Goal: Task Accomplishment & Management: Use online tool/utility

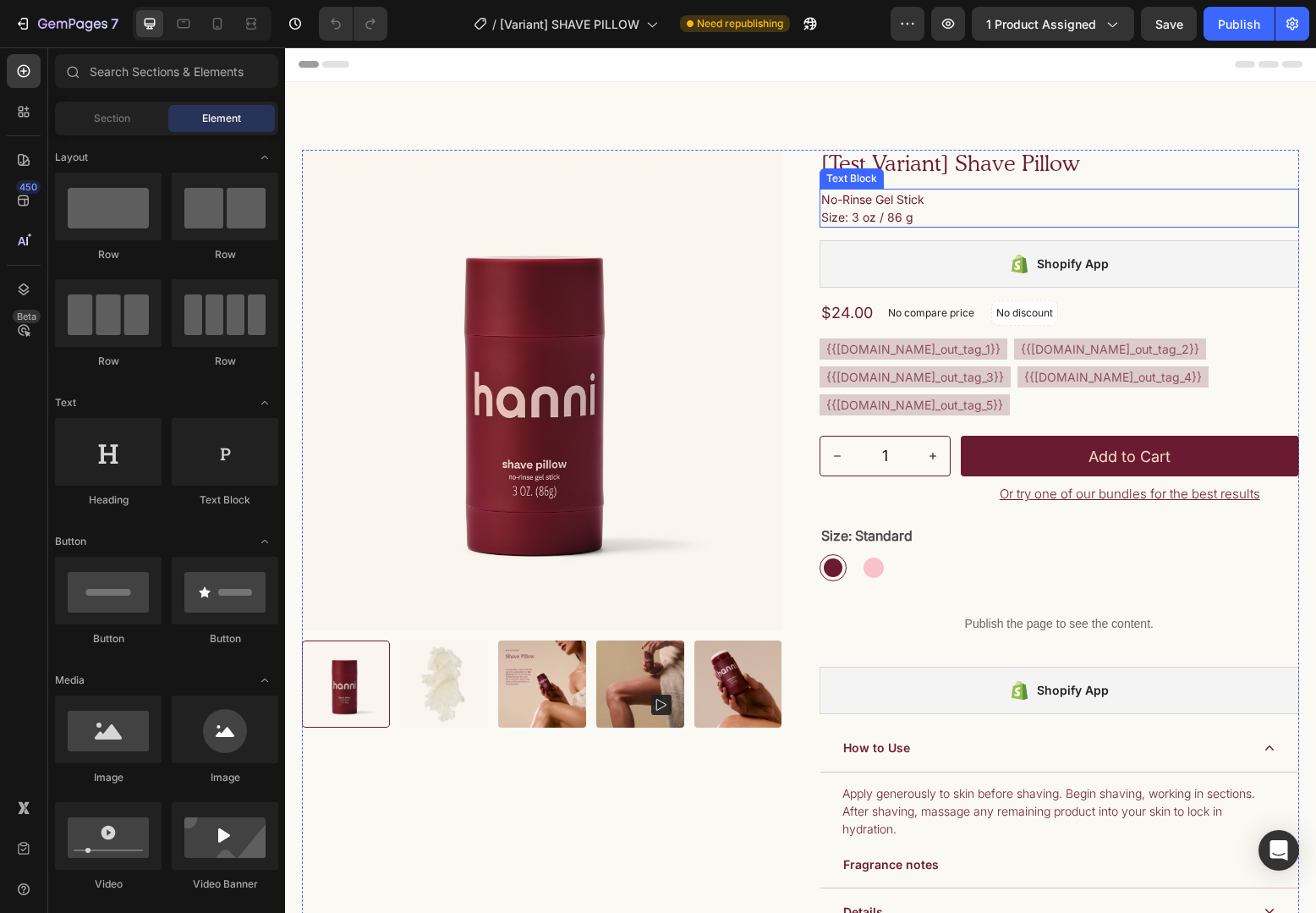
click at [871, 207] on p "No-Rinse Gel Stick Size: 3 oz / 86 g" at bounding box center [1059, 208] width 477 height 36
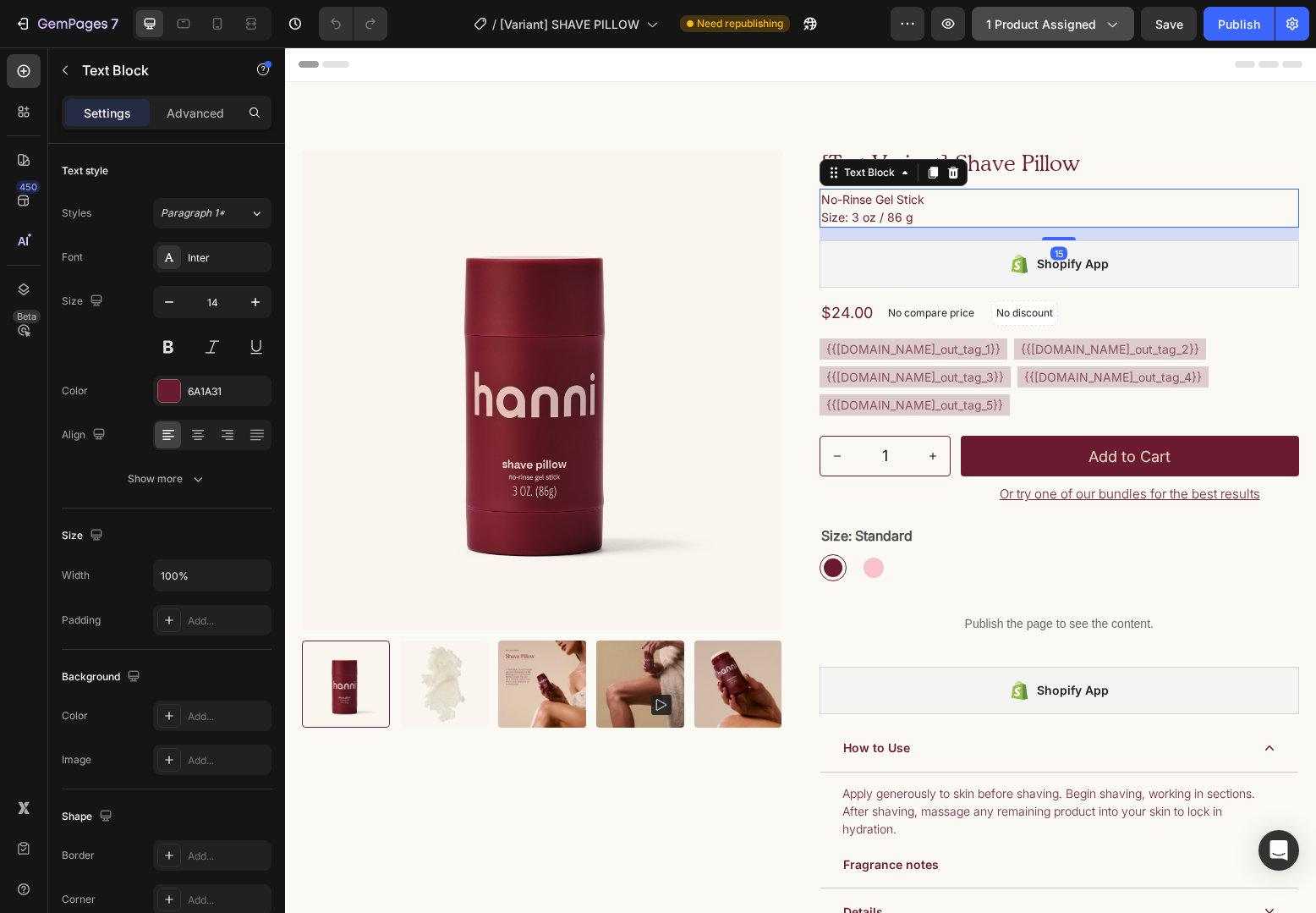
click at [1103, 32] on div "1 product assigned" at bounding box center [1052, 24] width 134 height 18
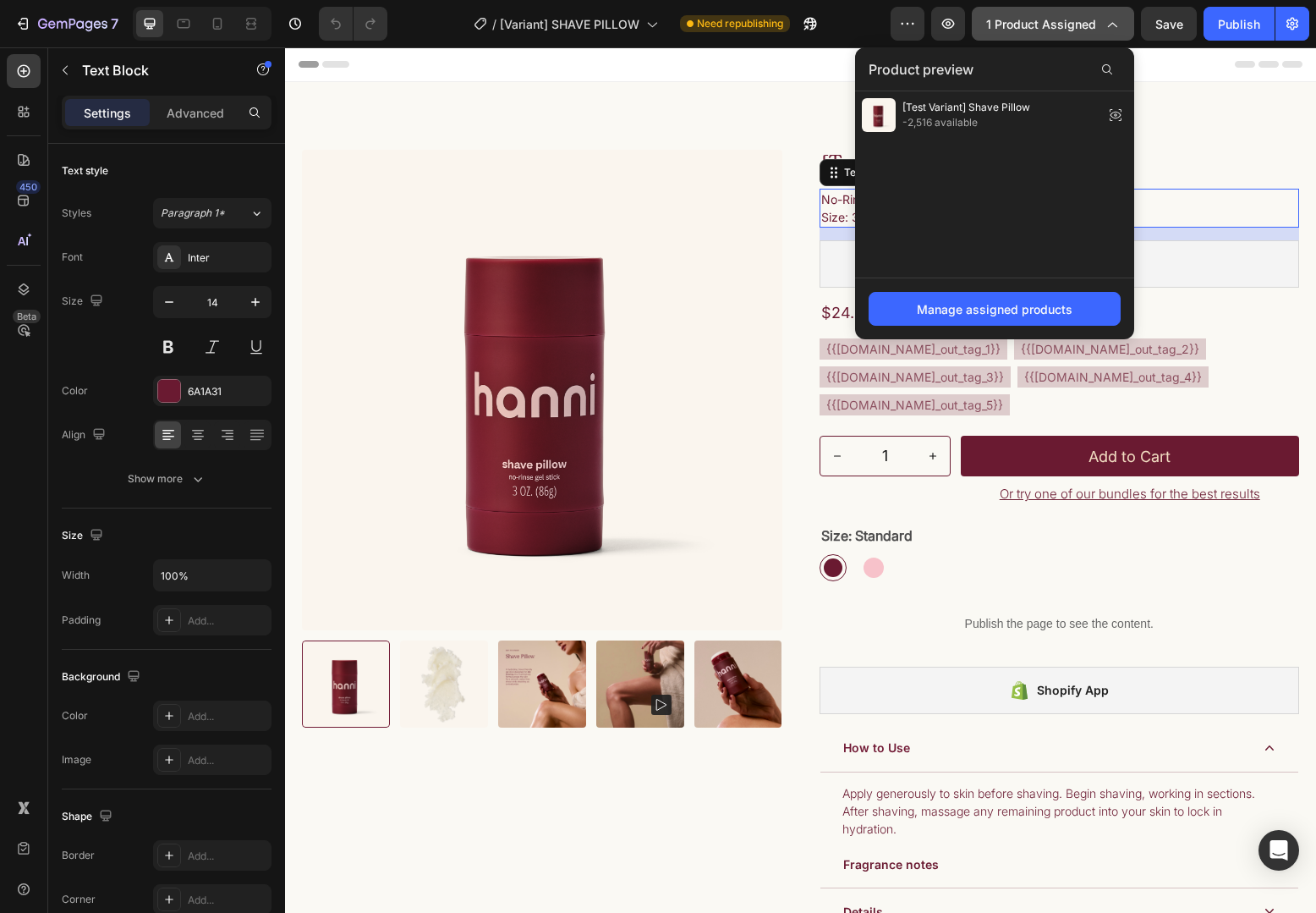
click at [1103, 32] on div "1 product assigned" at bounding box center [1052, 24] width 134 height 18
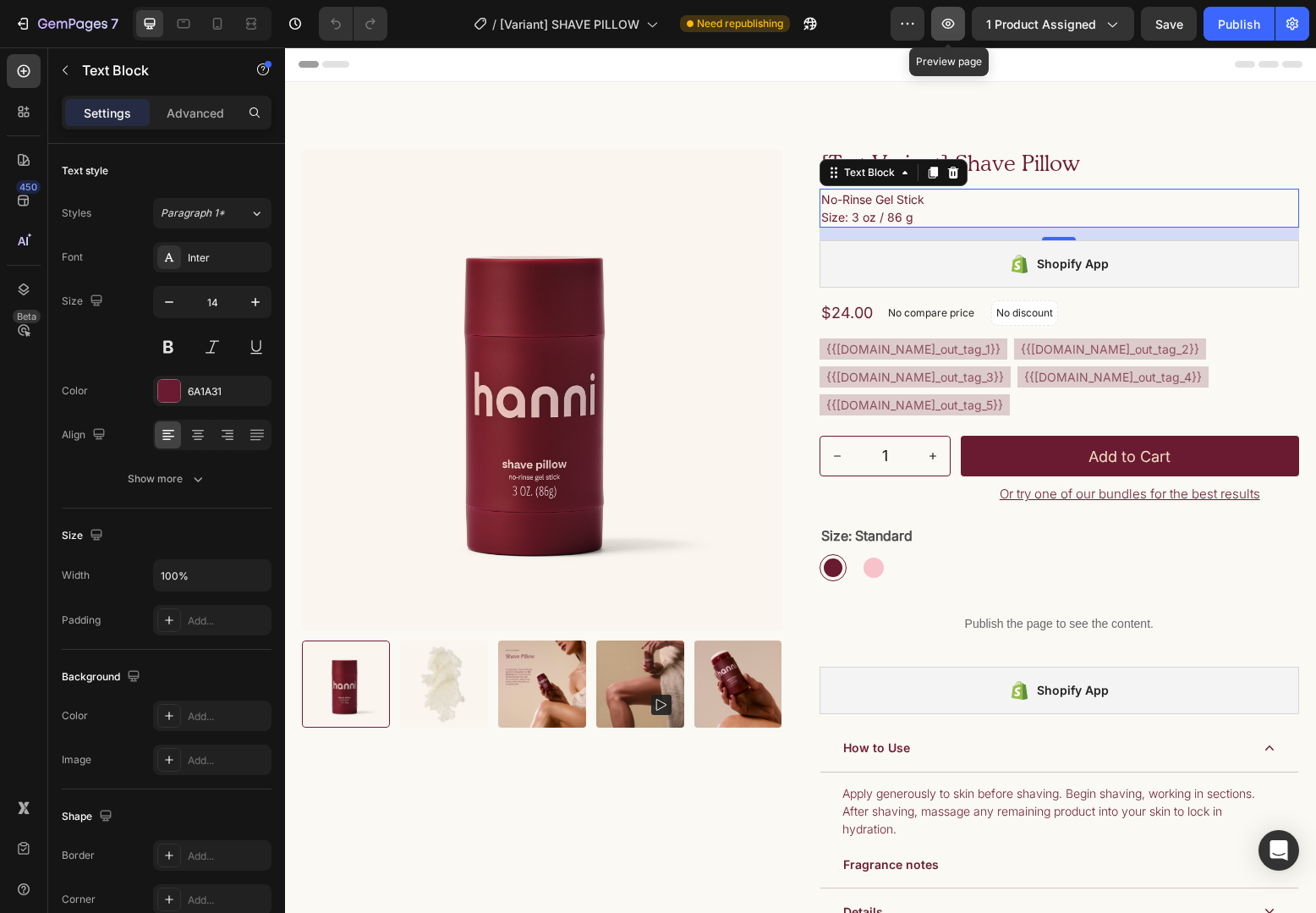
click at [954, 30] on icon "button" at bounding box center [948, 24] width 17 height 17
click at [202, 104] on p "Advanced" at bounding box center [194, 113] width 57 height 18
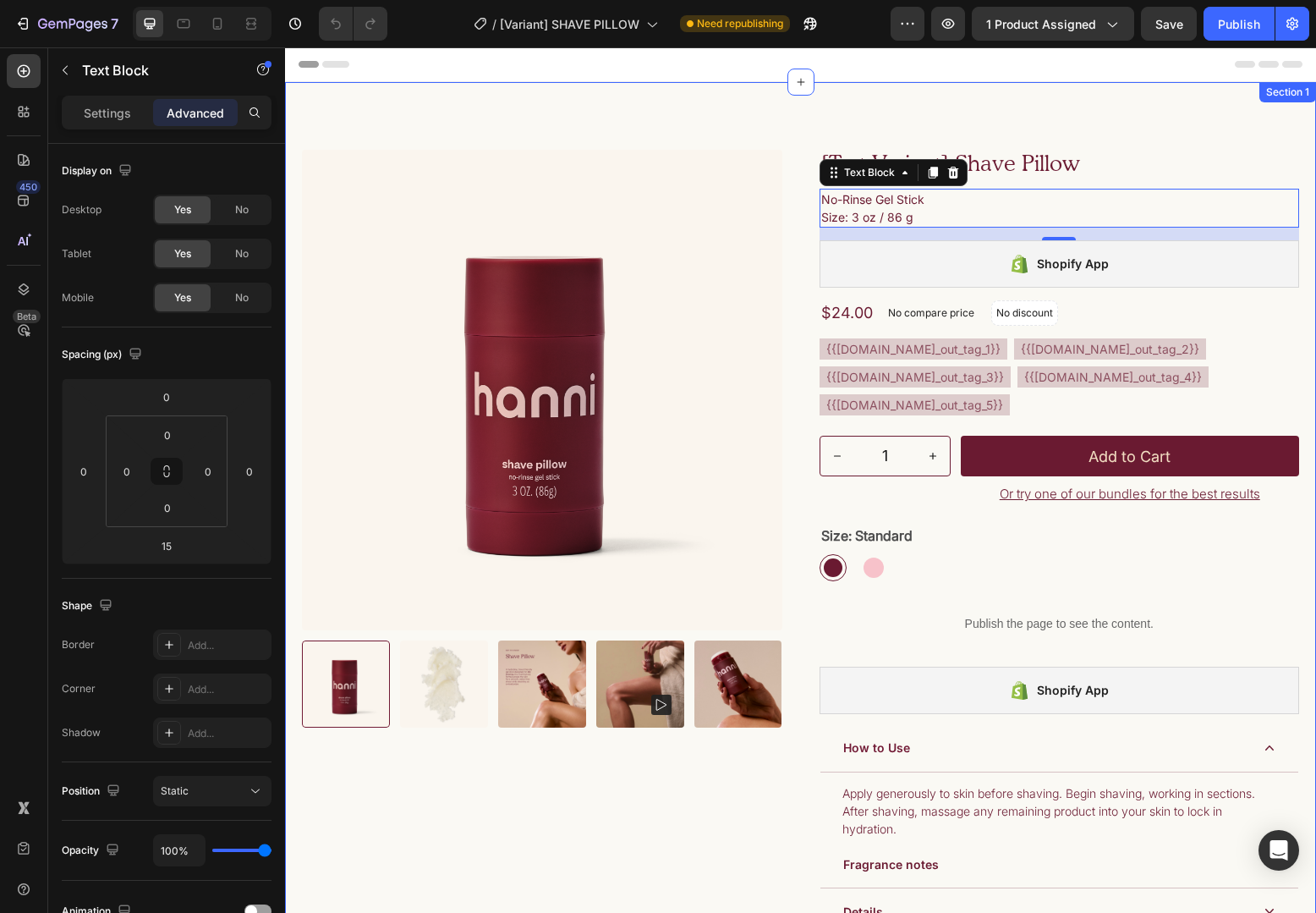
click at [929, 112] on div "Product Images Publish the page to see the content. Custom Code [Test Variant] …" at bounding box center [800, 526] width 1031 height 887
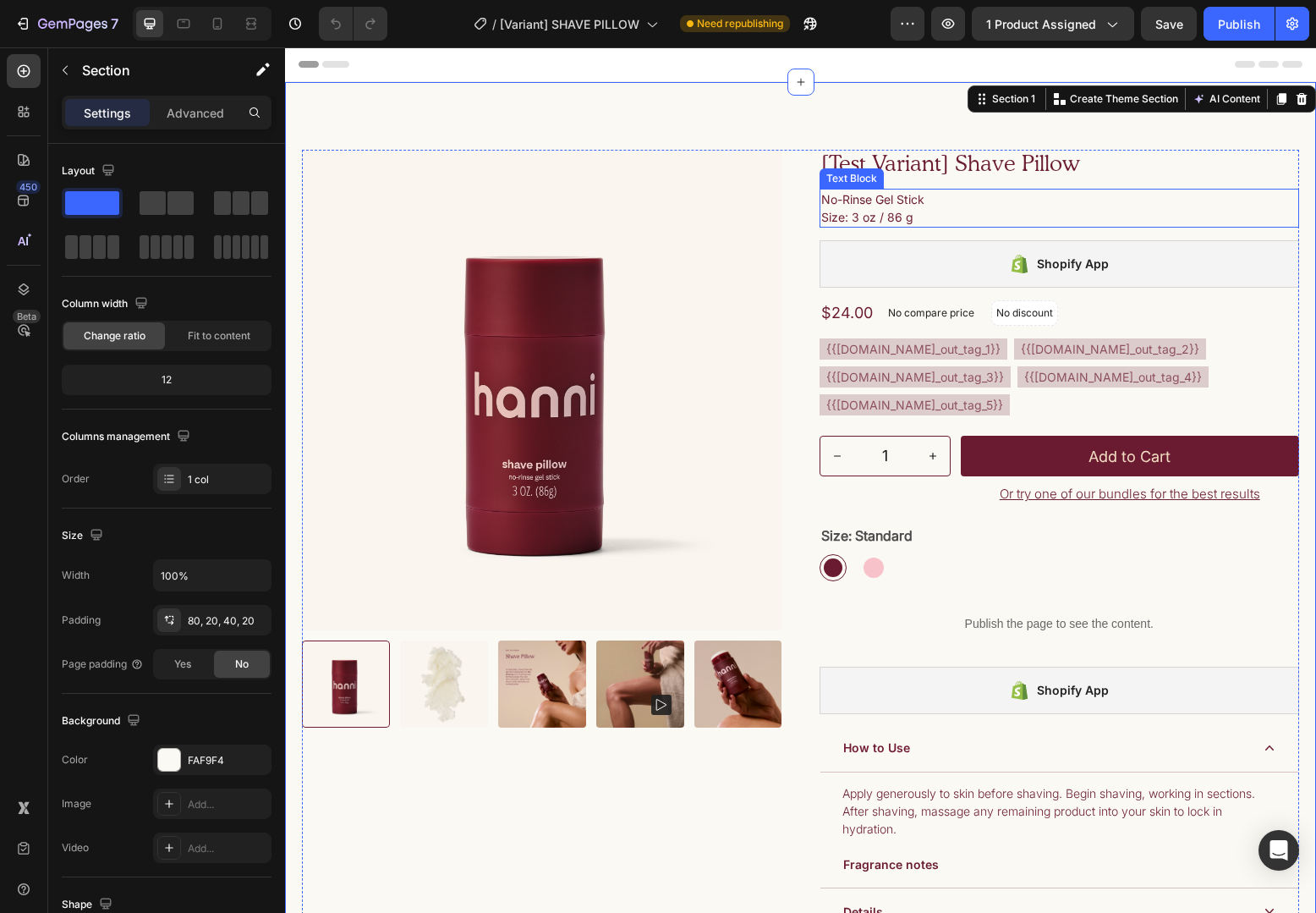
click at [912, 221] on p "No-Rinse Gel Stick Size: 3 oz / 86 g" at bounding box center [1059, 208] width 477 height 36
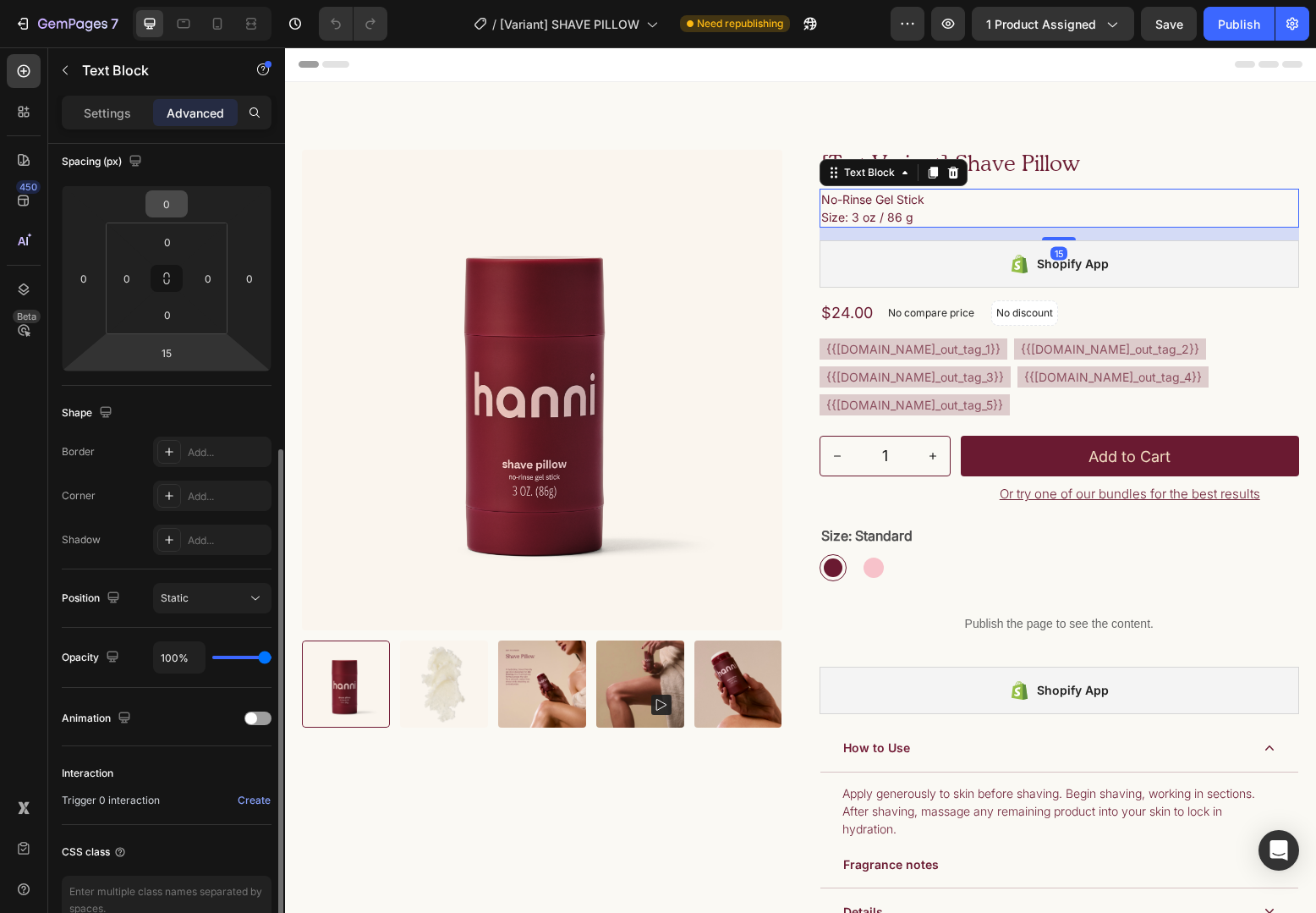
scroll to position [286, 0]
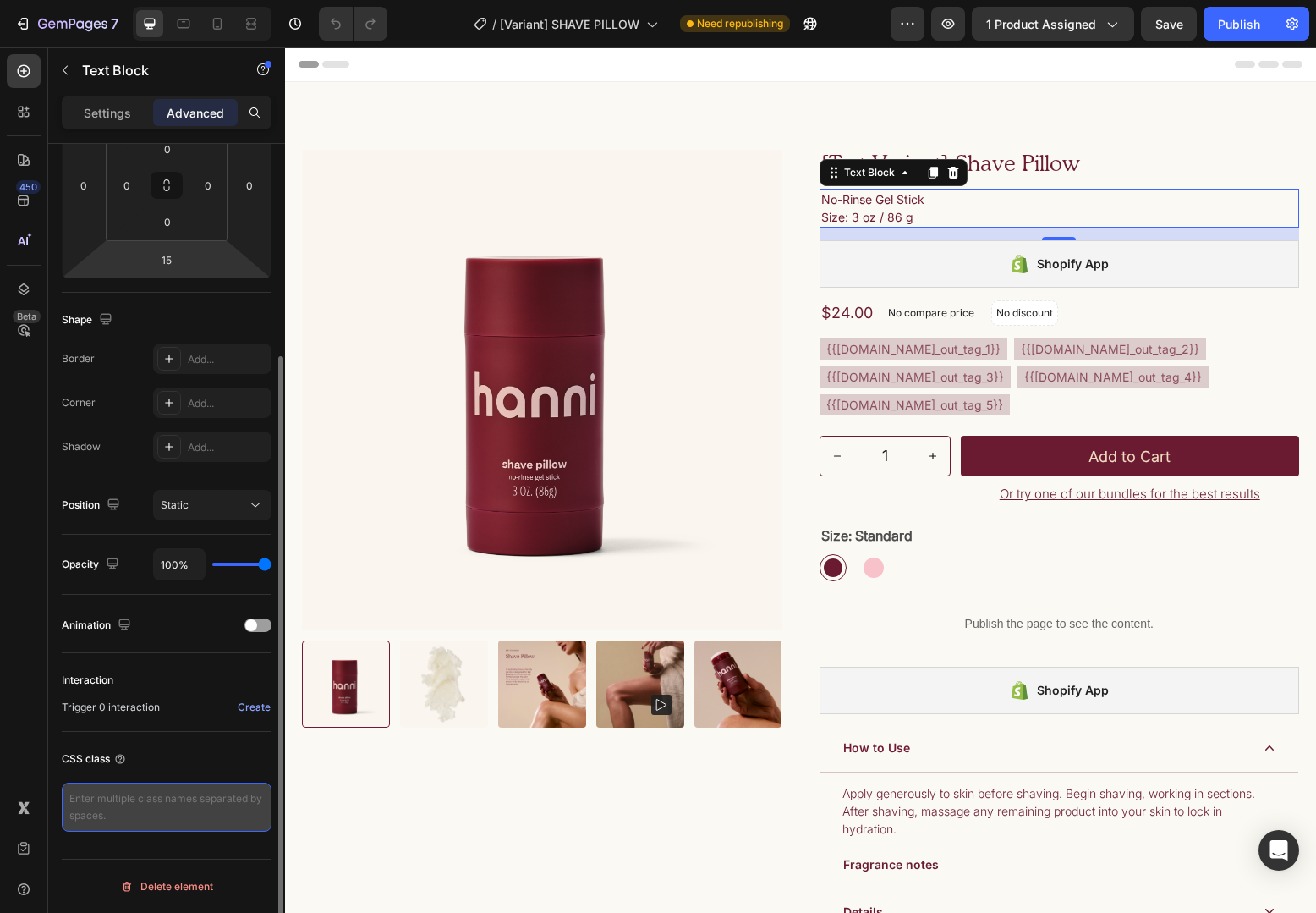
click at [135, 814] on textarea at bounding box center [166, 807] width 210 height 49
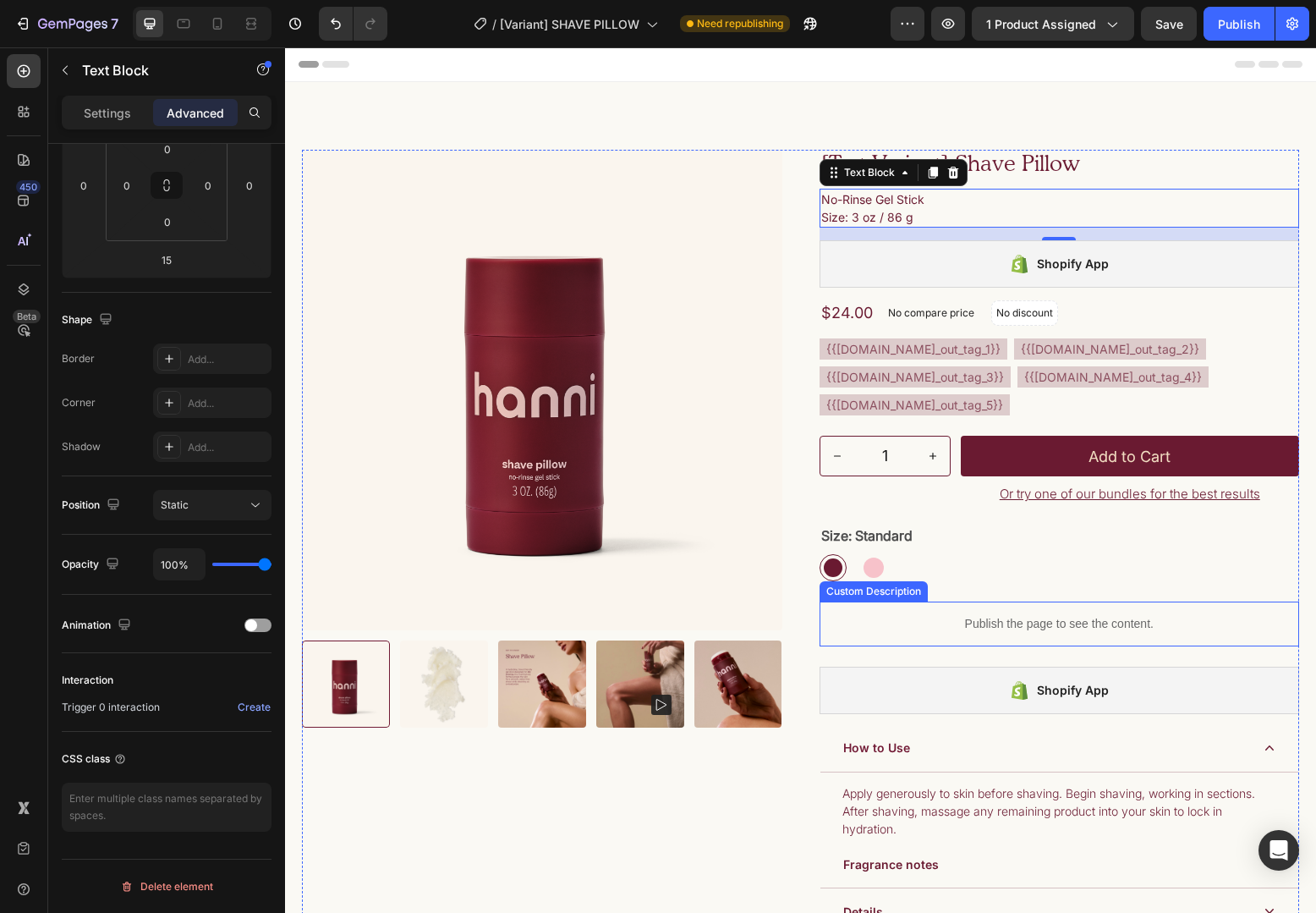
click at [971, 647] on div "Publish the page to see the content." at bounding box center [1059, 624] width 480 height 45
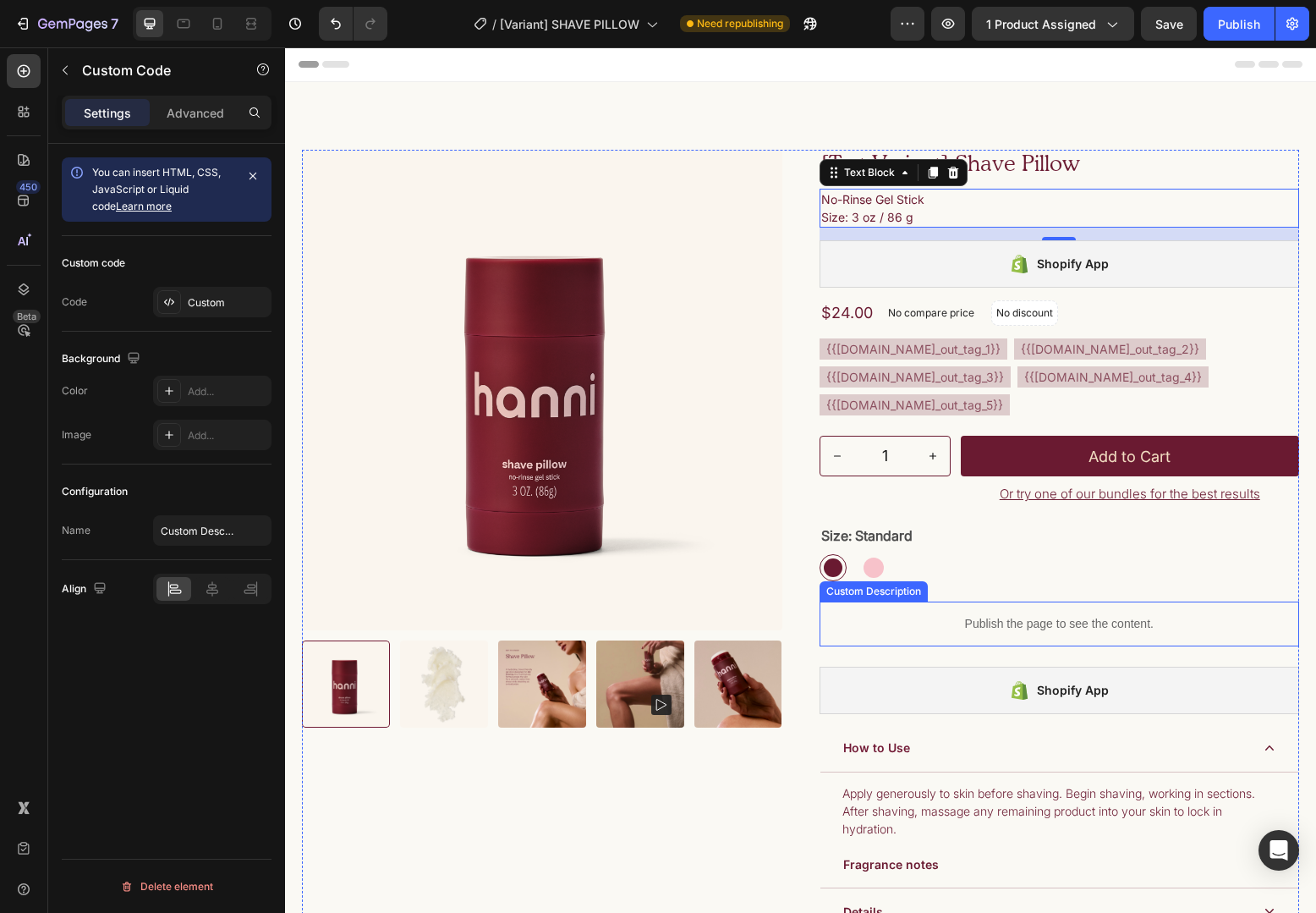
scroll to position [0, 0]
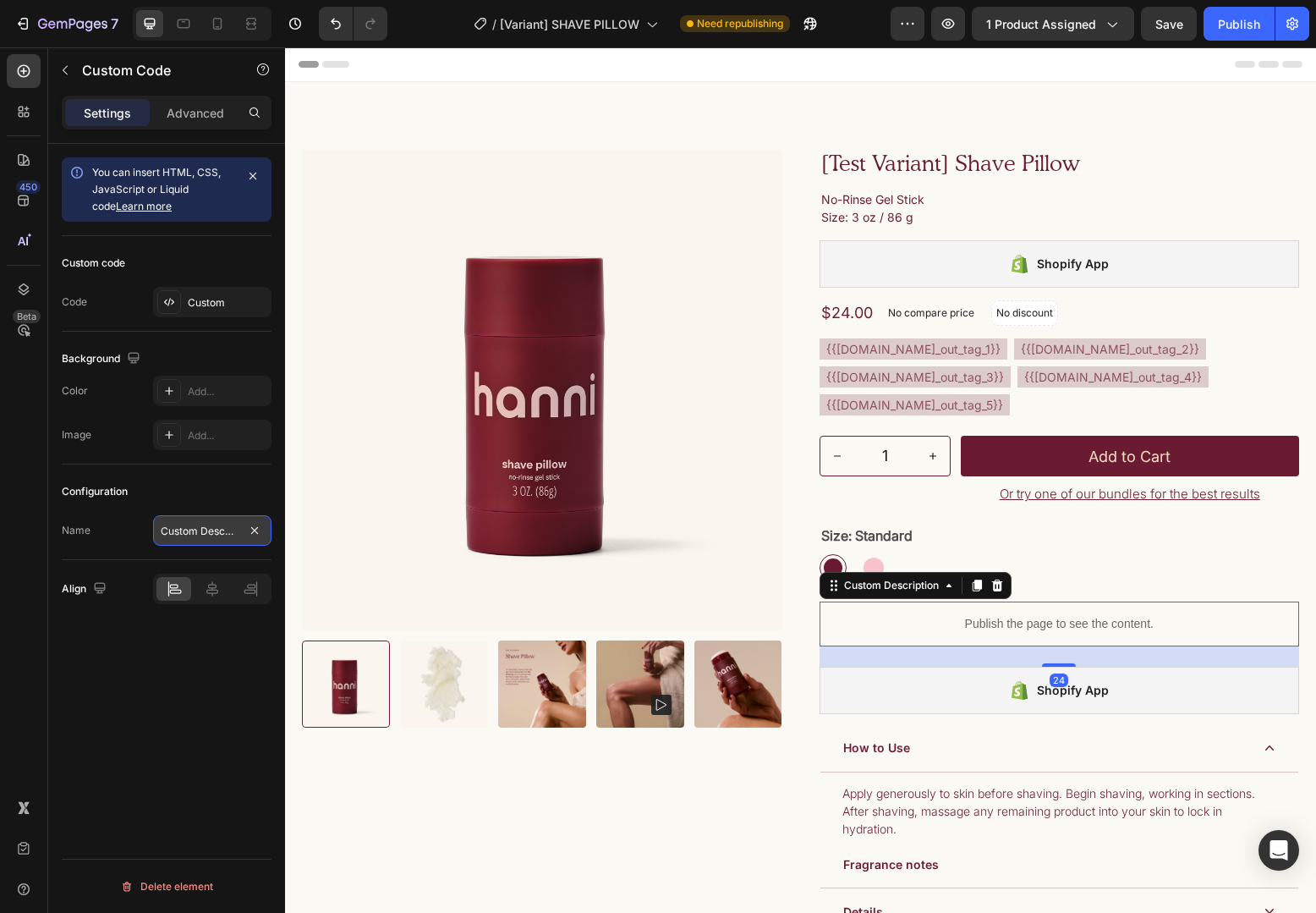
click at [204, 526] on input "Custom Description" at bounding box center [212, 531] width 119 height 31
click at [206, 303] on div "Custom" at bounding box center [227, 303] width 79 height 15
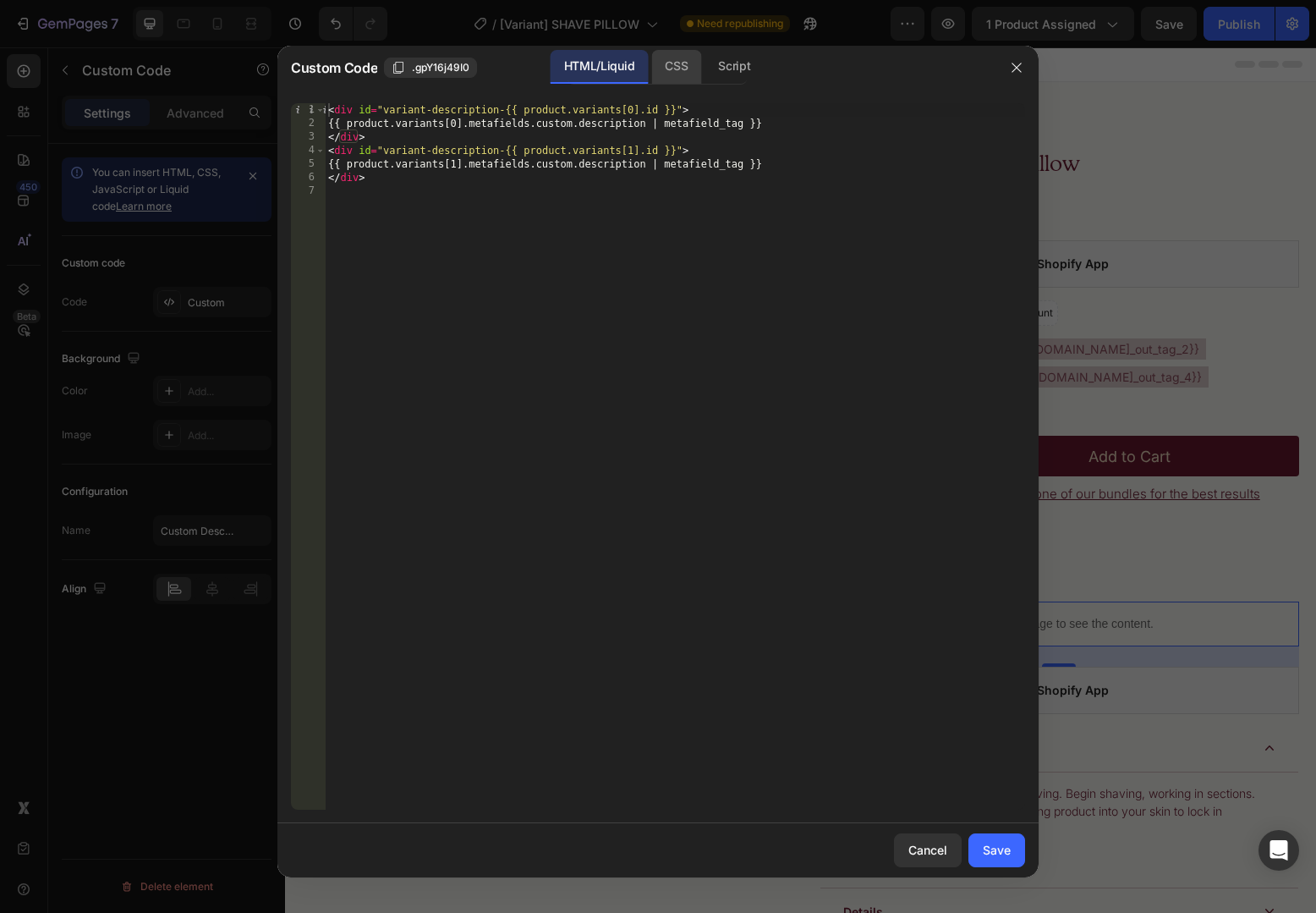
click at [704, 61] on div "CSS" at bounding box center [733, 67] width 59 height 34
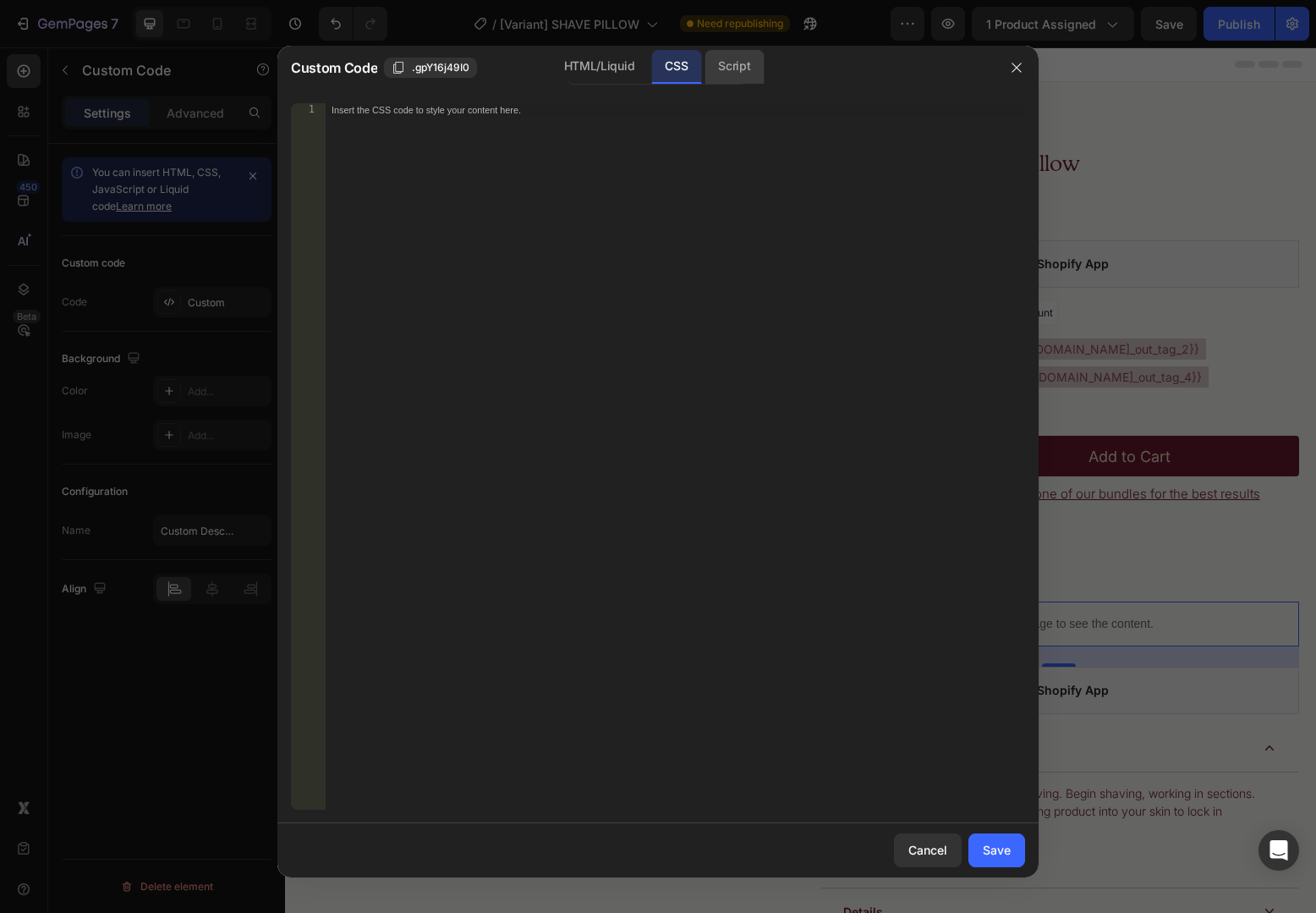
click at [726, 67] on div "Script" at bounding box center [733, 67] width 59 height 34
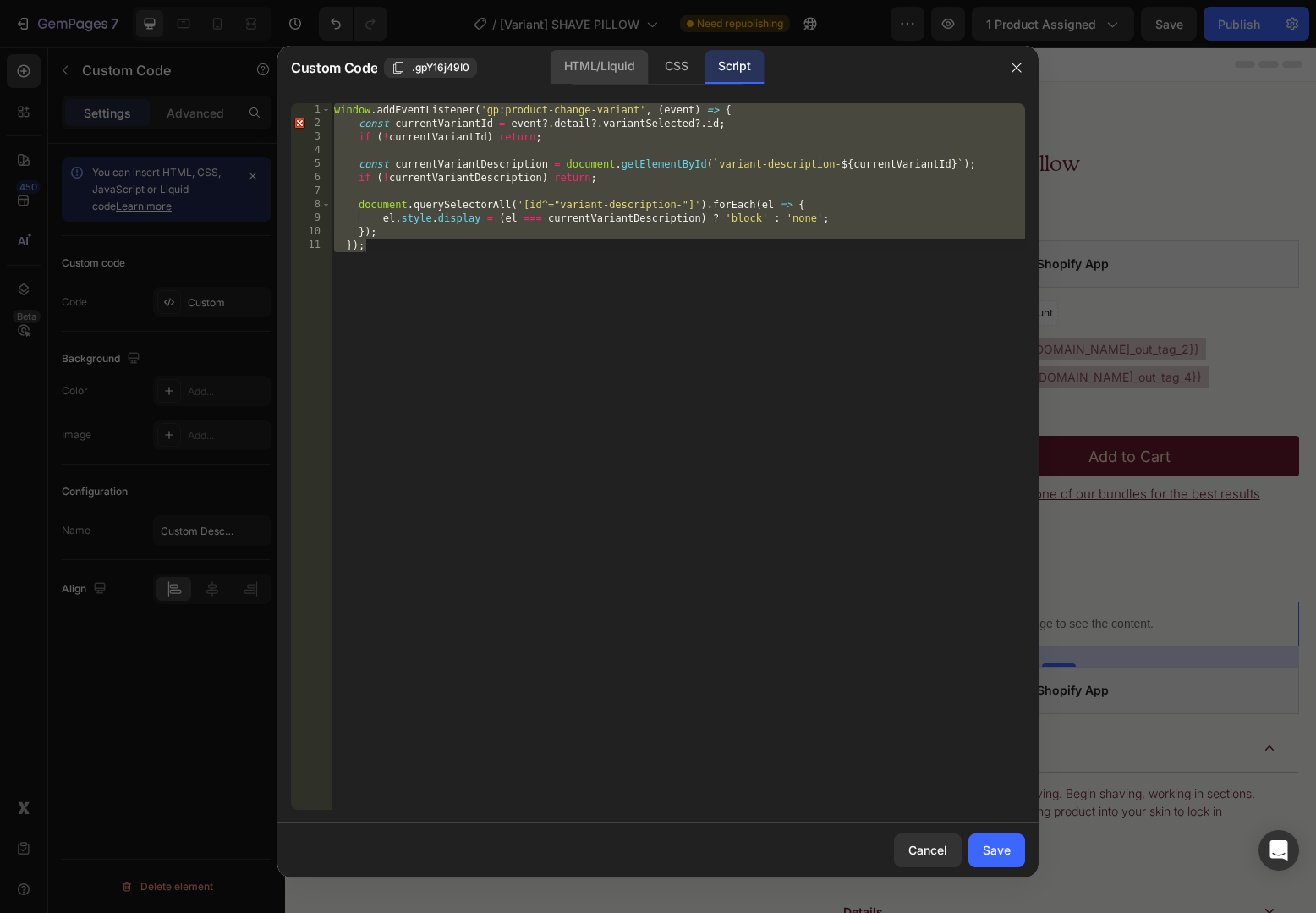
click at [652, 69] on div "HTML/Liquid" at bounding box center [676, 67] width 50 height 34
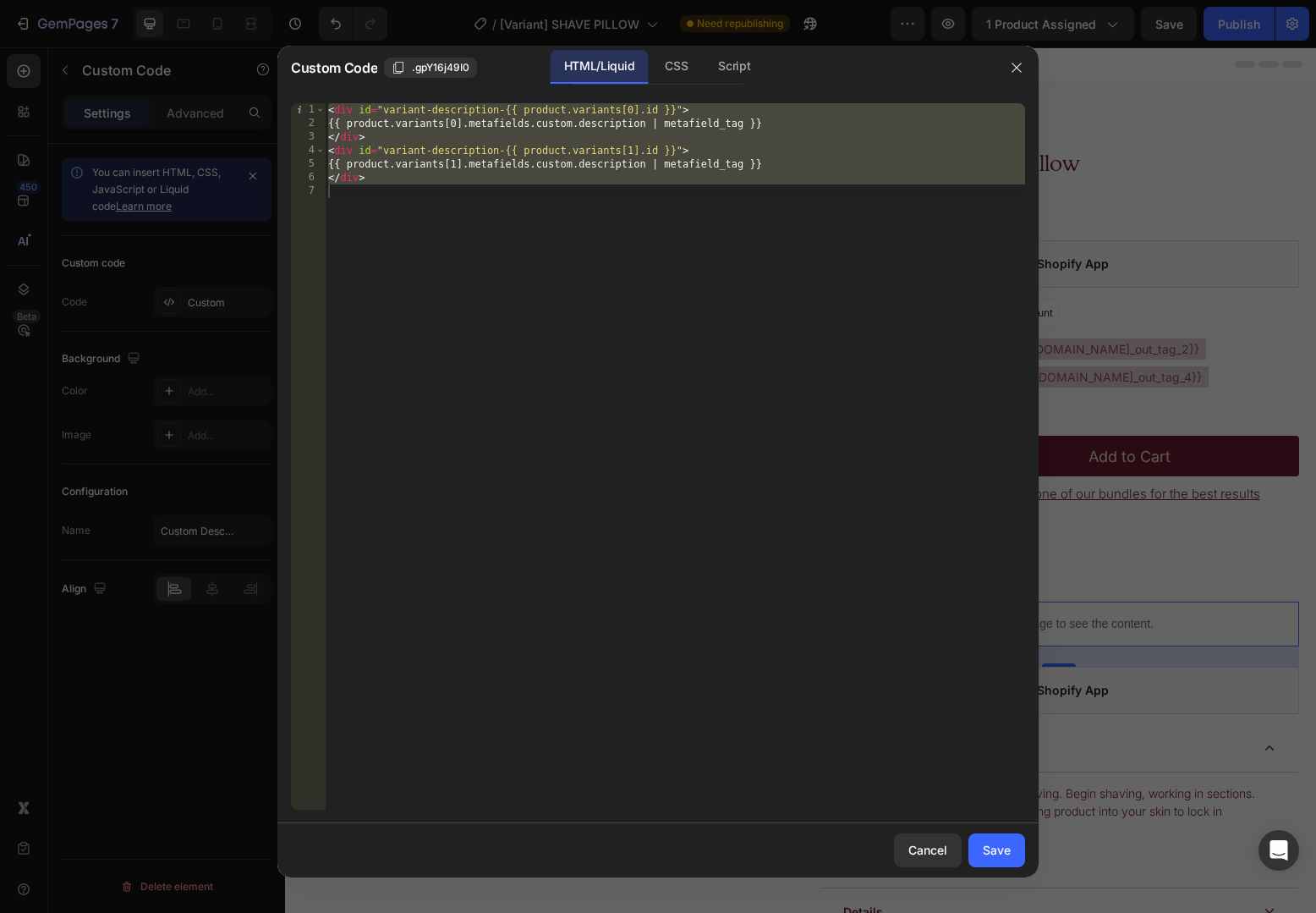
click at [417, 108] on div "< div id = "variant-description-{{ product.variants[0].id }}" > {{ product.vari…" at bounding box center [675, 470] width 700 height 734
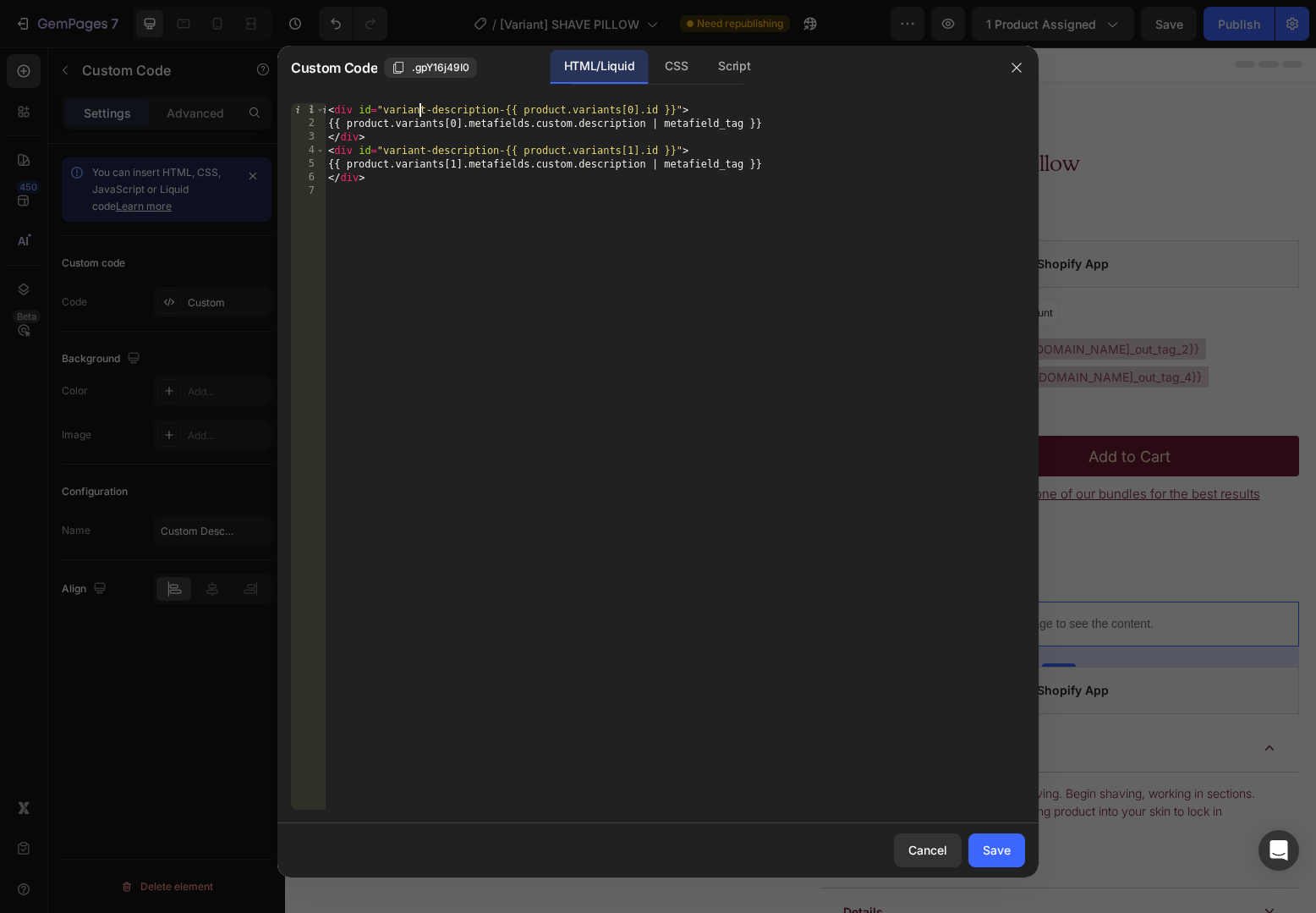
click at [358, 108] on div "< div id = "variant-description-{{ product.variants[0].id }}" > {{ product.vari…" at bounding box center [675, 470] width 700 height 734
drag, startPoint x: 354, startPoint y: 110, endPoint x: 499, endPoint y: 113, distance: 145.0
click at [499, 113] on div "< div class = "product-info-1" id = "variant-description-{{ product.variants[0]…" at bounding box center [675, 470] width 700 height 734
click at [354, 150] on div "< div class = "product-info-1" id = "variant-description-{{ product.variants[0]…" at bounding box center [675, 470] width 700 height 734
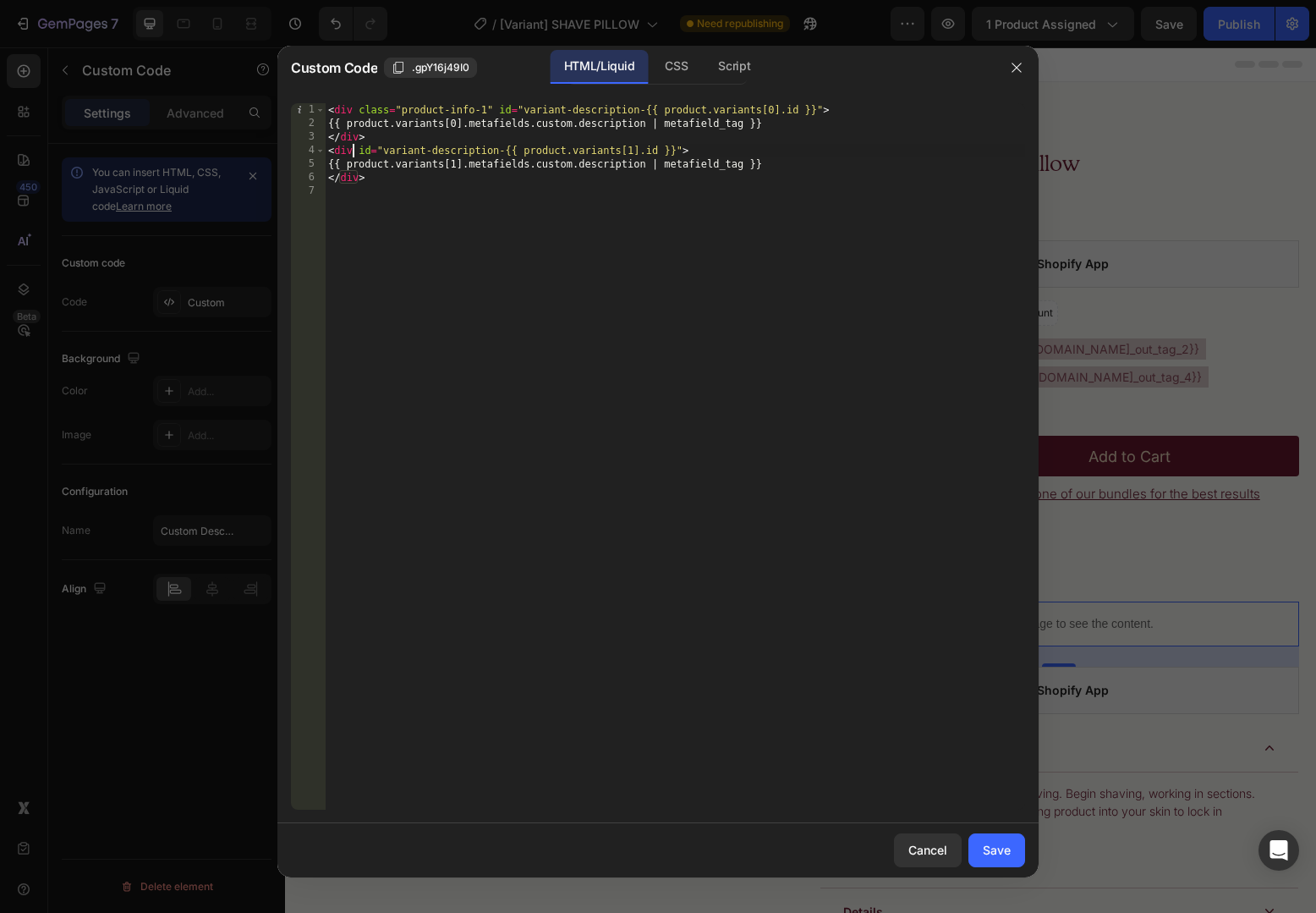
paste textarea "class="product-info-1""
type textarea "<div class="product-info-2" id="variant-description-{{ product.variants[1].id }…"
click at [564, 231] on div "< div class = "product-info-1" id = "variant-description-{{ product.variants[0]…" at bounding box center [675, 470] width 700 height 734
click at [380, 108] on div "< div class = "product-info-1" id = "variant-description-{{ product.variants[0]…" at bounding box center [675, 470] width 700 height 734
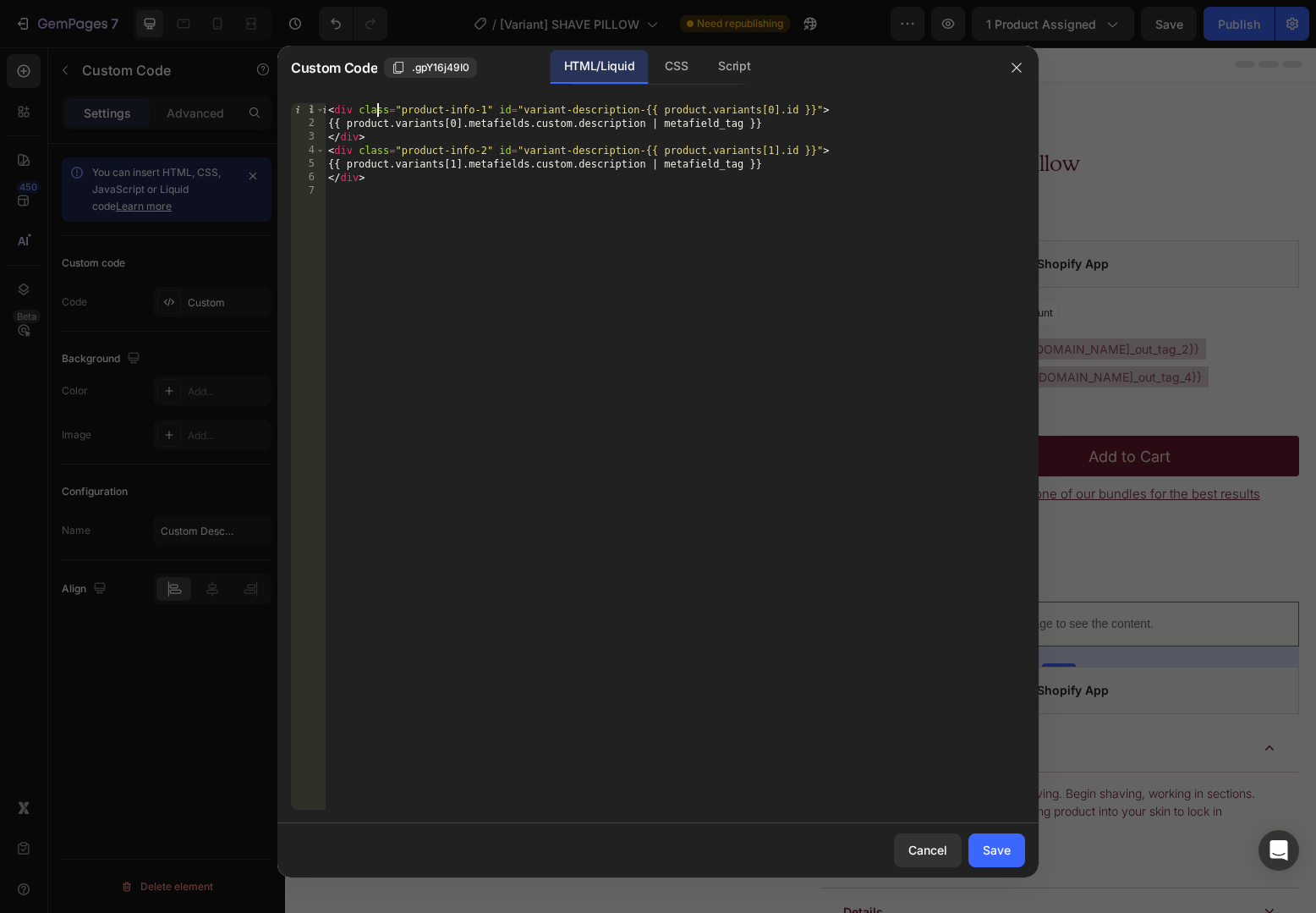
click at [380, 108] on div "< div class = "product-info-1" id = "variant-description-{{ product.variants[0]…" at bounding box center [675, 470] width 700 height 734
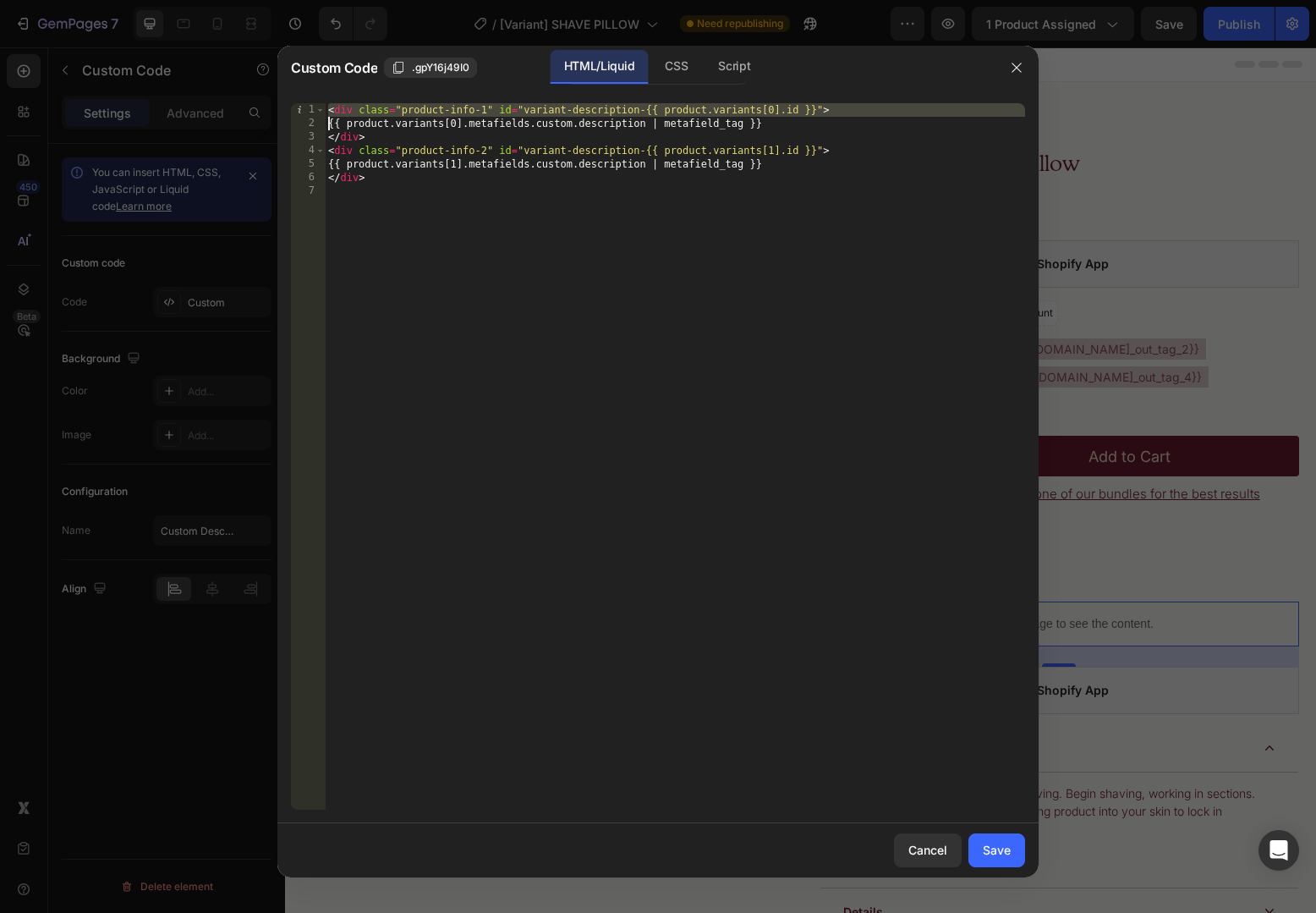
click at [486, 108] on div "< div class = "product-info-1" id = "variant-description-{{ product.variants[0]…" at bounding box center [675, 470] width 700 height 734
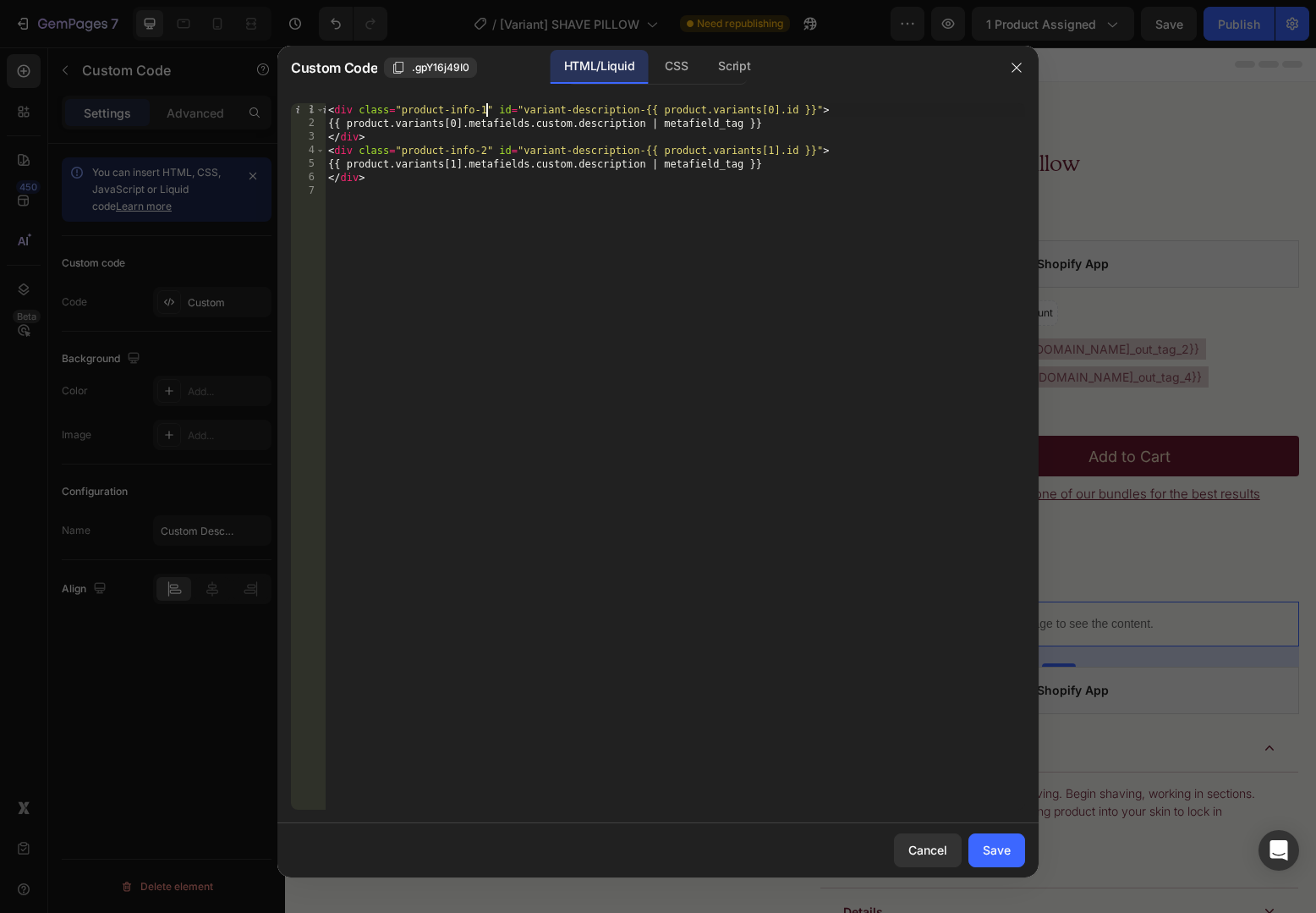
click at [685, 108] on div "< div class = "product-info-1" id = "variant-description-{{ product.variants[0]…" at bounding box center [675, 470] width 700 height 734
drag, startPoint x: 685, startPoint y: 108, endPoint x: 794, endPoint y: 110, distance: 109.0
click at [794, 110] on div "< div class = "product-info-1" id = "variant-description-{{ product.variants[0]…" at bounding box center [675, 470] width 700 height 734
drag, startPoint x: 648, startPoint y: 110, endPoint x: 812, endPoint y: 113, distance: 164.0
click at [814, 114] on div "< div class = "product-info-1" id = "variant-description-{{ product.variants[0]…" at bounding box center [675, 470] width 700 height 734
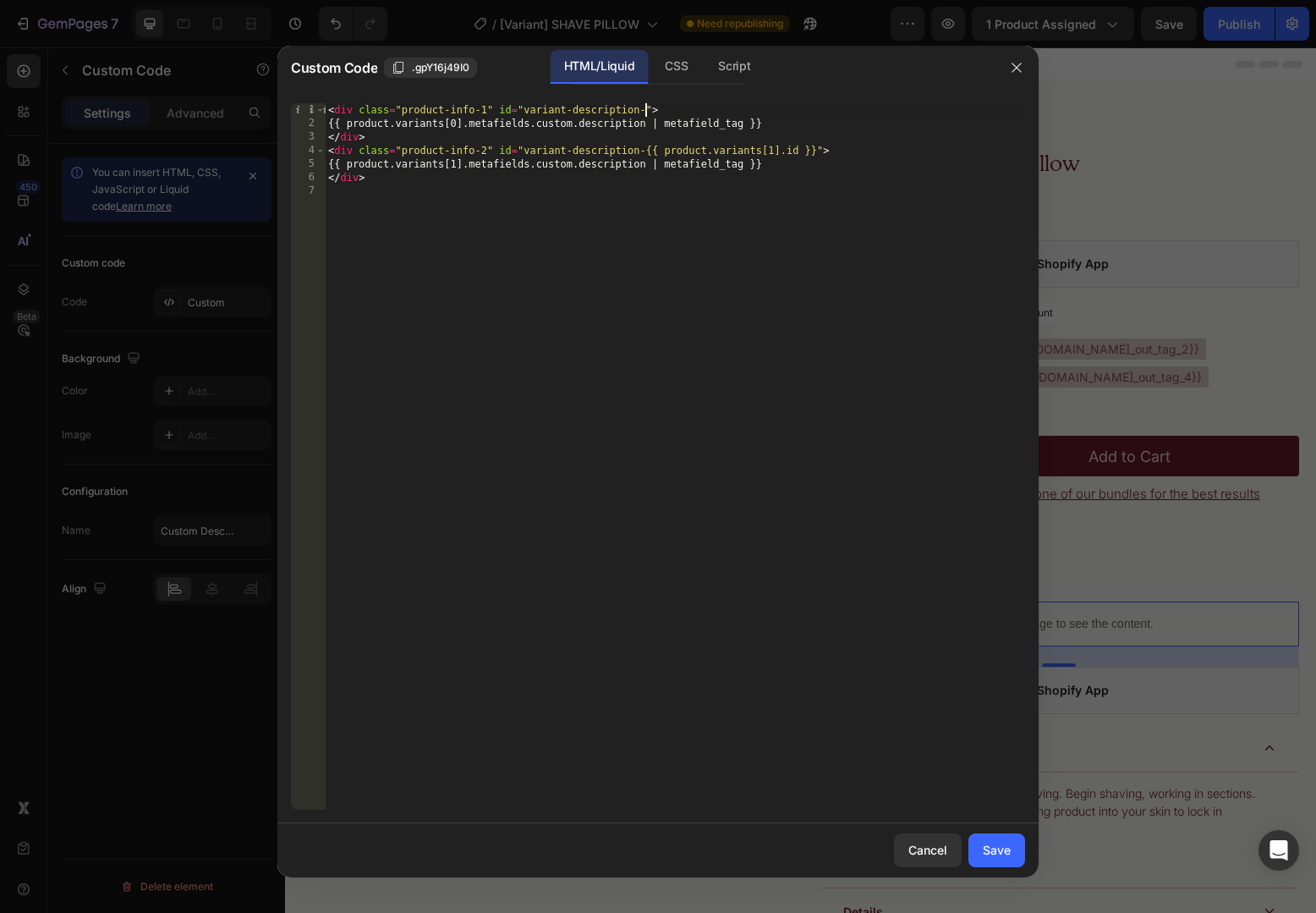
click at [485, 105] on div "< div class = "product-info-1" id = "variant-description-" > {{ product.variant…" at bounding box center [675, 470] width 700 height 734
paste textarea "{{ product.variants[0].id }}"
drag, startPoint x: 659, startPoint y: 110, endPoint x: 813, endPoint y: 111, distance: 154.0
click at [813, 111] on div "< div class = "product-info-{{ product.variants[0].id }}" id = "variant-descrip…" at bounding box center [675, 470] width 700 height 734
drag, startPoint x: 647, startPoint y: 148, endPoint x: 815, endPoint y: 147, distance: 168.0
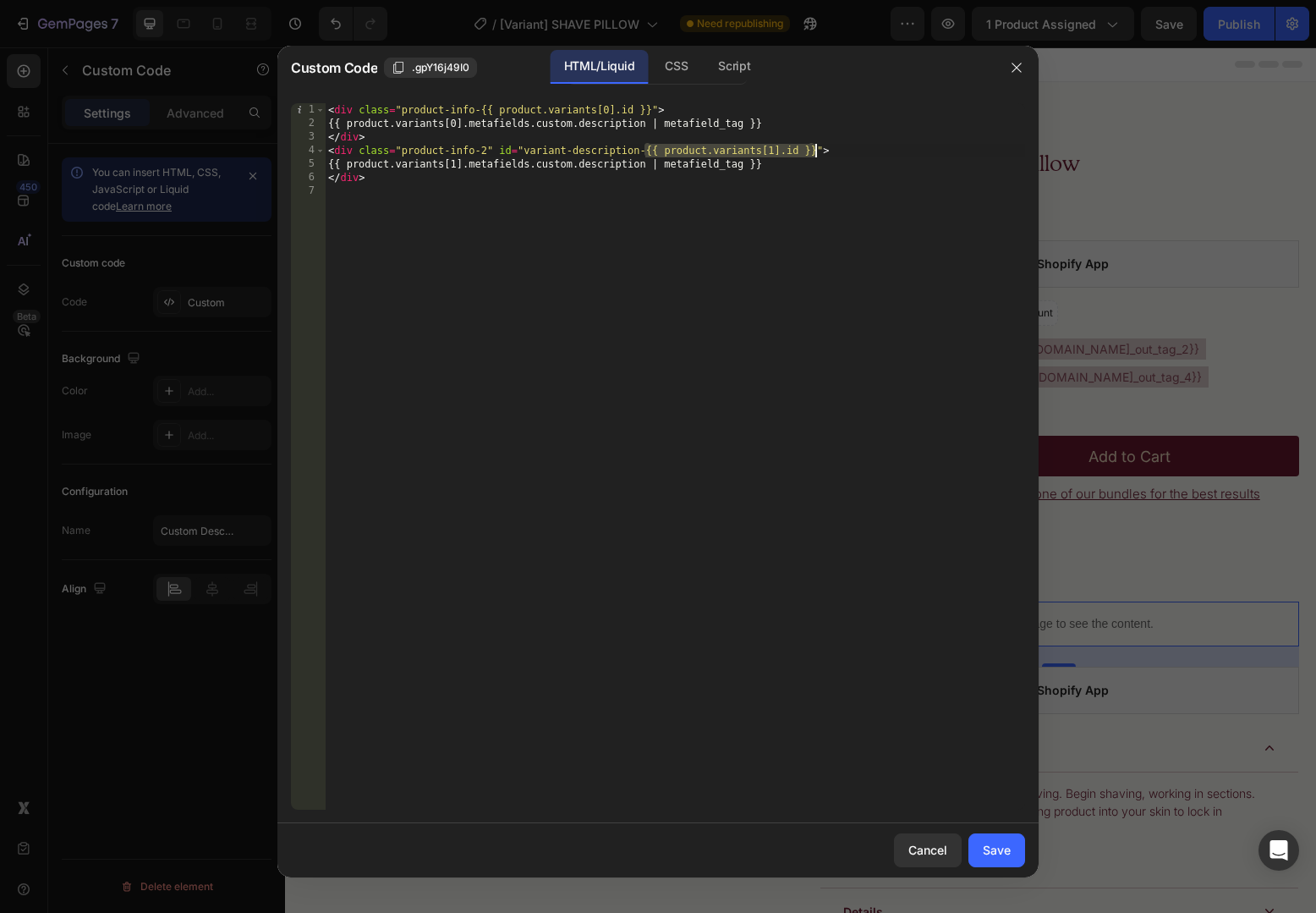
click at [815, 147] on div "< div class = "product-info-{{ product.variants[0].id }}" > {{ product.variants…" at bounding box center [675, 470] width 700 height 734
paste textarea "{{ product.variants[1].id }}"
click at [452, 139] on div "< div class = "product-info-{{ product.variants[0].id }}" > {{ product.variants…" at bounding box center [675, 470] width 700 height 734
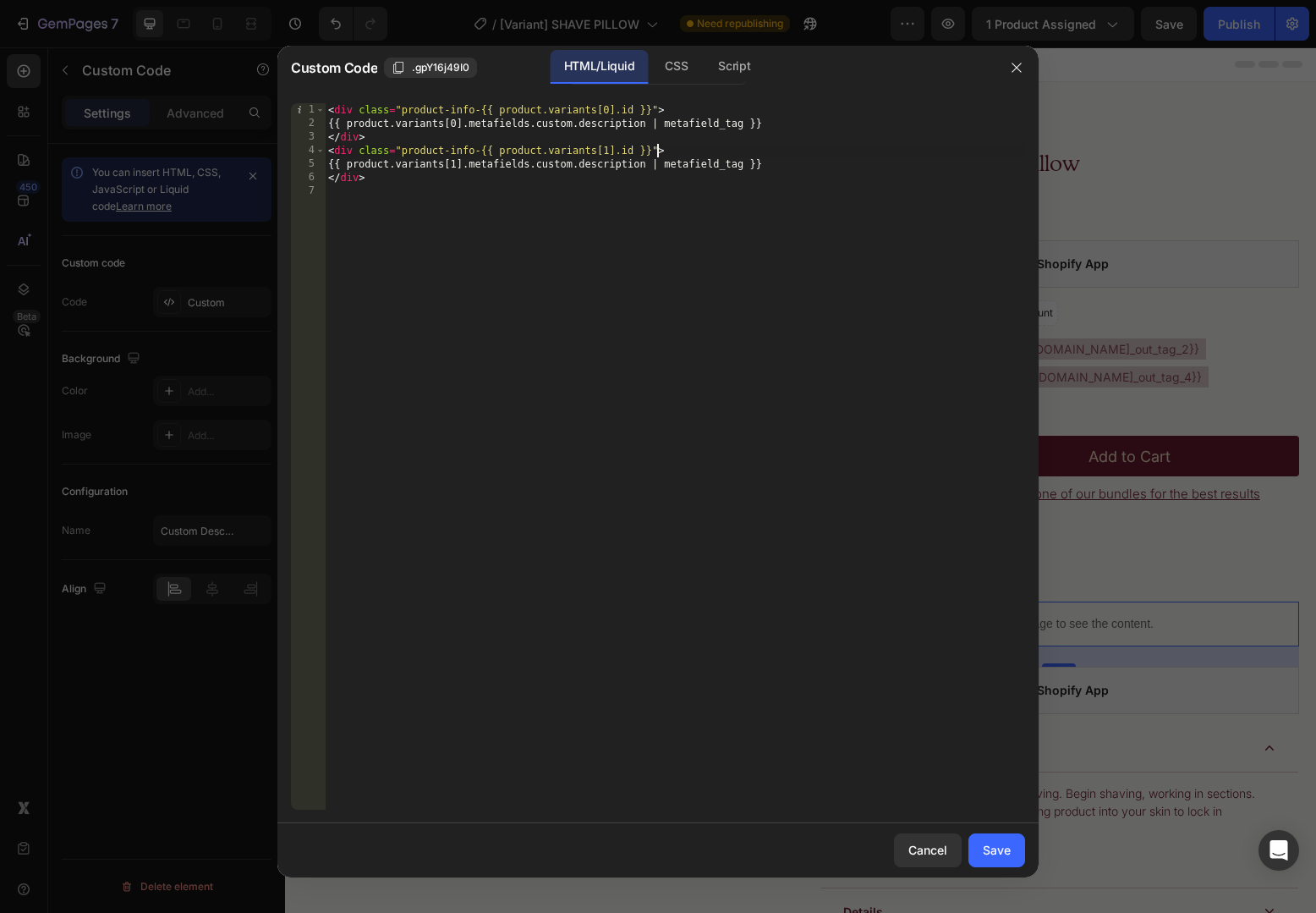
scroll to position [0, 2]
click at [452, 139] on div "< div class = "product-info-{{ product.variants[0].id }}" > {{ product.variants…" at bounding box center [675, 470] width 700 height 734
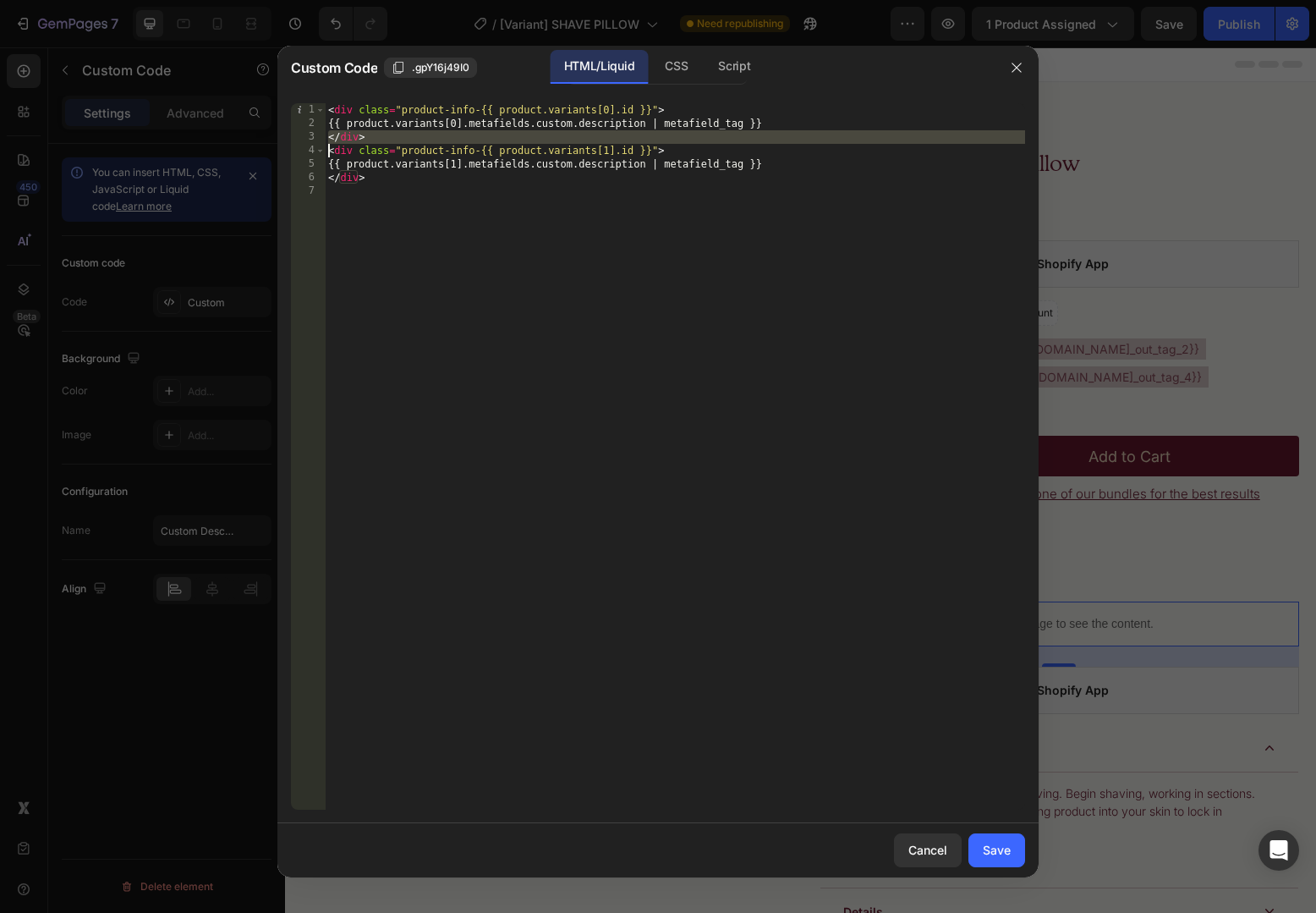
click at [487, 118] on div "< div class = "product-info-{{ product.variants[0].id }}" > {{ product.variants…" at bounding box center [675, 470] width 700 height 734
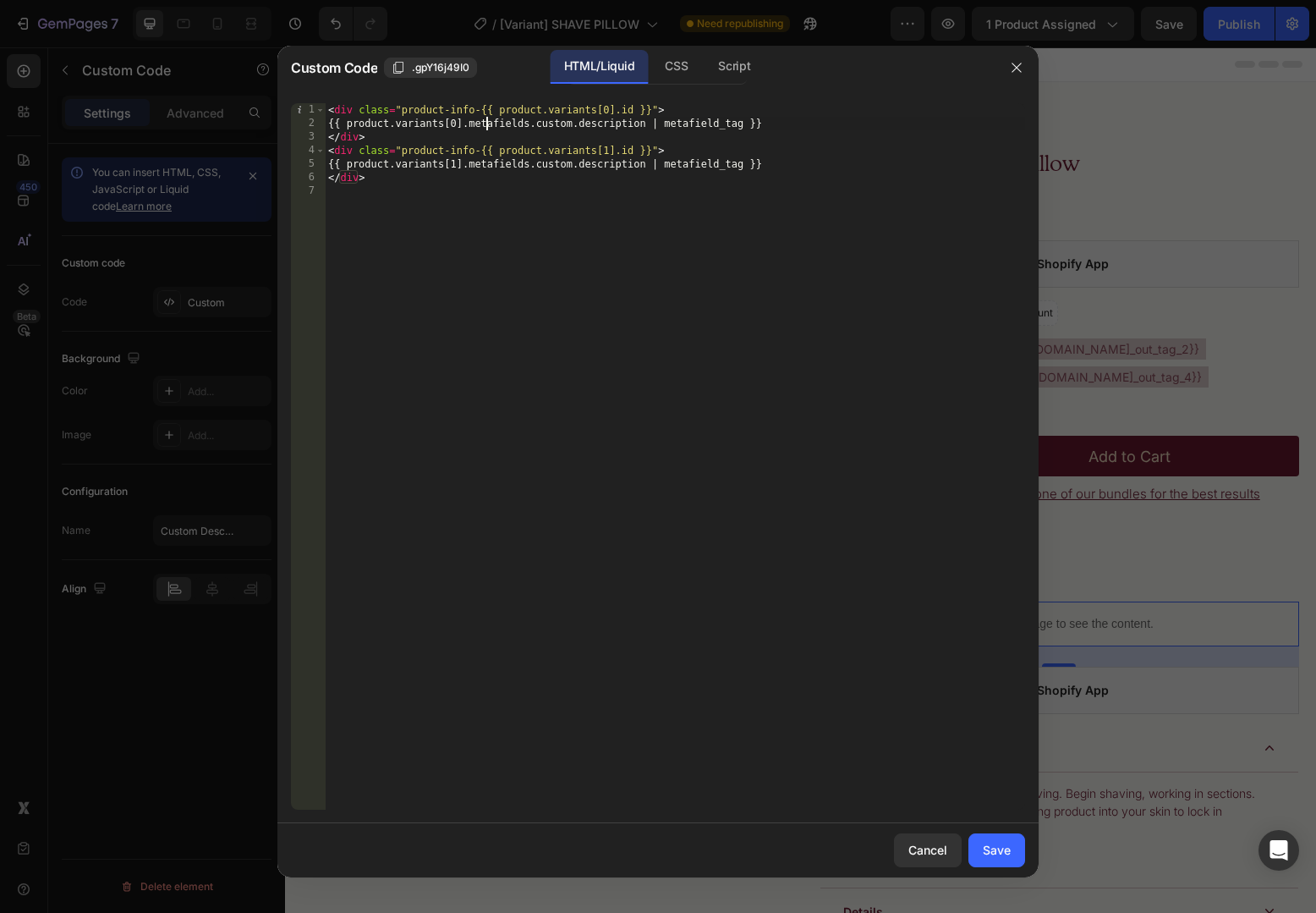
click at [487, 118] on div "< div class = "product-info-{{ product.variants[0].id }}" > {{ product.variants…" at bounding box center [675, 470] width 700 height 734
click at [428, 112] on div "< div class = "product-info-{{ product.variants[0].id }}" > {{ product.variants…" at bounding box center [675, 470] width 700 height 734
drag, startPoint x: 428, startPoint y: 112, endPoint x: 648, endPoint y: 109, distance: 220.0
click at [648, 109] on div "< div class = "product-info-{{ product.variants[0].id }}" > {{ product.variants…" at bounding box center [675, 470] width 700 height 734
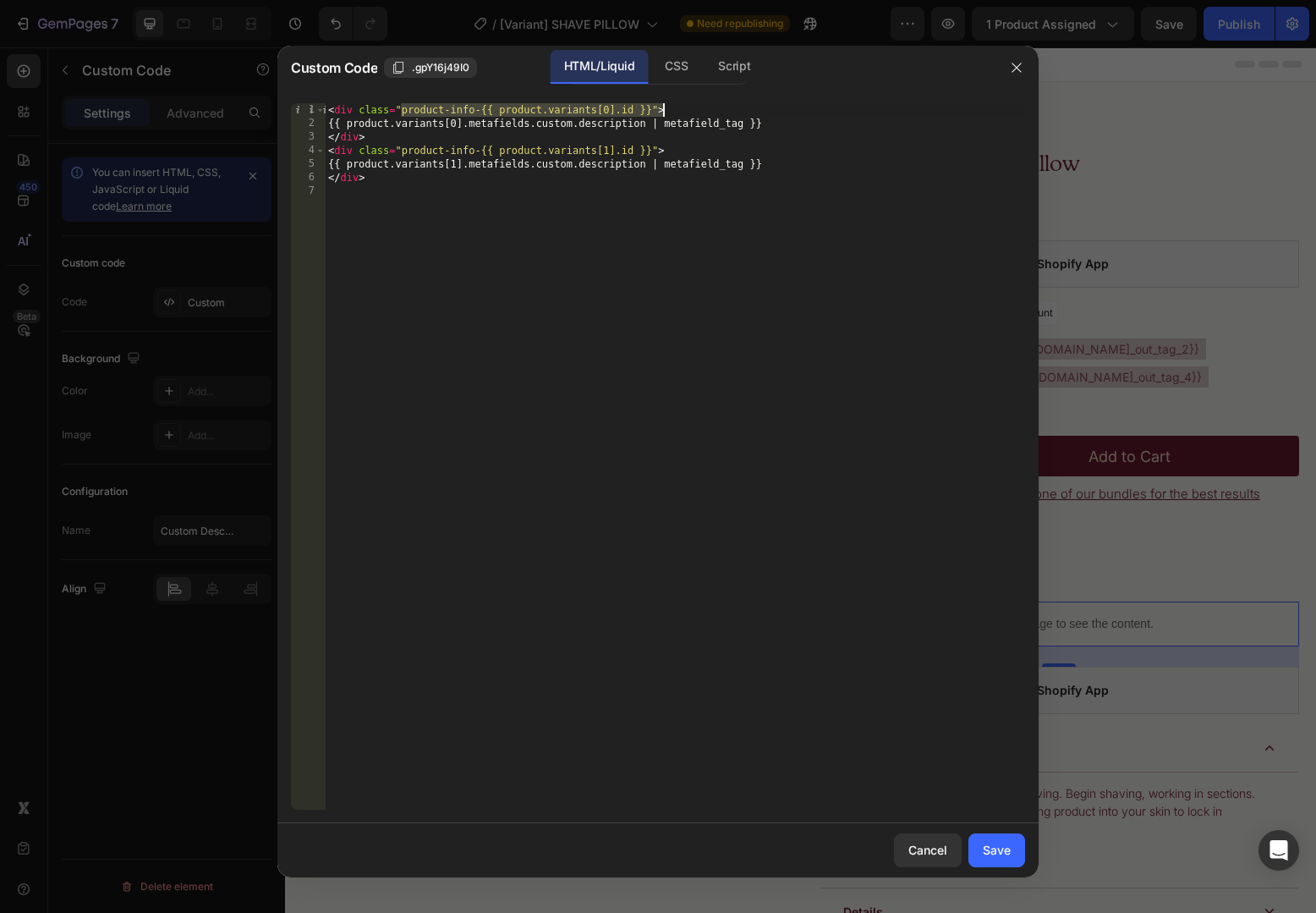
click at [648, 109] on div "< div class = "product-info-{{ product.variants[0].id }}" > {{ product.variants…" at bounding box center [675, 470] width 700 height 734
click at [404, 108] on div "< div class = "product-info-{{ product.variants[0].id }}" > {{ product.variants…" at bounding box center [675, 470] width 700 height 734
click at [585, 123] on div "< div class = "product-info-{{ product.variants[0].id }}" > {{ product.variants…" at bounding box center [675, 470] width 700 height 734
click at [486, 108] on div "< div class = "product-info-{{ product.variants[0].id }}" > {{ product.variants…" at bounding box center [675, 470] width 700 height 734
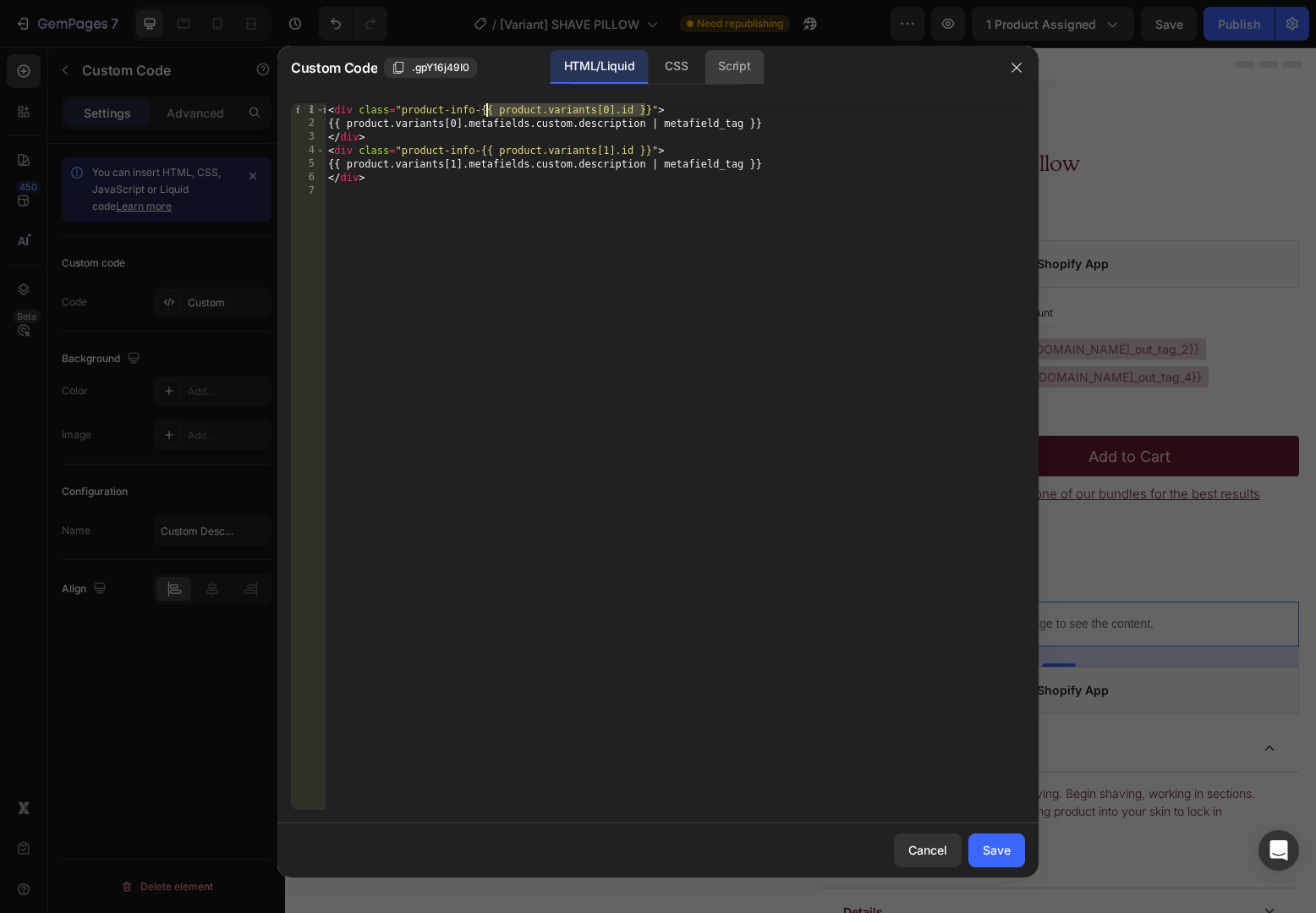
click at [707, 61] on div "Script" at bounding box center [733, 67] width 59 height 34
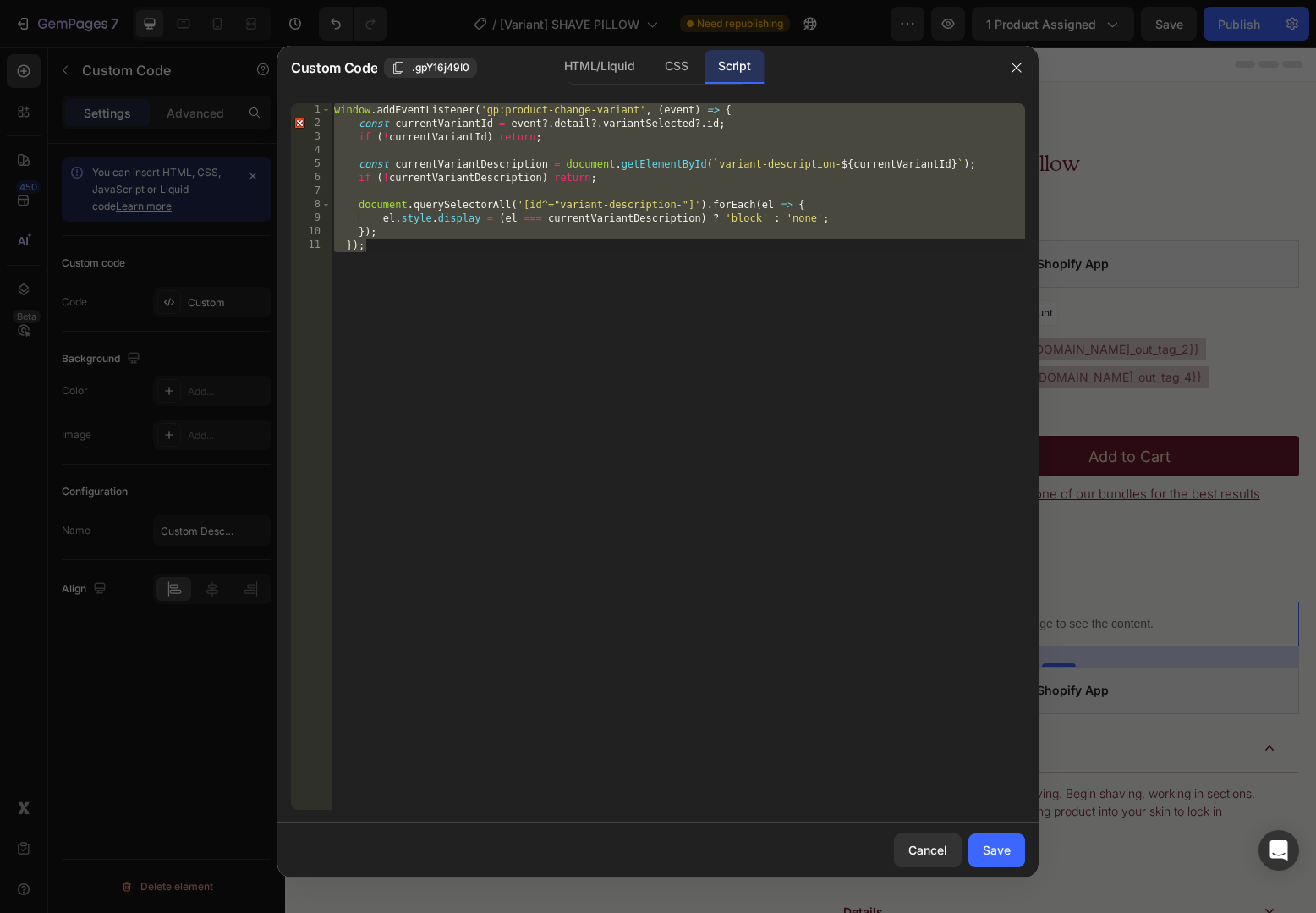
click at [702, 160] on div "window . addEventListener ( 'gp:product-change-variant' , ( event ) => { const …" at bounding box center [678, 470] width 694 height 734
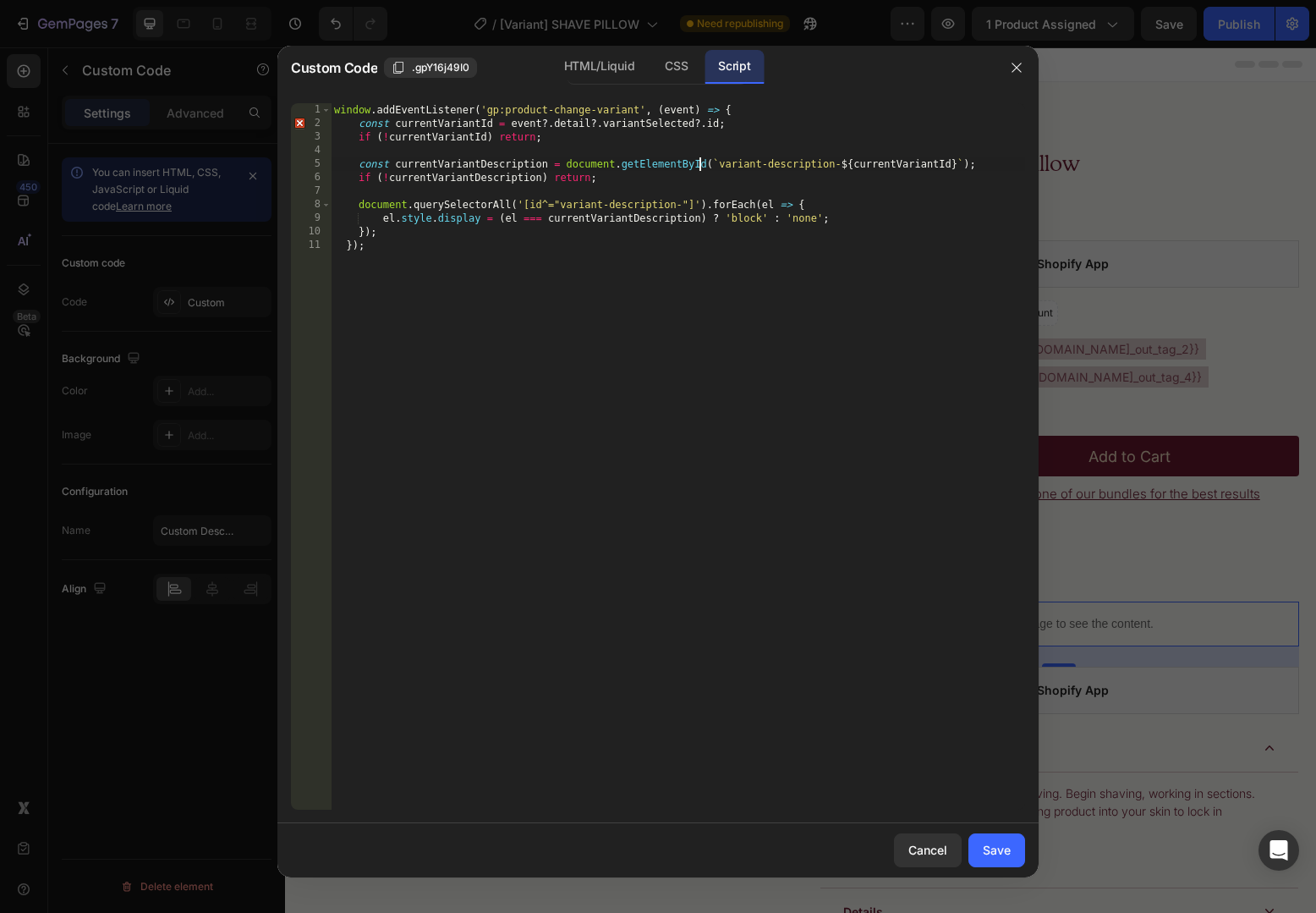
click at [747, 160] on div "window . addEventListener ( 'gp:product-change-variant' , ( event ) => { const …" at bounding box center [678, 470] width 694 height 734
click at [653, 160] on div "window . addEventListener ( 'gp:product-change-variant' , ( event ) => { const …" at bounding box center [678, 470] width 694 height 734
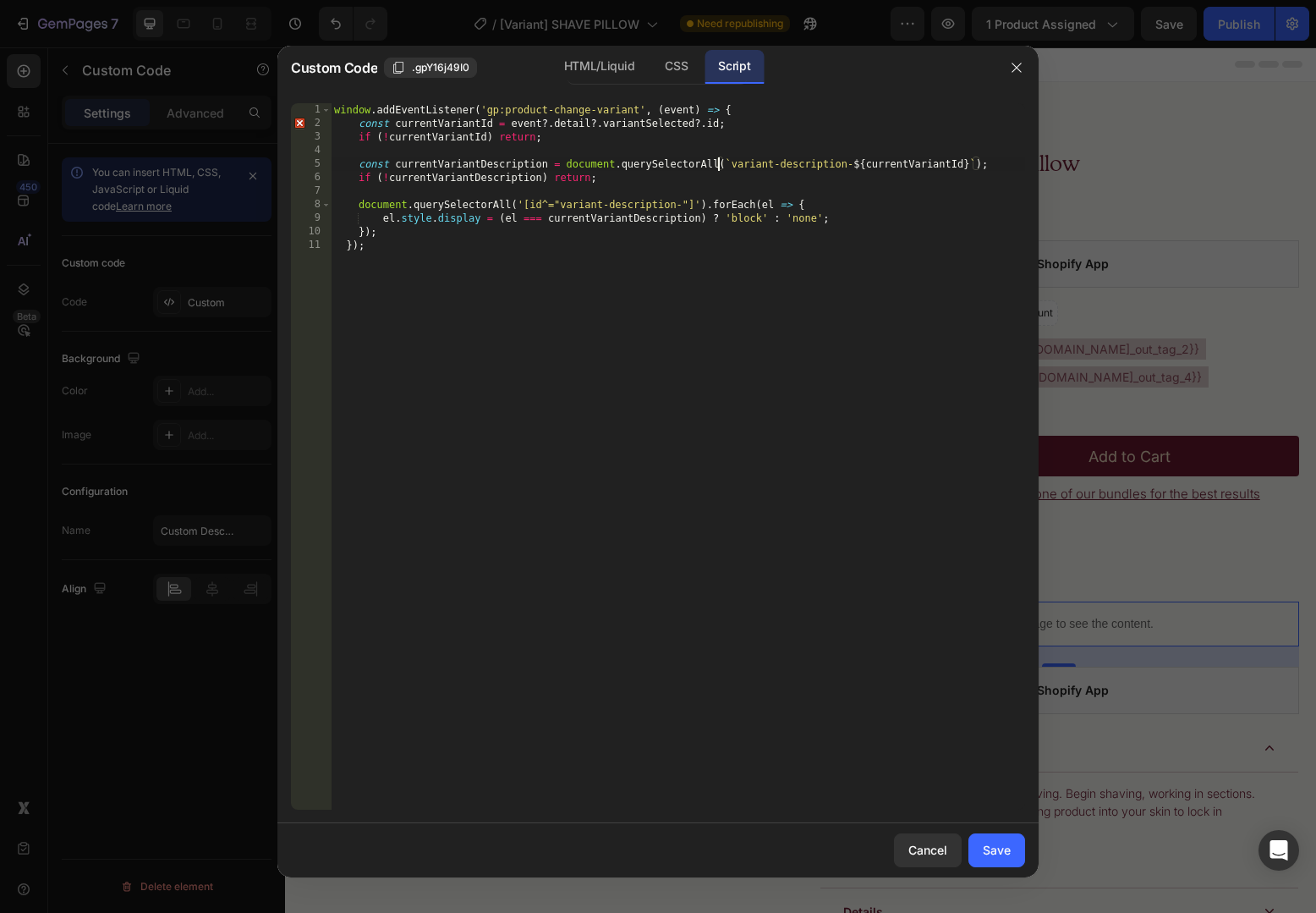
click at [738, 167] on div "window . addEventListener ( 'gp:product-change-variant' , ( event ) => { const …" at bounding box center [678, 470] width 694 height 734
click at [846, 164] on div "window . addEventListener ( 'gp:product-change-variant' , ( event ) => { const …" at bounding box center [678, 470] width 694 height 734
click at [469, 162] on div "window . addEventListener ( 'gp:product-change-variant' , ( event ) => { const …" at bounding box center [678, 470] width 694 height 734
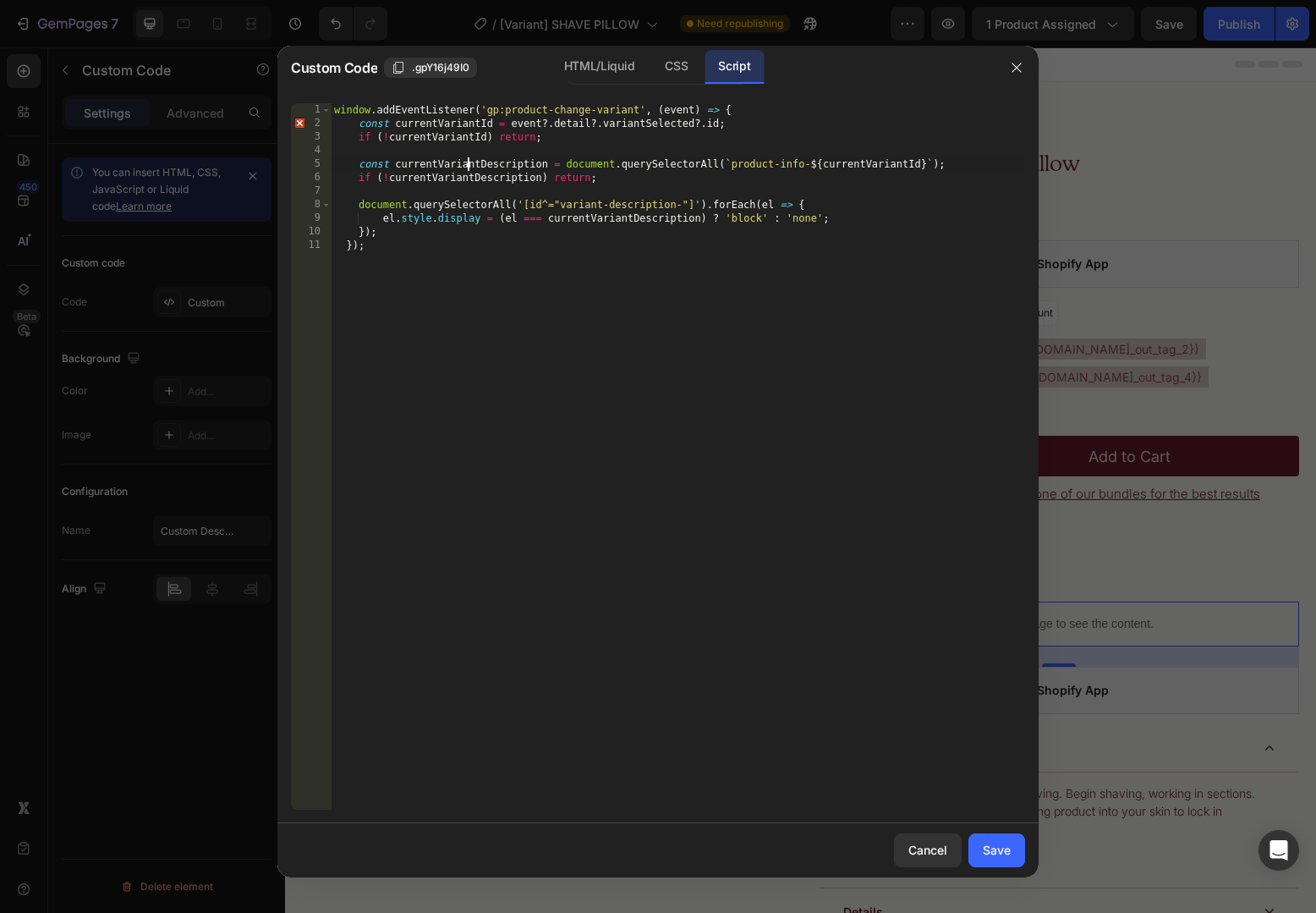
click at [469, 162] on div "window . addEventListener ( 'gp:product-change-variant' , ( event ) => { const …" at bounding box center [678, 470] width 694 height 734
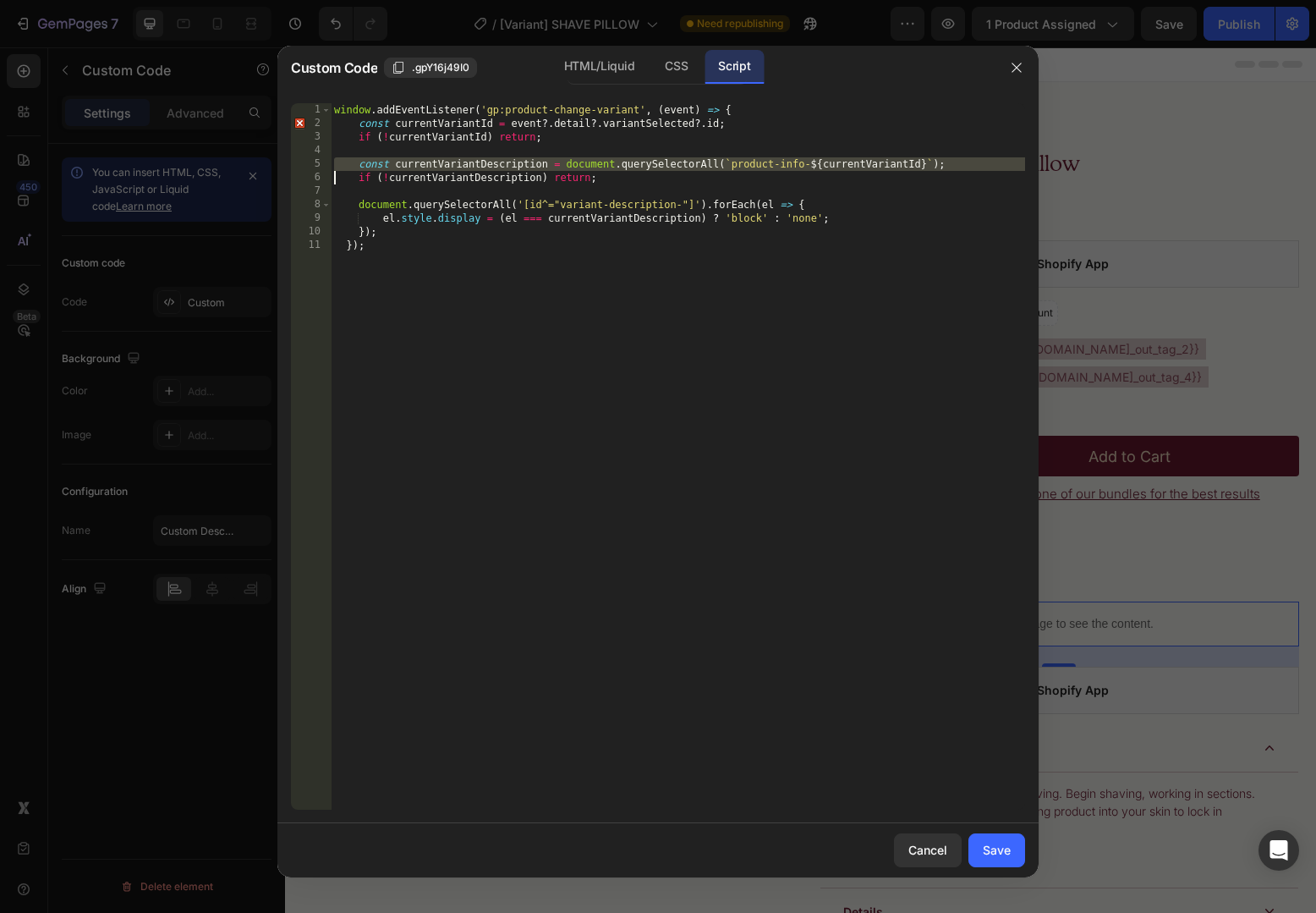
click at [505, 162] on div "window . addEventListener ( 'gp:product-change-variant' , ( event ) => { const …" at bounding box center [678, 470] width 694 height 734
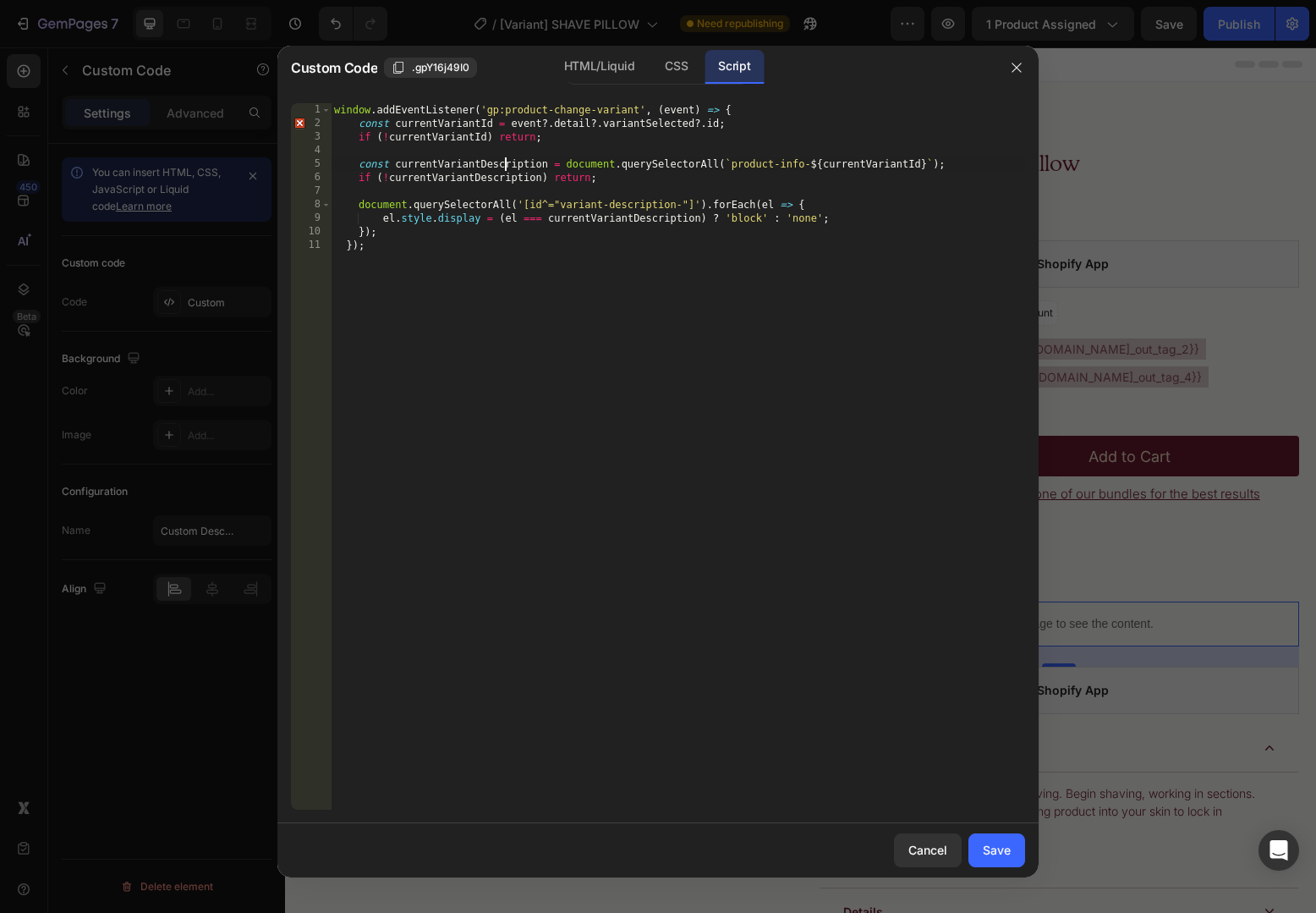
click at [505, 162] on div "window . addEventListener ( 'gp:product-change-variant' , ( event ) => { const …" at bounding box center [678, 470] width 694 height 734
click at [473, 163] on div "window . addEventListener ( 'gp:product-change-variant' , ( event ) => { const …" at bounding box center [678, 470] width 694 height 734
type textarea "const currentVariantDescription = document.querySelectorAll(`product-info-${cur…"
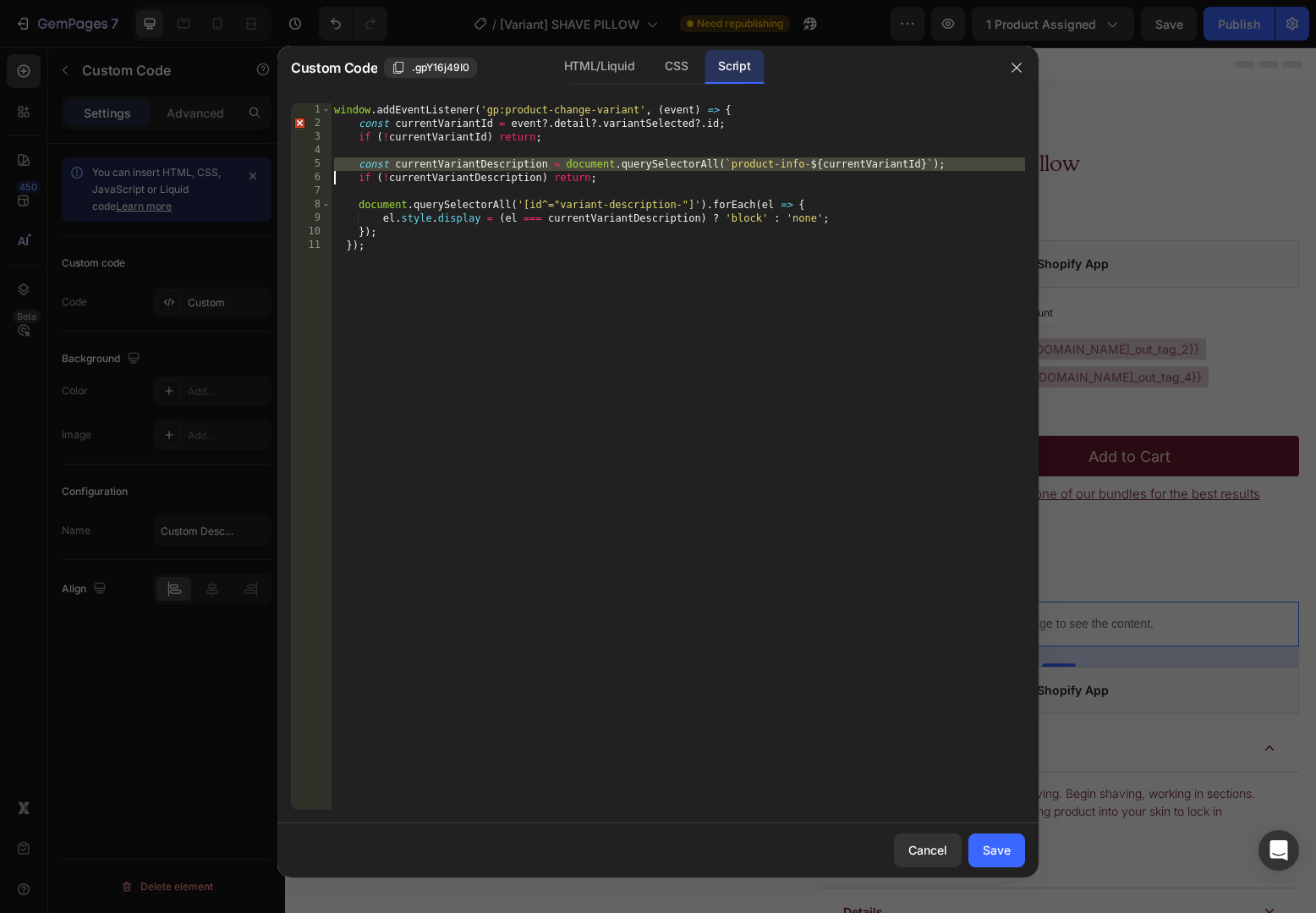
click at [581, 151] on div "window . addEventListener ( 'gp:product-change-variant' , ( event ) => { const …" at bounding box center [678, 470] width 694 height 734
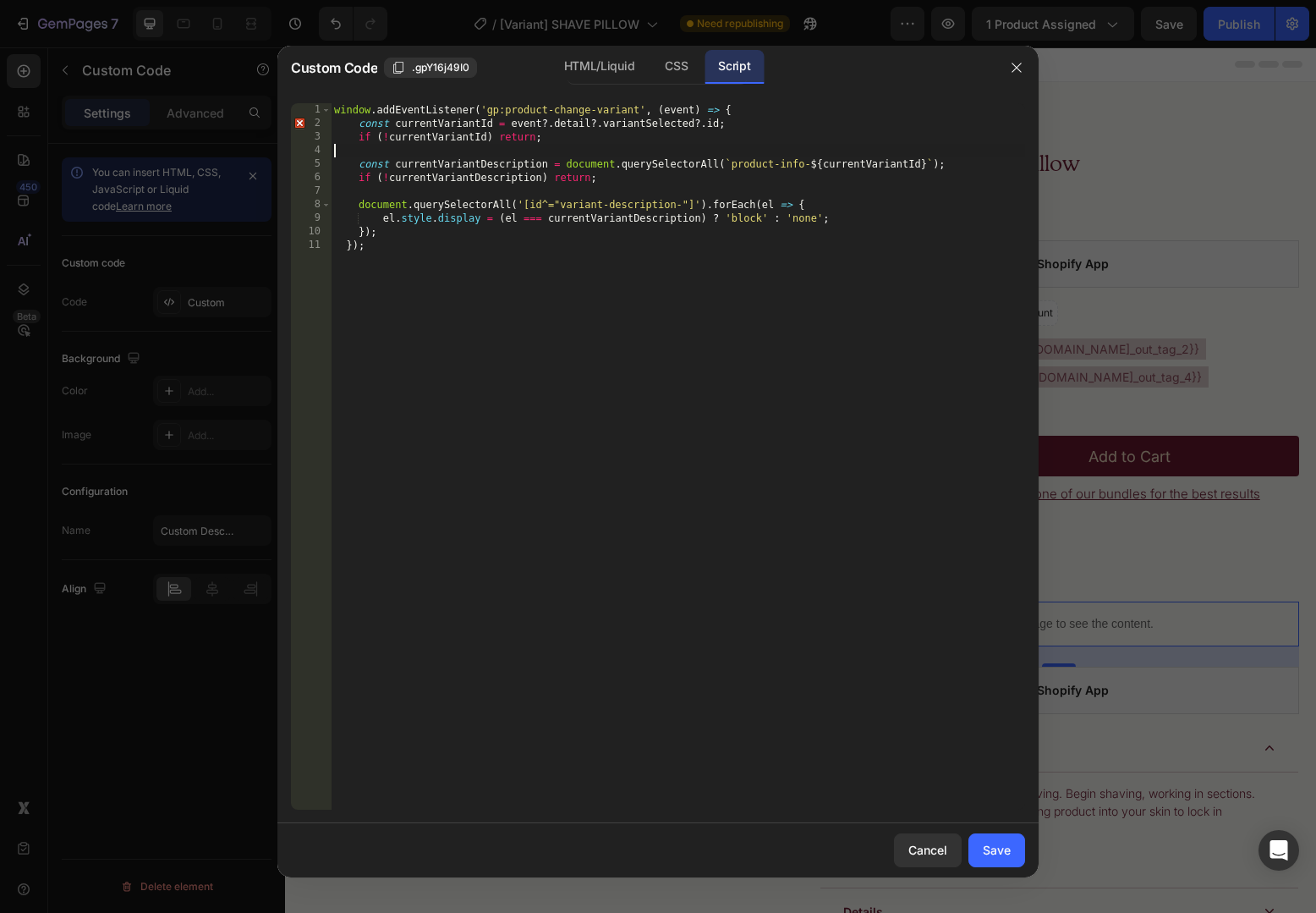
click at [593, 161] on div "window . addEventListener ( 'gp:product-change-variant' , ( event ) => { const …" at bounding box center [678, 470] width 694 height 734
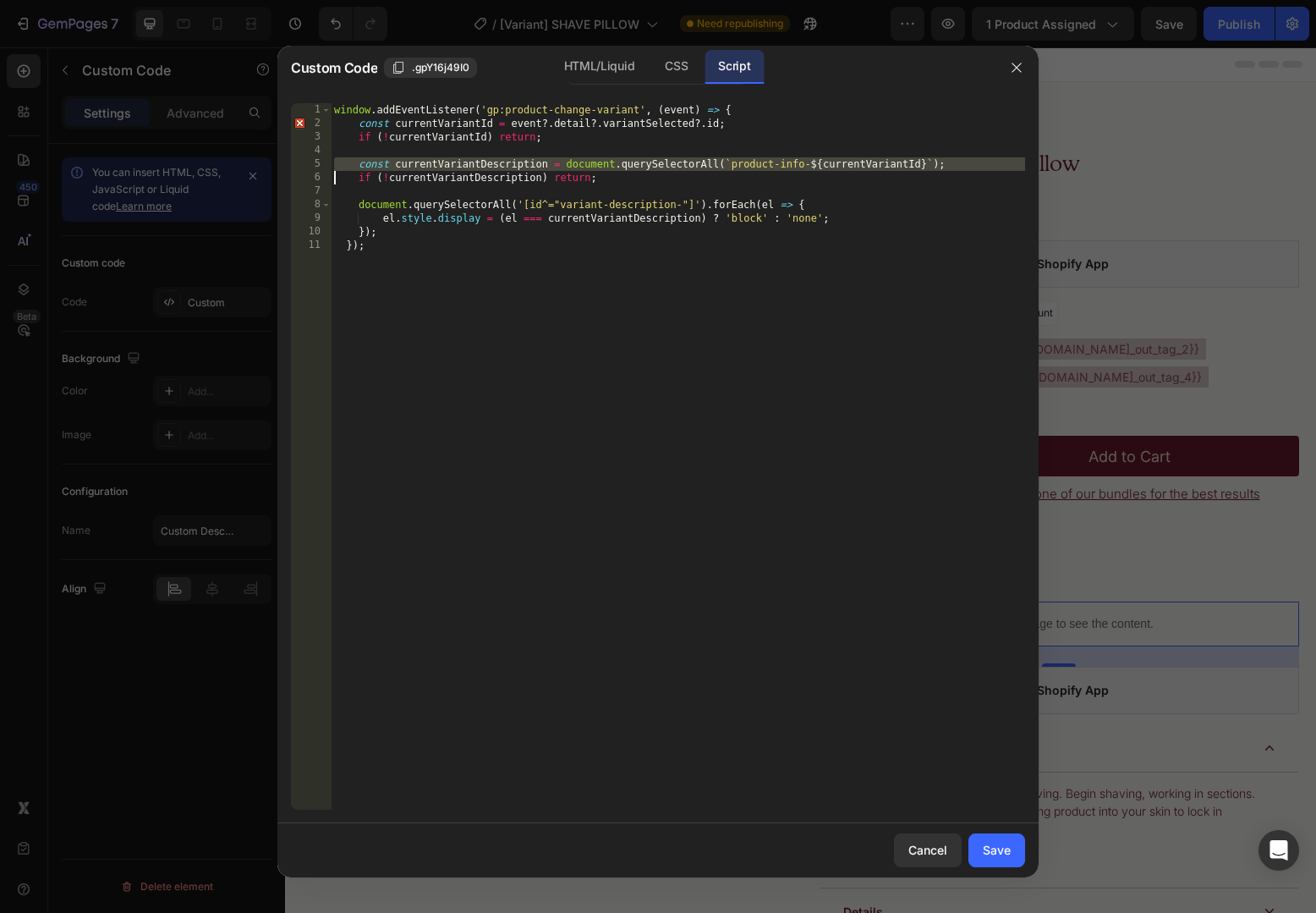
click at [593, 161] on div "window . addEventListener ( 'gp:product-change-variant' , ( event ) => { const …" at bounding box center [678, 470] width 694 height 734
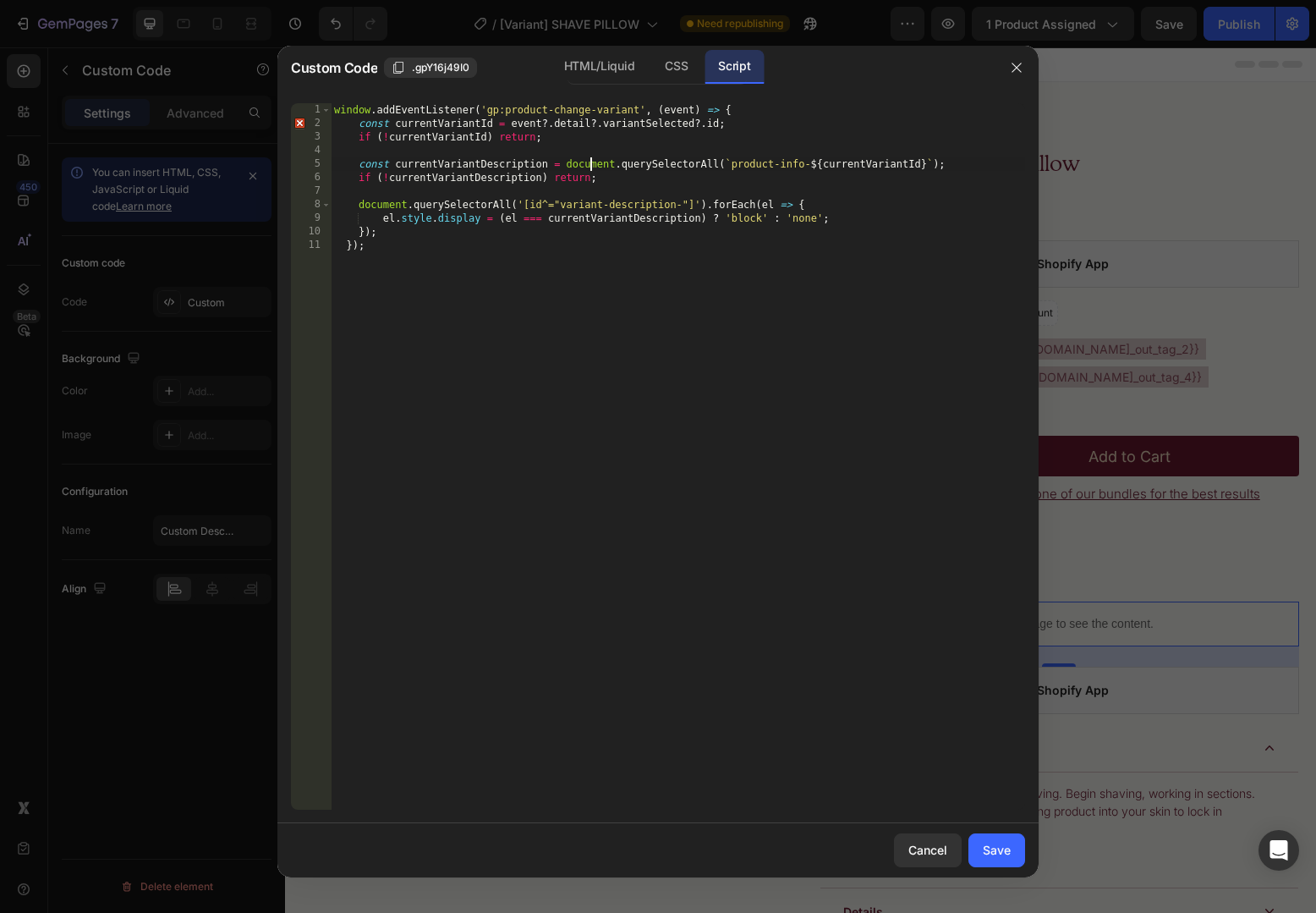
click at [593, 161] on div "window . addEventListener ( 'gp:product-change-variant' , ( event ) => { const …" at bounding box center [678, 470] width 694 height 734
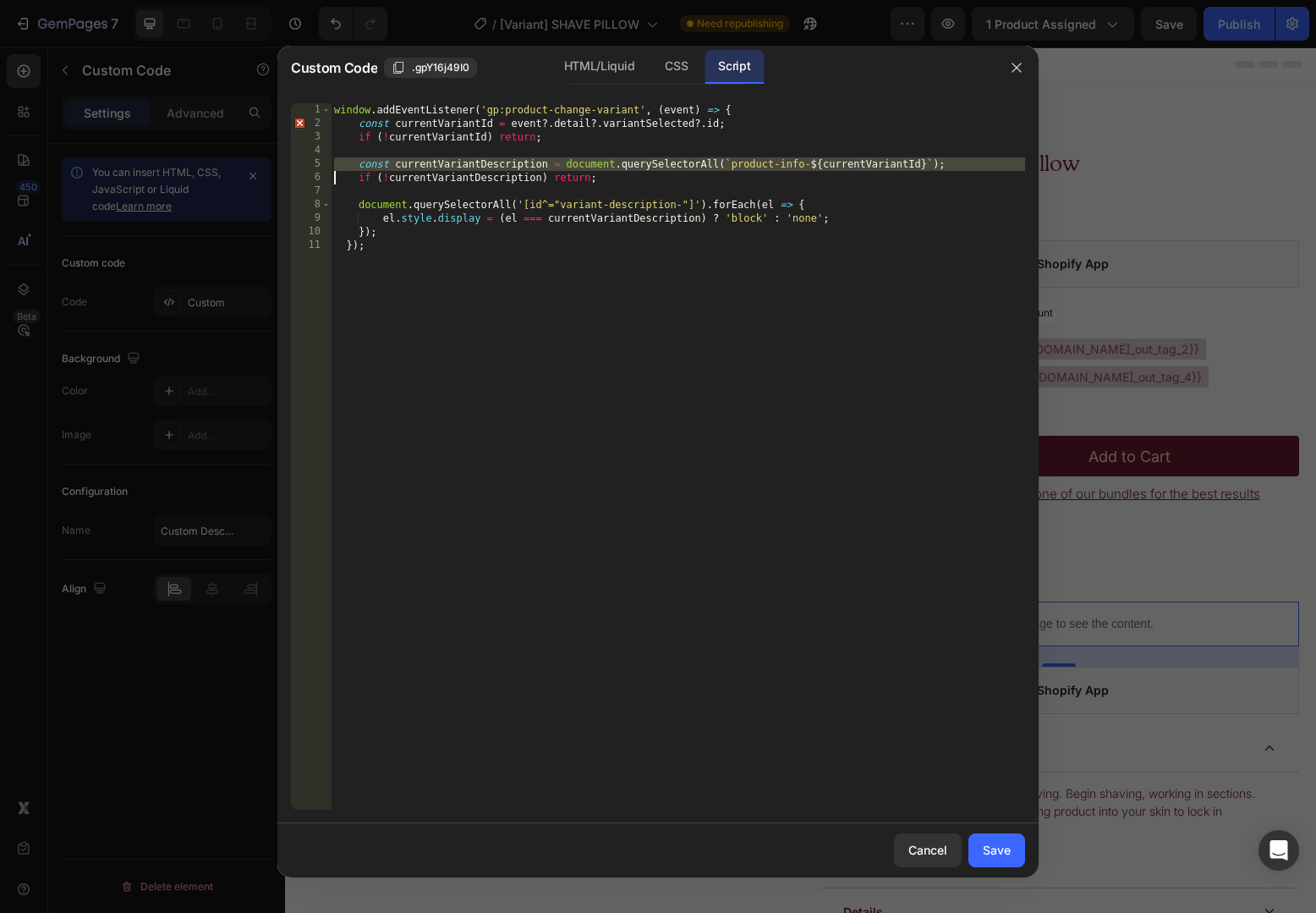
click at [479, 115] on div "window . addEventListener ( 'gp:product-change-variant' , ( event ) => { const …" at bounding box center [678, 470] width 694 height 734
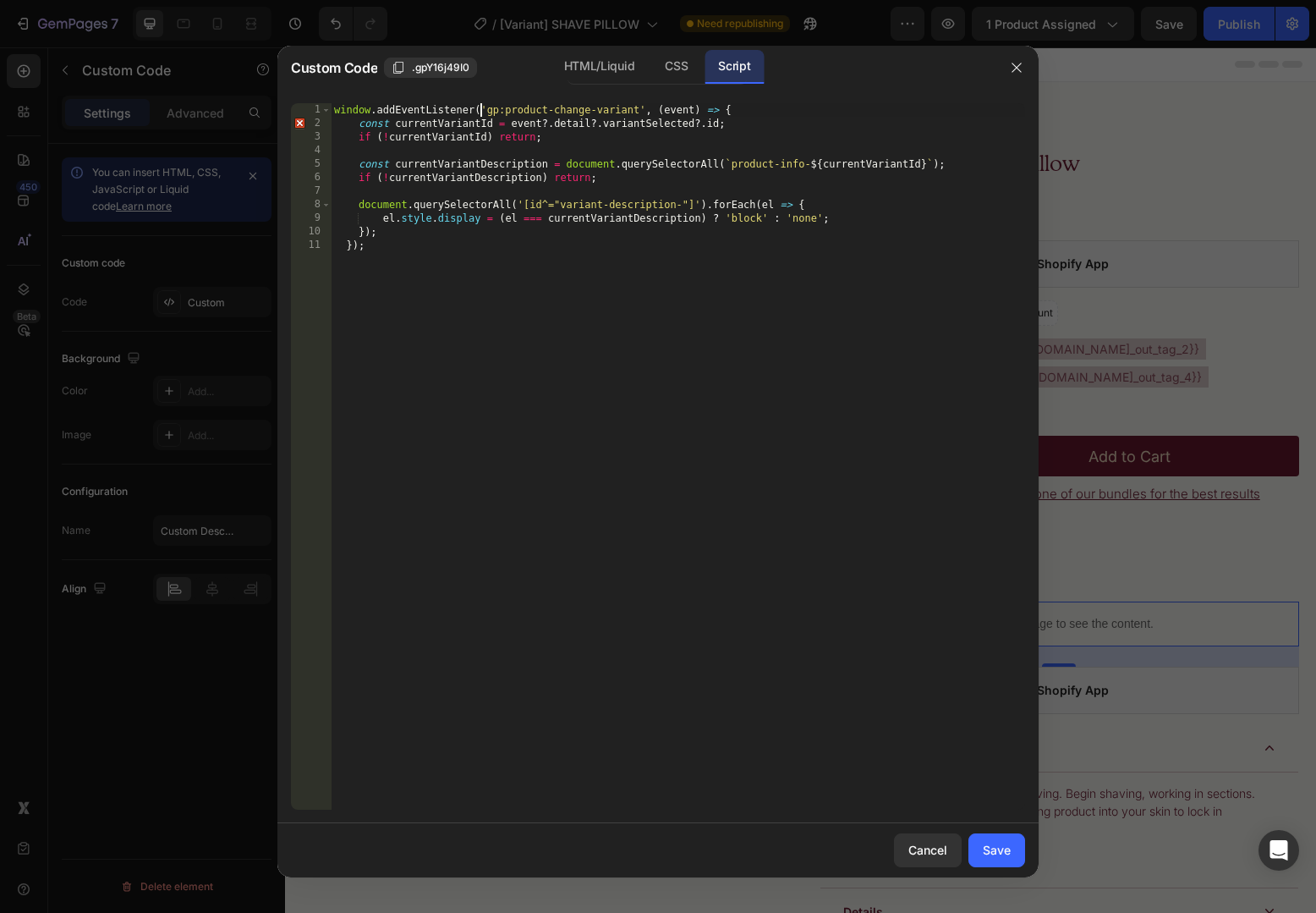
click at [479, 115] on div "window . addEventListener ( 'gp:product-change-variant' , ( event ) => { const …" at bounding box center [678, 470] width 694 height 734
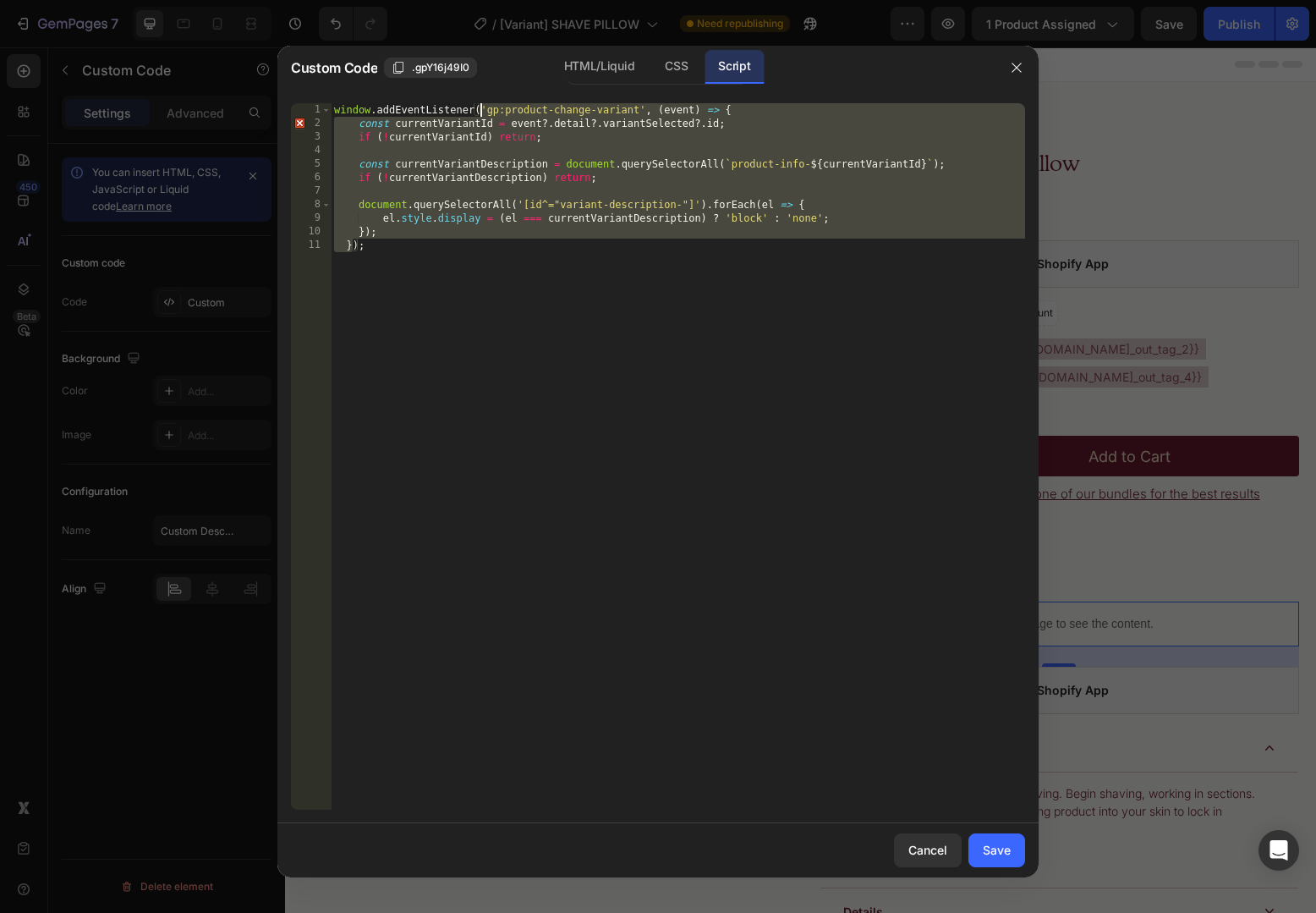
click at [479, 115] on div "window . addEventListener ( 'gp:product-change-variant' , ( event ) => { const …" at bounding box center [678, 470] width 694 height 734
click at [481, 119] on div "window . addEventListener ( 'gp:product-change-variant' , ( event ) => { const …" at bounding box center [678, 470] width 694 height 734
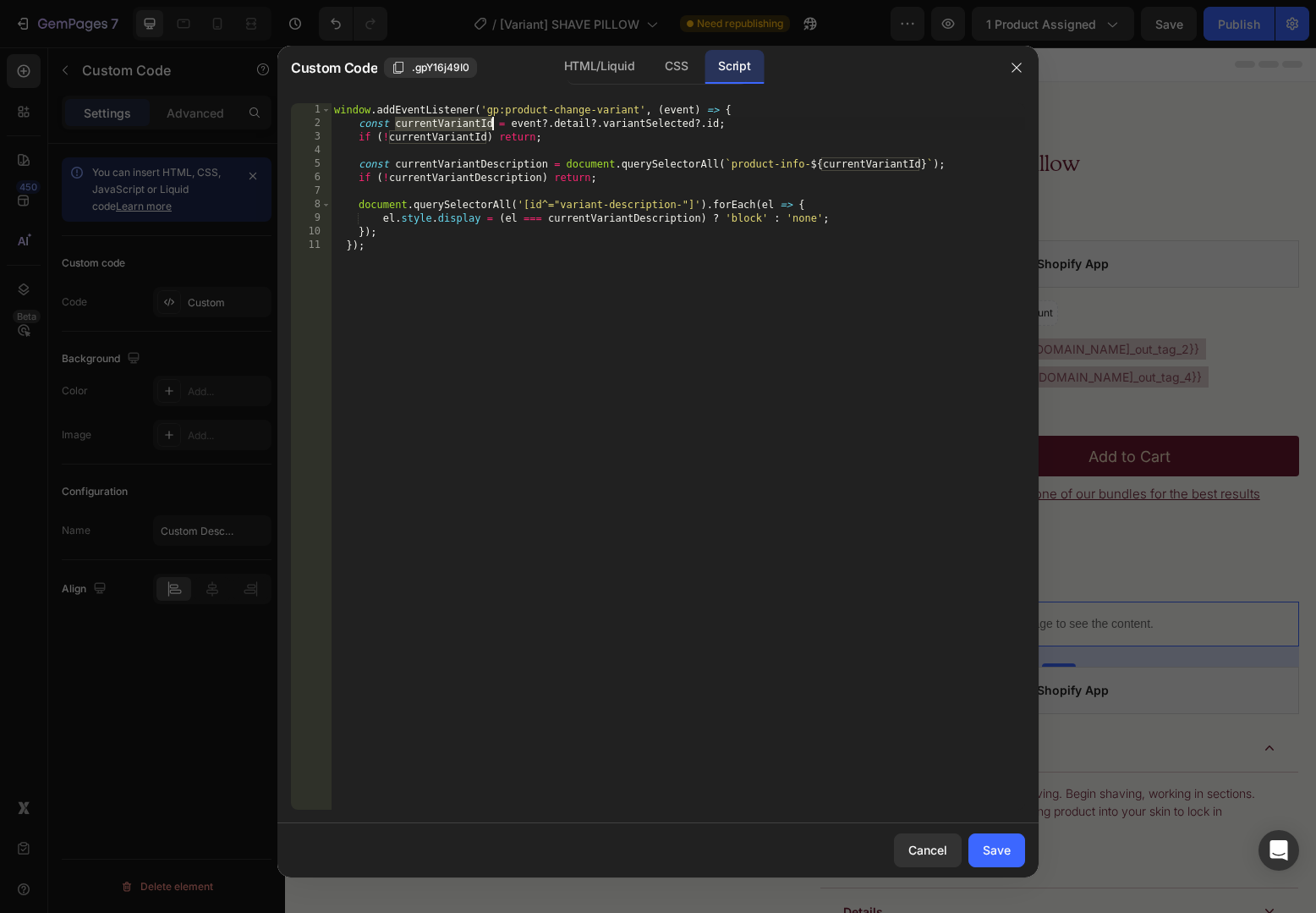
click at [451, 135] on div "window . addEventListener ( 'gp:product-change-variant' , ( event ) => { const …" at bounding box center [678, 470] width 694 height 734
click at [464, 160] on div "window . addEventListener ( 'gp:product-change-variant' , ( event ) => { const …" at bounding box center [678, 470] width 694 height 734
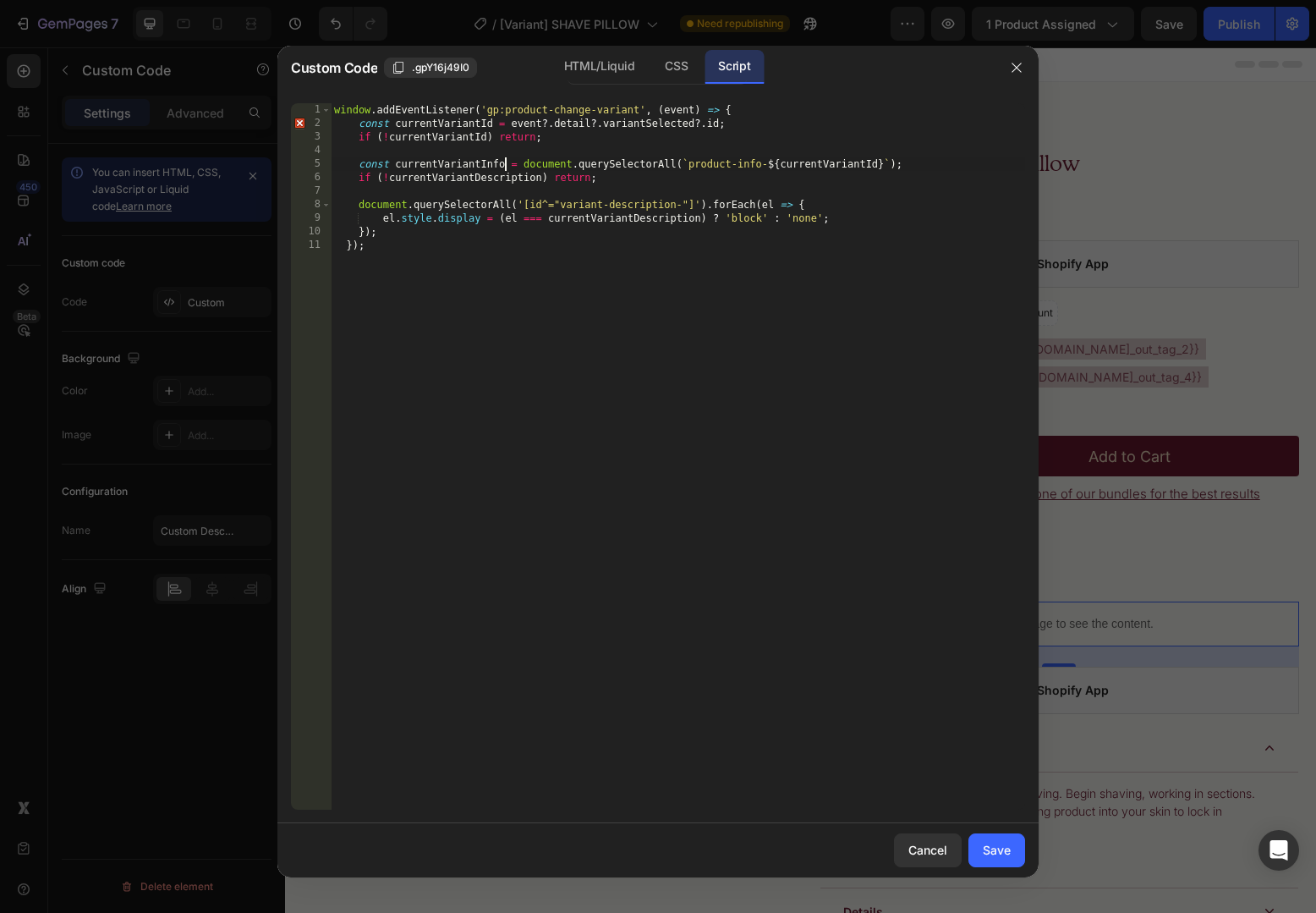
click at [462, 165] on div "window . addEventListener ( 'gp:product-change-variant' , ( event ) => { const …" at bounding box center [678, 470] width 694 height 734
click at [501, 180] on div "window . addEventListener ( 'gp:product-change-variant' , ( event ) => { const …" at bounding box center [678, 470] width 694 height 734
paste textarea "Info"
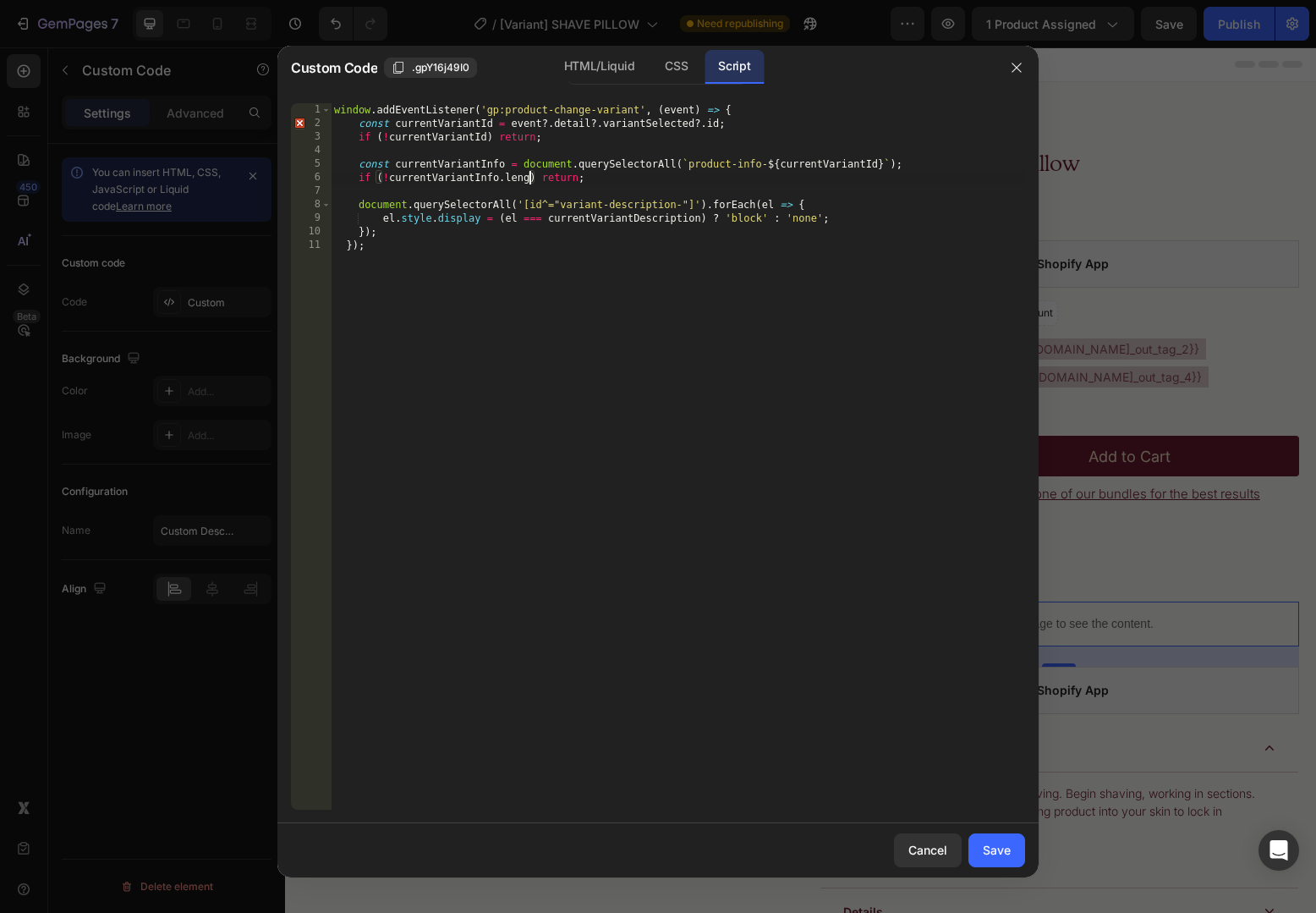
scroll to position [0, 17]
type textarea "if (!currentVariantInfo.length) return;"
click at [641, 186] on div "window . addEventListener ( 'gp:product-change-variant' , ( event ) => { const …" at bounding box center [678, 470] width 694 height 734
click at [381, 206] on div "window . addEventListener ( 'gp:product-change-variant' , ( event ) => { const …" at bounding box center [678, 470] width 694 height 734
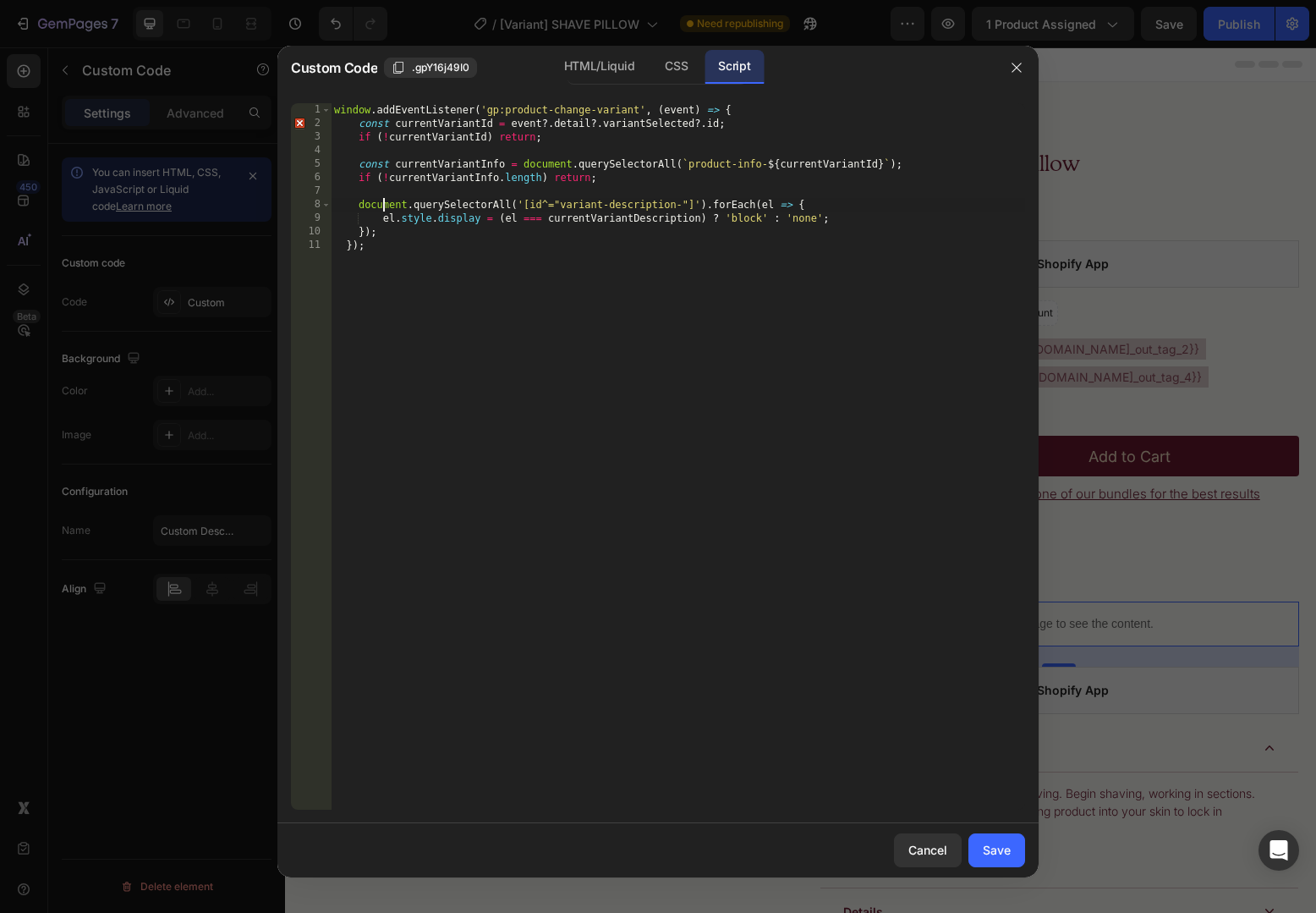
click at [381, 206] on div "window . addEventListener ( 'gp:product-change-variant' , ( event ) => { const …" at bounding box center [678, 470] width 694 height 734
drag, startPoint x: 525, startPoint y: 205, endPoint x: 636, endPoint y: 206, distance: 111.0
click at [636, 206] on div "window . addEventListener ( 'gp:product-change-variant' , ( event ) => { const …" at bounding box center [678, 470] width 694 height 734
click at [564, 206] on div "window . addEventListener ( 'gp:product-change-variant' , ( event ) => { const …" at bounding box center [678, 470] width 694 height 734
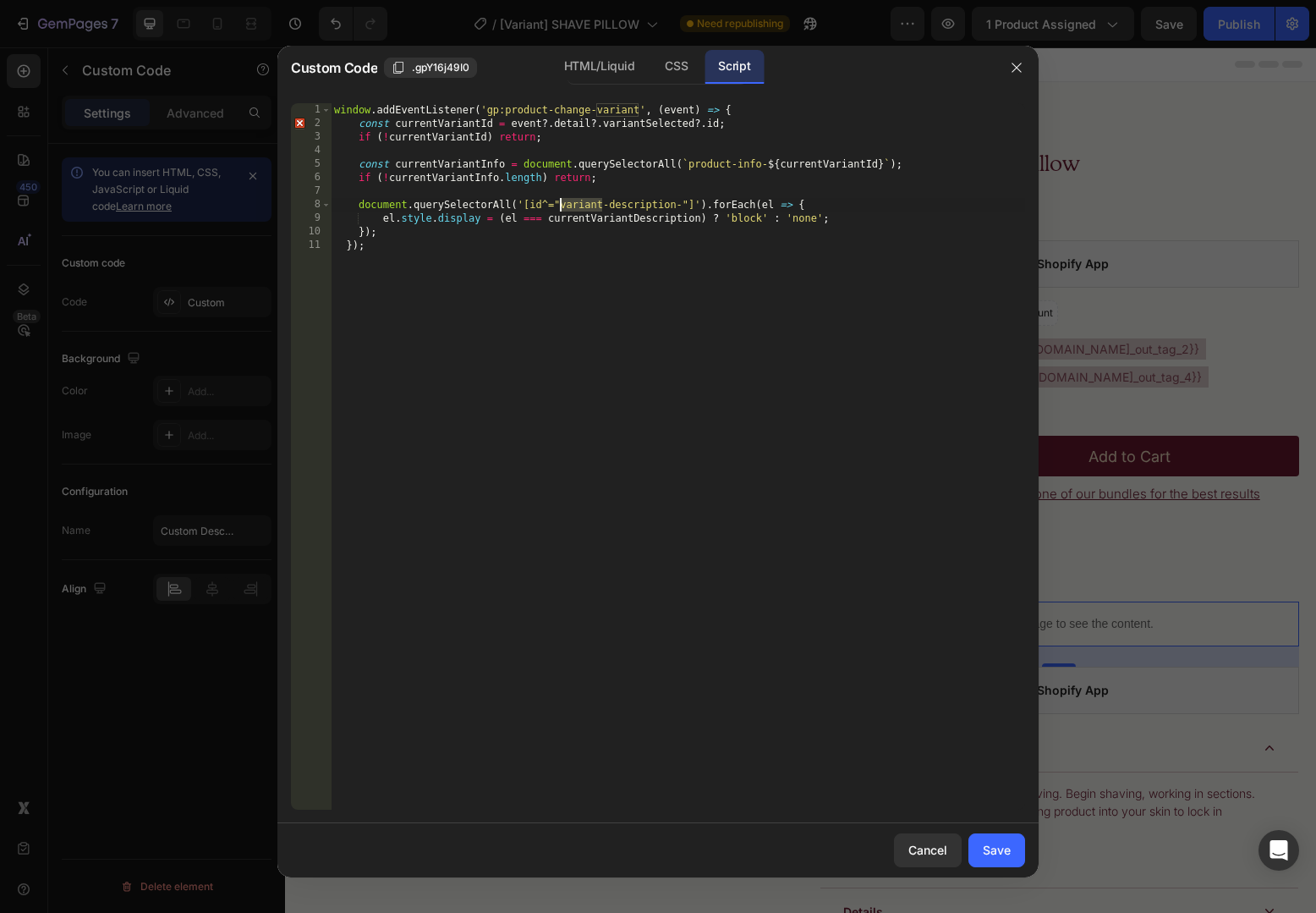
click at [629, 206] on div "window . addEventListener ( 'gp:product-change-variant' , ( event ) => { const …" at bounding box center [678, 470] width 694 height 734
drag, startPoint x: 629, startPoint y: 206, endPoint x: 598, endPoint y: 206, distance: 31.0
click at [598, 206] on div "window . addEventListener ( 'gp:product-change-variant' , ( event ) => { const …" at bounding box center [678, 470] width 694 height 734
click at [539, 206] on div "window . addEventListener ( 'gp:product-change-variant' , ( event ) => { const …" at bounding box center [678, 470] width 694 height 734
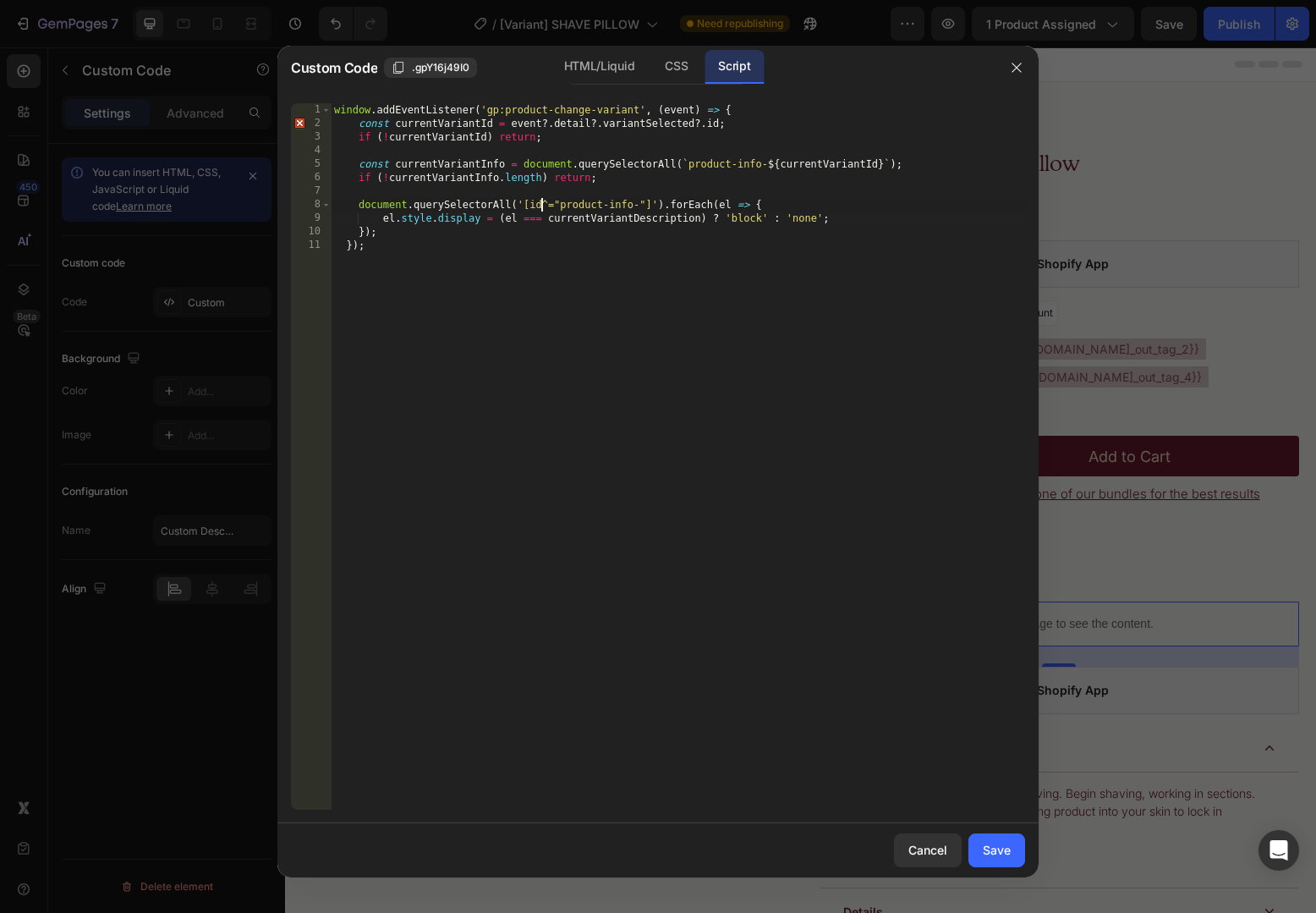
click at [539, 206] on div "window . addEventListener ( 'gp:product-change-variant' , ( event ) => { const …" at bounding box center [678, 470] width 694 height 734
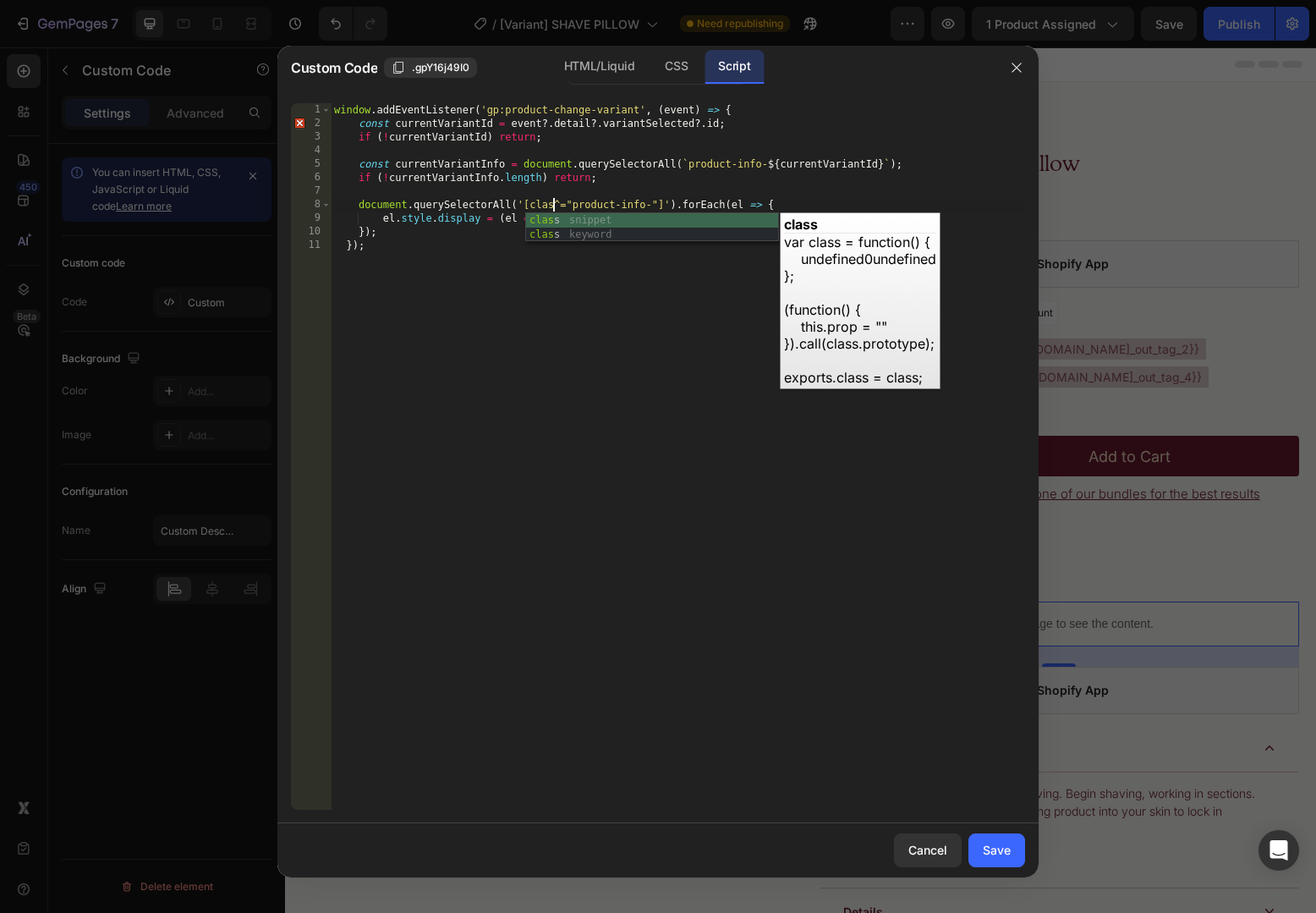
scroll to position [0, 18]
click at [617, 182] on div "window . addEventListener ( 'gp:product-change-variant' , ( event ) => { const …" at bounding box center [678, 470] width 694 height 734
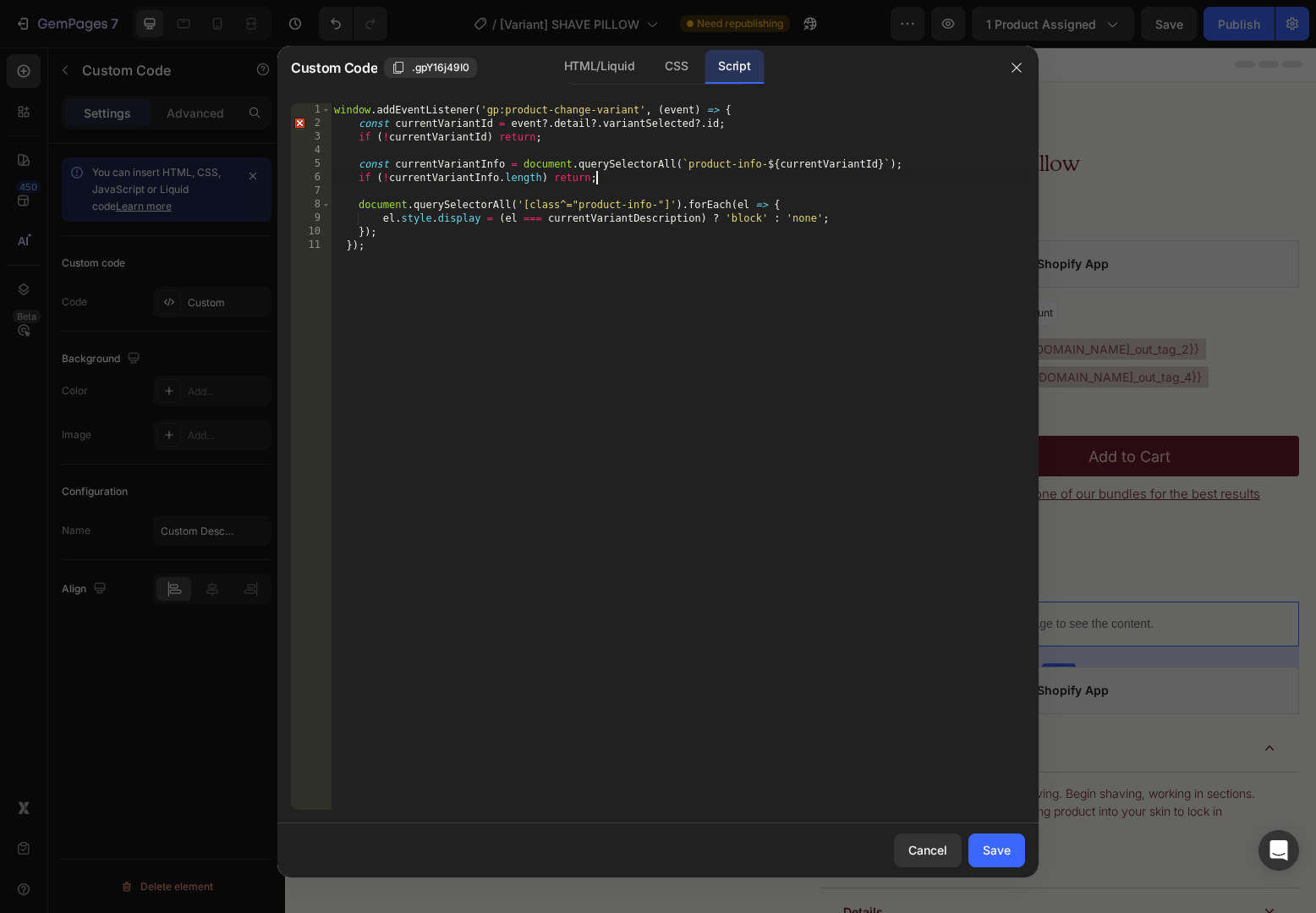
click at [512, 218] on div "window . addEventListener ( 'gp:product-change-variant' , ( event ) => { const …" at bounding box center [678, 470] width 694 height 734
click at [568, 218] on div "window . addEventListener ( 'gp:product-change-variant' , ( event ) => { const …" at bounding box center [678, 470] width 694 height 734
click at [460, 167] on div "window . addEventListener ( 'gp:product-change-variant' , ( event ) => { const …" at bounding box center [678, 470] width 694 height 734
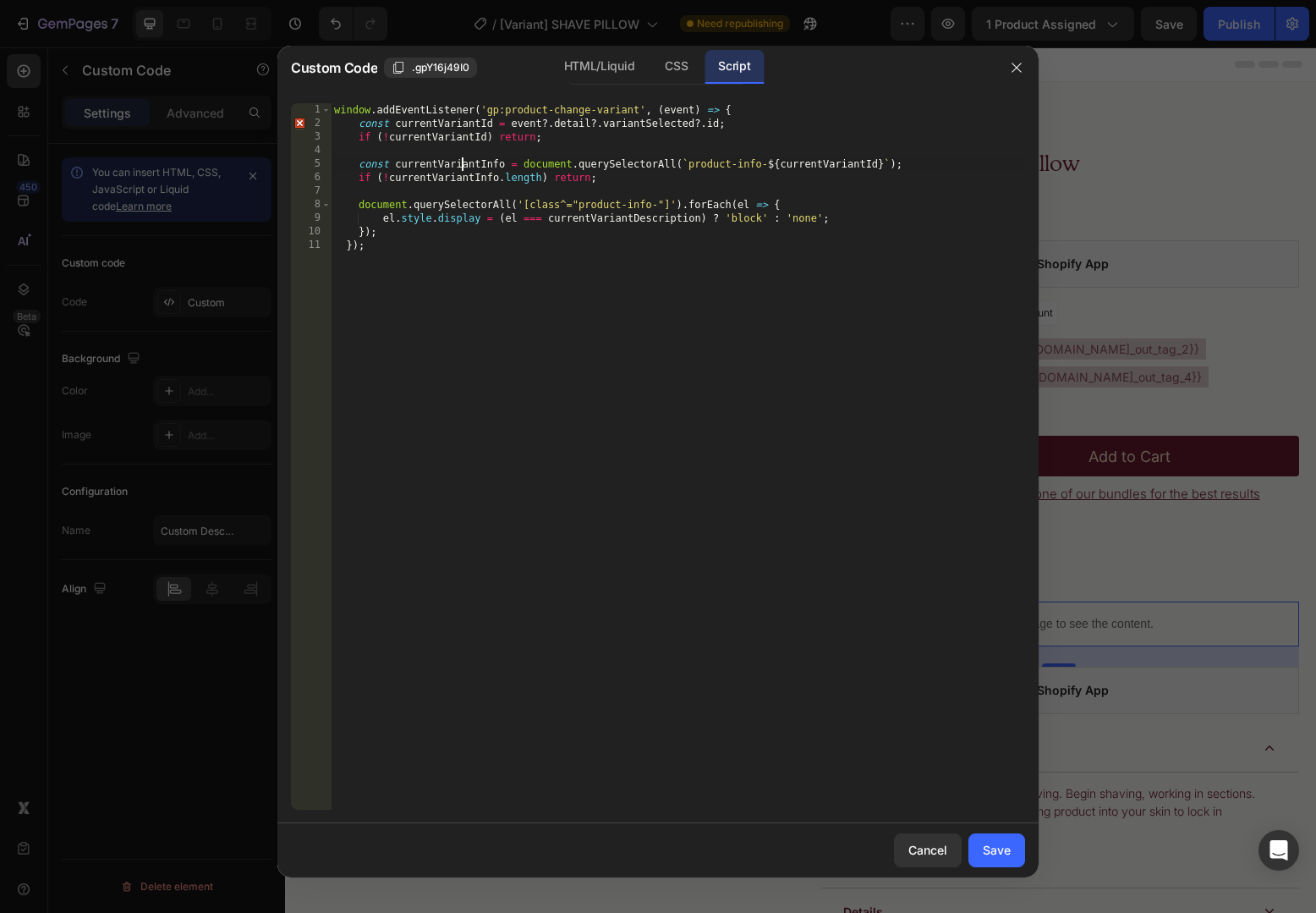
click at [460, 167] on div "window . addEventListener ( 'gp:product-change-variant' , ( event ) => { const …" at bounding box center [678, 470] width 694 height 734
click at [592, 213] on div "window . addEventListener ( 'gp:product-change-variant' , ( event ) => { const …" at bounding box center [678, 470] width 694 height 734
paste textarea "Info"
click at [663, 266] on div "window . addEventListener ( 'gp:product-change-variant' , ( event ) => { const …" at bounding box center [678, 470] width 694 height 734
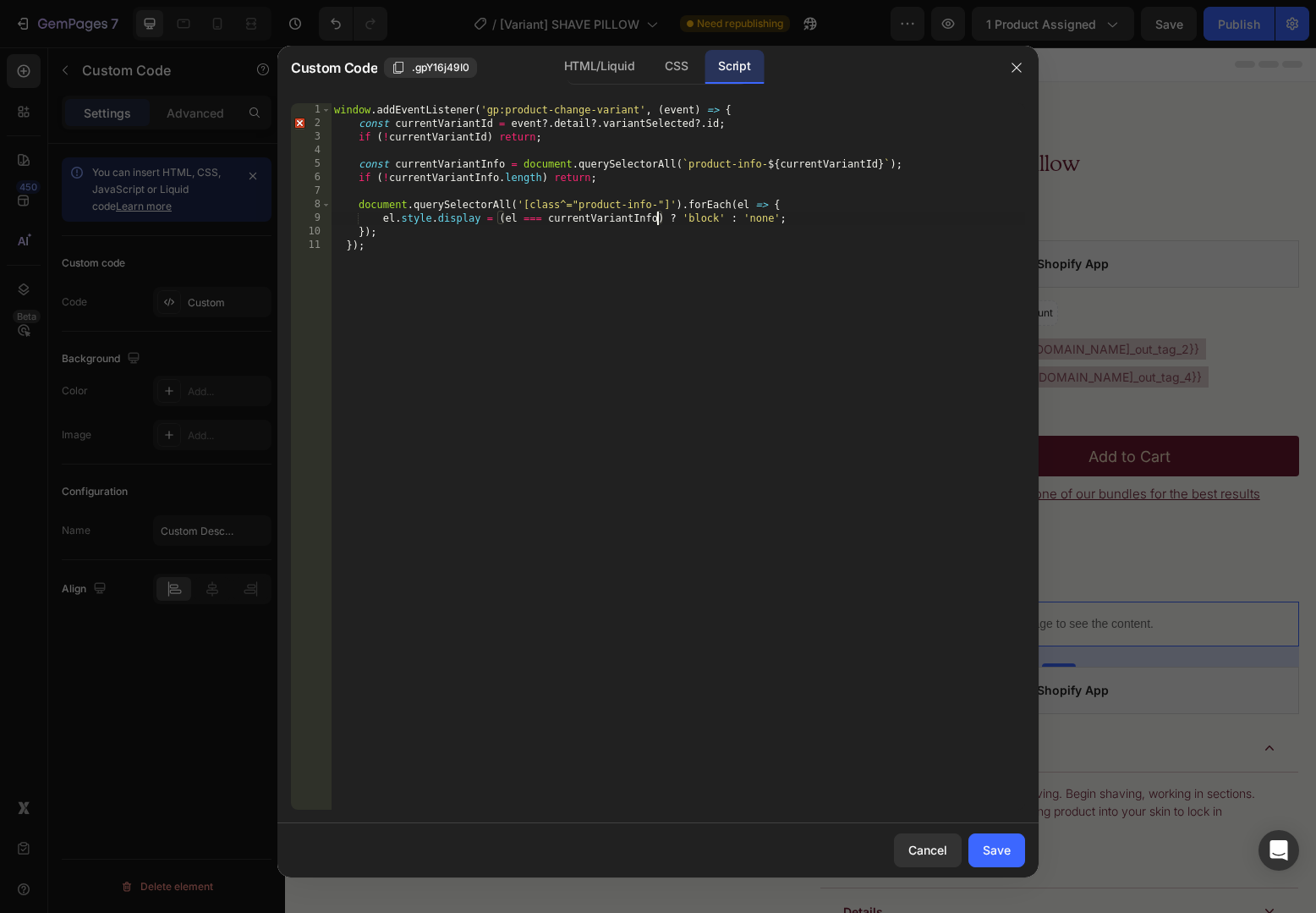
scroll to position [0, 2]
click at [663, 266] on div "window . addEventListener ( 'gp:product-change-variant' , ( event ) => { const …" at bounding box center [678, 470] width 694 height 734
click at [448, 160] on div "window . addEventListener ( 'gp:product-change-variant' , ( event ) => { const …" at bounding box center [678, 470] width 694 height 734
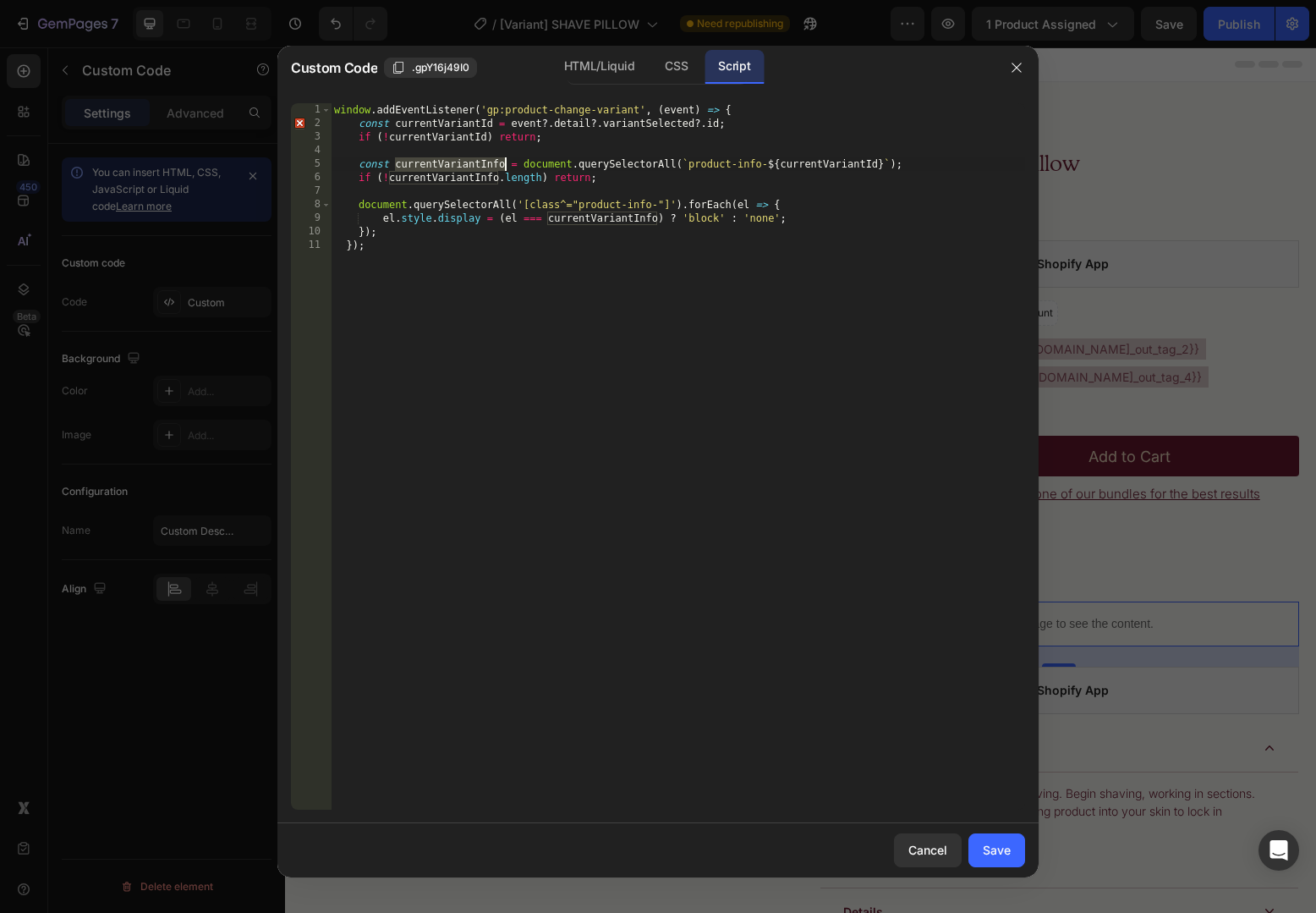
click at [381, 206] on div "window . addEventListener ( 'gp:product-change-variant' , ( event ) => { const …" at bounding box center [678, 470] width 694 height 734
click at [443, 207] on div "window . addEventListener ( 'gp:product-change-variant' , ( event ) => { const …" at bounding box center [678, 470] width 694 height 734
click at [596, 200] on div "window . addEventListener ( 'gp:product-change-variant' , ( event ) => { const …" at bounding box center [678, 470] width 694 height 734
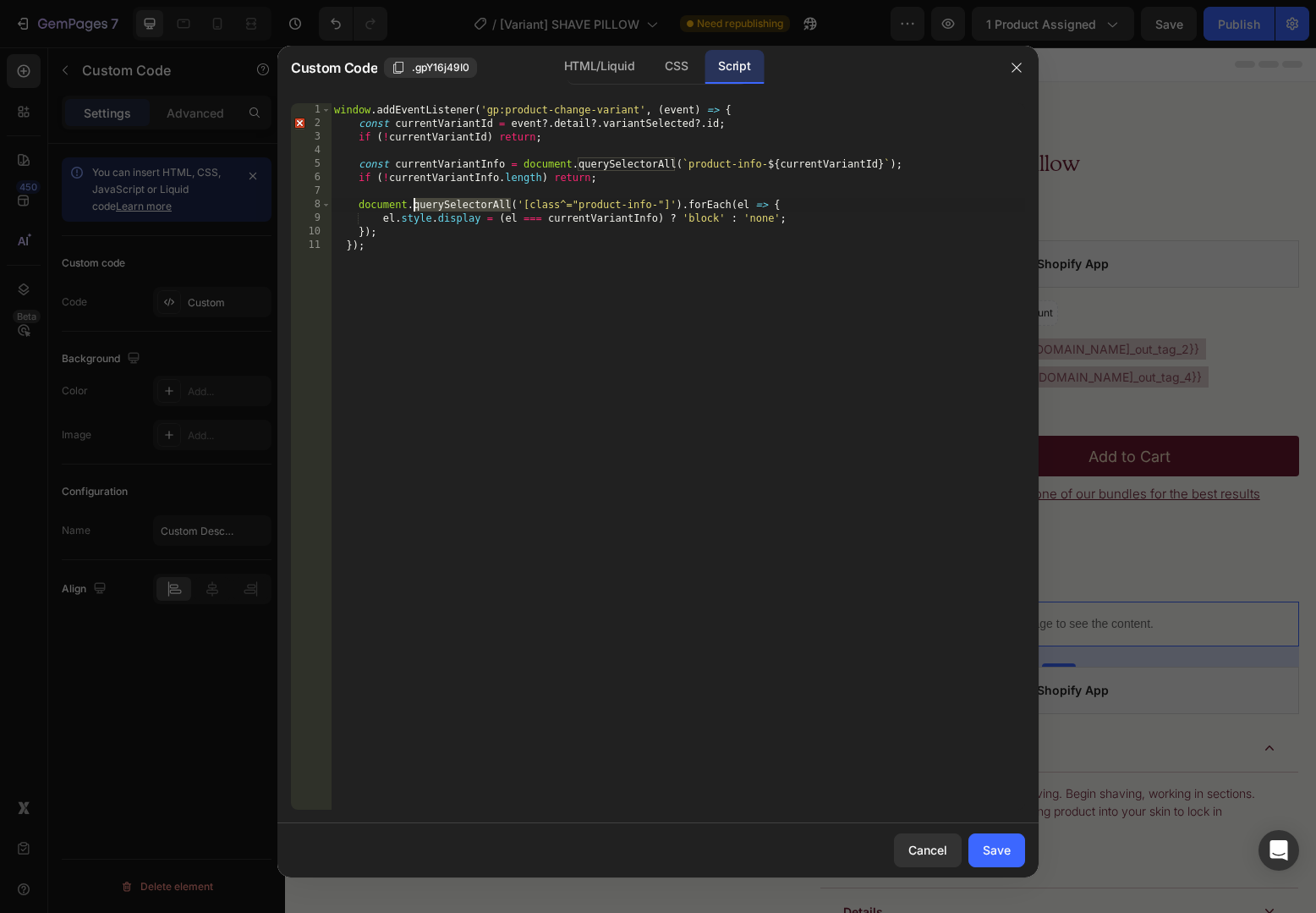
click at [596, 200] on div "window . addEventListener ( 'gp:product-change-variant' , ( event ) => { const …" at bounding box center [678, 470] width 694 height 734
click at [656, 200] on div "window . addEventListener ( 'gp:product-change-variant' , ( event ) => { const …" at bounding box center [678, 470] width 694 height 734
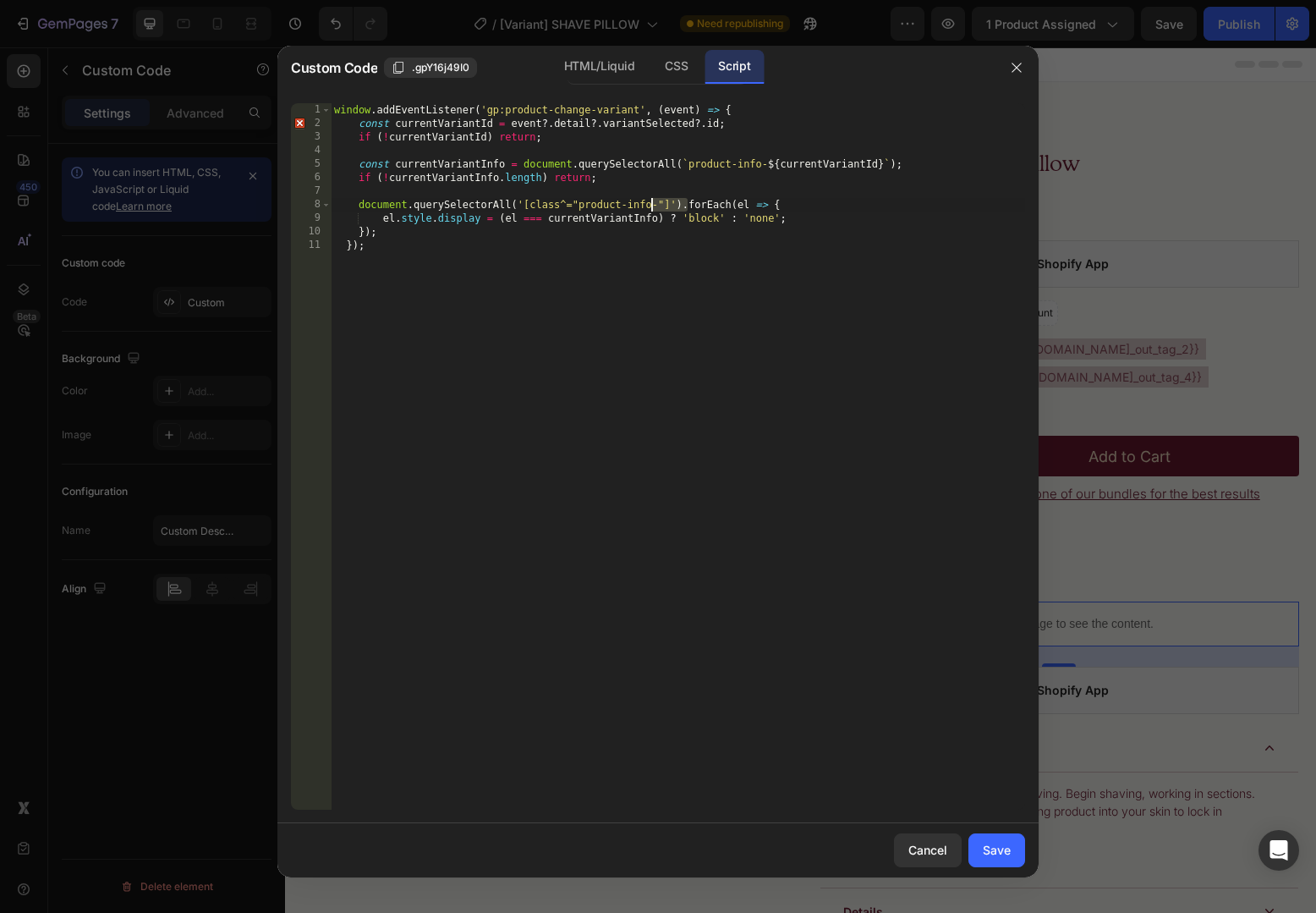
click at [656, 200] on div "window . addEventListener ( 'gp:product-change-variant' , ( event ) => { const …" at bounding box center [678, 470] width 694 height 734
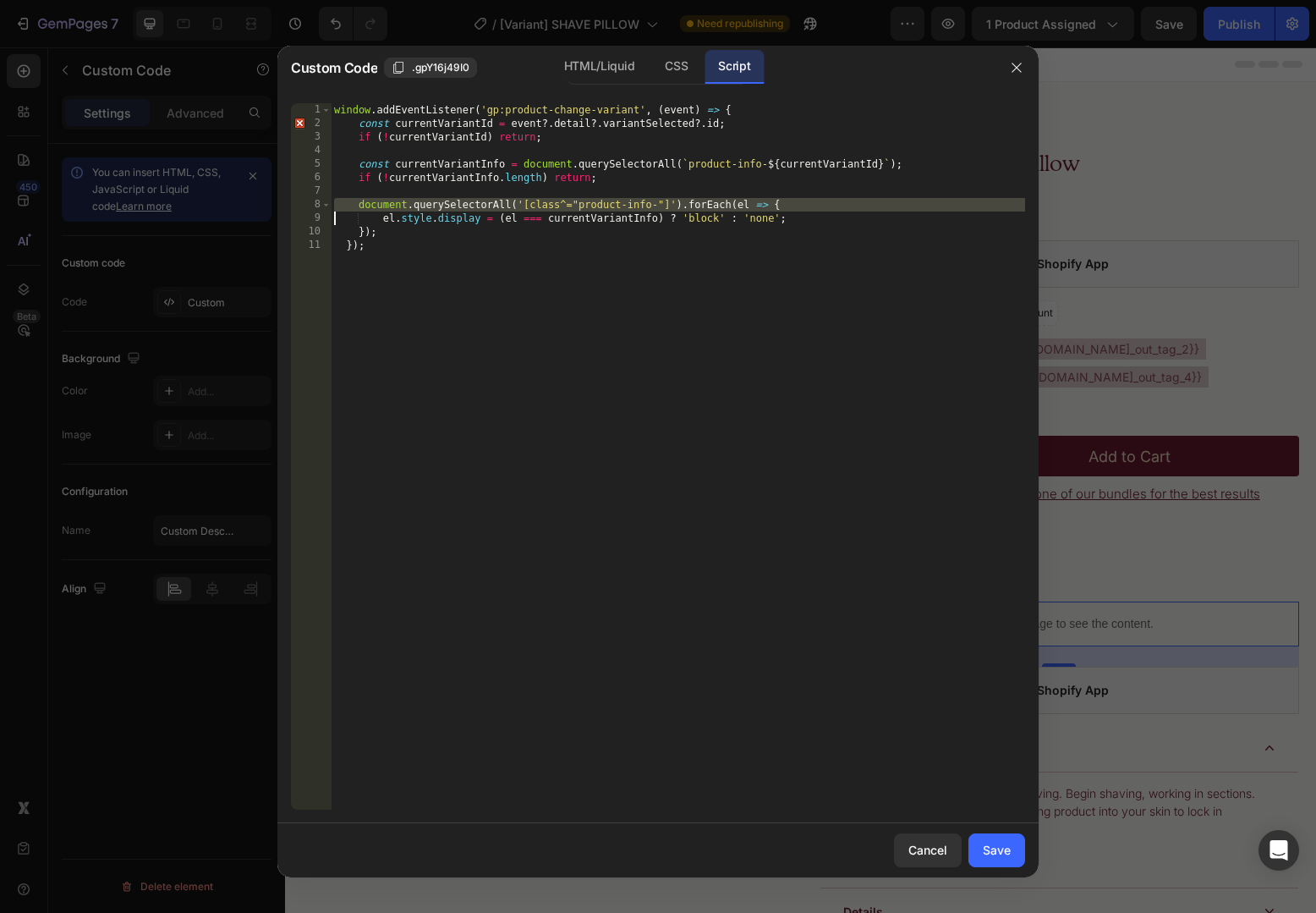
click at [617, 206] on div "window . addEventListener ( 'gp:product-change-variant' , ( event ) => { const …" at bounding box center [678, 470] width 694 height 734
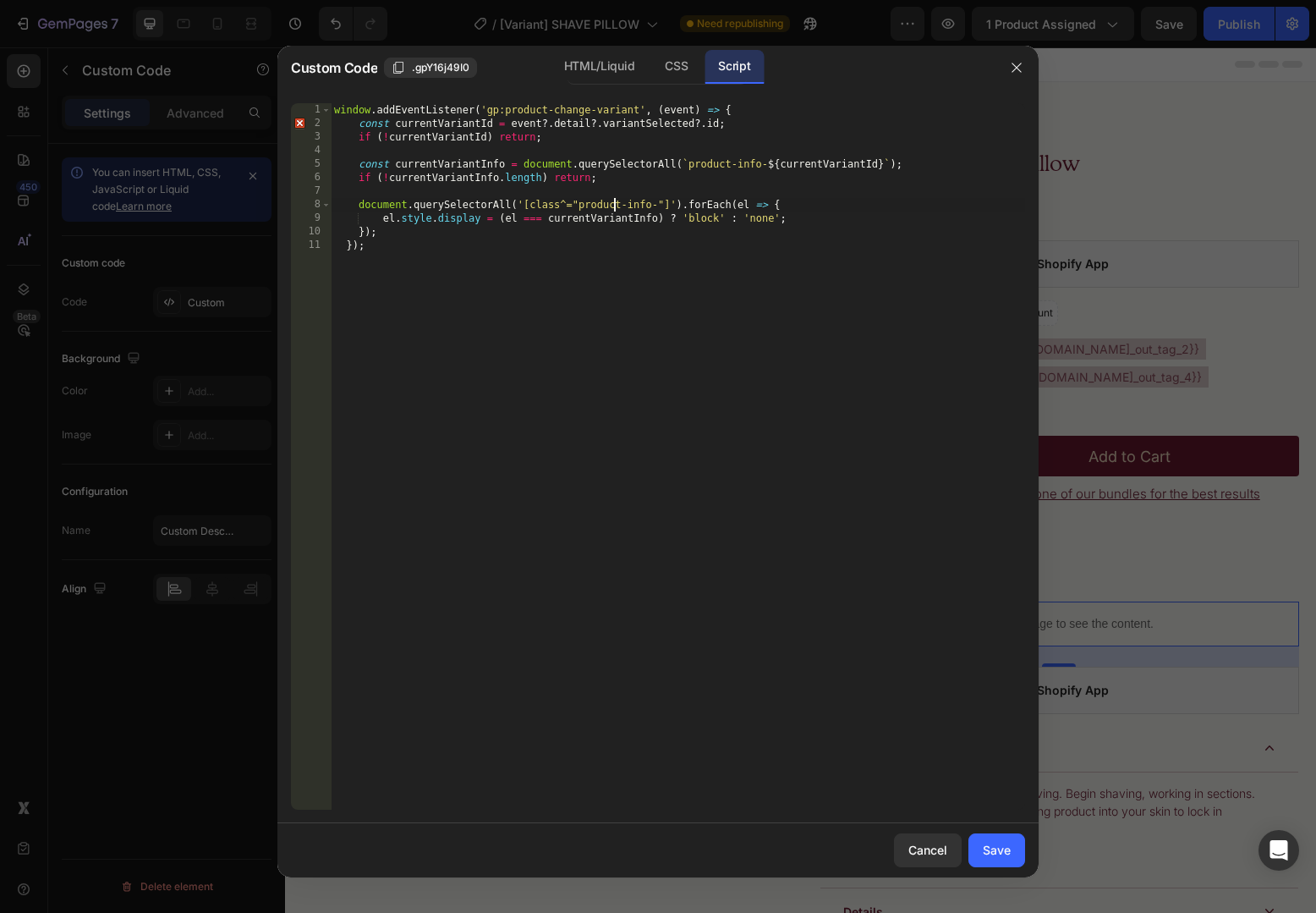
click at [617, 206] on div "window . addEventListener ( 'gp:product-change-variant' , ( event ) => { const …" at bounding box center [678, 470] width 694 height 734
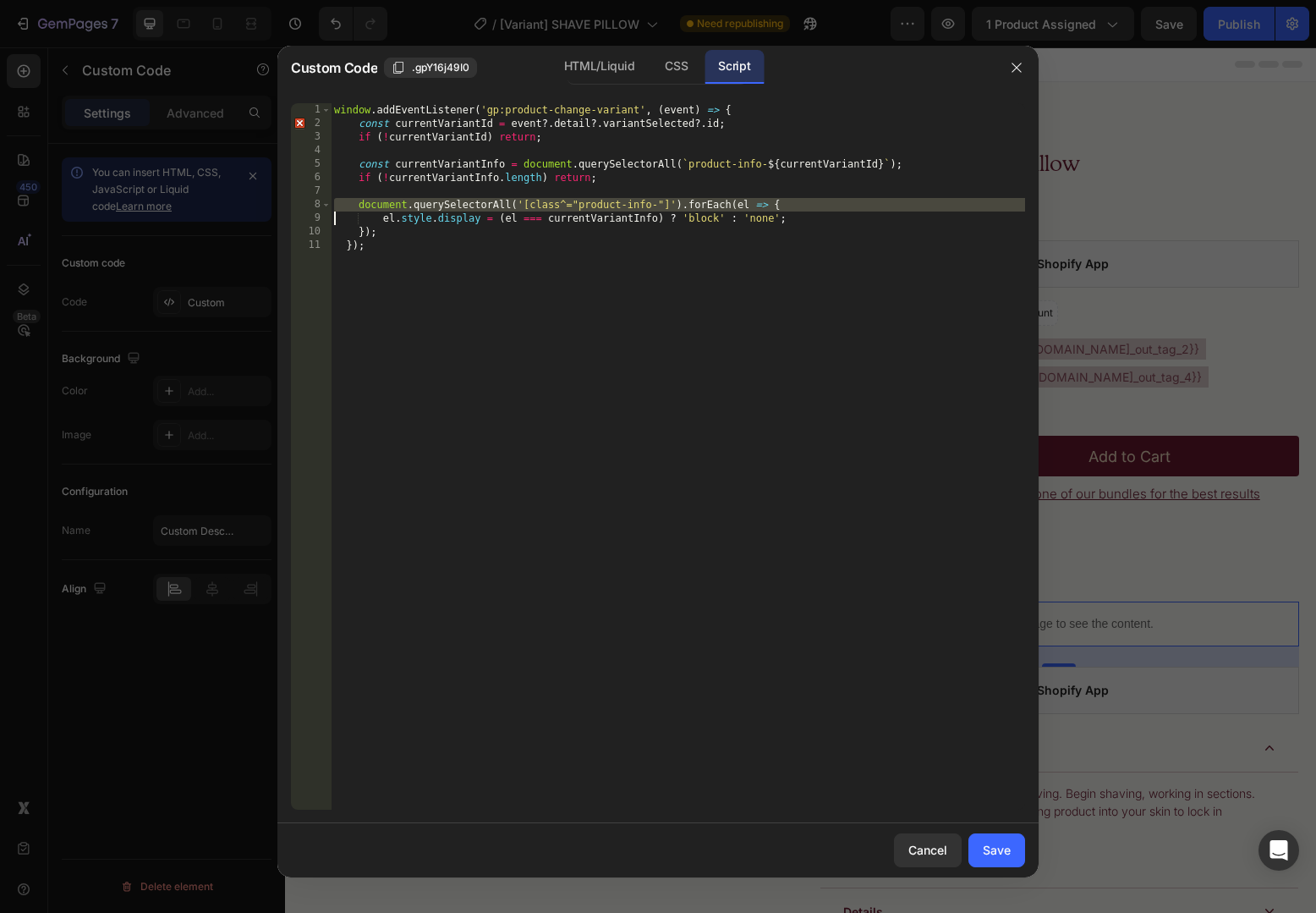
click at [599, 206] on div "window . addEventListener ( 'gp:product-change-variant' , ( event ) => { const …" at bounding box center [678, 470] width 694 height 734
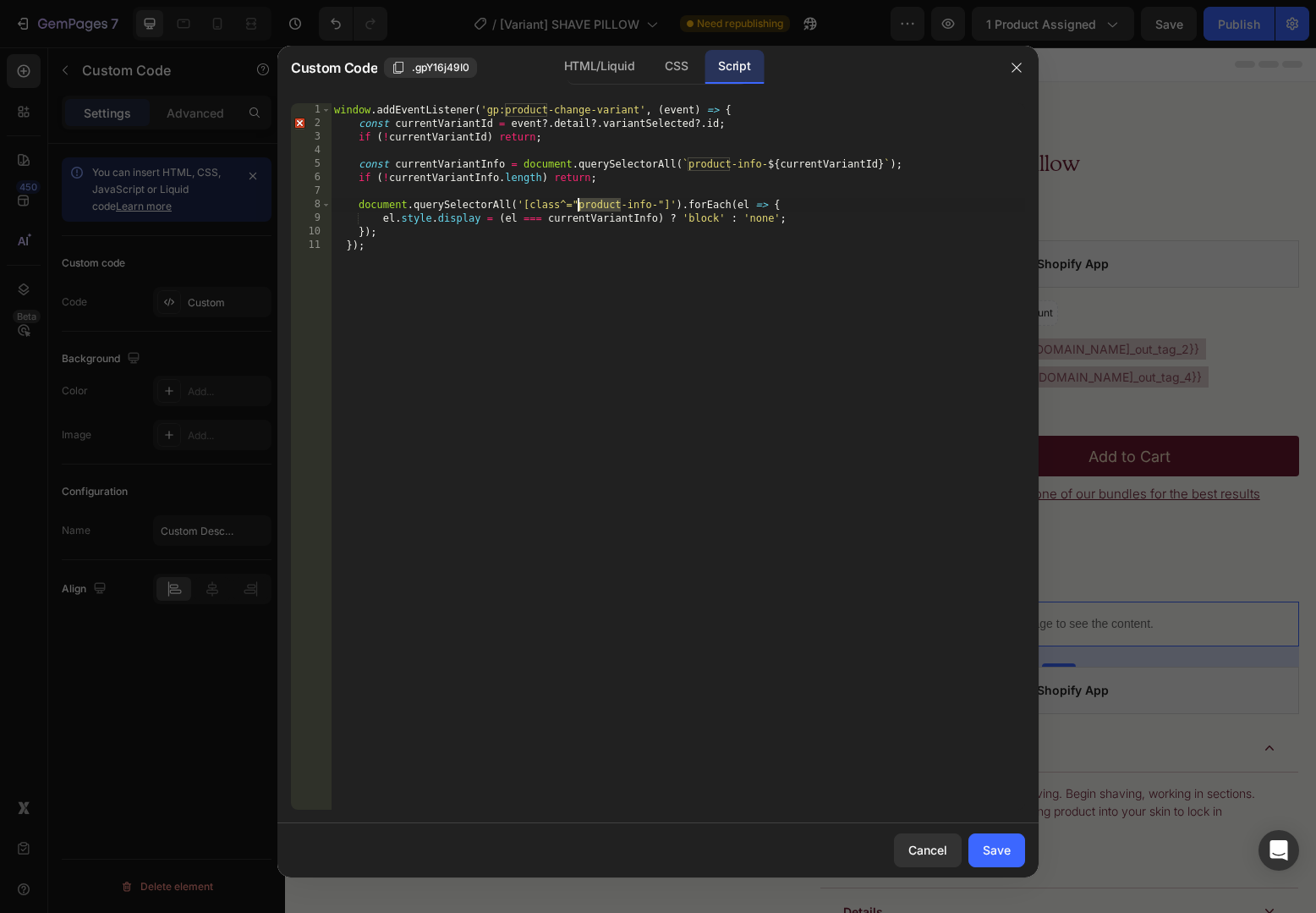
click at [391, 218] on div "window . addEventListener ( 'gp:product-change-variant' , ( event ) => { const …" at bounding box center [678, 470] width 694 height 734
click at [449, 223] on div "window . addEventListener ( 'gp:product-change-variant' , ( event ) => { const …" at bounding box center [678, 470] width 694 height 734
click at [552, 220] on div "window . addEventListener ( 'gp:product-change-variant' , ( event ) => { const …" at bounding box center [678, 470] width 694 height 734
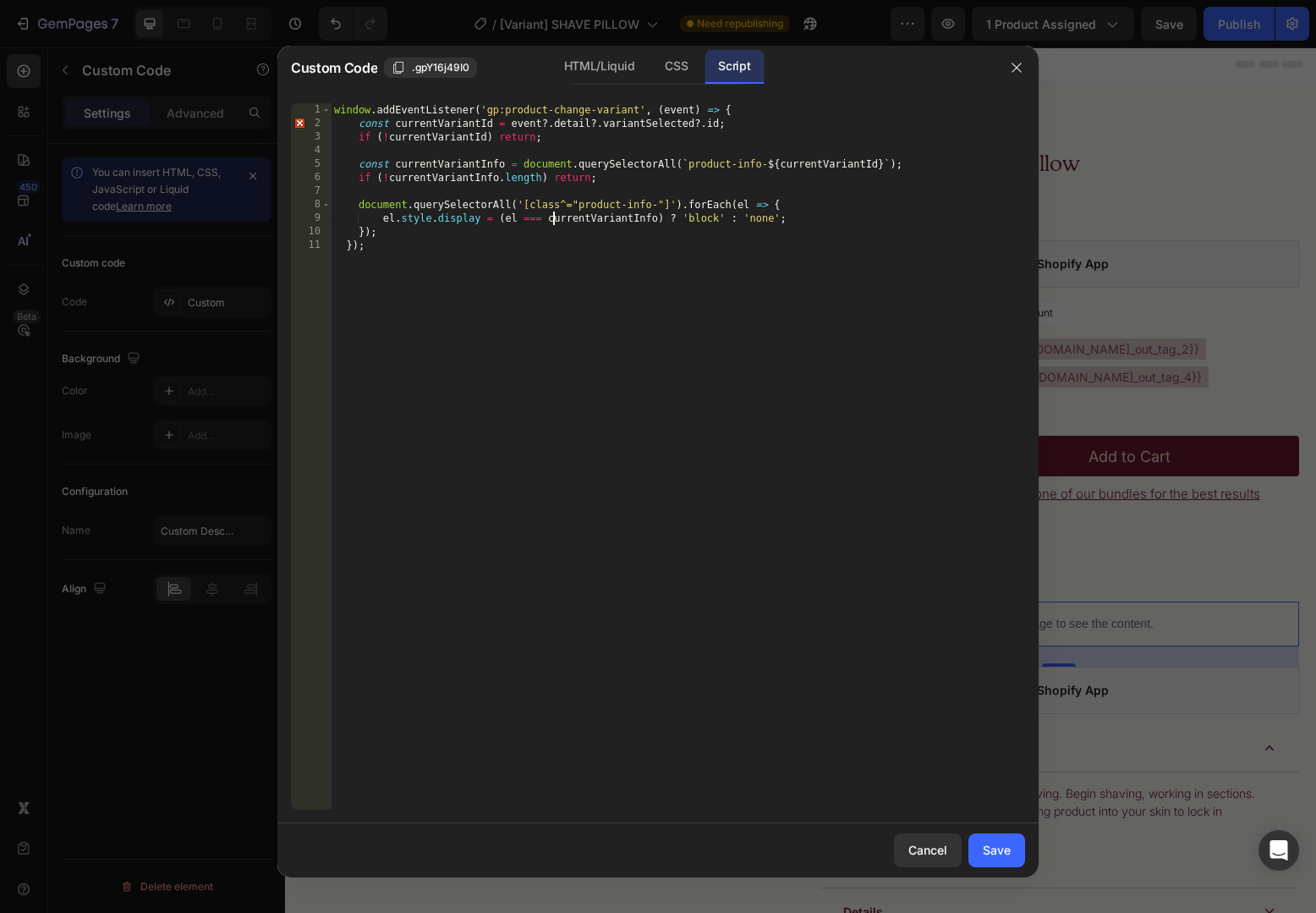
click at [552, 220] on div "window . addEventListener ( 'gp:product-change-variant' , ( event ) => { const …" at bounding box center [678, 470] width 694 height 734
click at [512, 219] on div "window . addEventListener ( 'gp:product-change-variant' , ( event ) => { const …" at bounding box center [678, 470] width 694 height 734
click at [449, 218] on div "window . addEventListener ( 'gp:product-change-variant' , ( event ) => { const …" at bounding box center [678, 470] width 694 height 734
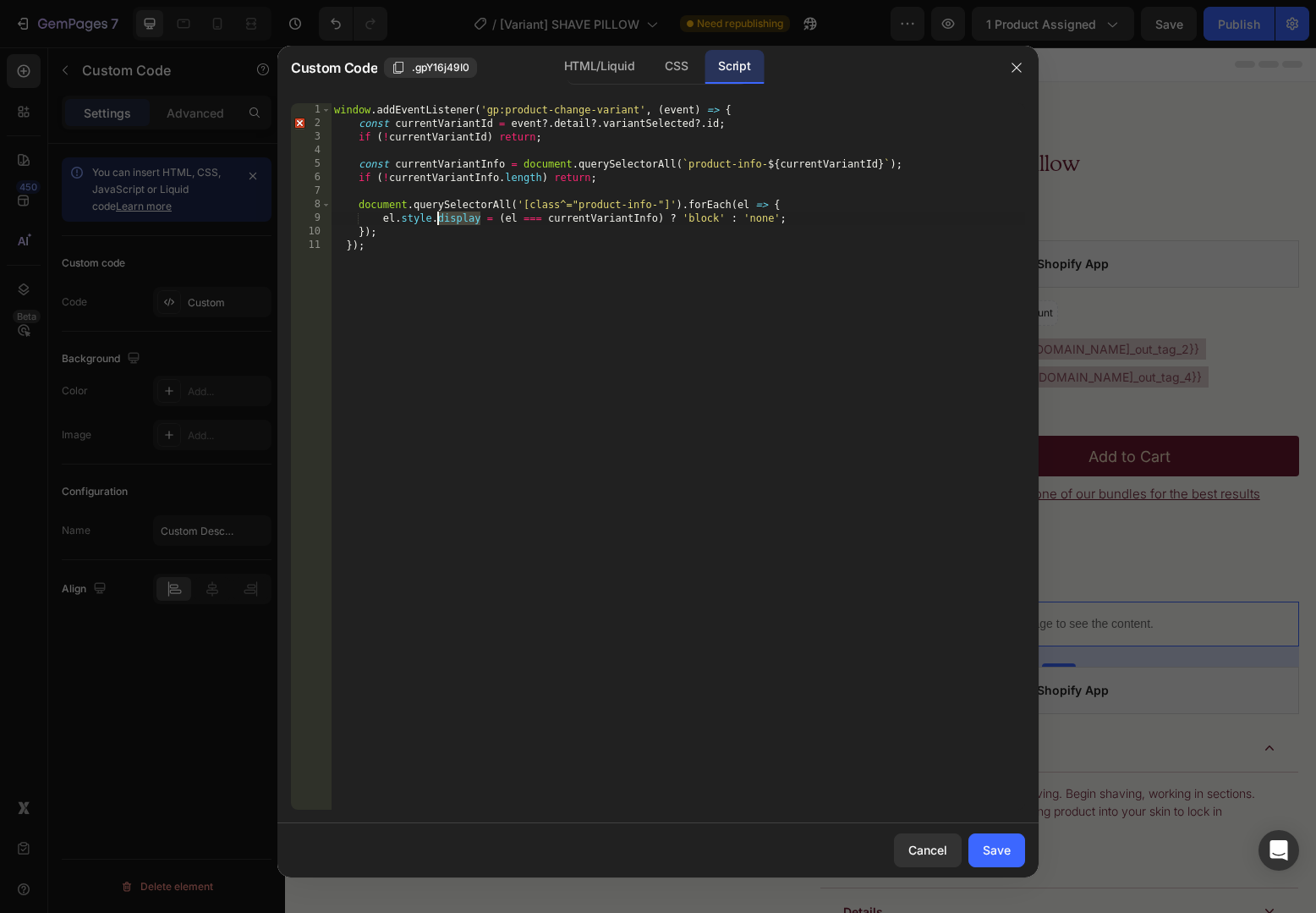
click at [401, 222] on div "window . addEventListener ( 'gp:product-change-variant' , ( event ) => { const …" at bounding box center [678, 470] width 694 height 734
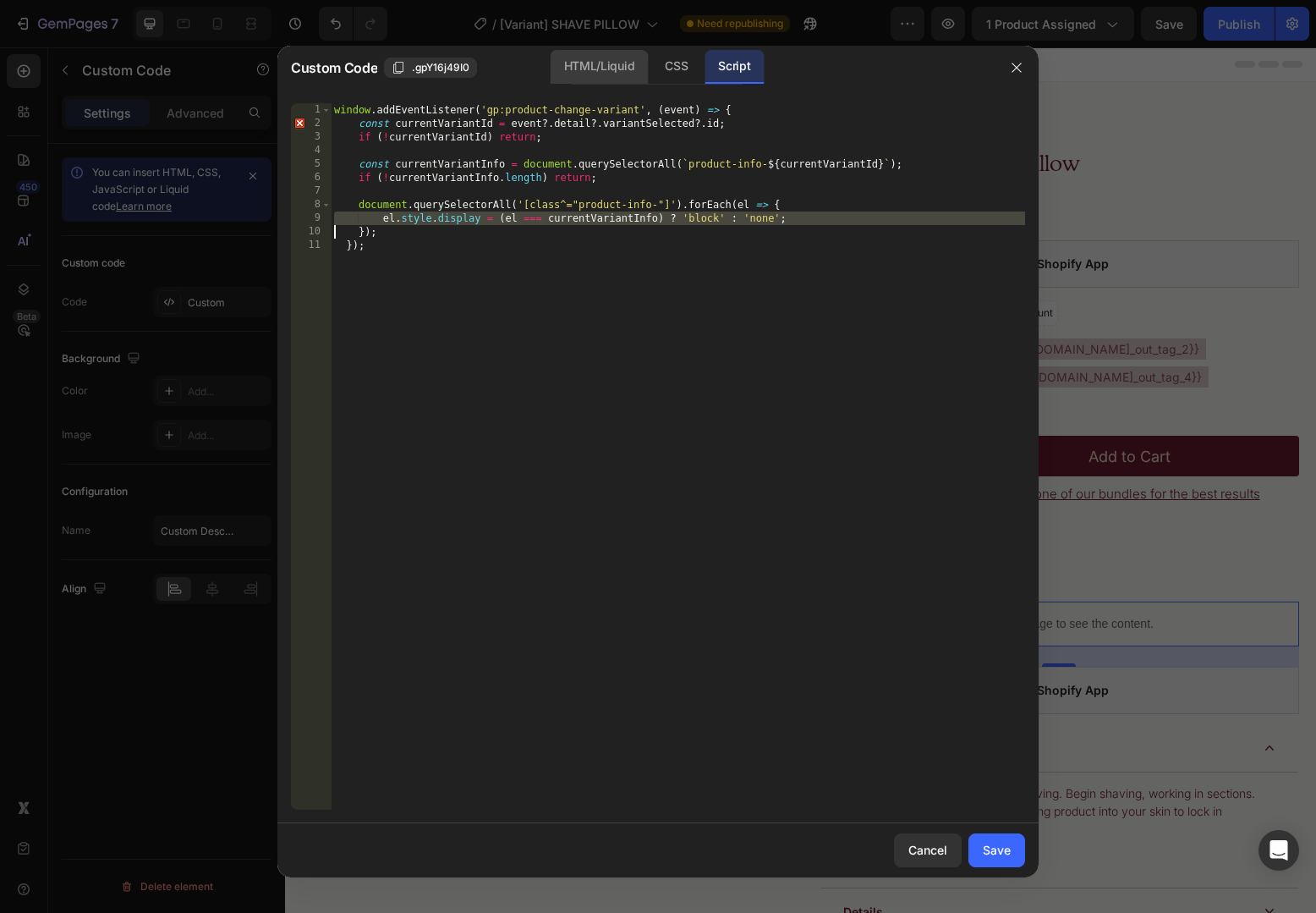
click at [652, 73] on div "HTML/Liquid" at bounding box center [676, 67] width 50 height 34
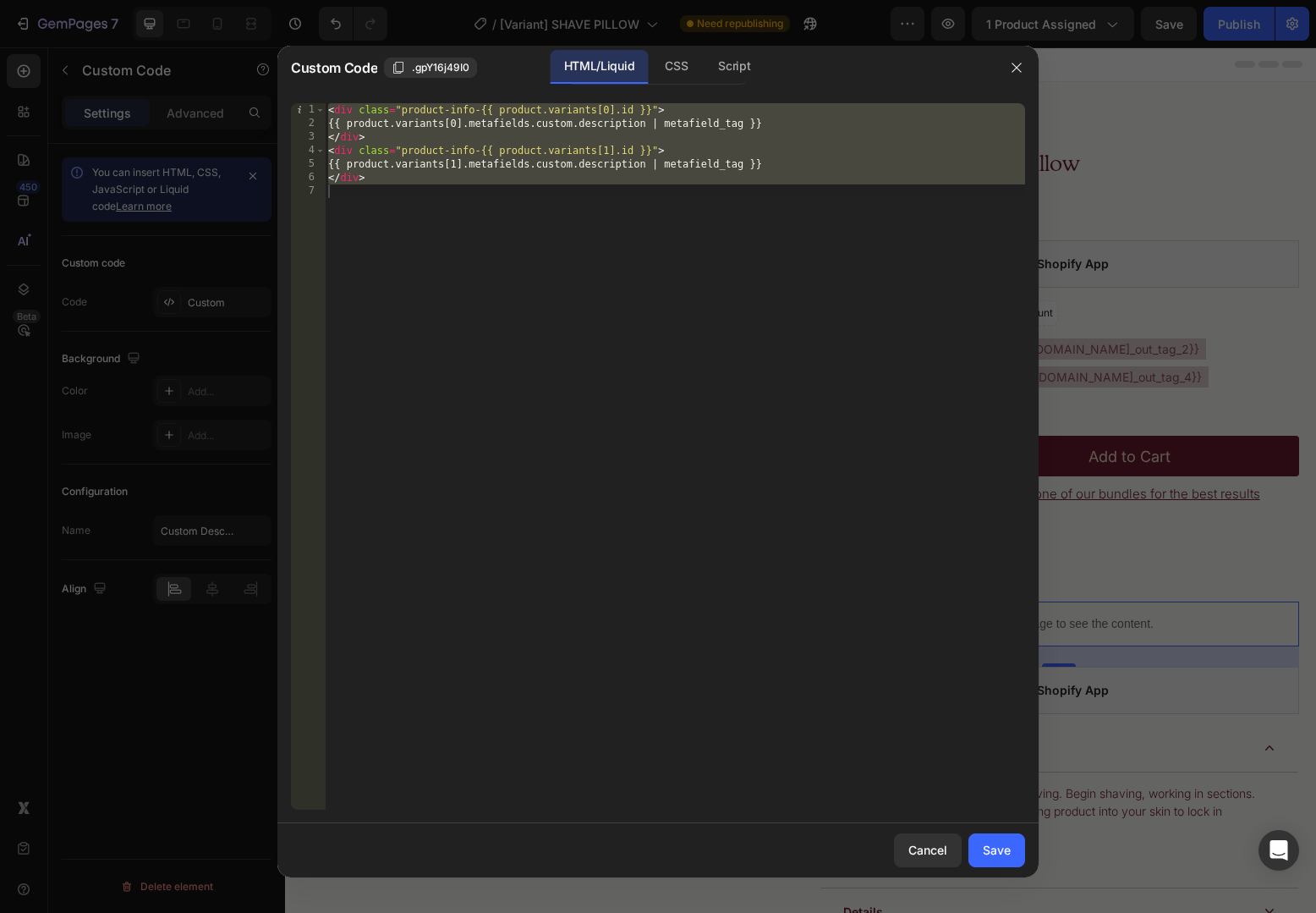
click at [479, 110] on div "< div class = "product-info-{{ product.variants[0].id }}" > {{ product.variants…" at bounding box center [675, 470] width 700 height 734
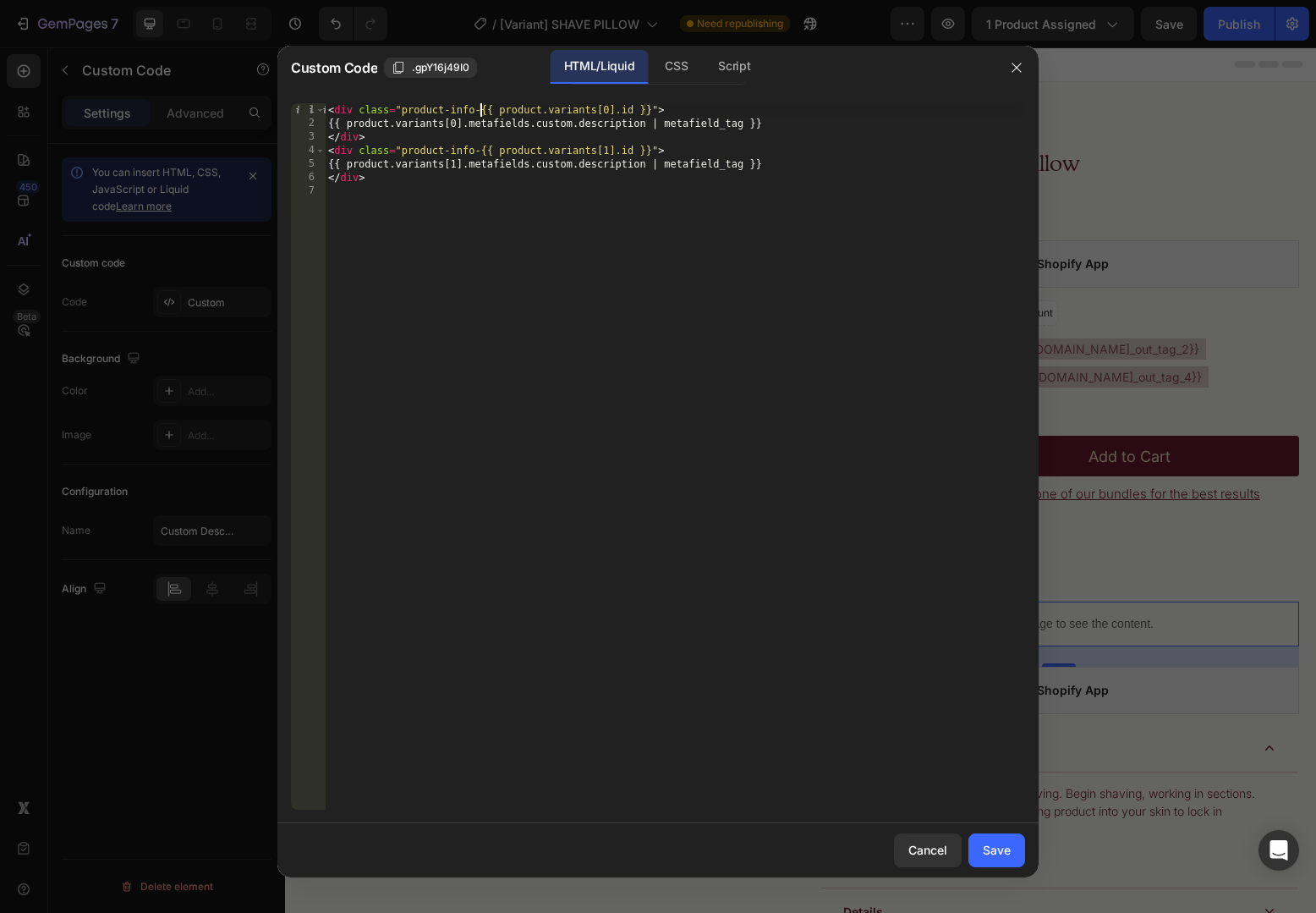
click at [651, 108] on div "< div class = "product-info-{{ product.variants[0].id }}" > {{ product.variants…" at bounding box center [675, 470] width 700 height 734
paste textarea "{{ product.variants[0].id }}""
click at [372, 106] on div "< div class = "product-info-" data-product-info = "{{ product.variants[0].id }}…" at bounding box center [675, 470] width 700 height 734
drag, startPoint x: 372, startPoint y: 106, endPoint x: 490, endPoint y: 104, distance: 118.0
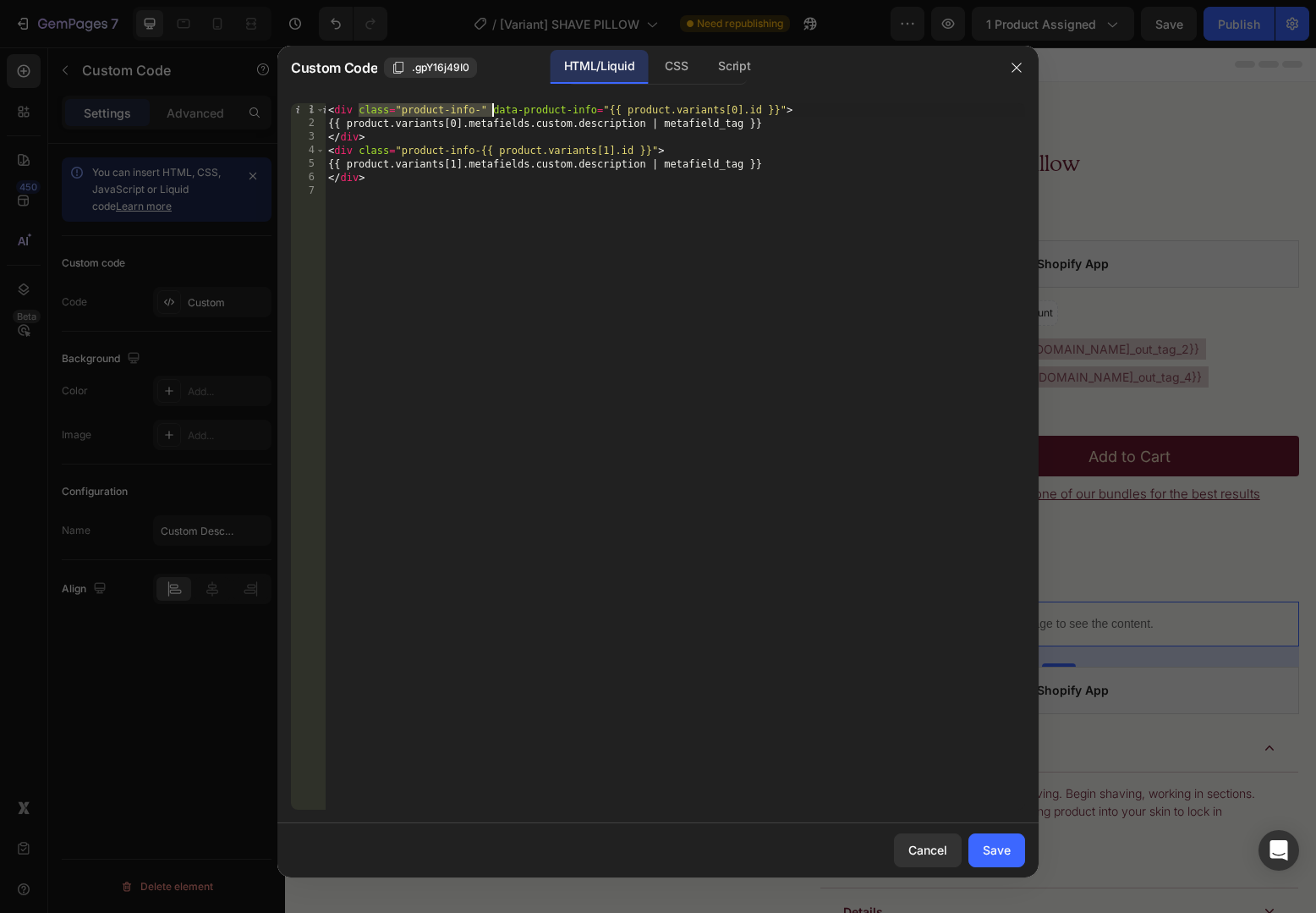
click at [490, 105] on div "< div class = "product-info-" data-product-info = "{{ product.variants[0].id }}…" at bounding box center [675, 470] width 700 height 734
click at [377, 148] on div "< div data-product-info = "{{ product.variants[0].id }}" > {{ product.variants[…" at bounding box center [675, 470] width 700 height 734
type textarea "<div data-product-info="{{ product.variants[1].id }}">"
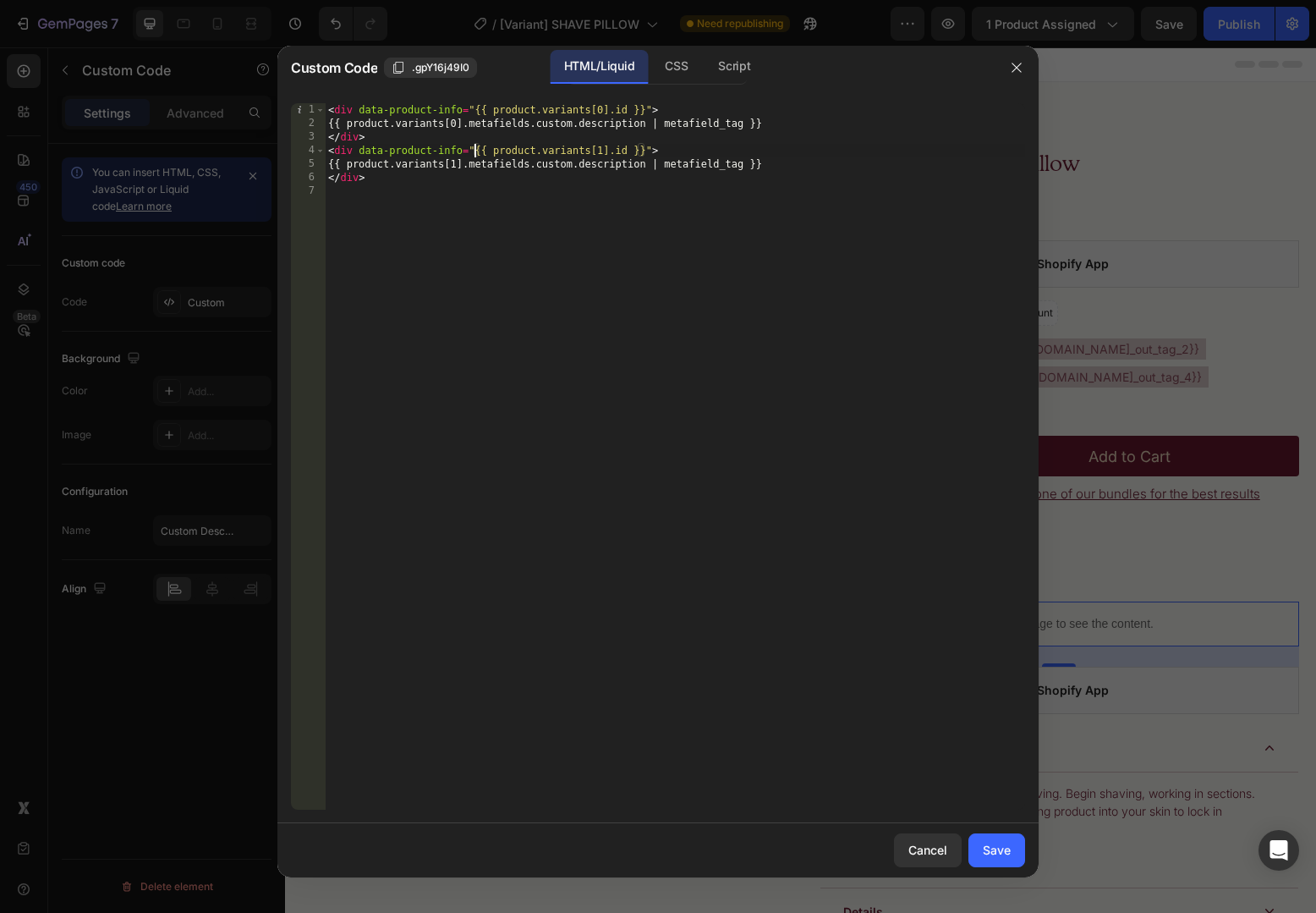
click at [348, 205] on div "< div data-product-info = "{{ product.variants[0].id }}" > {{ product.variants[…" at bounding box center [675, 470] width 700 height 734
click at [369, 108] on div "< div data-product-info = "{{ product.variants[0].id }}" > {{ product.variants[…" at bounding box center [675, 470] width 700 height 734
drag, startPoint x: 369, startPoint y: 108, endPoint x: 452, endPoint y: 108, distance: 83.0
click at [452, 108] on div "< div data-product-info = "{{ product.variants[0].id }}" > {{ product.variants[…" at bounding box center [675, 470] width 700 height 734
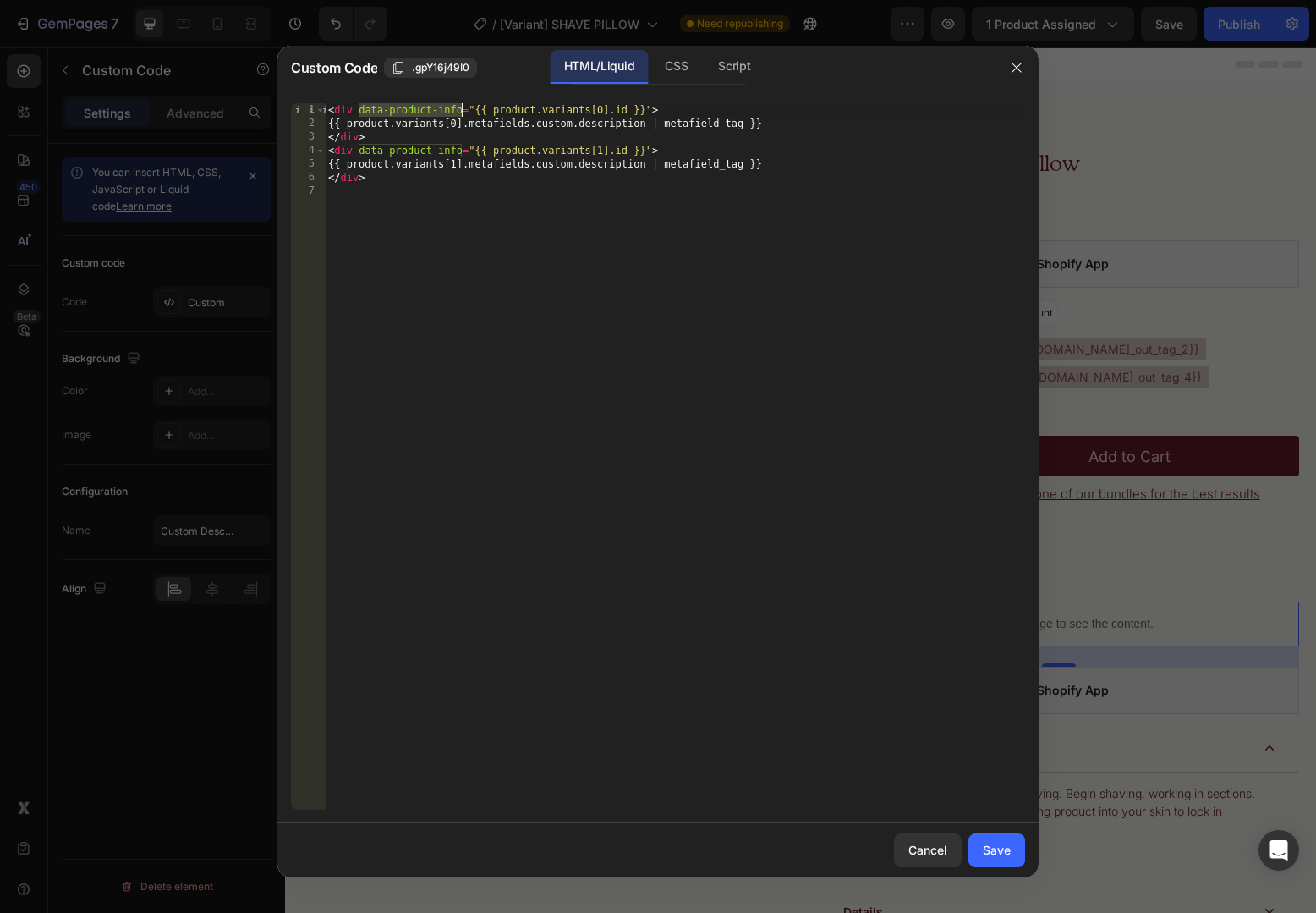
click at [606, 173] on div "< div data-product-info = "{{ product.variants[0].id }}" > {{ product.variants[…" at bounding box center [675, 470] width 700 height 734
click at [745, 74] on div "Script" at bounding box center [733, 67] width 59 height 34
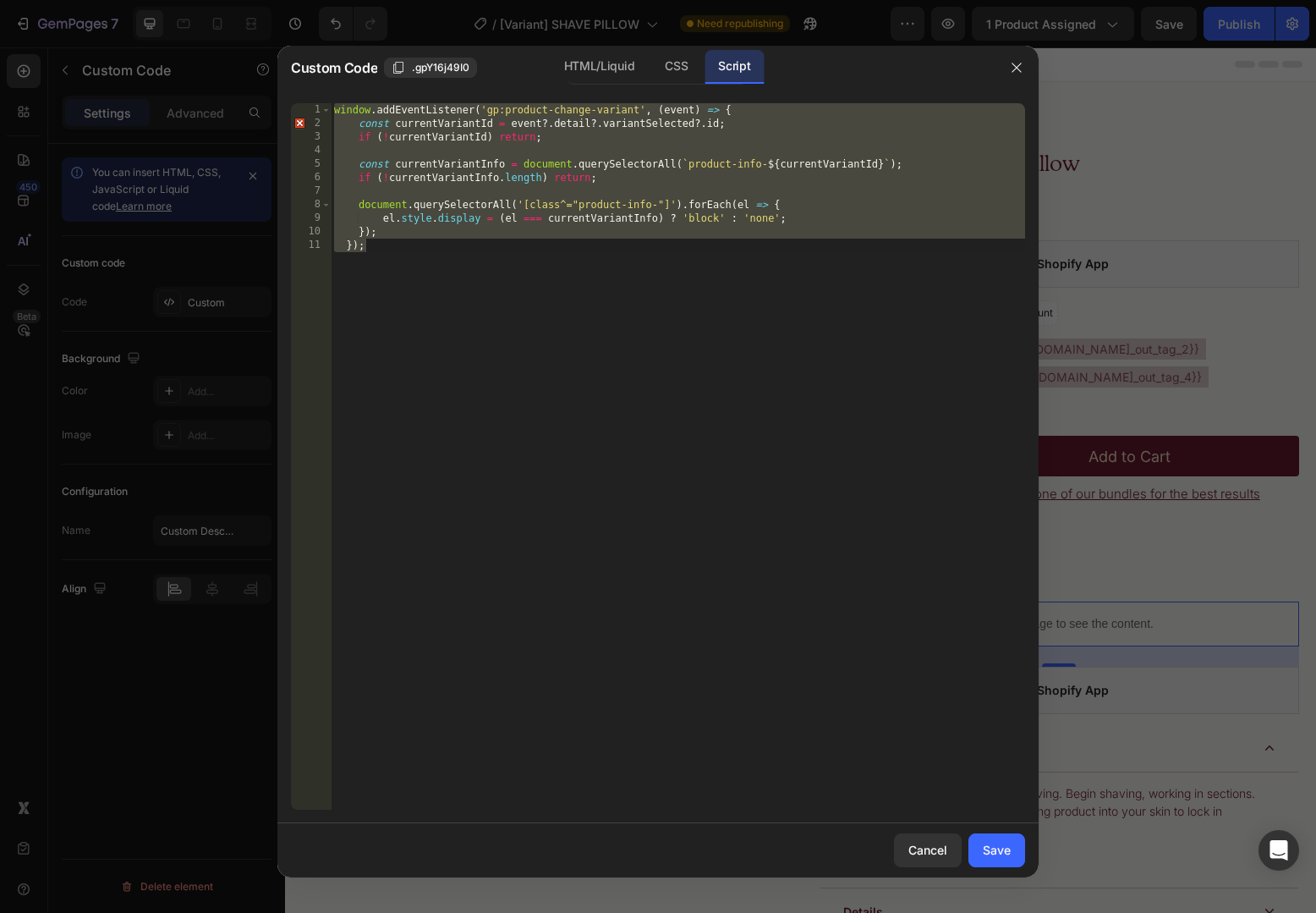
click at [553, 111] on div "window . addEventListener ( 'gp:product-change-variant' , ( event ) => { const …" at bounding box center [678, 470] width 694 height 734
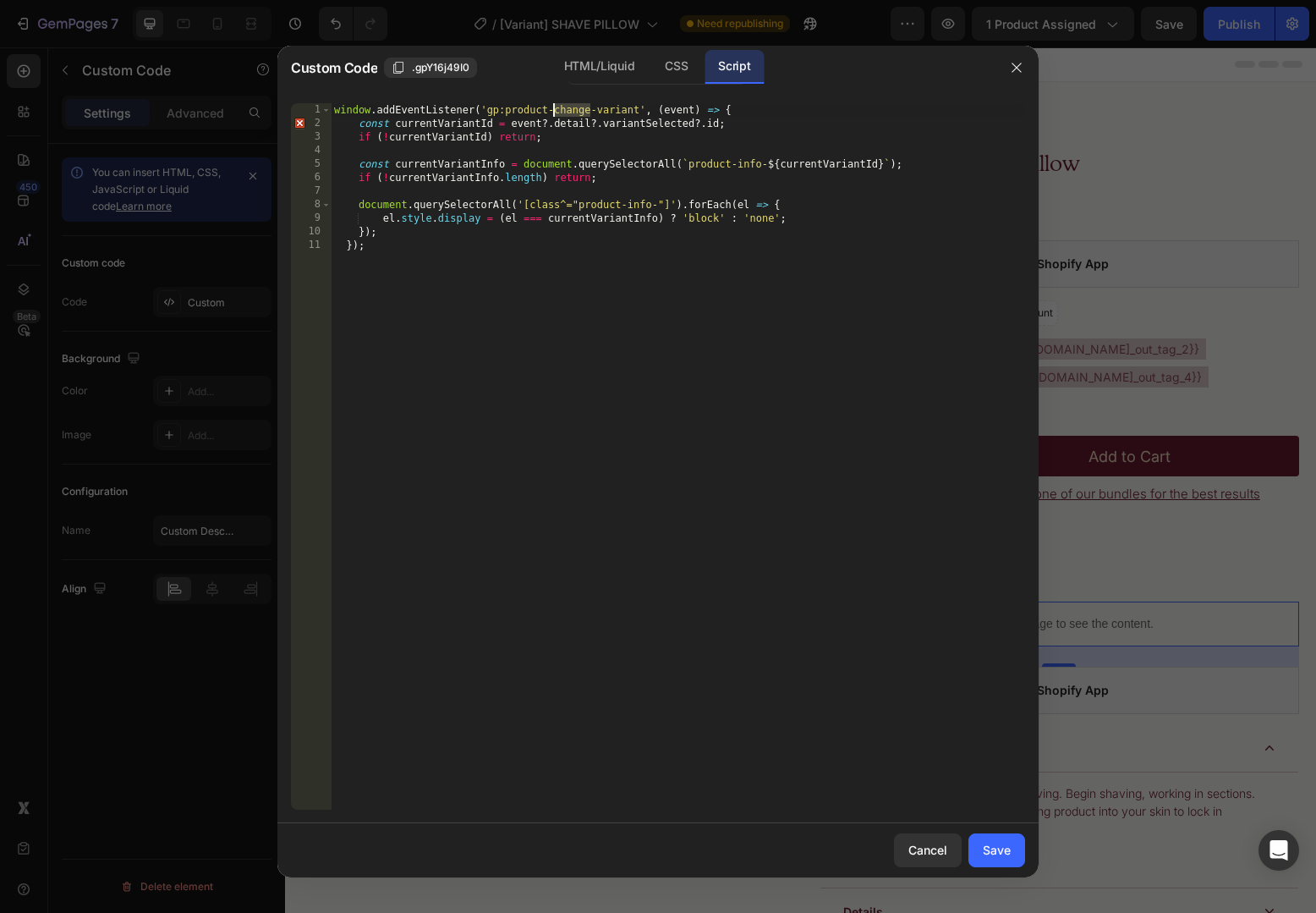
click at [501, 110] on div "window . addEventListener ( 'gp:product-change-variant' , ( event ) => { const …" at bounding box center [678, 470] width 694 height 734
click at [652, 70] on div "HTML/Liquid" at bounding box center [676, 67] width 50 height 34
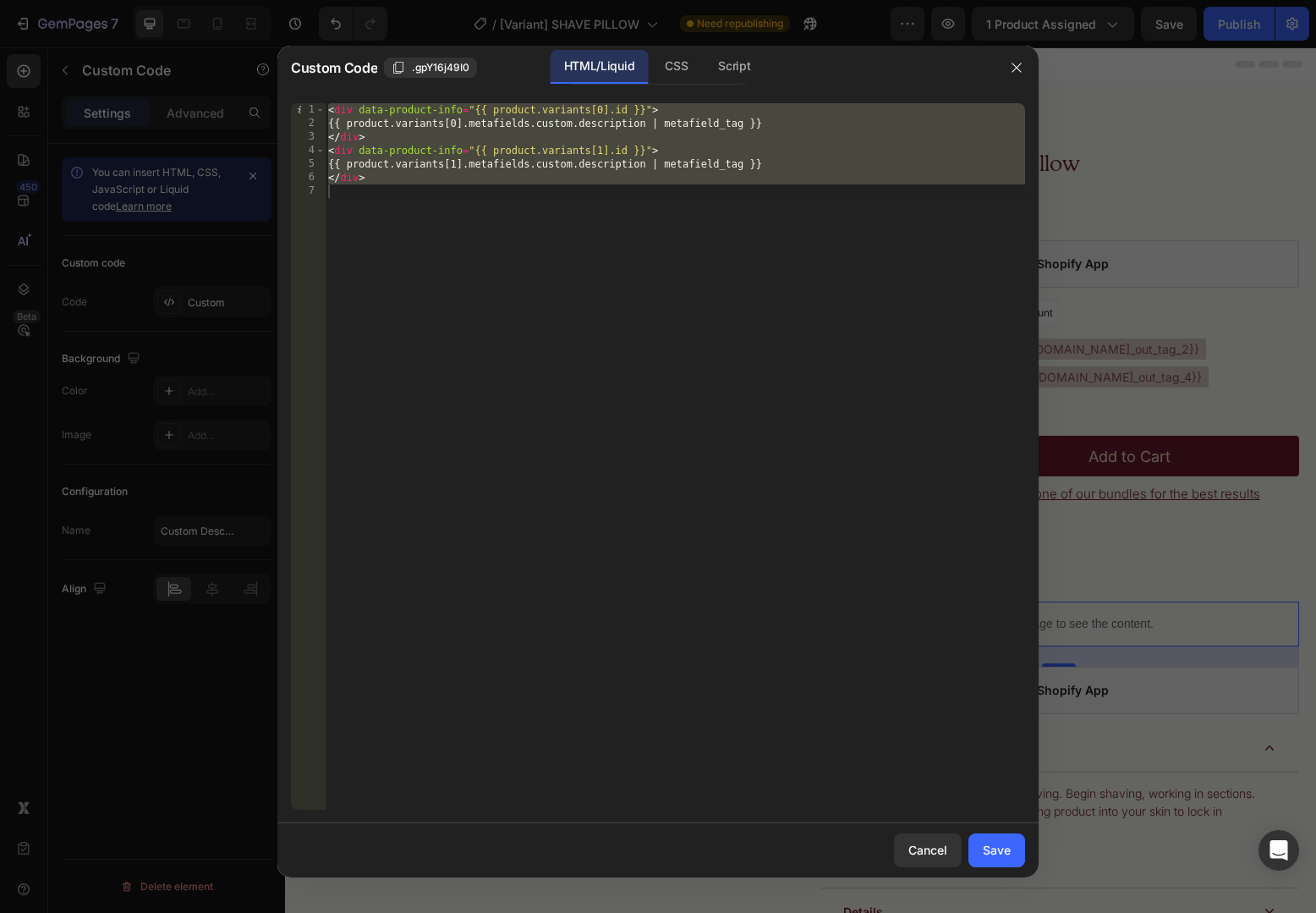
click at [704, 127] on div "< div data-product-info = "{{ product.variants[0].id }}" > {{ product.variants[…" at bounding box center [675, 470] width 700 height 734
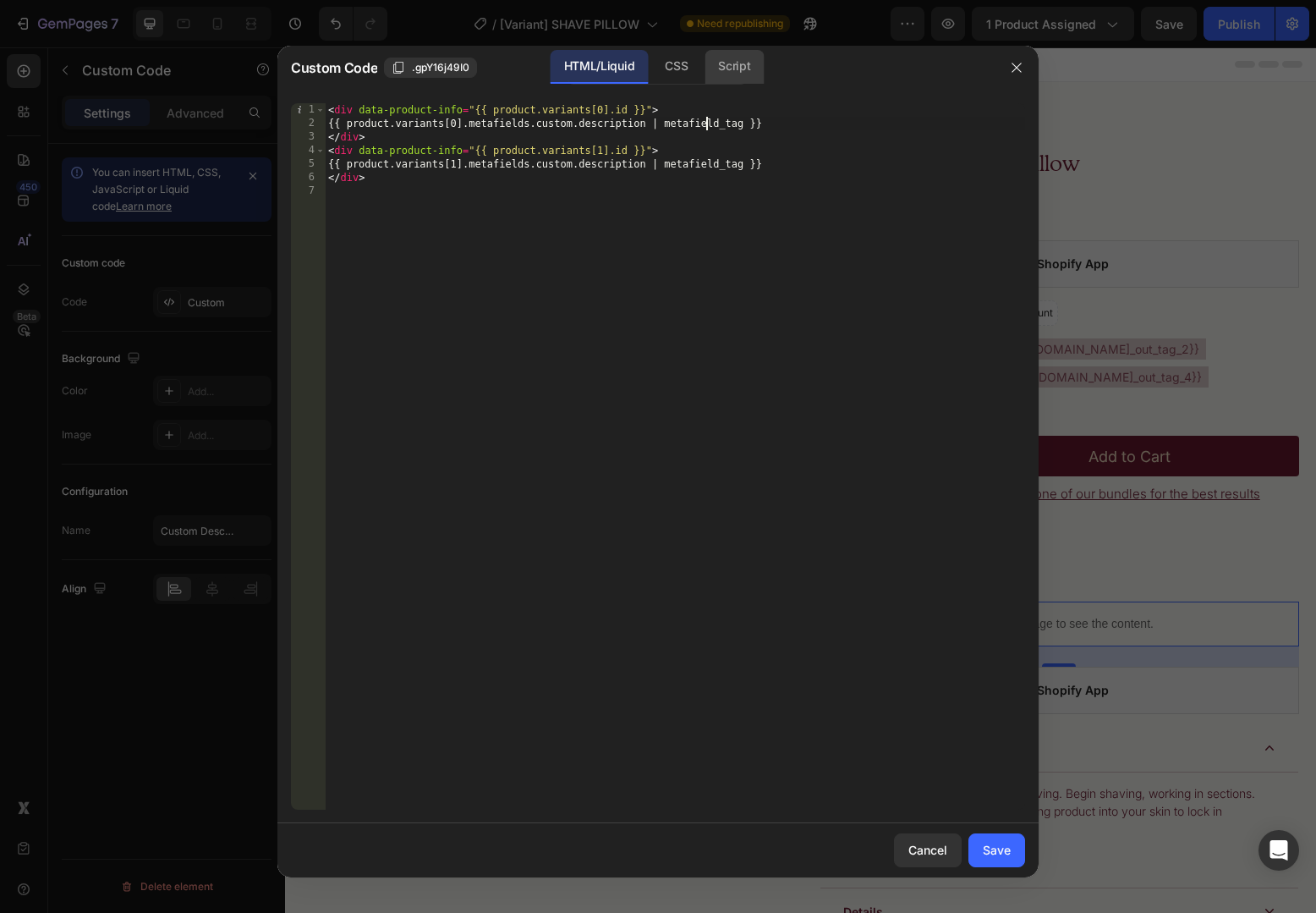
click at [751, 84] on div "Script" at bounding box center [733, 67] width 59 height 34
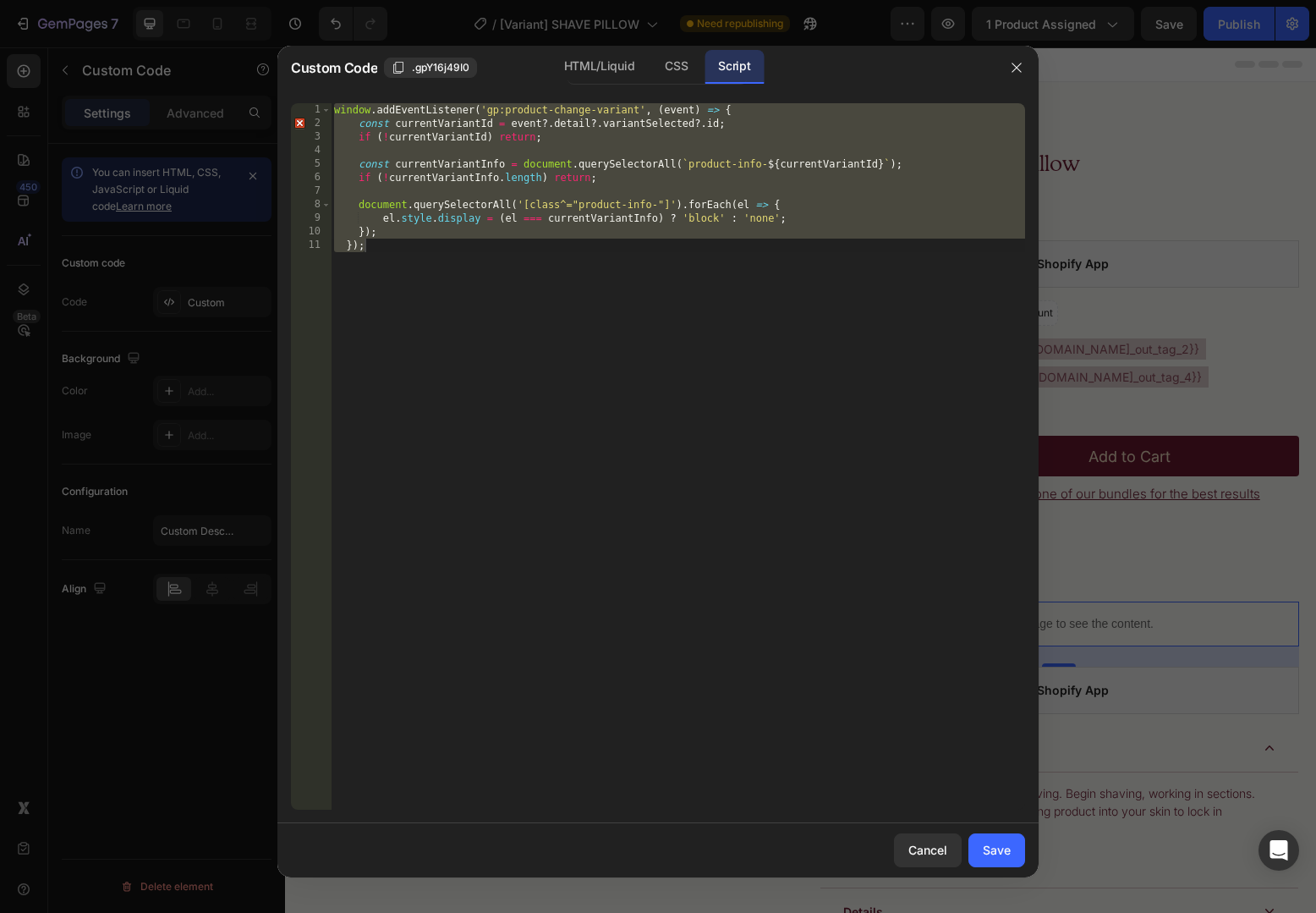
click at [513, 122] on div "window . addEventListener ( 'gp:product-change-variant' , ( event ) => { const …" at bounding box center [678, 470] width 694 height 734
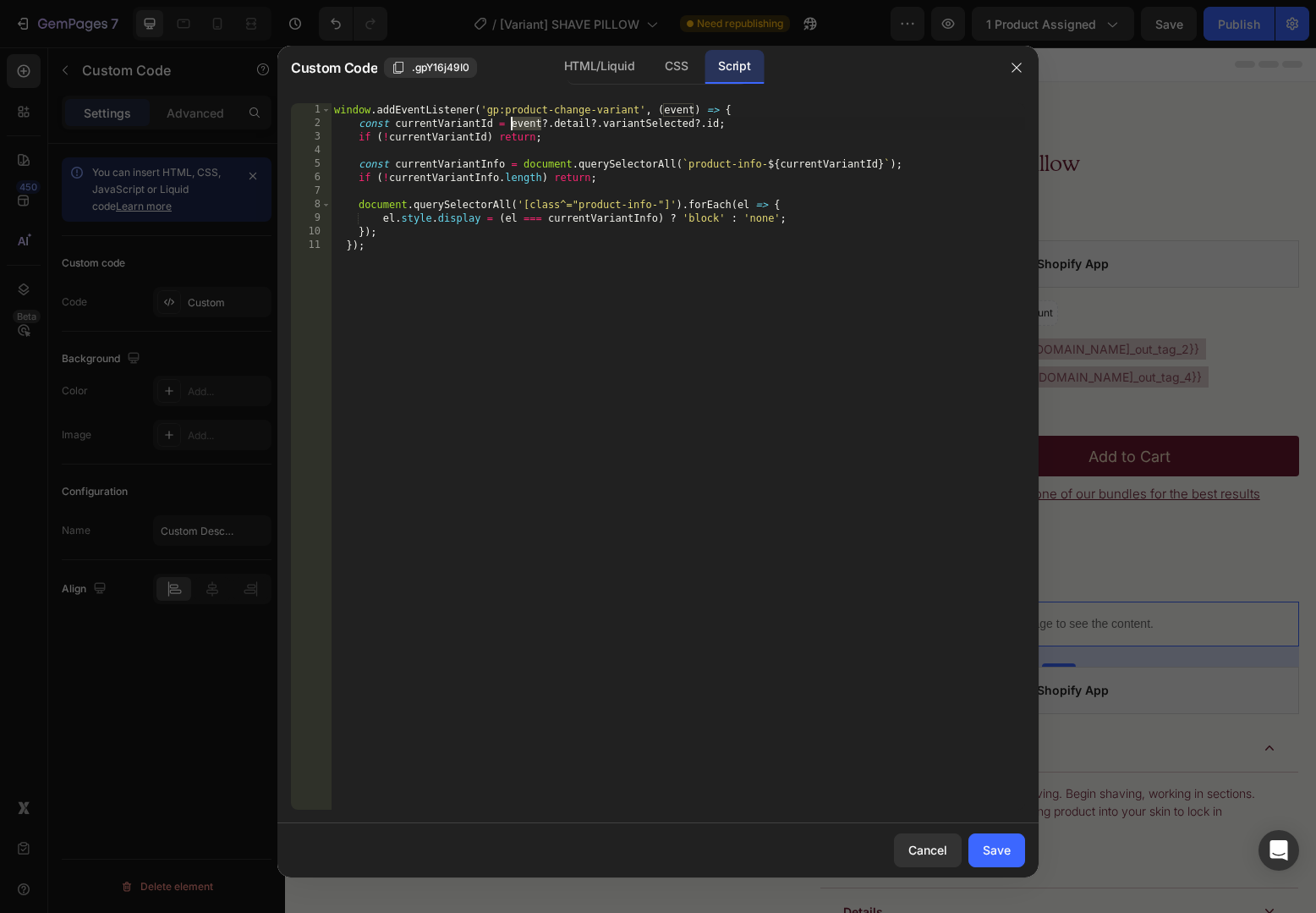
click at [513, 122] on div "window . addEventListener ( 'gp:product-change-variant' , ( event ) => { const …" at bounding box center [678, 470] width 694 height 734
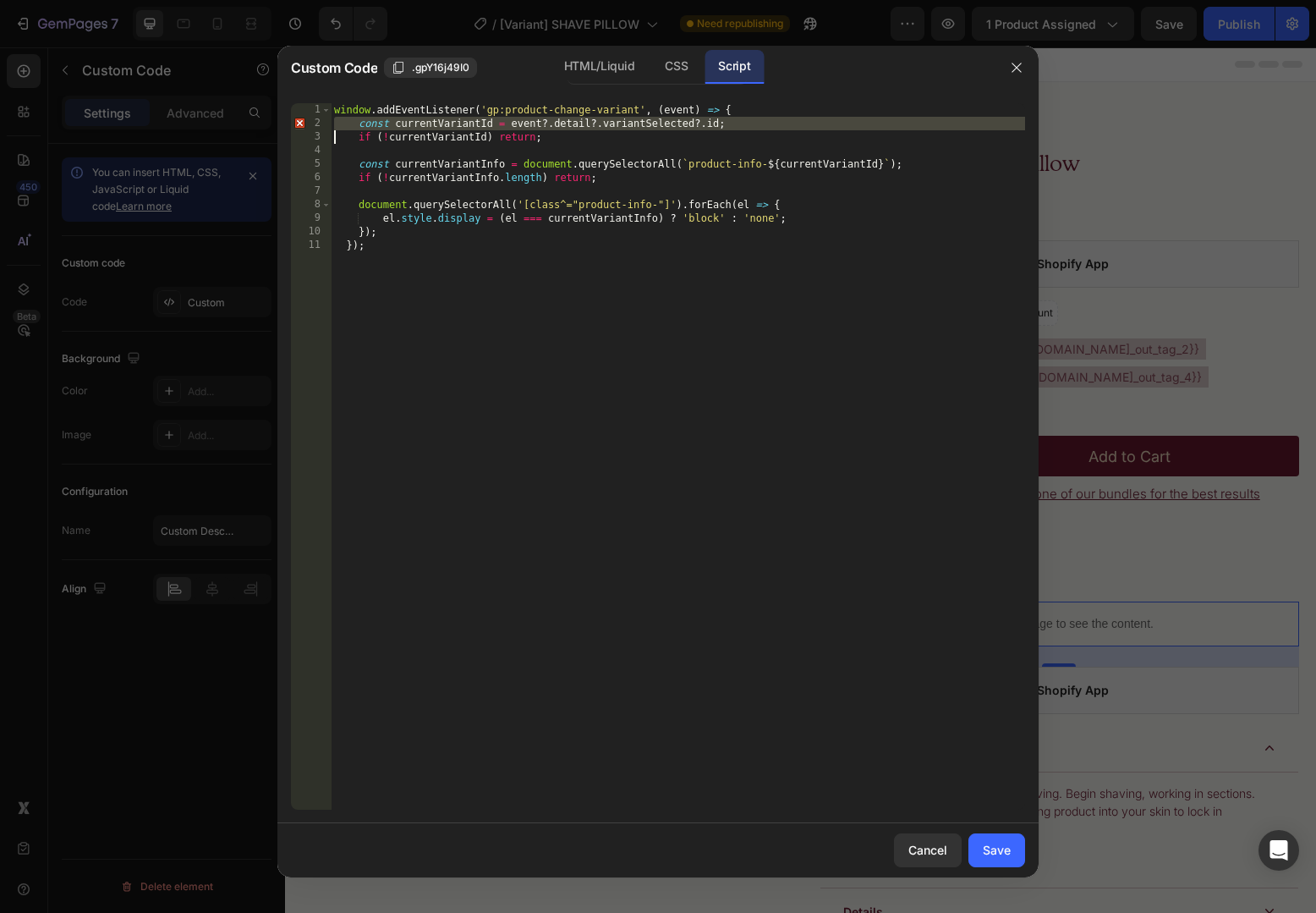
click at [534, 125] on div "window . addEventListener ( 'gp:product-change-variant' , ( event ) => { const …" at bounding box center [678, 470] width 694 height 734
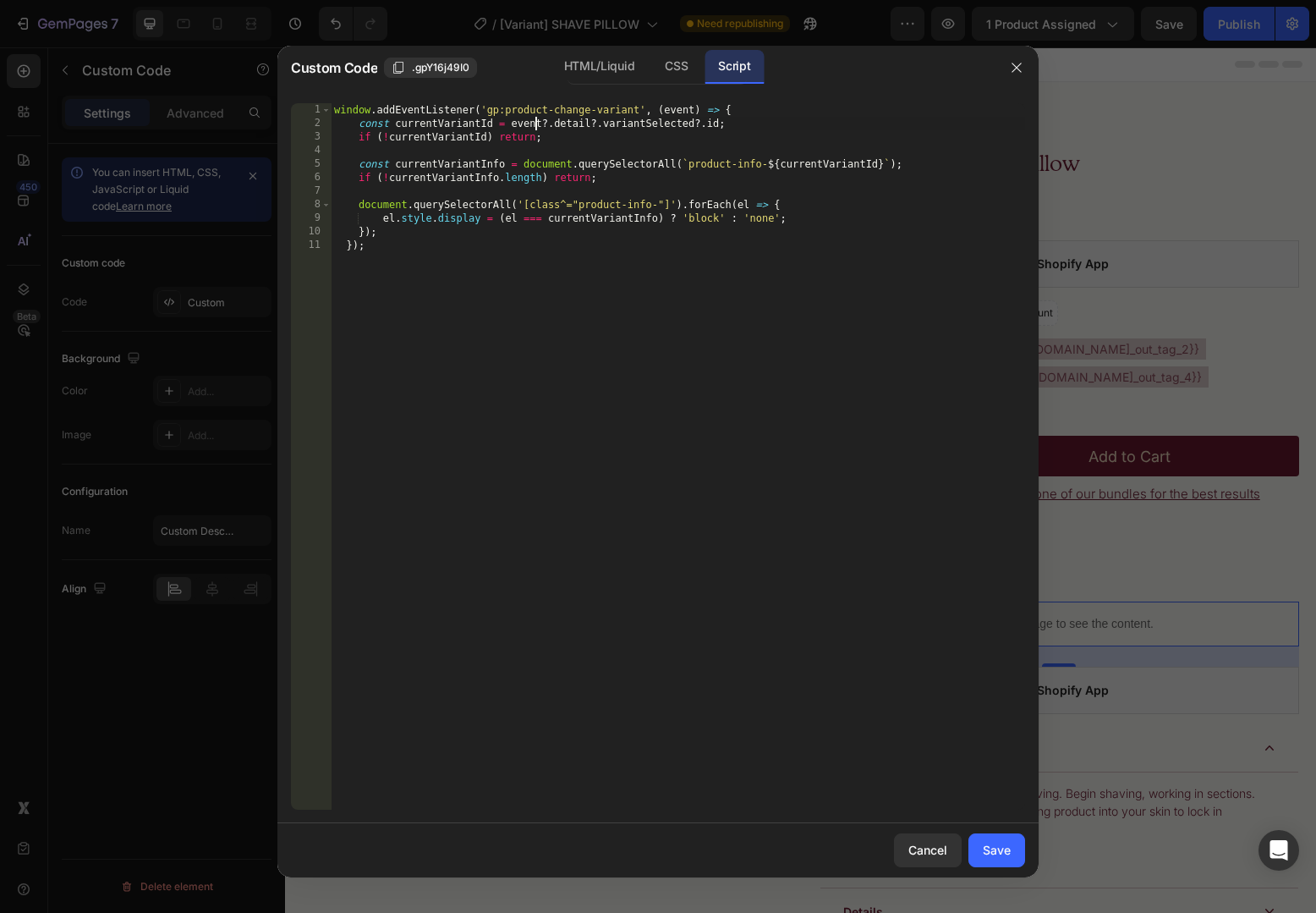
click at [534, 125] on div "window . addEventListener ( 'gp:product-change-variant' , ( event ) => { const …" at bounding box center [678, 470] width 694 height 734
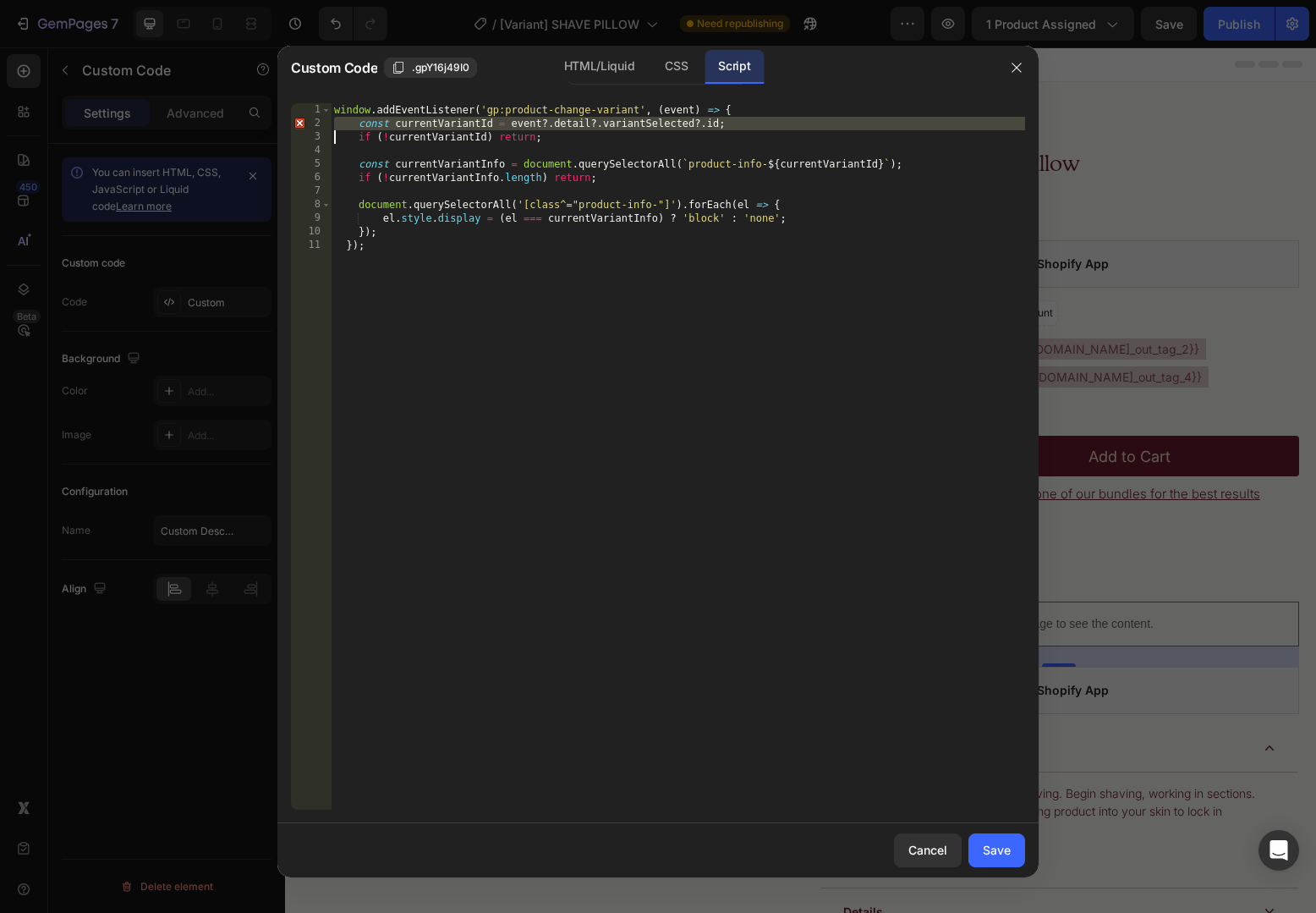
click at [478, 125] on div "window . addEventListener ( 'gp:product-change-variant' , ( event ) => { const …" at bounding box center [678, 470] width 694 height 734
click at [432, 123] on div "window . addEventListener ( 'gp:product-change-variant' , ( event ) => { const …" at bounding box center [678, 470] width 694 height 734
click at [445, 170] on div "window . addEventListener ( 'gp:product-change-variant' , ( event ) => { const …" at bounding box center [678, 470] width 694 height 734
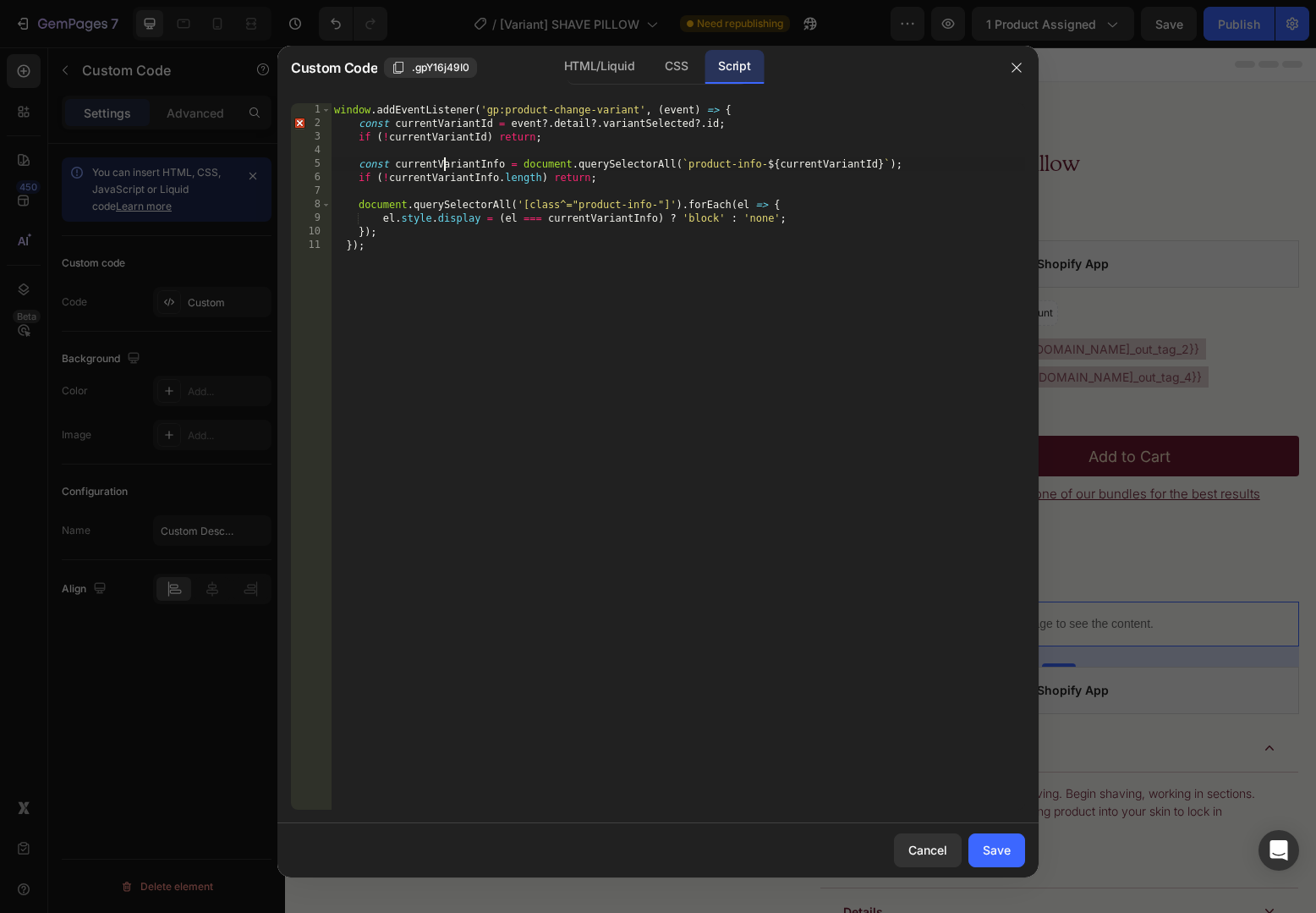
click at [445, 170] on div "window . addEventListener ( 'gp:product-change-variant' , ( event ) => { const …" at bounding box center [678, 470] width 694 height 734
click at [707, 160] on div "window . addEventListener ( 'gp:product-change-variant' , ( event ) => { const …" at bounding box center [678, 470] width 694 height 734
drag, startPoint x: 707, startPoint y: 160, endPoint x: 873, endPoint y: 163, distance: 166.0
click at [873, 163] on div "window . addEventListener ( 'gp:product-change-variant' , ( event ) => { const …" at bounding box center [678, 470] width 694 height 734
click at [705, 168] on div "window . addEventListener ( 'gp:product-change-variant' , ( event ) => { const …" at bounding box center [678, 470] width 694 height 734
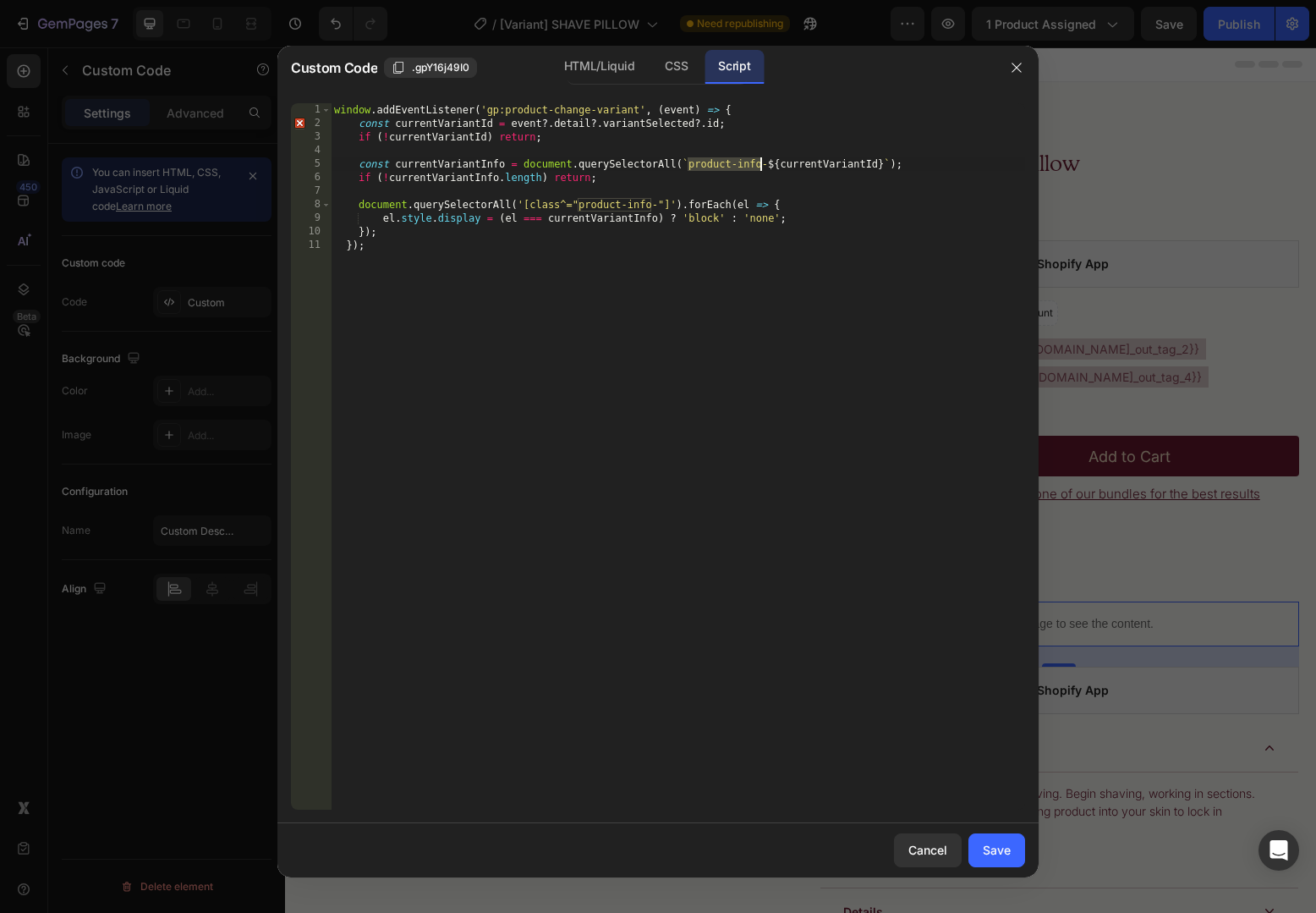
drag, startPoint x: 705, startPoint y: 168, endPoint x: 757, endPoint y: 167, distance: 52.0
click at [757, 167] on div "window . addEventListener ( 'gp:product-change-variant' , ( event ) => { const …" at bounding box center [678, 470] width 694 height 734
click at [919, 164] on div "window . addEventListener ( 'gp:product-change-variant' , ( event ) => { const …" at bounding box center [678, 470] width 694 height 734
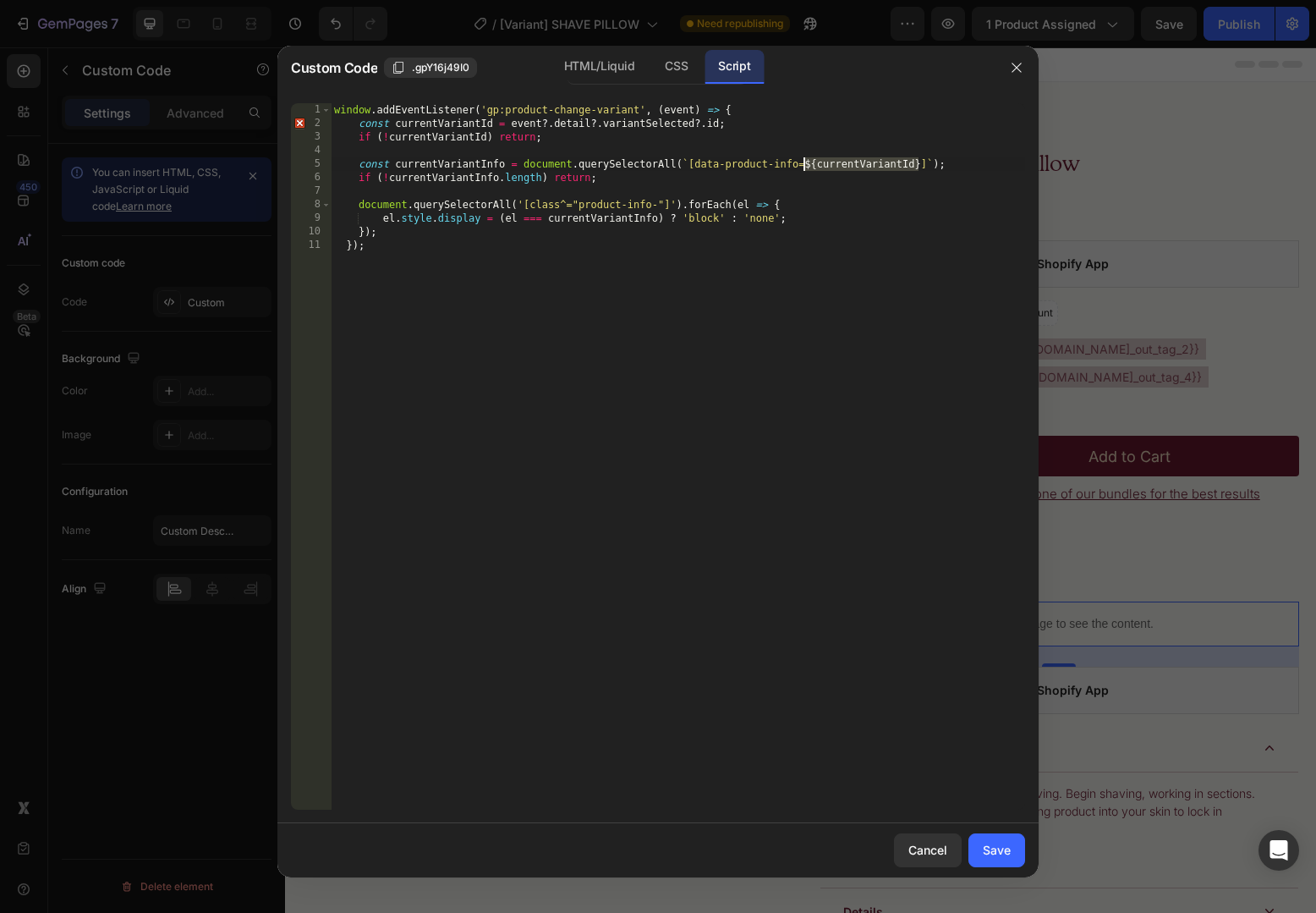
type textarea "const currentVariantInfo = document.querySelectorAll(`[data-product-info="]`);"
click at [774, 184] on div "window . addEventListener ( 'gp:product-change-variant' , ( event ) => { const …" at bounding box center [678, 470] width 694 height 734
click at [472, 171] on div "window . addEventListener ( 'gp:product-change-variant' , ( event ) => { const …" at bounding box center [678, 470] width 694 height 734
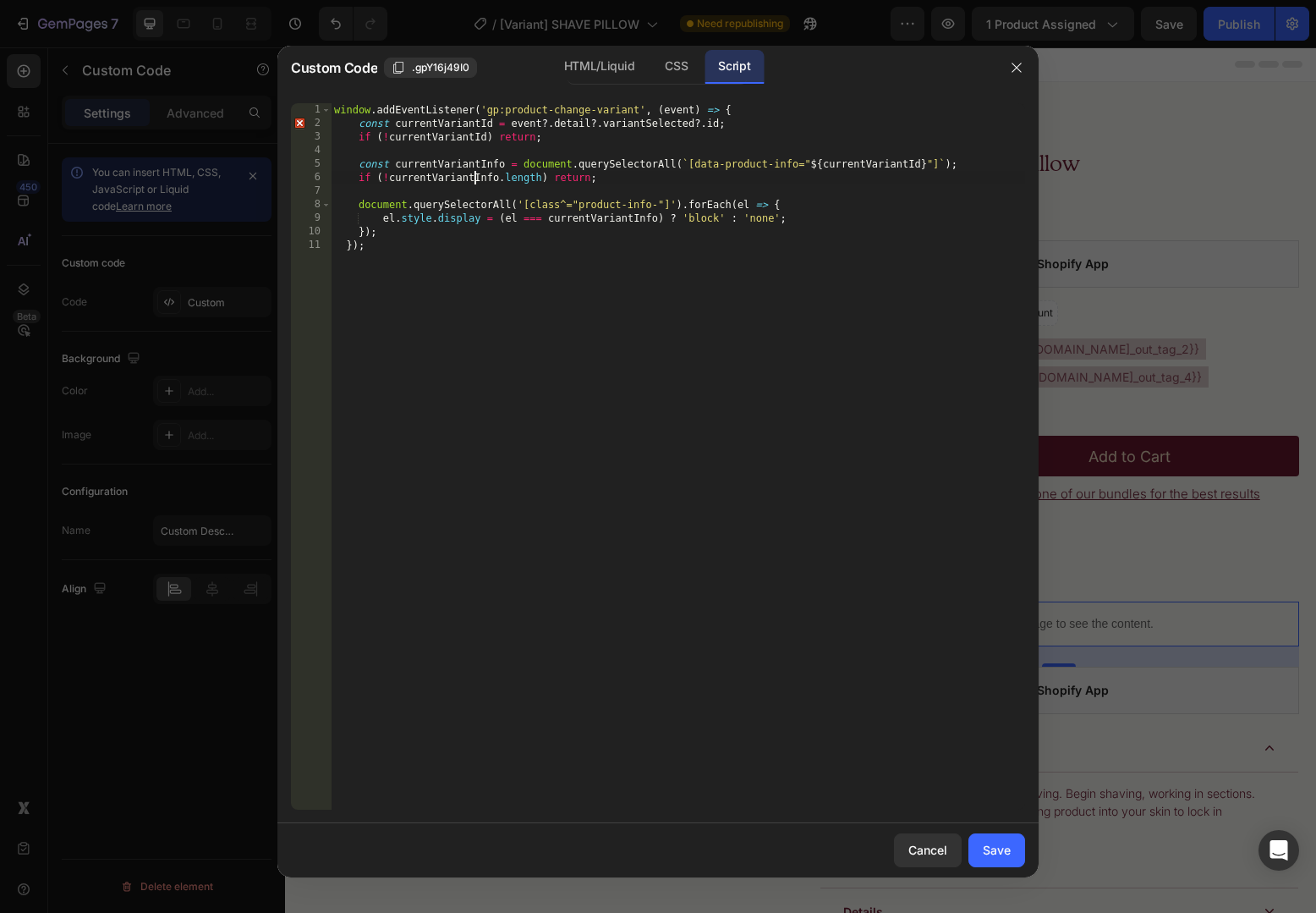
click at [472, 171] on div "window . addEventListener ( 'gp:product-change-variant' , ( event ) => { const …" at bounding box center [678, 470] width 694 height 734
click at [496, 162] on div "window . addEventListener ( 'gp:product-change-variant' , ( event ) => { const …" at bounding box center [678, 470] width 694 height 734
click at [611, 166] on div "window . addEventListener ( 'gp:product-change-variant' , ( event ) => { const …" at bounding box center [678, 470] width 694 height 734
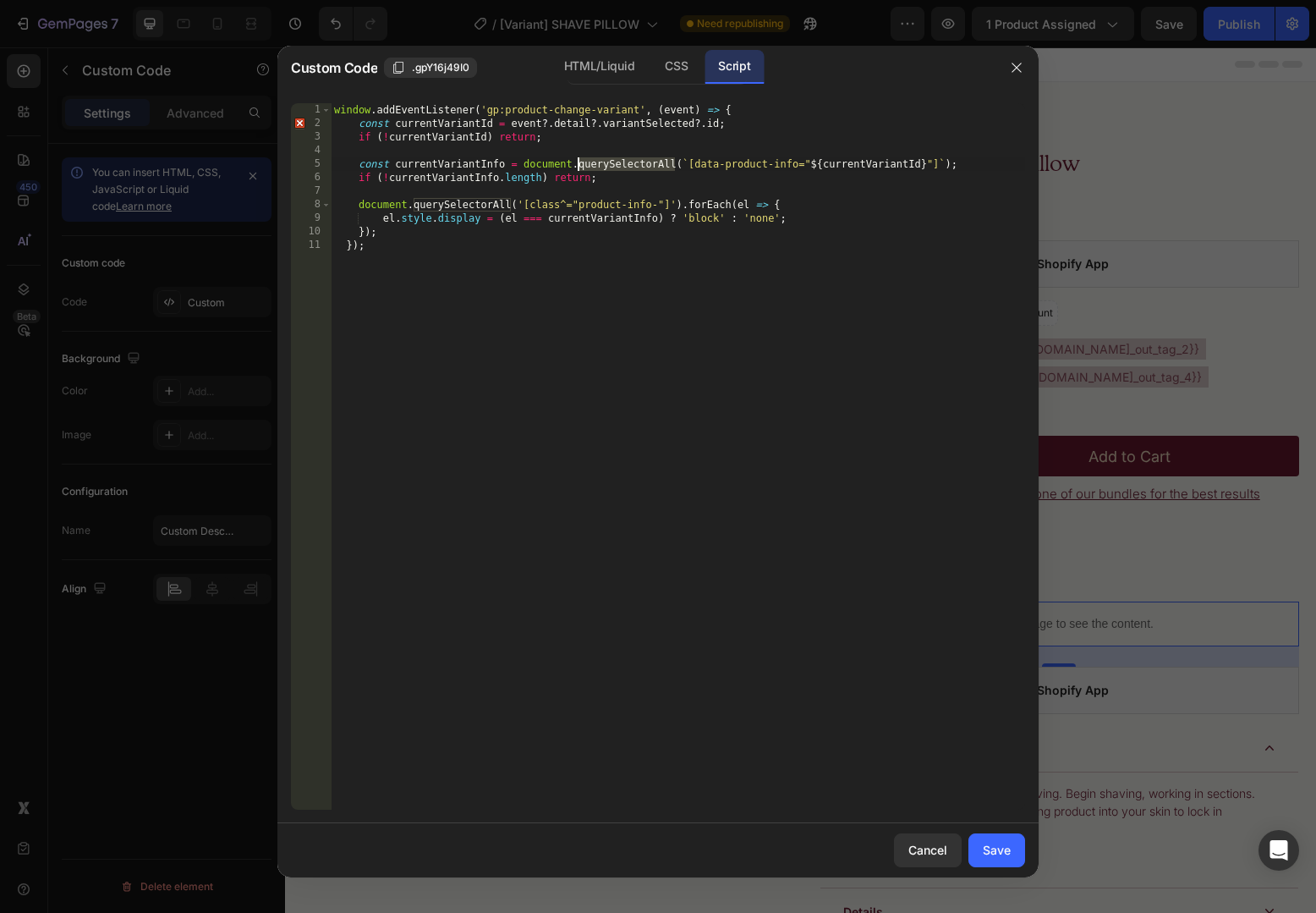
click at [611, 166] on div "window . addEventListener ( 'gp:product-change-variant' , ( event ) => { const …" at bounding box center [678, 470] width 694 height 734
click at [728, 157] on div "window . addEventListener ( 'gp:product-change-variant' , ( event ) => { const …" at bounding box center [678, 470] width 694 height 734
click at [706, 160] on div "window . addEventListener ( 'gp:product-change-variant' , ( event ) => { const …" at bounding box center [678, 470] width 694 height 734
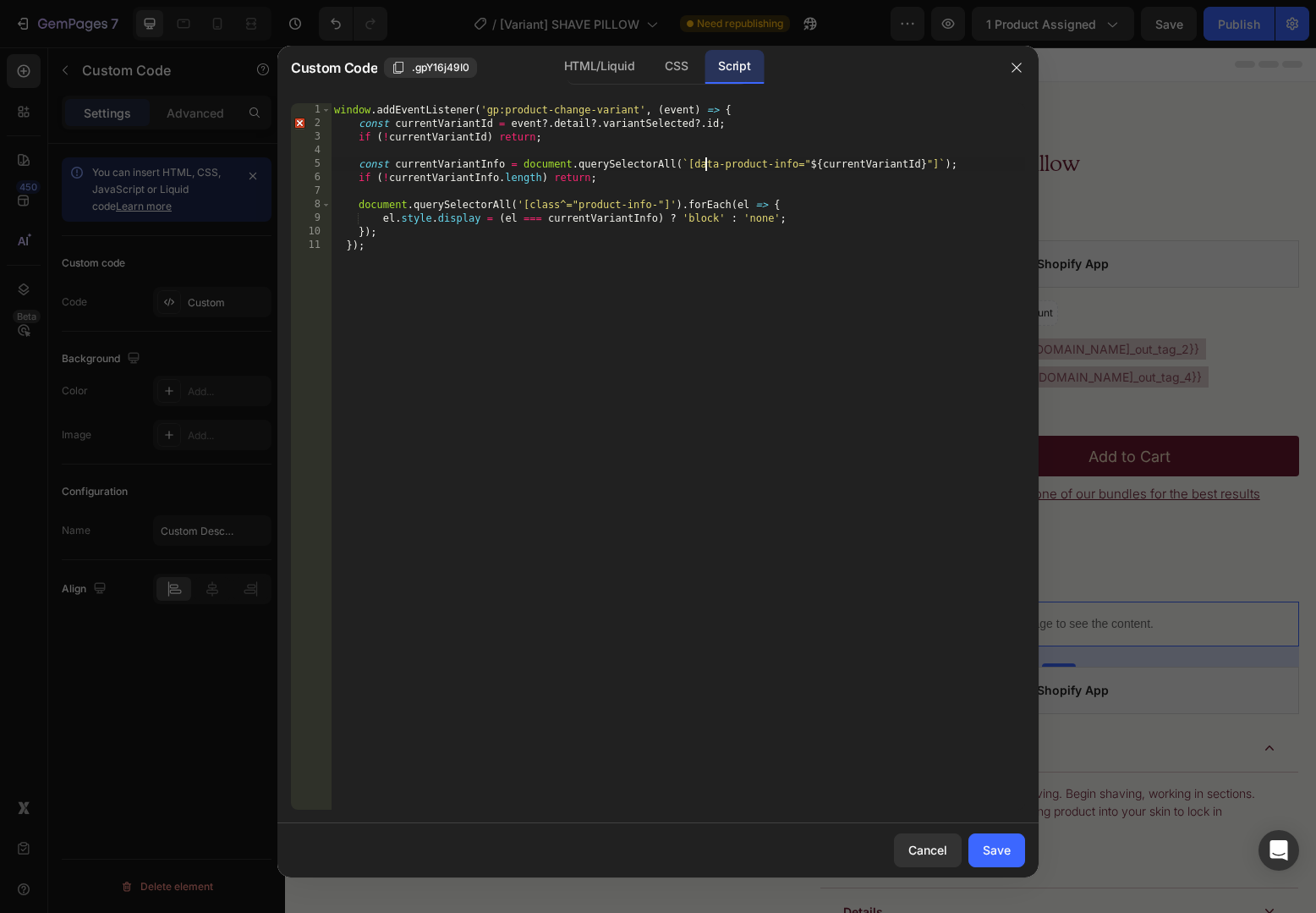
click at [706, 160] on div "window . addEventListener ( 'gp:product-change-variant' , ( event ) => { const …" at bounding box center [678, 470] width 694 height 734
click at [733, 164] on div "window . addEventListener ( 'gp:product-change-variant' , ( event ) => { const …" at bounding box center [678, 470] width 694 height 734
click at [533, 201] on div "window . addEventListener ( 'gp:product-change-variant' , ( event ) => { const …" at bounding box center [678, 470] width 694 height 734
drag, startPoint x: 533, startPoint y: 201, endPoint x: 652, endPoint y: 203, distance: 119.0
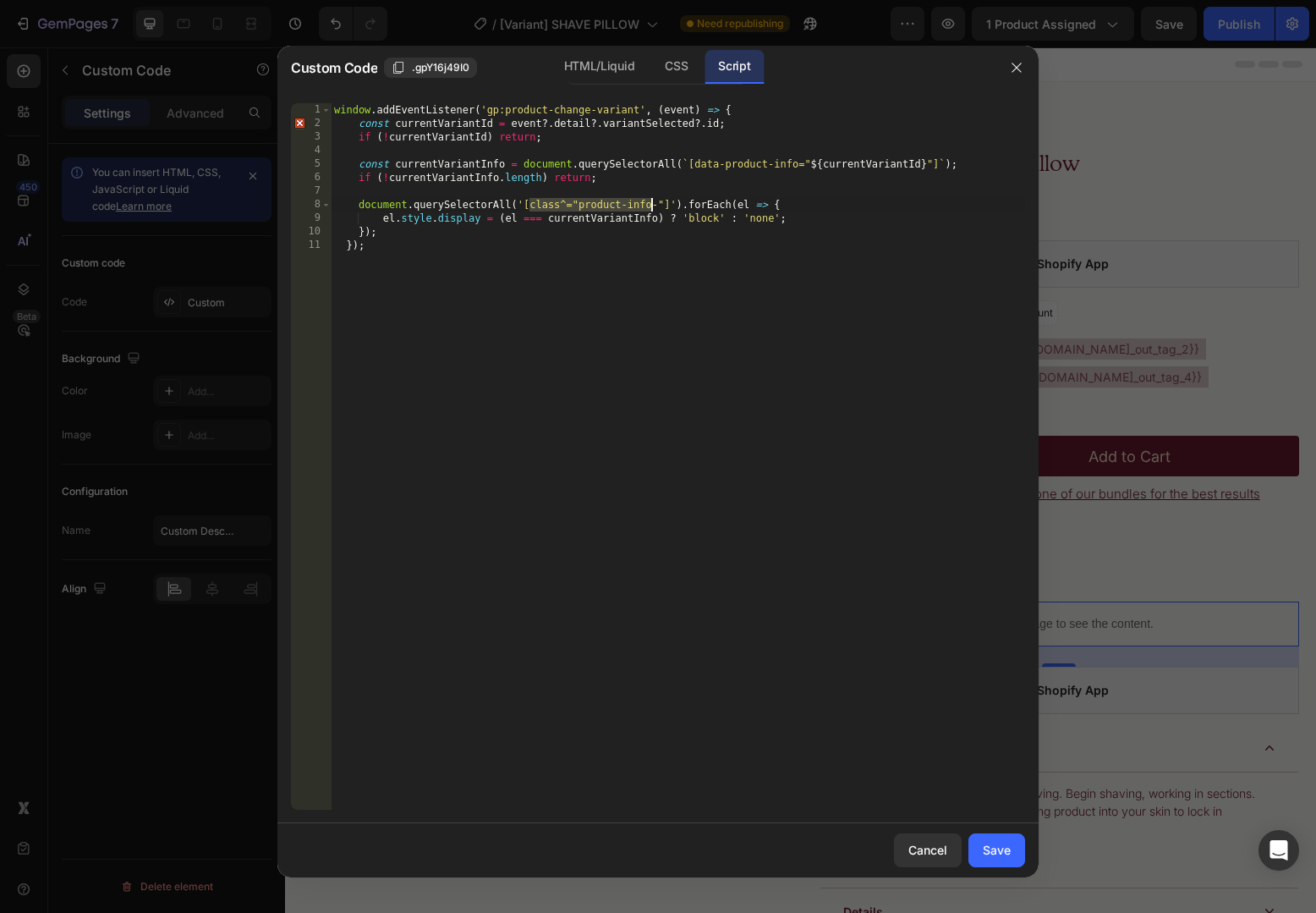
click at [652, 203] on div "window . addEventListener ( 'gp:product-change-variant' , ( event ) => { const …" at bounding box center [678, 470] width 694 height 734
type textarea "document.querySelectorAll('[data-product-info"]').forEach(el => {"
click at [716, 190] on div "window . addEventListener ( 'gp:product-change-variant' , ( event ) => { const …" at bounding box center [678, 470] width 694 height 734
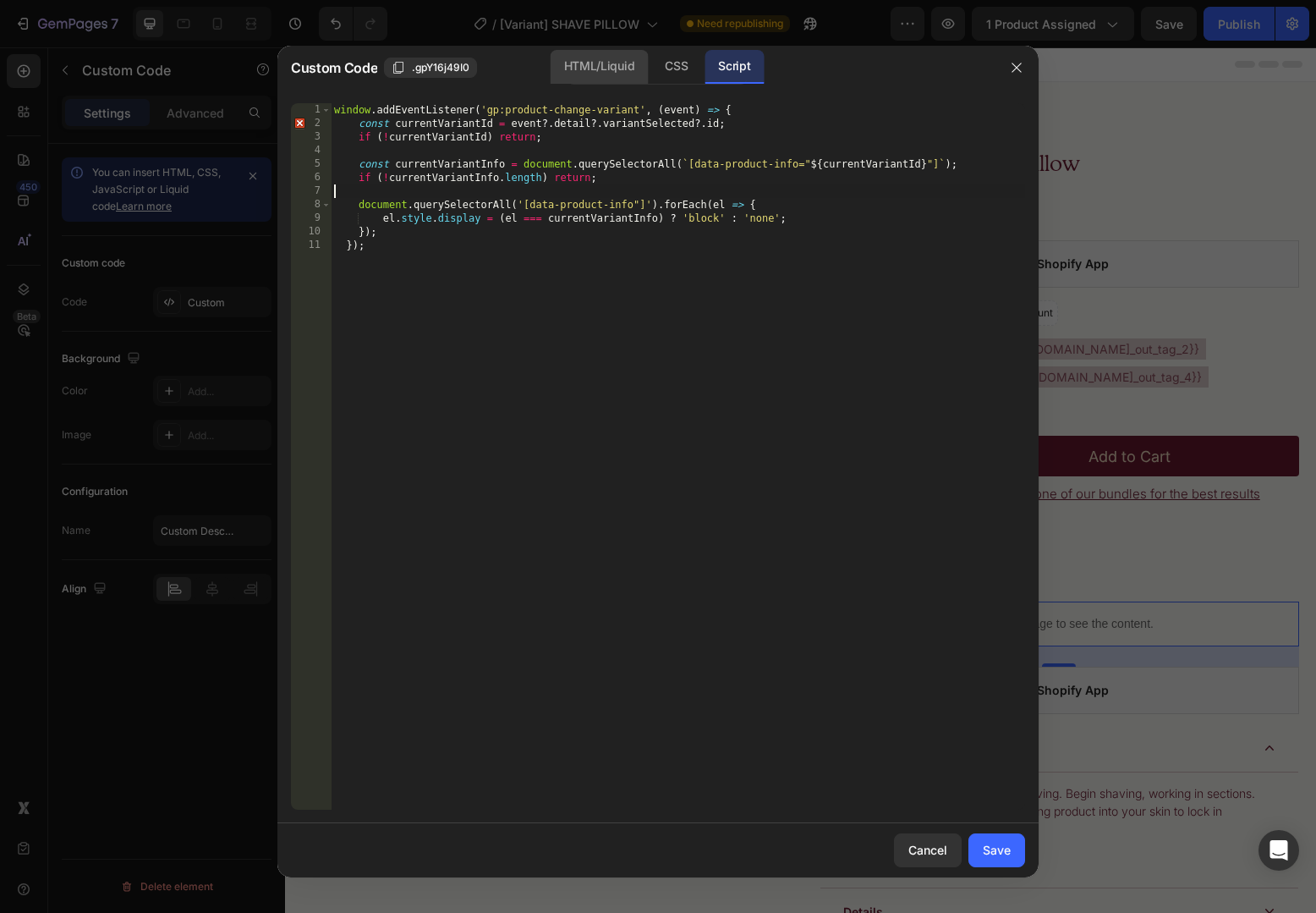
click at [652, 74] on div "HTML/Liquid" at bounding box center [676, 67] width 50 height 34
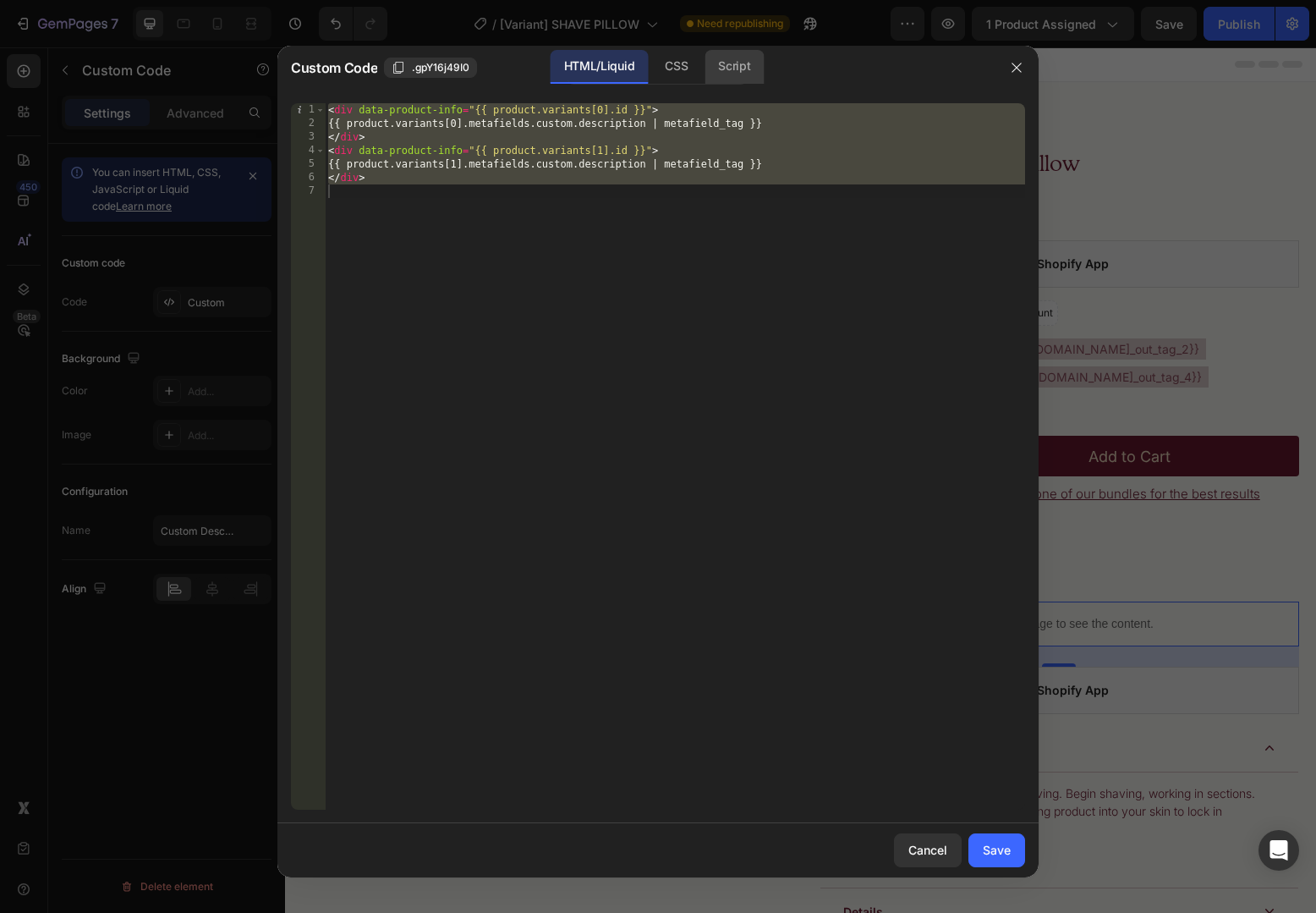
click at [737, 66] on div "Script" at bounding box center [733, 67] width 59 height 34
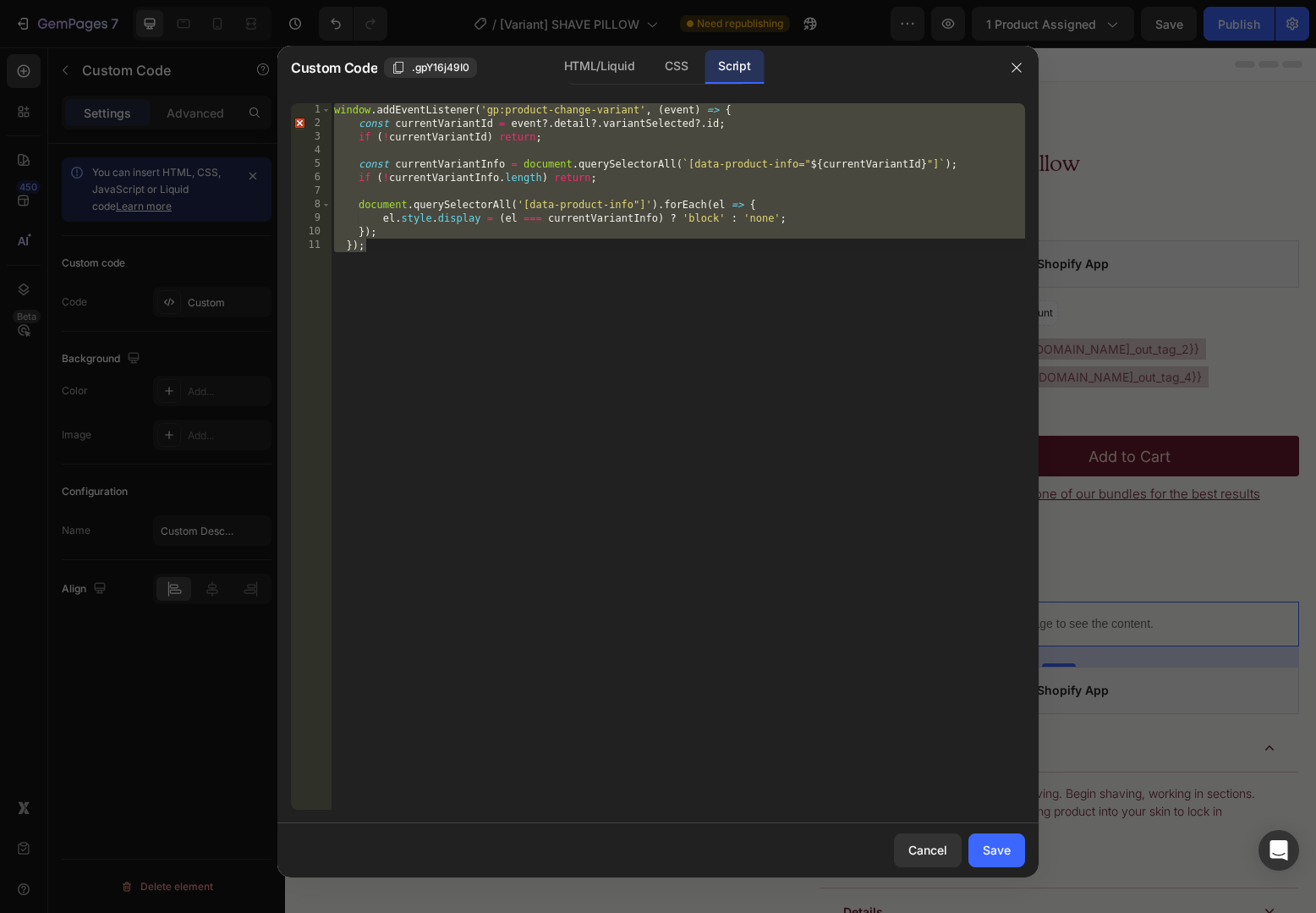
click at [685, 188] on div "window . addEventListener ( 'gp:product-change-variant' , ( event ) => { const …" at bounding box center [678, 470] width 694 height 734
type textarea "}); });"
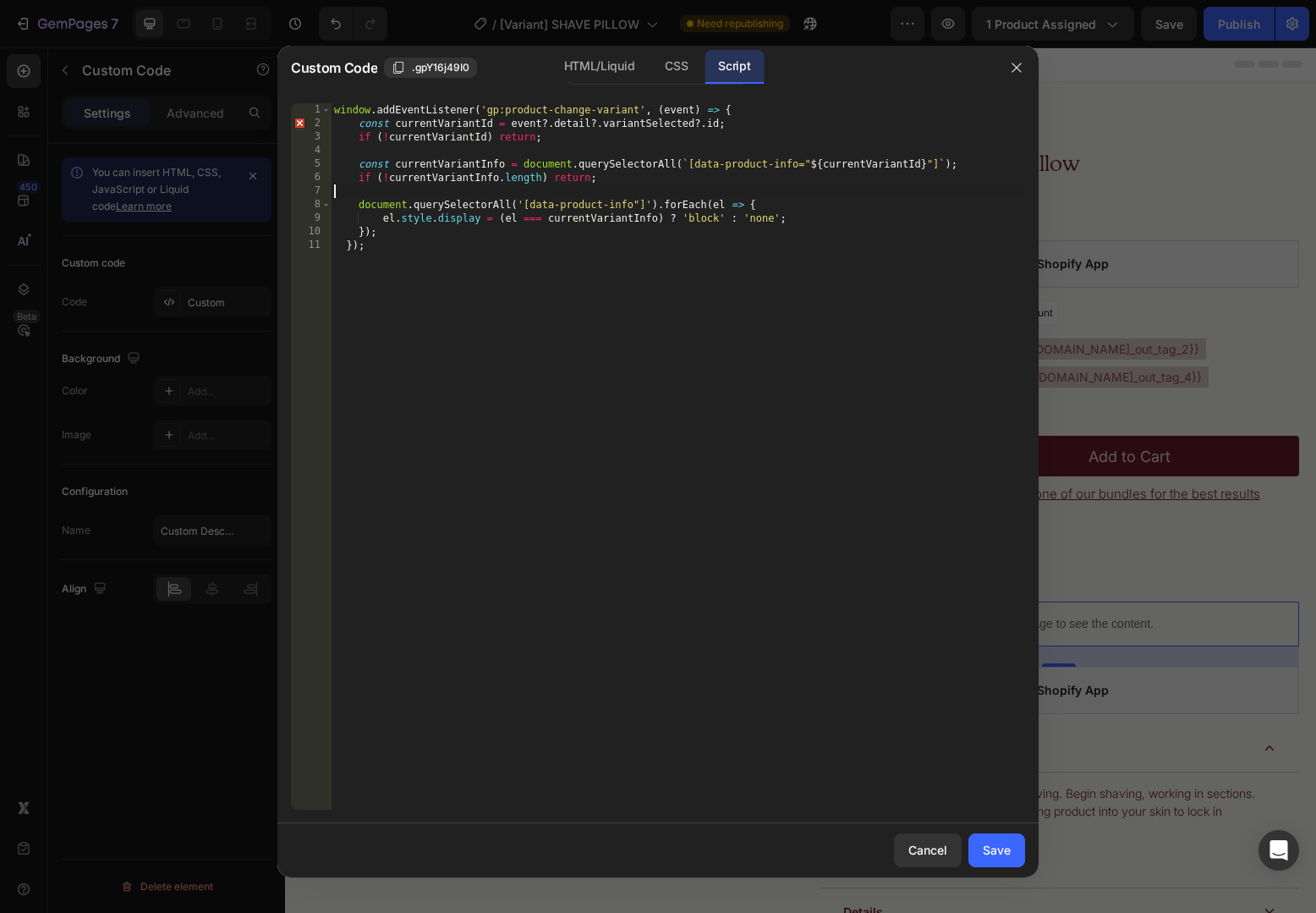
click at [360, 221] on div "window . addEventListener ( 'gp:product-change-variant' , ( event ) => { const …" at bounding box center [678, 470] width 694 height 734
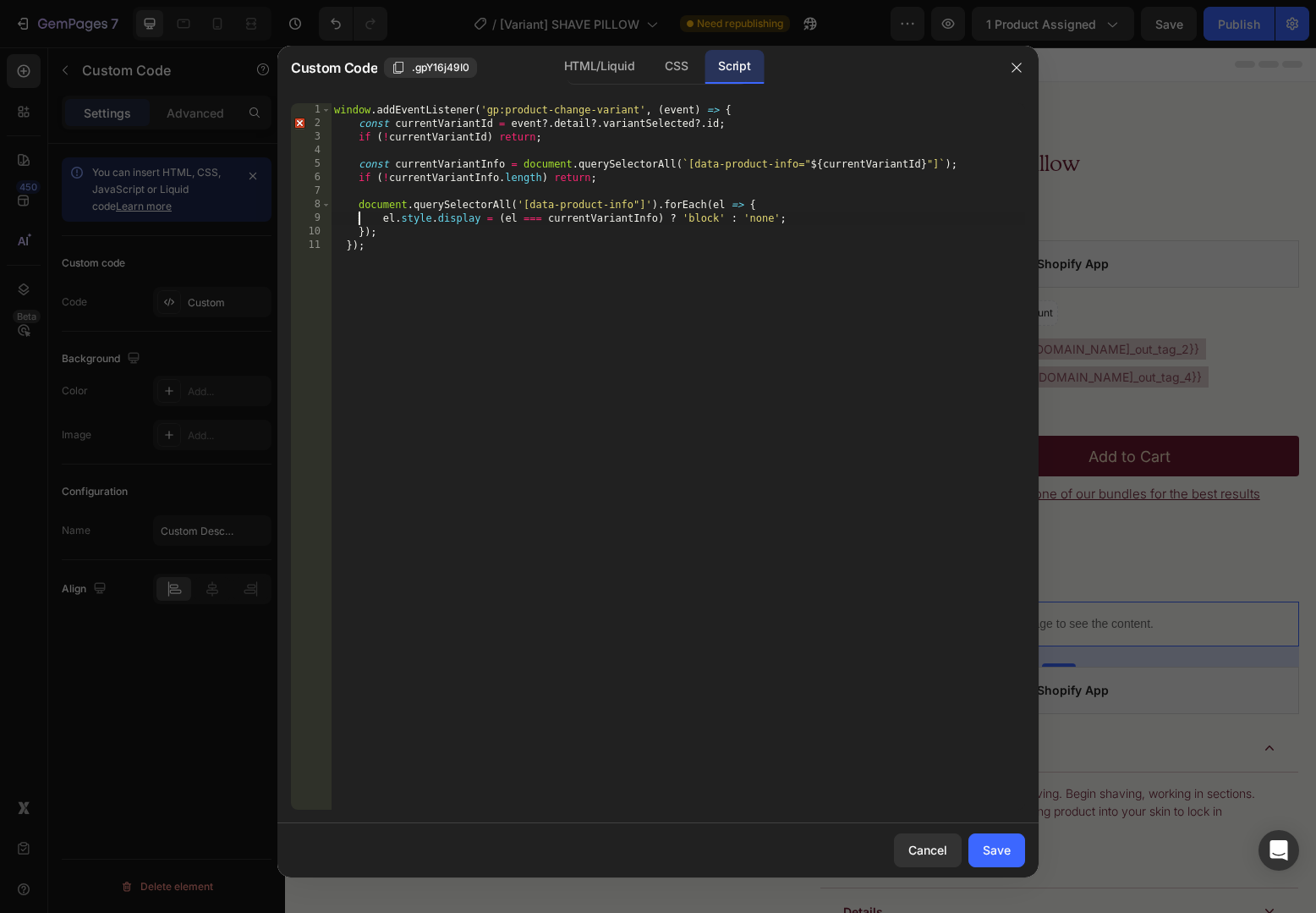
click at [360, 221] on div "window . addEventListener ( 'gp:product-change-variant' , ( event ) => { const …" at bounding box center [678, 470] width 694 height 734
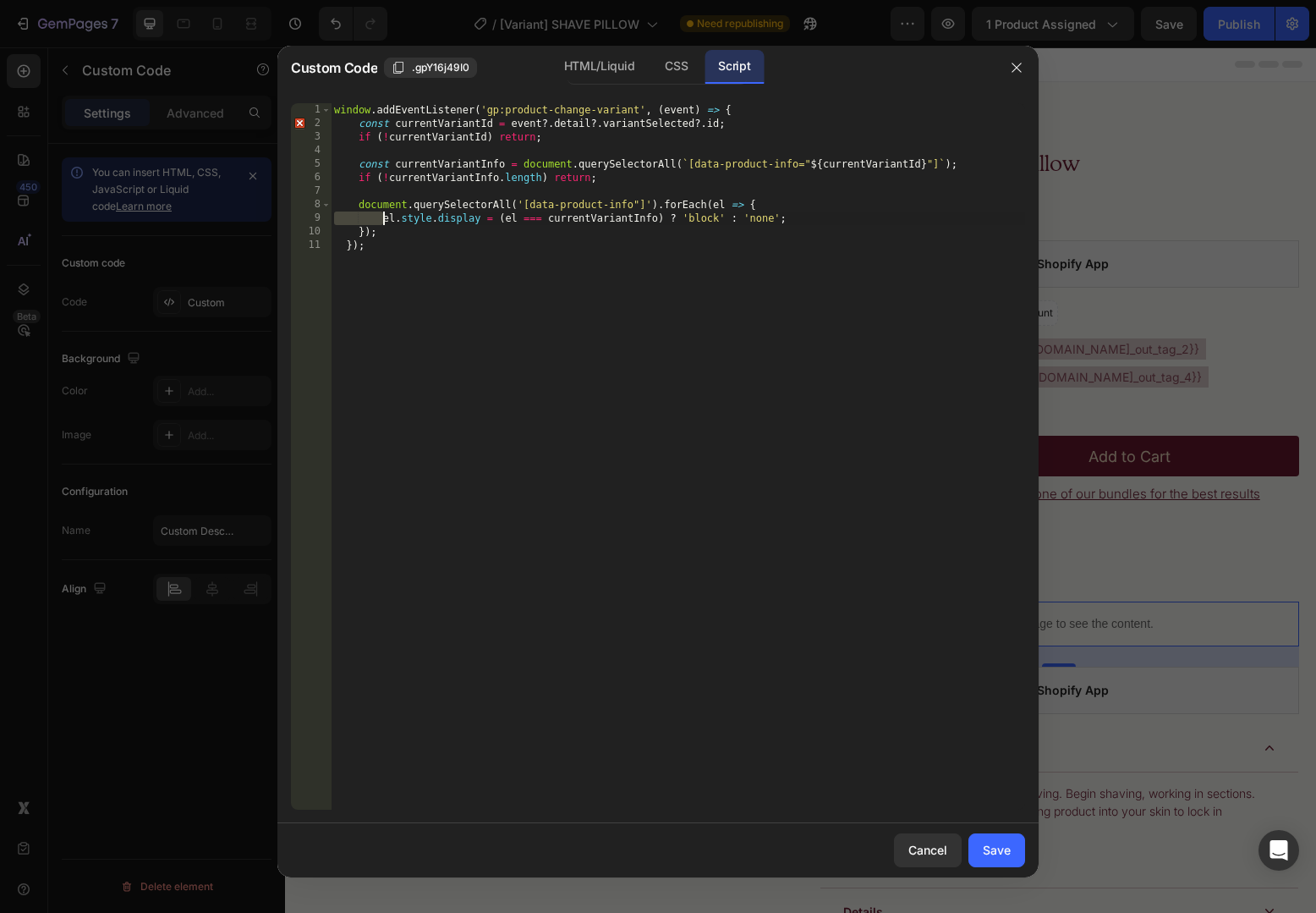
click at [618, 163] on div "window . addEventListener ( 'gp:product-change-variant' , ( event ) => { const …" at bounding box center [678, 470] width 694 height 734
click at [455, 201] on div "window . addEventListener ( 'gp:product-change-variant' , ( event ) => { const …" at bounding box center [678, 470] width 694 height 734
click at [485, 166] on div "window . addEventListener ( 'gp:product-change-variant' , ( event ) => { const …" at bounding box center [678, 470] width 694 height 734
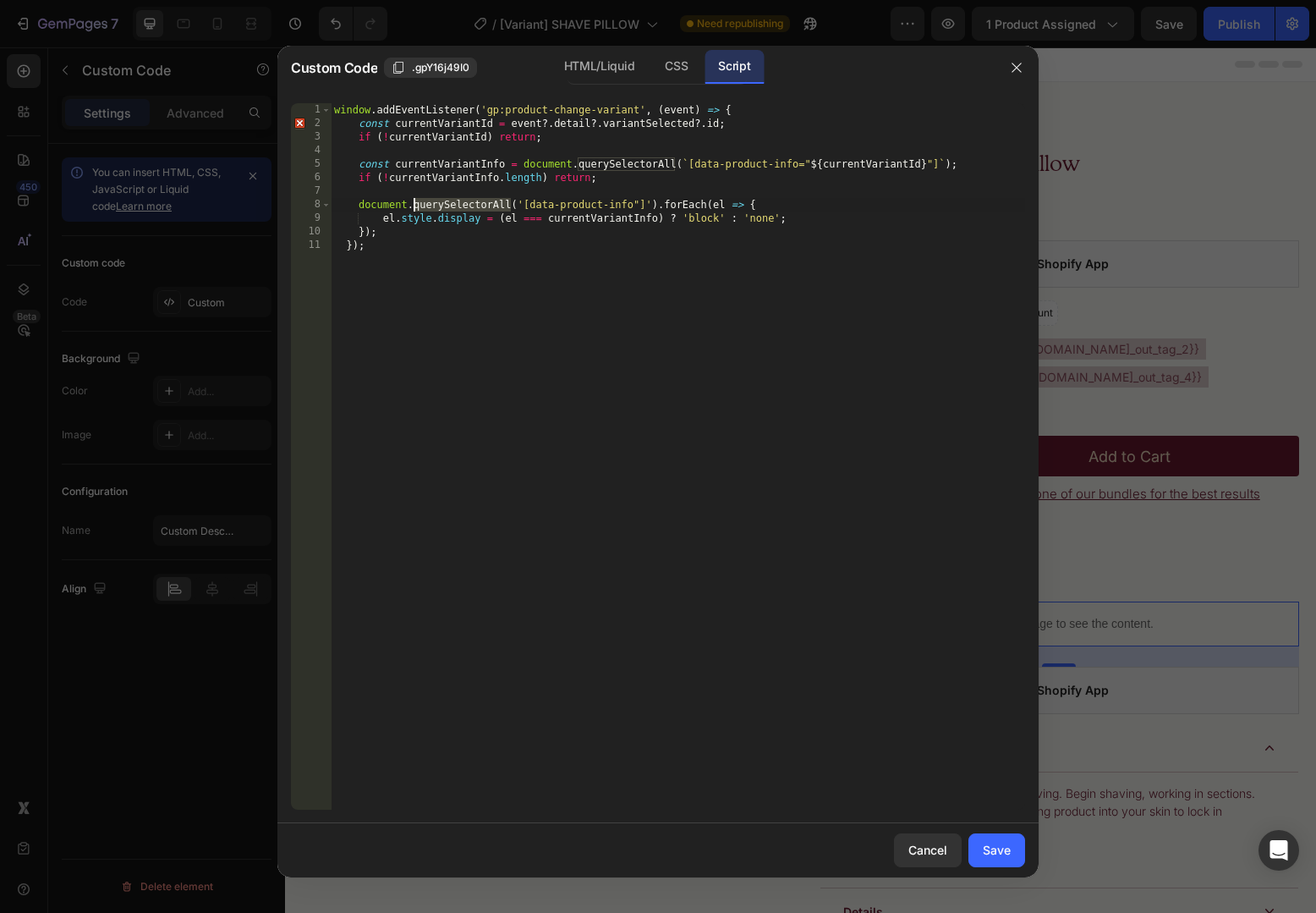
click at [485, 166] on div "window . addEventListener ( 'gp:product-change-variant' , ( event ) => { const …" at bounding box center [678, 470] width 694 height 734
click at [600, 163] on div "window . addEventListener ( 'gp:product-change-variant' , ( event ) => { const …" at bounding box center [678, 470] width 694 height 734
click at [504, 166] on div "window . addEventListener ( 'gp:product-change-variant' , ( event ) => { const …" at bounding box center [678, 470] width 694 height 734
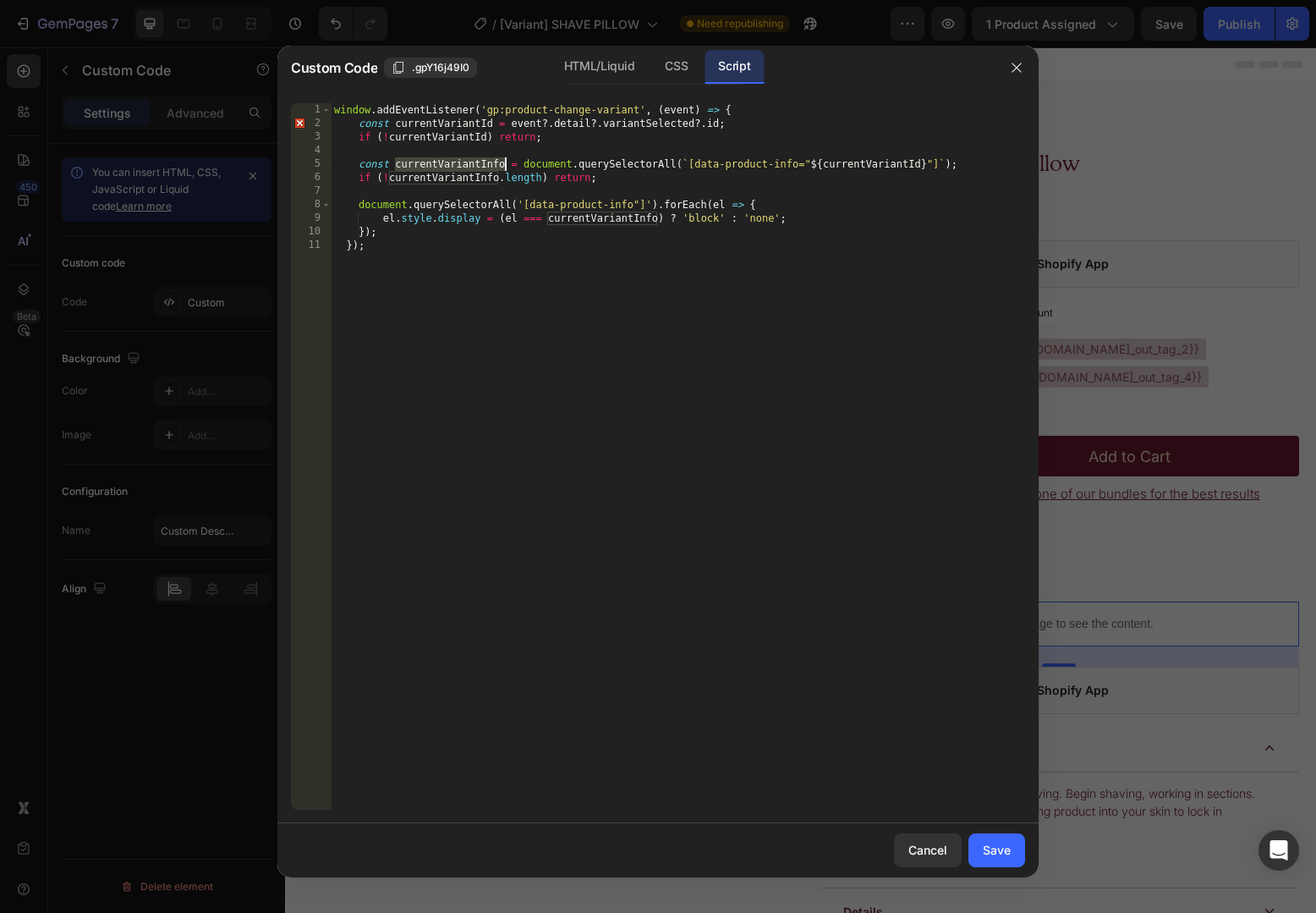
click at [447, 214] on div "window . addEventListener ( 'gp:product-change-variant' , ( event ) => { const …" at bounding box center [678, 470] width 694 height 734
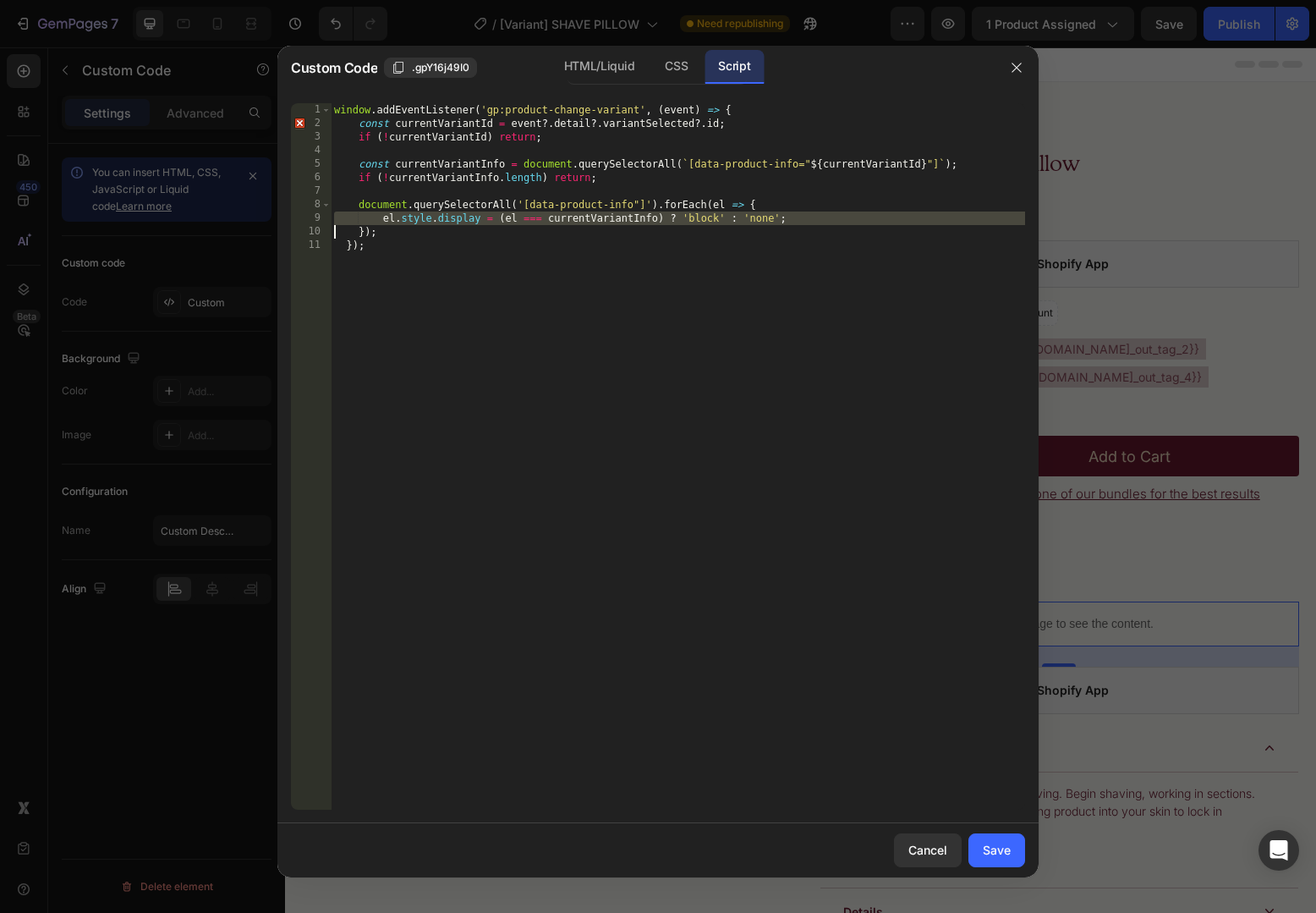
click at [527, 213] on div "window . addEventListener ( 'gp:product-change-variant' , ( event ) => { const …" at bounding box center [678, 470] width 694 height 734
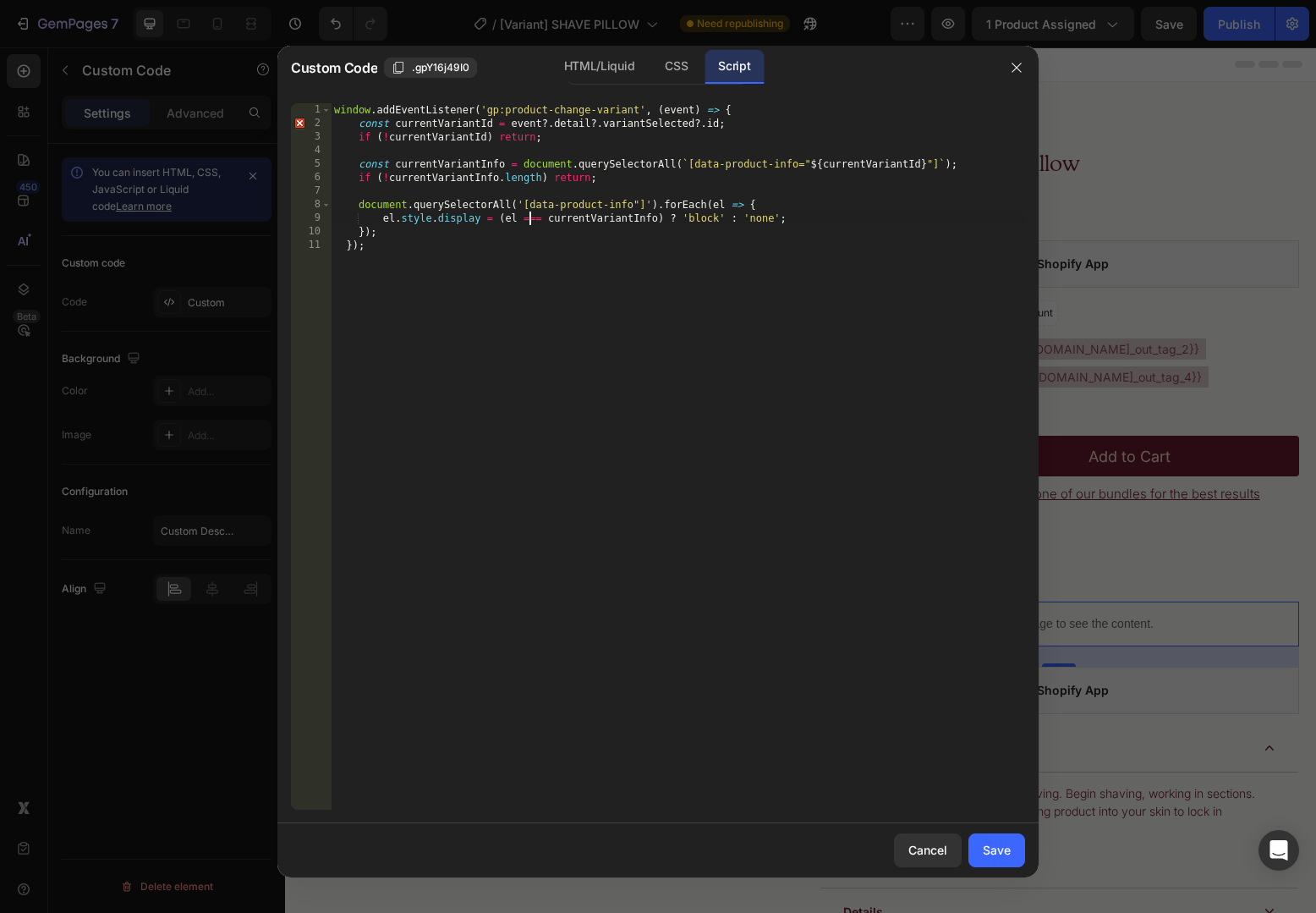
click at [527, 213] on div "window . addEventListener ( 'gp:product-change-variant' , ( event ) => { const …" at bounding box center [678, 470] width 694 height 734
click at [515, 215] on div "window . addEventListener ( 'gp:product-change-variant' , ( event ) => { const …" at bounding box center [678, 470] width 694 height 734
click at [590, 217] on div "window . addEventListener ( 'gp:product-change-variant' , ( event ) => { const …" at bounding box center [678, 470] width 694 height 734
drag, startPoint x: 590, startPoint y: 217, endPoint x: 512, endPoint y: 216, distance: 78.0
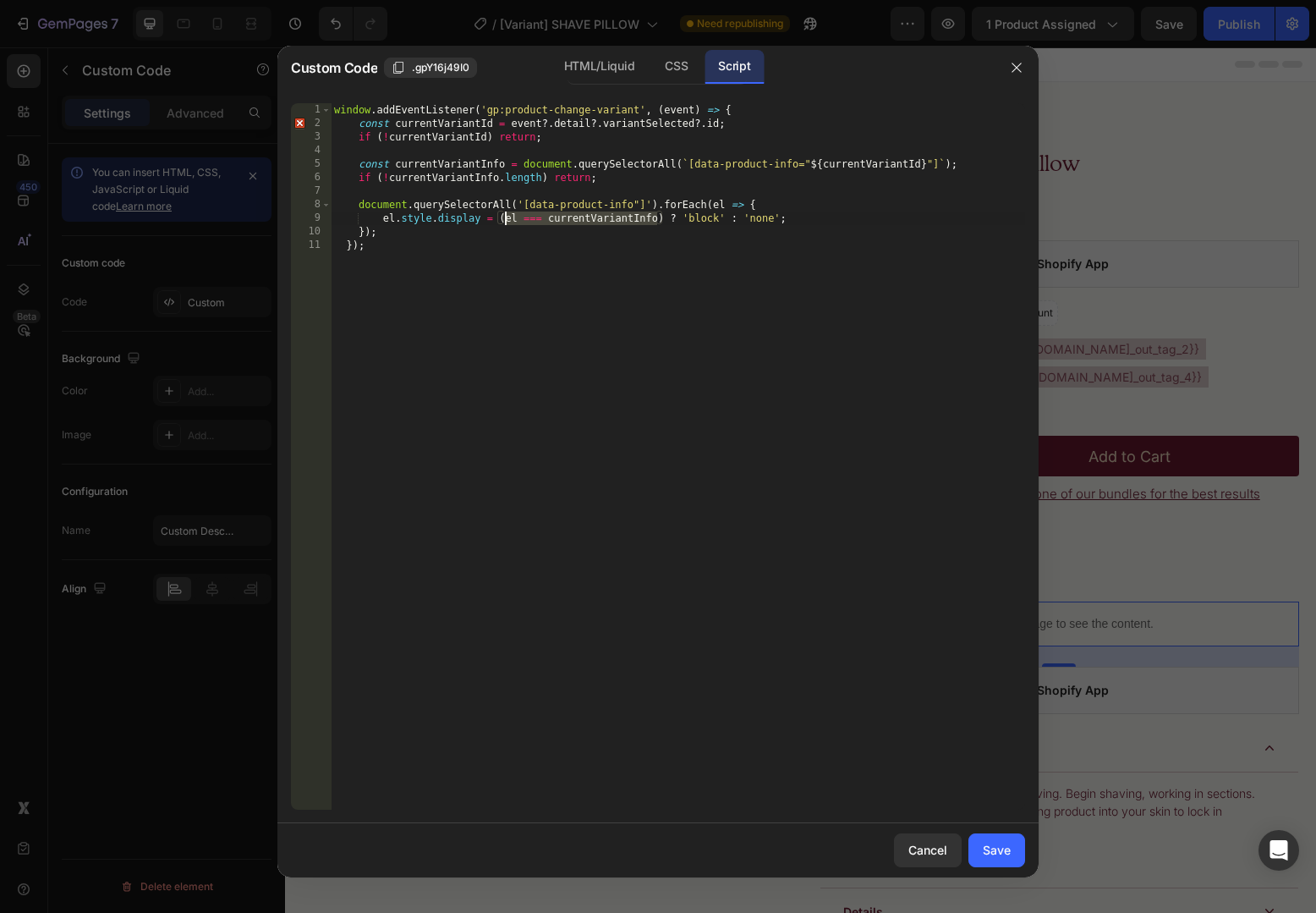
click at [512, 216] on div "window . addEventListener ( 'gp:product-change-variant' , ( event ) => { const …" at bounding box center [678, 470] width 694 height 734
click at [906, 591] on div "window . addEventListener ( 'gp:product-change-variant' , ( event ) => { const …" at bounding box center [678, 470] width 694 height 734
type textarea "});"
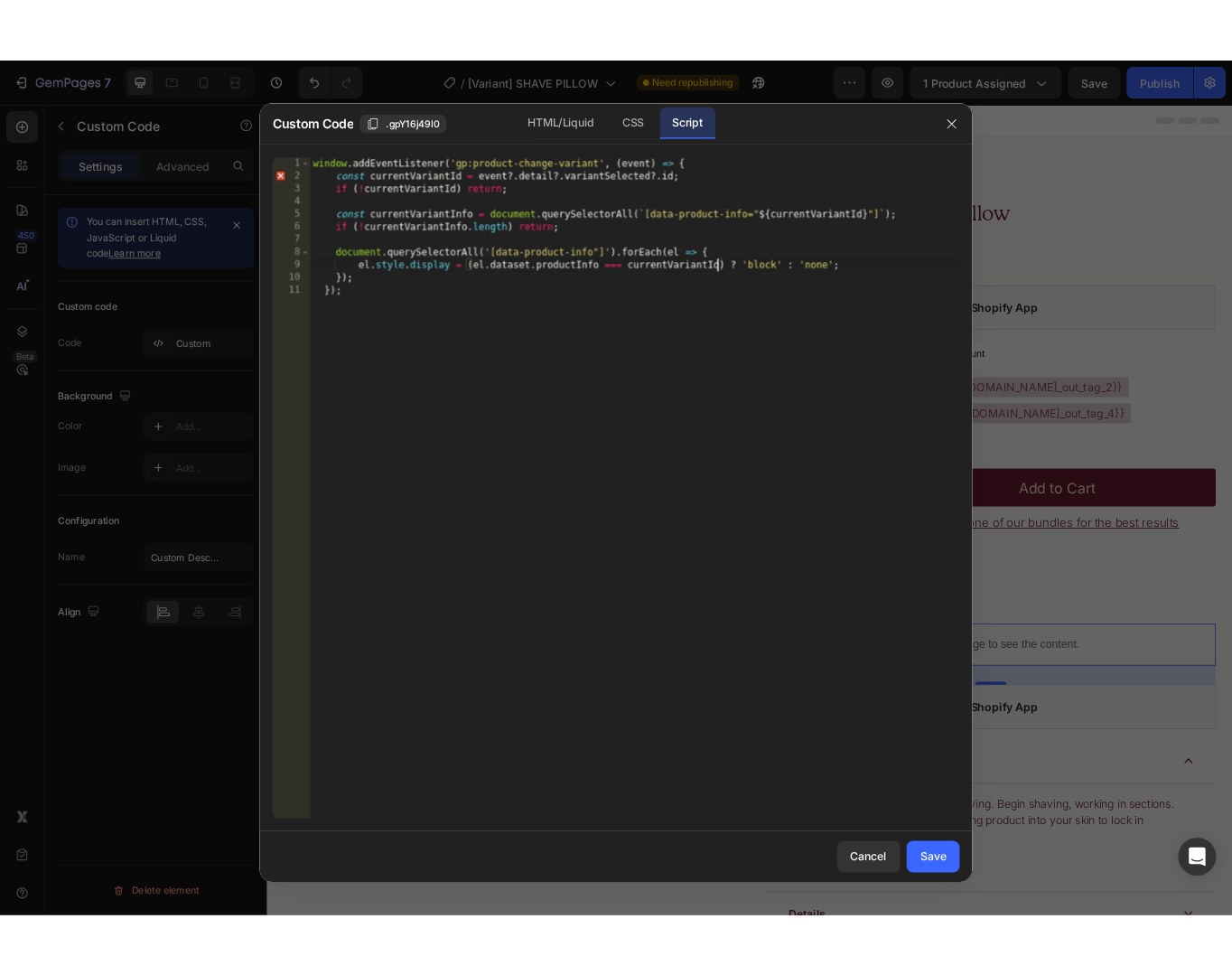
scroll to position [0, 2]
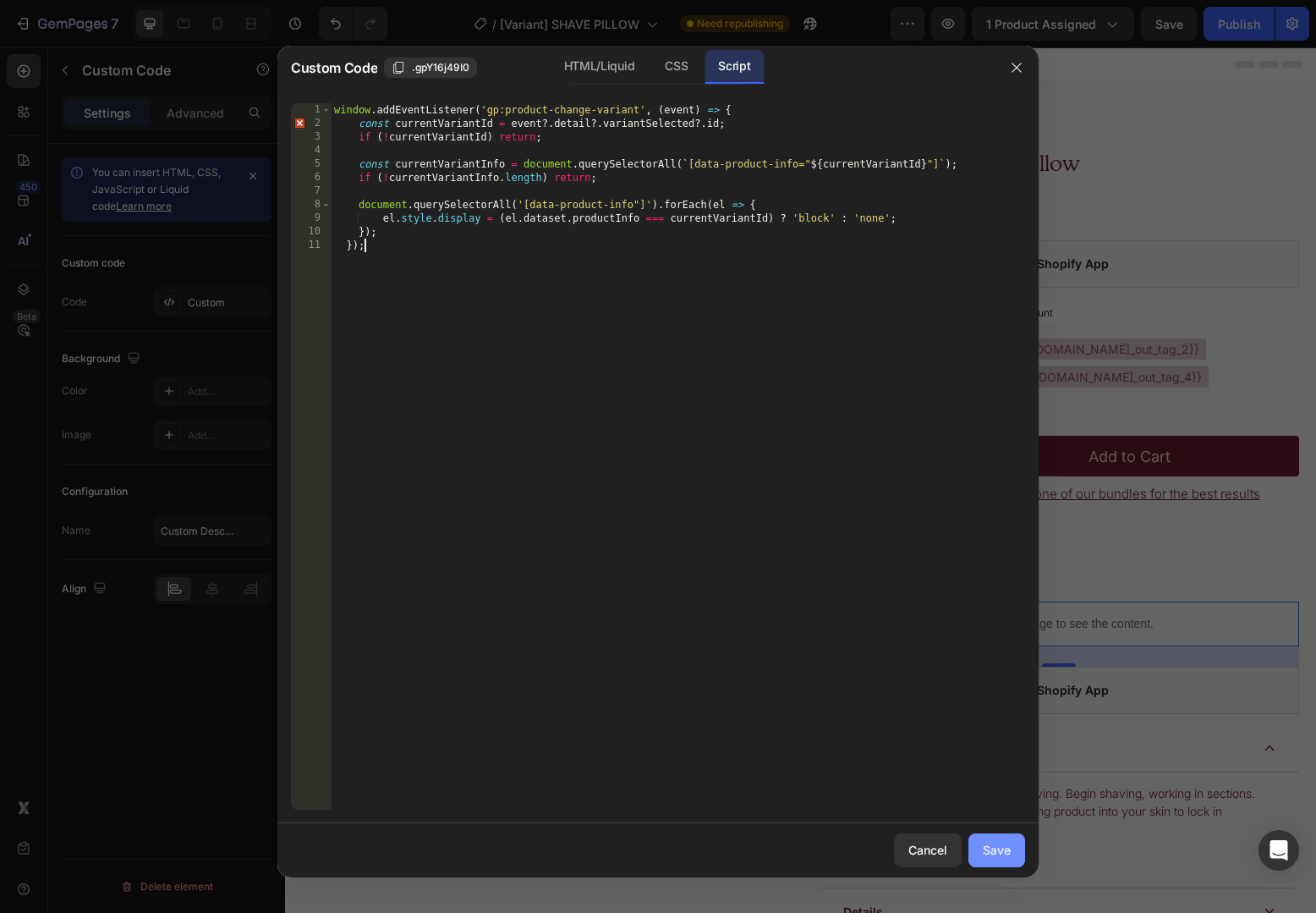
click at [988, 845] on div "Save" at bounding box center [996, 850] width 28 height 18
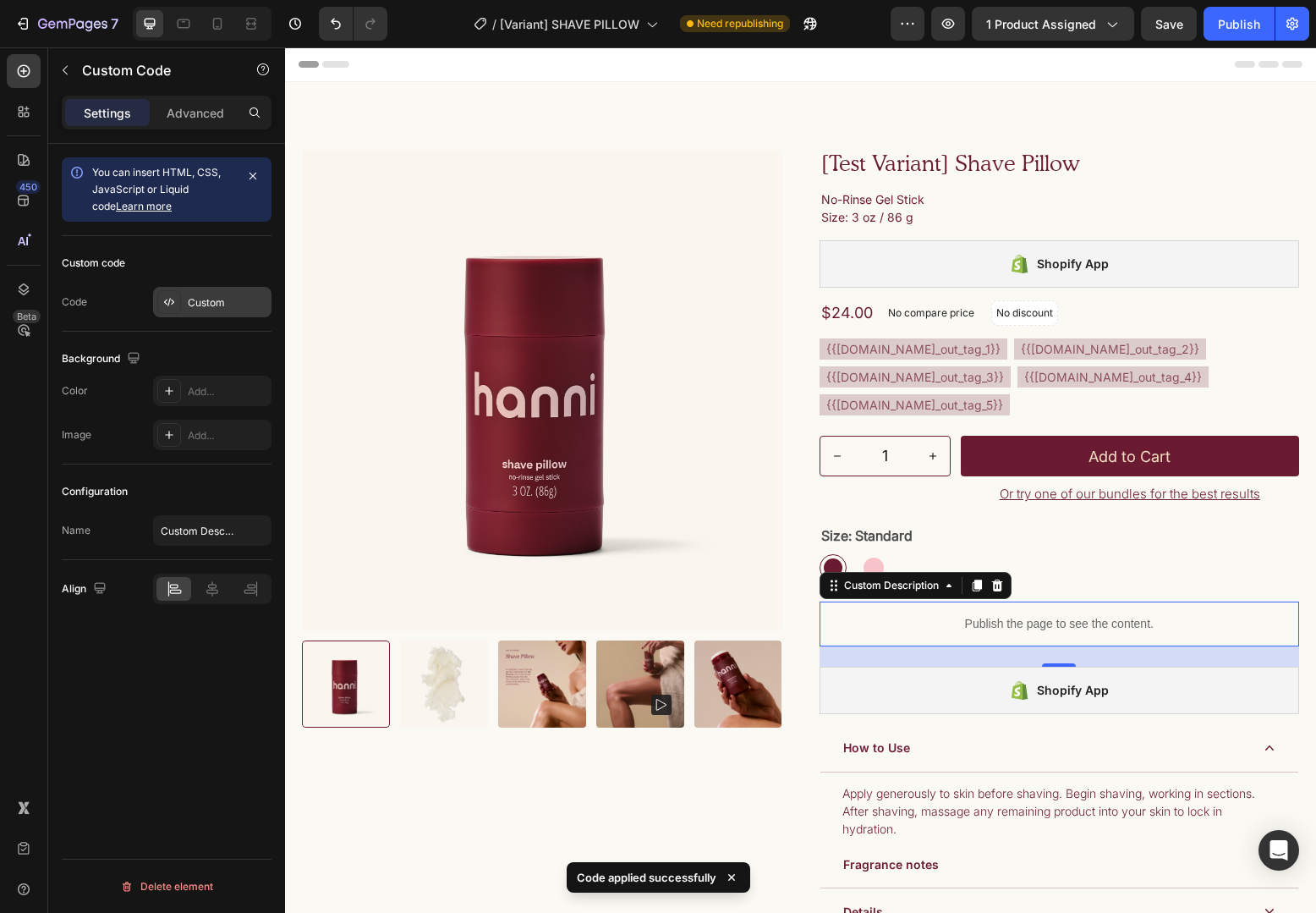
click at [210, 292] on div "Custom" at bounding box center [212, 302] width 119 height 31
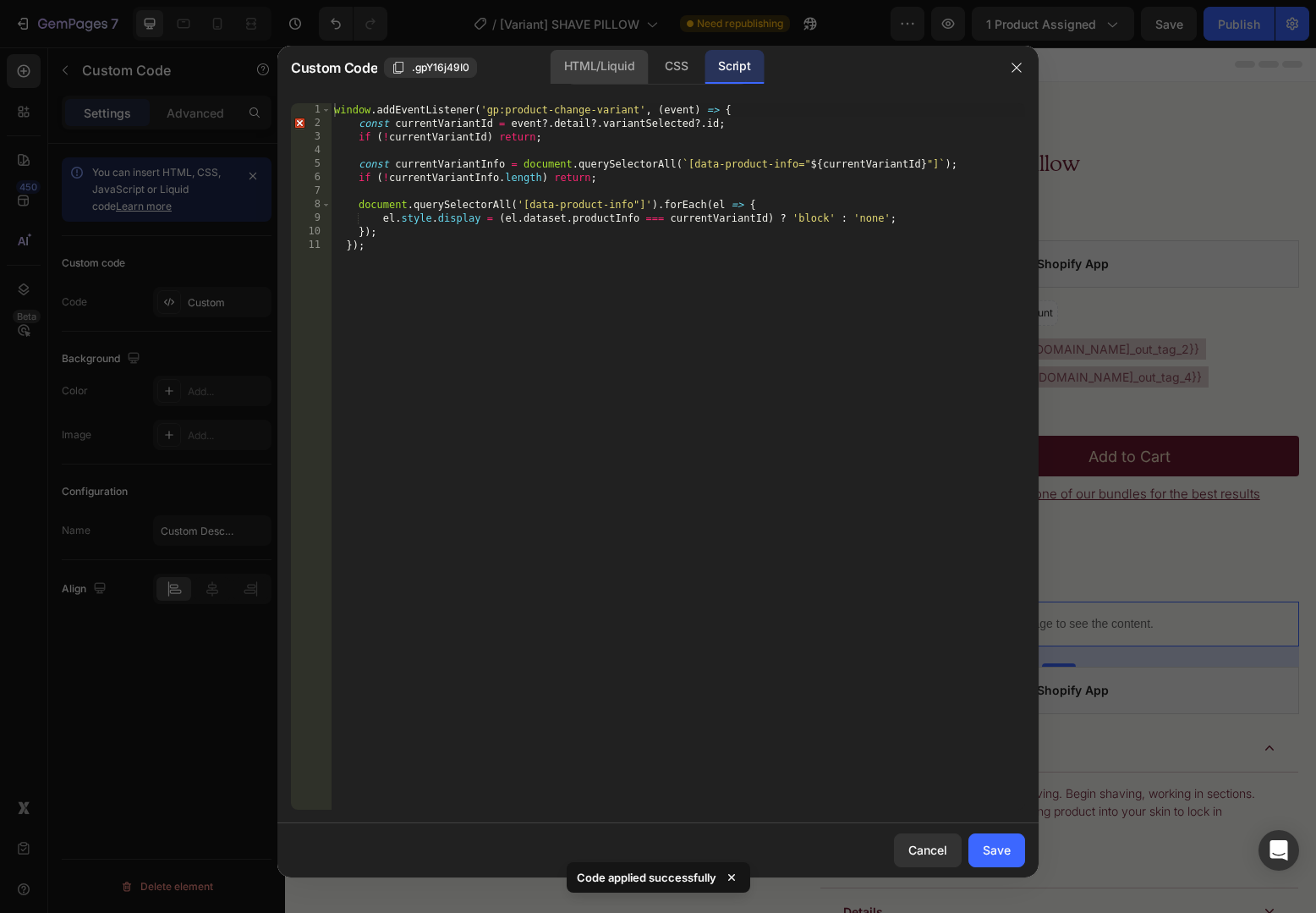
click at [652, 63] on div "HTML/Liquid" at bounding box center [676, 67] width 50 height 34
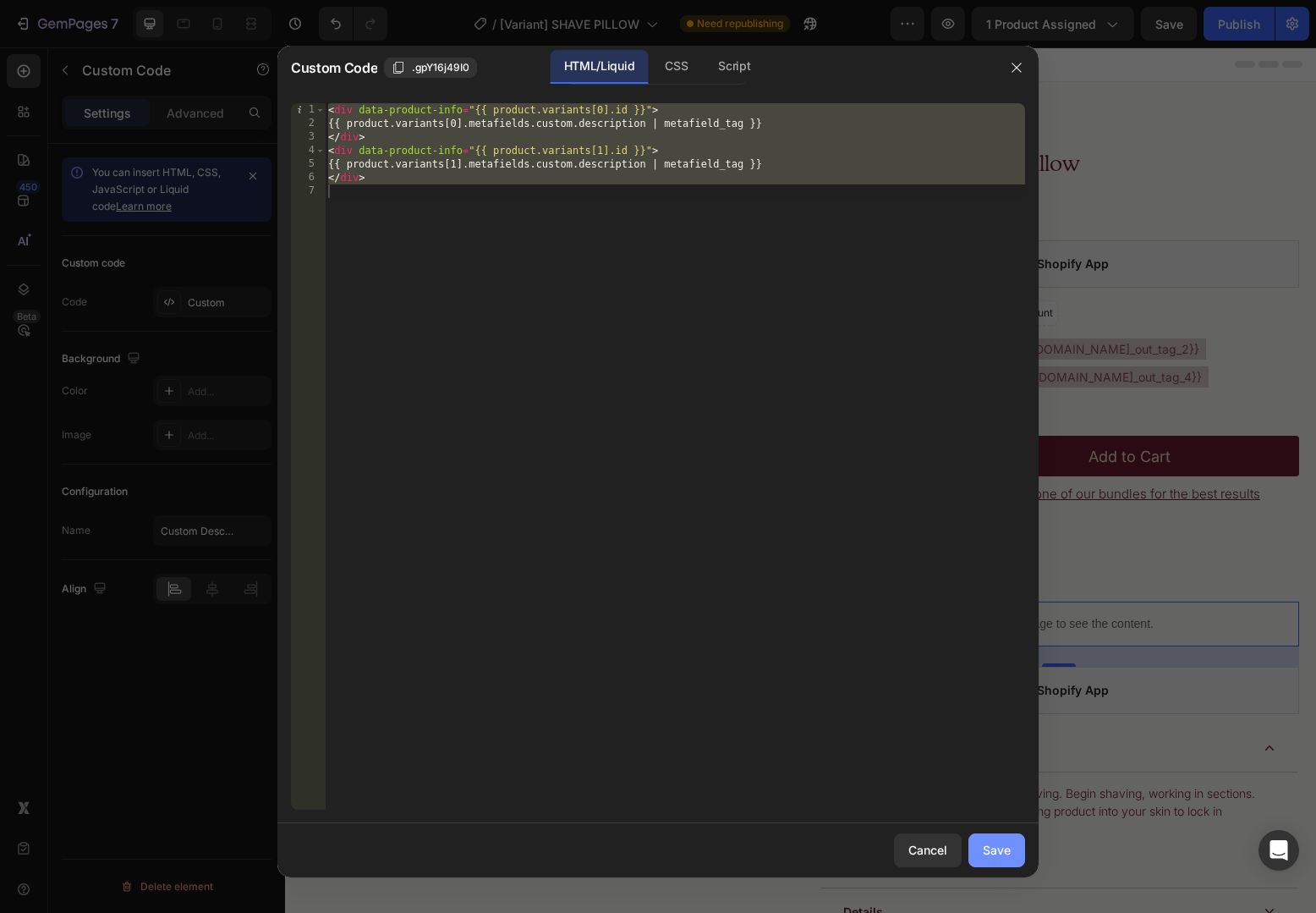
click at [985, 844] on div "Save" at bounding box center [996, 850] width 28 height 18
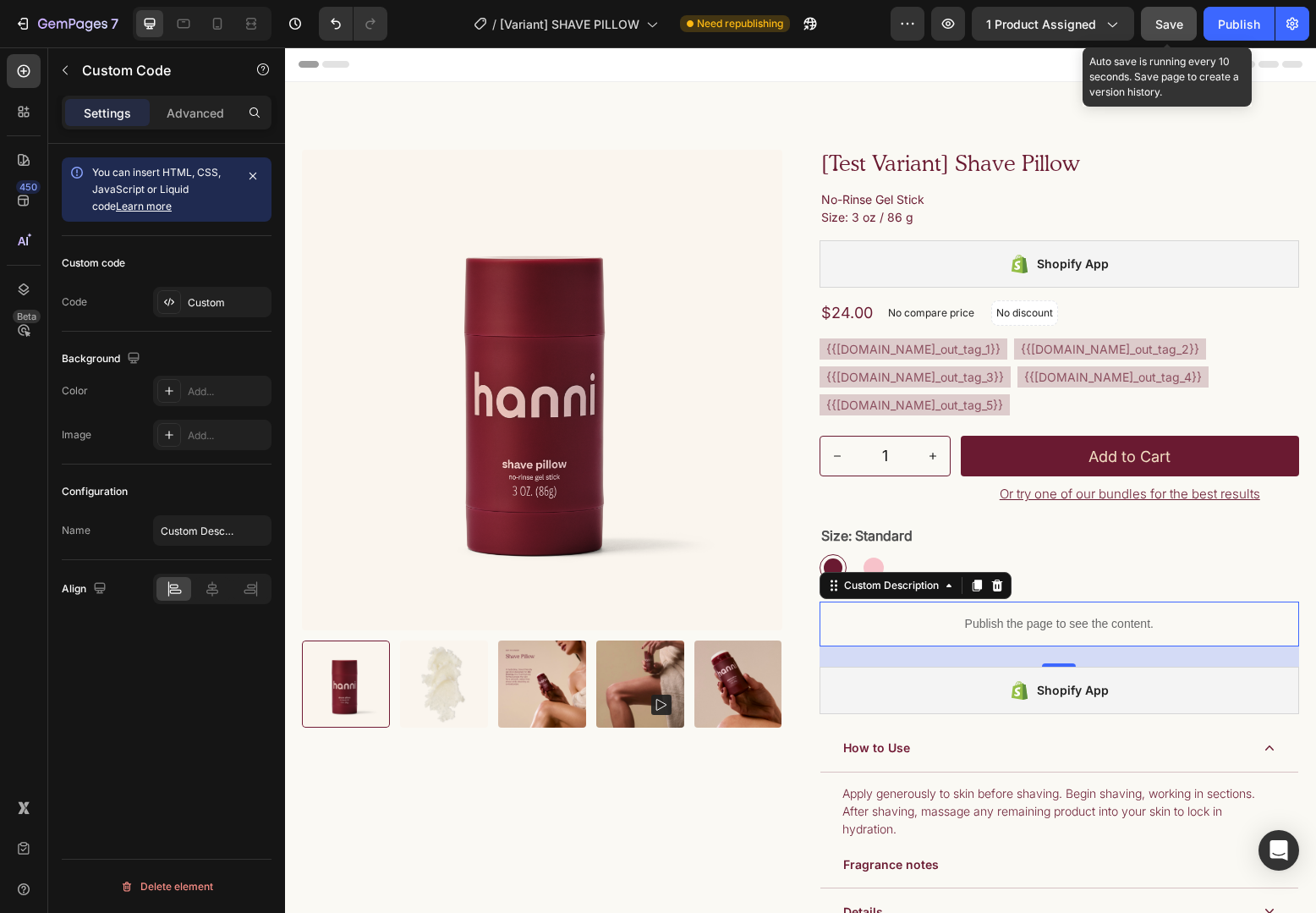
click at [1165, 26] on span "Save" at bounding box center [1168, 24] width 28 height 15
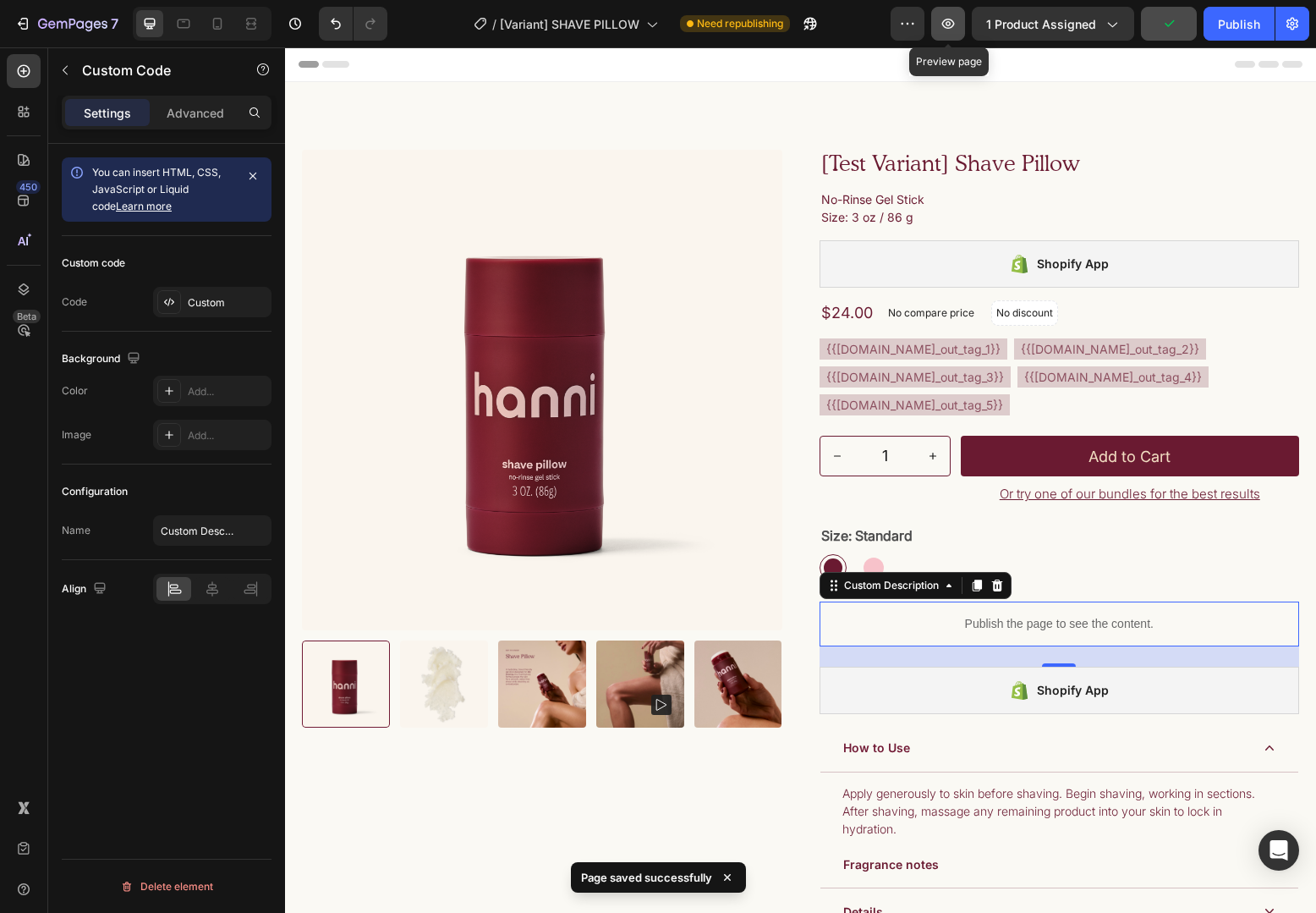
click at [945, 34] on button "button" at bounding box center [948, 24] width 34 height 34
click at [1022, 633] on p "Publish the page to see the content." at bounding box center [1059, 624] width 480 height 18
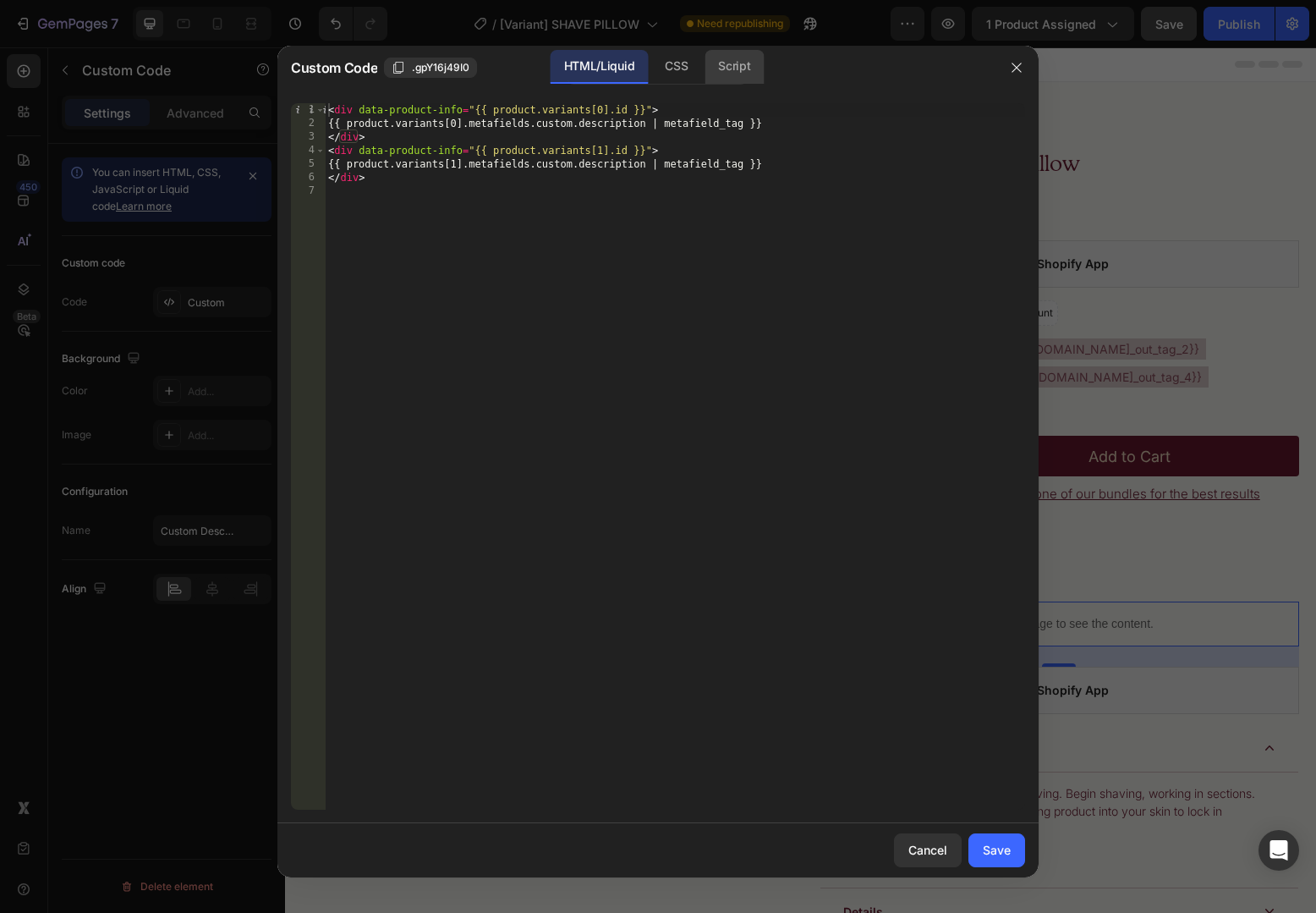
click at [717, 79] on div "Script" at bounding box center [733, 67] width 59 height 34
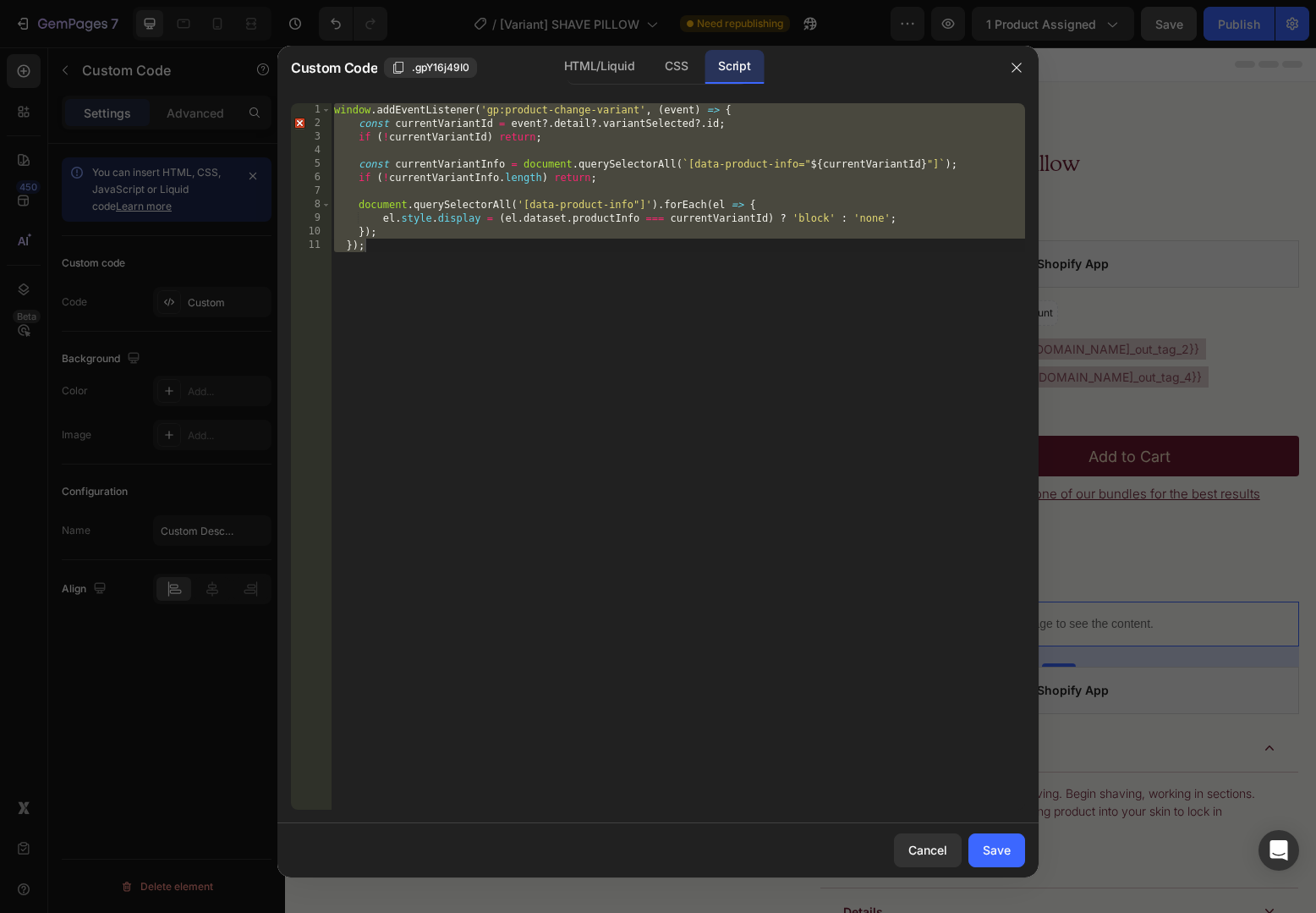
click at [524, 238] on div "window . addEventListener ( 'gp:product-change-variant' , ( event ) => { const …" at bounding box center [678, 470] width 694 height 734
click at [638, 201] on div "window . addEventListener ( 'gp:product-change-variant' , ( event ) => { const …" at bounding box center [678, 470] width 694 height 734
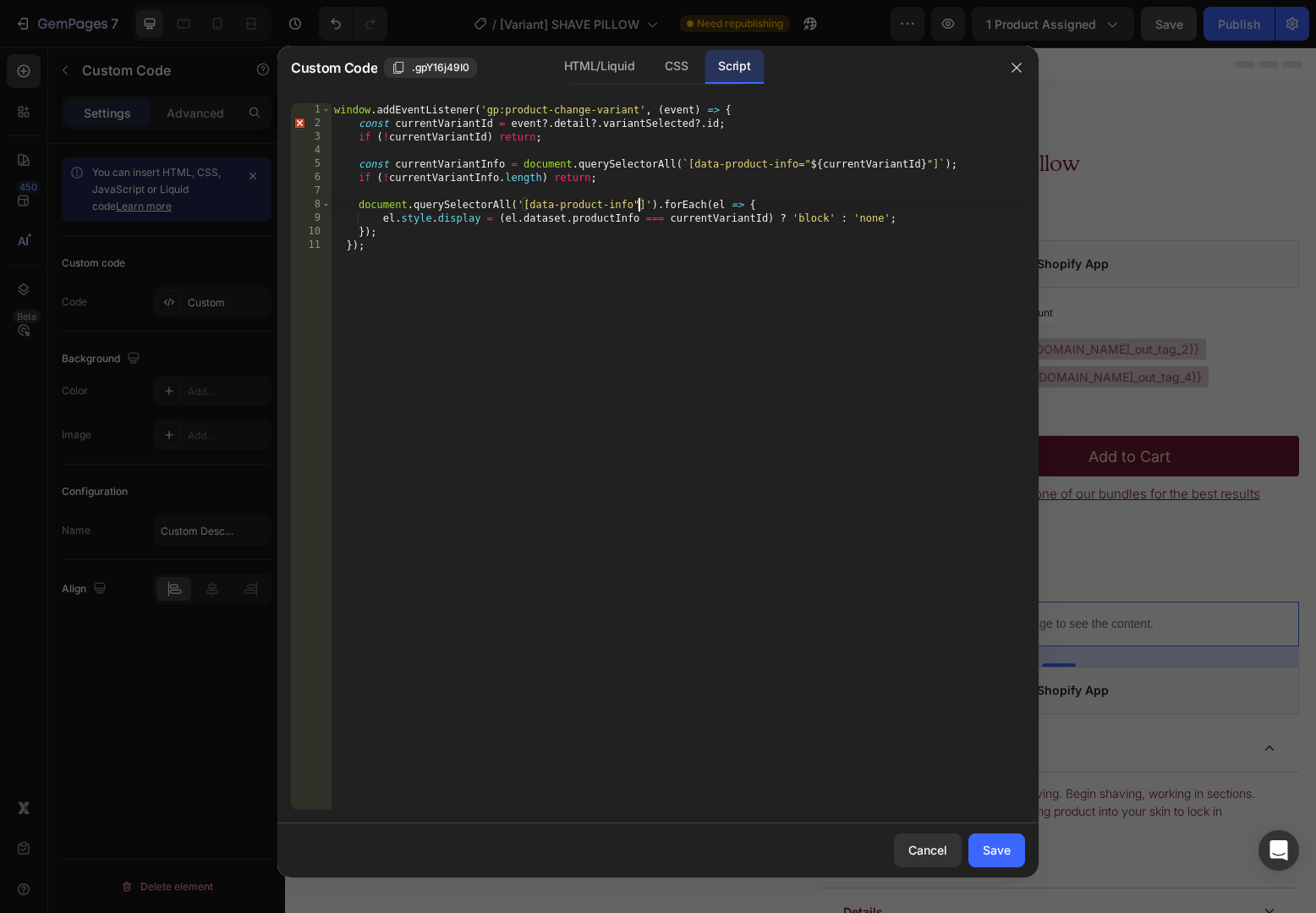
type textarea "document.querySelectorAll('[data-product-info]').forEach(el => {"
click at [1011, 841] on button "Save" at bounding box center [996, 851] width 56 height 34
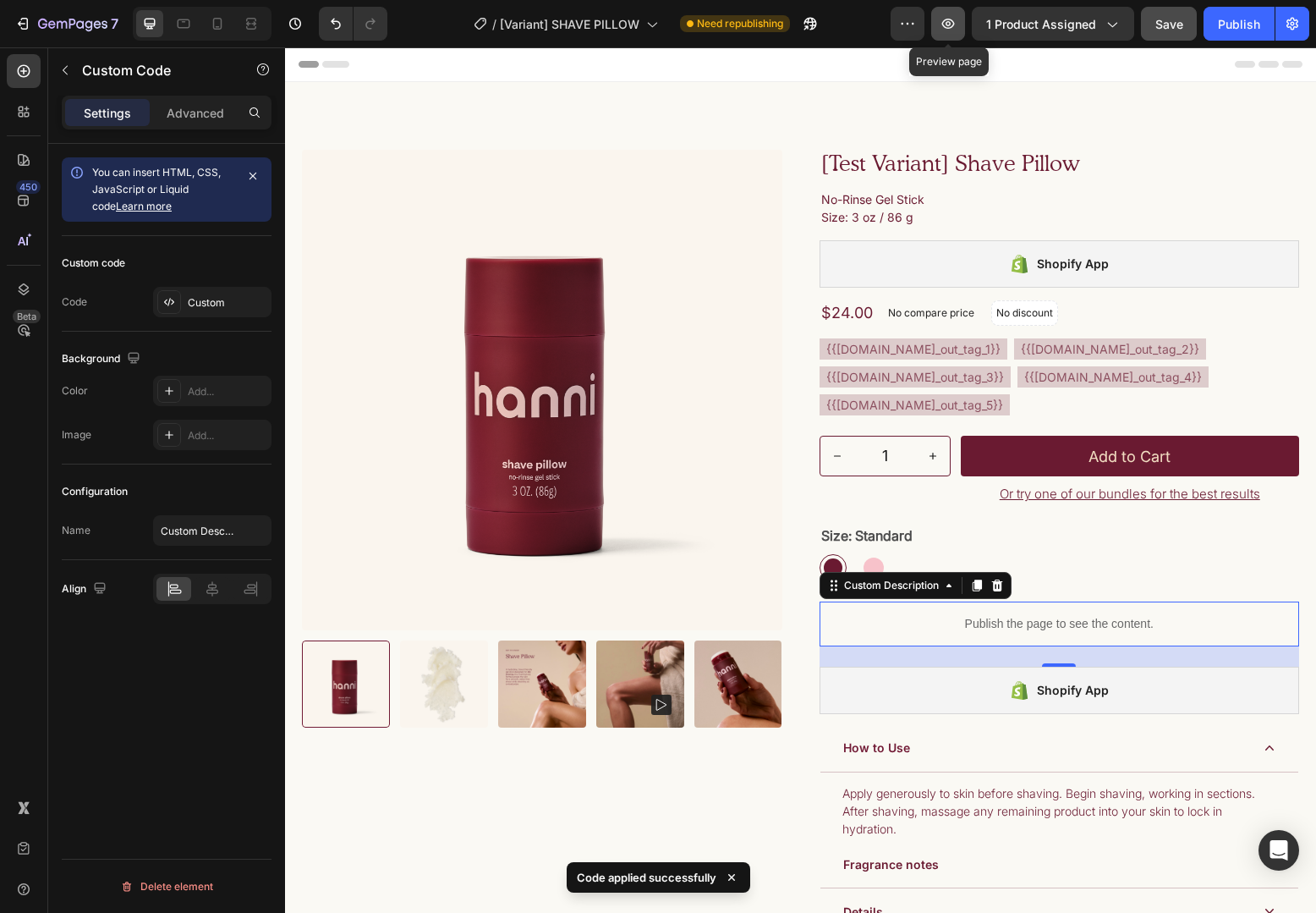
click at [944, 20] on icon "button" at bounding box center [948, 24] width 17 height 17
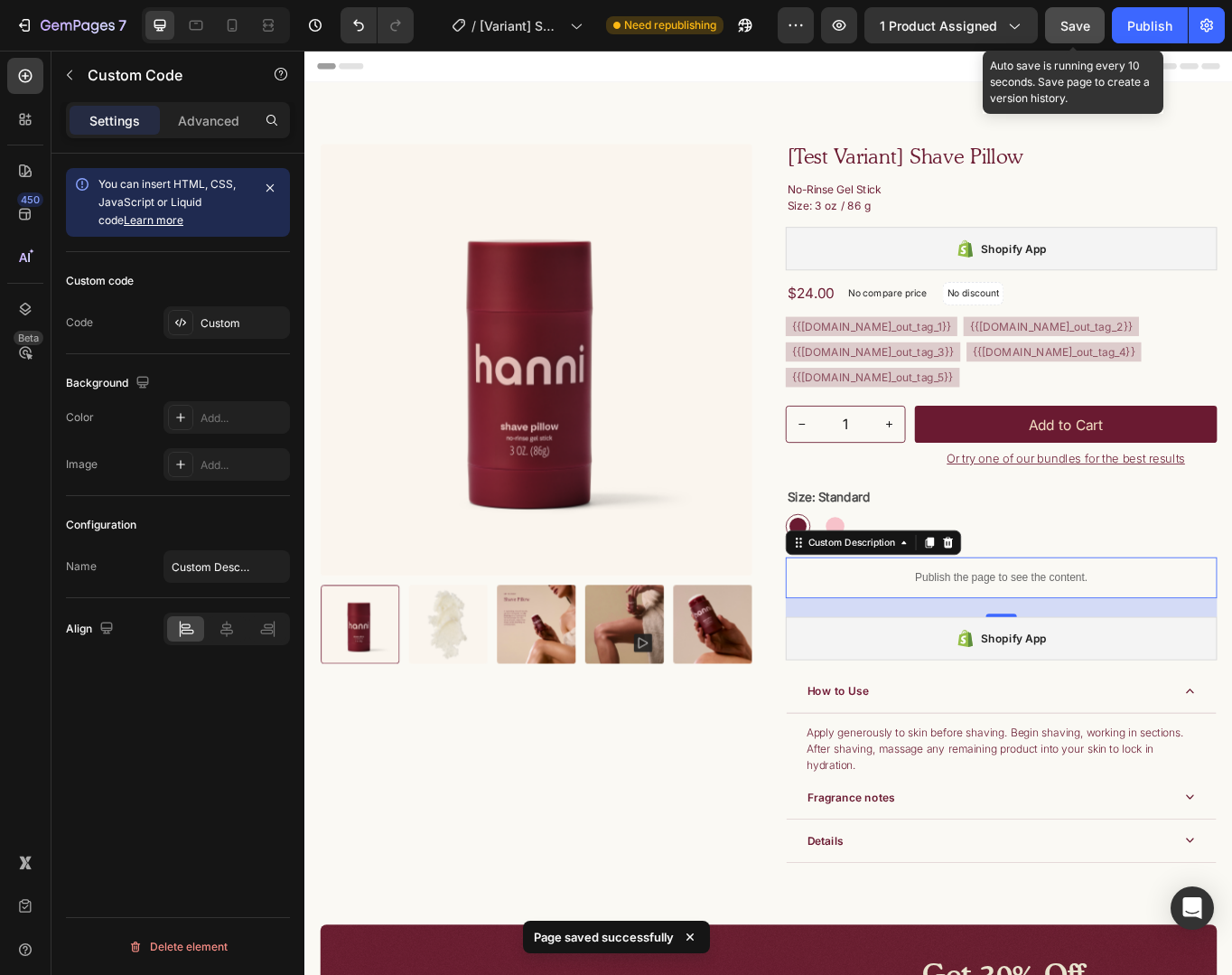
click at [1064, 24] on span "Save" at bounding box center [1075, 26] width 30 height 15
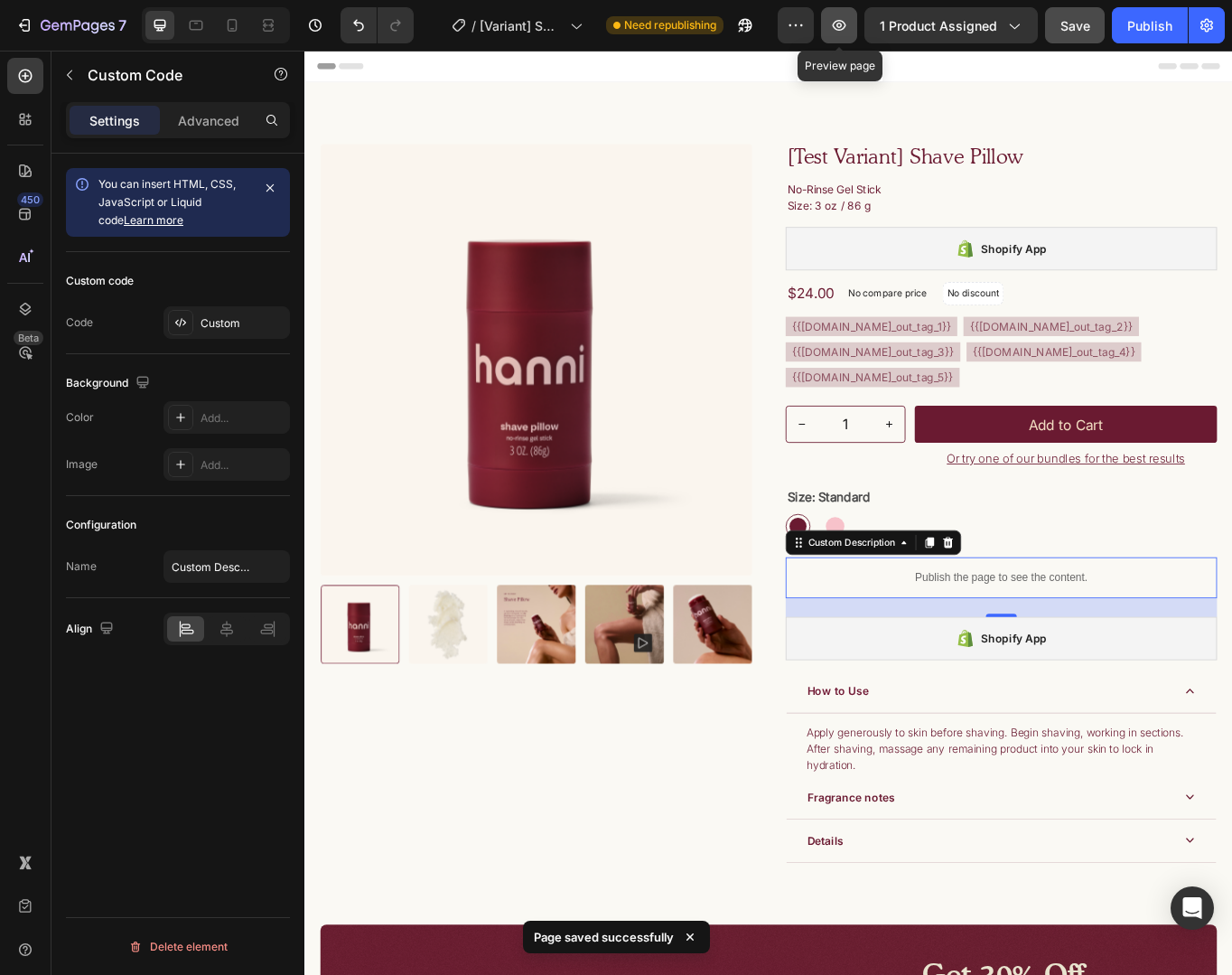
click at [838, 37] on button "button" at bounding box center [839, 26] width 36 height 36
click at [851, 15] on button "button" at bounding box center [839, 26] width 36 height 36
click at [1129, 691] on div "Publish the page to see the content." at bounding box center [1118, 666] width 504 height 48
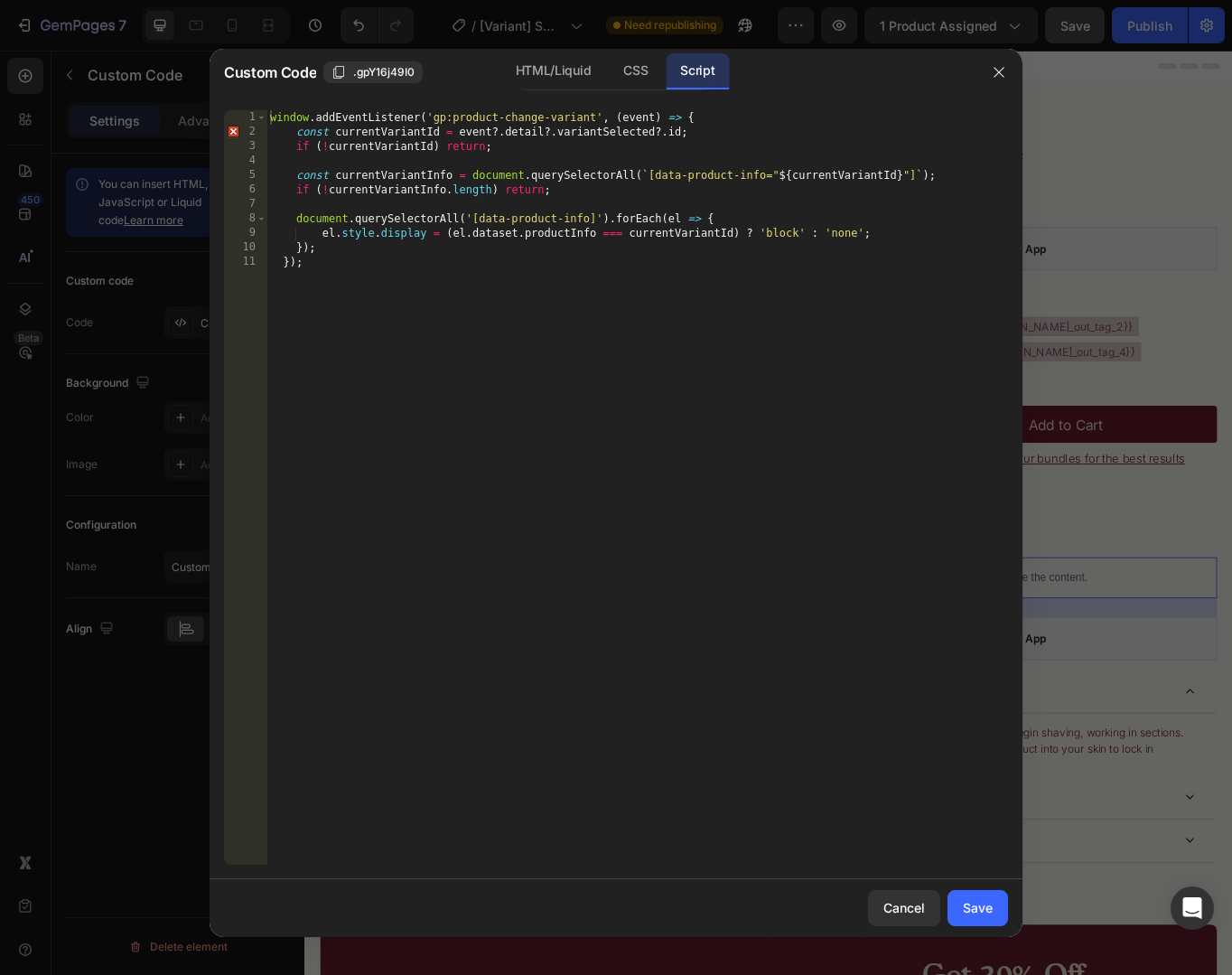
click at [542, 249] on div "window . addEventListener ( 'gp:product-change-variant' , ( event ) => { const …" at bounding box center [638, 502] width 742 height 784
type textarea "}); });"
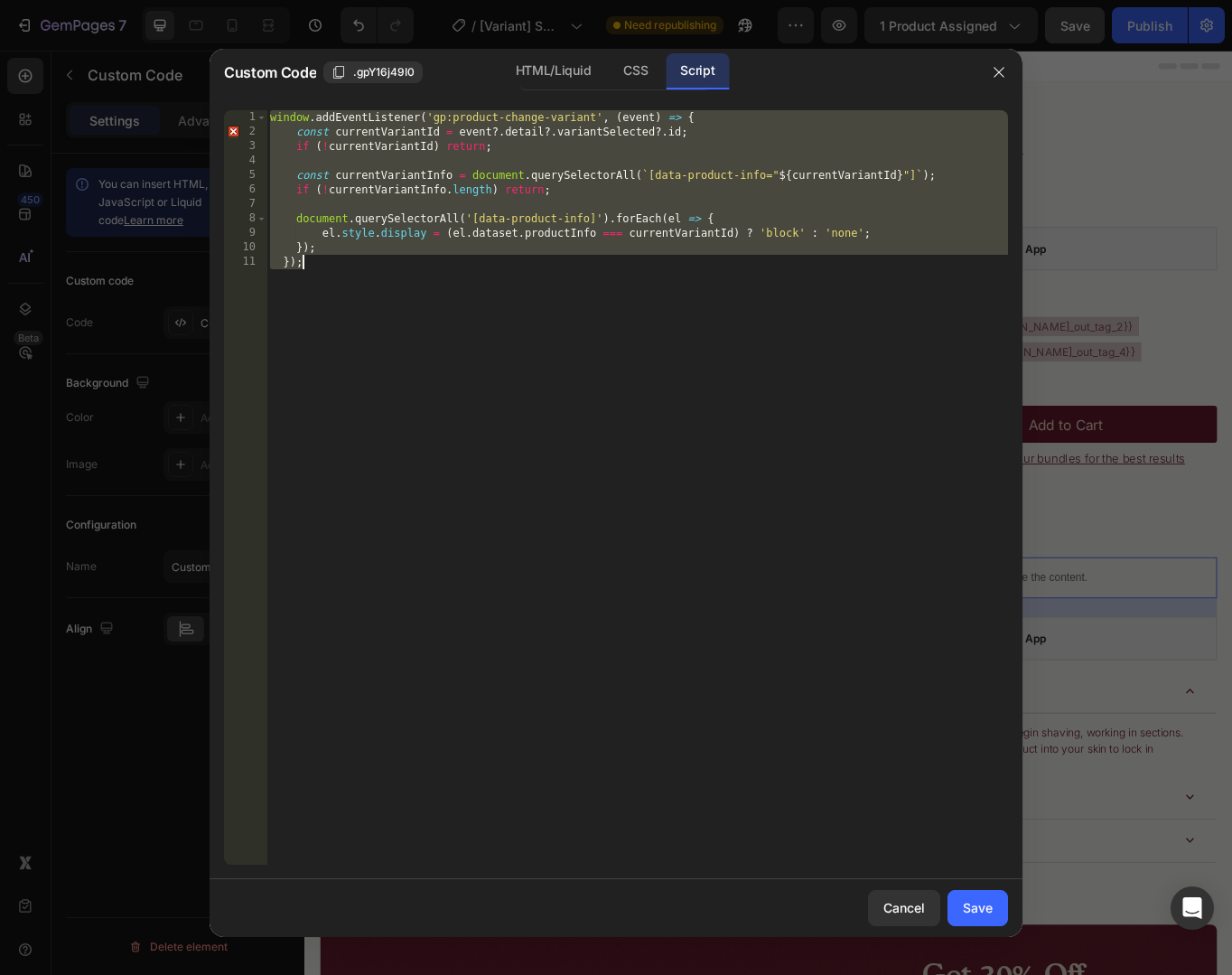
click at [1126, 233] on div at bounding box center [616, 488] width 1232 height 975
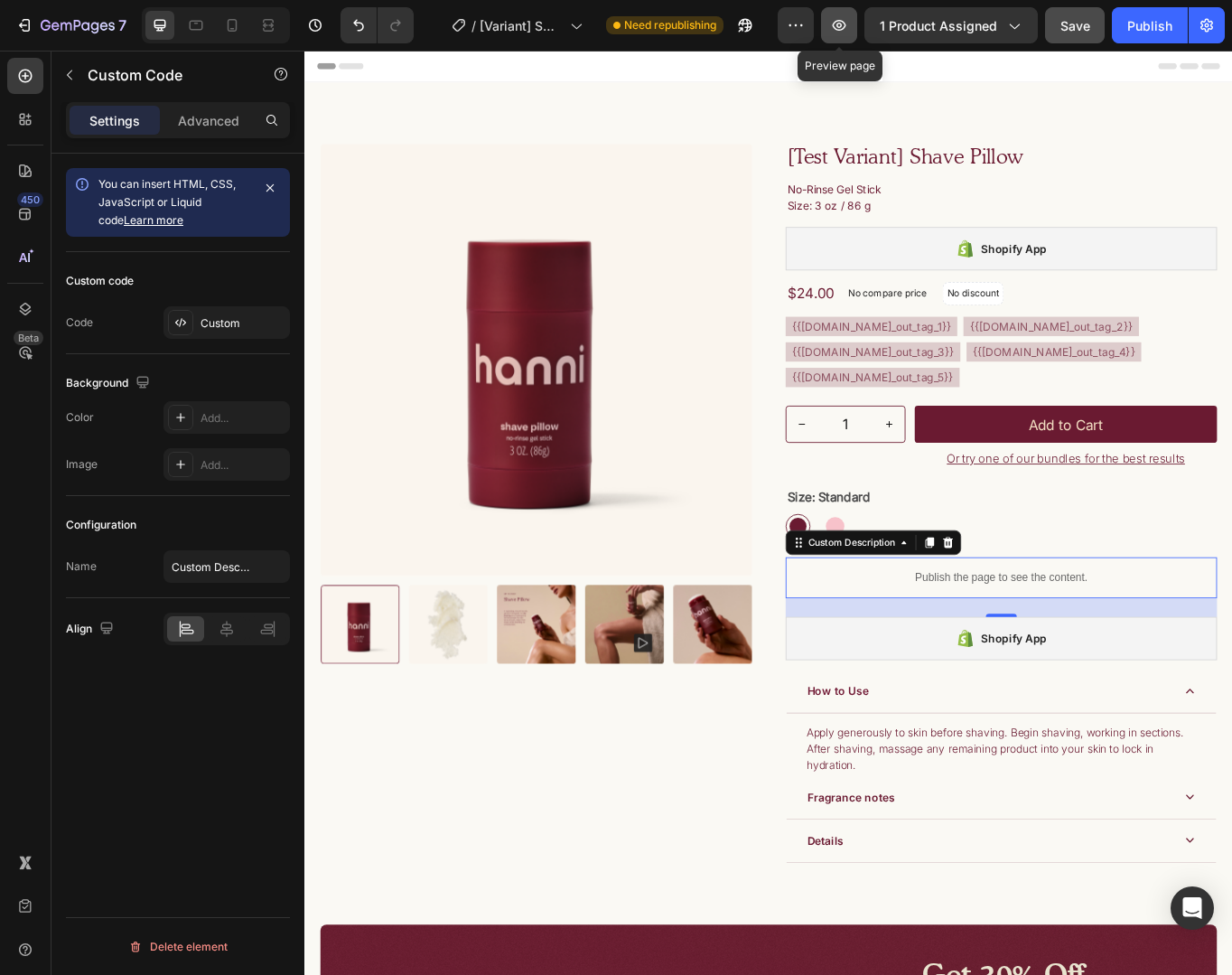
click at [856, 26] on button "button" at bounding box center [839, 26] width 36 height 36
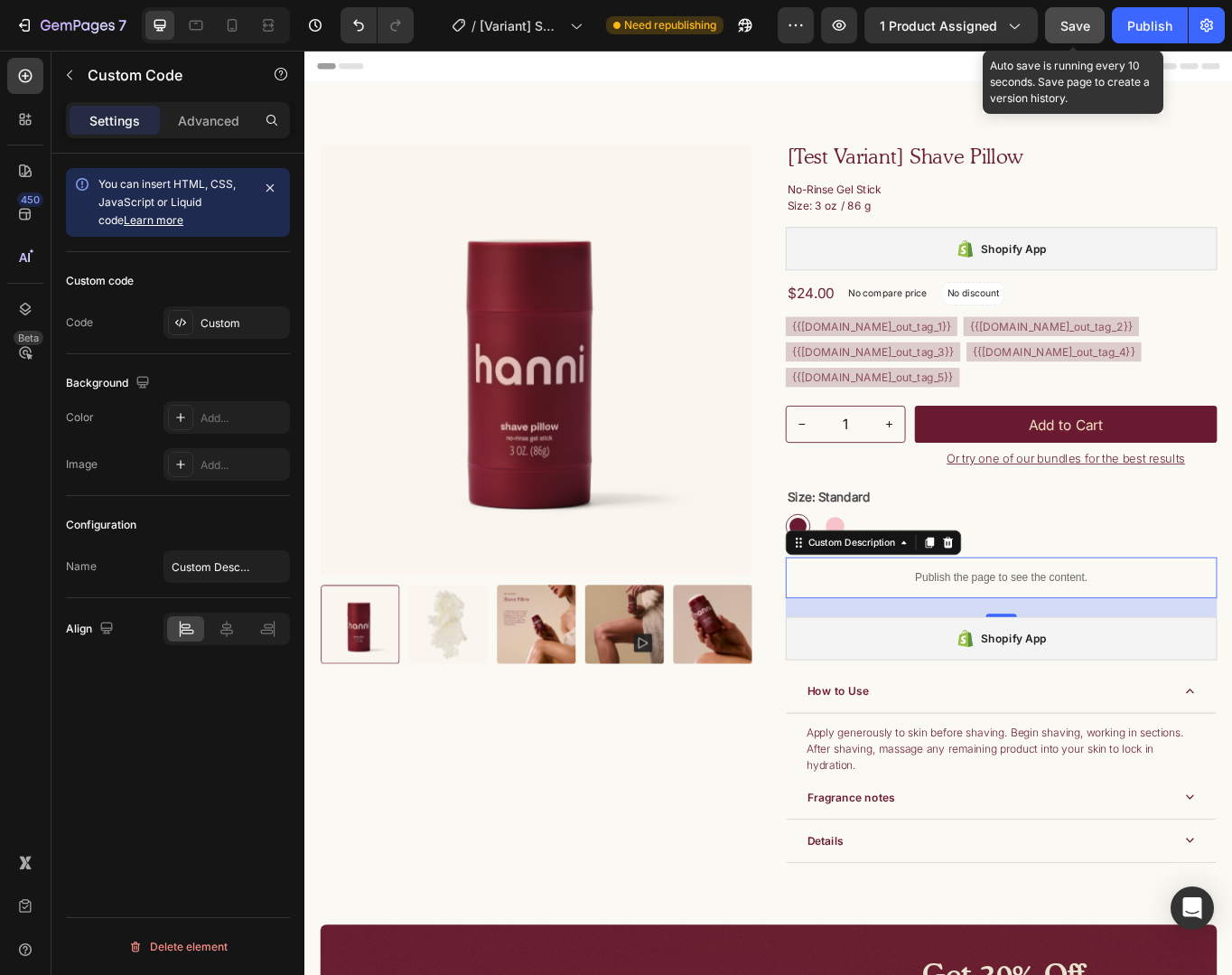
click at [1052, 21] on button "Save" at bounding box center [1074, 26] width 59 height 36
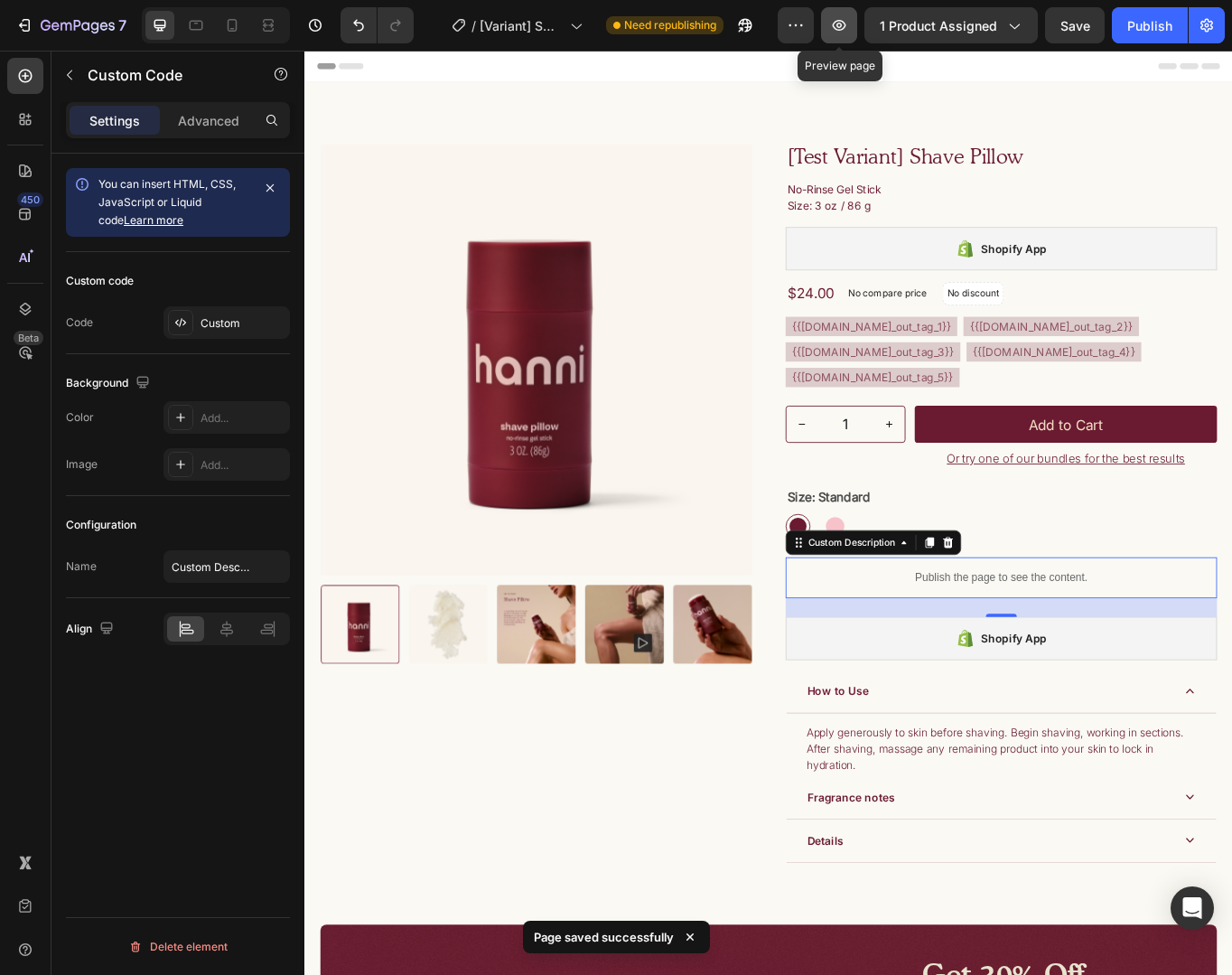
click at [836, 29] on icon "button" at bounding box center [839, 26] width 18 height 18
click at [1074, 676] on p "Publish the page to see the content." at bounding box center [1118, 666] width 504 height 19
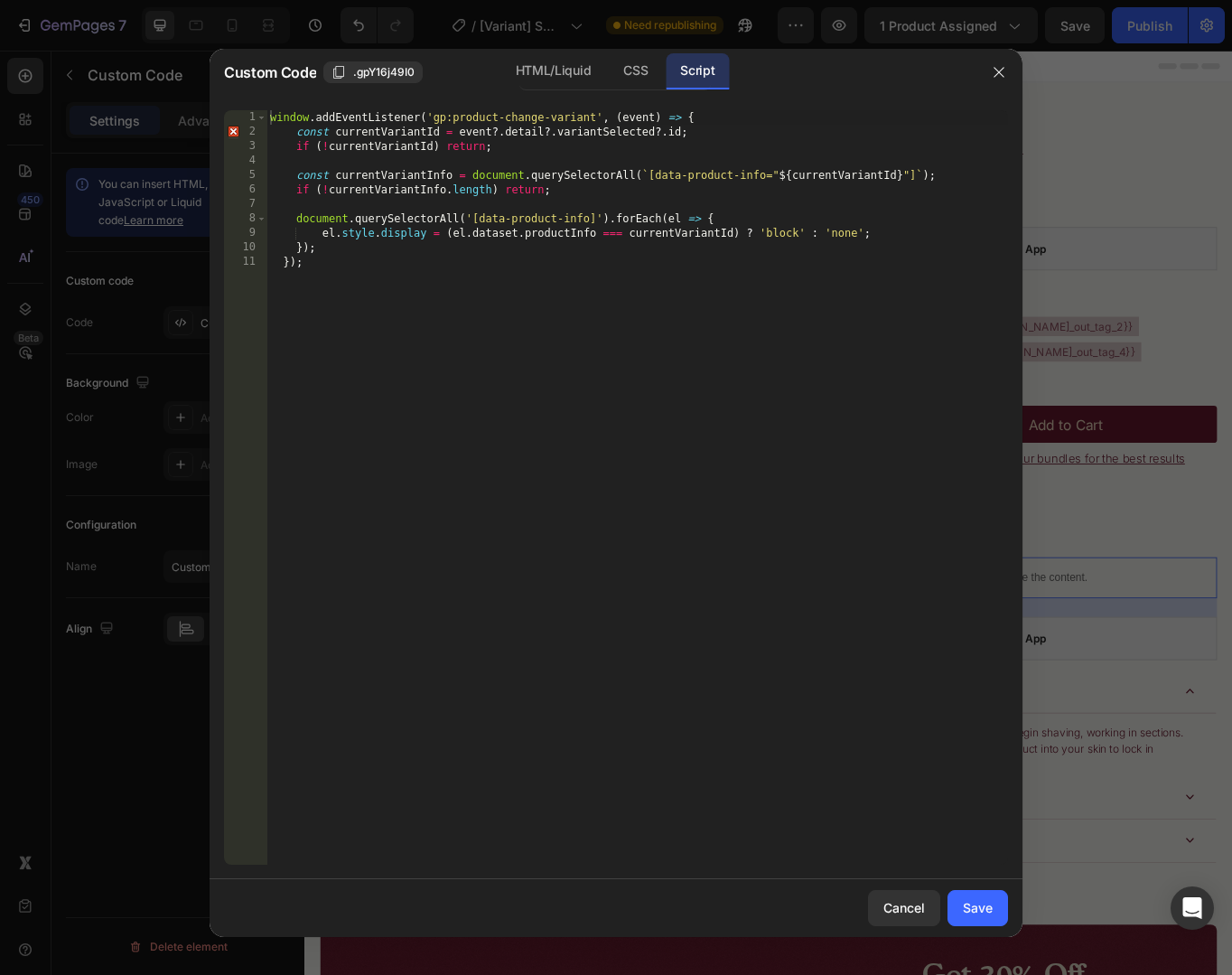
click at [714, 306] on div "window . addEventListener ( 'gp:product-change-variant' , ( event ) => { const …" at bounding box center [638, 502] width 742 height 784
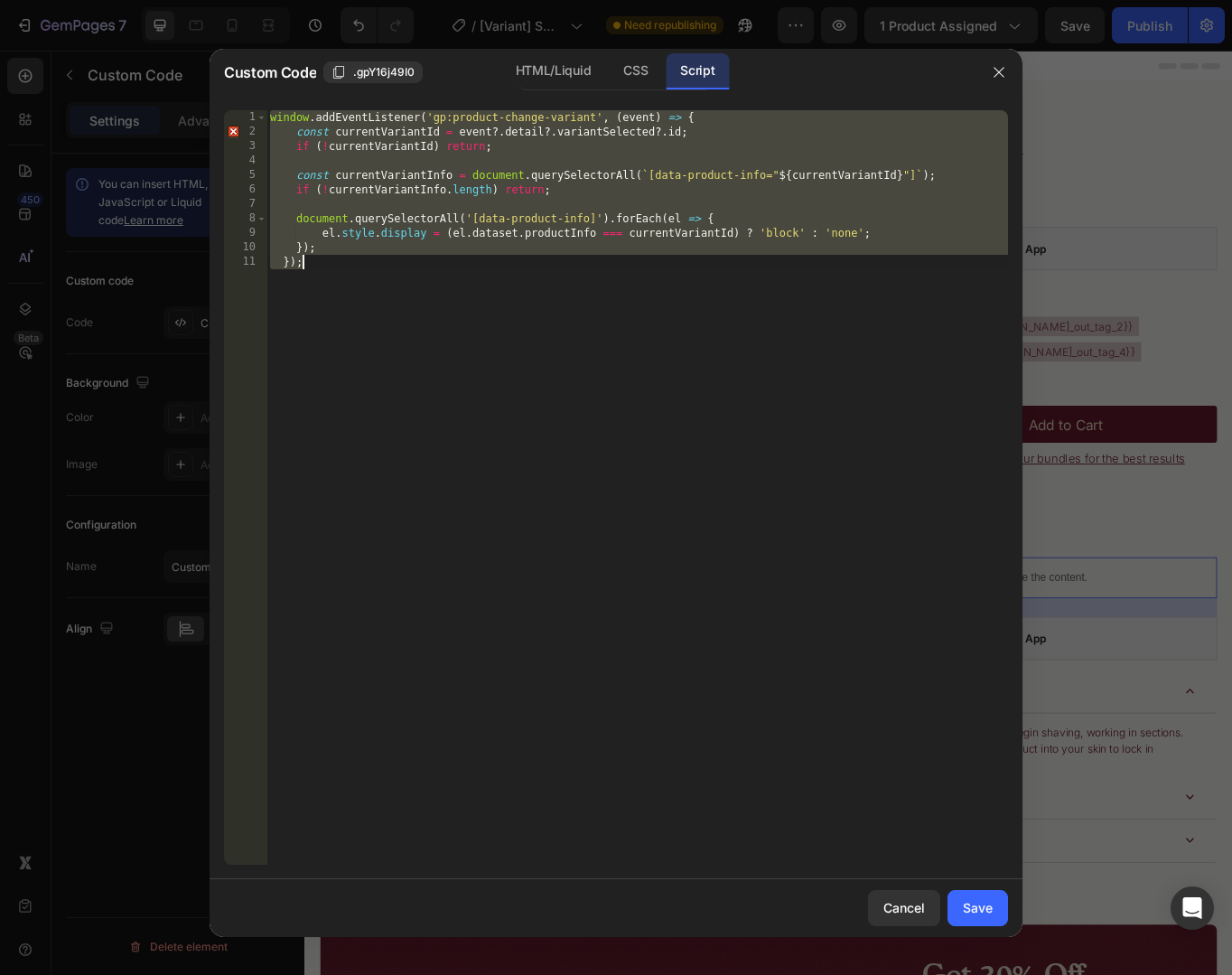
click at [533, 214] on div "window . addEventListener ( 'gp:product-change-variant' , ( event ) => { const …" at bounding box center [638, 502] width 742 height 784
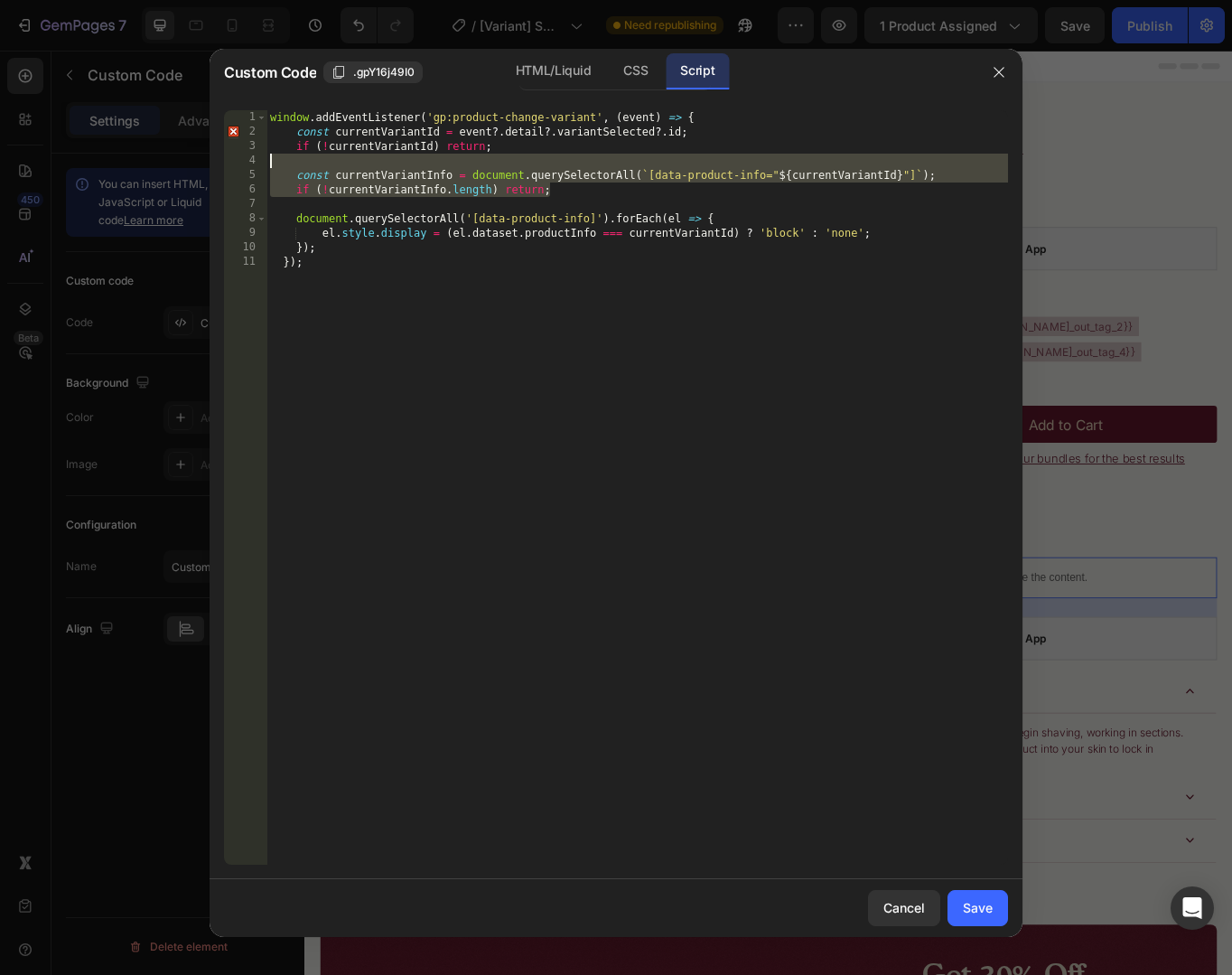
drag, startPoint x: 639, startPoint y: 196, endPoint x: 601, endPoint y: 164, distance: 49.7
click at [601, 164] on div "window . addEventListener ( 'gp:product-change-variant' , ( event ) => { const …" at bounding box center [638, 502] width 742 height 784
type textarea "const currentVariantInfo = document.querySelectorAll(`[data-product-info="${cur…"
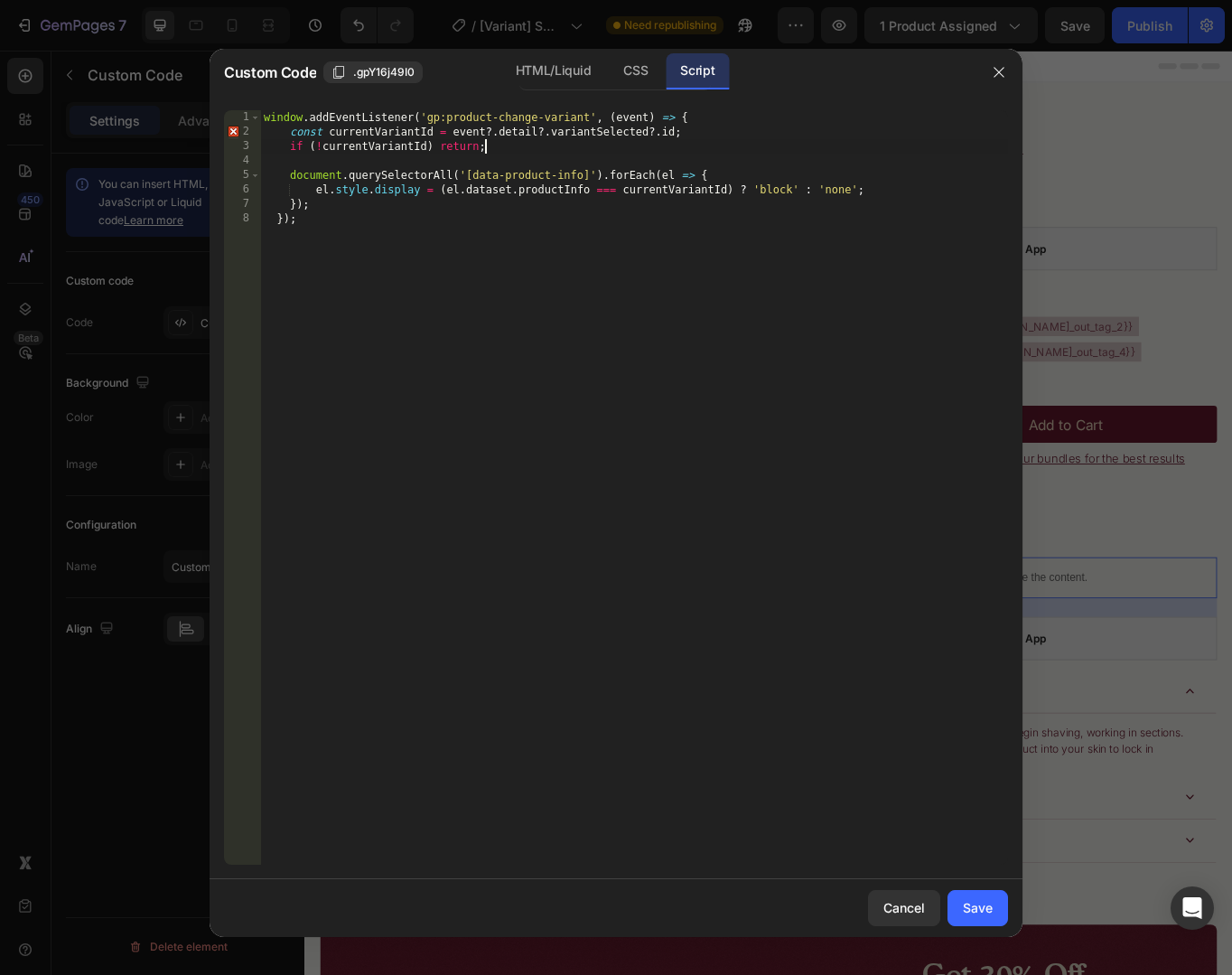
click at [726, 194] on div "window . addEventListener ( 'gp:product-change-variant' , ( event ) => { const …" at bounding box center [634, 502] width 748 height 784
type textarea "el.style.display = (el.dataset.productInfo === currentVariantId.toString()) ? '…"
click at [989, 905] on div "Save" at bounding box center [978, 908] width 30 height 19
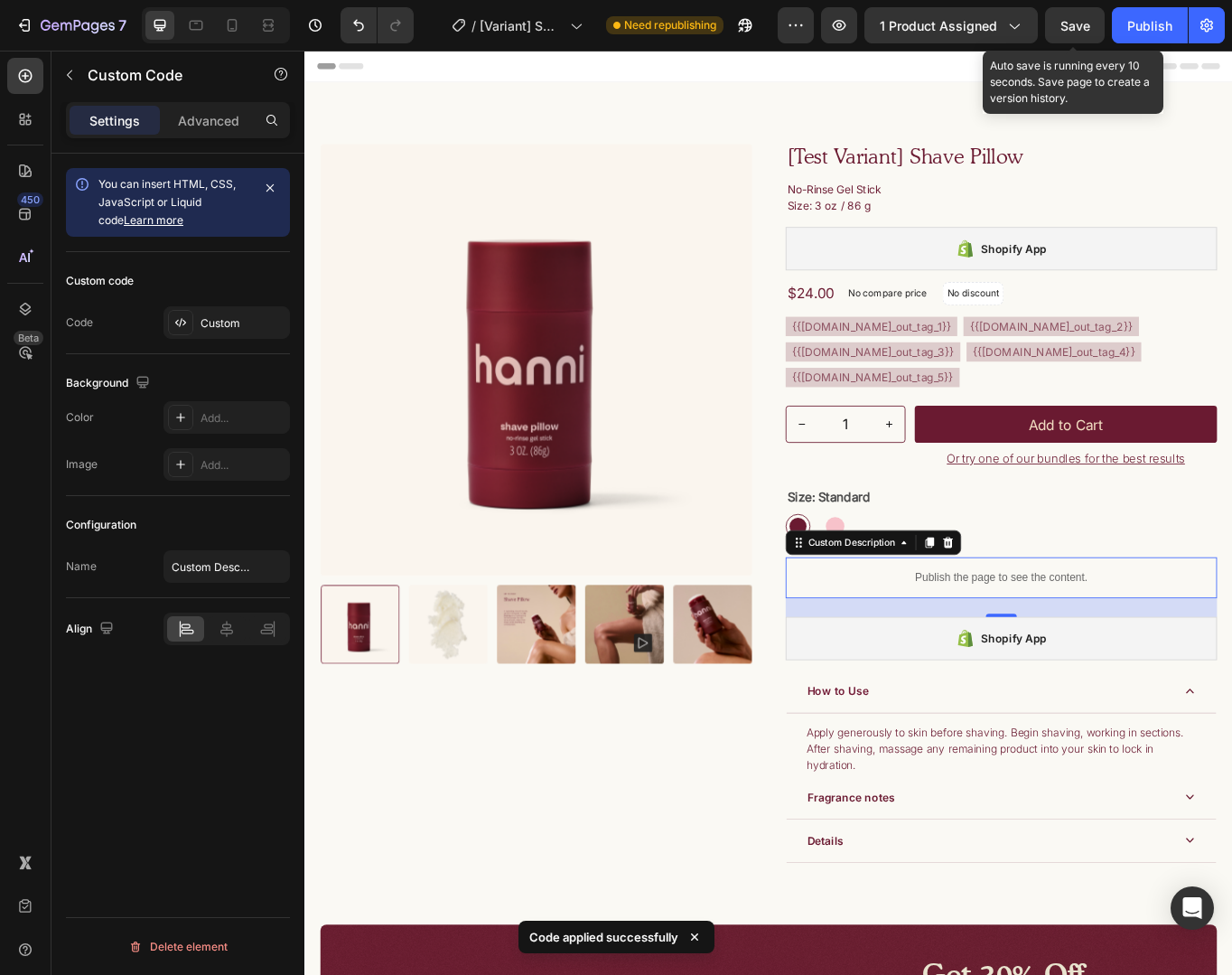
click at [1073, 22] on span "Save" at bounding box center [1075, 26] width 30 height 15
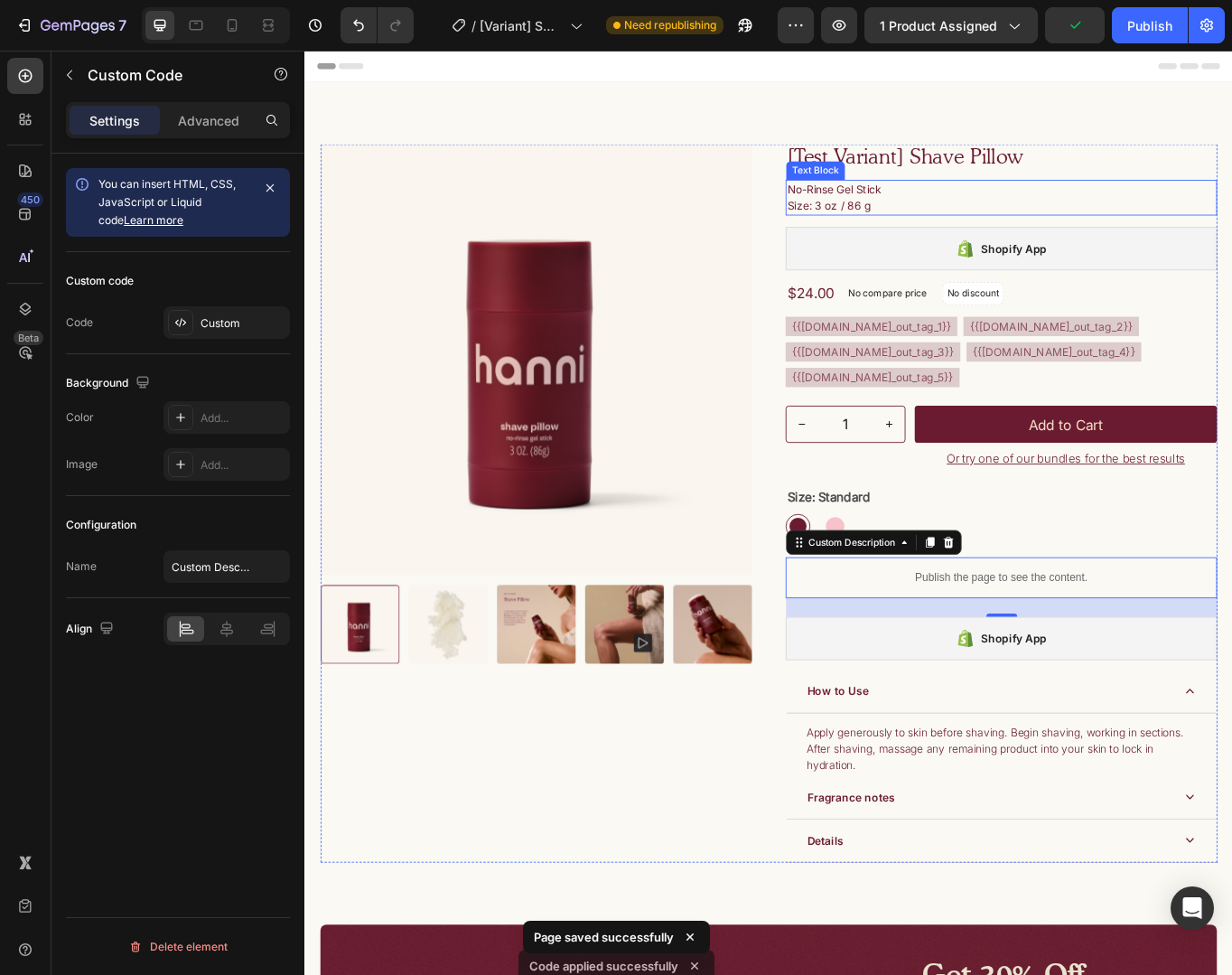
click at [1017, 215] on p "No-Rinse Gel Stick Size: 3 oz / 86 g" at bounding box center [1118, 222] width 500 height 38
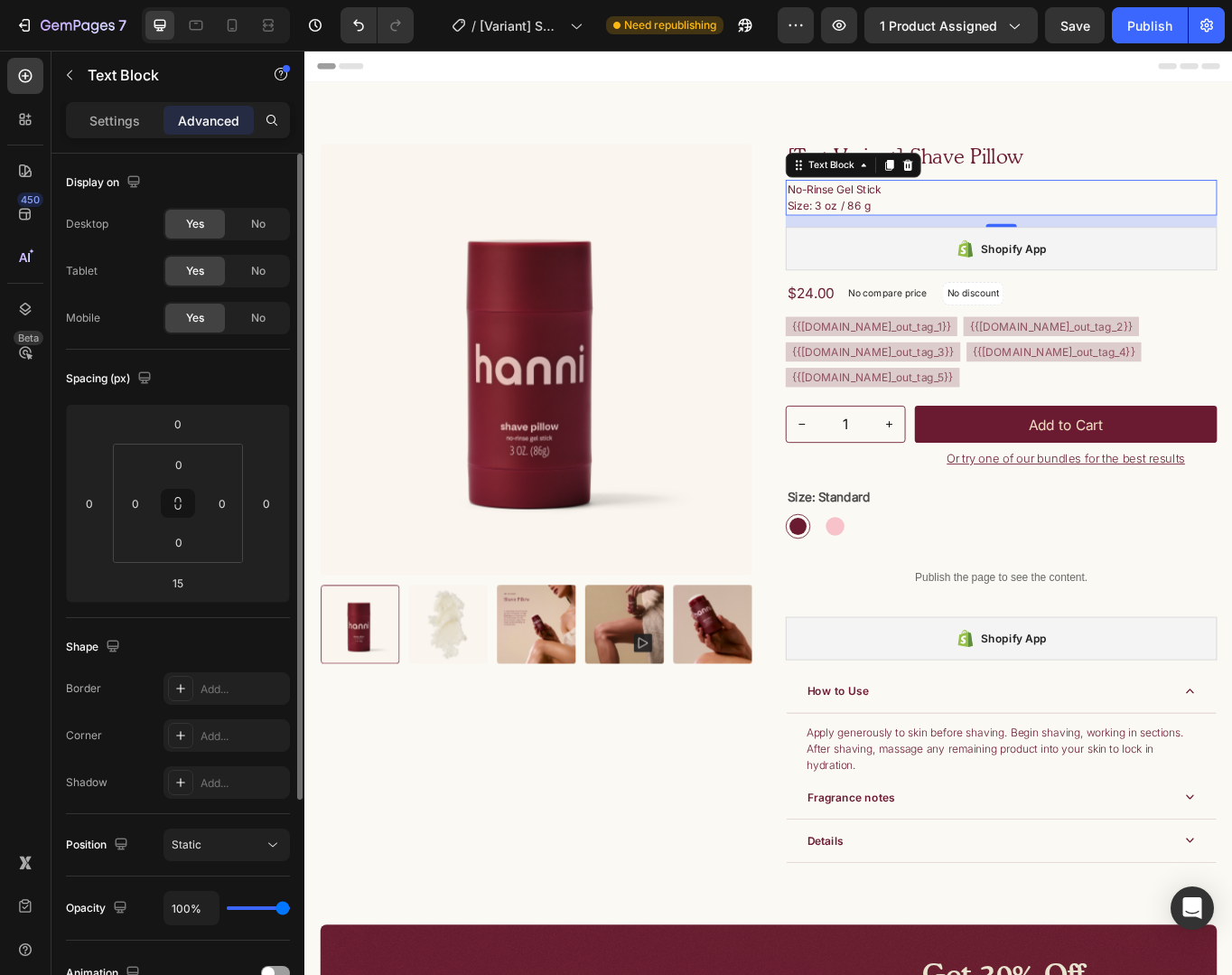
scroll to position [305, 0]
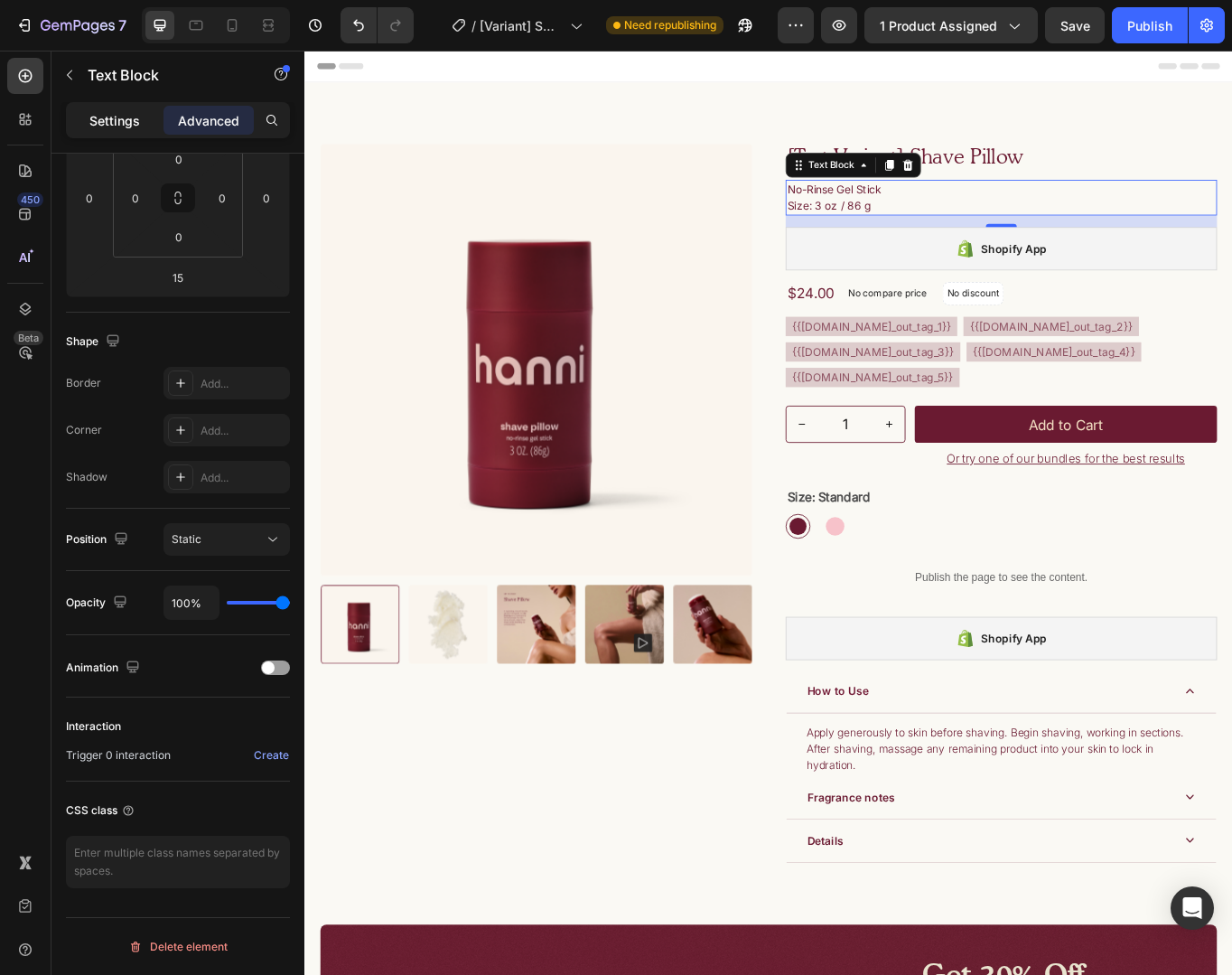
click at [136, 114] on p "Settings" at bounding box center [115, 120] width 51 height 19
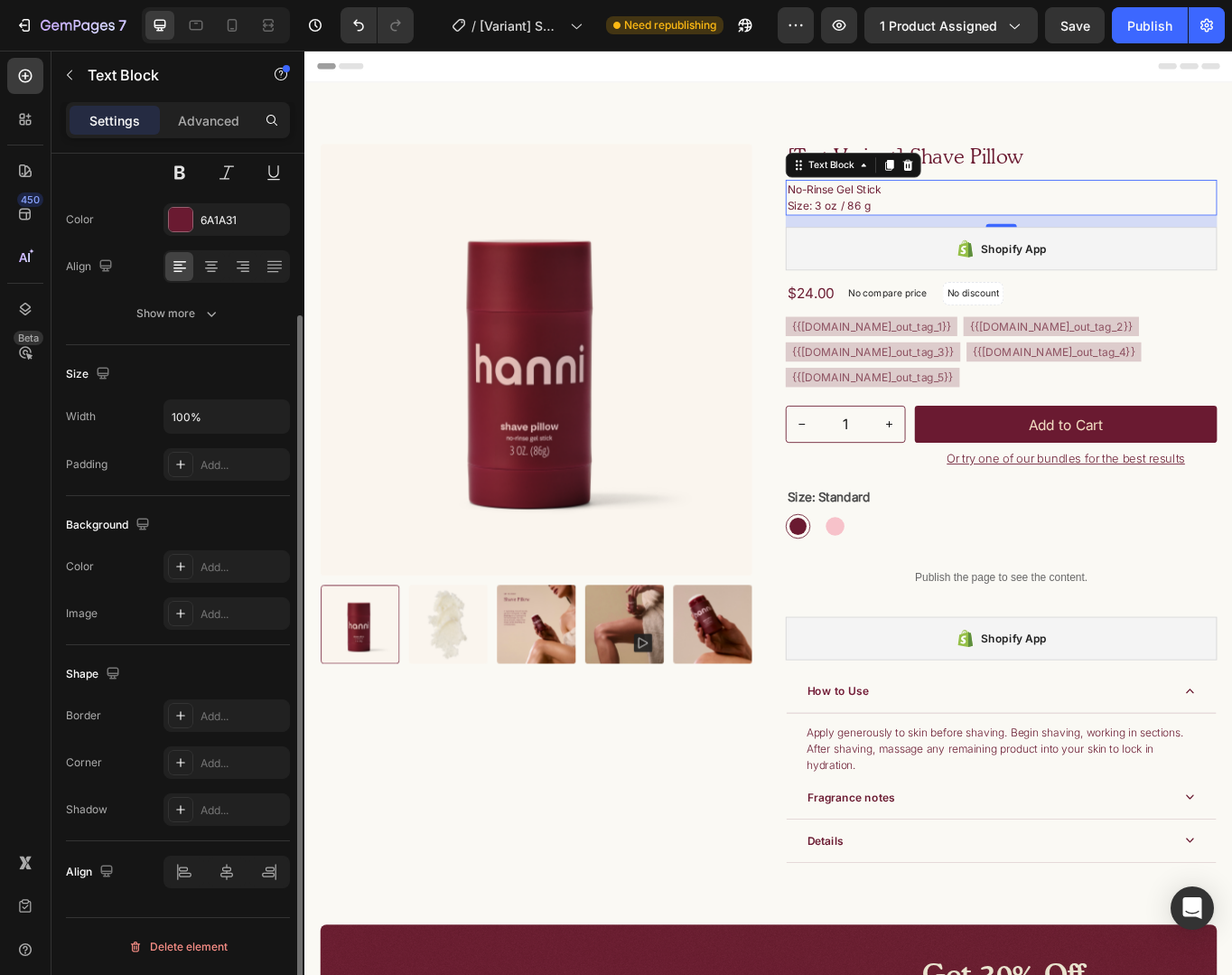
scroll to position [198, 0]
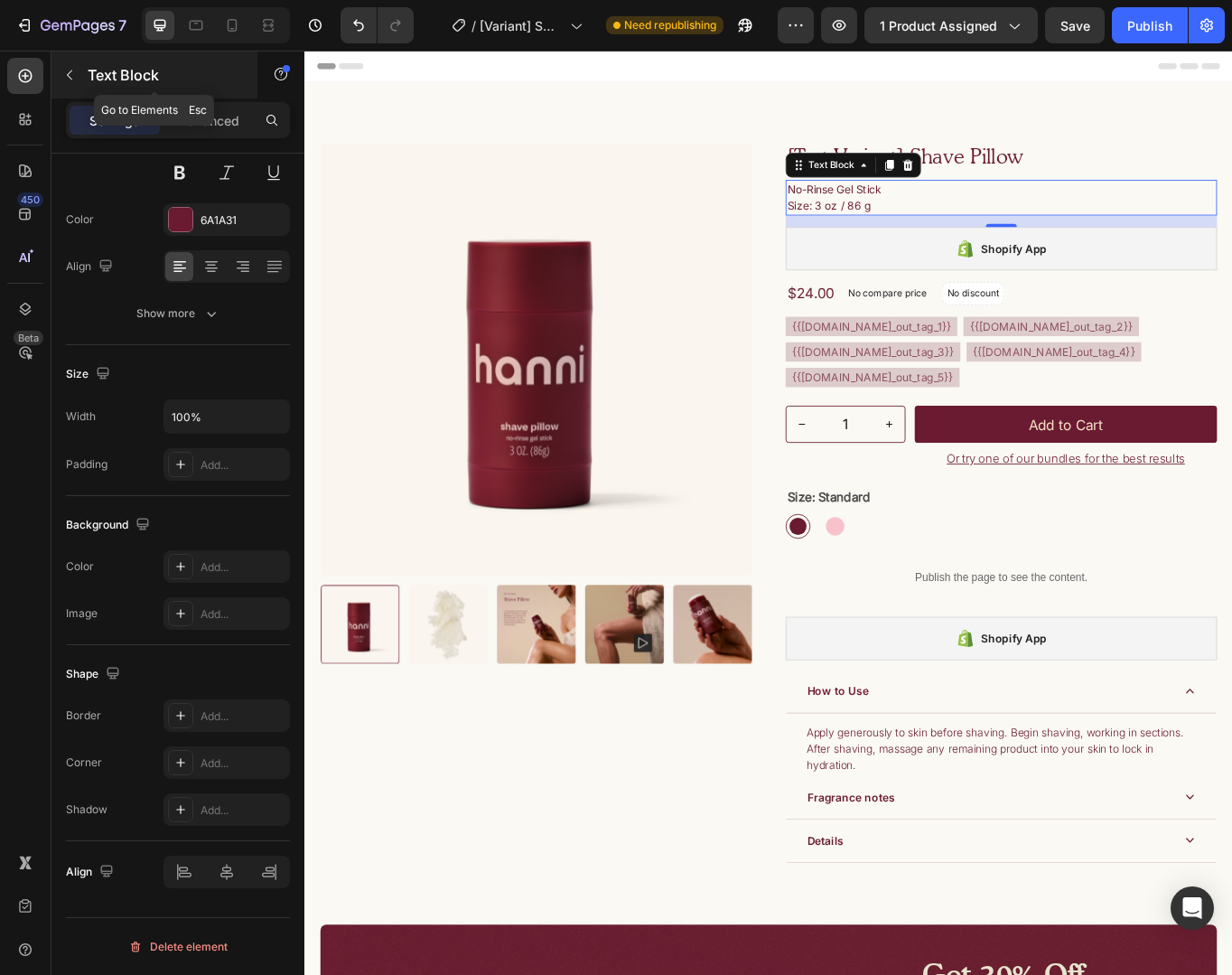
click at [104, 87] on div "Text Block" at bounding box center [155, 76] width 206 height 47
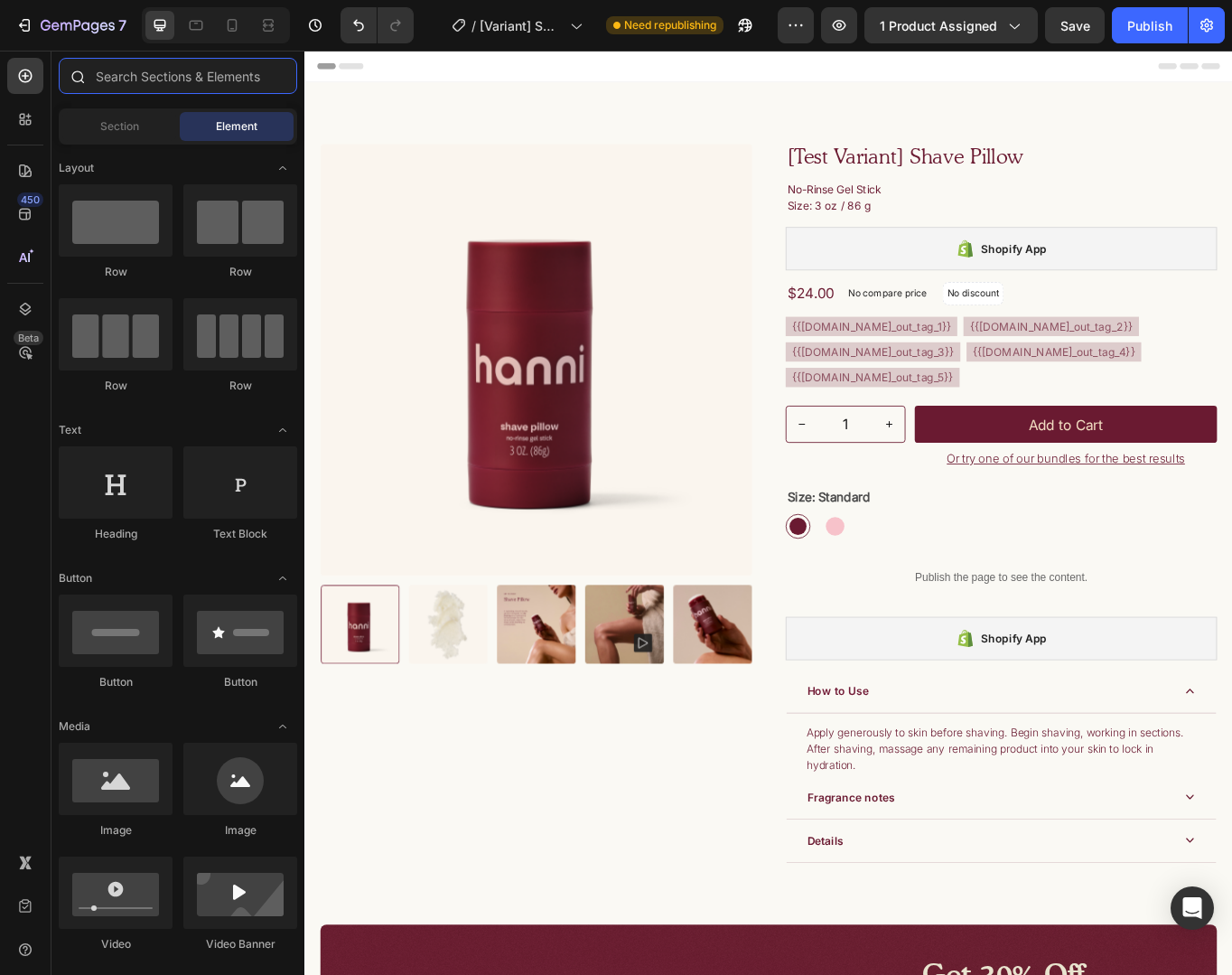
click at [135, 83] on input "text" at bounding box center [178, 76] width 239 height 36
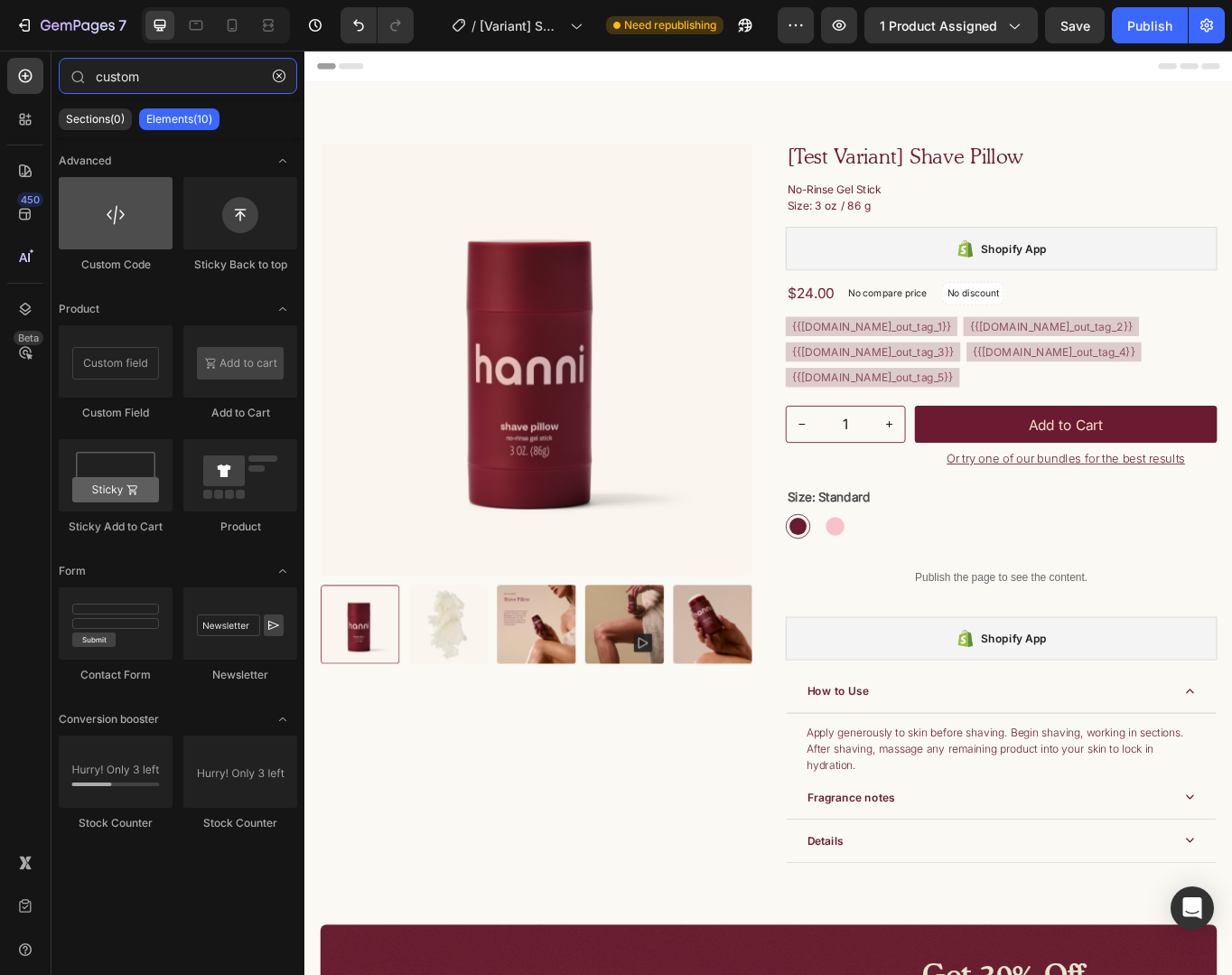
type input "custom"
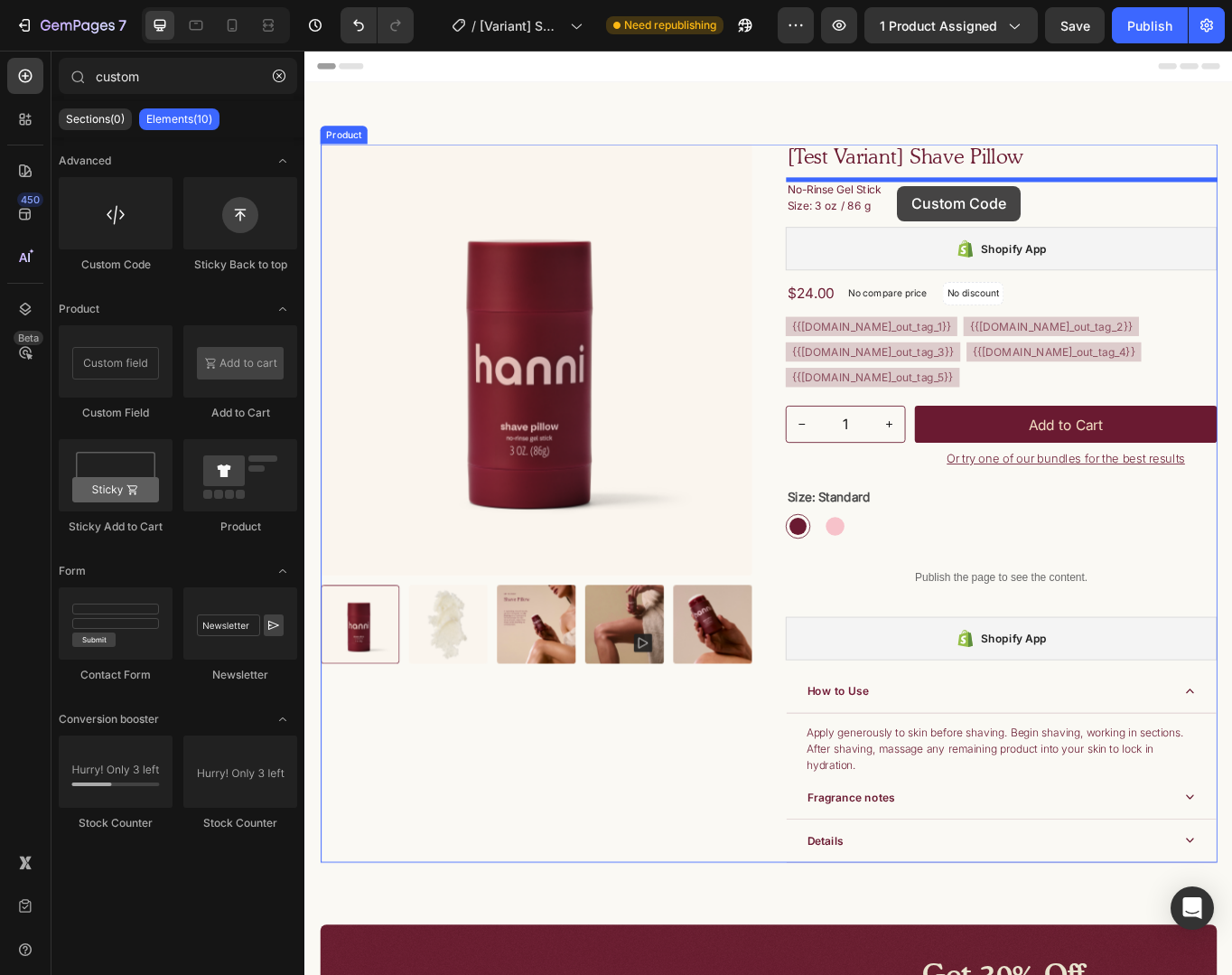
drag, startPoint x: 418, startPoint y: 276, endPoint x: 996, endPoint y: 209, distance: 581.9
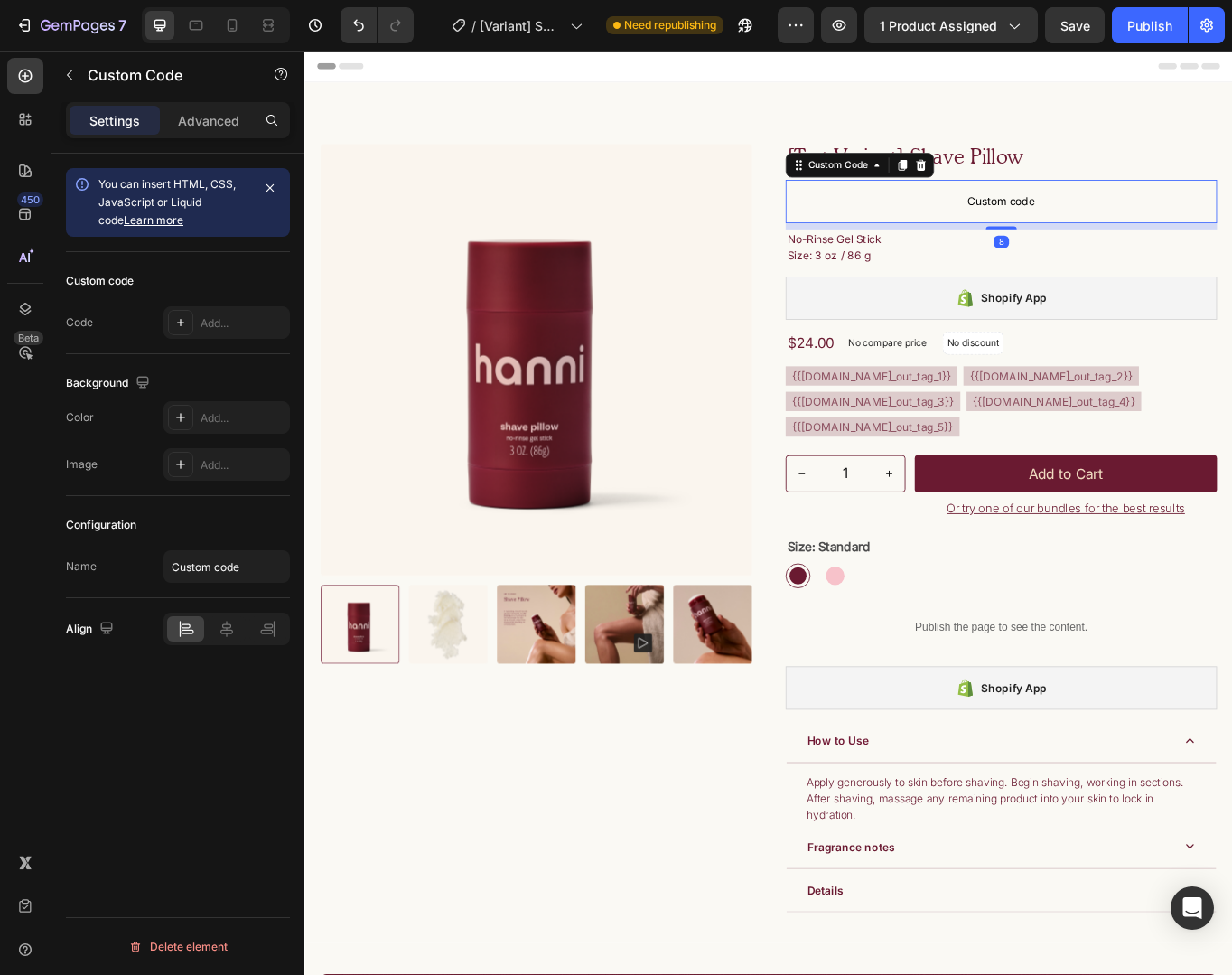
click at [996, 214] on p "Custom code" at bounding box center [1118, 227] width 504 height 51
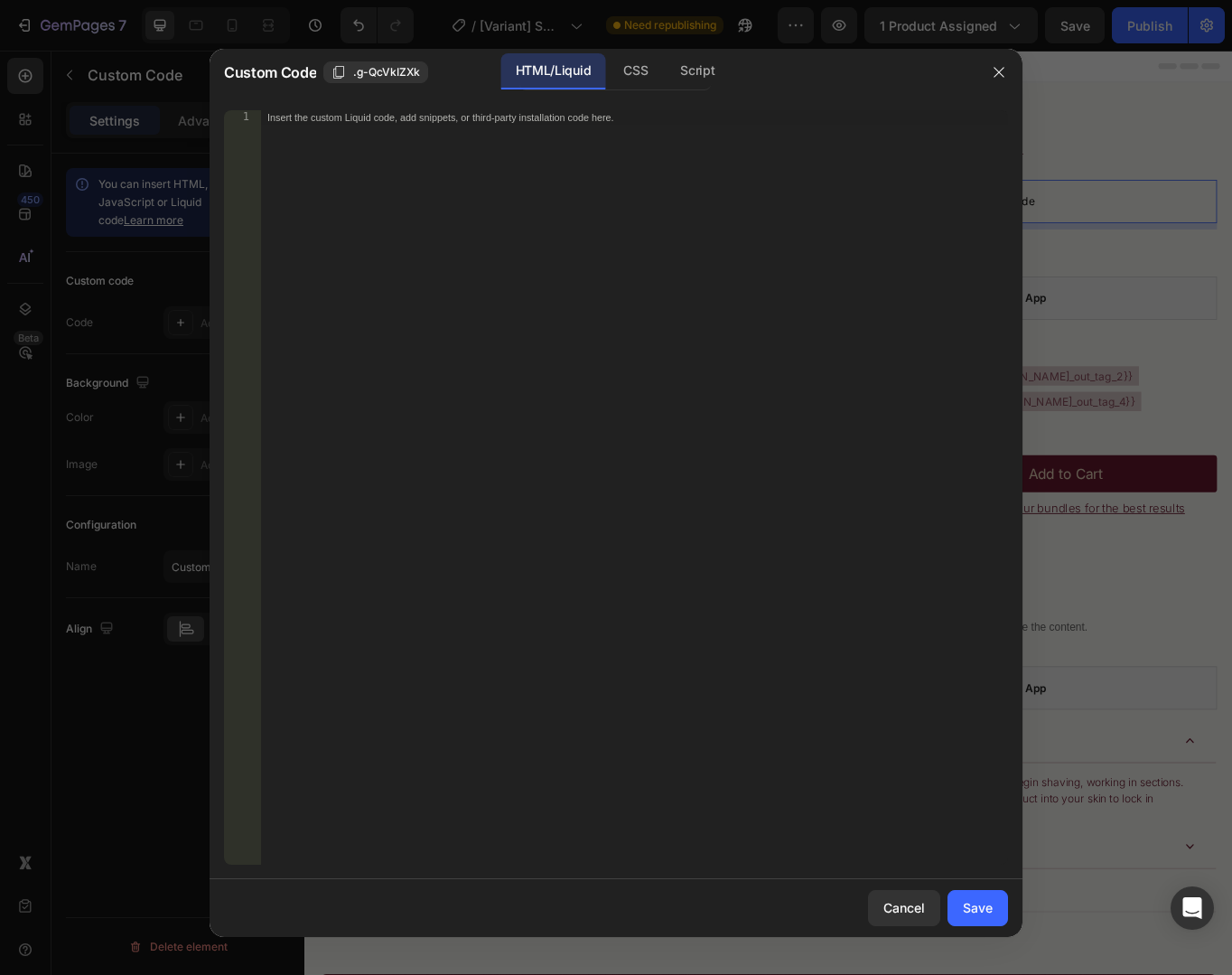
click at [676, 209] on div "Insert the custom Liquid code, add snippets, or third-party installation code h…" at bounding box center [634, 502] width 748 height 784
paste textarea "<p>No-Rinse Gel Stick<br>Size: 3 oz / 86 g</p>"
click at [565, 118] on div "< p > No-Rinse Gel Stick < br > Size: 3 oz / 86 g </ p > < div > </ div >" at bounding box center [634, 502] width 748 height 784
type textarea "<div><p>No-Rinse Gel Stick<br>Size: 3 oz / 86 g</p></div>"
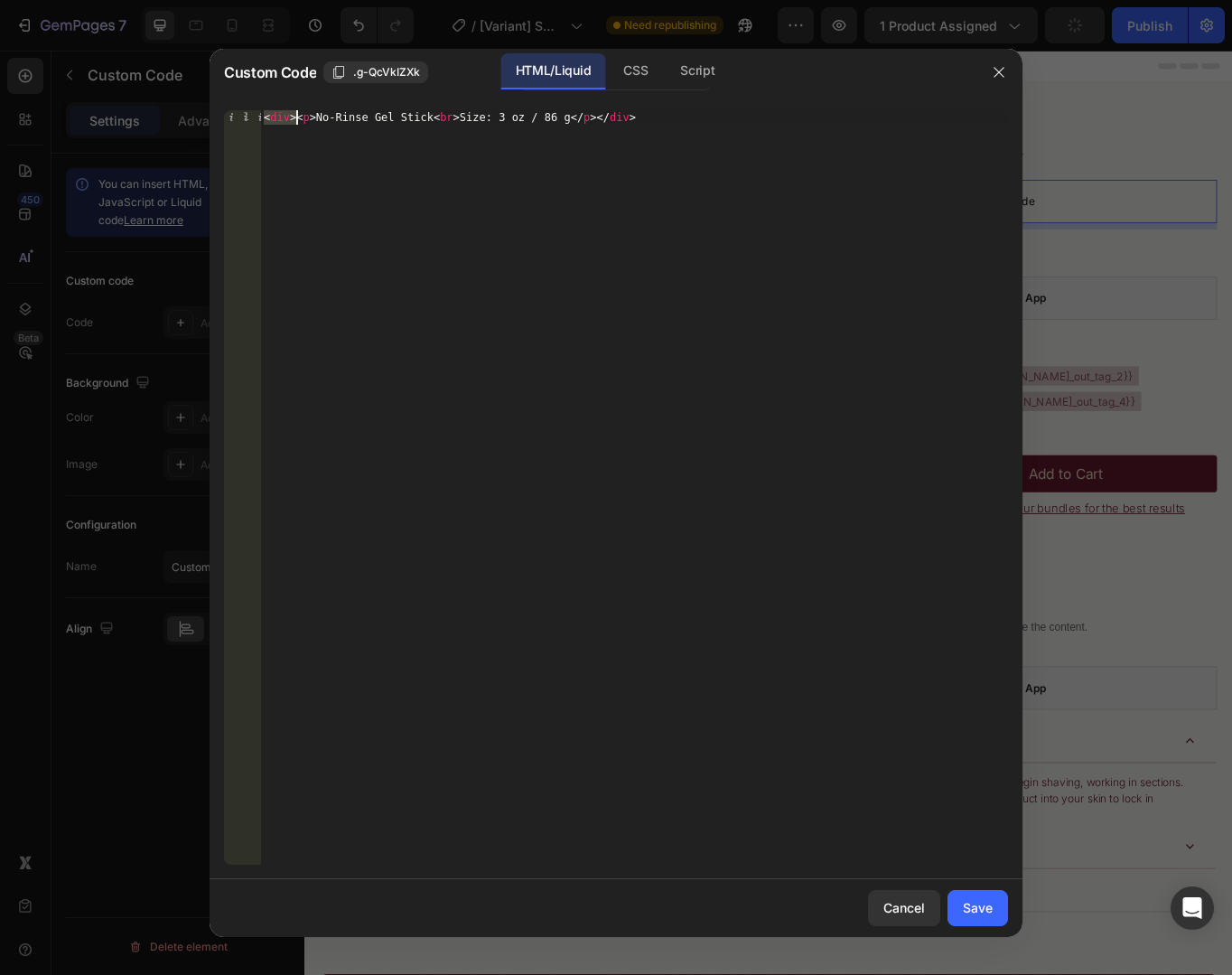
click at [726, 128] on div "< div > < p > No-Rinse Gel Stick < br > Size: 3 oz / 86 g </ p > </ div >" at bounding box center [634, 502] width 748 height 784
click at [1034, 250] on div at bounding box center [616, 488] width 1232 height 975
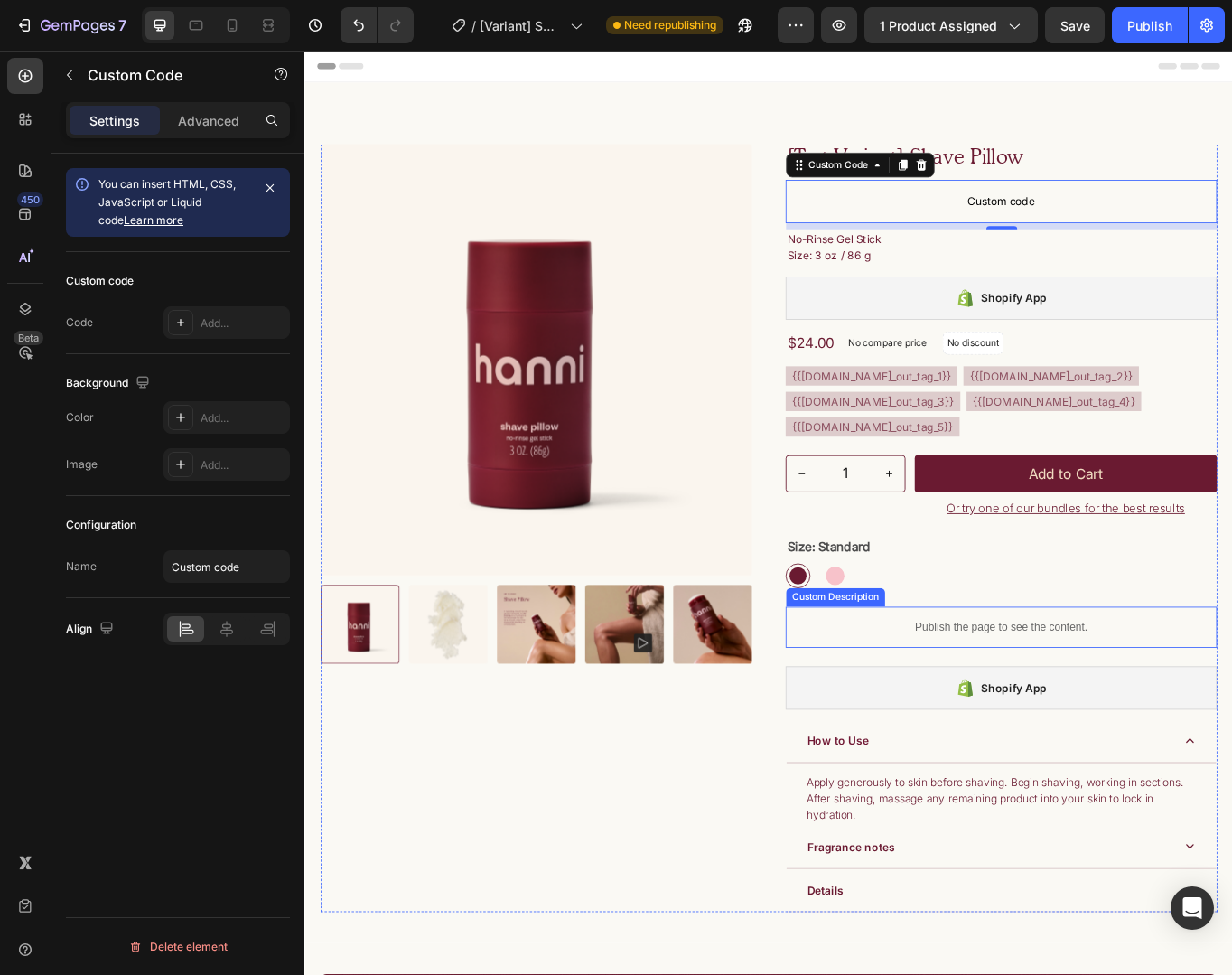
click at [1127, 748] on div "Publish the page to see the content." at bounding box center [1118, 724] width 504 height 48
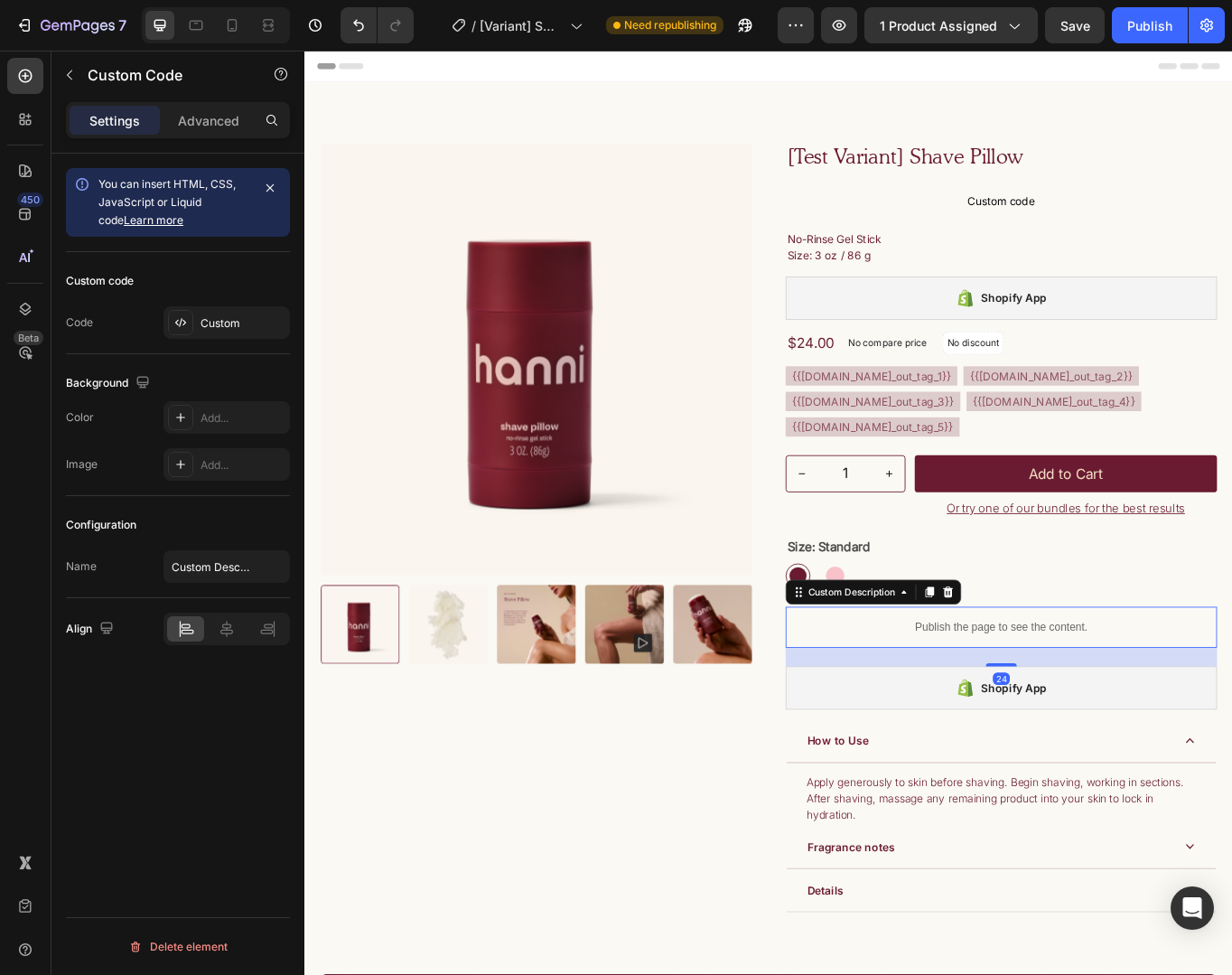
click at [1131, 734] on p "Publish the page to see the content." at bounding box center [1118, 724] width 504 height 19
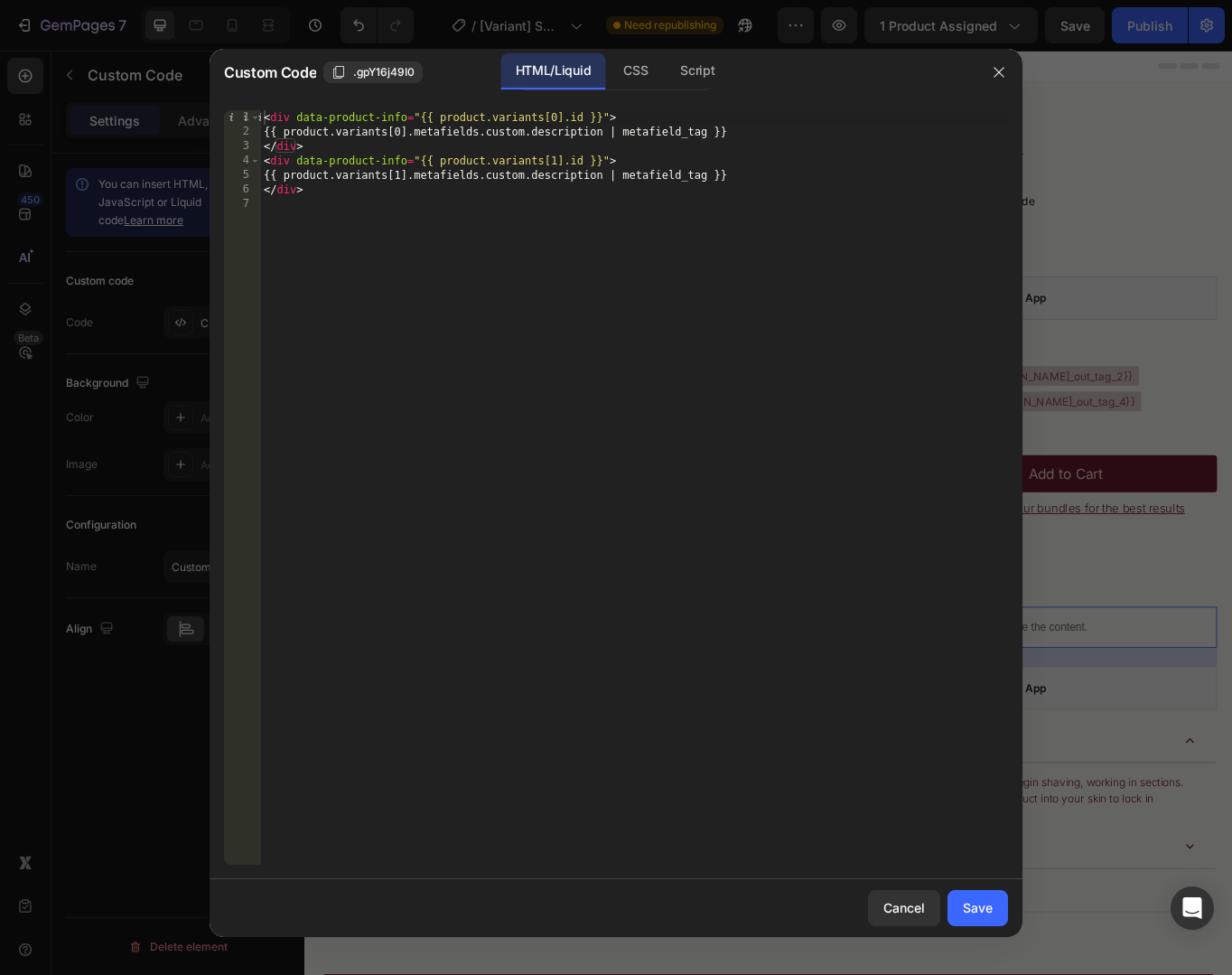
click at [289, 118] on div "< div data-product-info = "{{ product.variants[0].id }}" > {{ product.variants[…" at bounding box center [634, 502] width 748 height 784
type textarea "<div data-product-info="{{ product.variants[0].id }}"> {{ product.variants[0].m…"
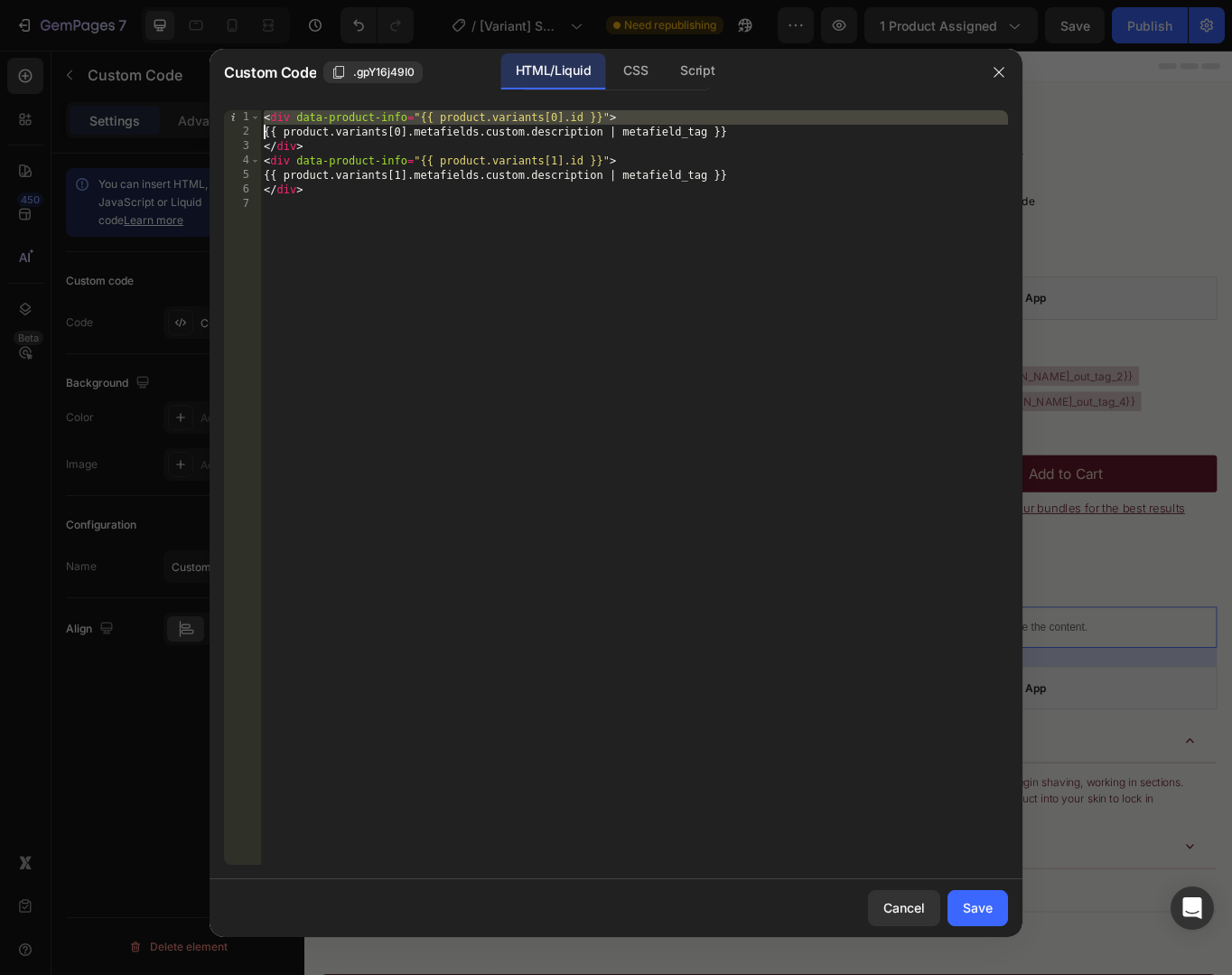
click at [1044, 331] on div at bounding box center [616, 488] width 1232 height 975
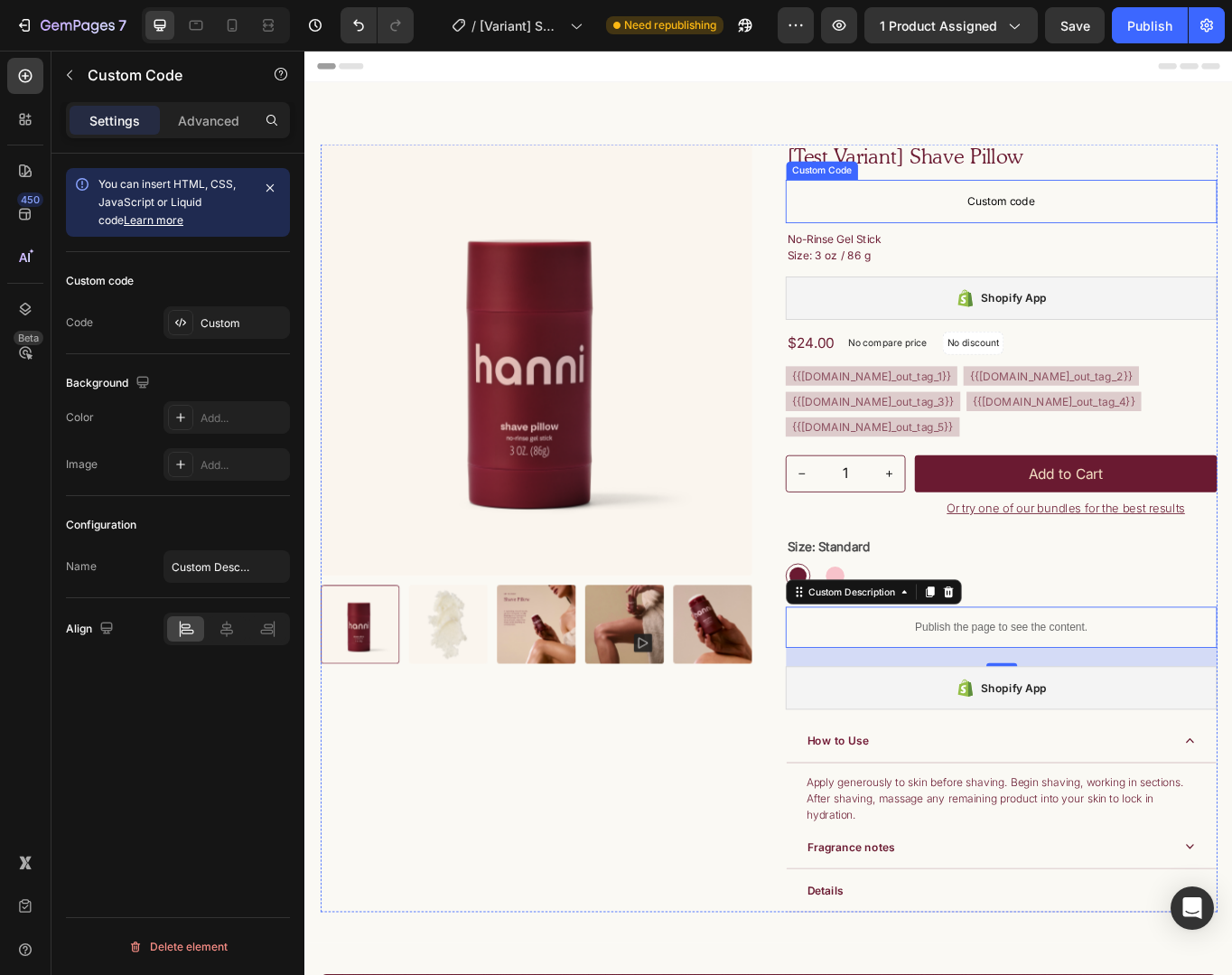
click at [1021, 223] on span "Custom code" at bounding box center [1118, 227] width 504 height 22
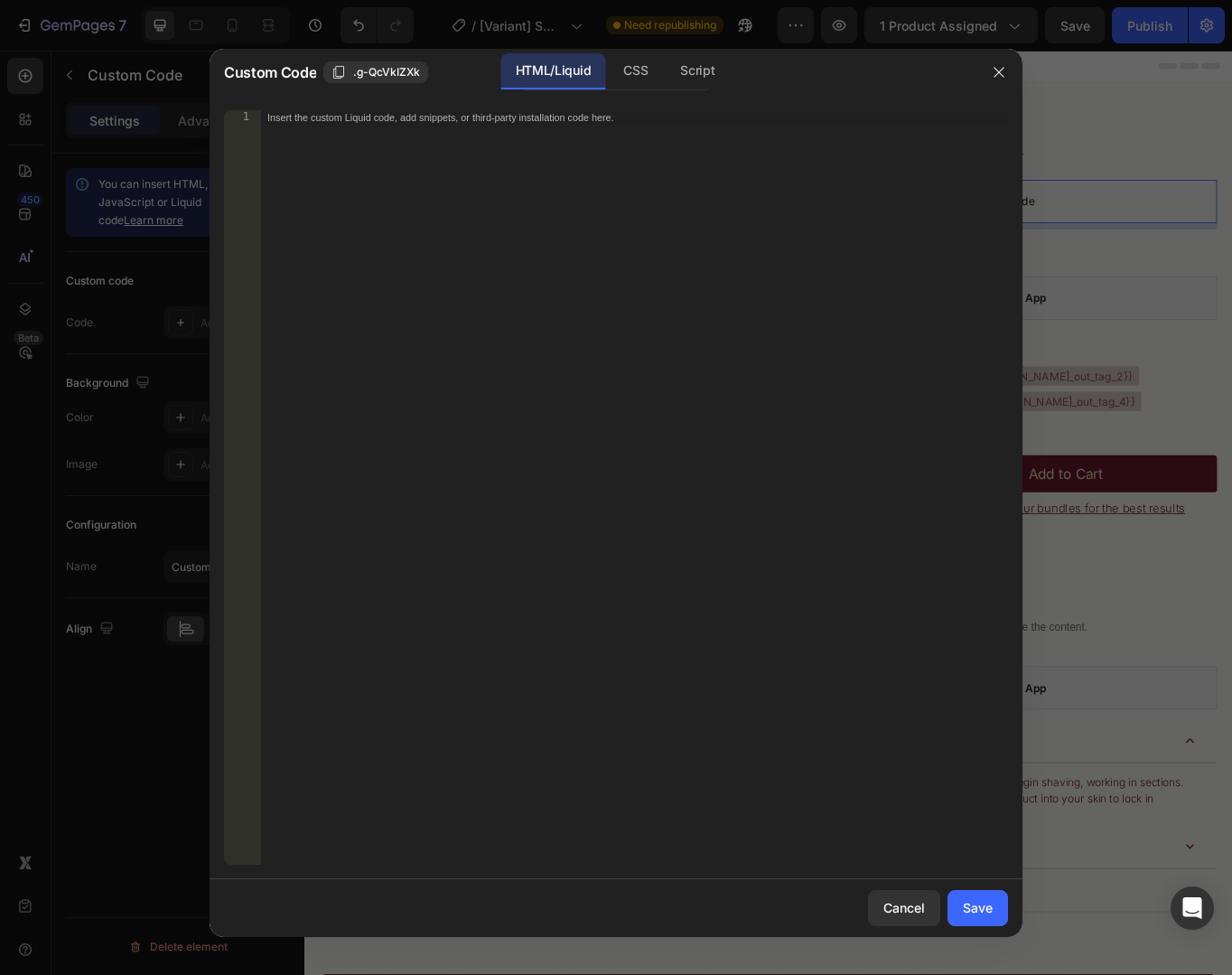
click at [570, 71] on div "HTML/Liquid" at bounding box center [553, 72] width 104 height 36
click at [1046, 219] on div at bounding box center [616, 488] width 1232 height 975
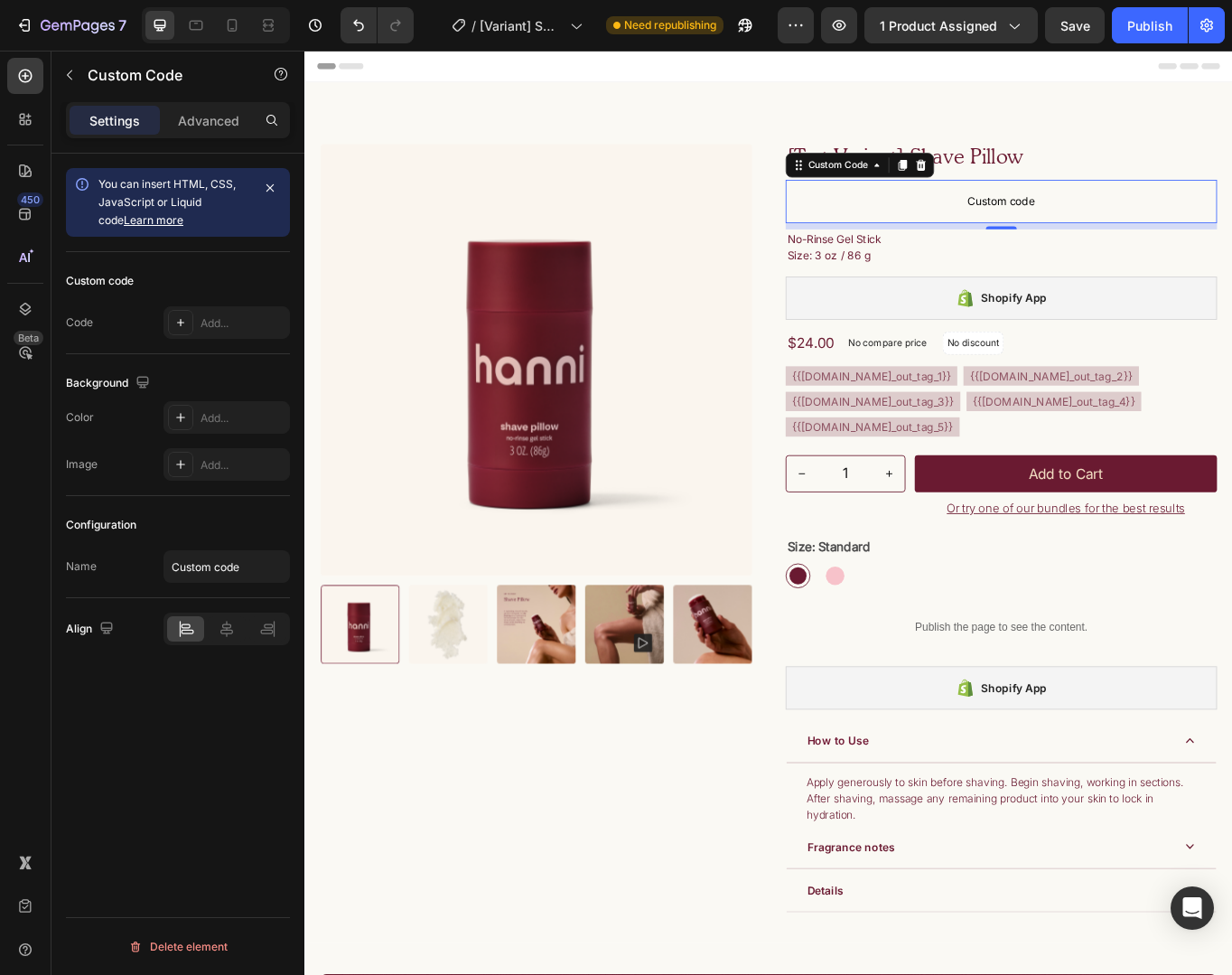
click at [1142, 235] on span "Custom code" at bounding box center [1118, 227] width 504 height 22
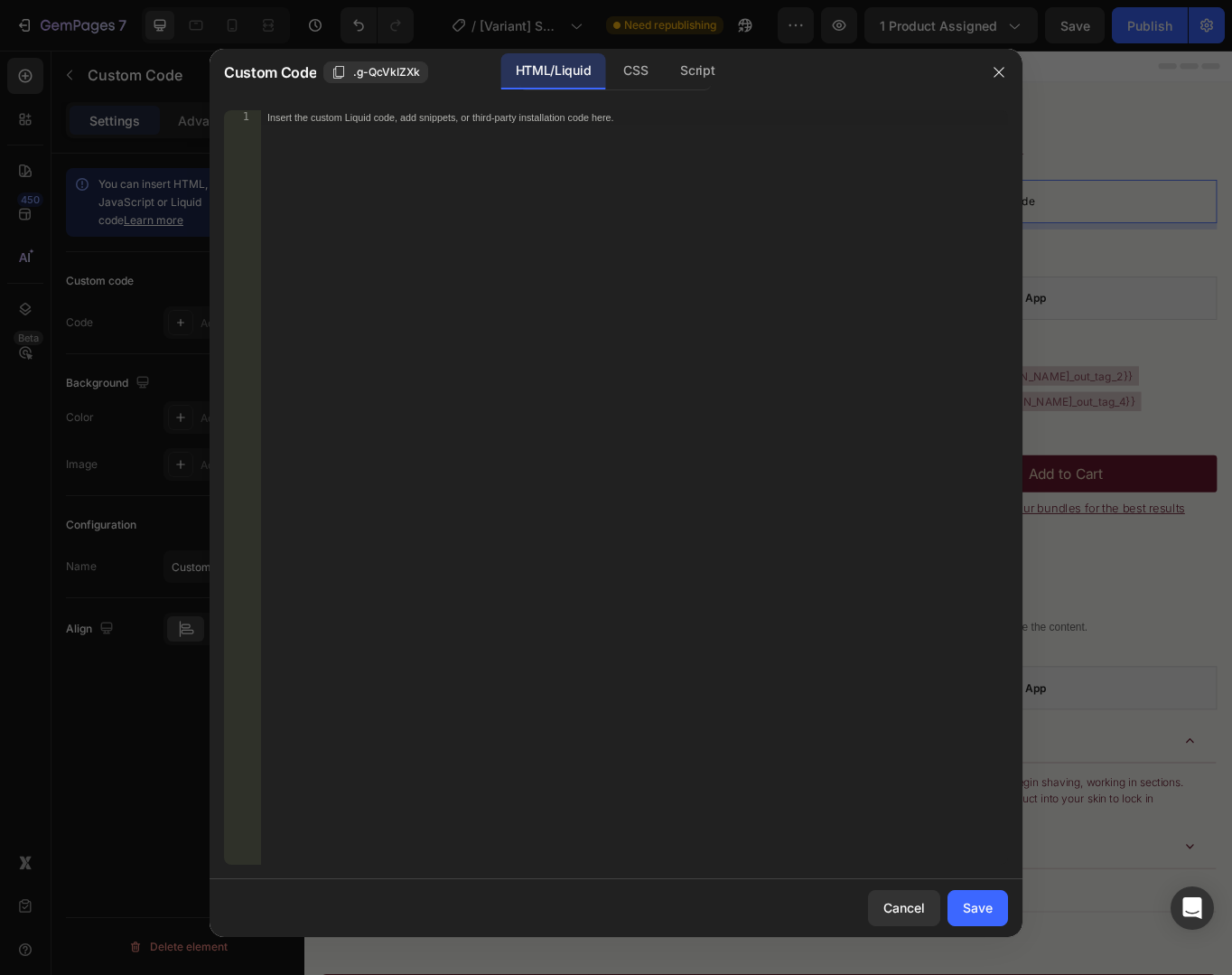
click at [674, 168] on div "Insert the custom Liquid code, add snippets, or third-party installation code h…" at bounding box center [634, 502] width 748 height 784
paste textarea "<p>No-Rinse Gel Stick<br>Size: 3 oz / 86 g</p>"
click at [266, 135] on div "< div data-product-info = "{{ product.variants[0].id }}" > < p > No-Rinse Gel S…" at bounding box center [634, 502] width 748 height 784
type textarea "<p>No-Rinse Gel Stick<br>Size: 3 oz / 86 g</p>"
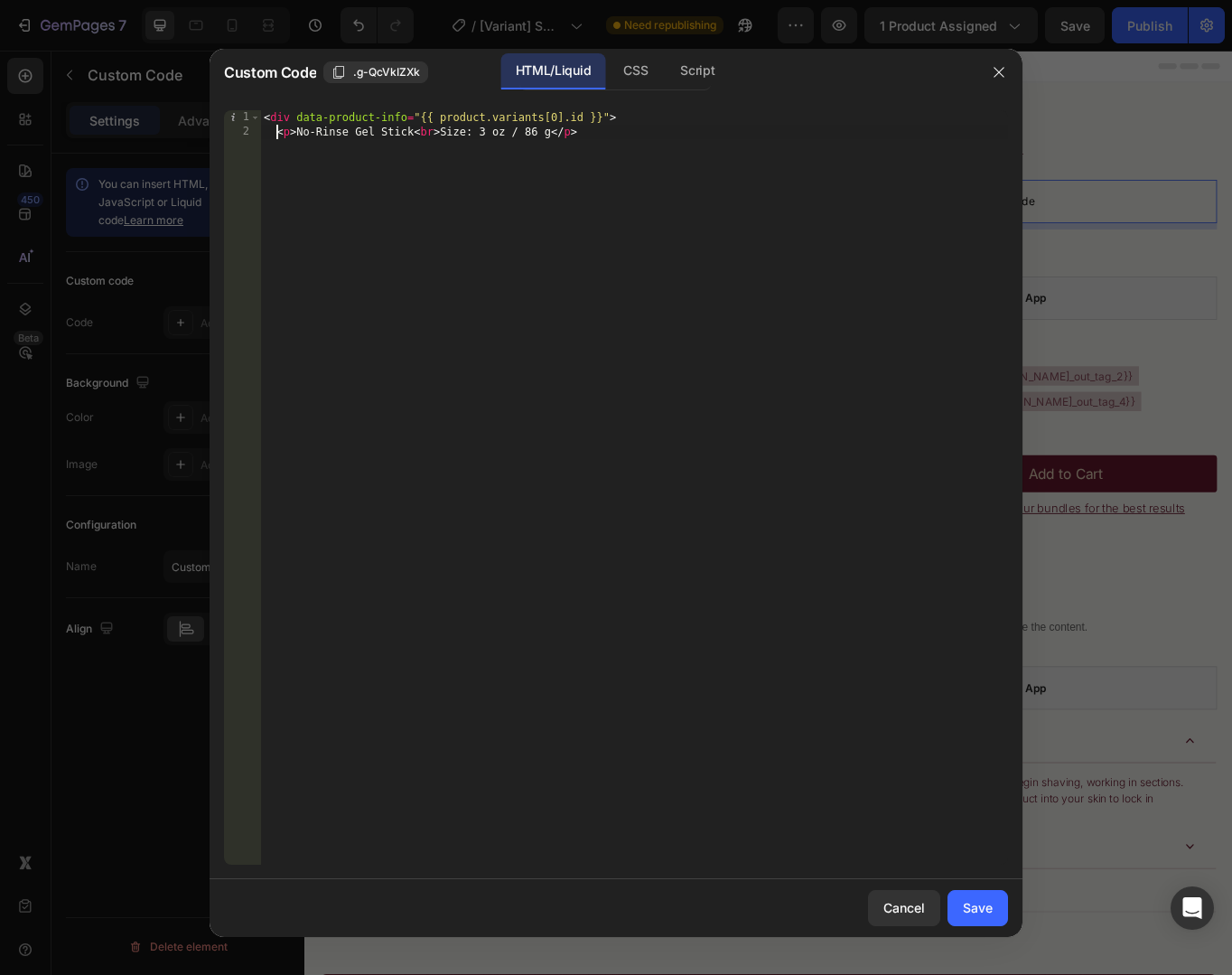
scroll to position [0, 0]
click at [603, 133] on div "< div data-product-info = "{{ product.variants[0].id }}" > < p > No-Rinse Gel S…" at bounding box center [634, 502] width 748 height 784
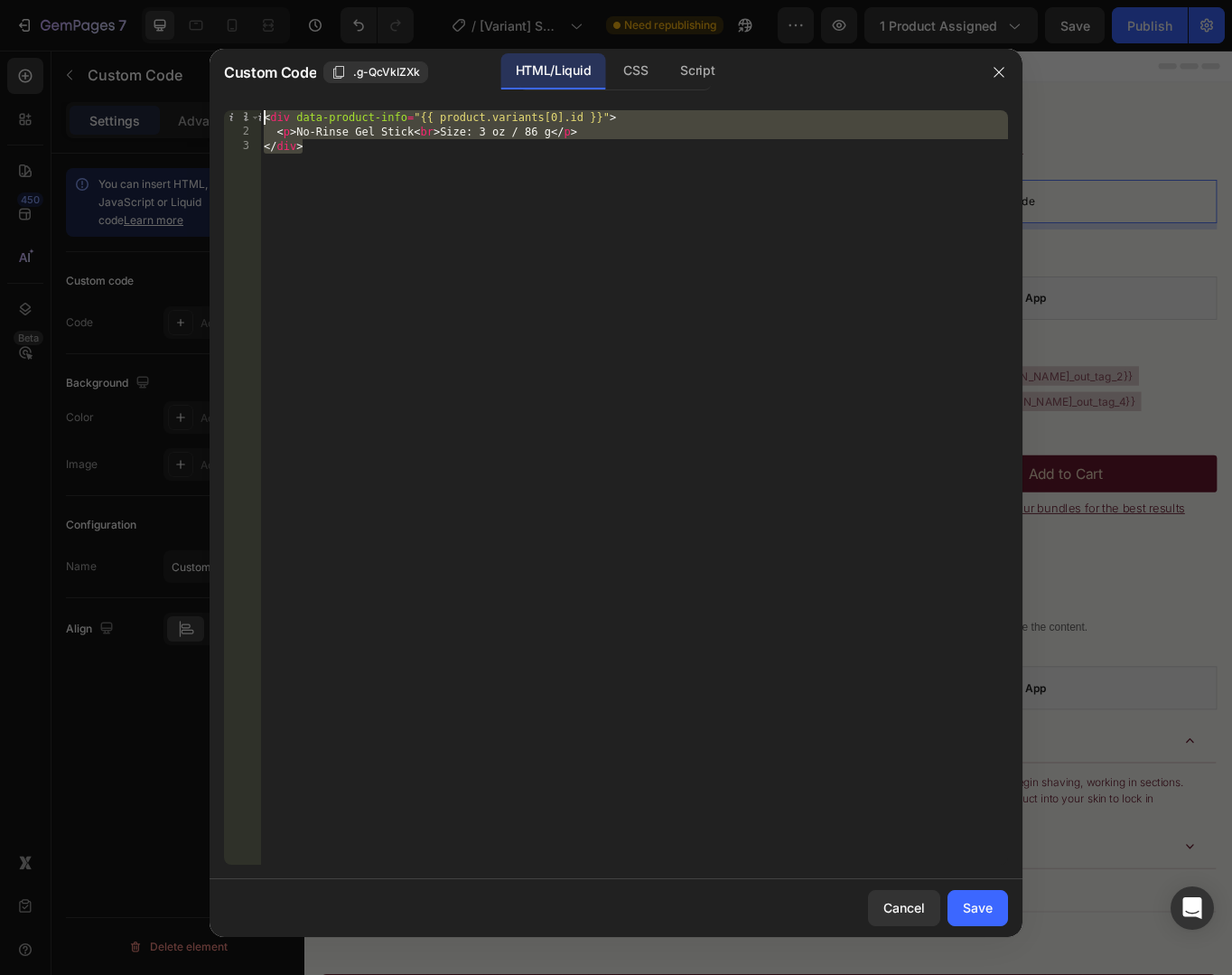
drag, startPoint x: 493, startPoint y: 149, endPoint x: 139, endPoint y: 77, distance: 361.2
click at [139, 77] on div "Custom Code .g-QcVkIZXk HTML/Liquid CSS Script </div> 1 2 3 < div data-product-…" at bounding box center [616, 488] width 1232 height 975
click at [397, 206] on div "< div data-product-info = "{{ product.variants[0].id }}" > < p > No-Rinse Gel S…" at bounding box center [634, 502] width 748 height 784
type textarea "</div>"
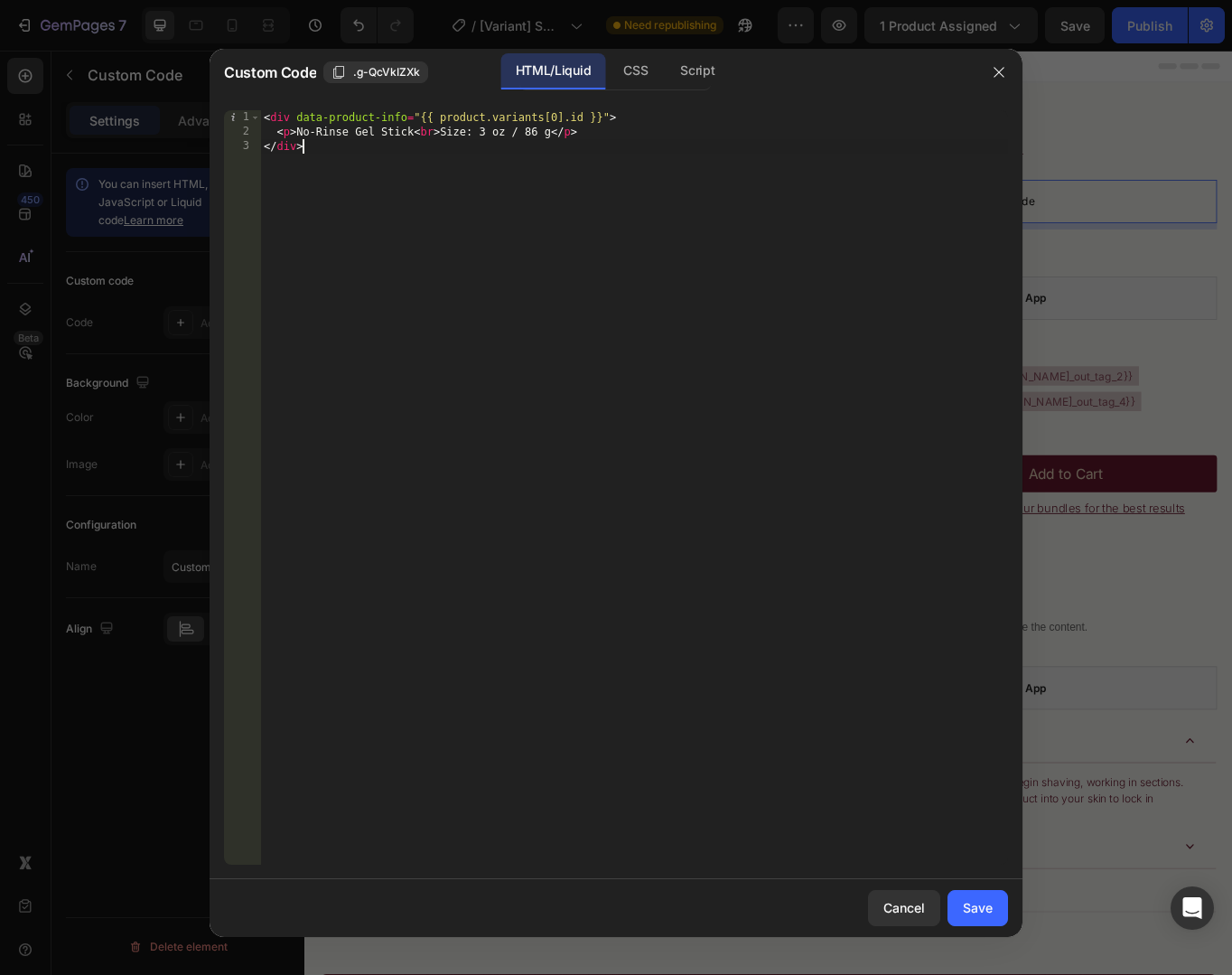
scroll to position [0, 0]
paste textarea "</div>"
click at [560, 159] on div "< div data-product-info = "{{ product.variants[0].id }}" > < p > No-Rinse Gel S…" at bounding box center [634, 502] width 748 height 784
click at [483, 177] on div "< div data-product-info = "{{ product.variants[0].id }}" > < p > No-Rinse Gel S…" at bounding box center [634, 502] width 748 height 784
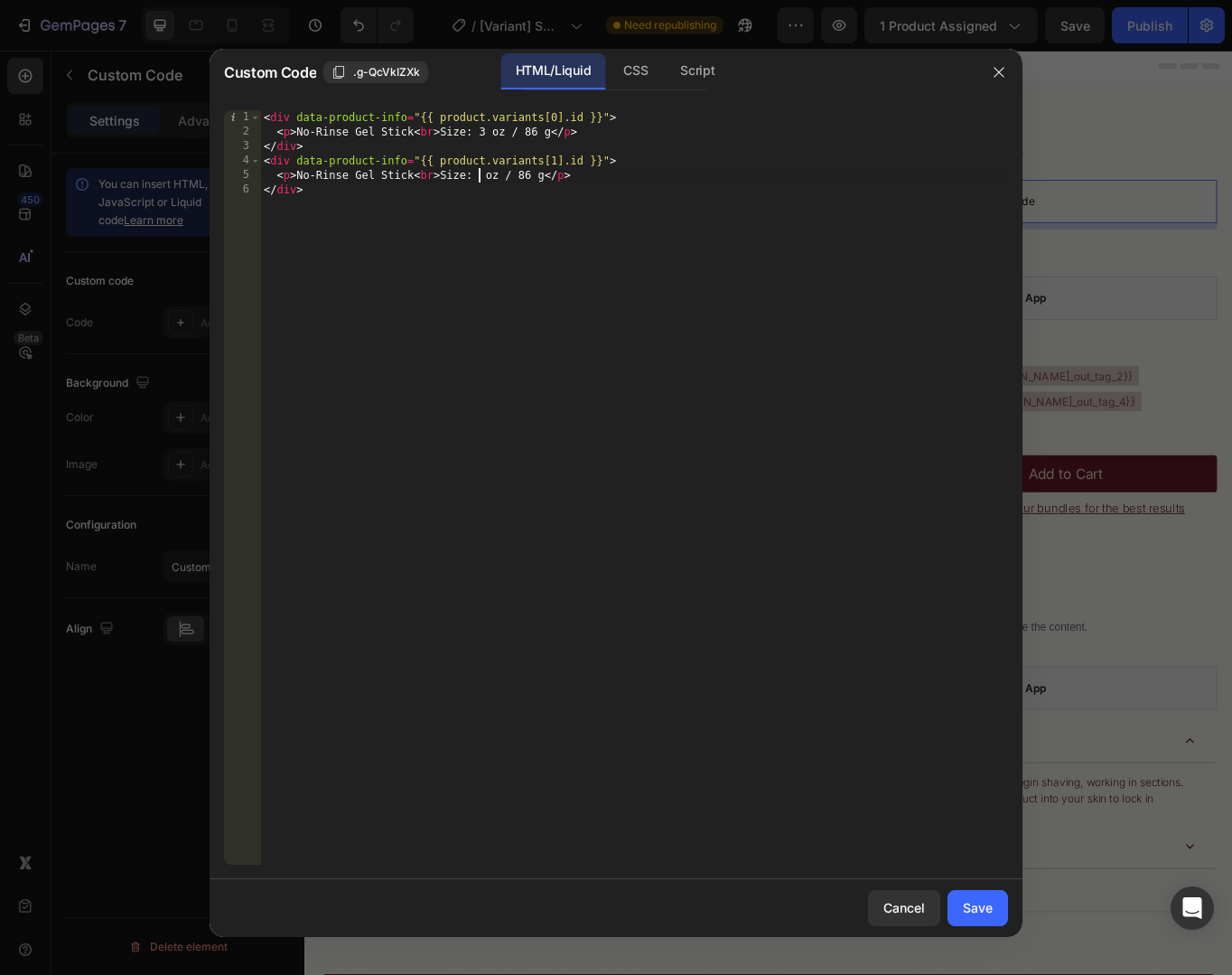
scroll to position [0, 19]
click at [450, 184] on div "< div data-product-info = "{{ product.variants[0].id }}" > < p > No-Rinse Gel S…" at bounding box center [634, 502] width 748 height 784
click at [447, 176] on div "< div data-product-info = "{{ product.variants[0].id }}" > < p > No-Rinse Gel S…" at bounding box center [634, 502] width 748 height 784
drag, startPoint x: 447, startPoint y: 176, endPoint x: 549, endPoint y: 180, distance: 102.1
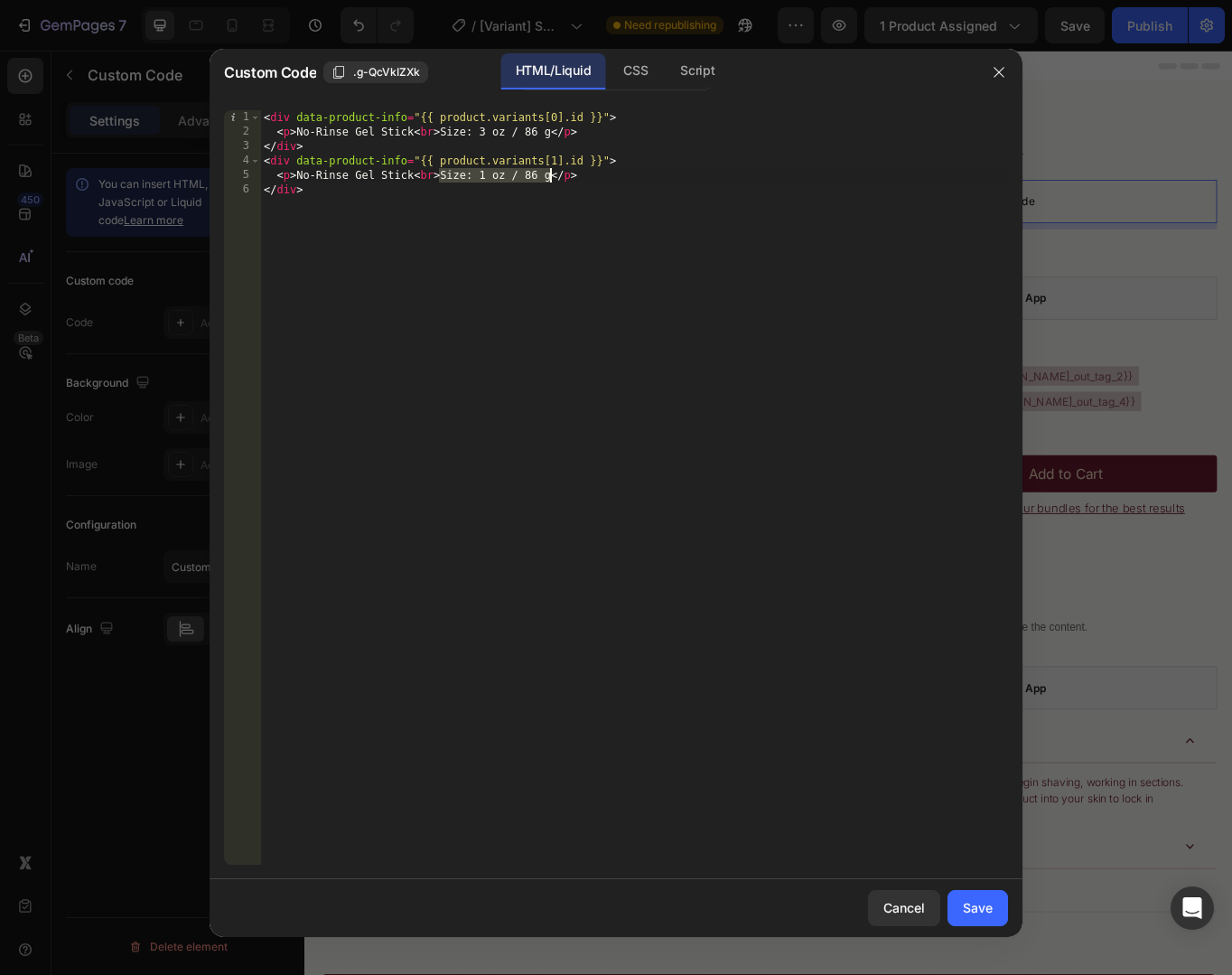
click at [549, 180] on div "< div data-product-info = "{{ product.variants[0].id }}" > < p > No-Rinse Gel S…" at bounding box center [634, 502] width 748 height 784
paste textarea
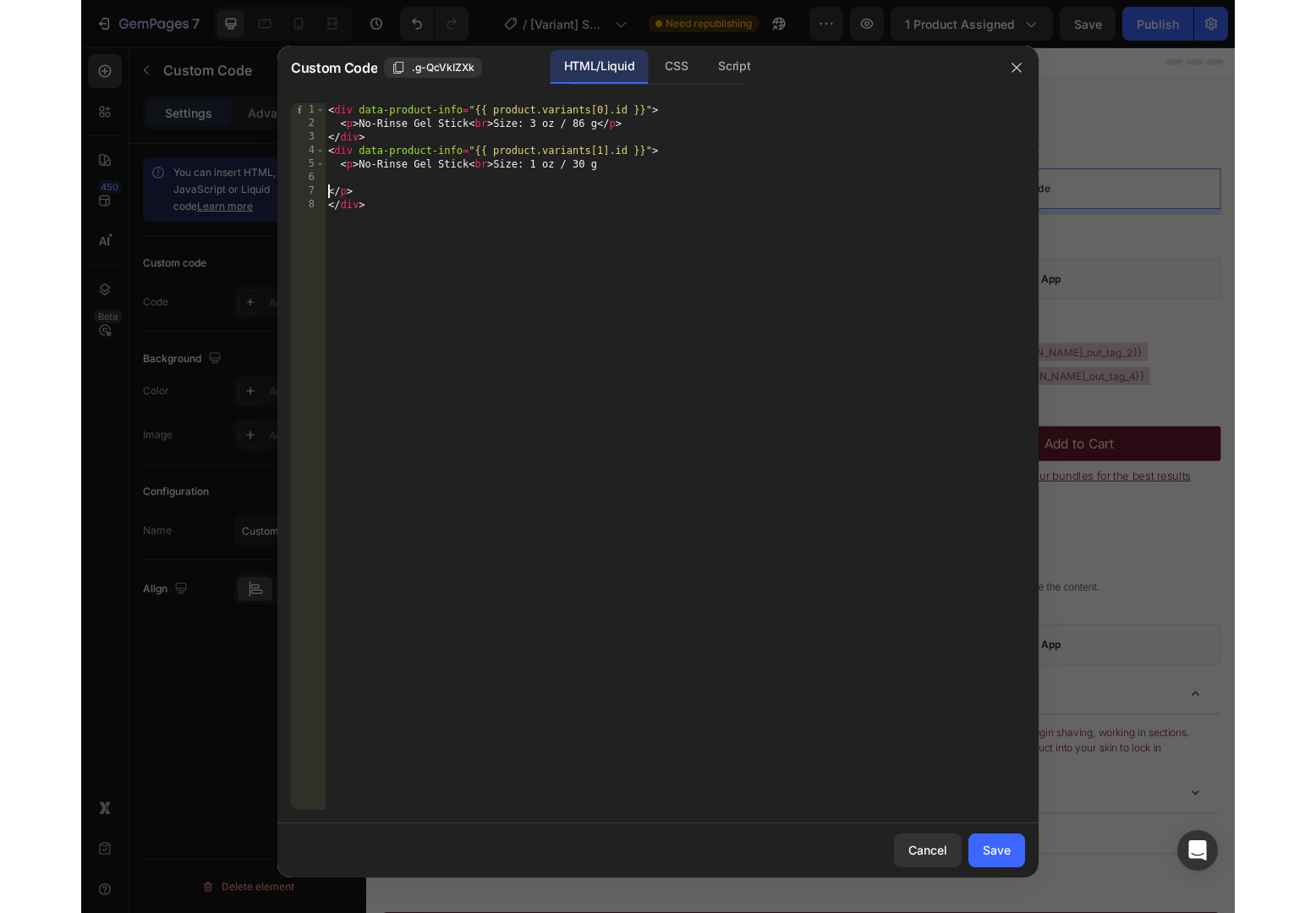
scroll to position [0, 1]
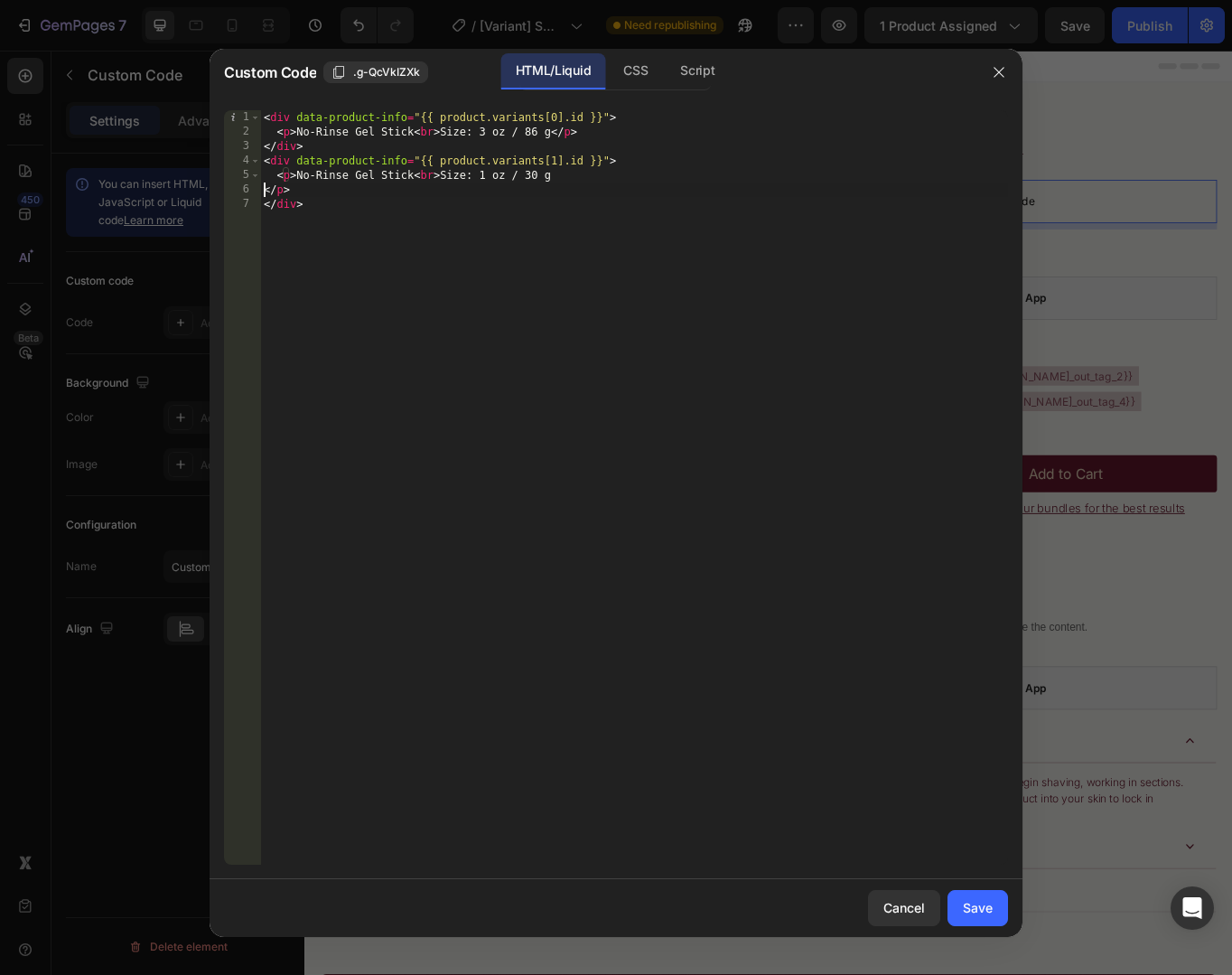
type textarea "<p>No-Rinse Gel Stick<br>Size: 1 oz / 30 g</p>"
click at [724, 87] on div "Script" at bounding box center [697, 72] width 63 height 36
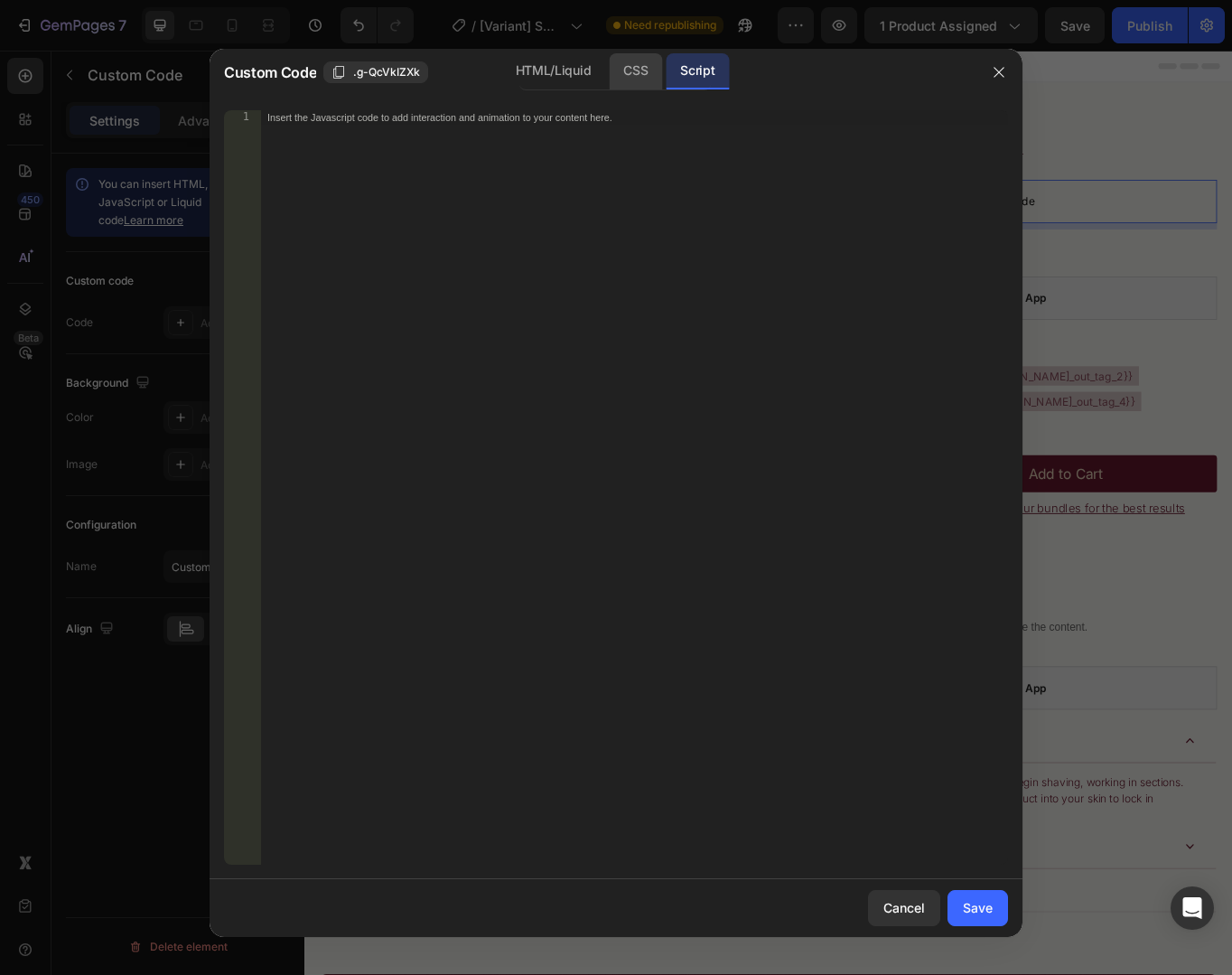
click at [632, 77] on div "CSS" at bounding box center [635, 72] width 54 height 36
click at [560, 76] on div "HTML/Liquid" at bounding box center [553, 72] width 104 height 36
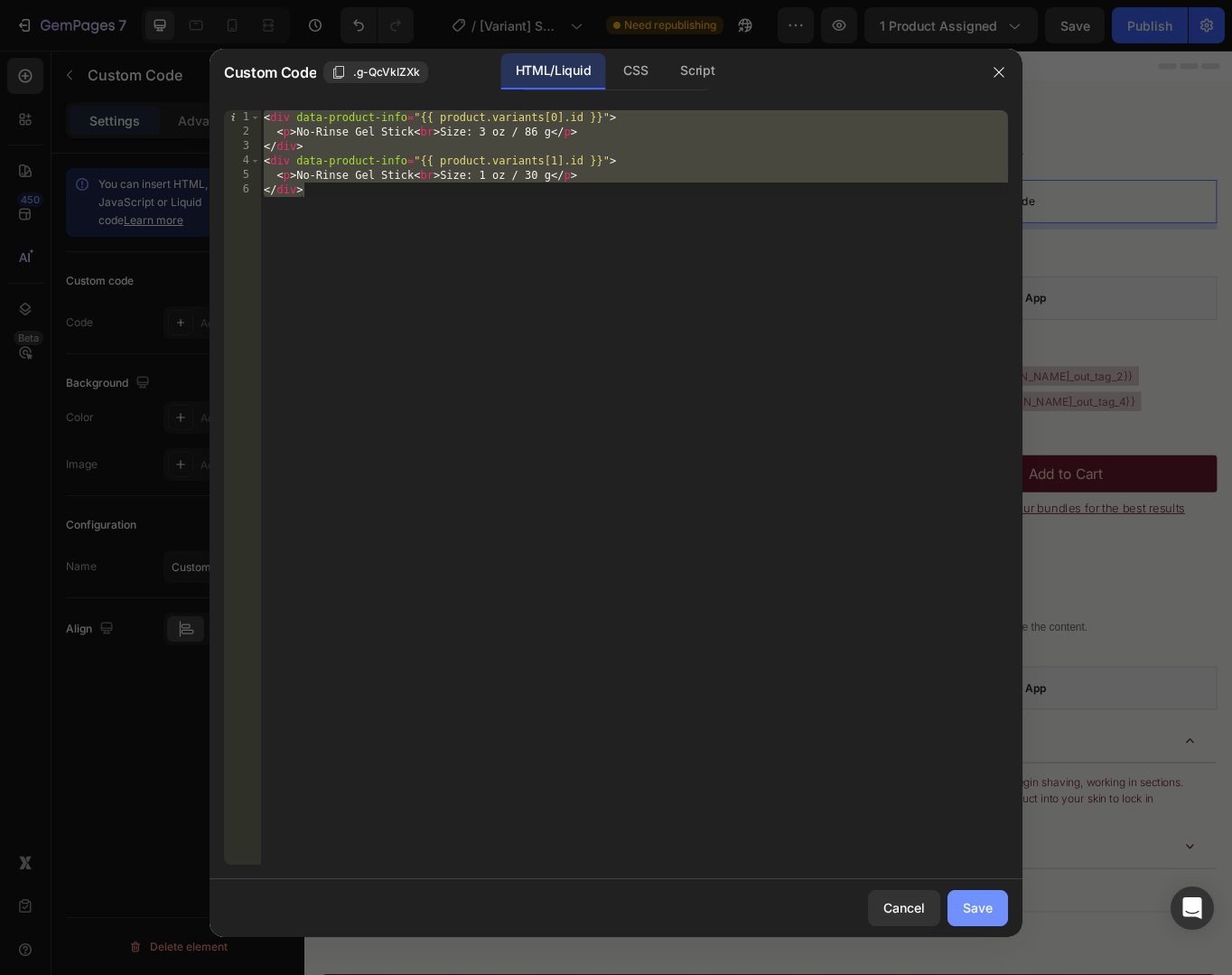
click at [985, 905] on div "Save" at bounding box center [978, 908] width 30 height 19
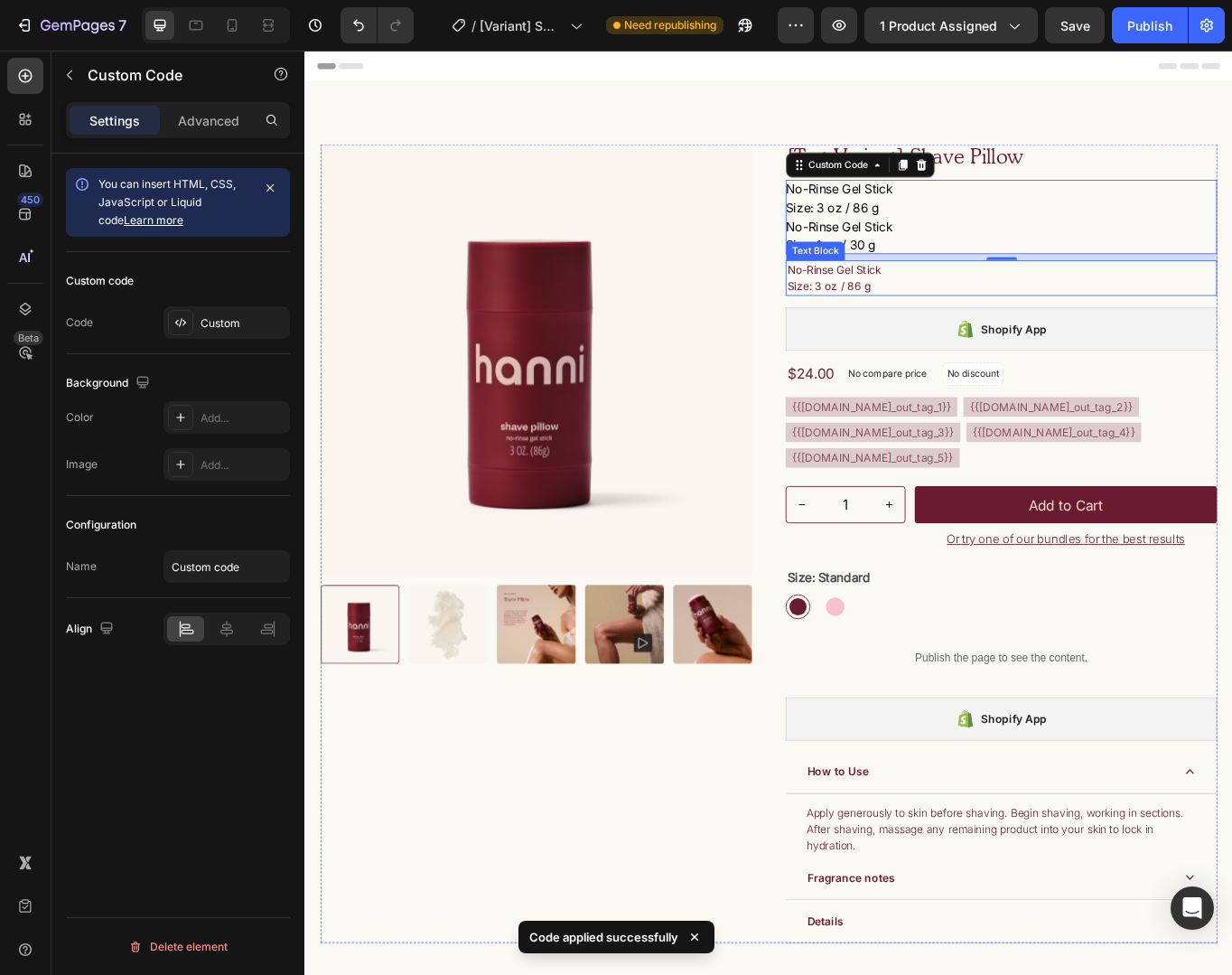
click at [977, 319] on p "No-Rinse Gel Stick Size: 3 oz / 86 g" at bounding box center [1118, 316] width 500 height 38
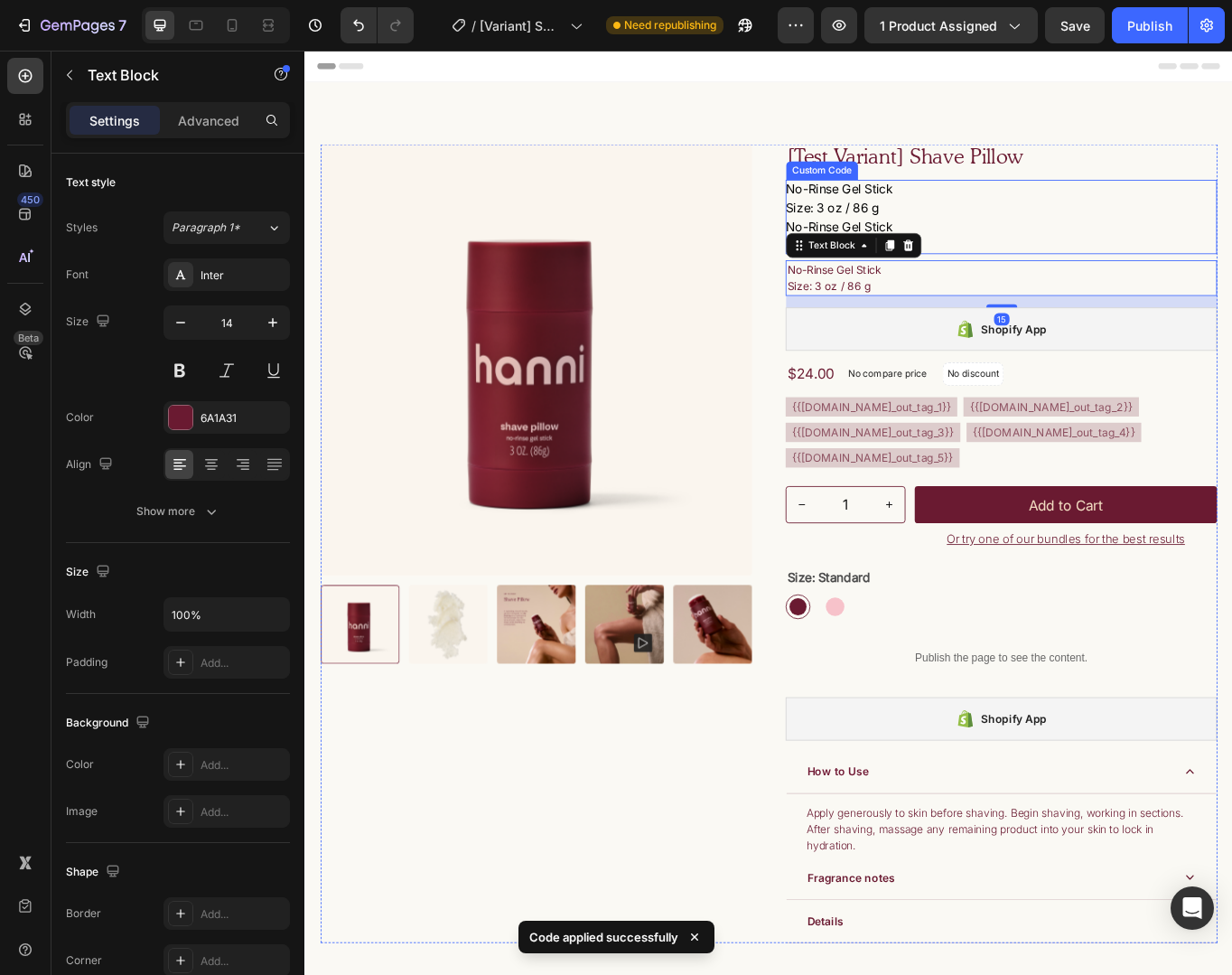
click at [1055, 241] on p "No-Rinse Gel Stick Size: 3 oz / 86 g" at bounding box center [1118, 223] width 504 height 44
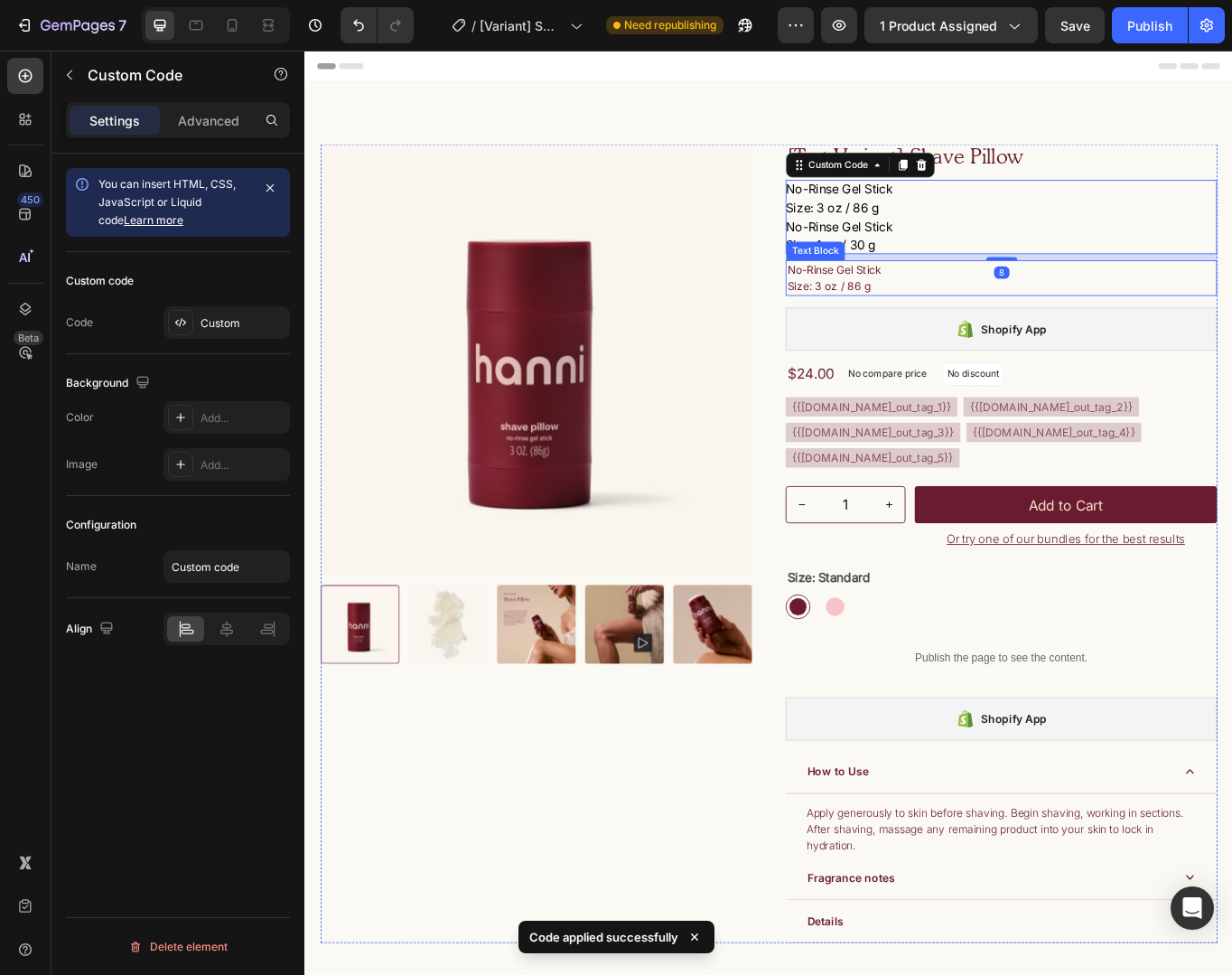
click at [999, 323] on p "No-Rinse Gel Stick Size: 3 oz / 86 g" at bounding box center [1118, 316] width 500 height 38
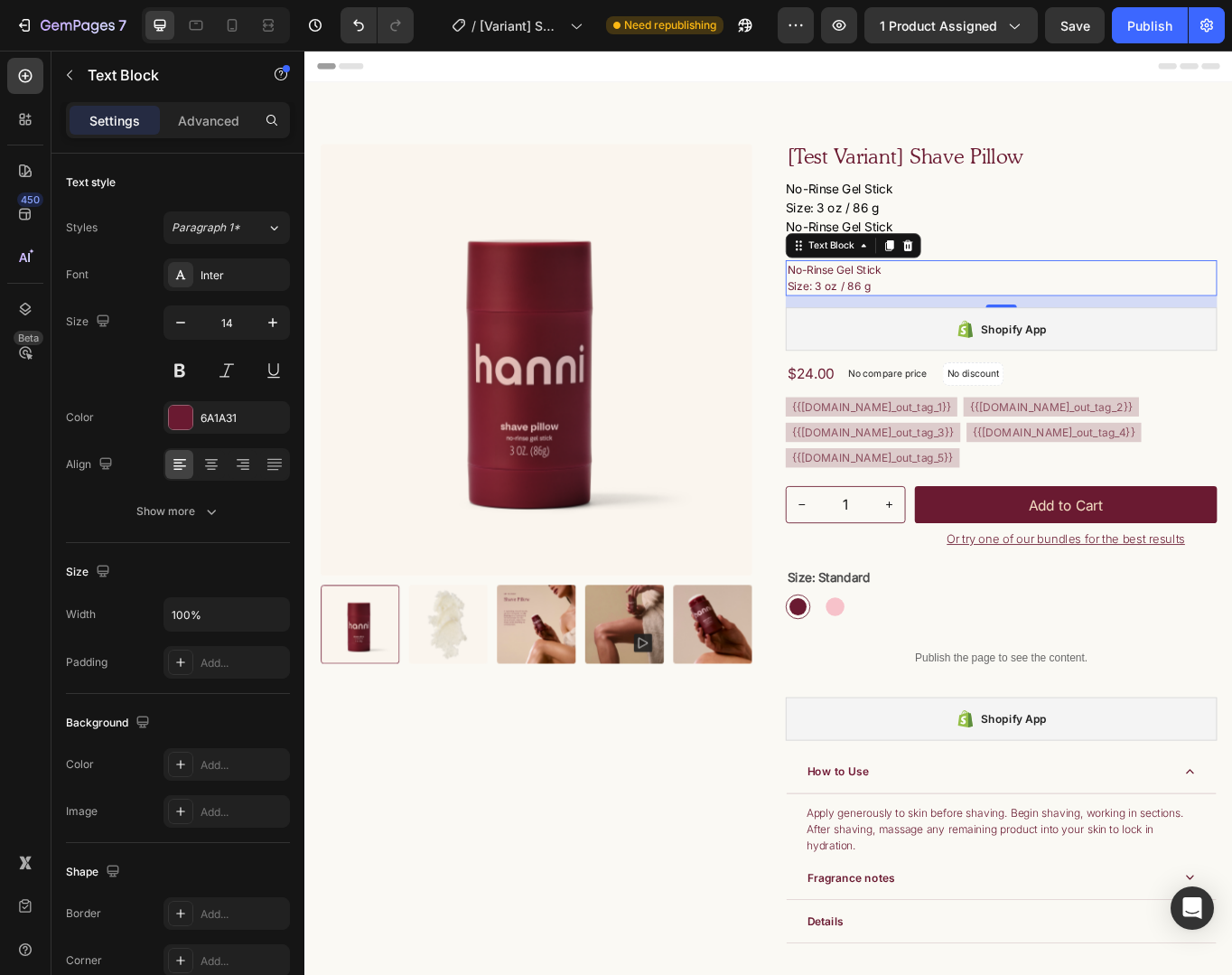
click at [937, 237] on p "No-Rinse Gel Stick Size: 3 oz / 86 g" at bounding box center [1118, 223] width 504 height 44
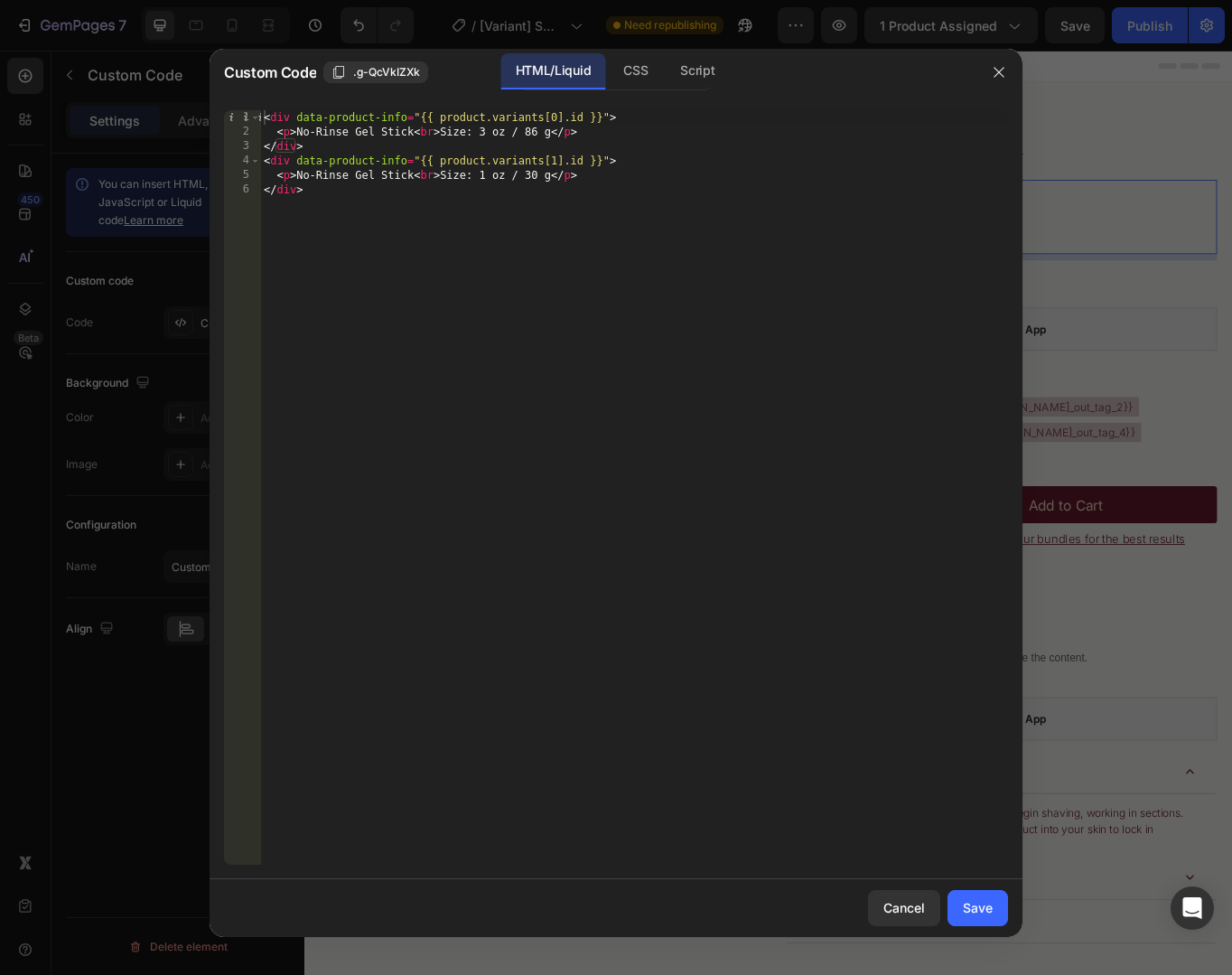
click at [1092, 398] on div at bounding box center [616, 488] width 1232 height 975
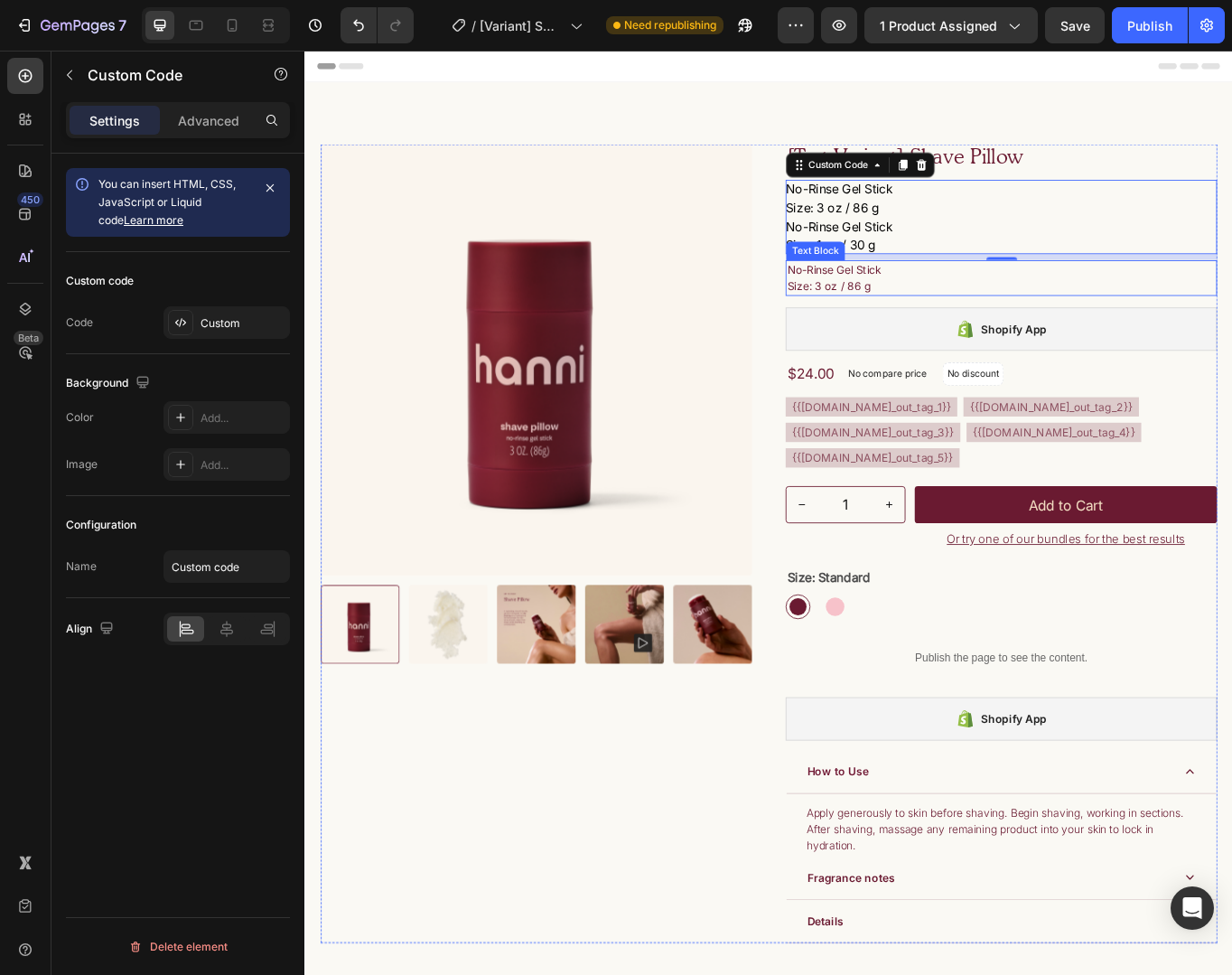
click at [1026, 313] on p "No-Rinse Gel Stick Size: 3 oz / 86 g" at bounding box center [1118, 316] width 500 height 38
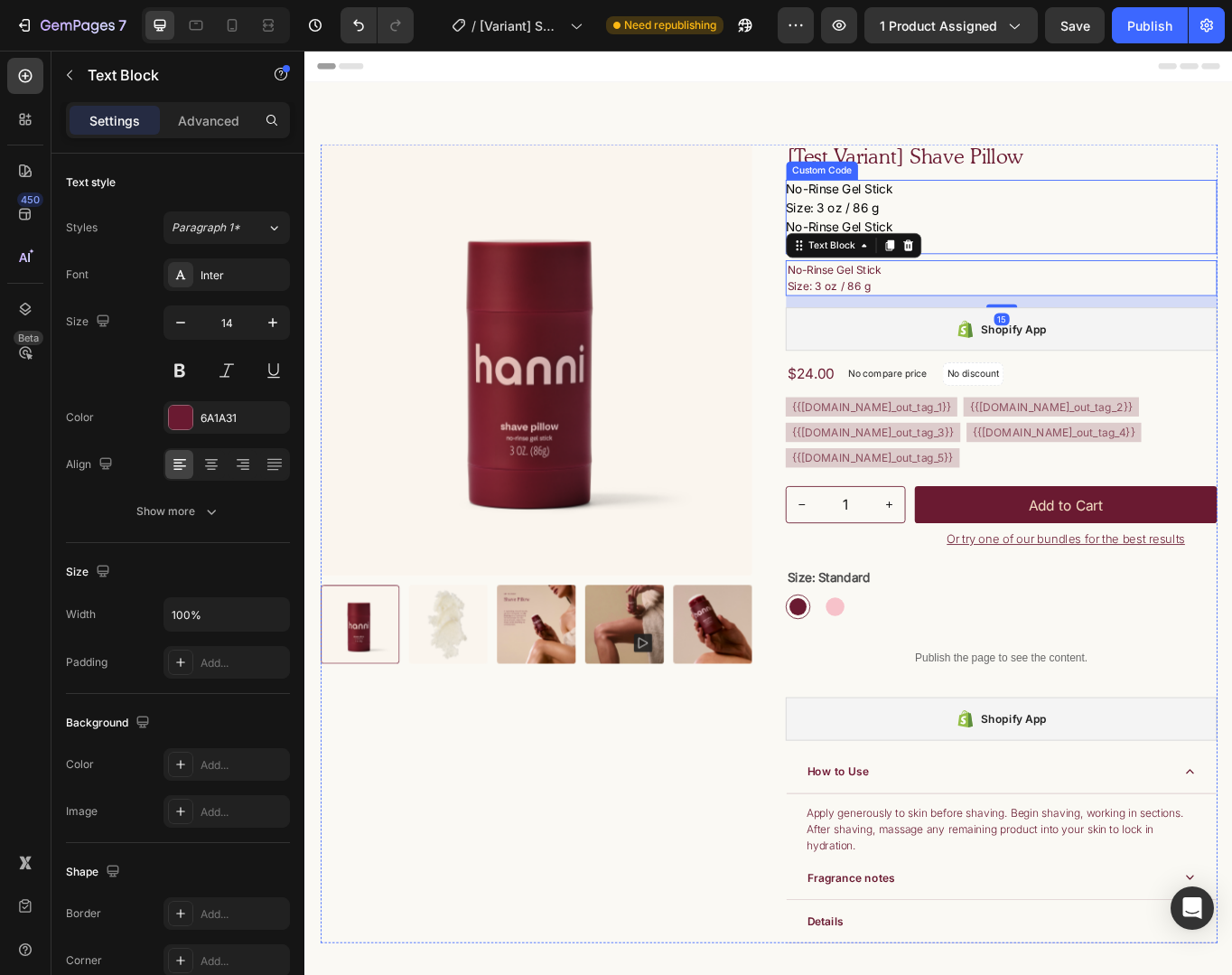
click at [1058, 246] on p "No-Rinse Gel Stick Size: 1 oz / 30 g" at bounding box center [1118, 267] width 504 height 44
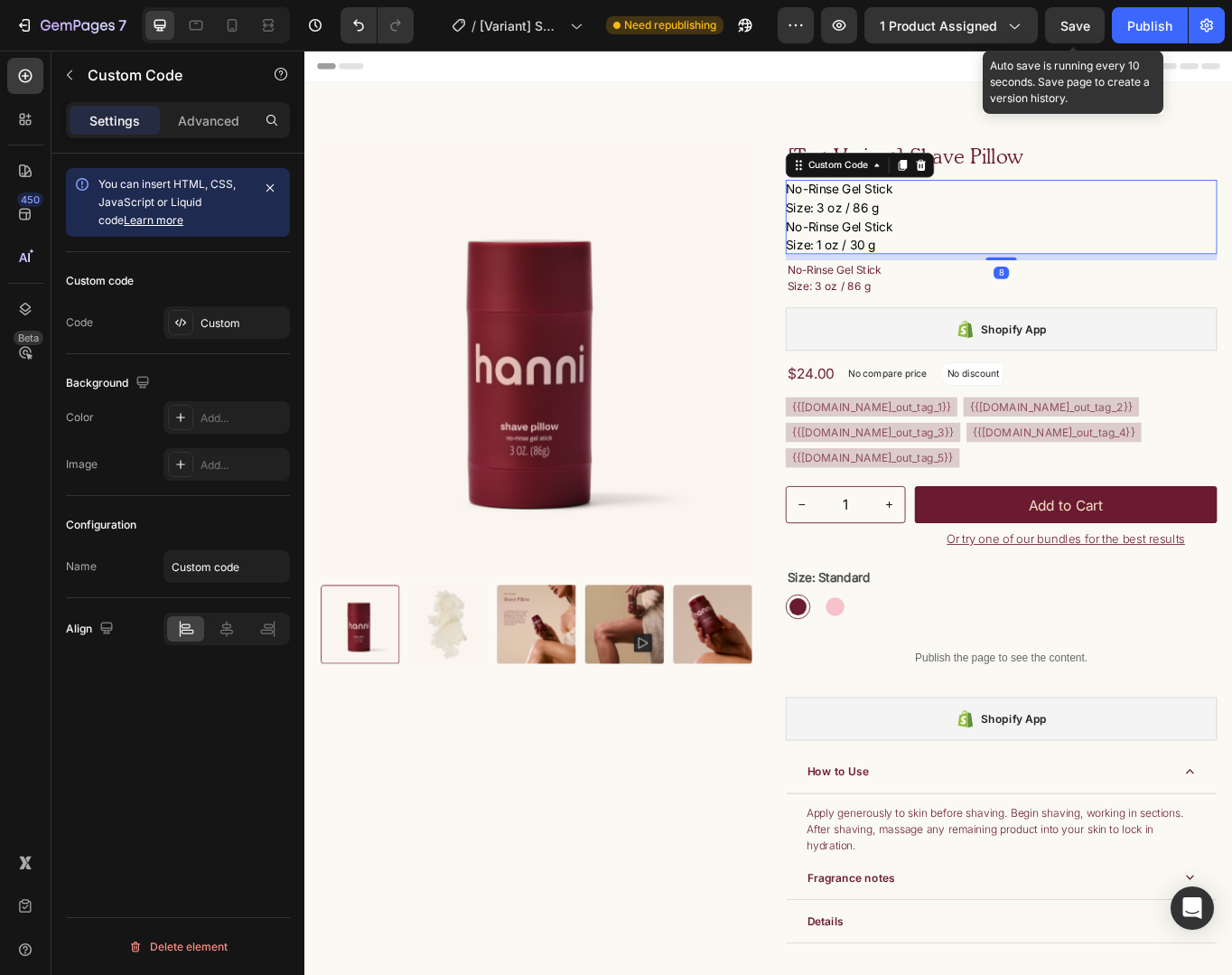
click at [1075, 18] on span "Save" at bounding box center [1075, 26] width 30 height 15
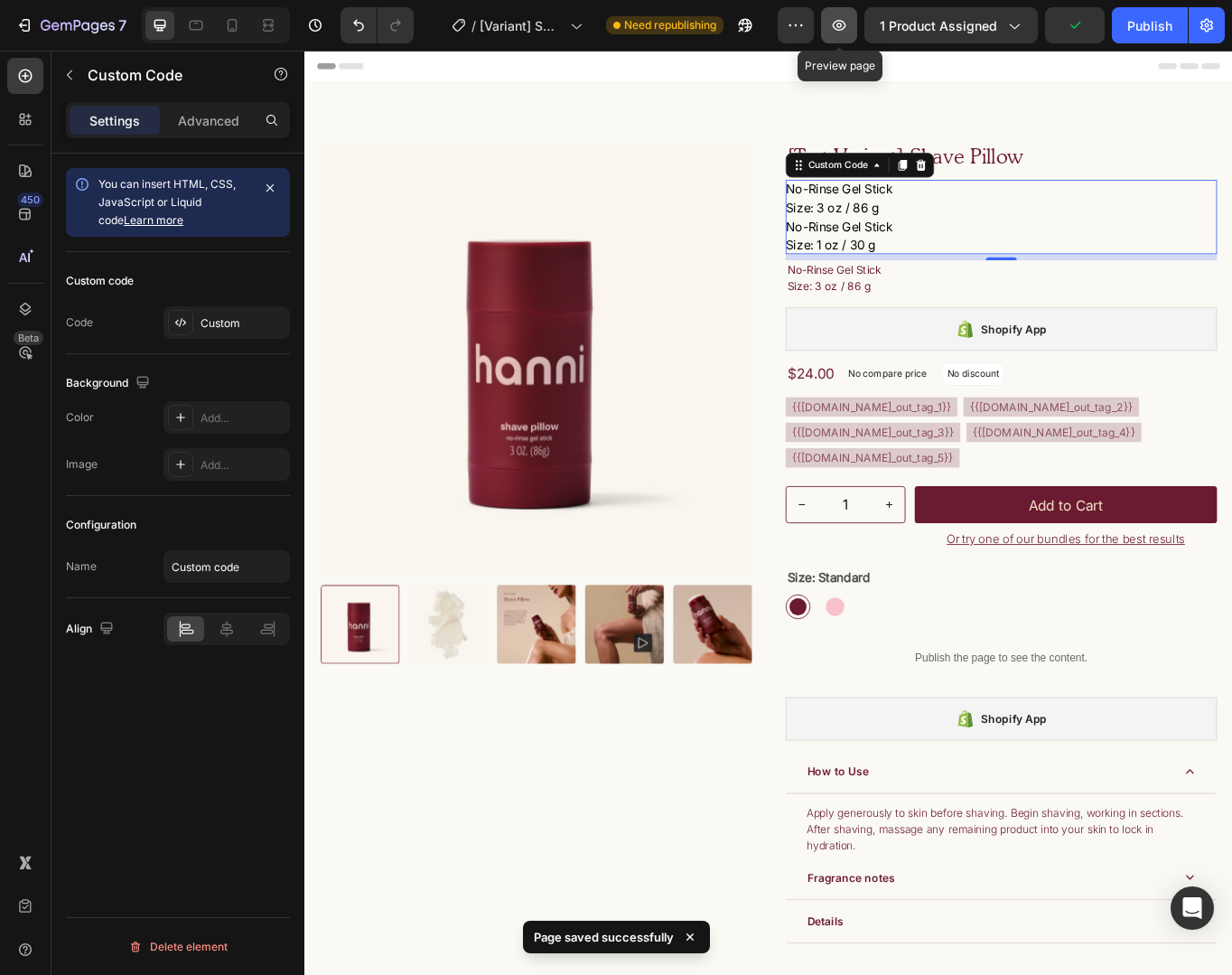
click at [847, 25] on icon "button" at bounding box center [839, 26] width 18 height 18
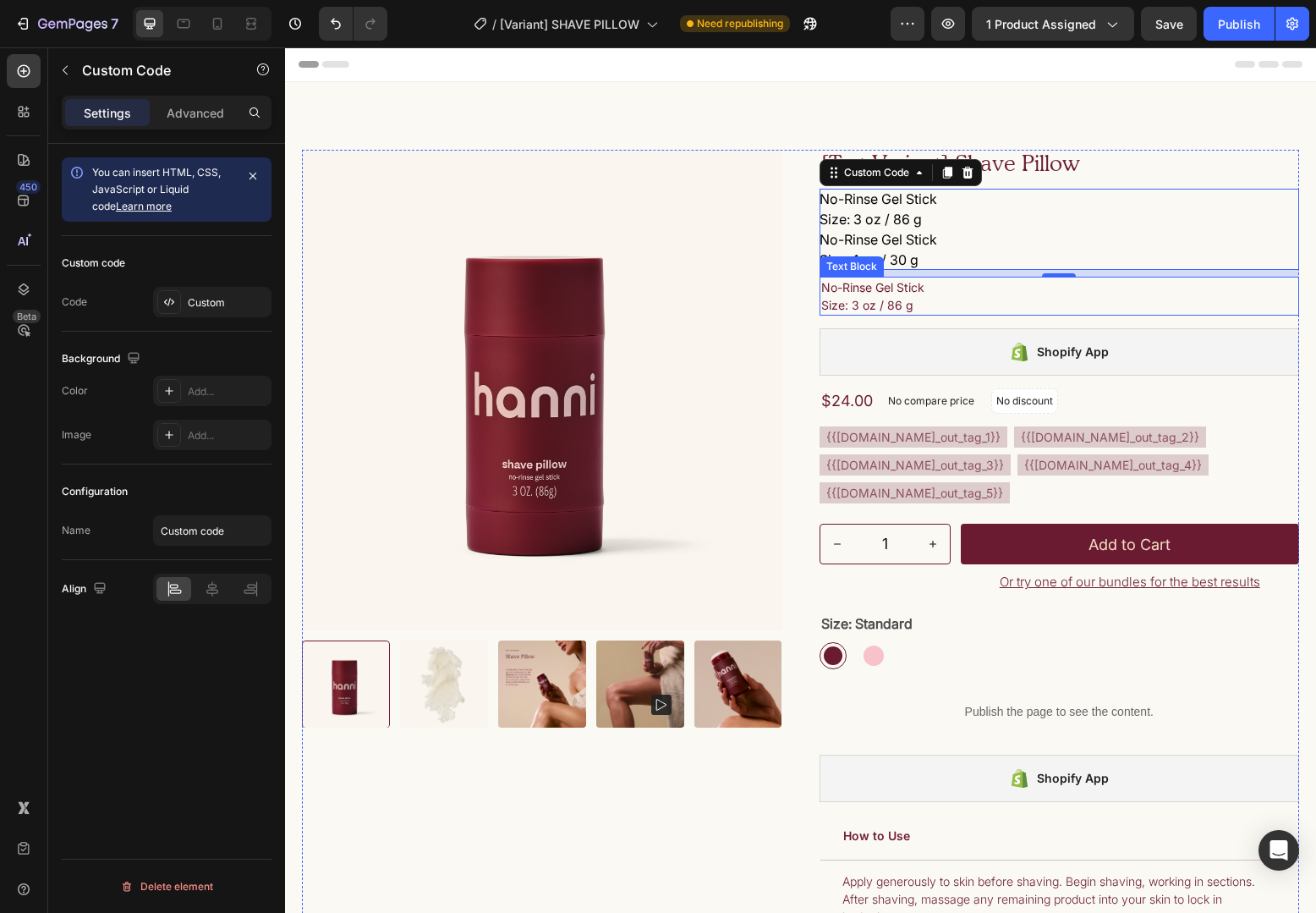
click at [1000, 282] on p "No-Rinse Gel Stick Size: 3 oz / 86 g" at bounding box center [1059, 296] width 477 height 36
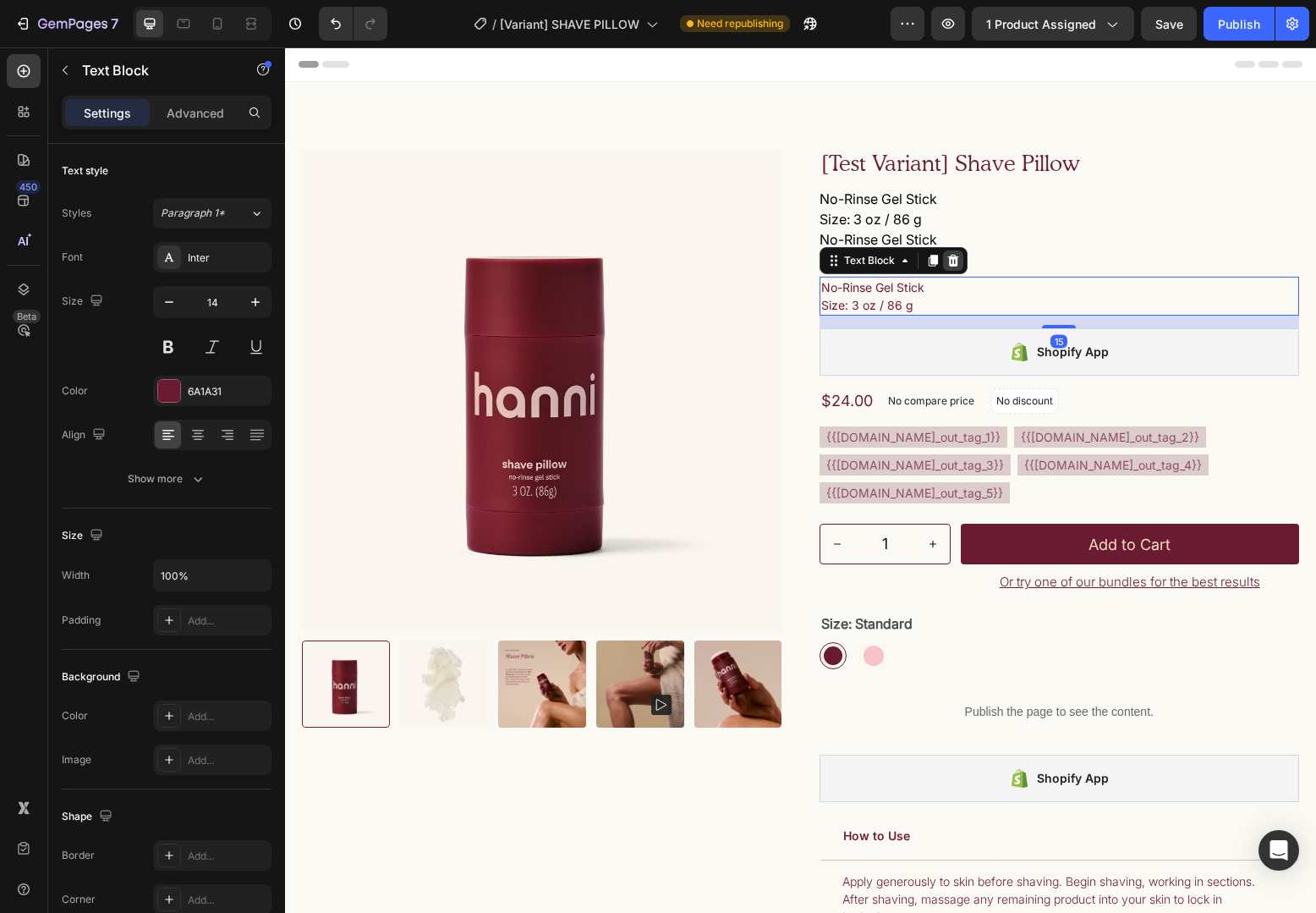
click at [952, 259] on icon at bounding box center [953, 260] width 11 height 12
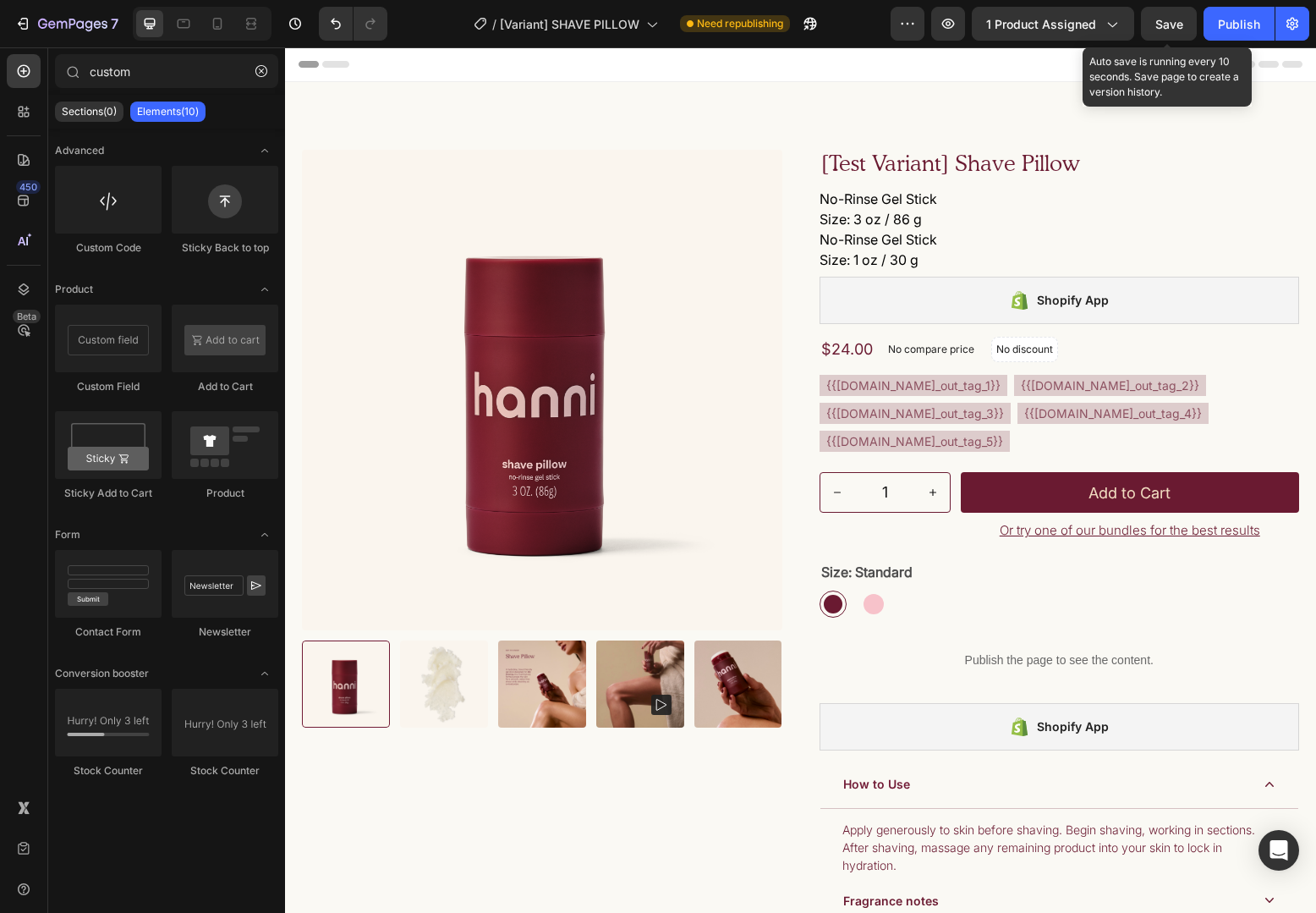
click at [1161, 31] on div "Save" at bounding box center [1168, 24] width 28 height 18
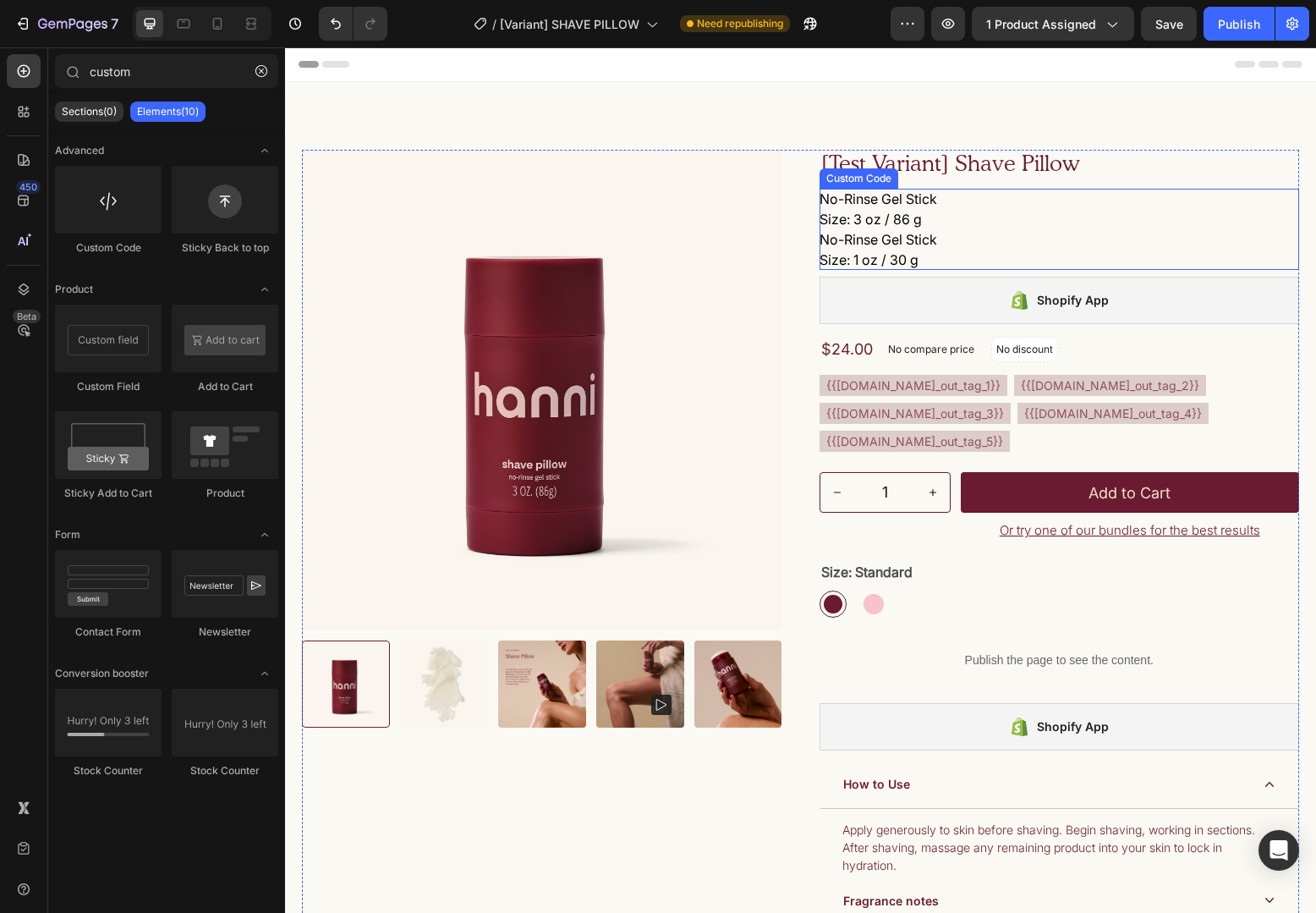
click at [983, 212] on p "No-Rinse Gel Stick Size: 3 oz / 86 g" at bounding box center [1059, 209] width 480 height 41
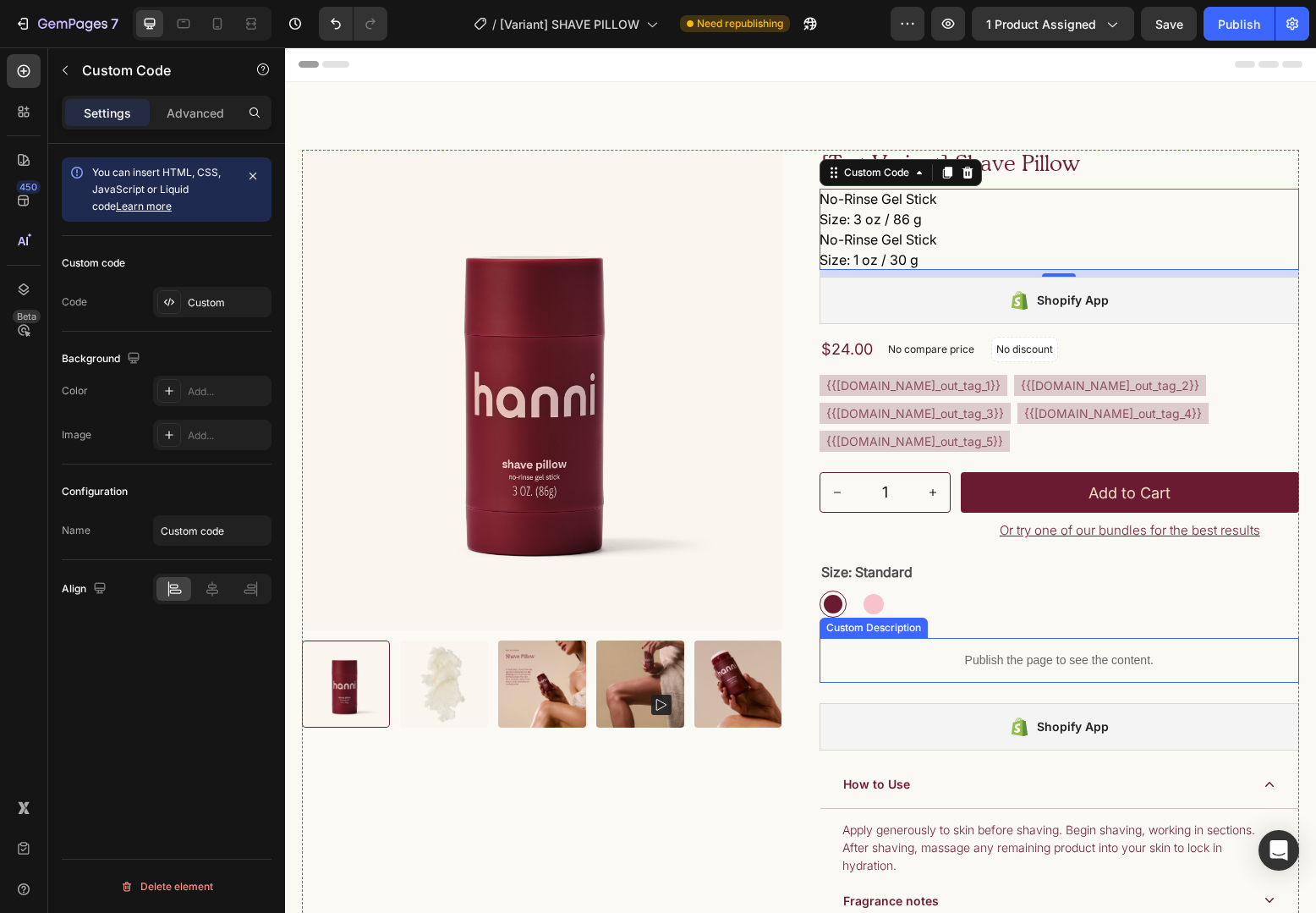
click at [1016, 669] on p "Publish the page to see the content." at bounding box center [1059, 660] width 480 height 18
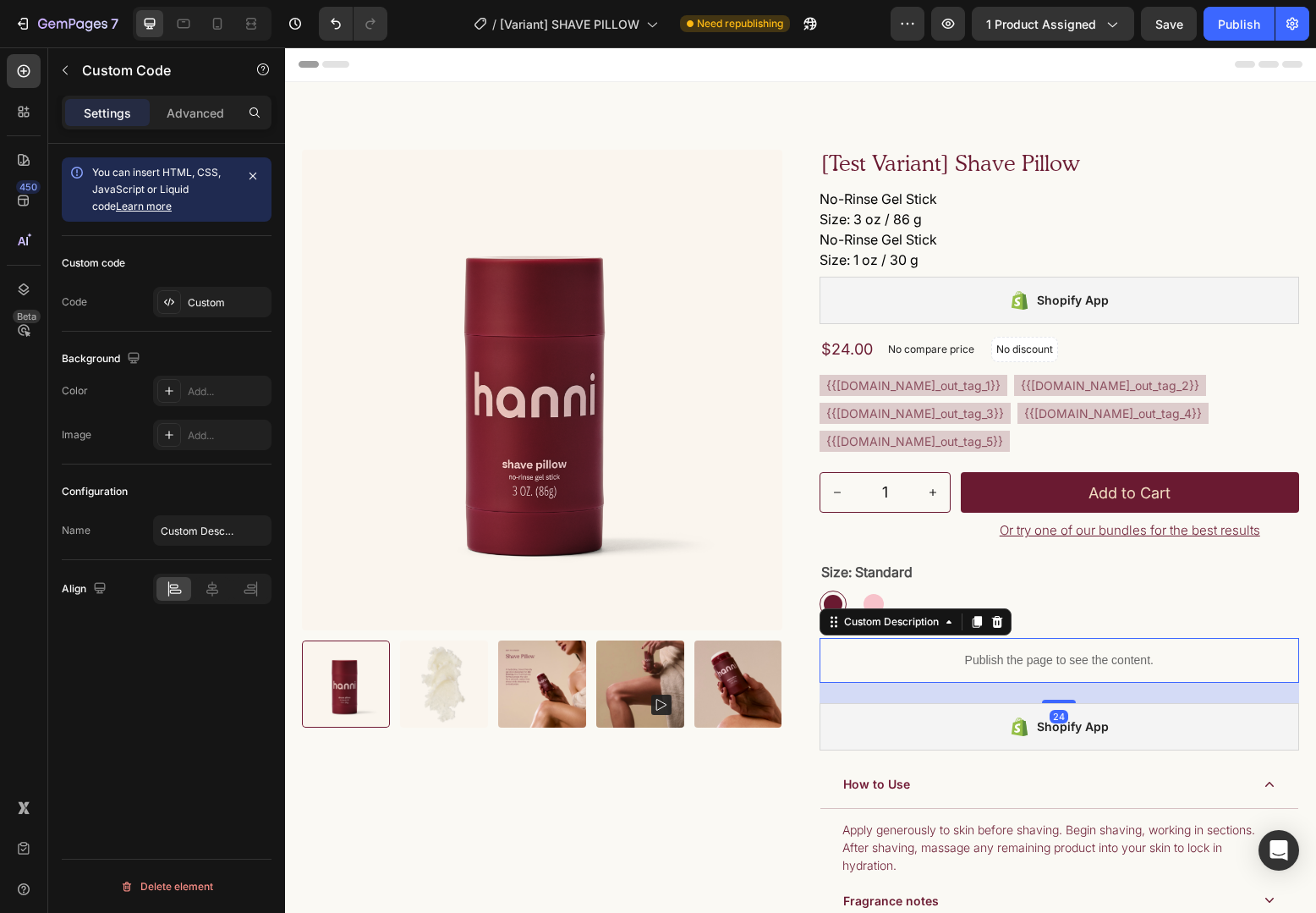
click at [1016, 669] on p "Publish the page to see the content." at bounding box center [1059, 660] width 480 height 18
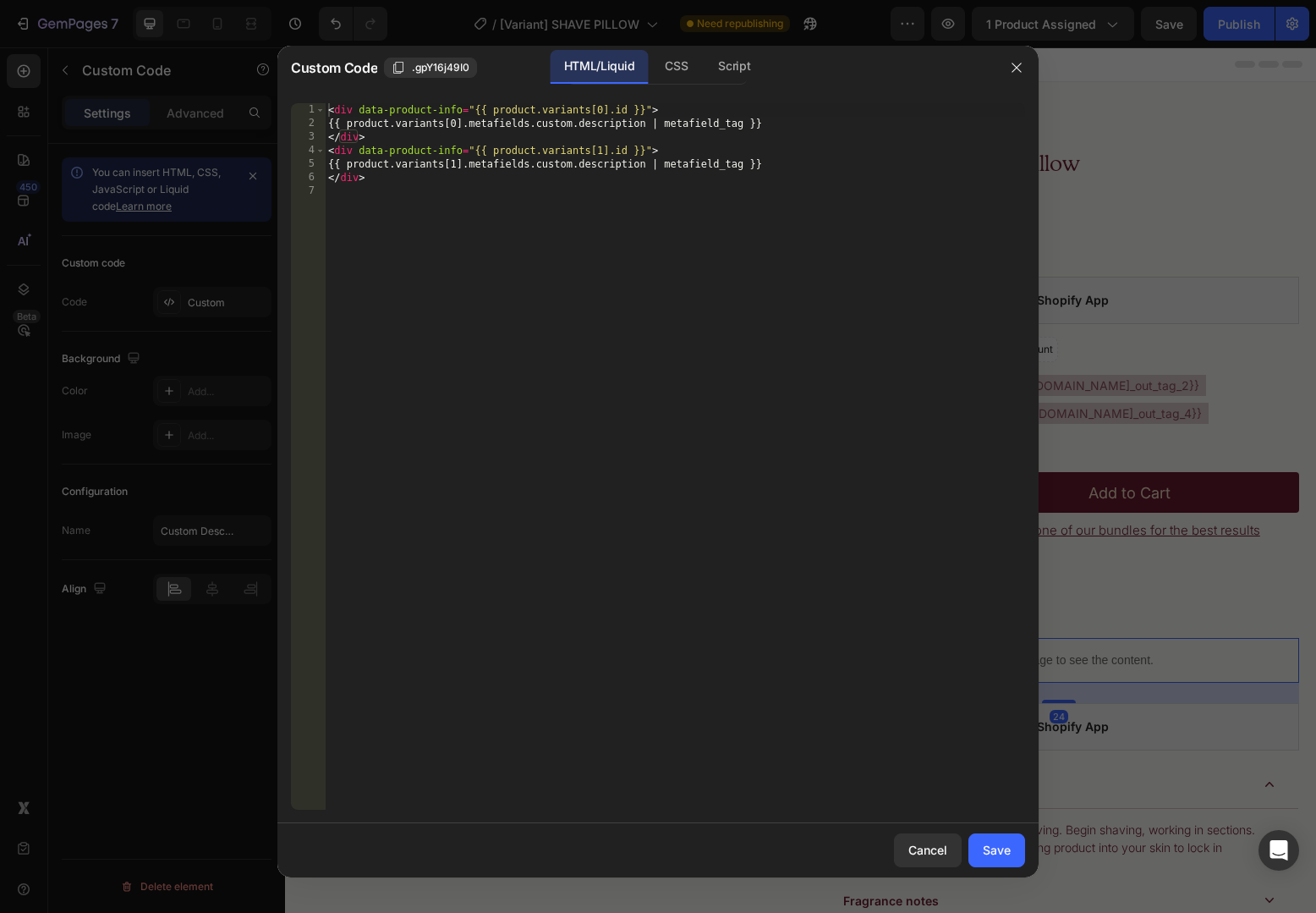
click at [1016, 715] on div "< div data-product-info = "{{ product.variants[0].id }}" > {{ product.variants[…" at bounding box center [675, 470] width 700 height 734
click at [704, 61] on div "CSS" at bounding box center [733, 67] width 59 height 34
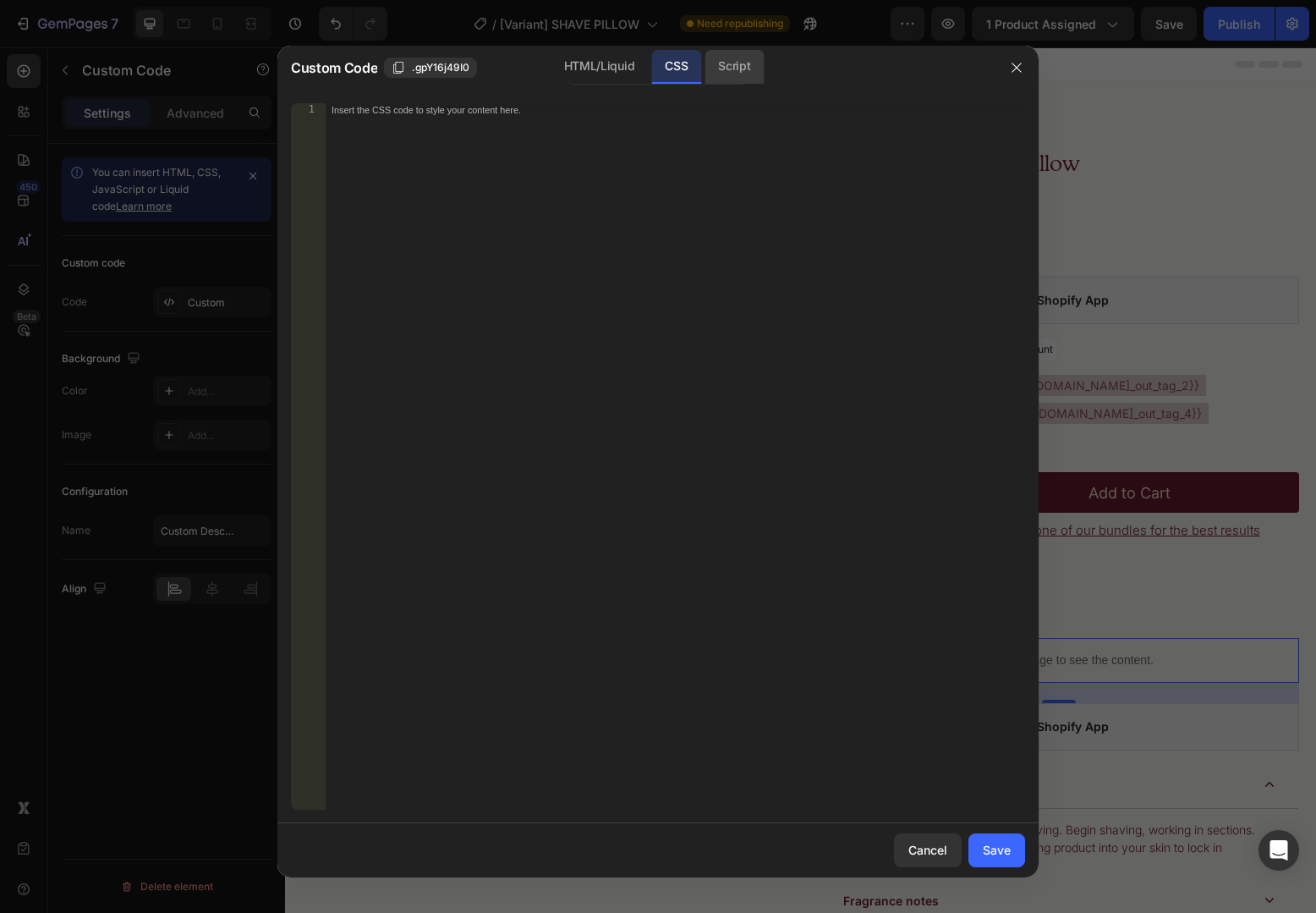
click at [732, 67] on div "Script" at bounding box center [733, 67] width 59 height 34
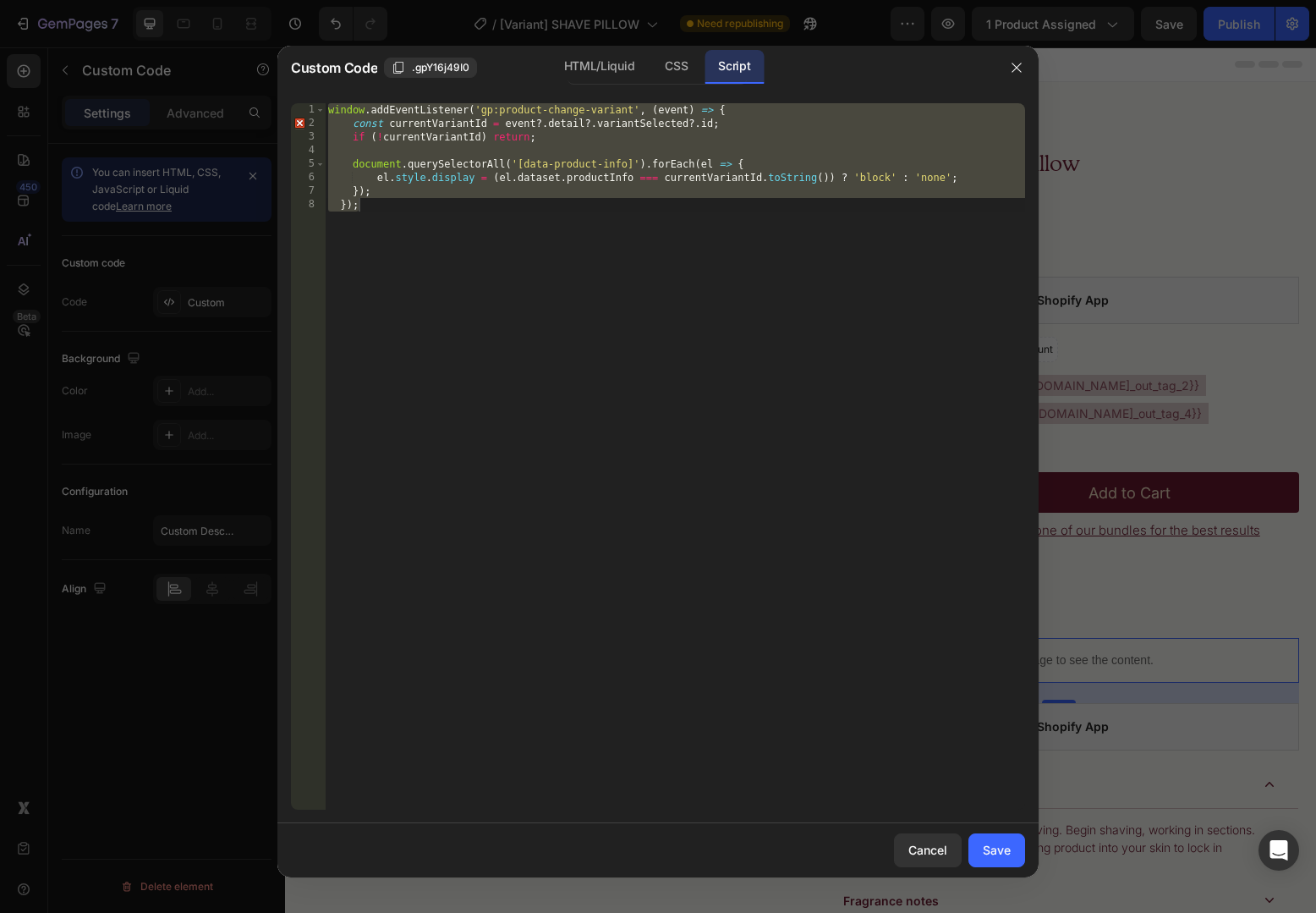
click at [961, 172] on div "window . addEventListener ( 'gp:product-change-variant' , ( event ) => { const …" at bounding box center [675, 470] width 700 height 734
type textarea "el.style.display = (el.dataset.productInfo === currentVariantId.toString()) ? '…"
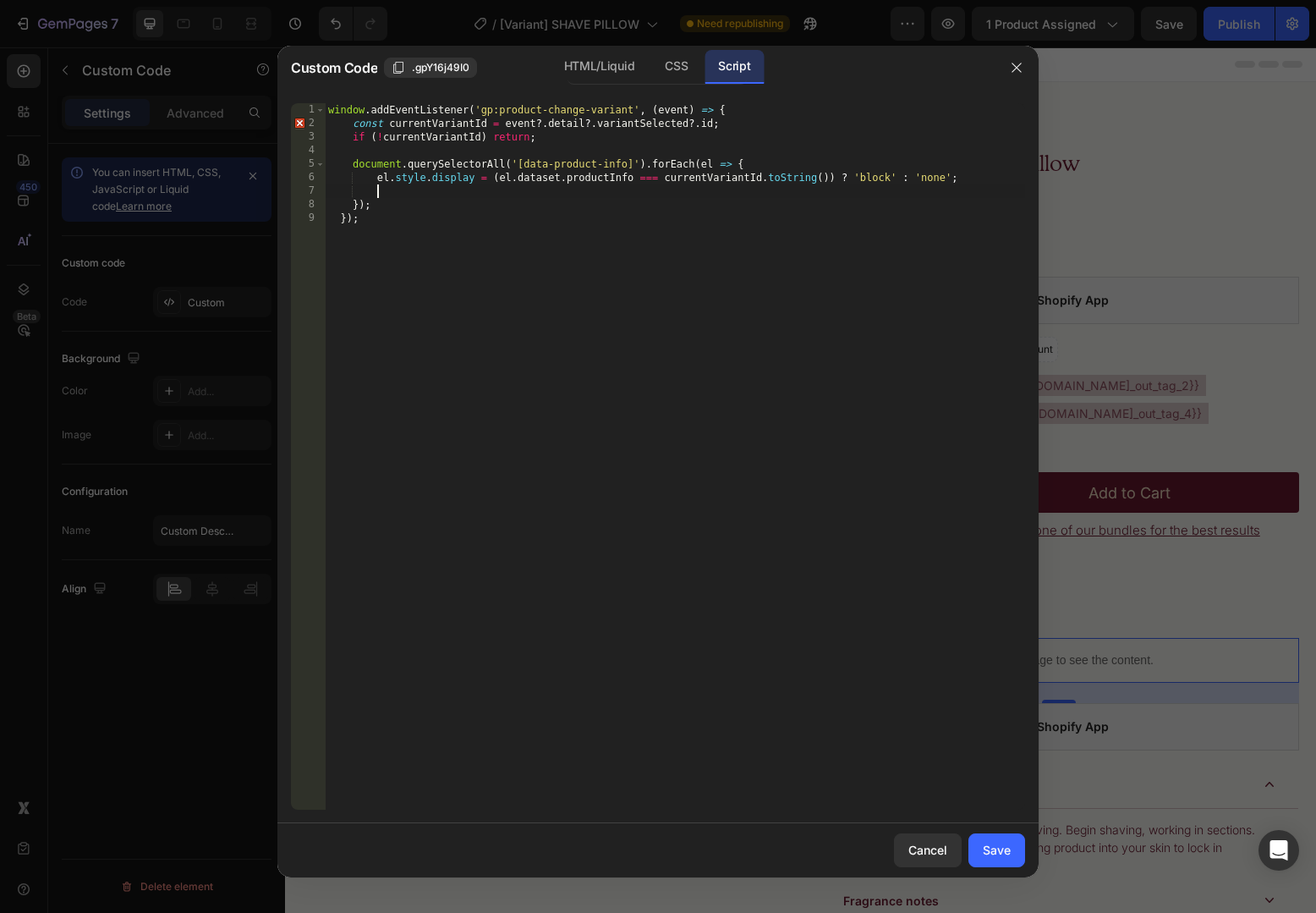
scroll to position [0, 3]
paste textarea
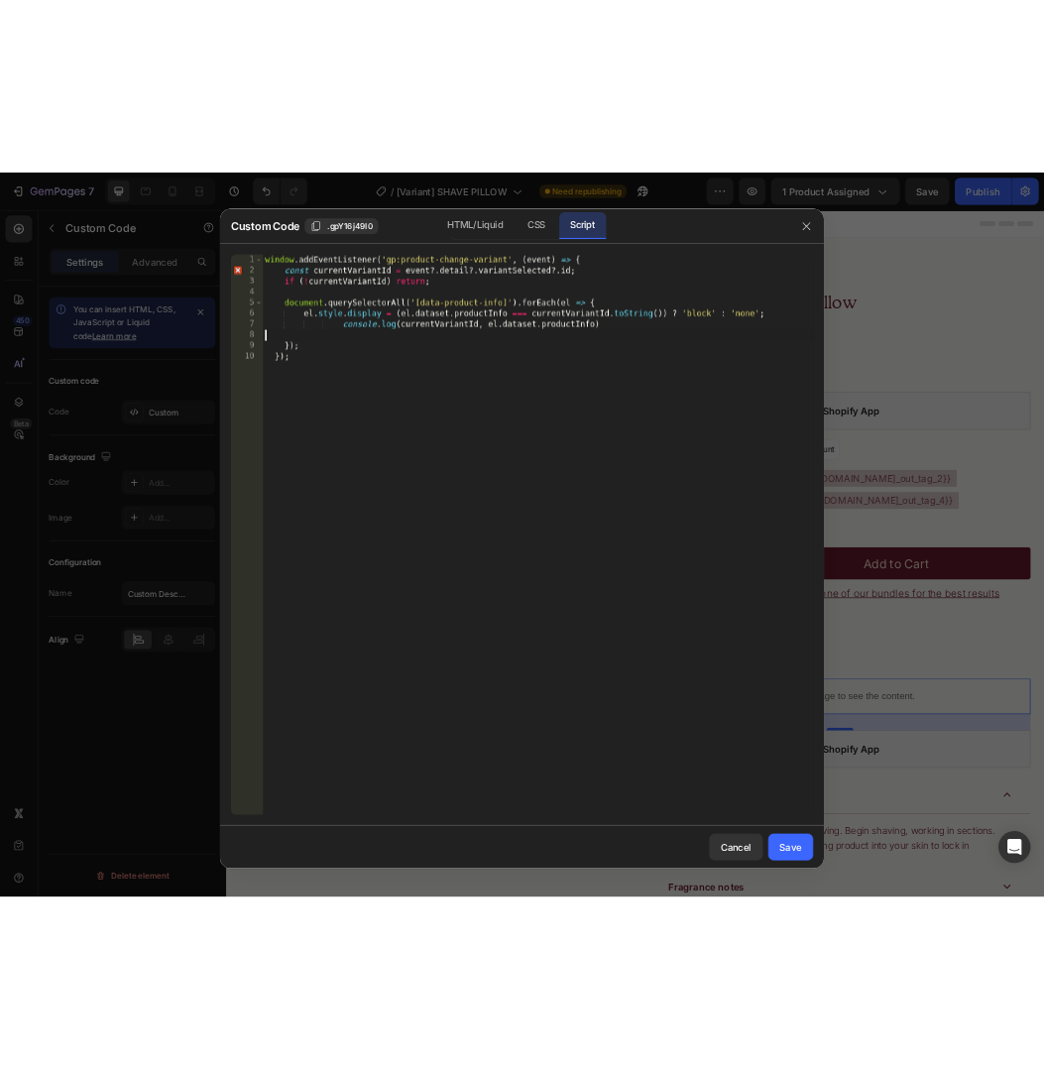
scroll to position [0, 0]
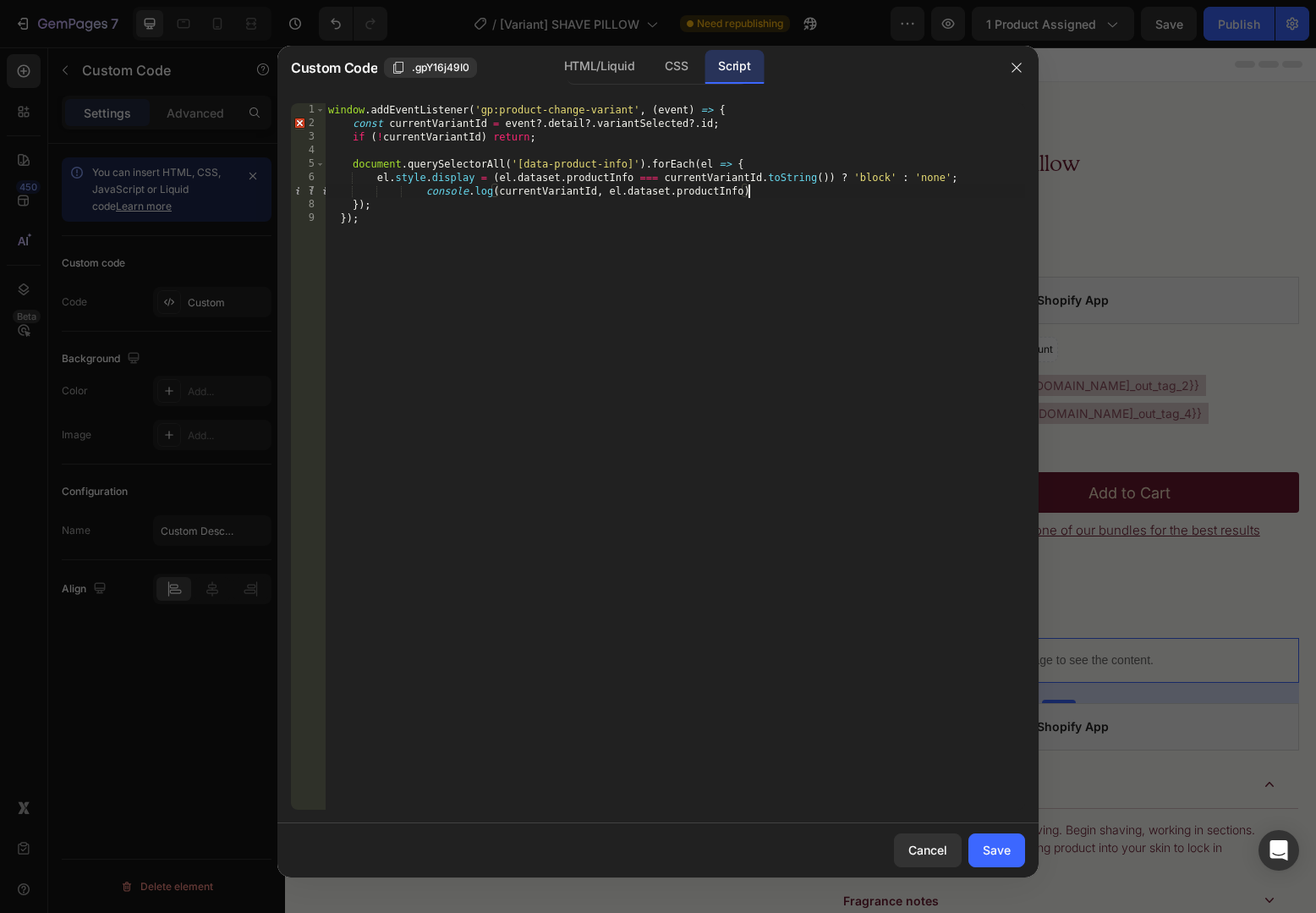
click at [390, 195] on div "window . addEventListener ( 'gp:product-change-variant' , ( event ) => { const …" at bounding box center [675, 470] width 700 height 734
click at [563, 192] on div "window . addEventListener ( 'gp:product-change-variant' , ( event ) => { const …" at bounding box center [675, 470] width 700 height 734
drag, startPoint x: 563, startPoint y: 192, endPoint x: 653, endPoint y: 189, distance: 90.0
click at [655, 190] on div "window . addEventListener ( 'gp:product-change-variant' , ( event ) => { const …" at bounding box center [675, 470] width 700 height 734
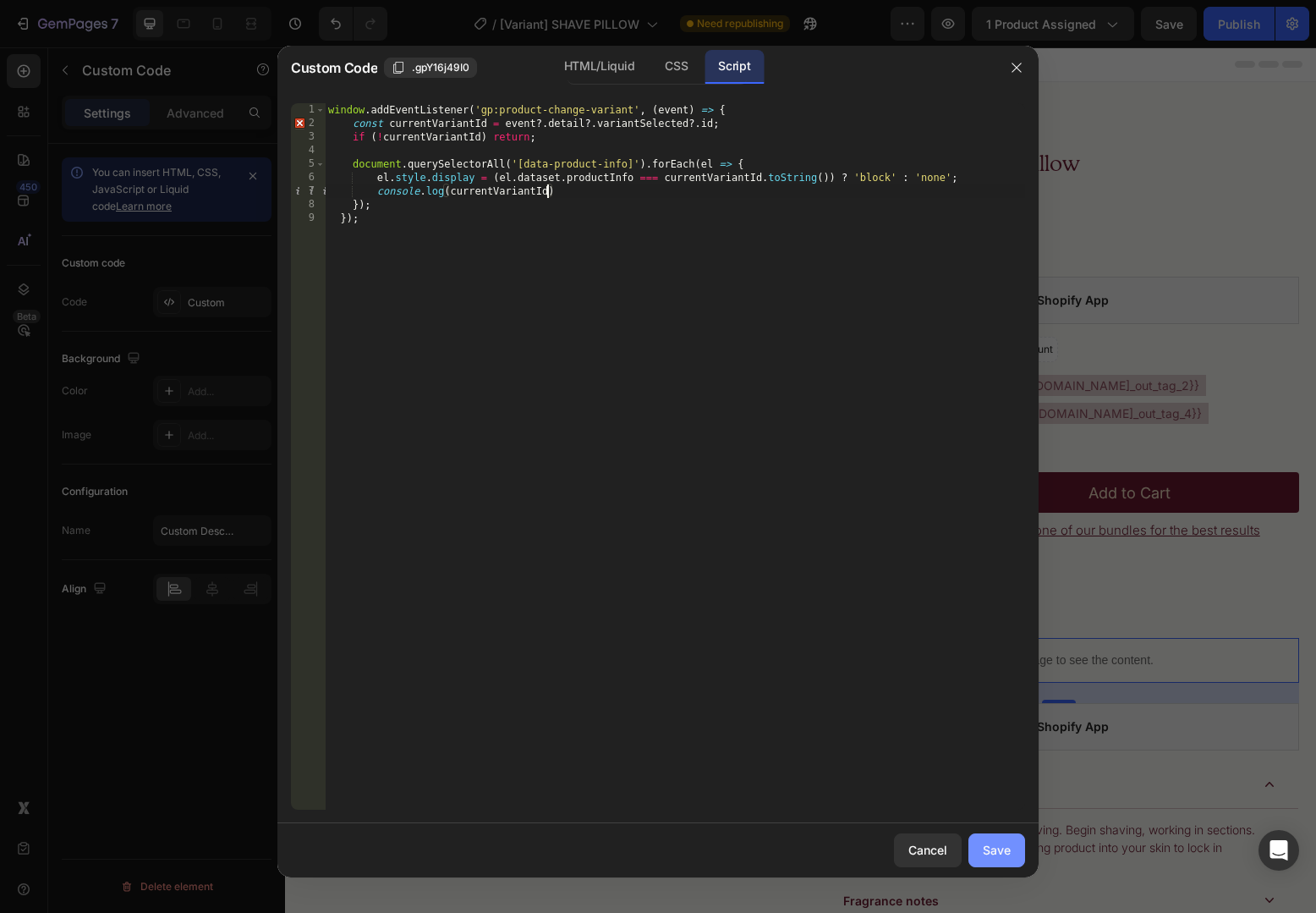
type textarea "console.log(currentVariantId)"
click at [1005, 860] on button "Save" at bounding box center [996, 851] width 56 height 34
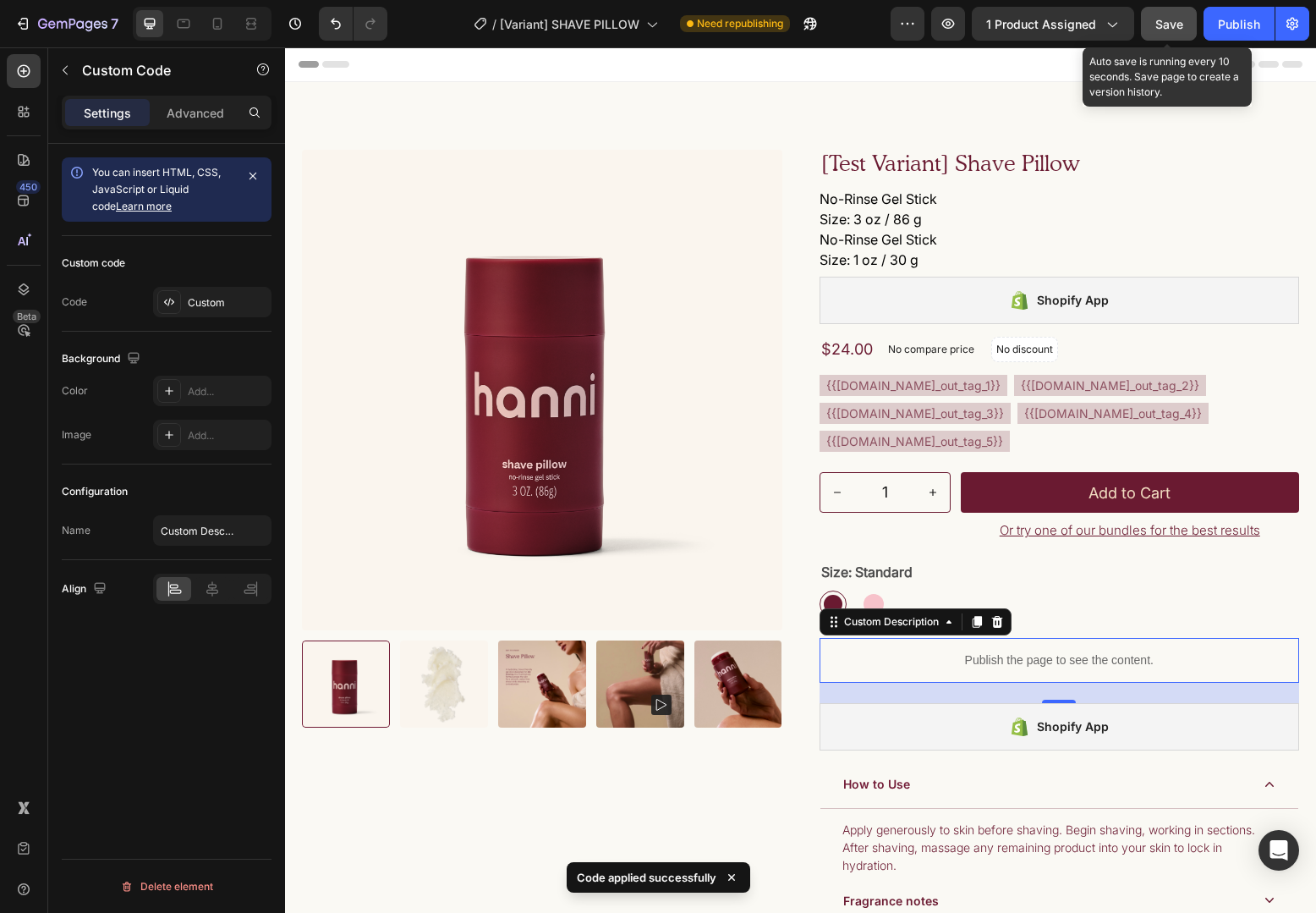
click at [1157, 37] on button "Save" at bounding box center [1168, 24] width 55 height 34
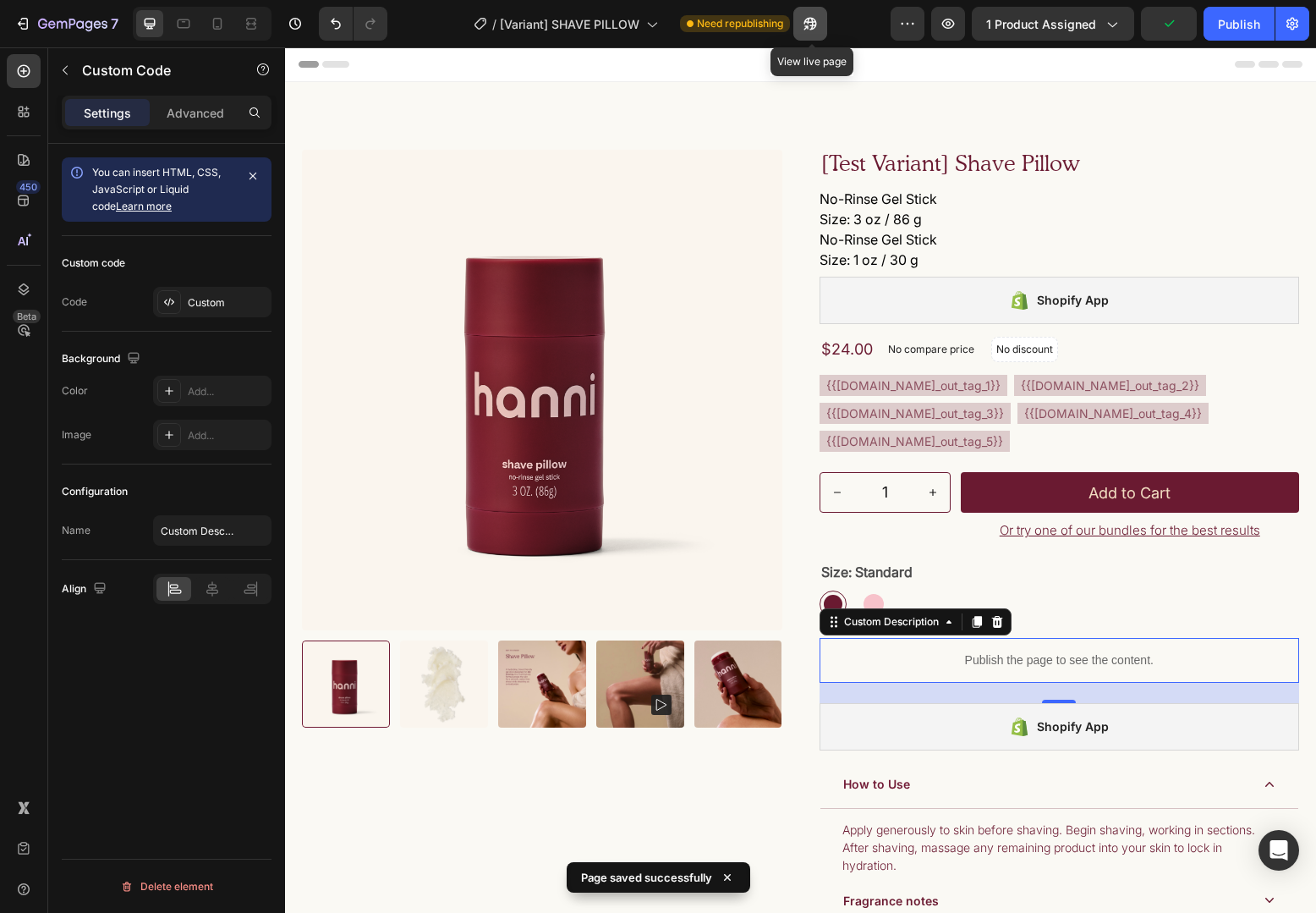
click at [805, 26] on icon "button" at bounding box center [810, 24] width 17 height 17
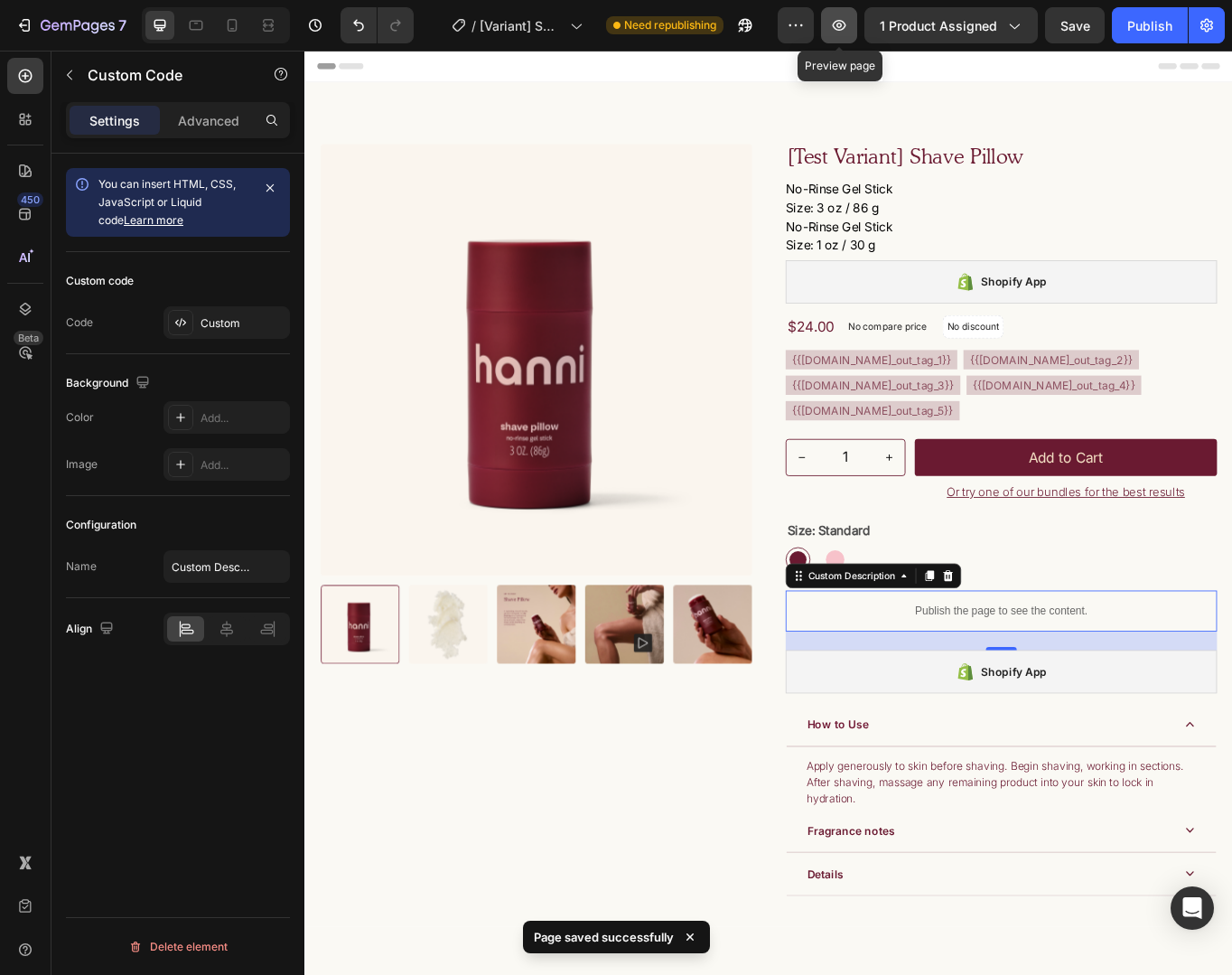
click at [848, 26] on icon "button" at bounding box center [839, 26] width 18 height 18
click at [1204, 729] on div "Publish the page to see the content." at bounding box center [1118, 705] width 504 height 48
click at [1155, 729] on div "Publish the page to see the content." at bounding box center [1118, 705] width 504 height 48
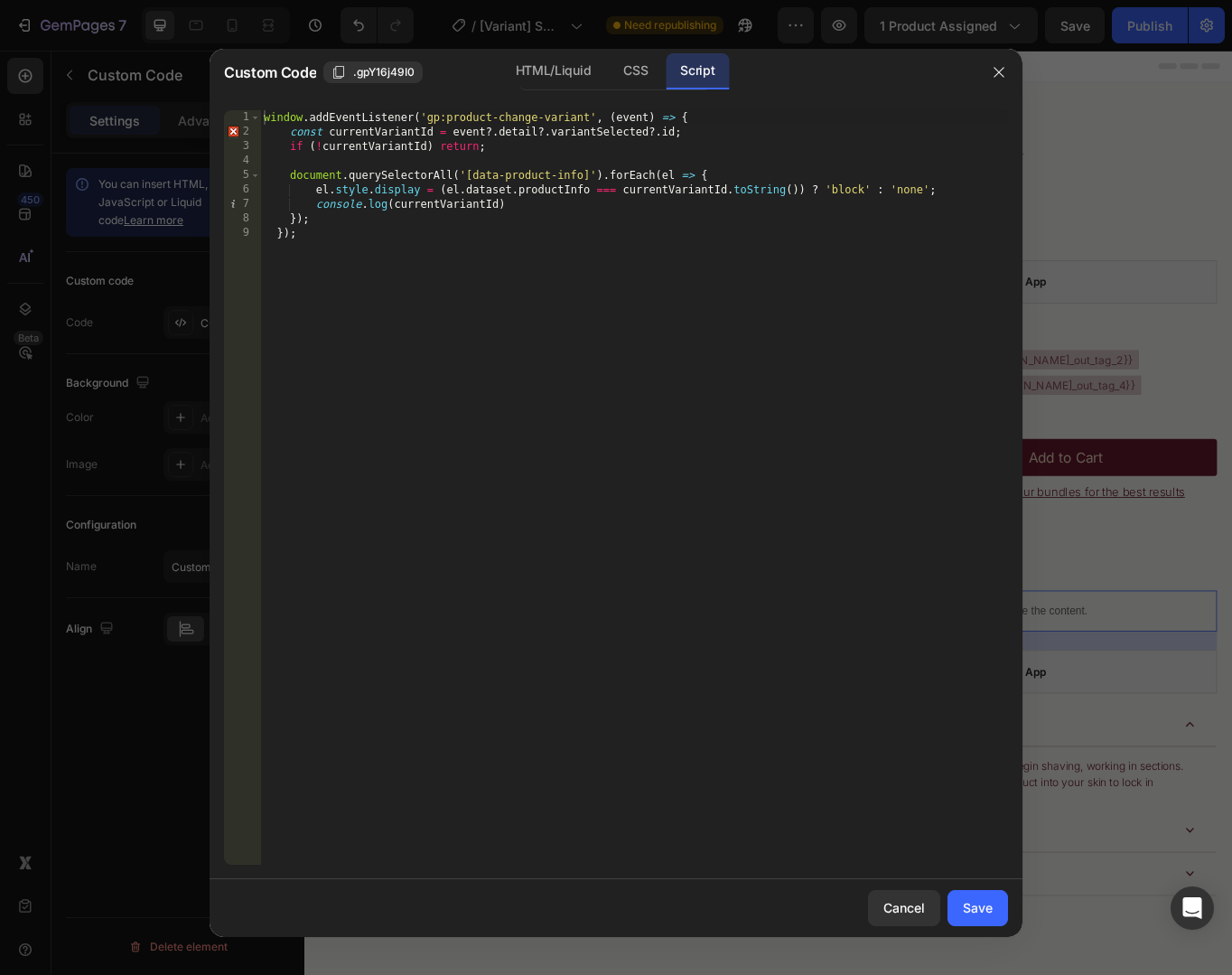
click at [438, 118] on div "window . addEventListener ( 'gp:product-change-variant' , ( event ) => { const …" at bounding box center [634, 502] width 748 height 784
drag, startPoint x: 438, startPoint y: 118, endPoint x: 553, endPoint y: 121, distance: 115.0
click at [553, 121] on div "window . addEventListener ( 'gp:product-change-variant' , ( event ) => { const …" at bounding box center [634, 502] width 748 height 784
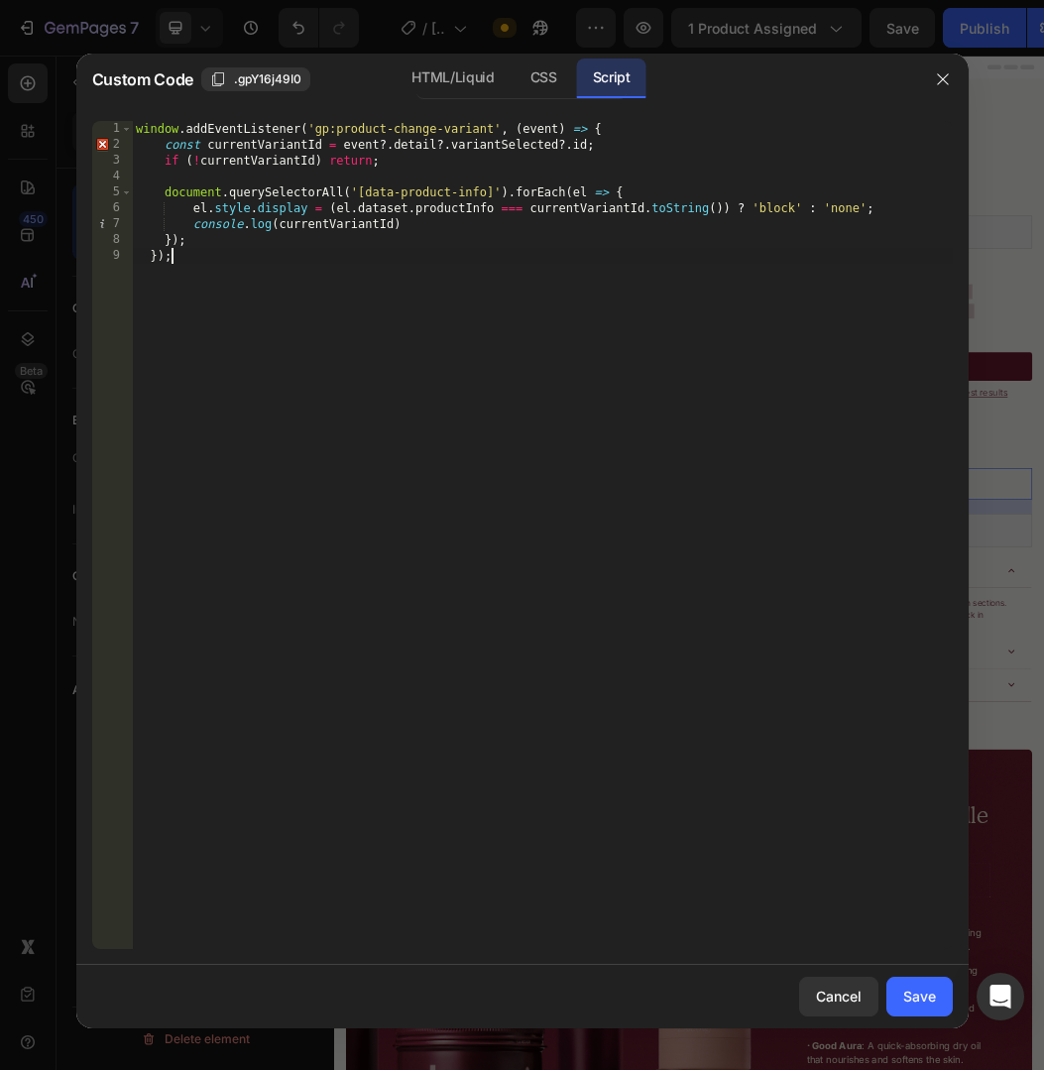
click at [604, 309] on div "window . addEventListener ( 'gp:product-change-variant' , ( event ) => { const …" at bounding box center [542, 551] width 821 height 860
click at [635, 131] on div "window . addEventListener ( 'gp:product-change-variant' , ( event ) => { const …" at bounding box center [542, 551] width 821 height 860
type textarea "window.addEventListener('gp:product-change-variant', (event) => {"
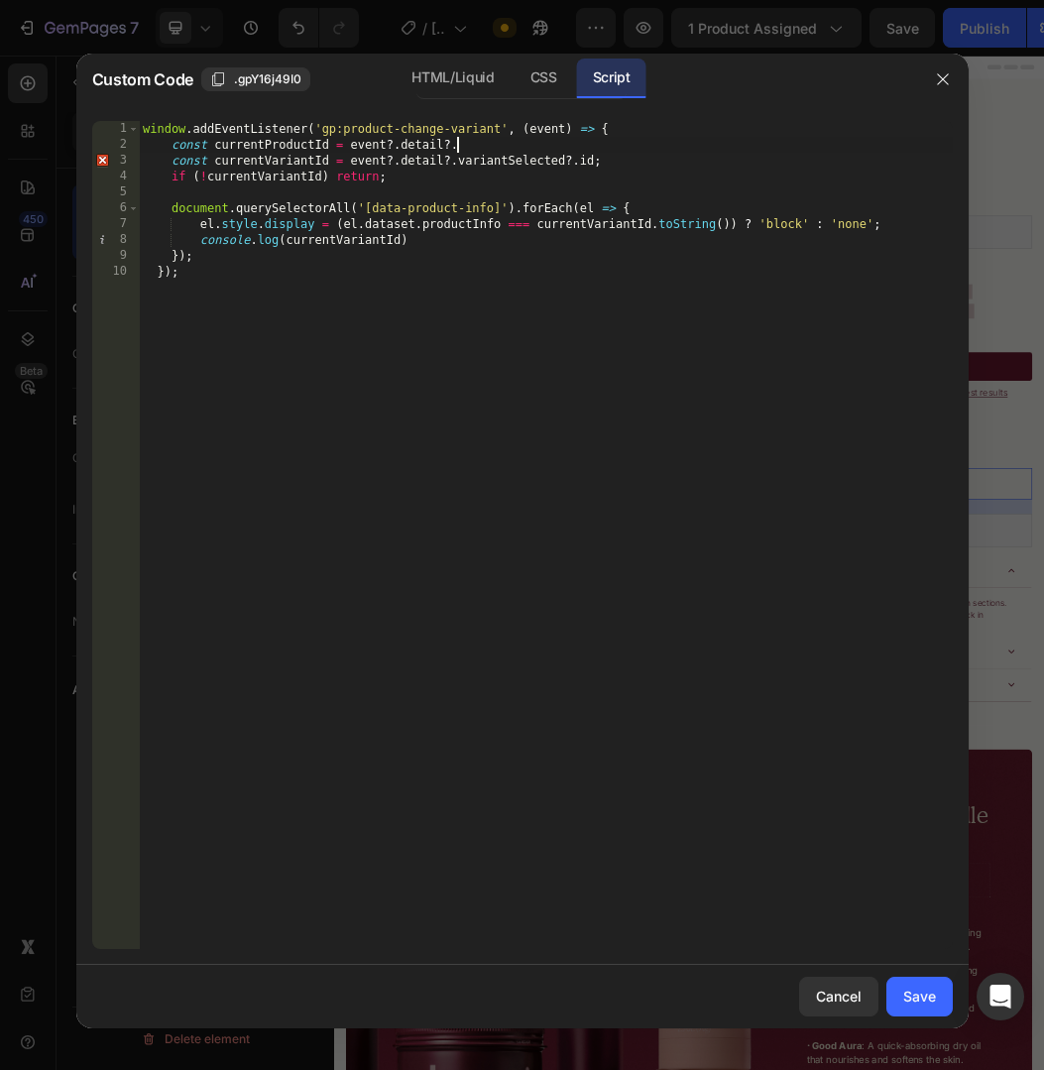
scroll to position [0, 25]
paste textarea "productId"
click at [515, 91] on div "HTML/Liquid" at bounding box center [544, 79] width 59 height 40
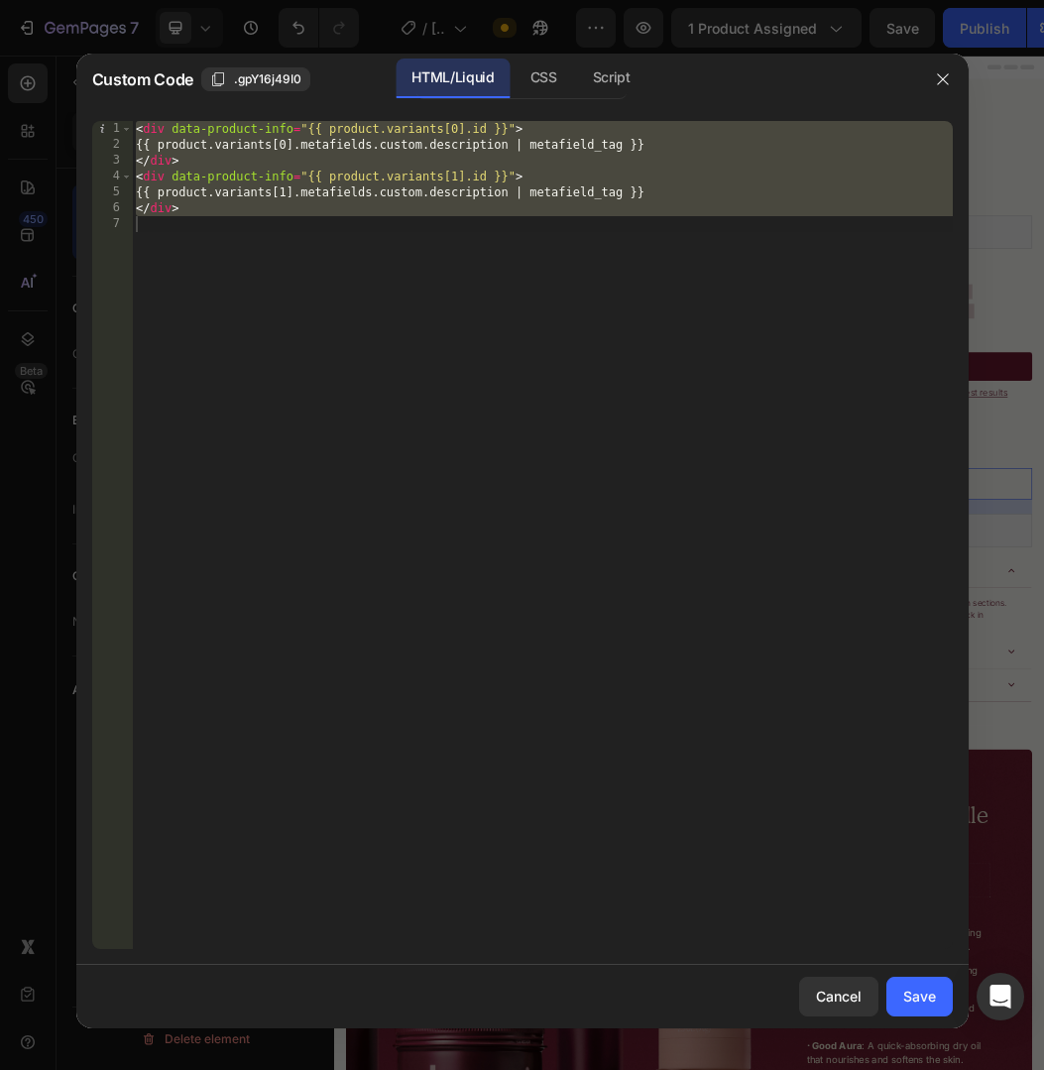
scroll to position [0, 2]
click at [368, 130] on div "< div data-product-info = "{{ product.variants[0].id }}" > {{ product.variants[…" at bounding box center [542, 551] width 821 height 860
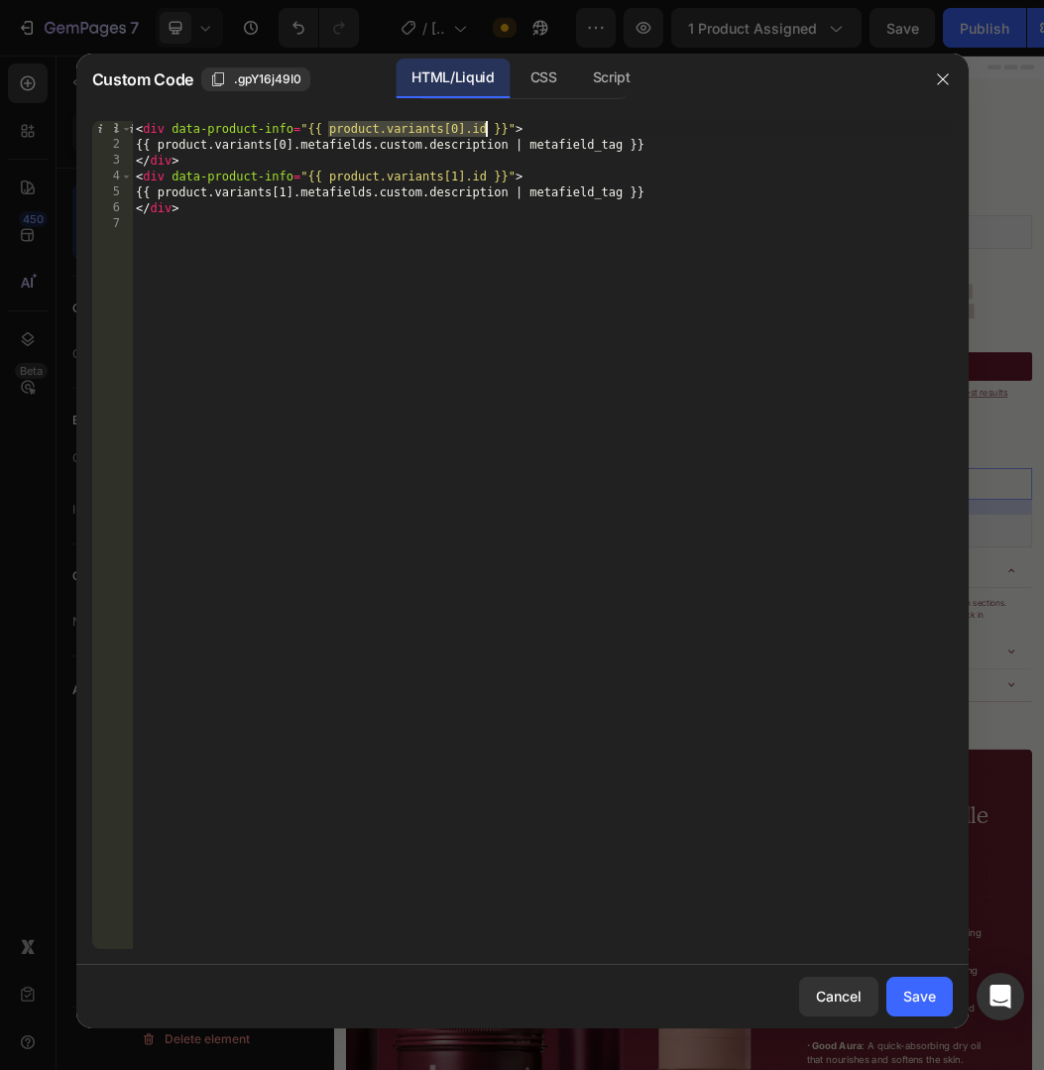
drag, startPoint x: 368, startPoint y: 130, endPoint x: 480, endPoint y: 123, distance: 112.3
click at [480, 123] on div "< div data-product-info = "{{ product.variants[0].id }}" > {{ product.variants[…" at bounding box center [542, 551] width 821 height 860
click at [606, 74] on div "Script" at bounding box center [611, 79] width 69 height 40
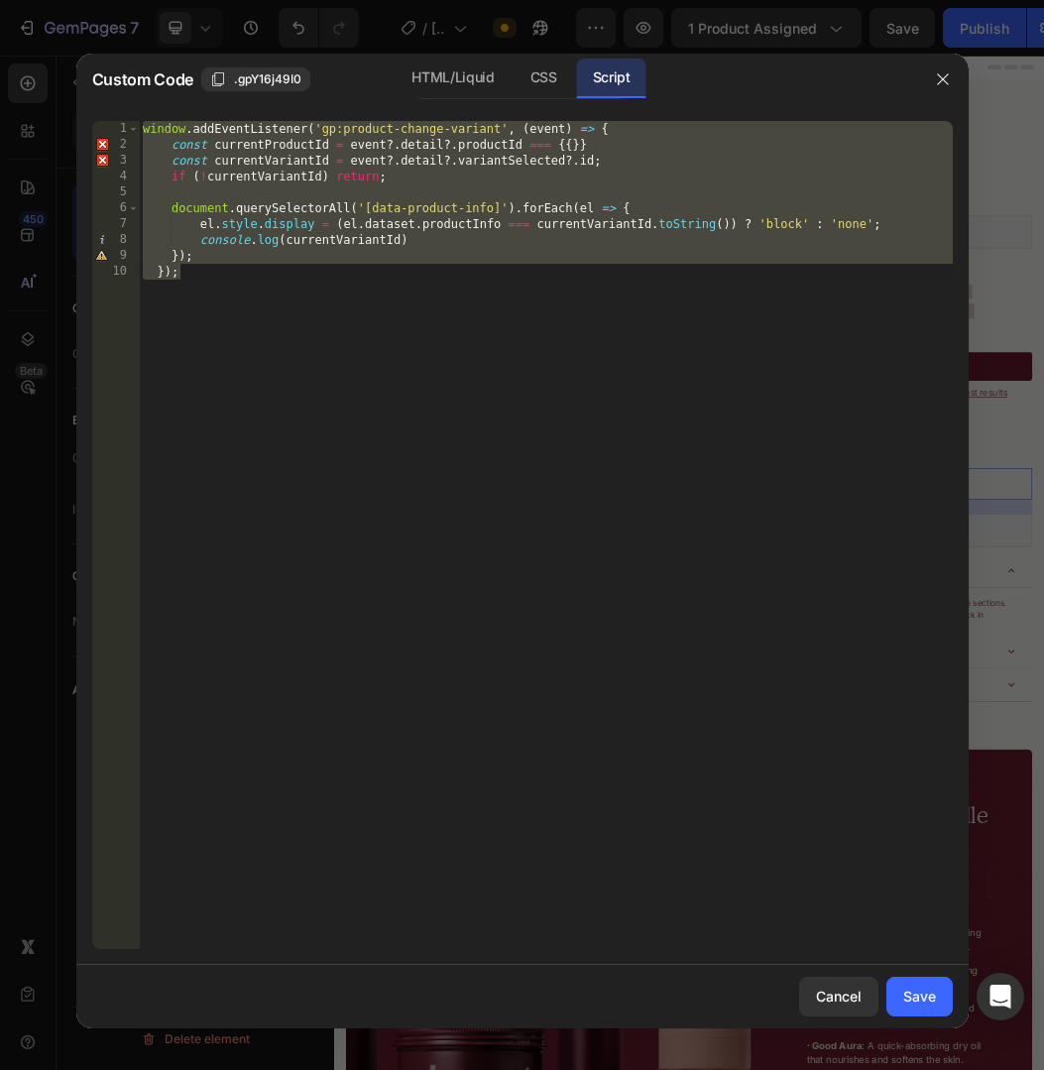
click at [573, 142] on div "window . addEventListener ( 'gp:product-change-variant' , ( event ) => { const …" at bounding box center [546, 551] width 814 height 860
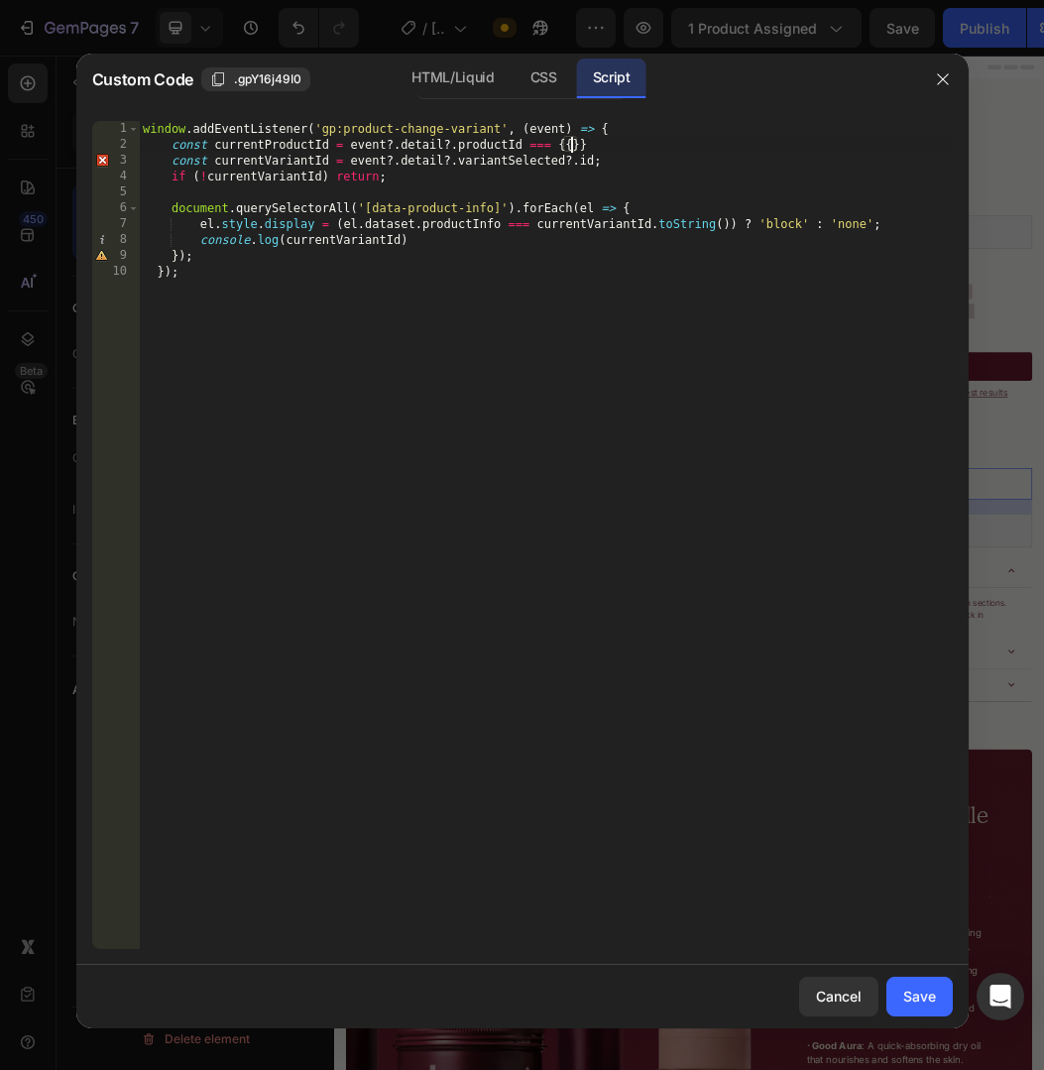
paste textarea "product.variants[0].id"
click at [674, 144] on div "window . addEventListener ( 'gp:product-change-variant' , ( event ) => { const …" at bounding box center [546, 551] width 814 height 860
drag, startPoint x: 674, startPoint y: 144, endPoint x: 688, endPoint y: 144, distance: 13.9
click at [687, 144] on div "window . addEventListener ( 'gp:product-change-variant' , ( event ) => { const …" at bounding box center [546, 551] width 814 height 860
click at [688, 144] on div "window . addEventListener ( 'gp:product-change-variant' , ( event ) => { const …" at bounding box center [546, 551] width 814 height 860
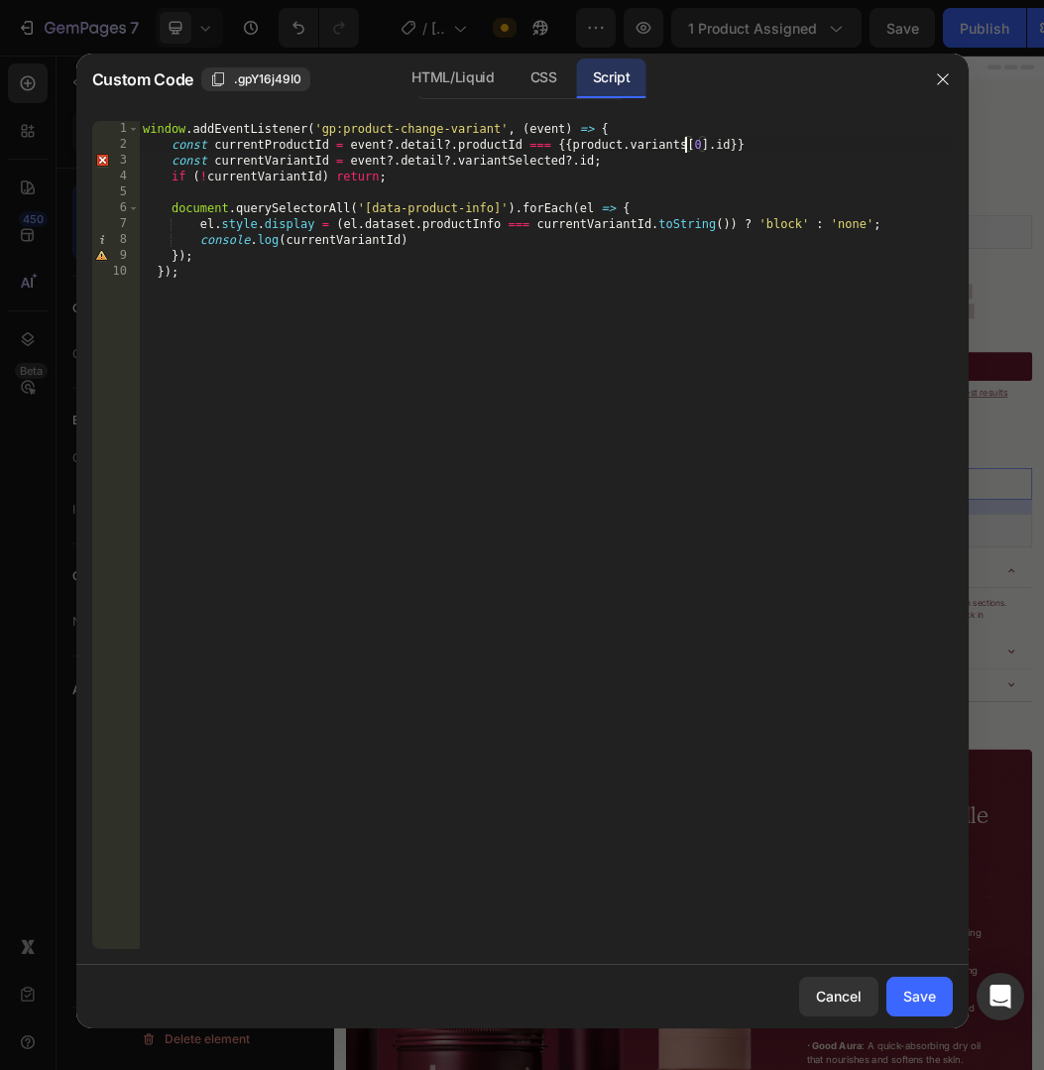
click at [712, 146] on div "window . addEventListener ( 'gp:product-change-variant' , ( event ) => { const …" at bounding box center [546, 551] width 814 height 860
click at [649, 146] on div "window . addEventListener ( 'gp:product-change-variant' , ( event ) => { const …" at bounding box center [546, 551] width 814 height 860
drag, startPoint x: 649, startPoint y: 146, endPoint x: 709, endPoint y: 147, distance: 59.5
click at [709, 147] on div "window . addEventListener ( 'gp:product-change-variant' , ( event ) => { const …" at bounding box center [546, 551] width 814 height 860
type textarea "const currentProductId = event?.detail?.productId === {{[DOMAIN_NAME]}}"
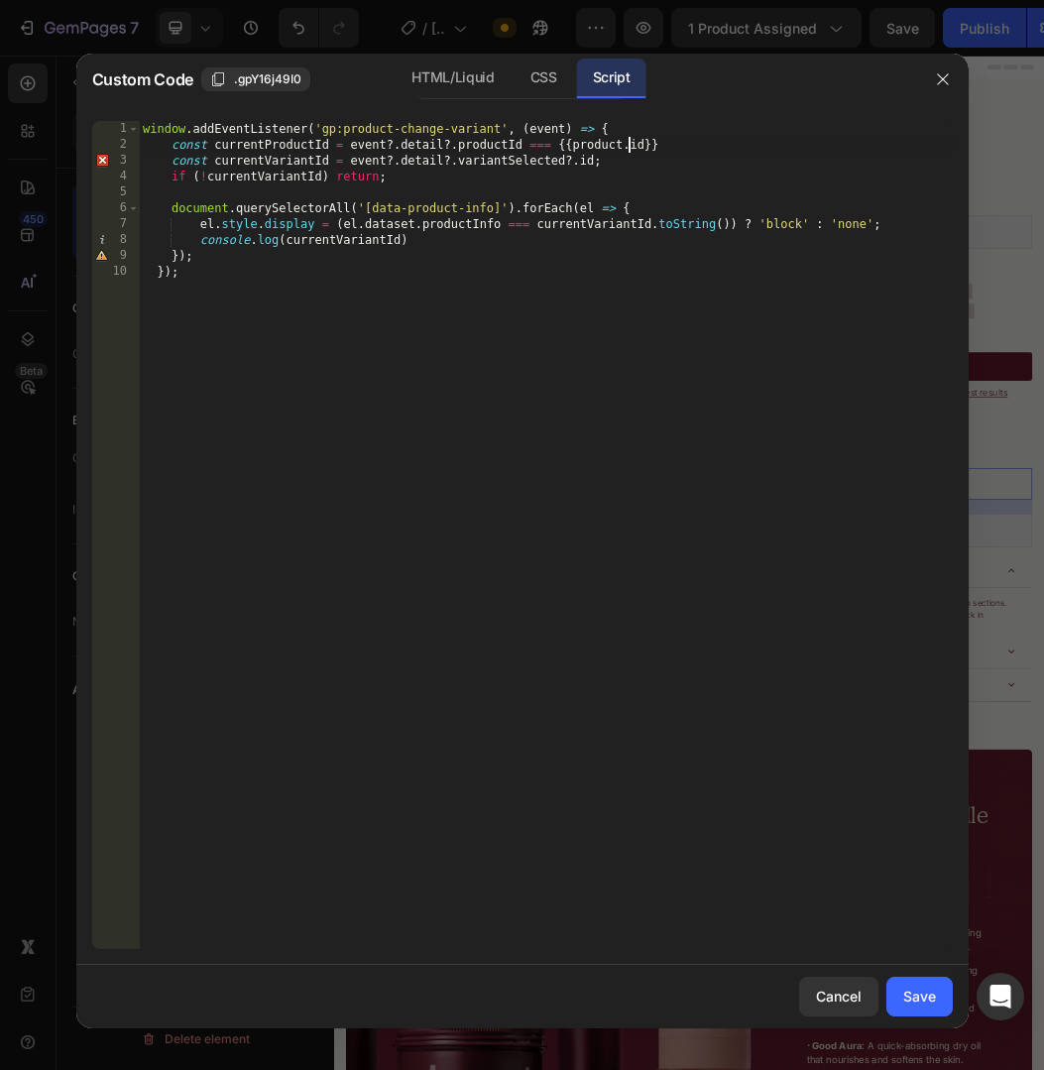
click at [559, 186] on div "window . addEventListener ( 'gp:product-change-variant' , ( event ) => { const …" at bounding box center [546, 551] width 814 height 860
click at [623, 178] on div "window . addEventListener ( 'gp:product-change-variant' , ( event ) => { const …" at bounding box center [546, 551] width 814 height 860
click at [575, 154] on div "window . addEventListener ( 'gp:product-change-variant' , ( event ) => { const …" at bounding box center [546, 551] width 814 height 860
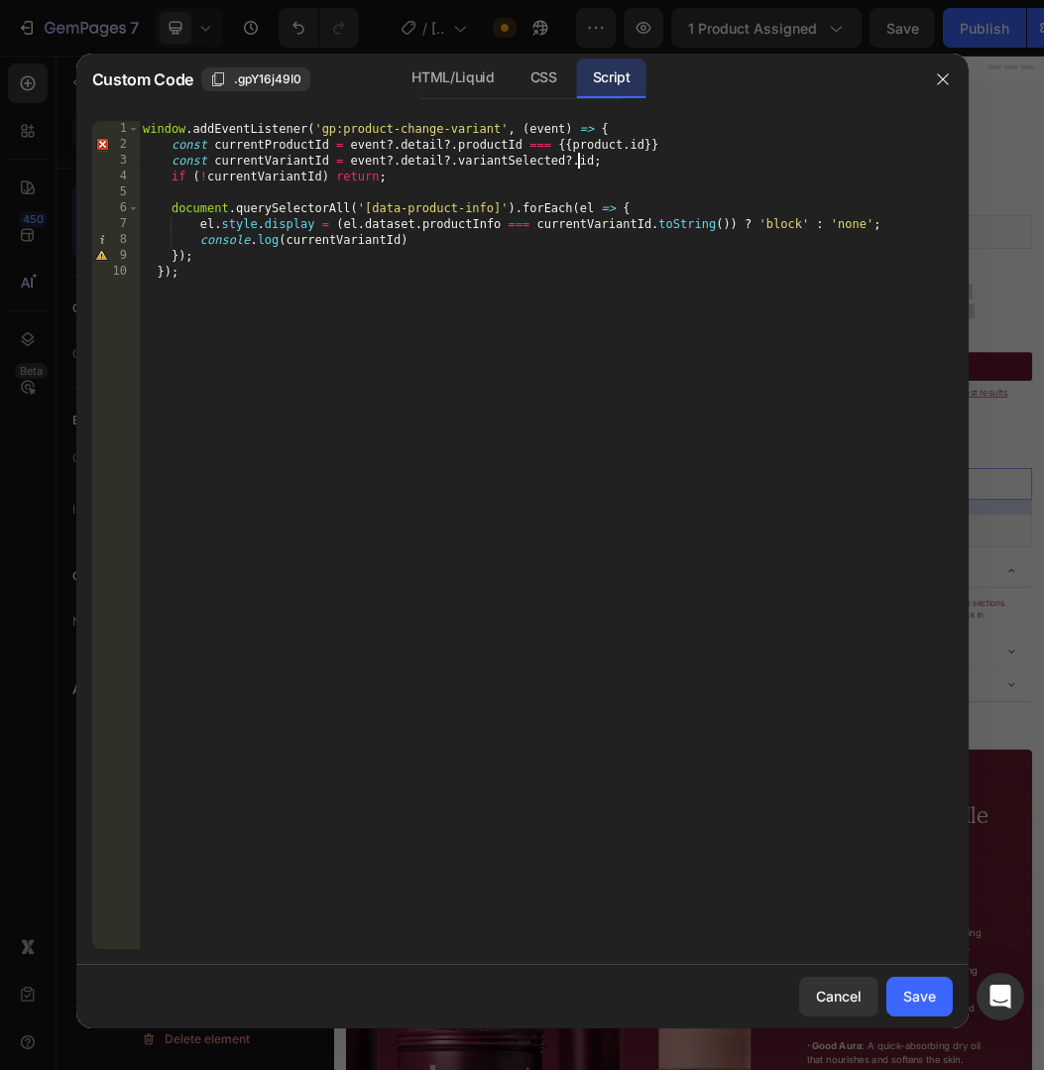
click at [575, 154] on div "window . addEventListener ( 'gp:product-change-variant' , ( event ) => { const …" at bounding box center [546, 551] width 814 height 860
click at [572, 152] on div "window . addEventListener ( 'gp:product-change-variant' , ( event ) => { const …" at bounding box center [546, 551] width 814 height 860
click at [651, 144] on div "window . addEventListener ( 'gp:product-change-variant' , ( event ) => { const …" at bounding box center [546, 551] width 814 height 860
click at [654, 171] on div "window . addEventListener ( 'gp:product-change-variant' , ( event ) => { const …" at bounding box center [546, 551] width 814 height 860
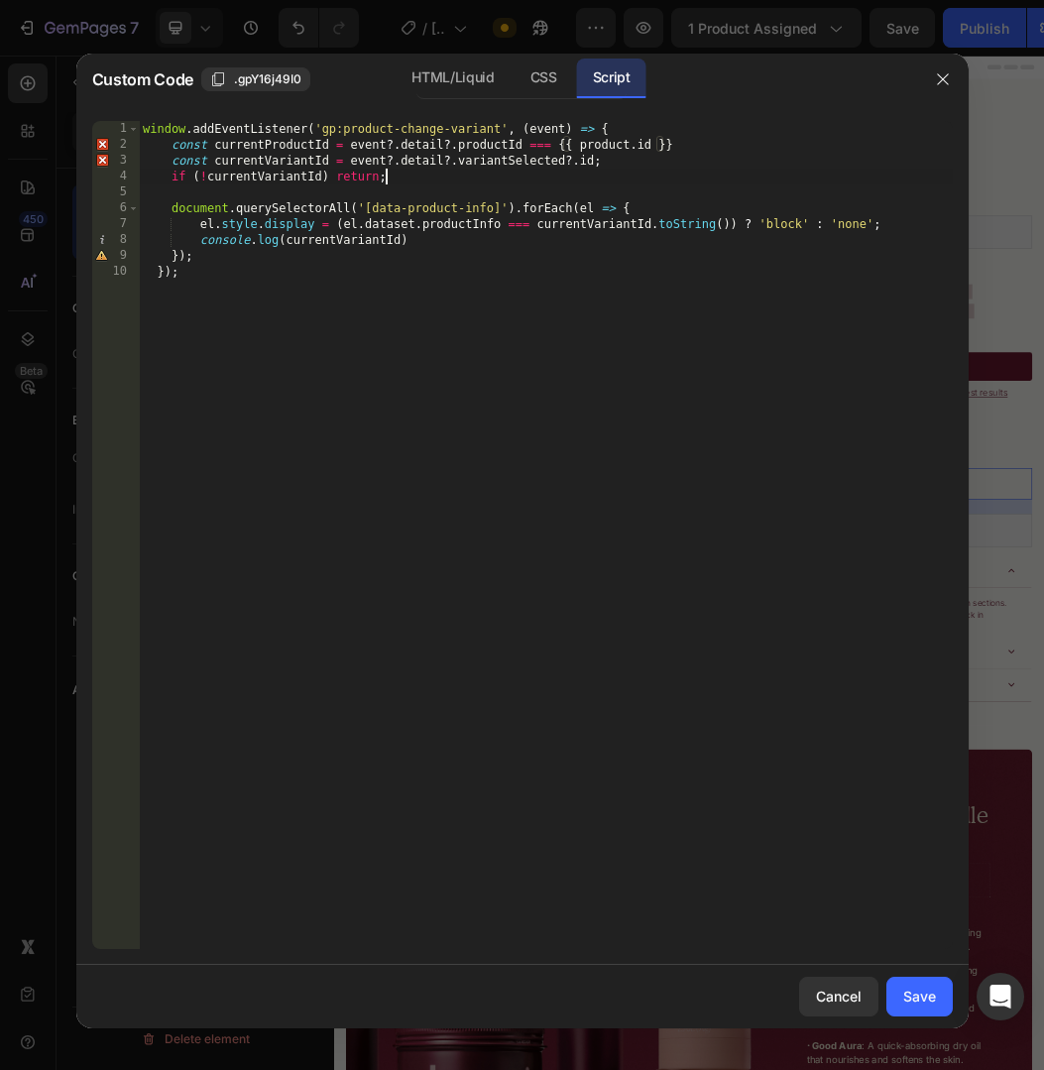
scroll to position [0, 19]
click at [598, 143] on div "window . addEventListener ( 'gp:product-change-variant' , ( event ) => { const …" at bounding box center [546, 551] width 814 height 860
click at [251, 154] on div "window . addEventListener ( 'gp:product-change-variant' , ( event ) => { const …" at bounding box center [546, 551] width 814 height 860
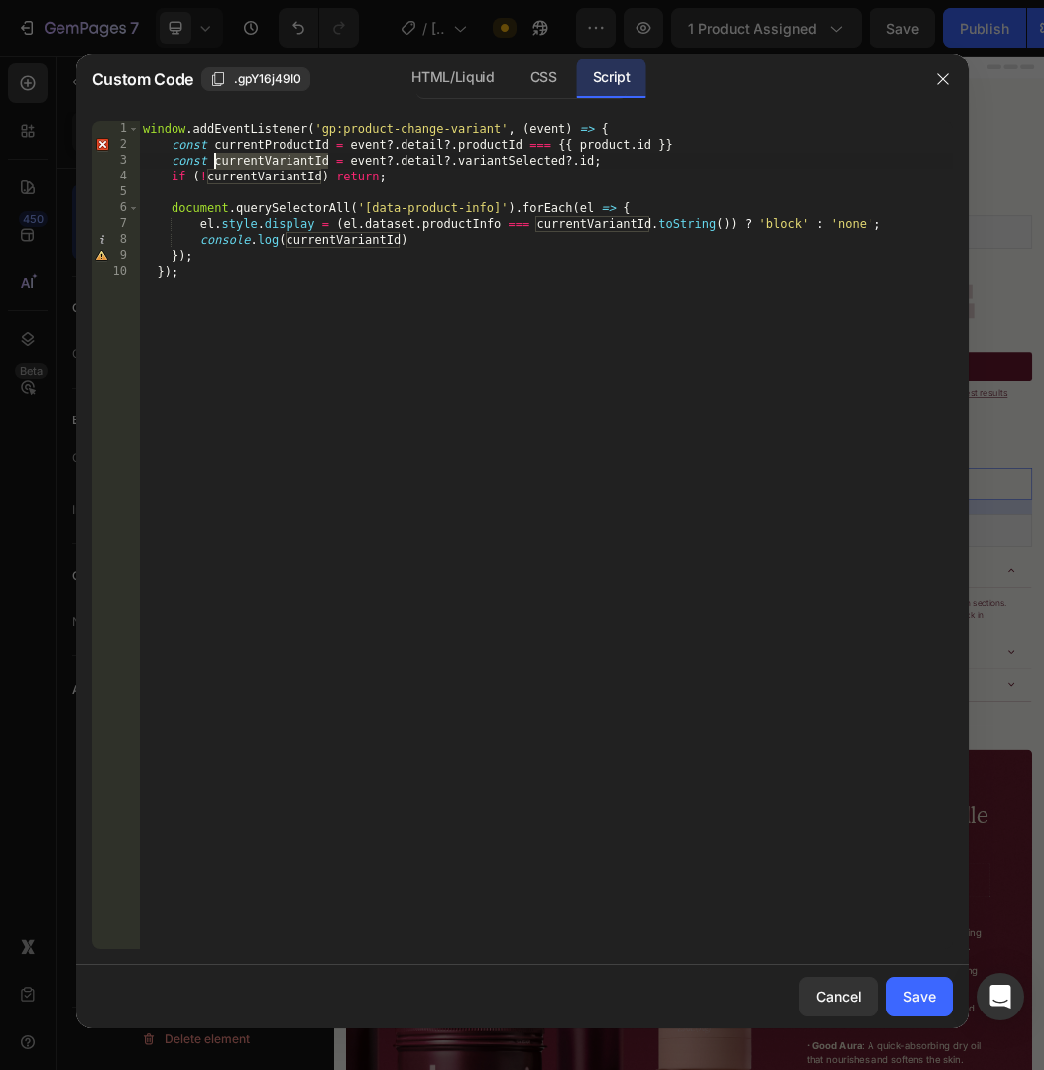
click at [262, 145] on div "window . addEventListener ( 'gp:product-change-variant' , ( event ) => { const …" at bounding box center [546, 551] width 814 height 860
click at [199, 174] on div "window . addEventListener ( 'gp:product-change-variant' , ( event ) => { const …" at bounding box center [546, 551] width 814 height 860
click at [325, 176] on div "window . addEventListener ( 'gp:product-change-variant' , ( event ) => { const …" at bounding box center [546, 551] width 814 height 860
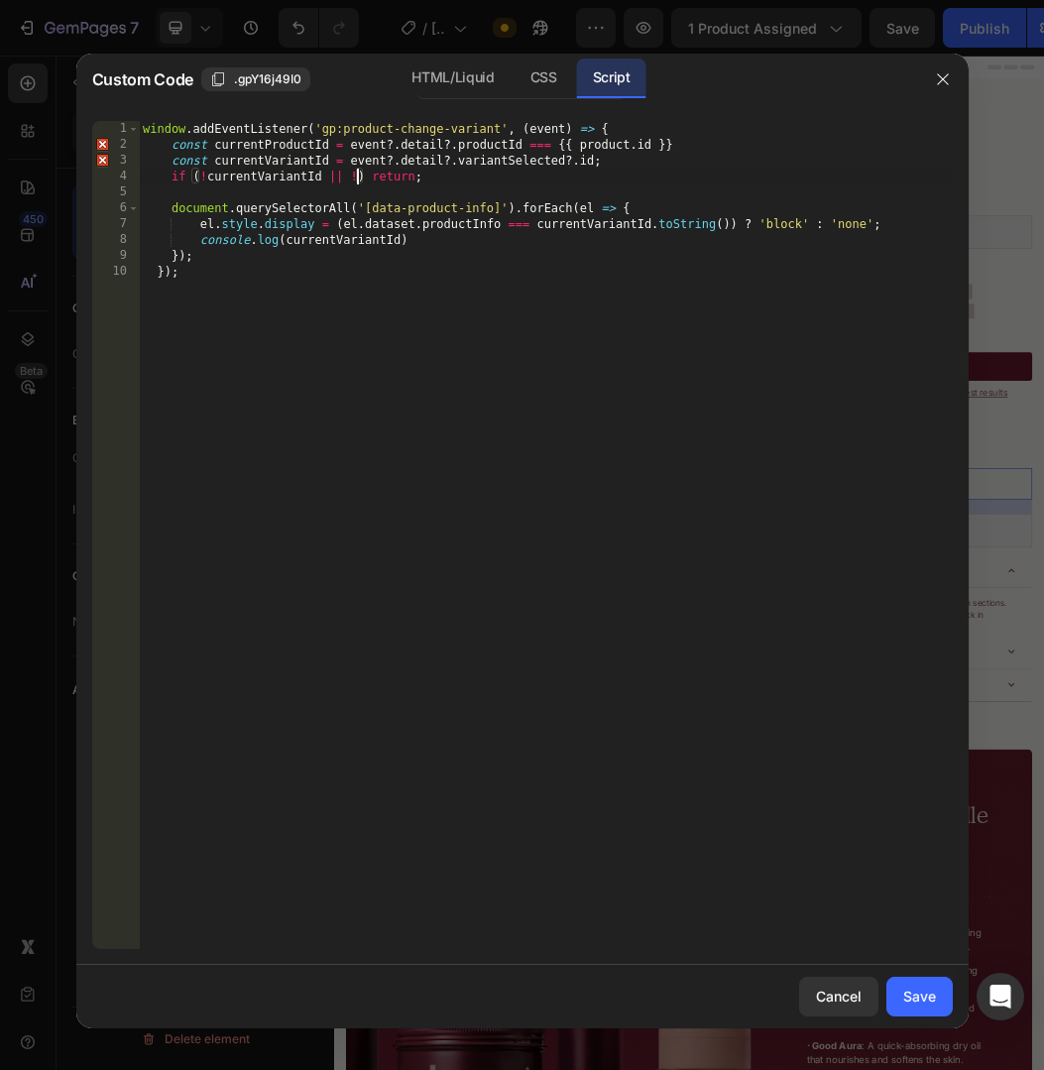
paste textarea "currentProductId"
type textarea "if (!currentVariantId || !currentProductId) return;"
click at [647, 195] on div "window . addEventListener ( 'gp:product-change-variant' , ( event ) => { const …" at bounding box center [546, 551] width 814 height 860
click at [908, 988] on div "Save" at bounding box center [919, 996] width 33 height 21
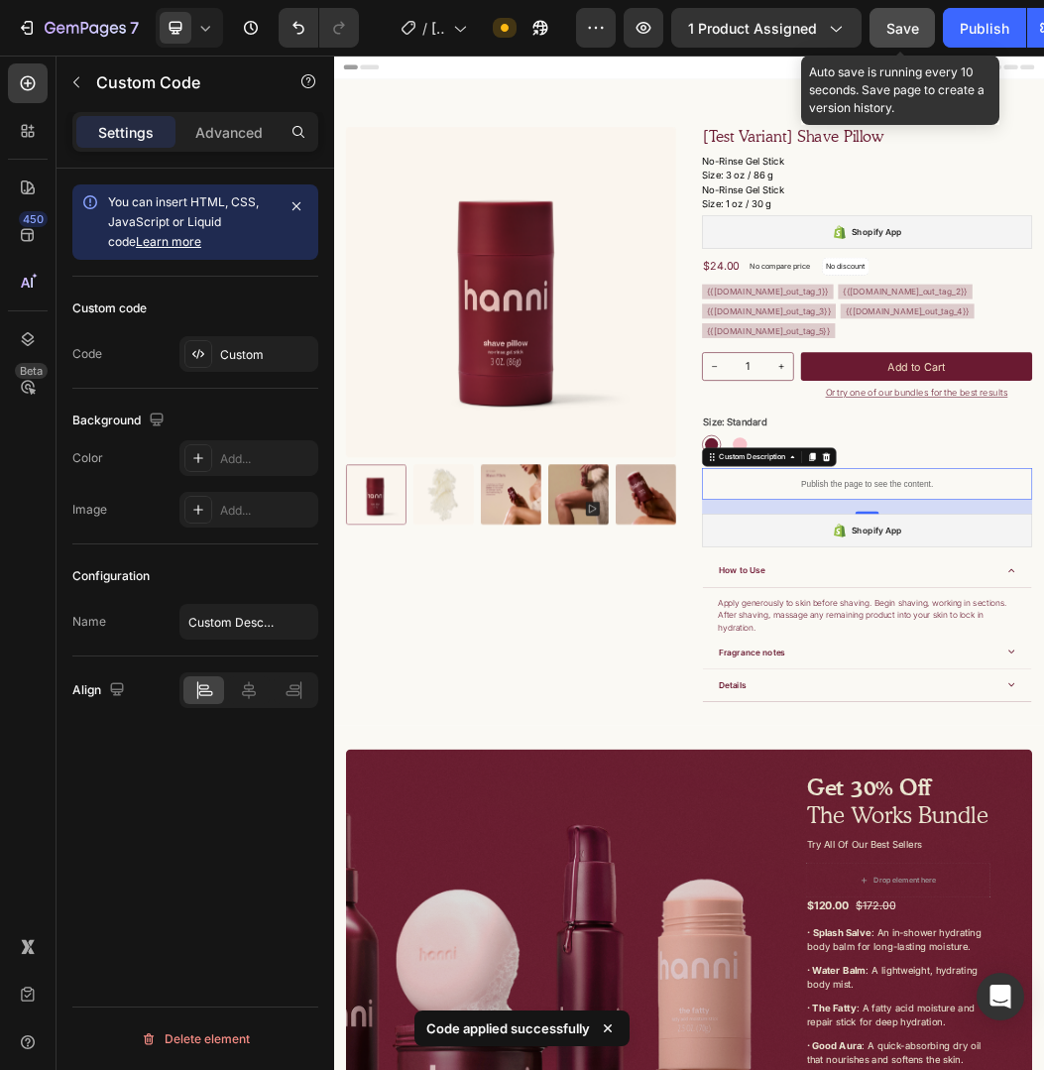
click at [906, 42] on button "Save" at bounding box center [902, 28] width 65 height 40
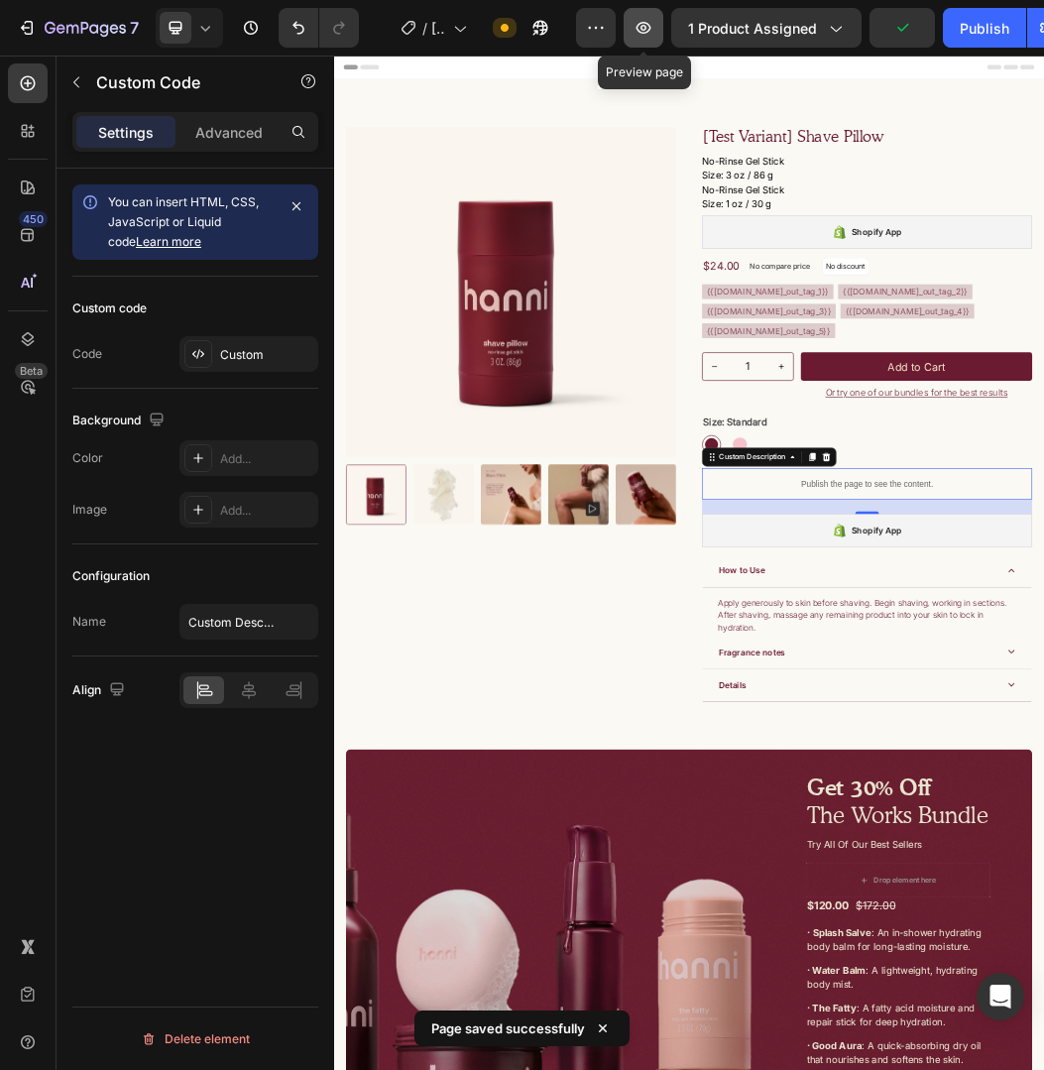
click at [640, 40] on button "button" at bounding box center [644, 28] width 40 height 40
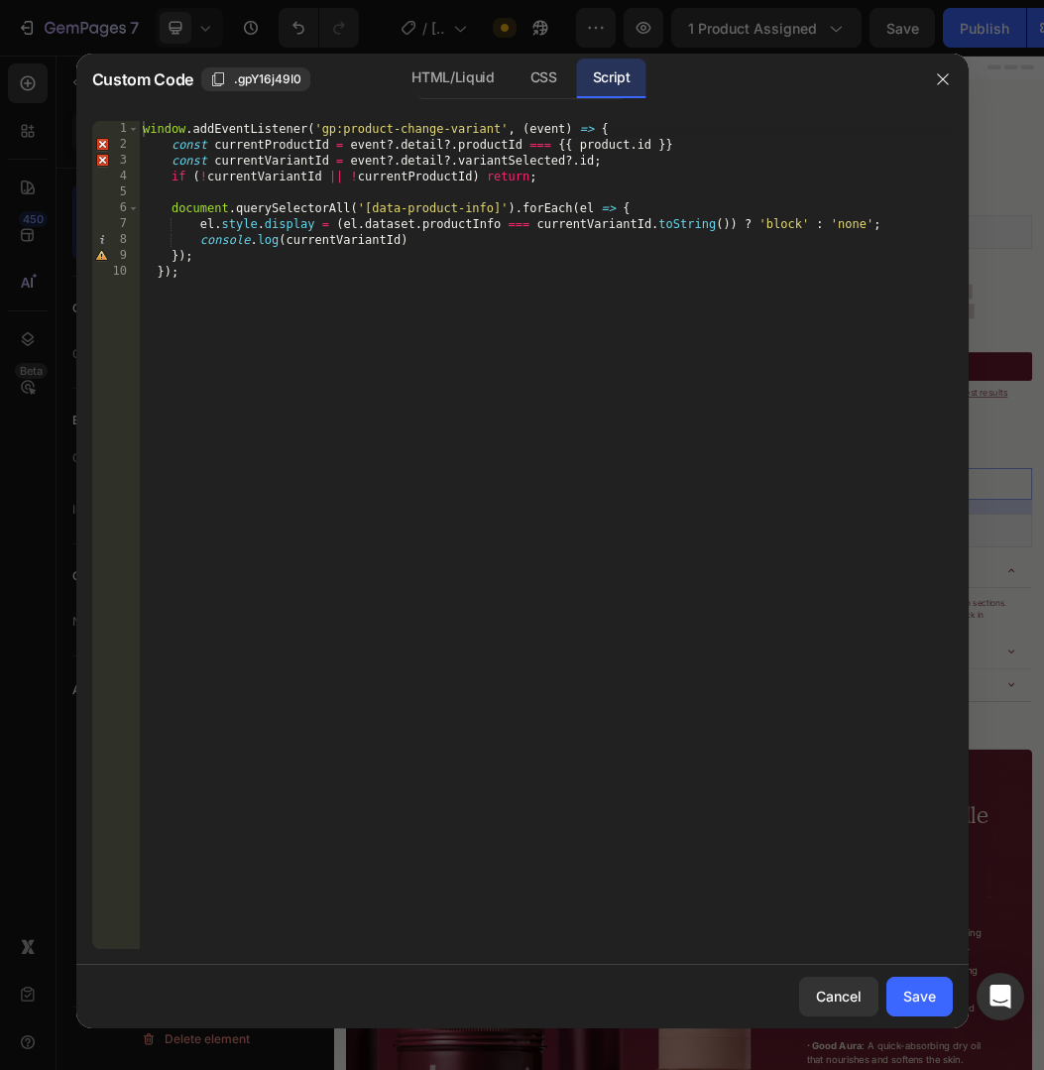
click at [249, 145] on div "window . addEventListener ( 'gp:product-change-variant' , ( event ) => { const …" at bounding box center [546, 551] width 814 height 860
click at [240, 146] on div "window . addEventListener ( 'gp:product-change-variant' , ( event ) => { const …" at bounding box center [546, 551] width 814 height 860
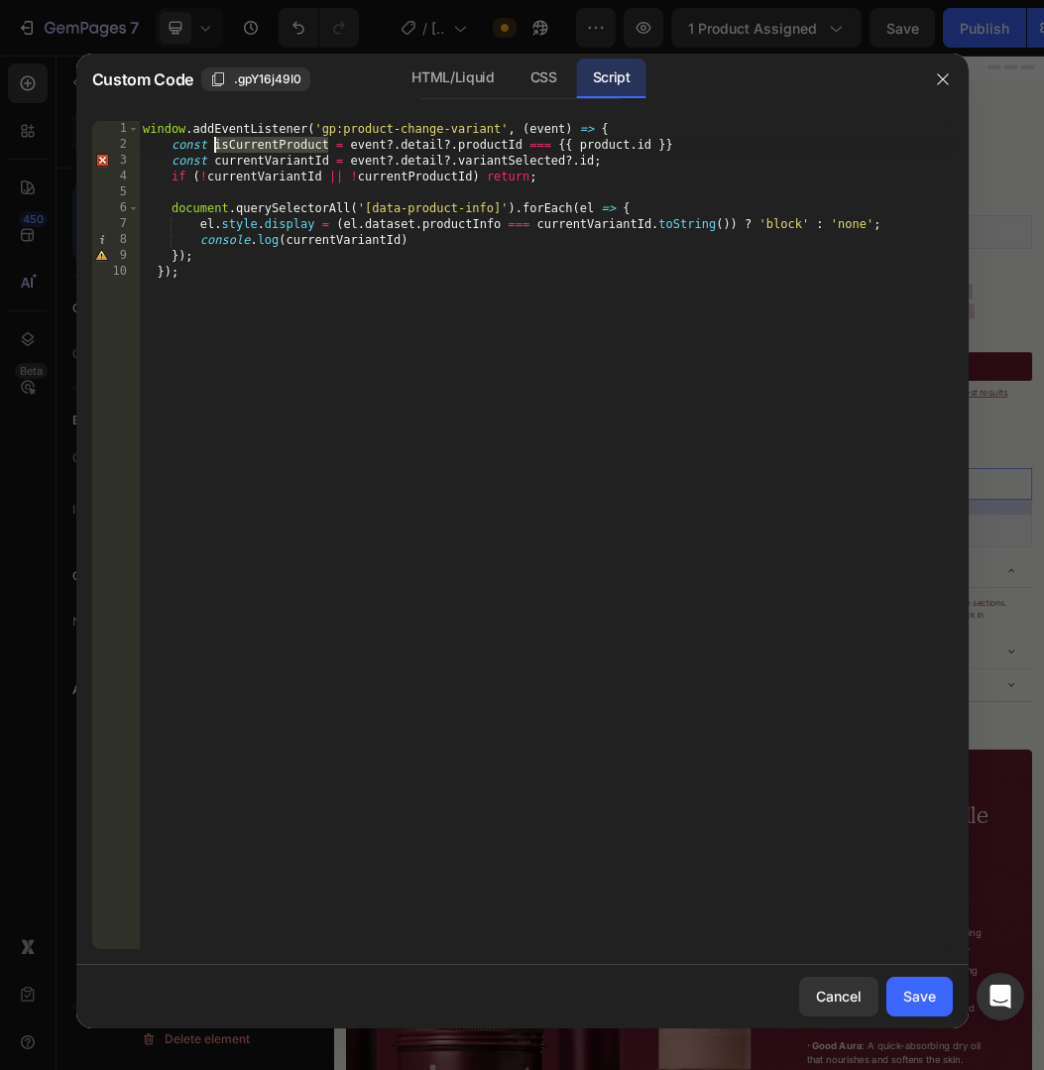
click at [402, 181] on div "window . addEventListener ( 'gp:product-change-variant' , ( event ) => { const …" at bounding box center [546, 551] width 814 height 860
paste textarea "isCurrentProduct"
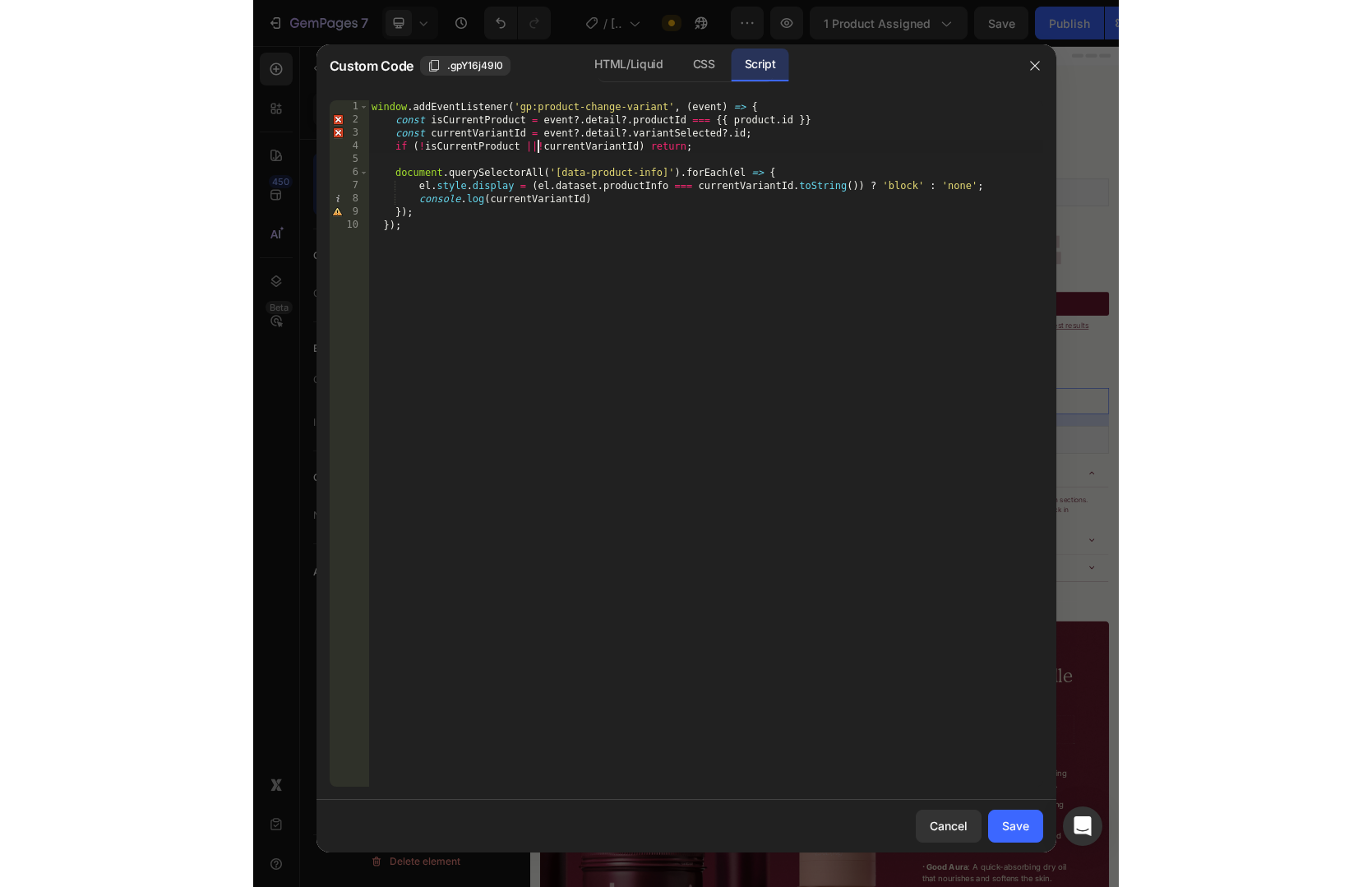
scroll to position [0, 14]
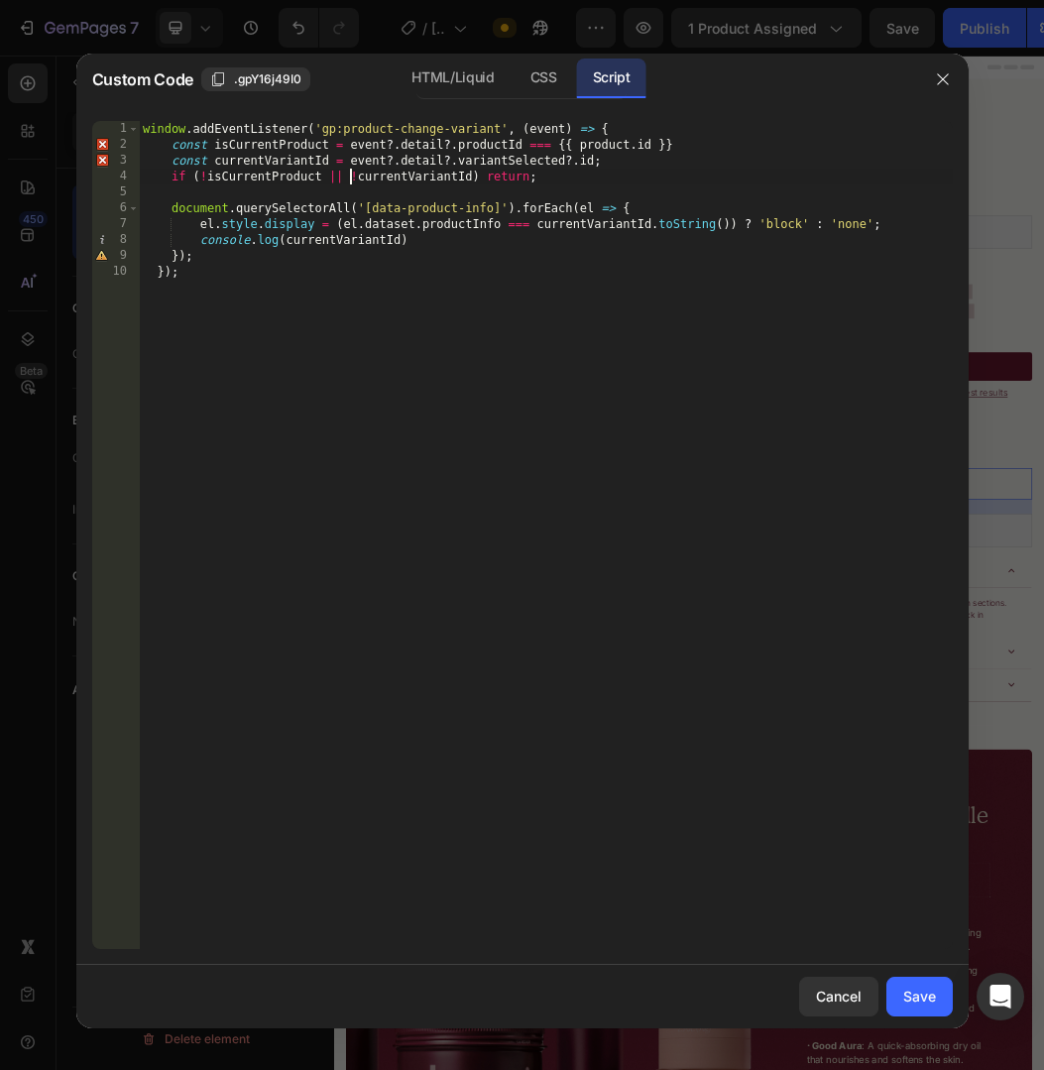
click at [251, 148] on div "window . addEventListener ( 'gp:product-change-variant' , ( event ) => { const …" at bounding box center [546, 551] width 814 height 860
click at [352, 147] on div "window . addEventListener ( 'gp:product-change-variant' , ( event ) => { const …" at bounding box center [546, 551] width 814 height 860
click at [415, 147] on div "window . addEventListener ( 'gp:product-change-variant' , ( event ) => { const …" at bounding box center [546, 551] width 814 height 860
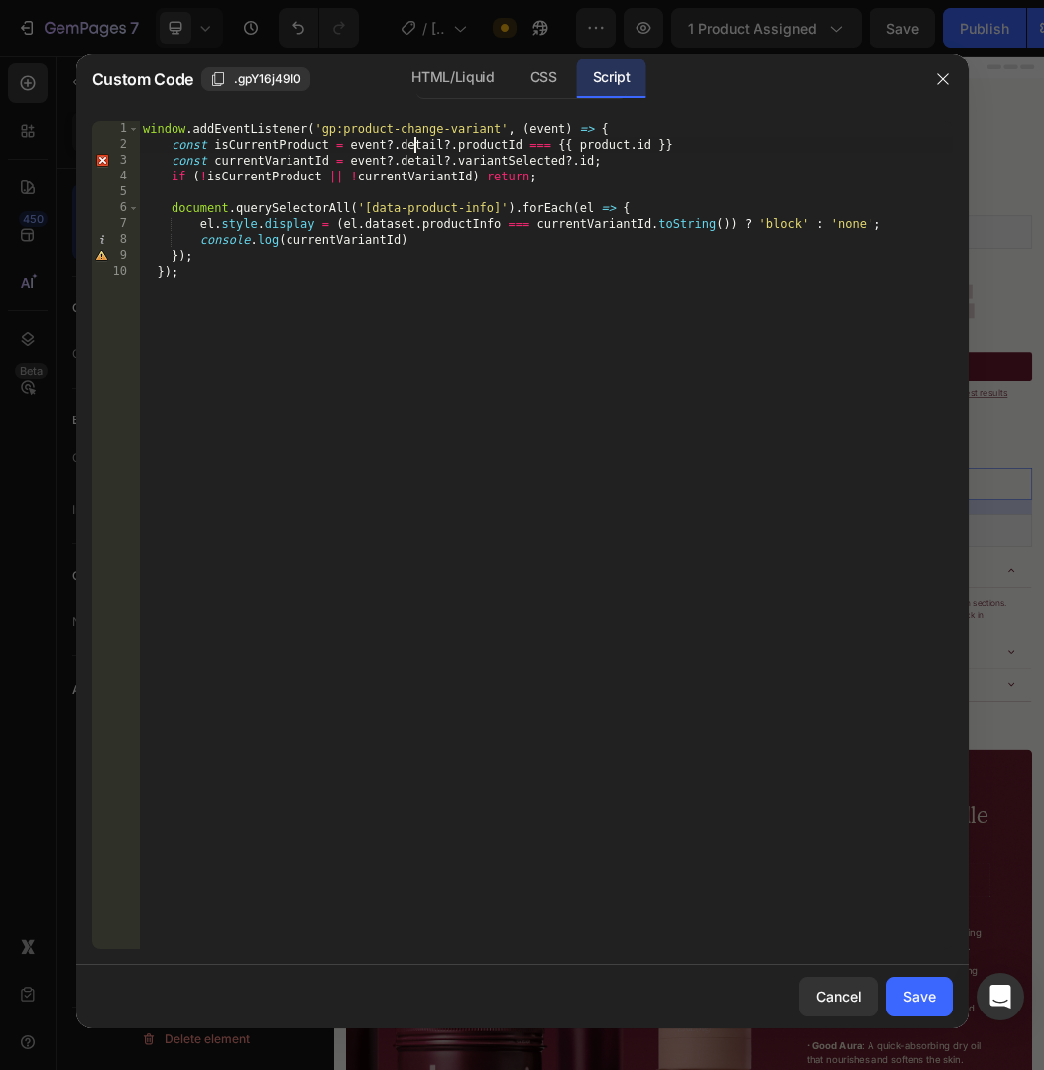
click at [415, 147] on div "window . addEventListener ( 'gp:product-change-variant' , ( event ) => { const …" at bounding box center [546, 551] width 814 height 860
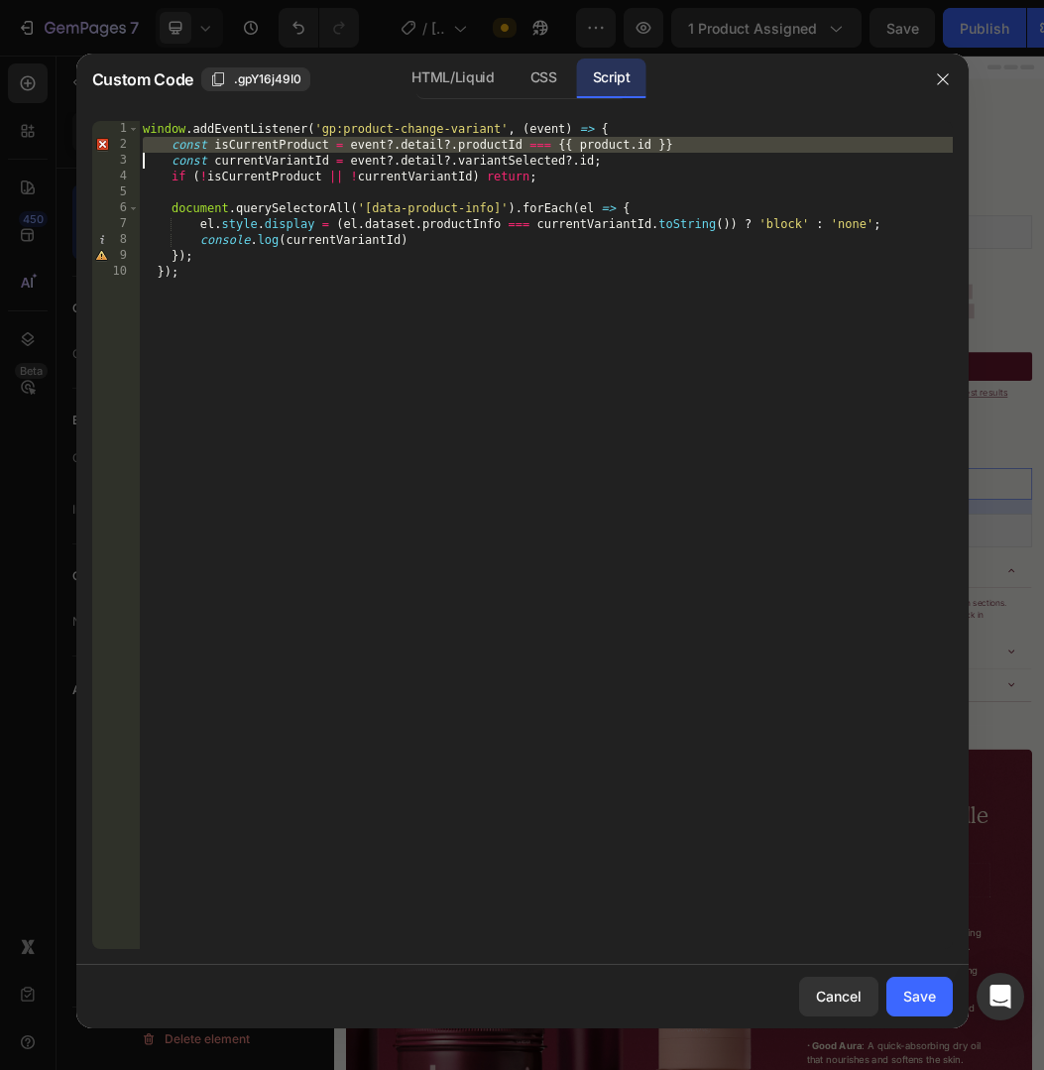
click at [455, 147] on div "window . addEventListener ( 'gp:product-change-variant' , ( event ) => { const …" at bounding box center [546, 551] width 814 height 860
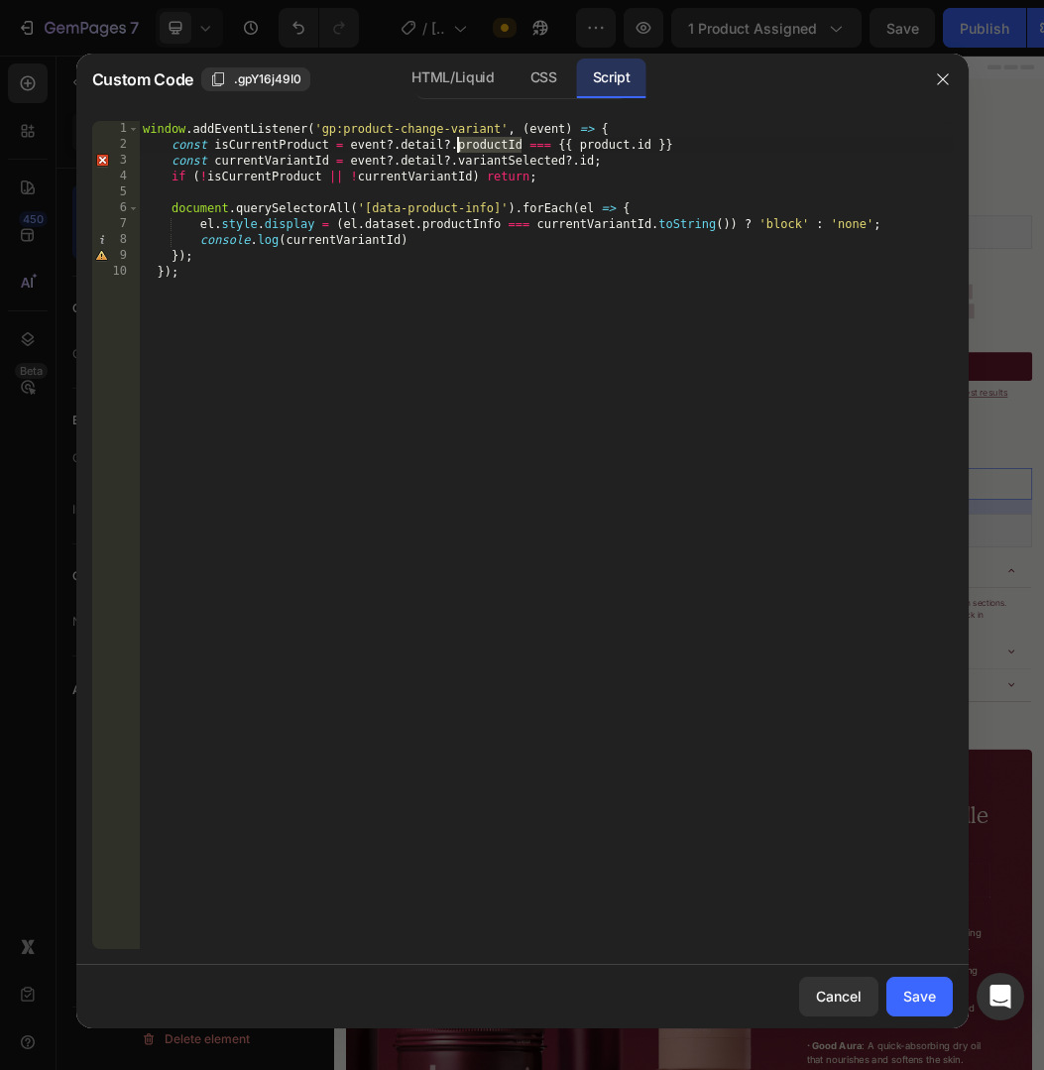
click at [455, 147] on div "window . addEventListener ( 'gp:product-change-variant' , ( event ) => { const …" at bounding box center [546, 551] width 814 height 860
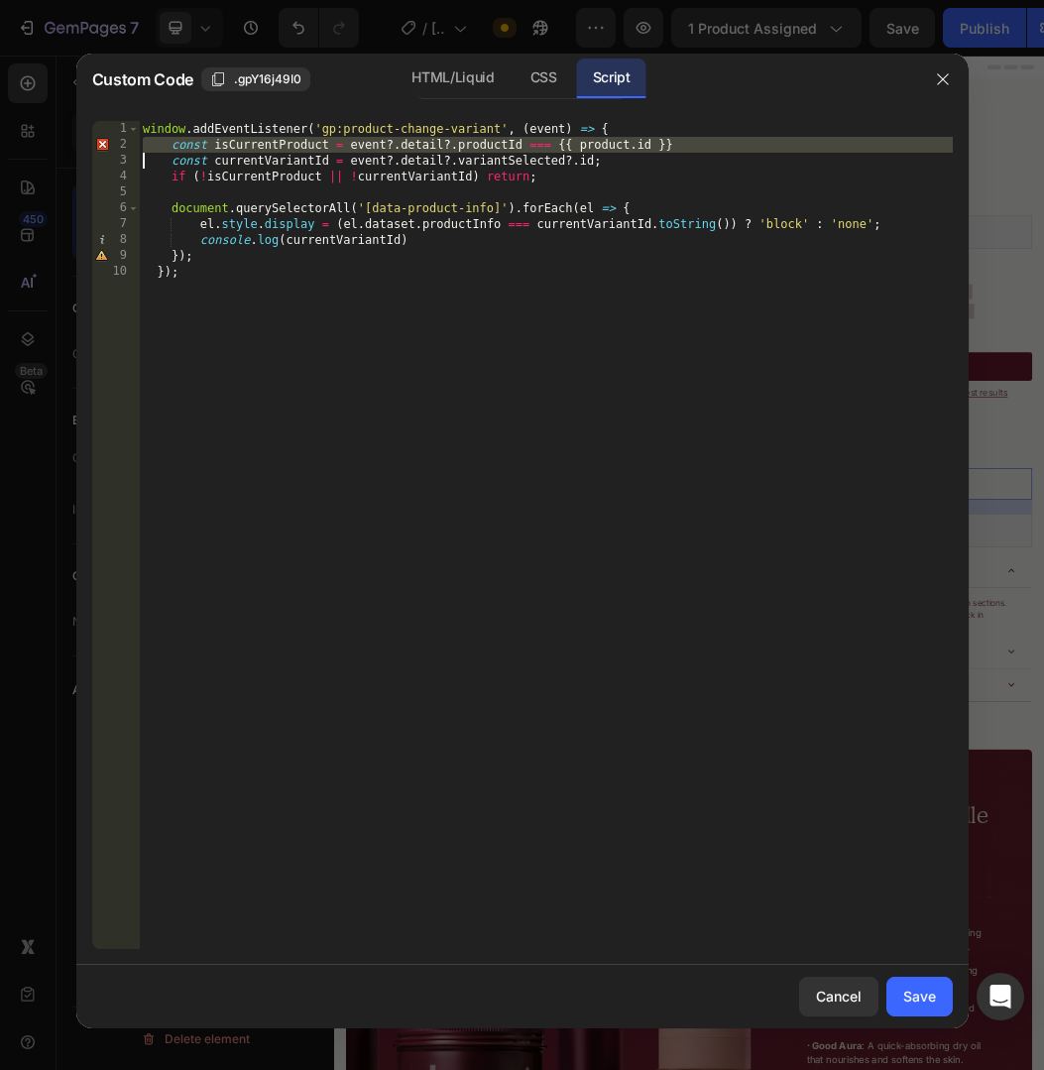
click at [455, 147] on div "window . addEventListener ( 'gp:product-change-variant' , ( event ) => { const …" at bounding box center [546, 551] width 814 height 860
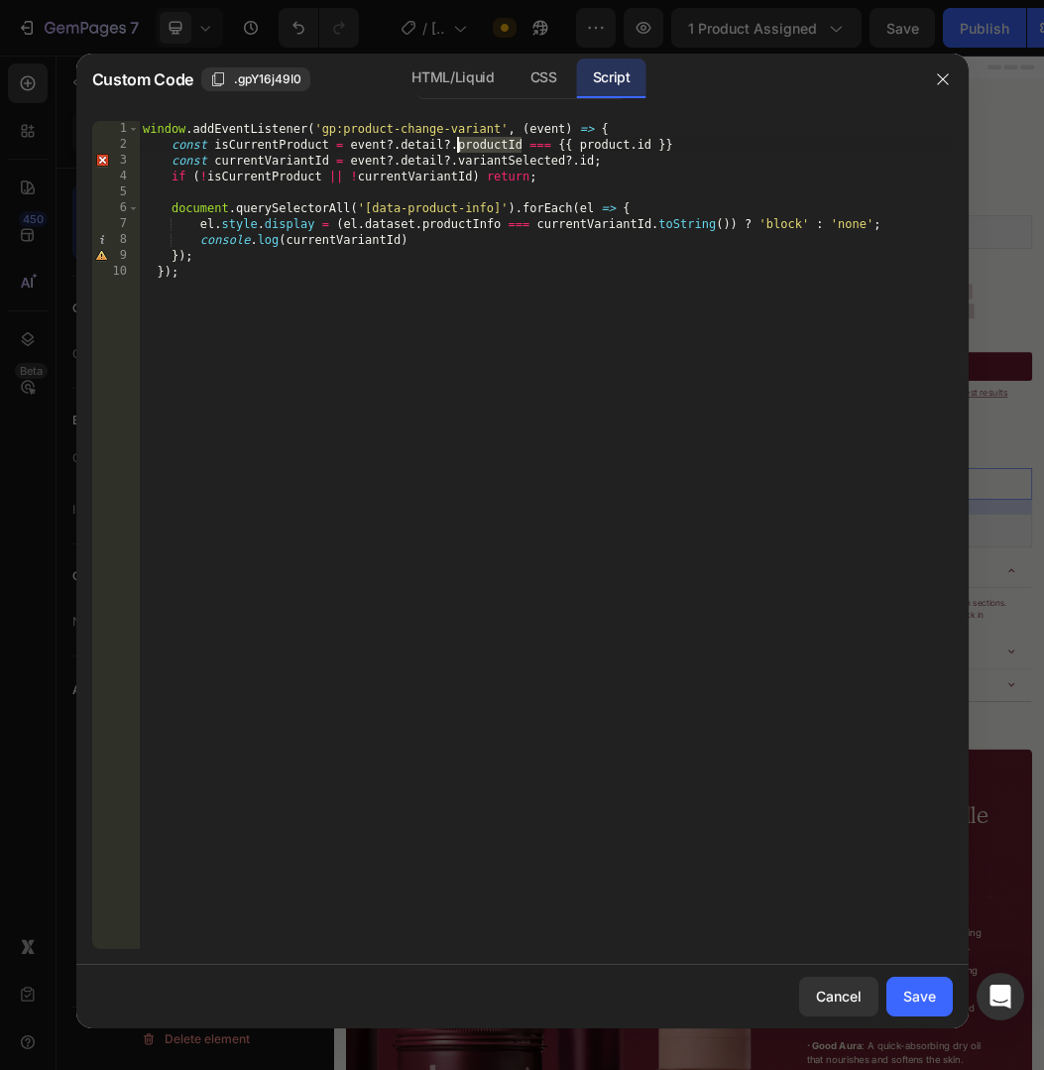
click at [455, 147] on div "window . addEventListener ( 'gp:product-change-variant' , ( event ) => { const …" at bounding box center [546, 551] width 814 height 860
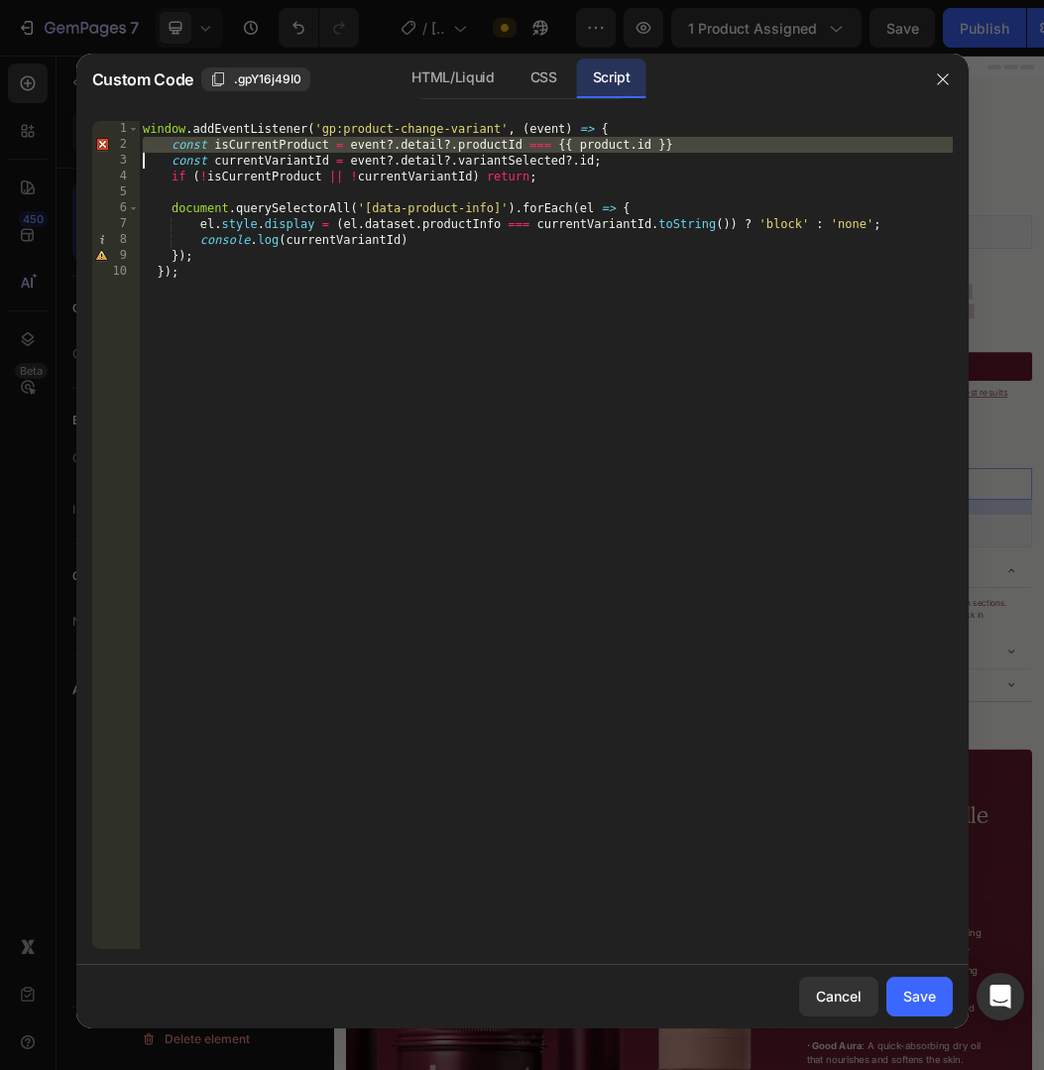
click at [418, 166] on div "window . addEventListener ( 'gp:product-change-variant' , ( event ) => { const …" at bounding box center [546, 551] width 814 height 860
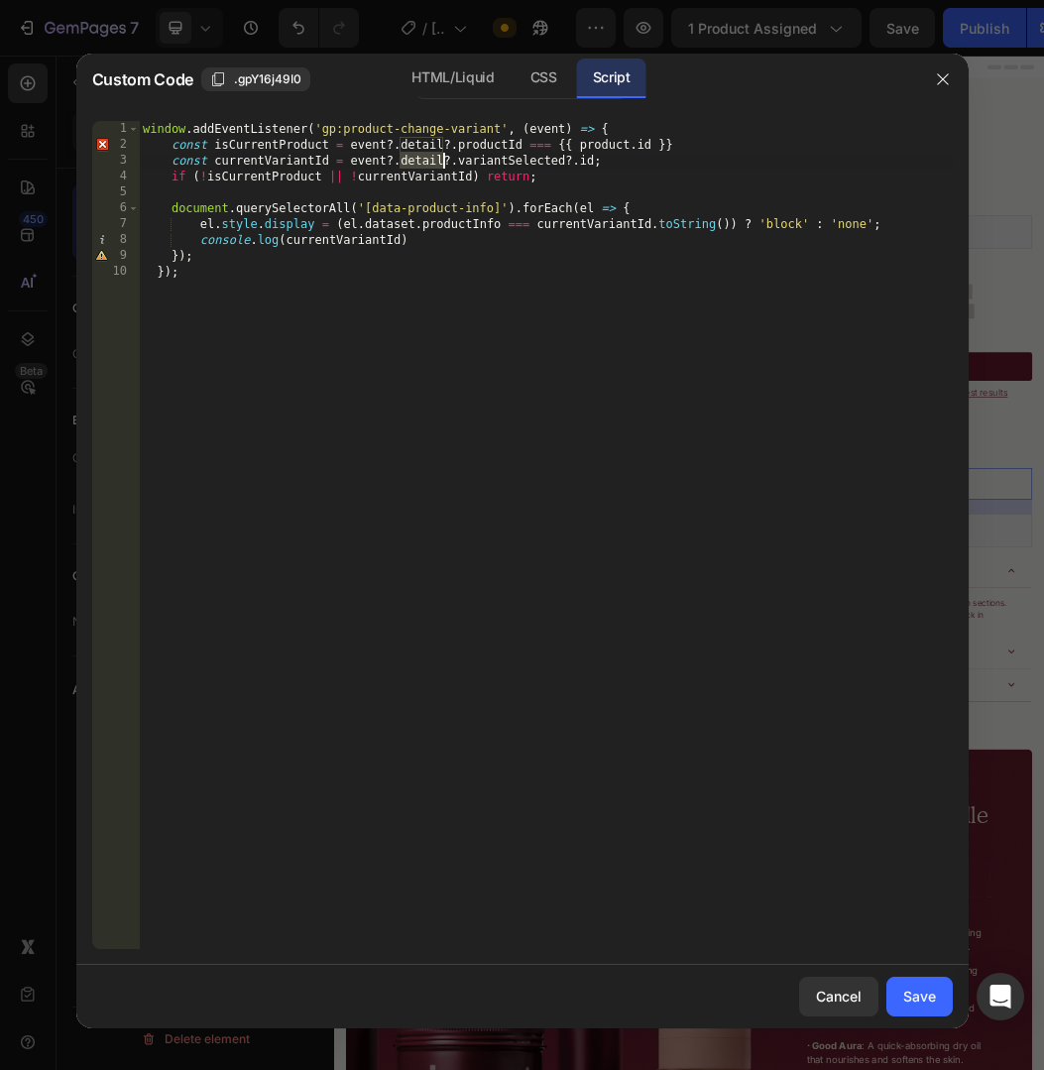
click at [418, 166] on div "window . addEventListener ( 'gp:product-change-variant' , ( event ) => { const …" at bounding box center [546, 551] width 814 height 860
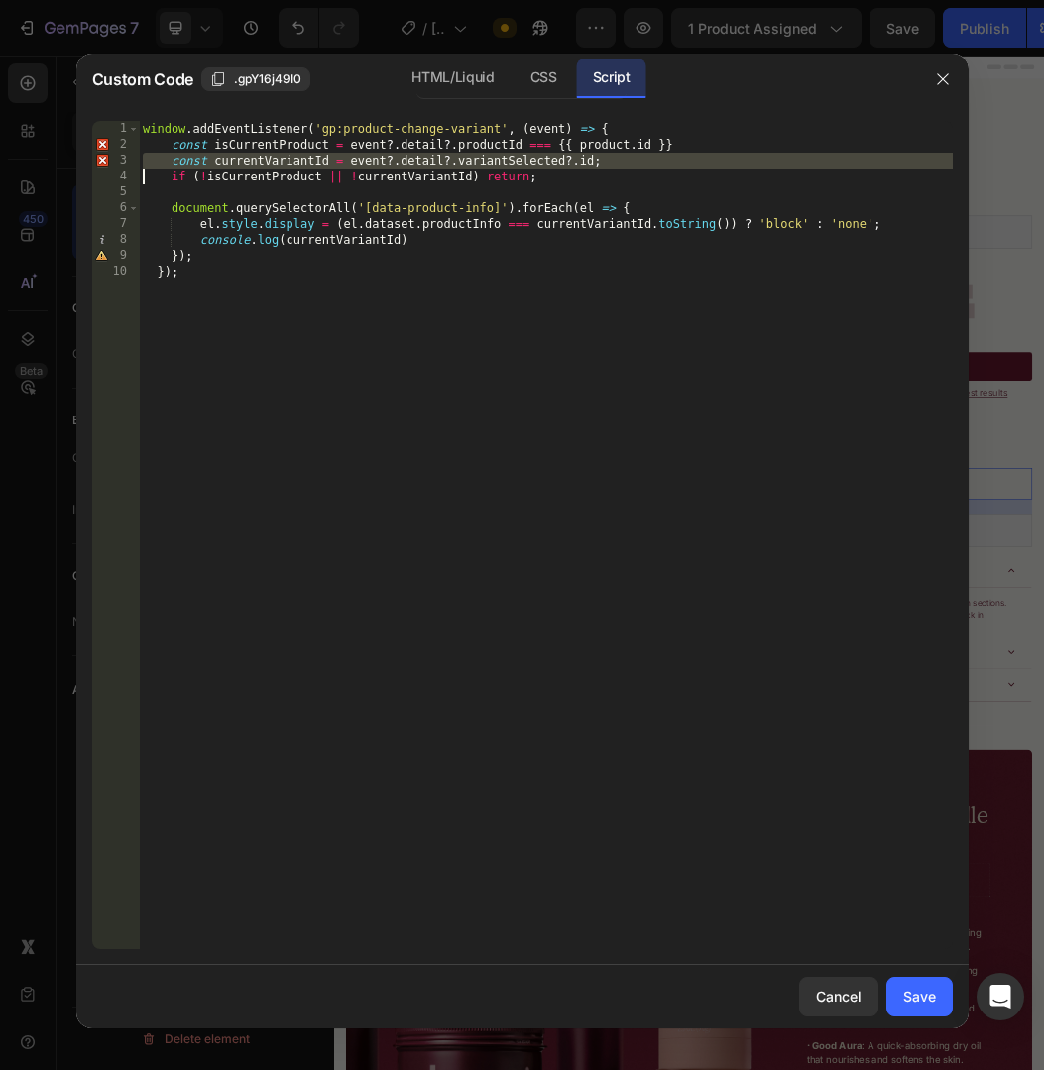
click at [306, 169] on div "window . addEventListener ( 'gp:product-change-variant' , ( event ) => { const …" at bounding box center [546, 551] width 814 height 860
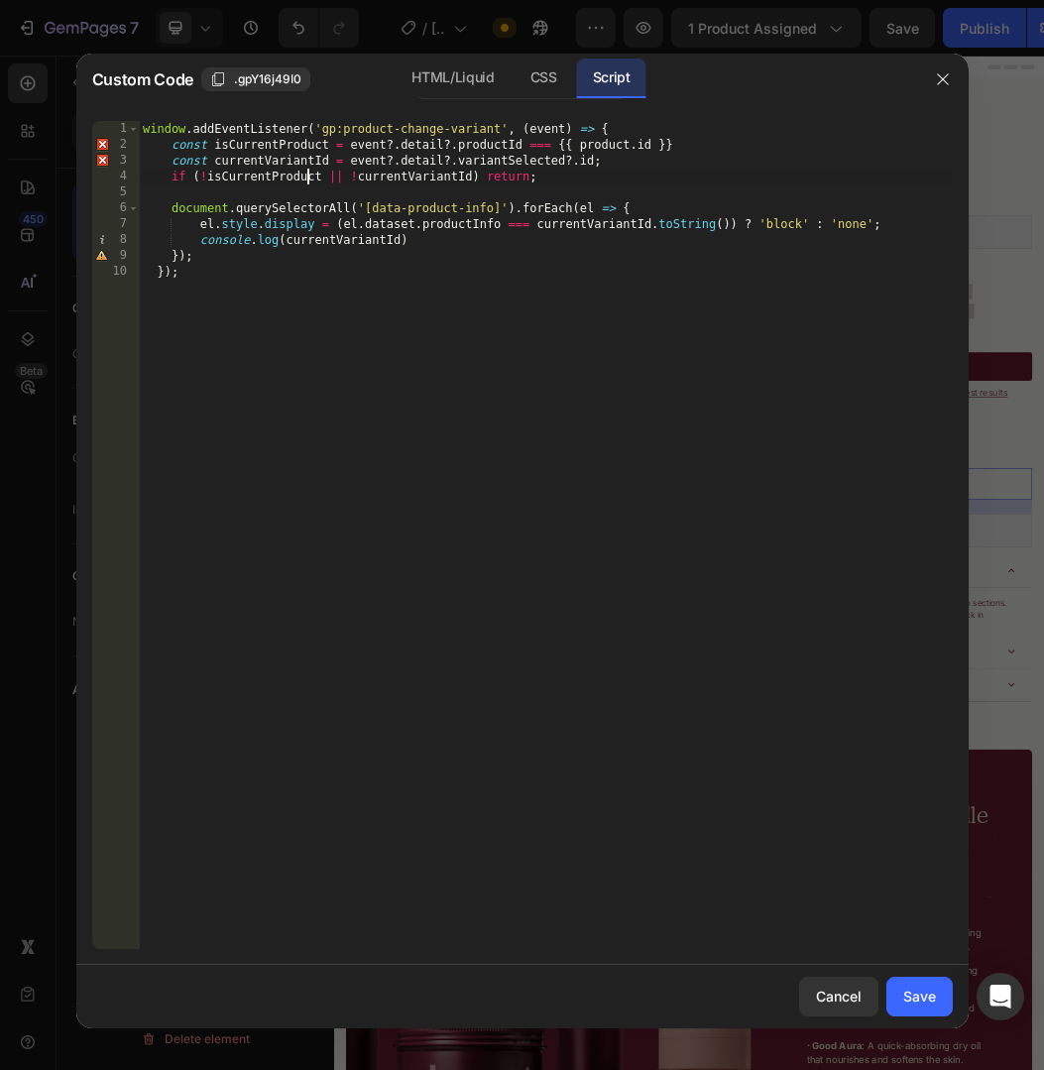
click at [306, 169] on div "window . addEventListener ( 'gp:product-change-variant' , ( event ) => { const …" at bounding box center [546, 551] width 814 height 860
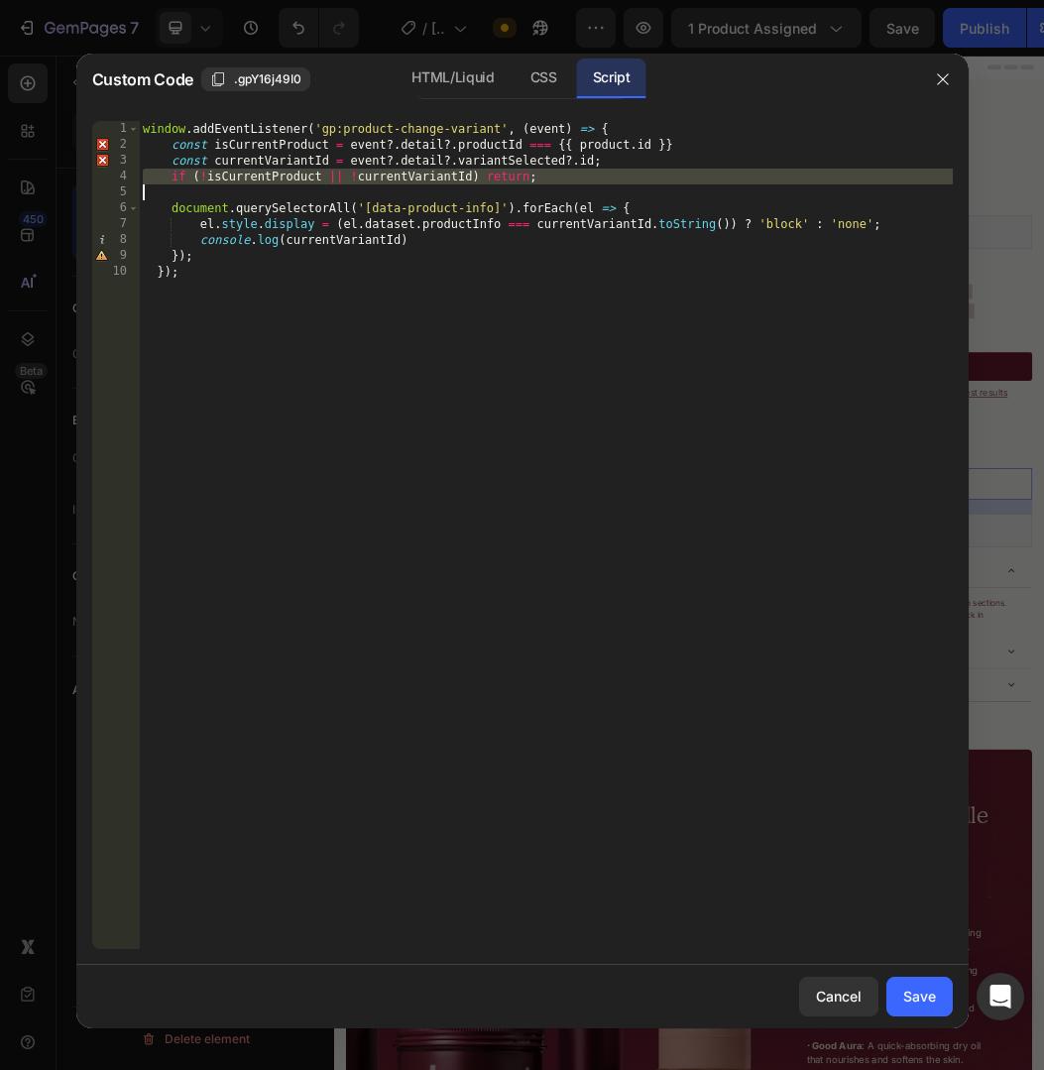
click at [330, 162] on div "window . addEventListener ( 'gp:product-change-variant' , ( event ) => { const …" at bounding box center [546, 551] width 814 height 860
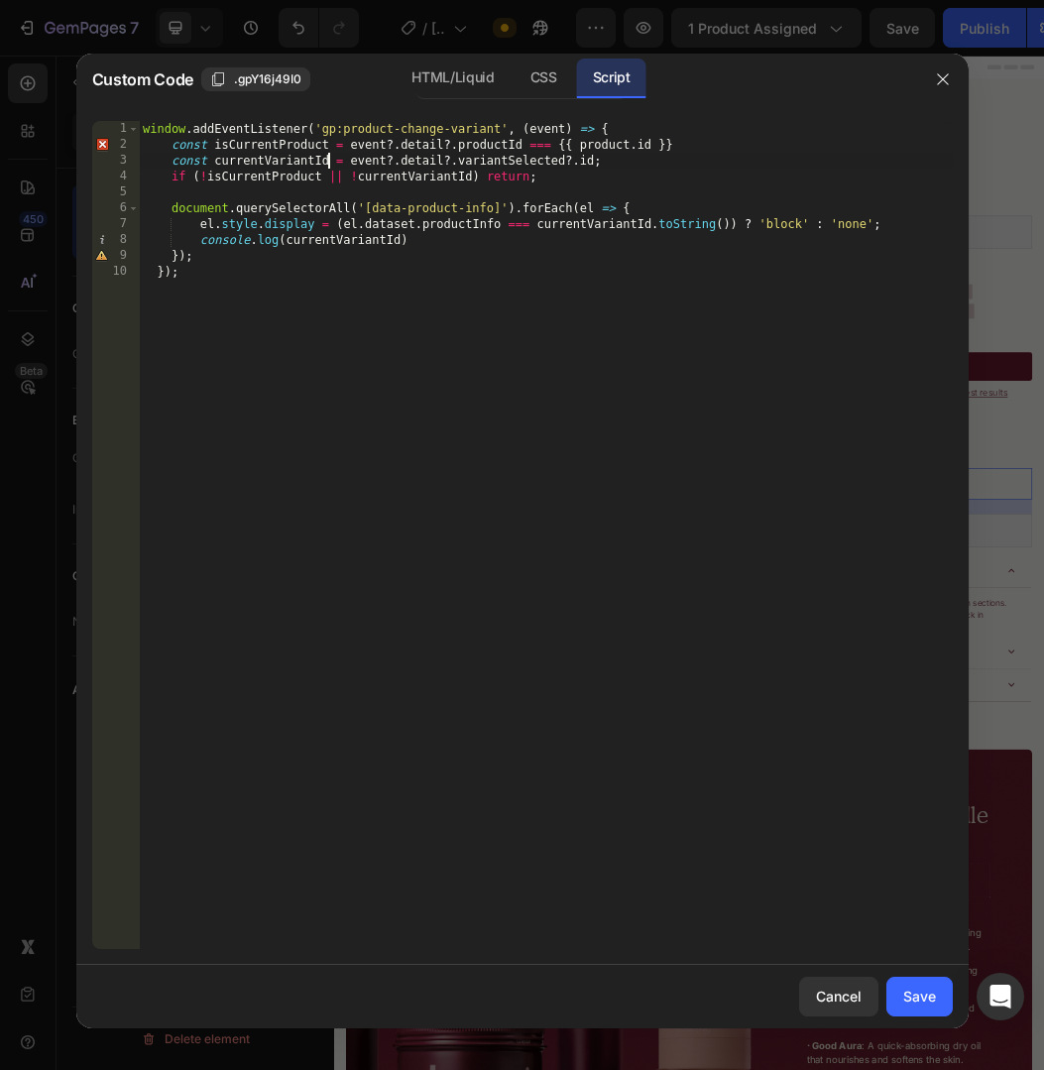
click at [330, 162] on div "window . addEventListener ( 'gp:product-change-variant' , ( event ) => { const …" at bounding box center [546, 551] width 814 height 860
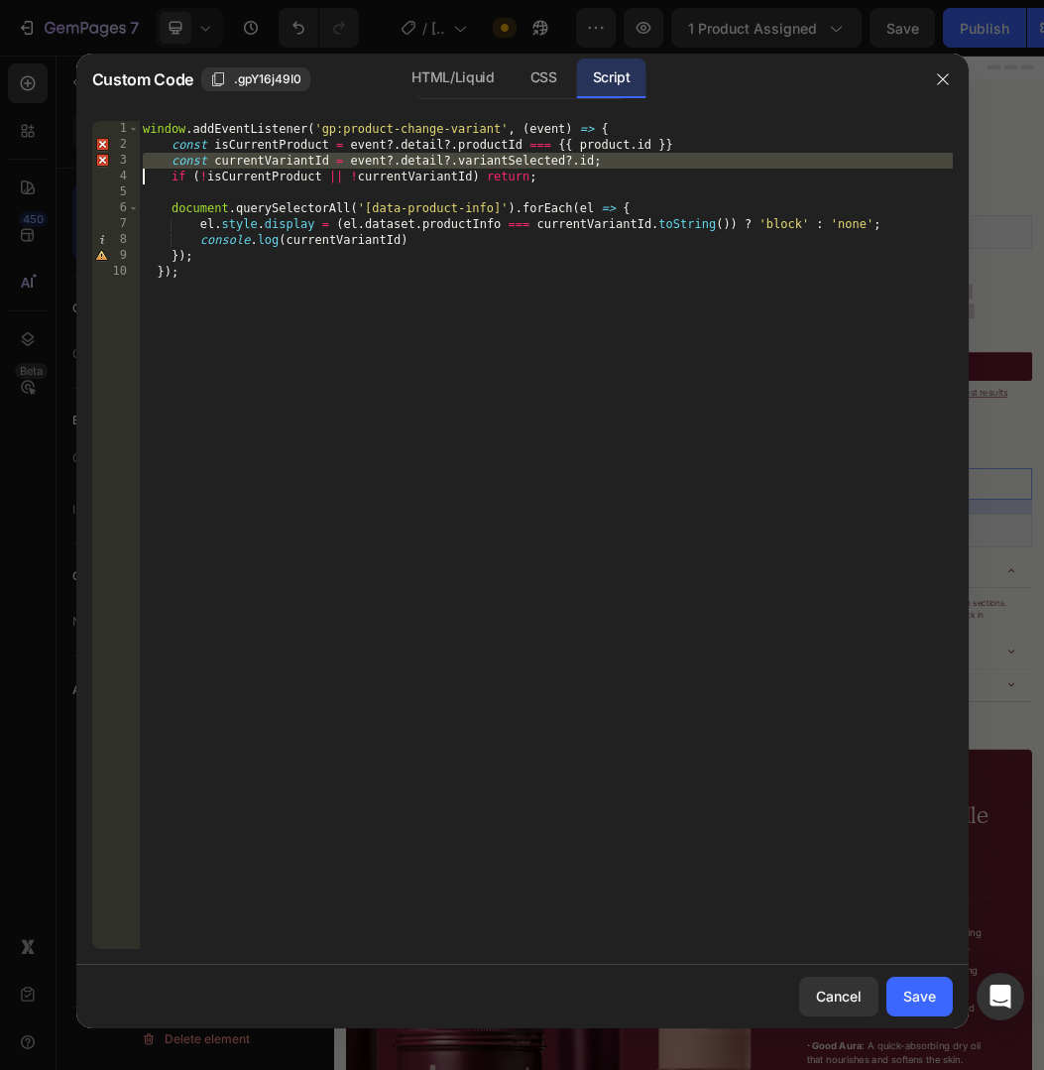
click at [257, 163] on div "window . addEventListener ( 'gp:product-change-variant' , ( event ) => { const …" at bounding box center [546, 551] width 814 height 860
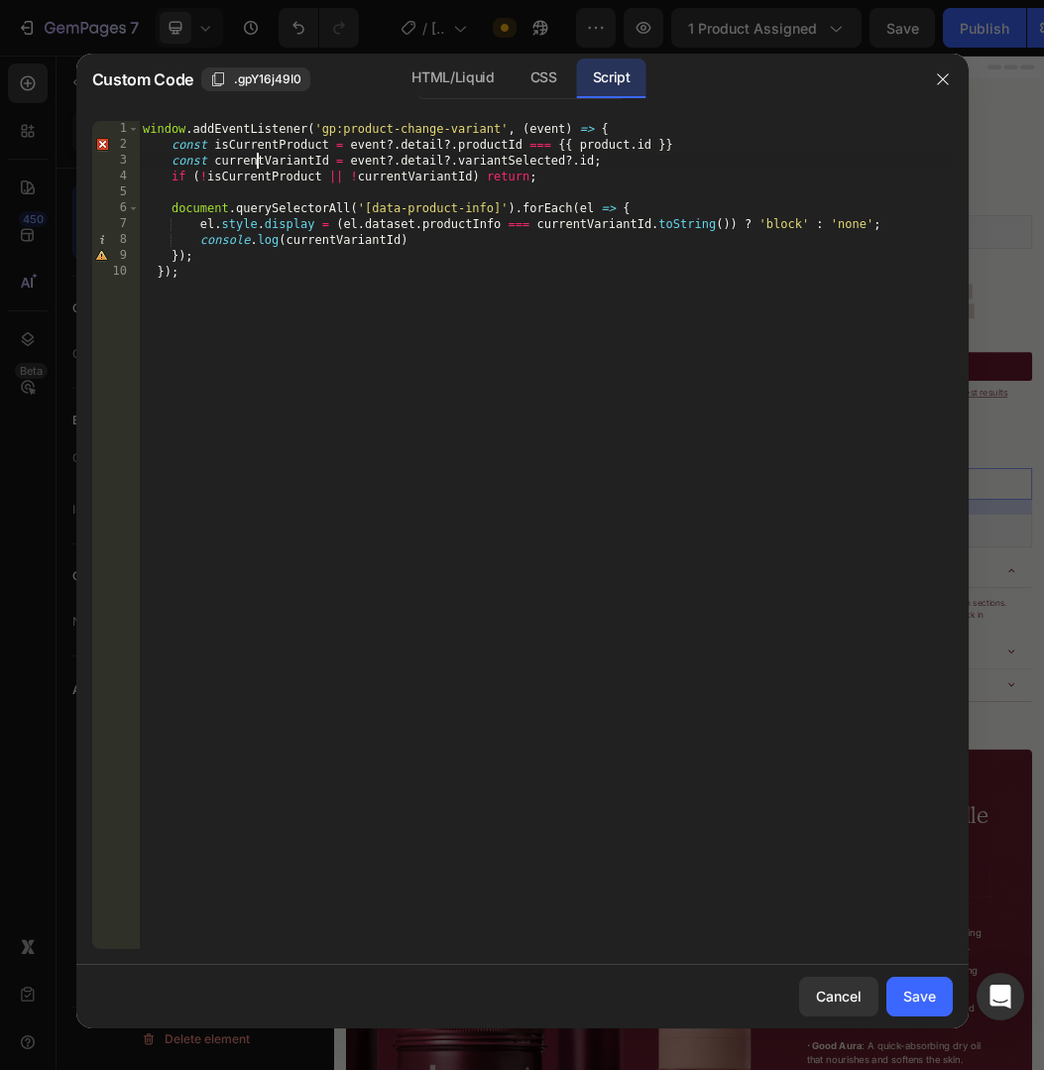
click at [257, 163] on div "window . addEventListener ( 'gp:product-change-variant' , ( event ) => { const …" at bounding box center [546, 551] width 814 height 860
click at [298, 163] on div "window . addEventListener ( 'gp:product-change-variant' , ( event ) => { const …" at bounding box center [546, 551] width 814 height 860
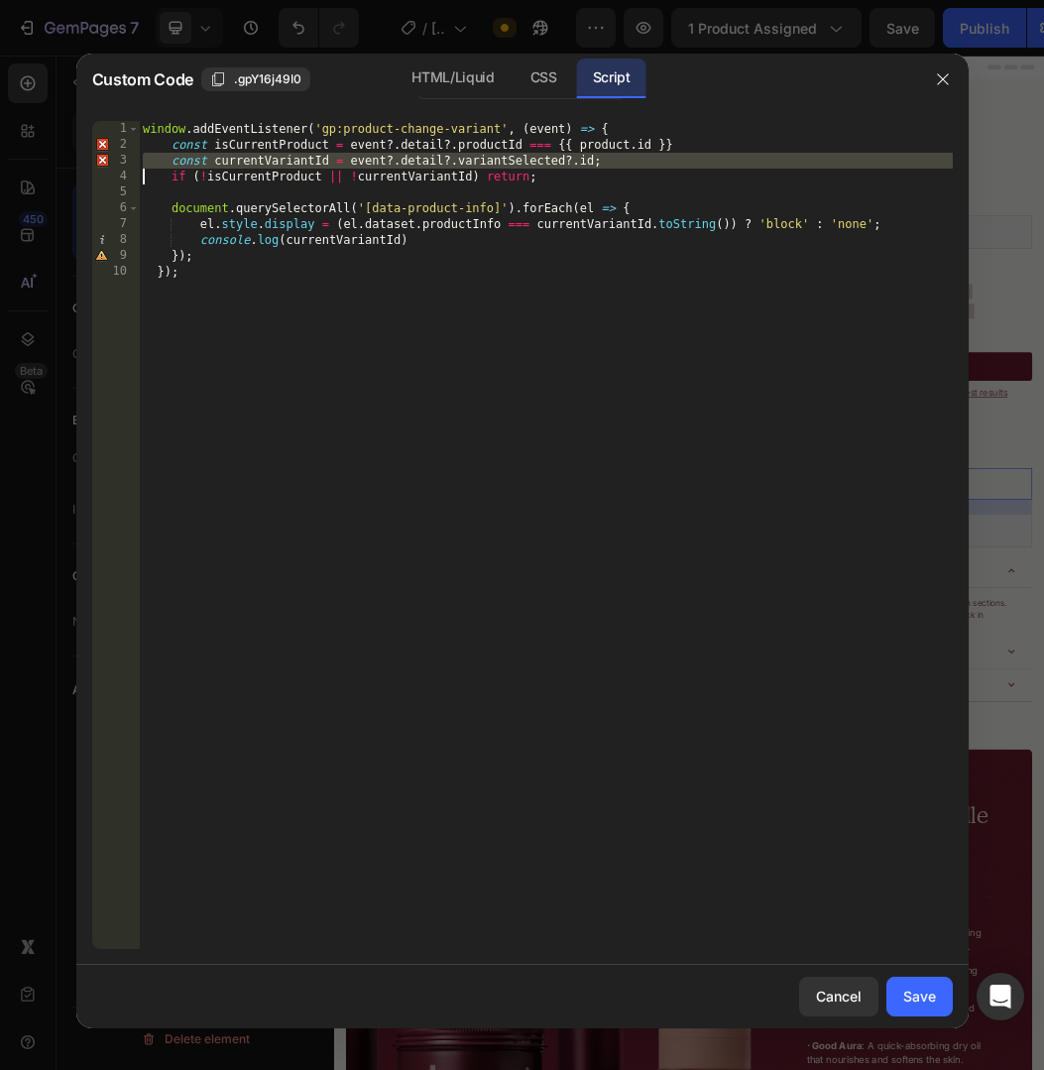
click at [341, 161] on div "window . addEventListener ( 'gp:product-change-variant' , ( event ) => { const …" at bounding box center [546, 551] width 814 height 860
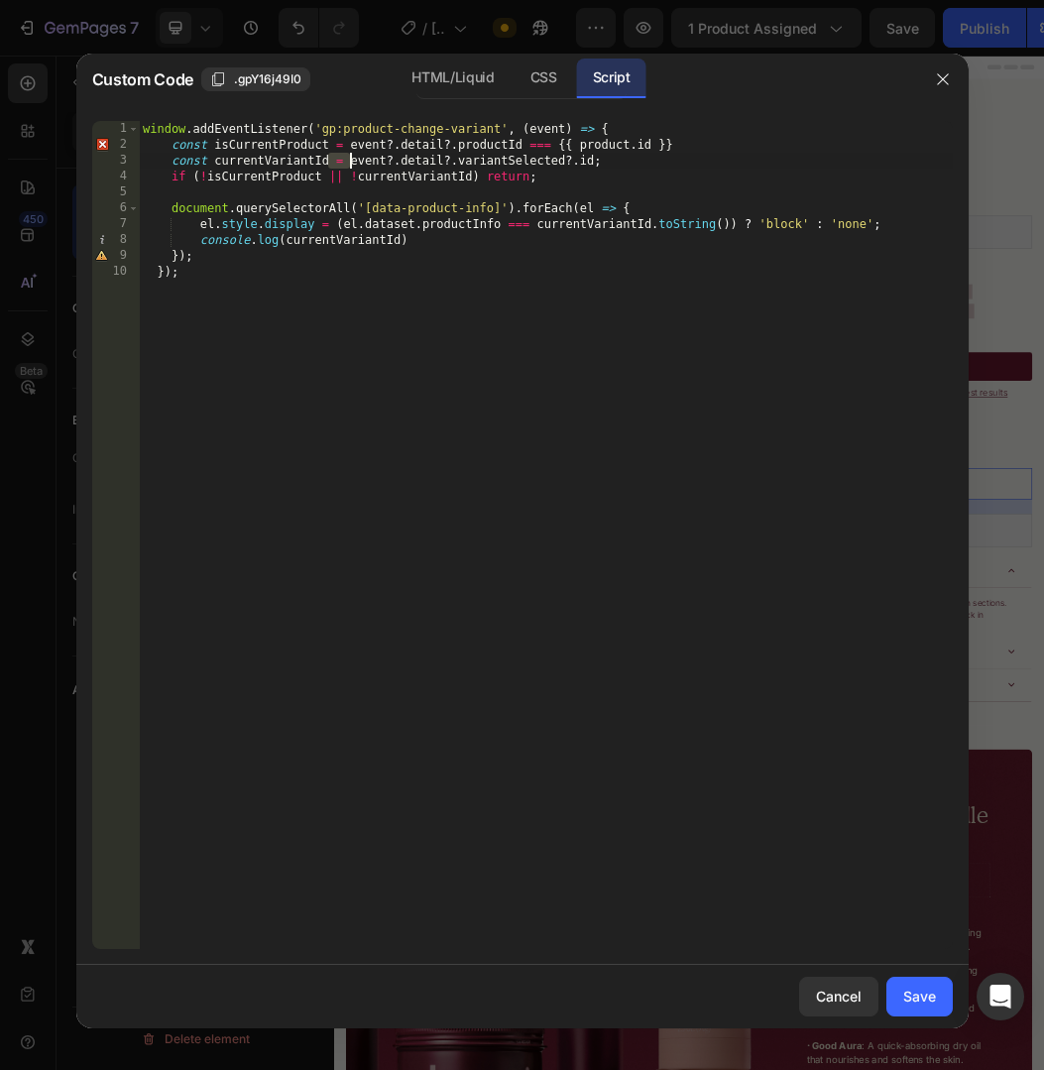
click at [341, 161] on div "window . addEventListener ( 'gp:product-change-variant' , ( event ) => { const …" at bounding box center [546, 551] width 814 height 860
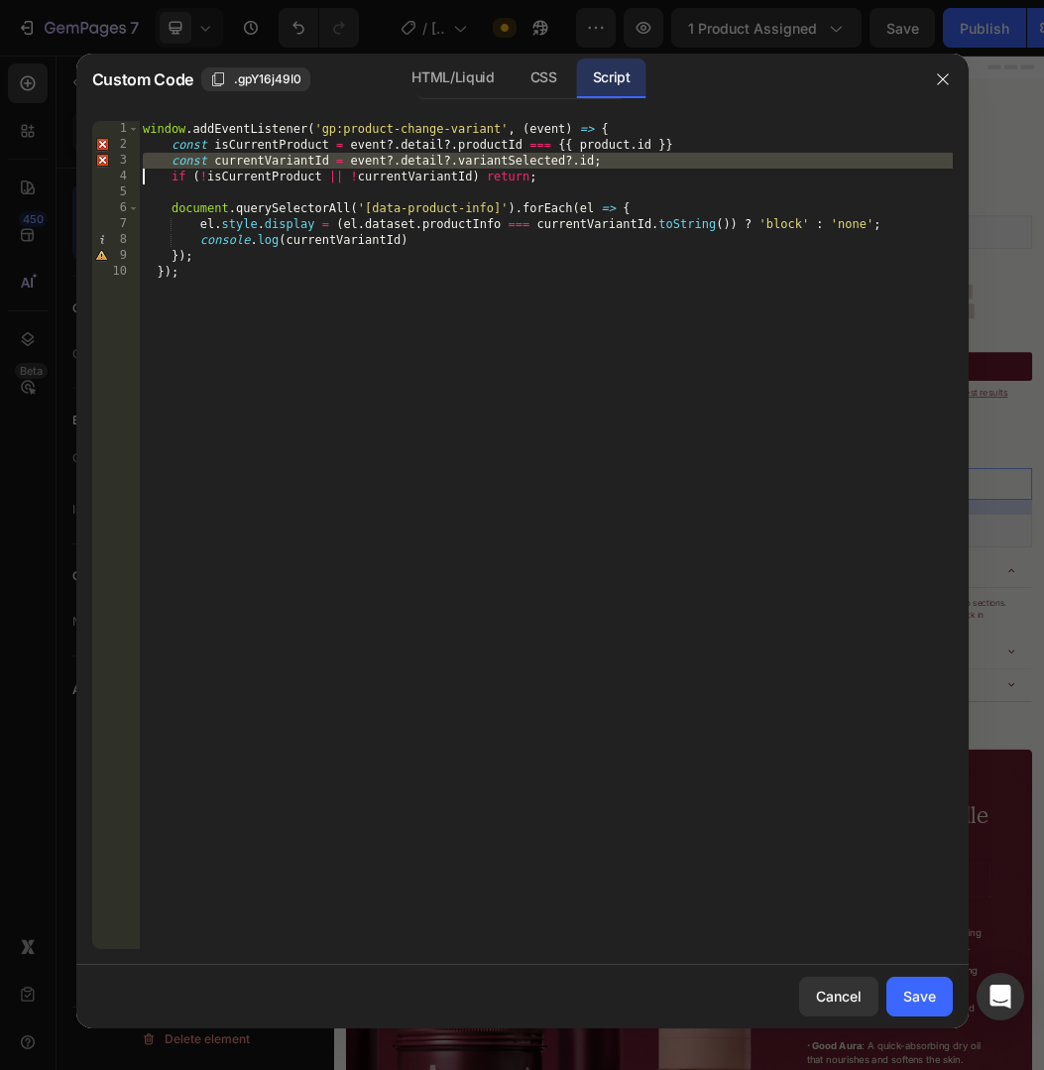
click at [382, 153] on div "window . addEventListener ( 'gp:product-change-variant' , ( event ) => { const …" at bounding box center [546, 551] width 814 height 860
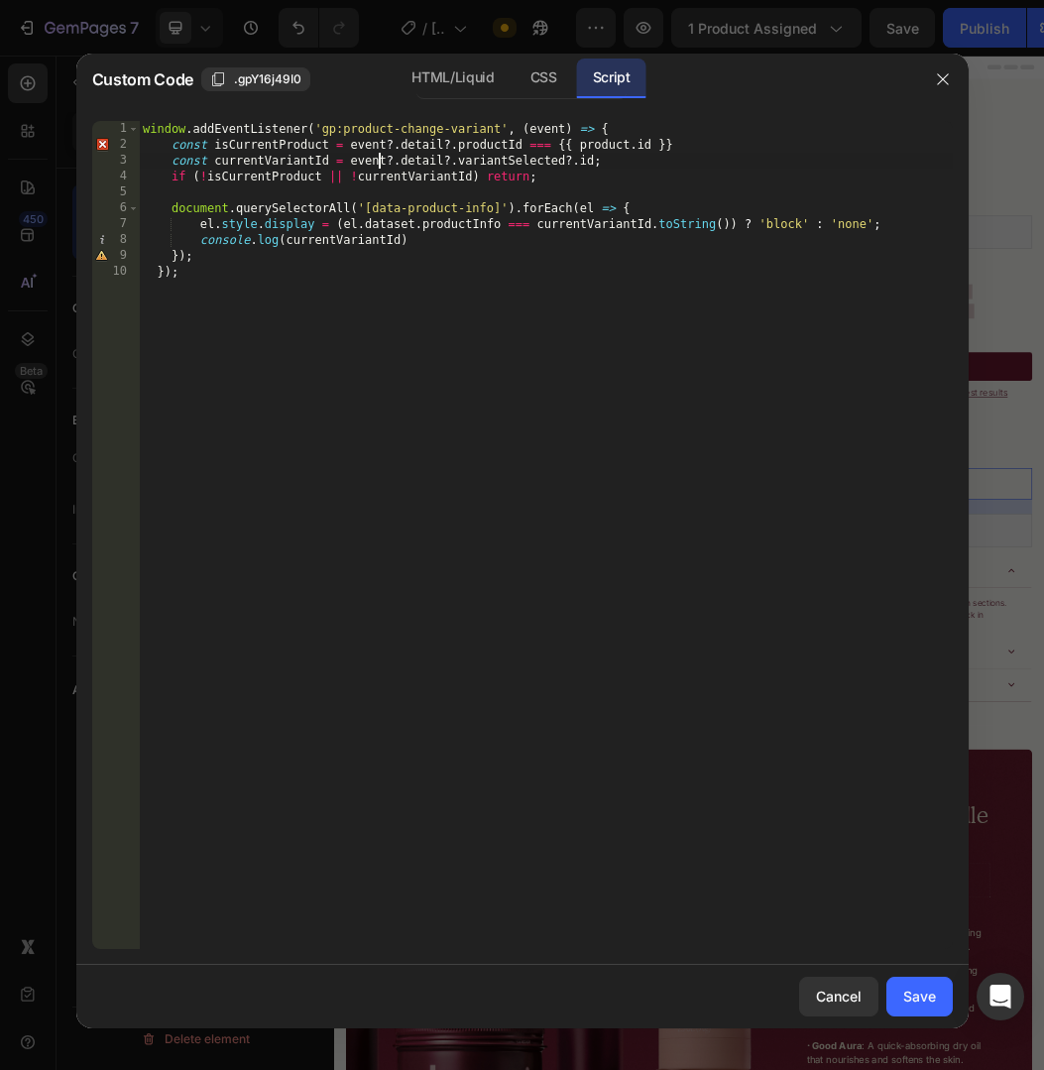
click at [382, 153] on div "window . addEventListener ( 'gp:product-change-variant' , ( event ) => { const …" at bounding box center [546, 551] width 814 height 860
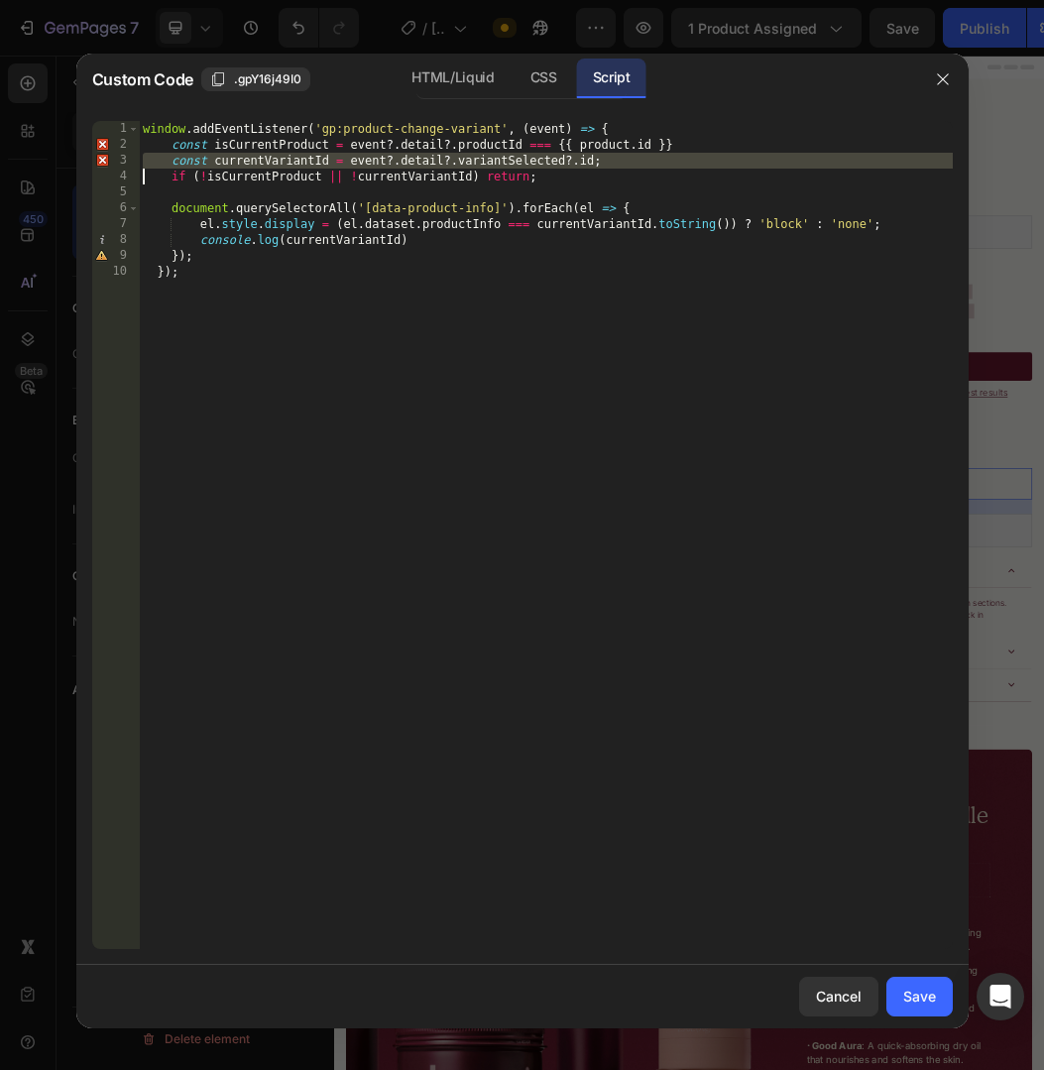
click at [382, 153] on div "window . addEventListener ( 'gp:product-change-variant' , ( event ) => { const …" at bounding box center [546, 551] width 814 height 860
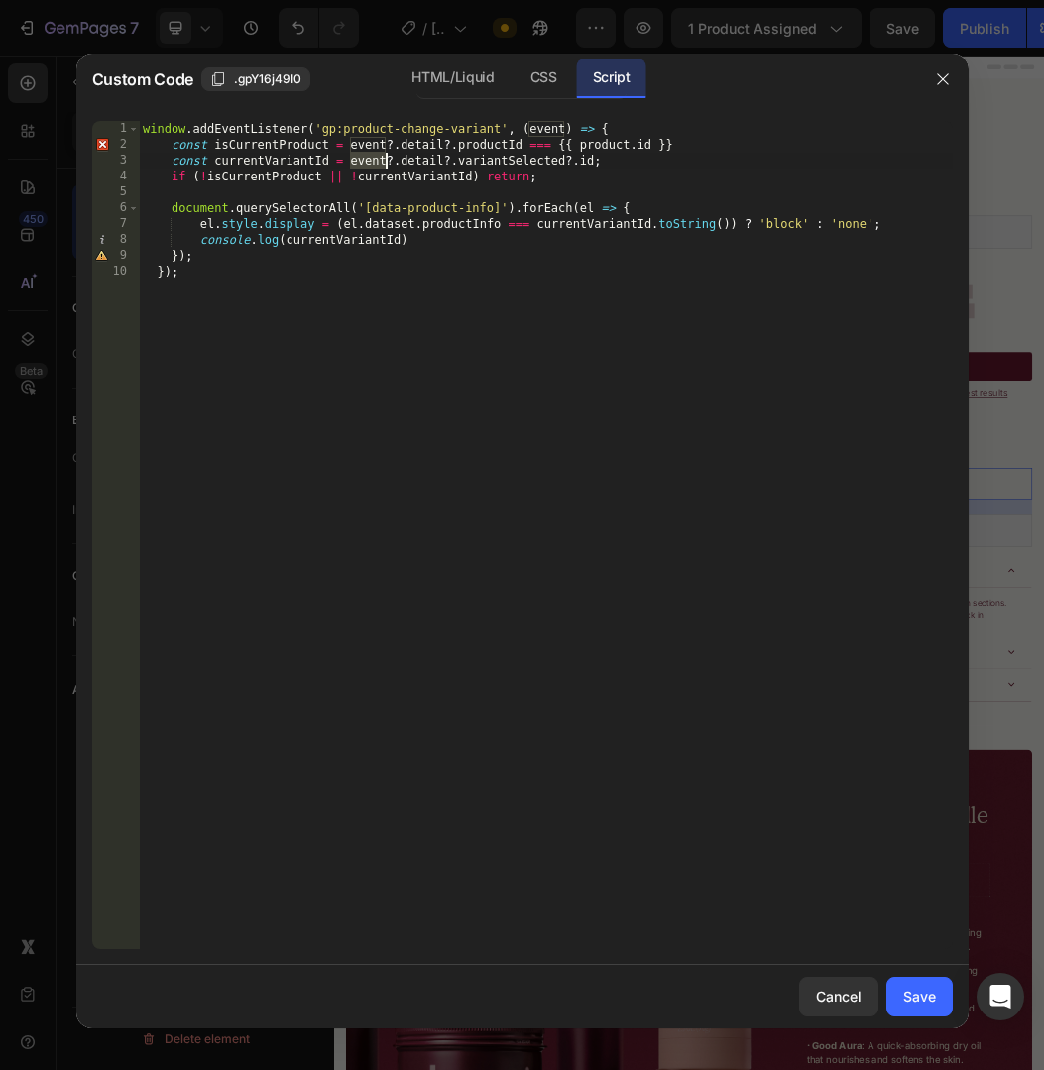
click at [382, 153] on div "window . addEventListener ( 'gp:product-change-variant' , ( event ) => { const …" at bounding box center [546, 551] width 814 height 860
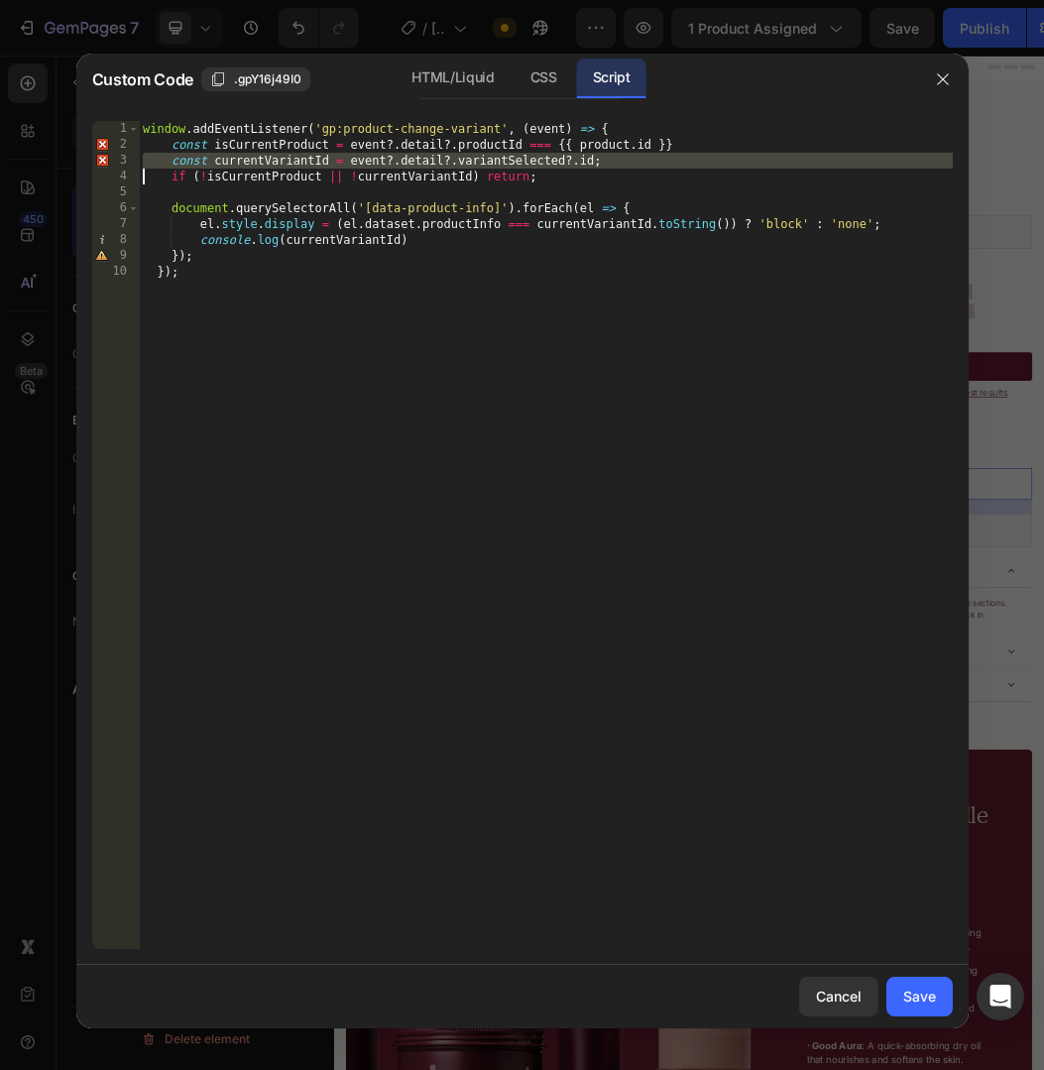
click at [382, 180] on div "window . addEventListener ( 'gp:product-change-variant' , ( event ) => { const …" at bounding box center [546, 551] width 814 height 860
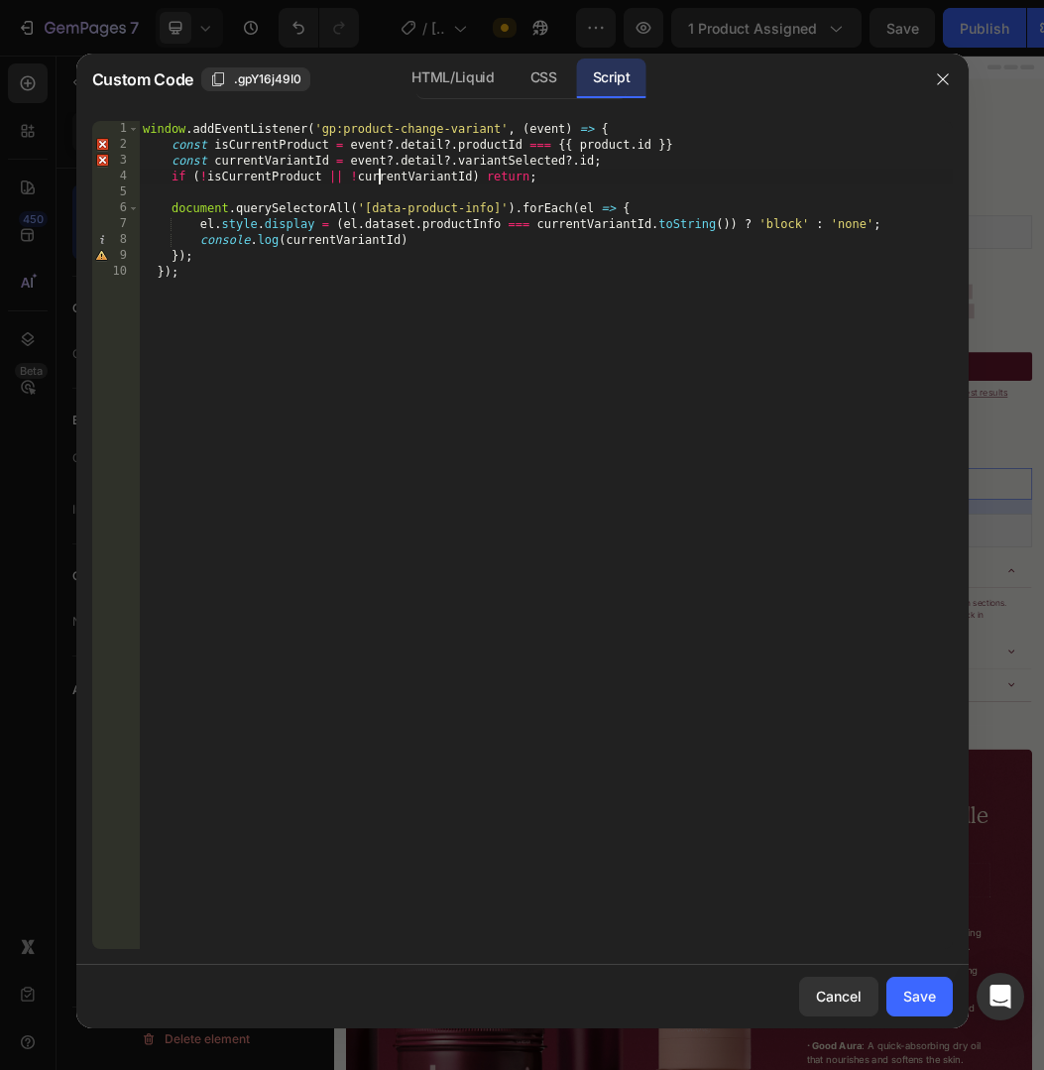
click at [382, 180] on div "window . addEventListener ( 'gp:product-change-variant' , ( event ) => { const …" at bounding box center [546, 551] width 814 height 860
click at [426, 171] on div "window . addEventListener ( 'gp:product-change-variant' , ( event ) => { const …" at bounding box center [546, 551] width 814 height 860
type textarea "if (!isCurrentProduct || !currentVariantId) return;"
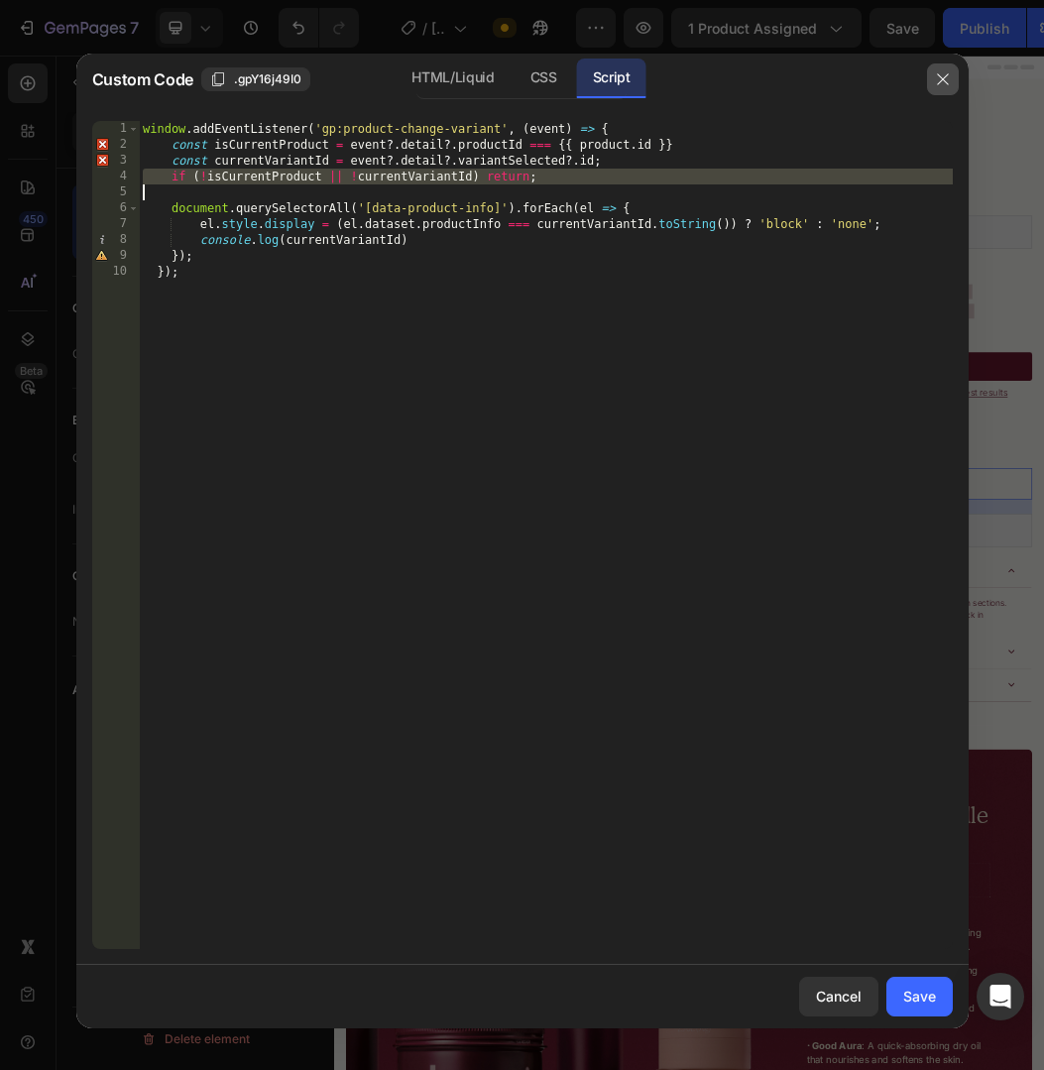
click at [944, 77] on icon "button" at bounding box center [943, 79] width 16 height 16
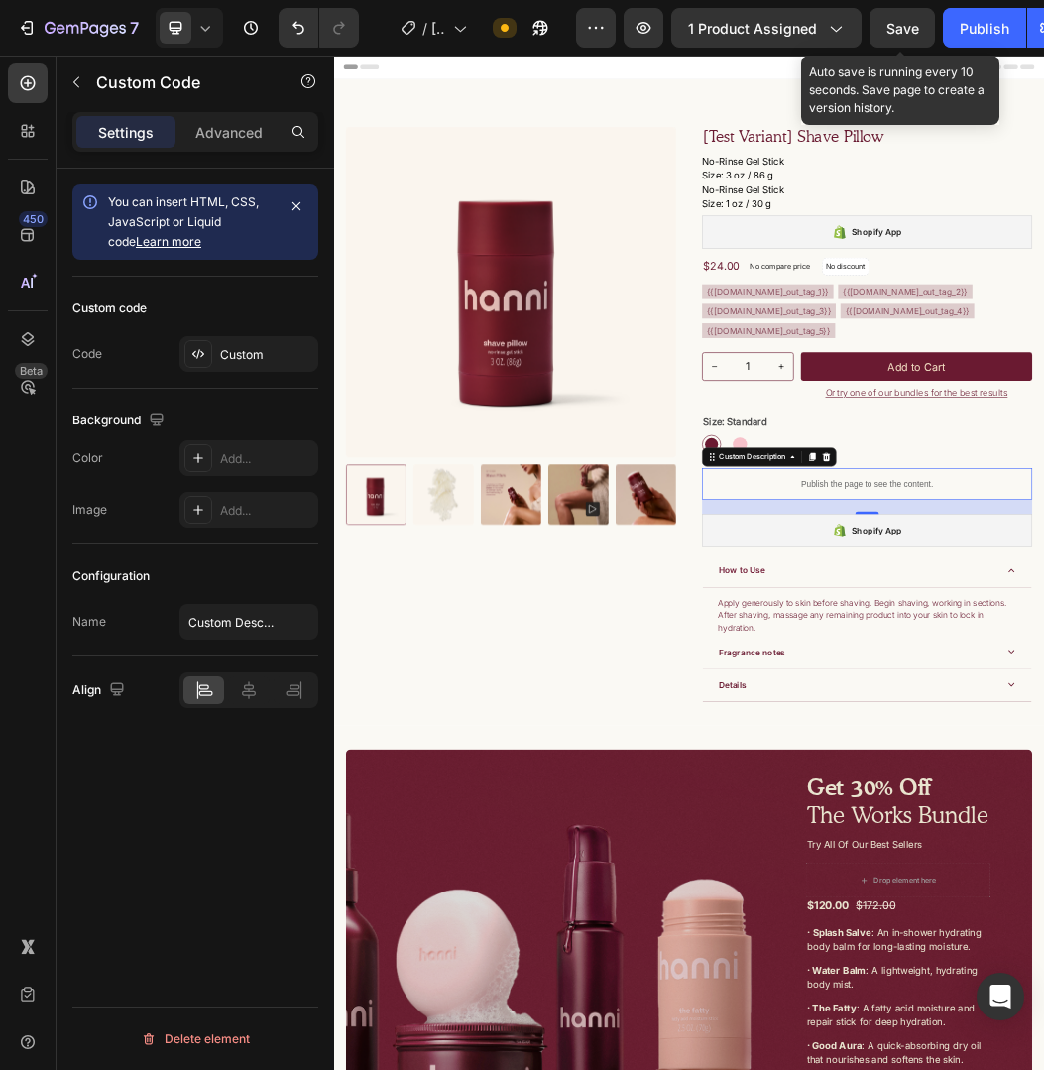
click at [900, 36] on span "Save" at bounding box center [902, 28] width 33 height 17
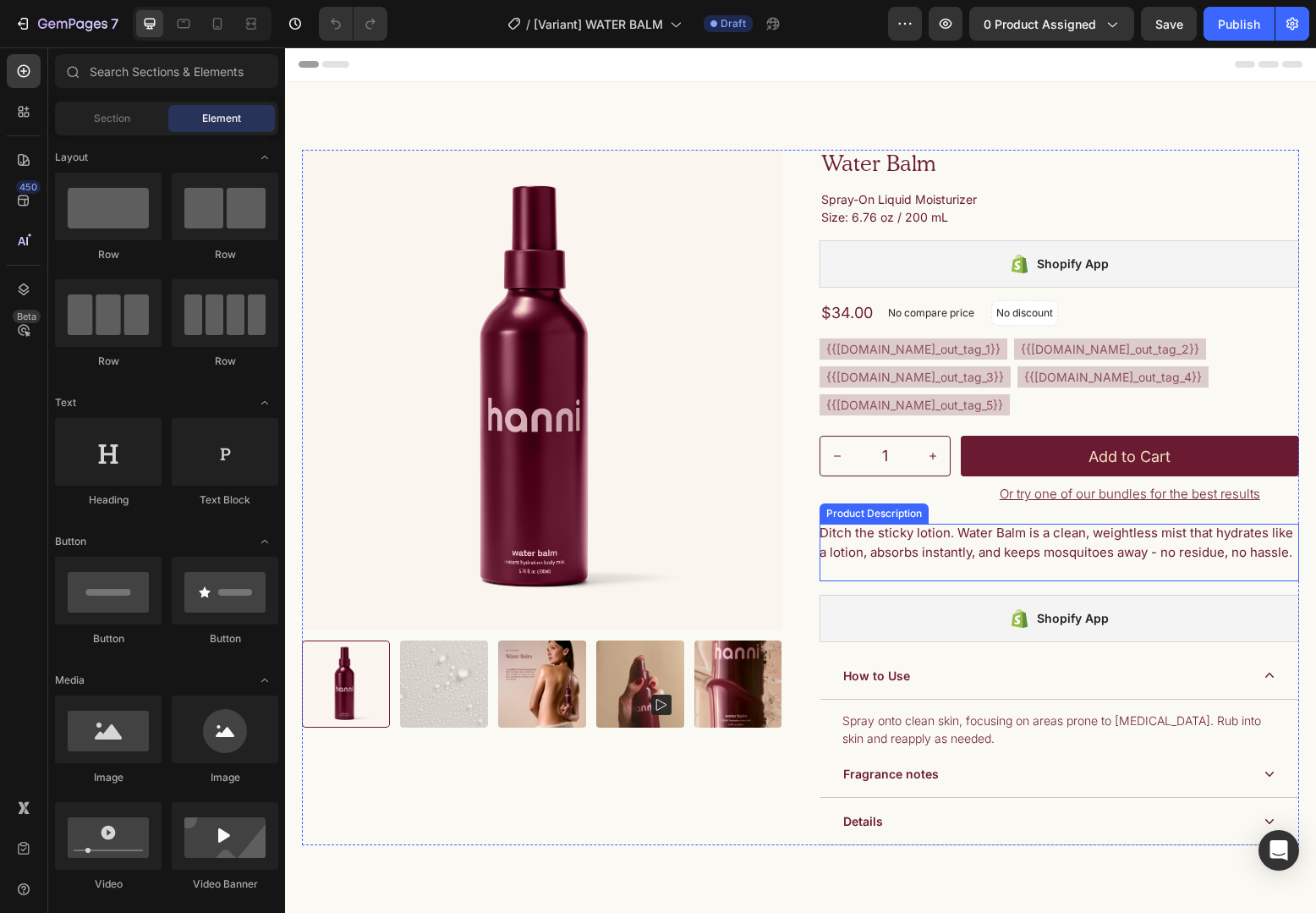
click at [993, 581] on div "Ditch the sticky lotion. Water Balm is a clean, weightless mist that hydrates l…" at bounding box center [1059, 552] width 480 height 57
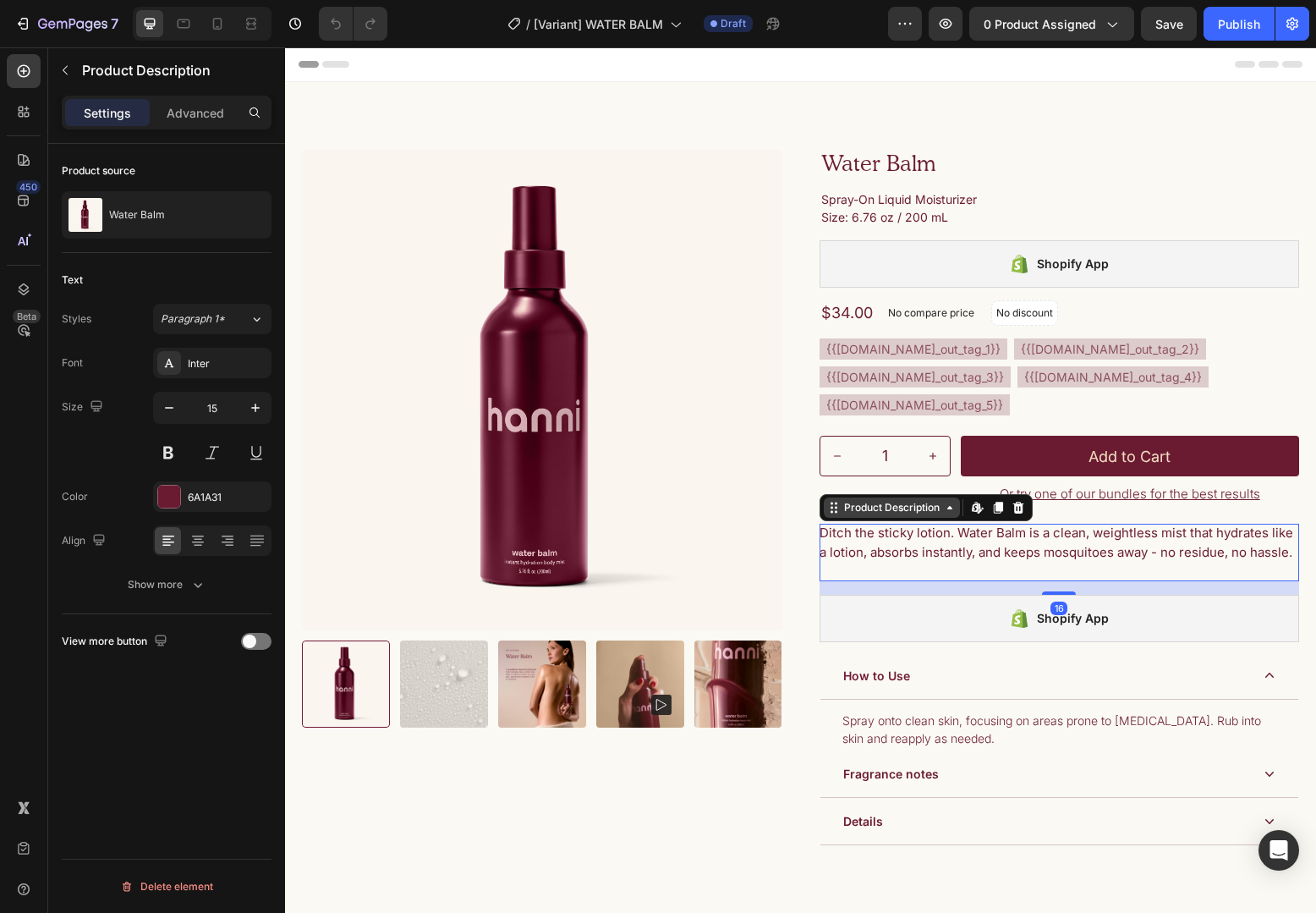
click at [917, 515] on div "Product Description" at bounding box center [892, 508] width 102 height 15
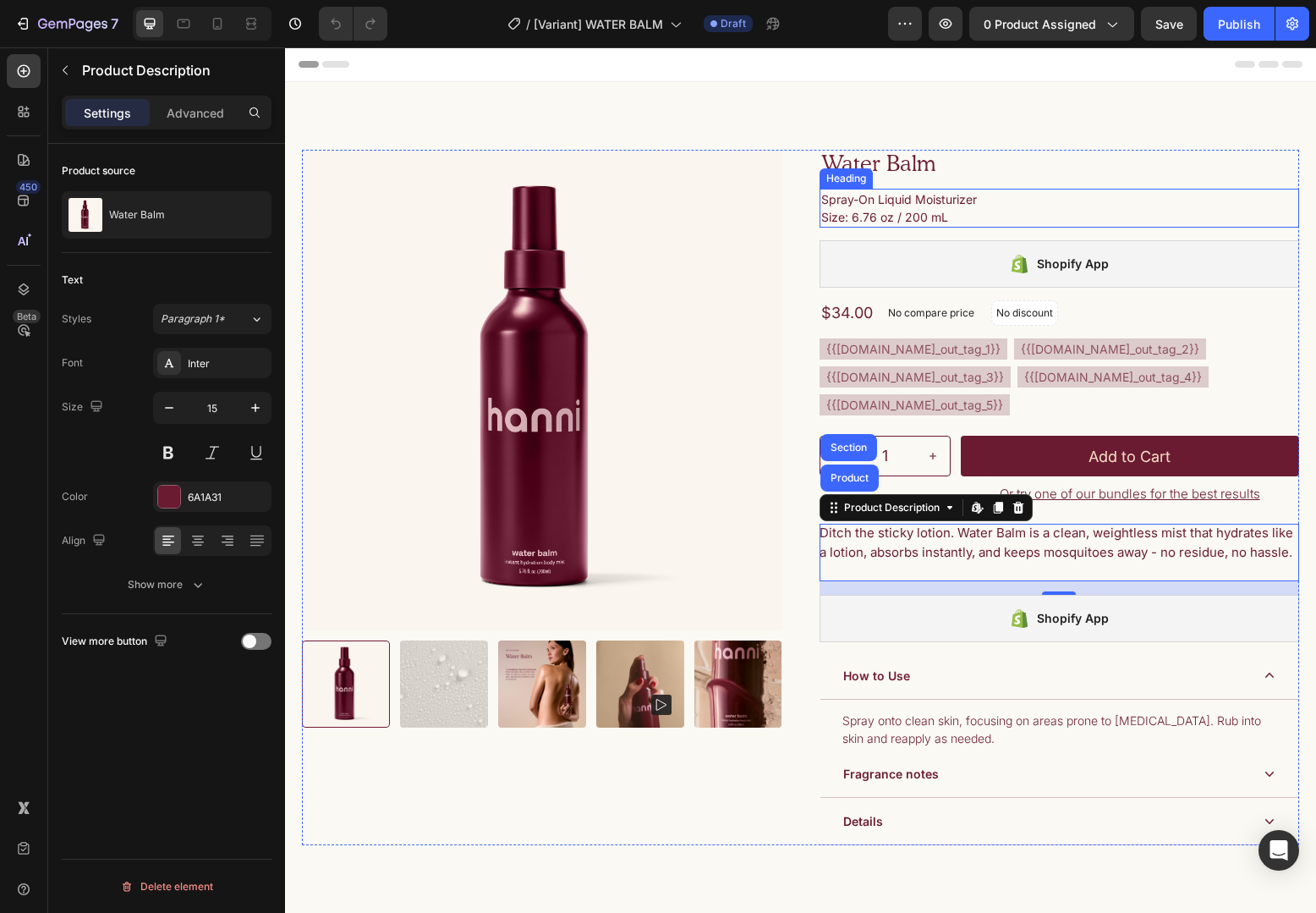
click at [1052, 206] on h3 "Spray-On Liquid Moisturizer Size: 6.76 oz / 200 mL" at bounding box center [1059, 208] width 480 height 39
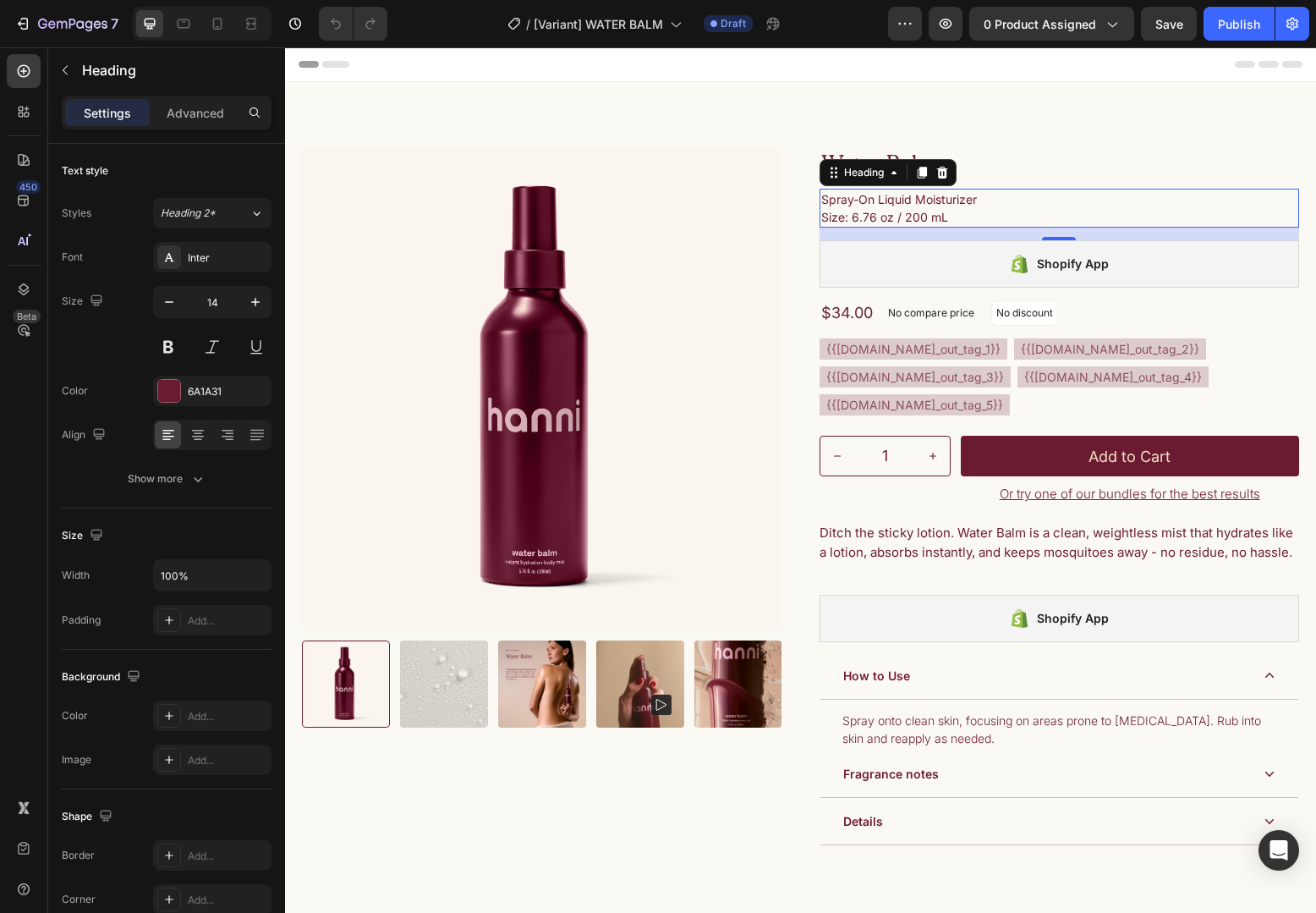
click at [902, 208] on h3 "Spray-On Liquid Moisturizer Size: 6.76 oz / 200 mL" at bounding box center [1059, 208] width 480 height 39
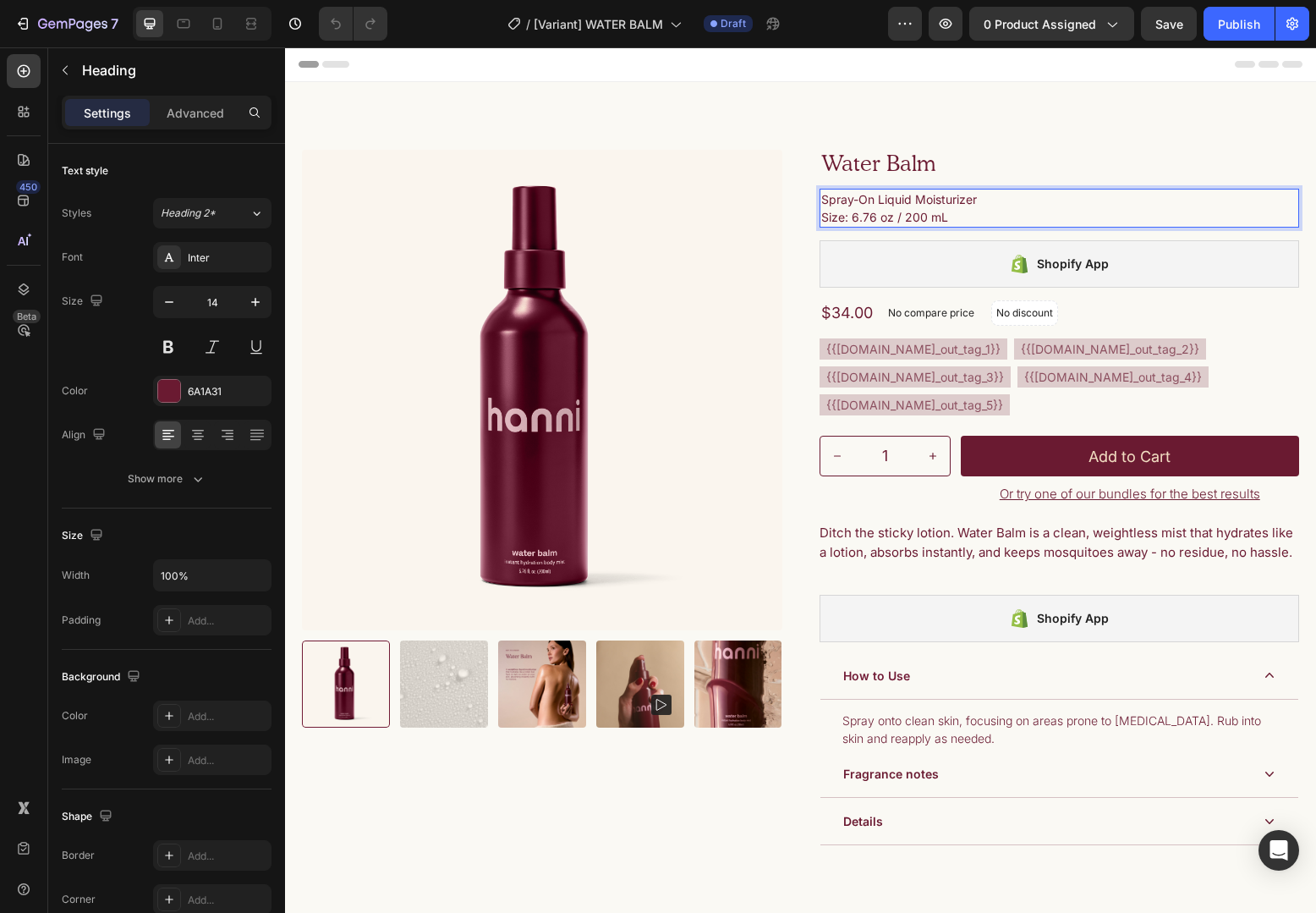
click at [994, 215] on p "Spray-On Liquid Moisturizer Size: 6.76 oz / 200 mL" at bounding box center [1059, 208] width 477 height 36
click at [69, 64] on icon "button" at bounding box center [65, 70] width 14 height 14
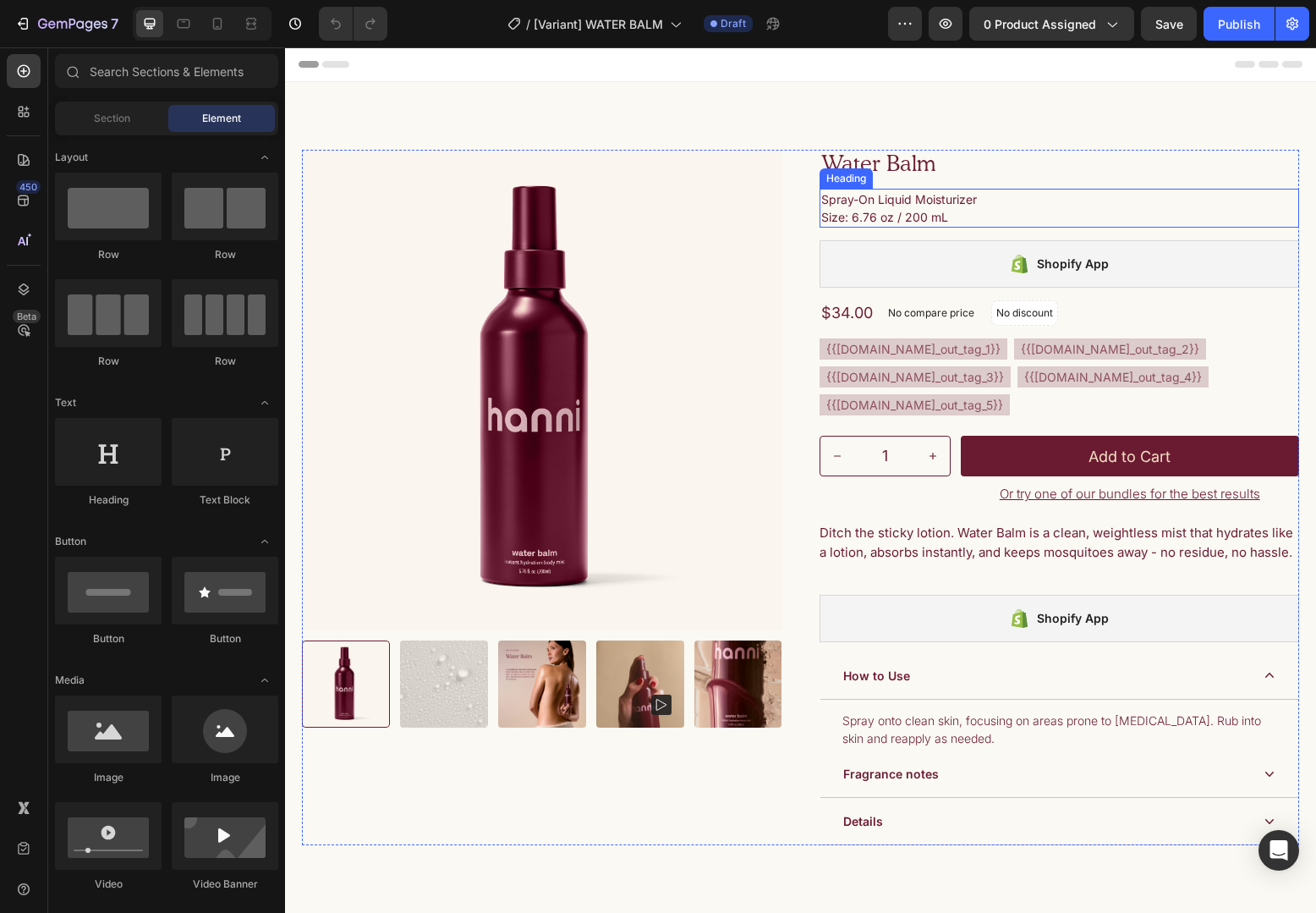
click at [1076, 196] on p "Spray-On Liquid Moisturizer Size: 6.76 oz / 200 mL" at bounding box center [1059, 208] width 477 height 36
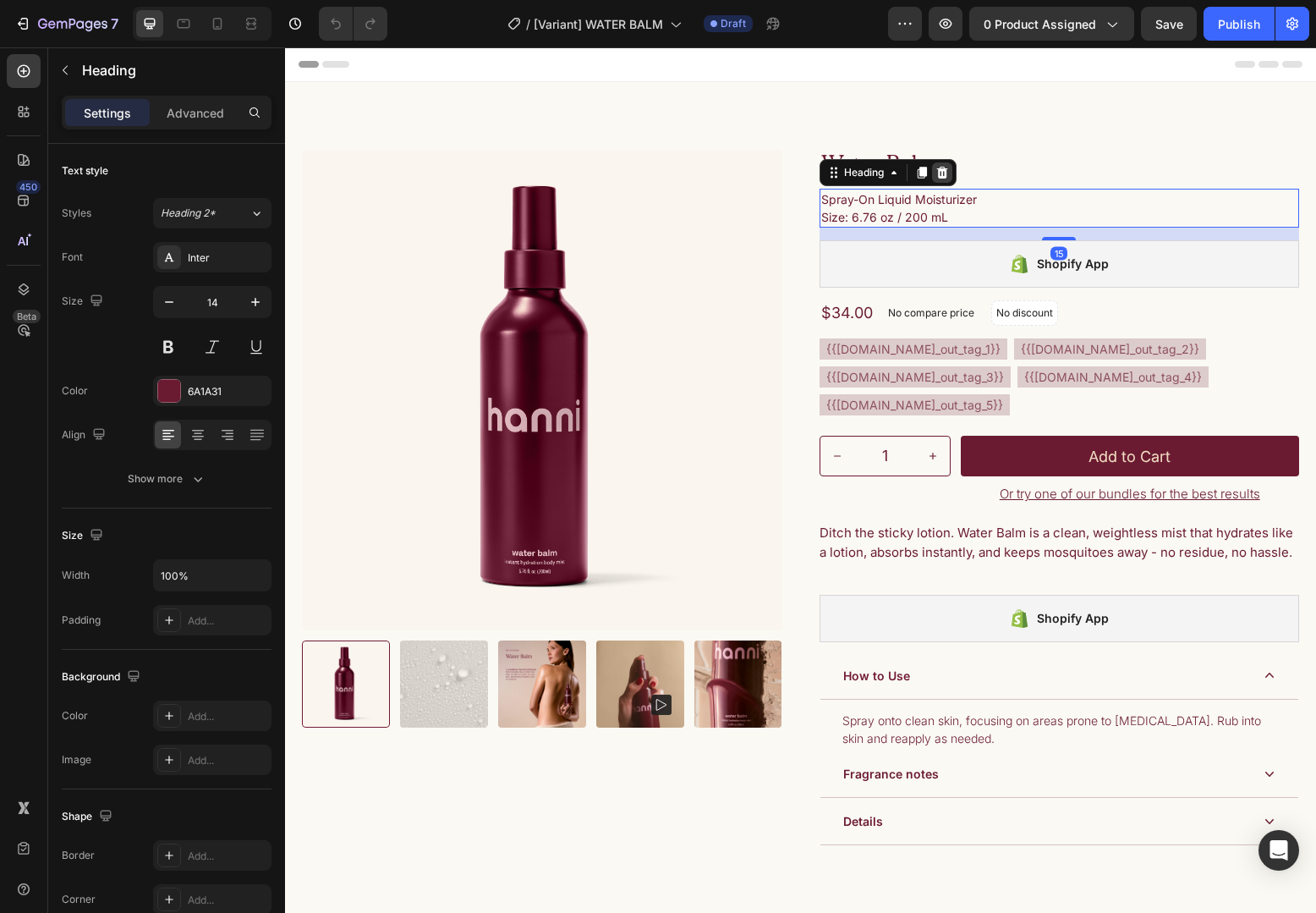
click at [941, 177] on icon at bounding box center [942, 172] width 11 height 12
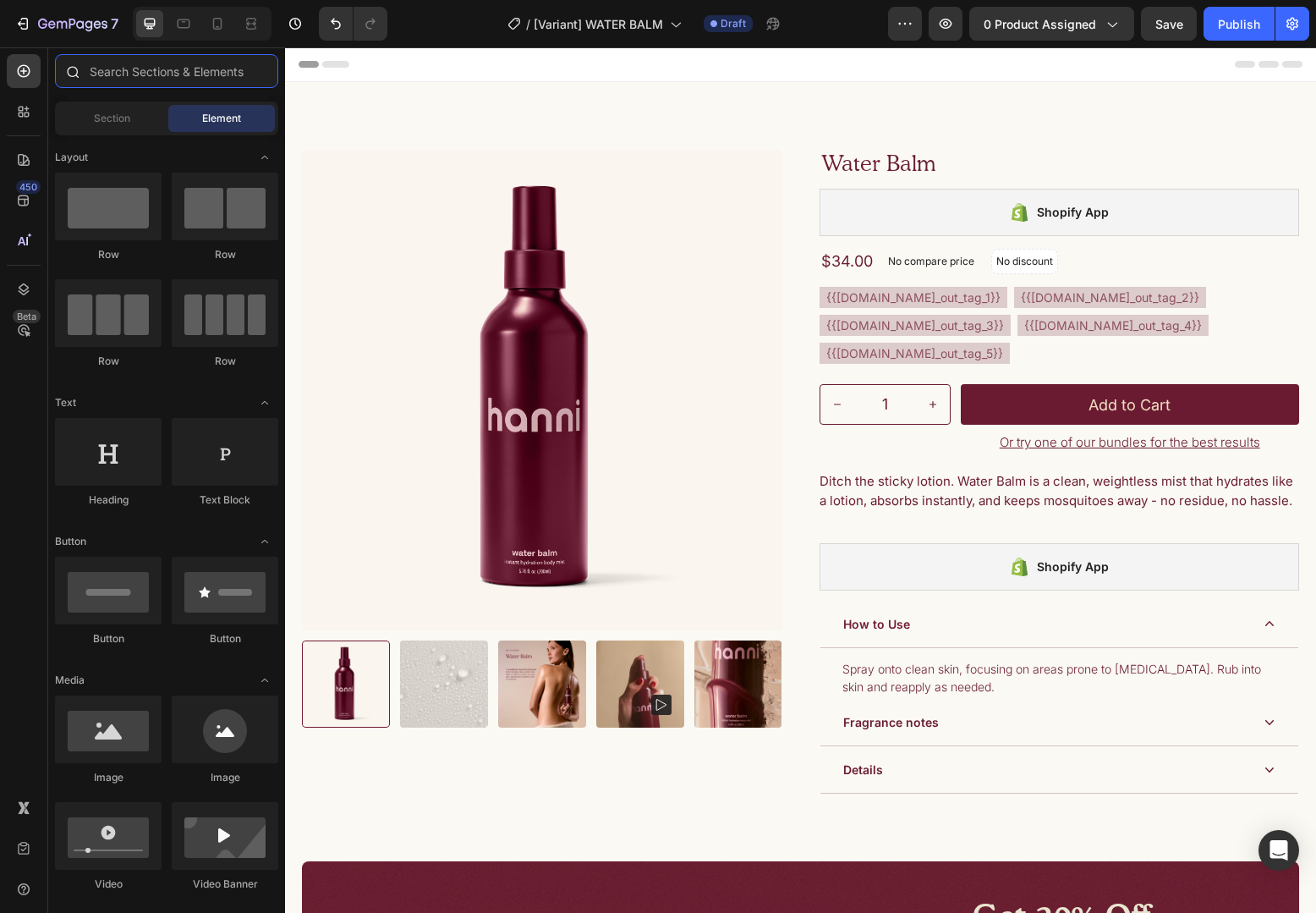
click at [183, 66] on input "text" at bounding box center [166, 71] width 223 height 34
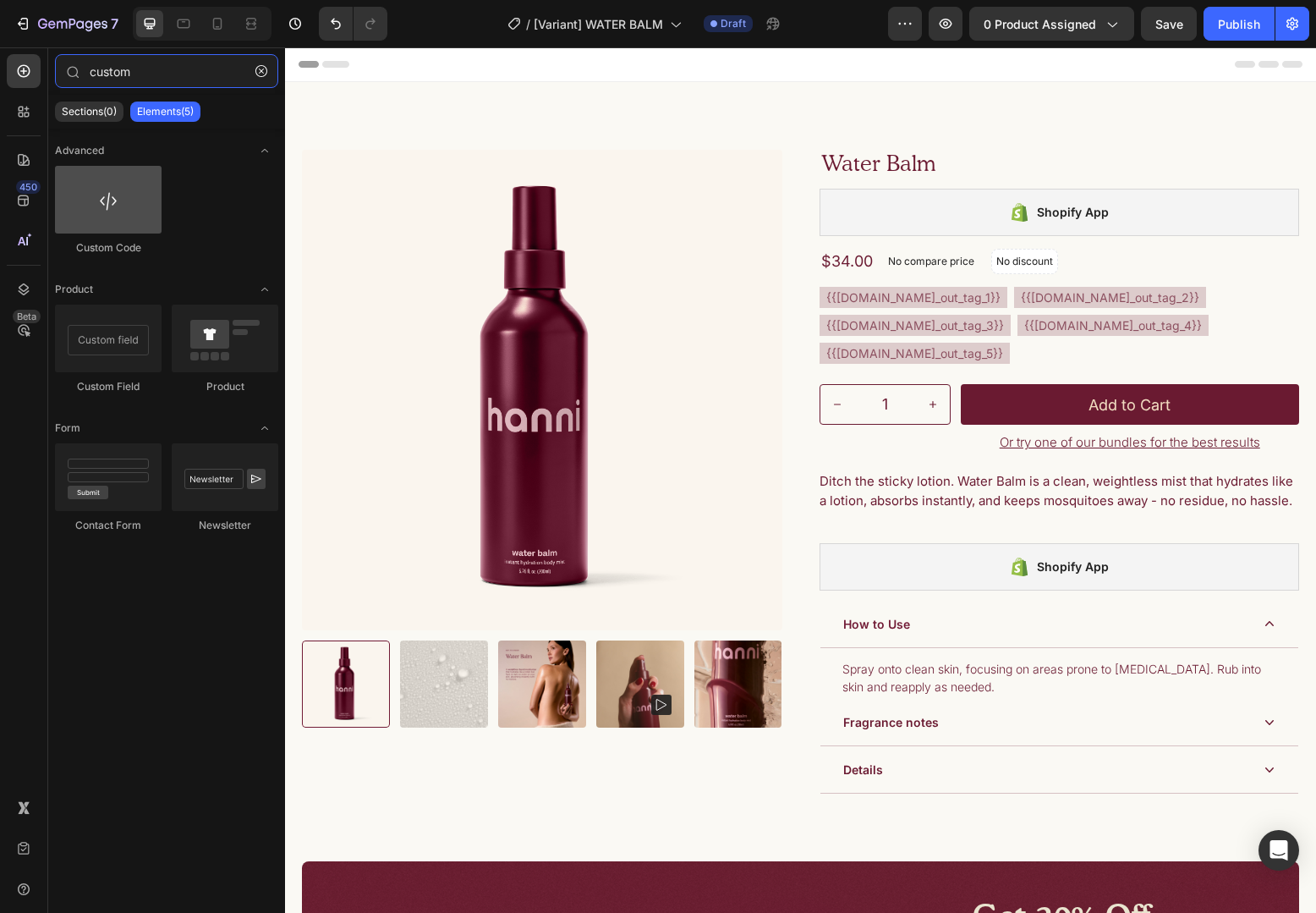
type input "custom"
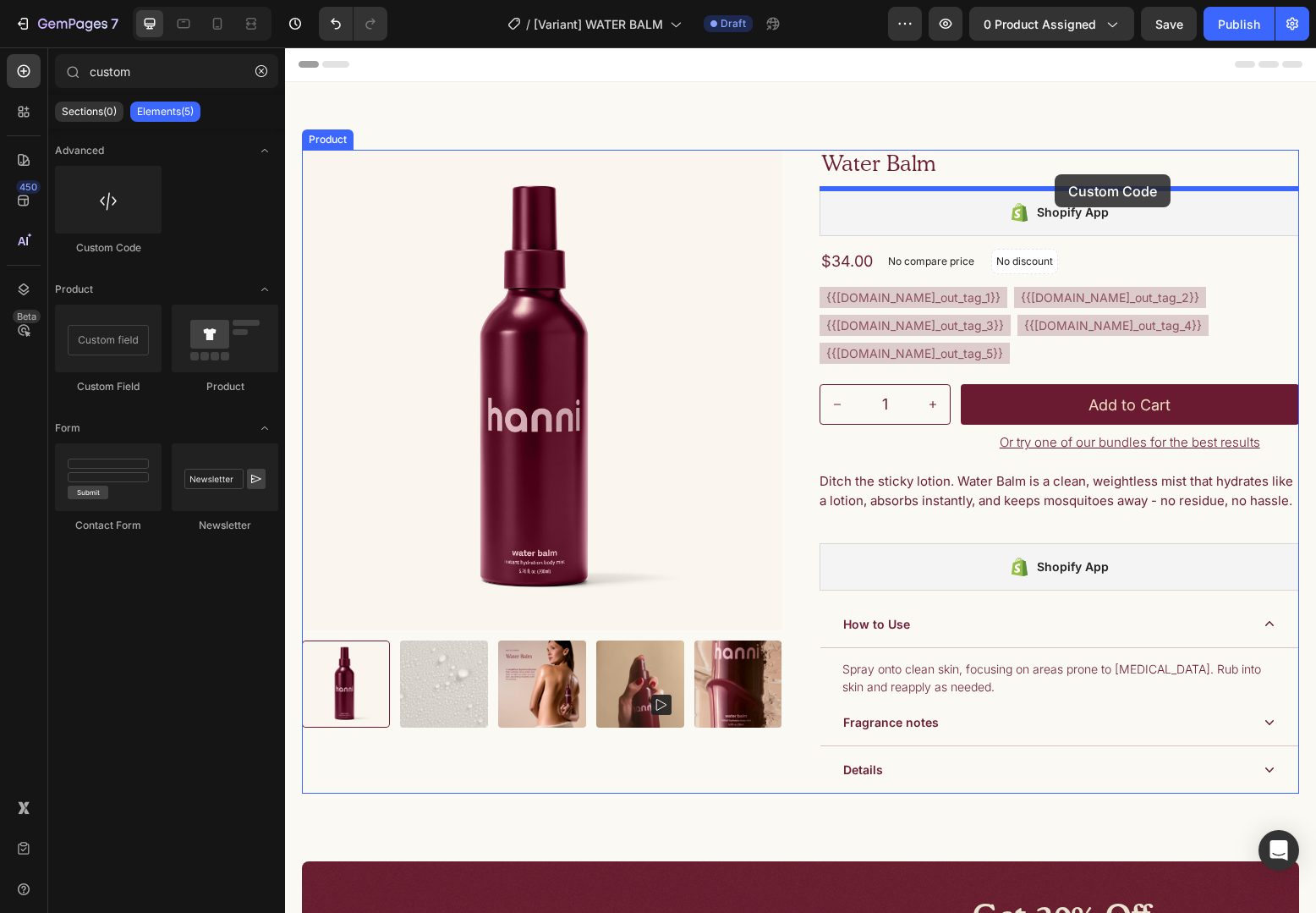
drag, startPoint x: 370, startPoint y: 258, endPoint x: 1054, endPoint y: 175, distance: 689.0
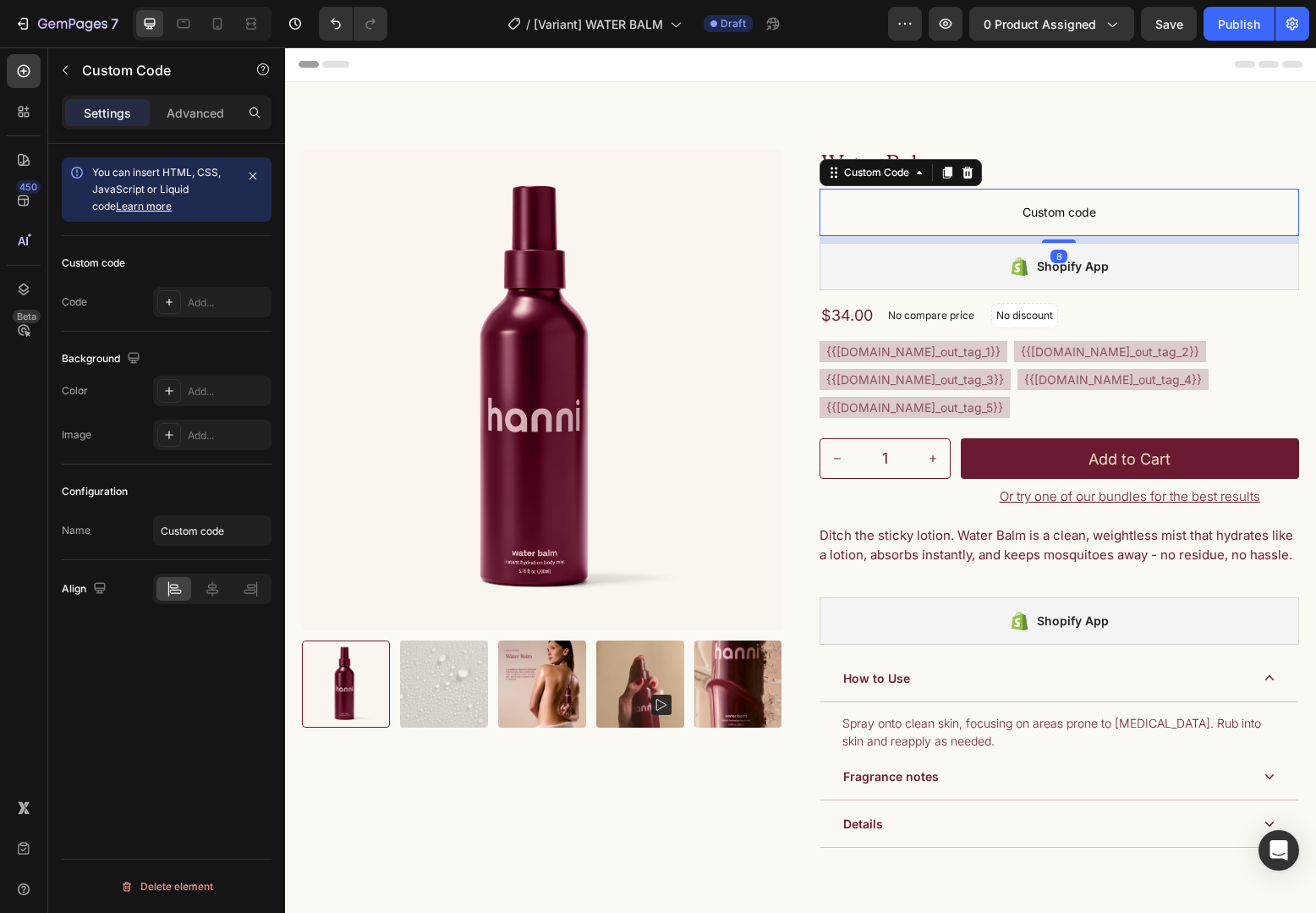
click at [937, 212] on span "Custom code" at bounding box center [1059, 212] width 480 height 20
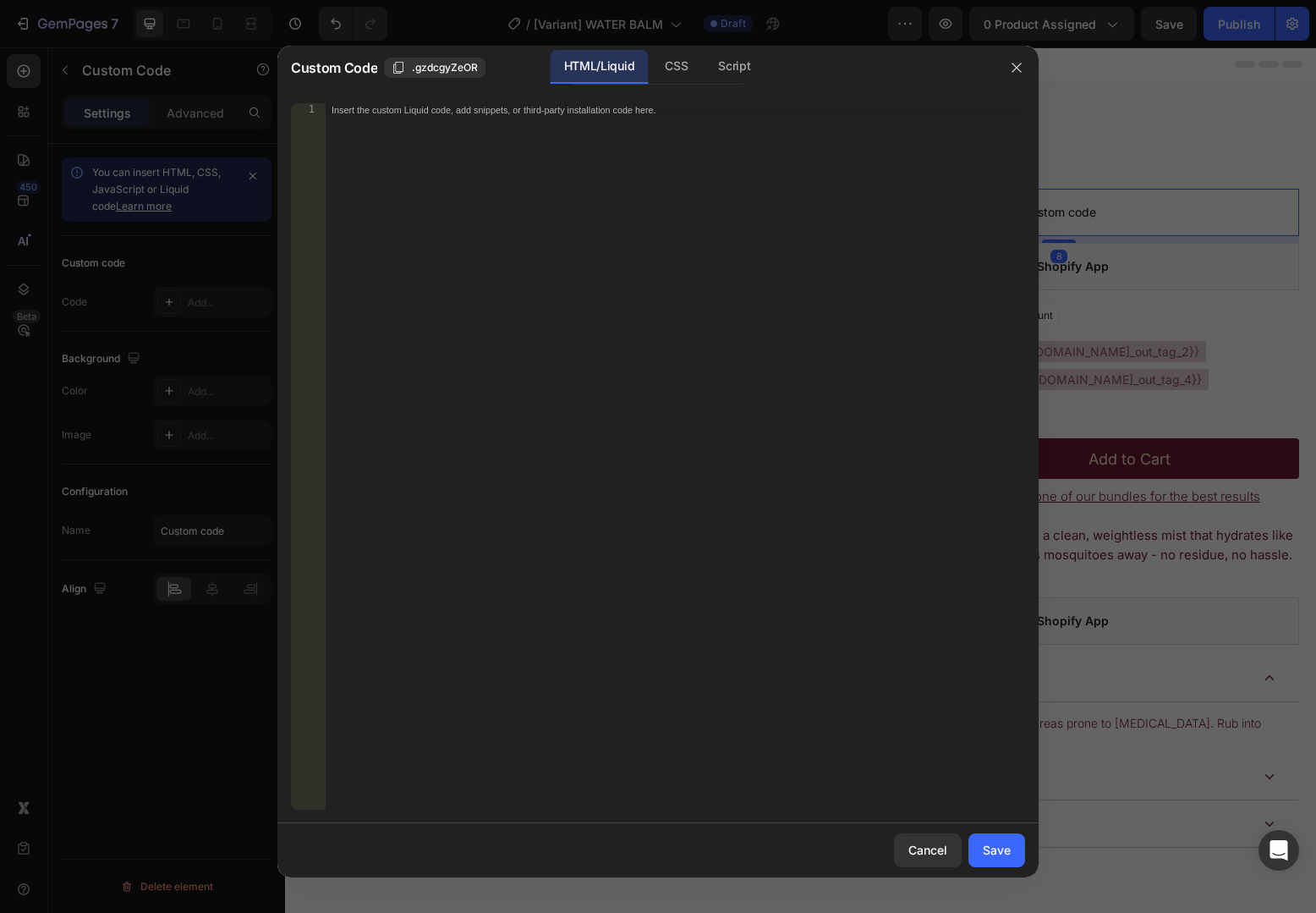
click at [758, 268] on div "Insert the custom Liquid code, add snippets, or third-party installation code h…" at bounding box center [675, 470] width 700 height 734
paste textarea "</div>"
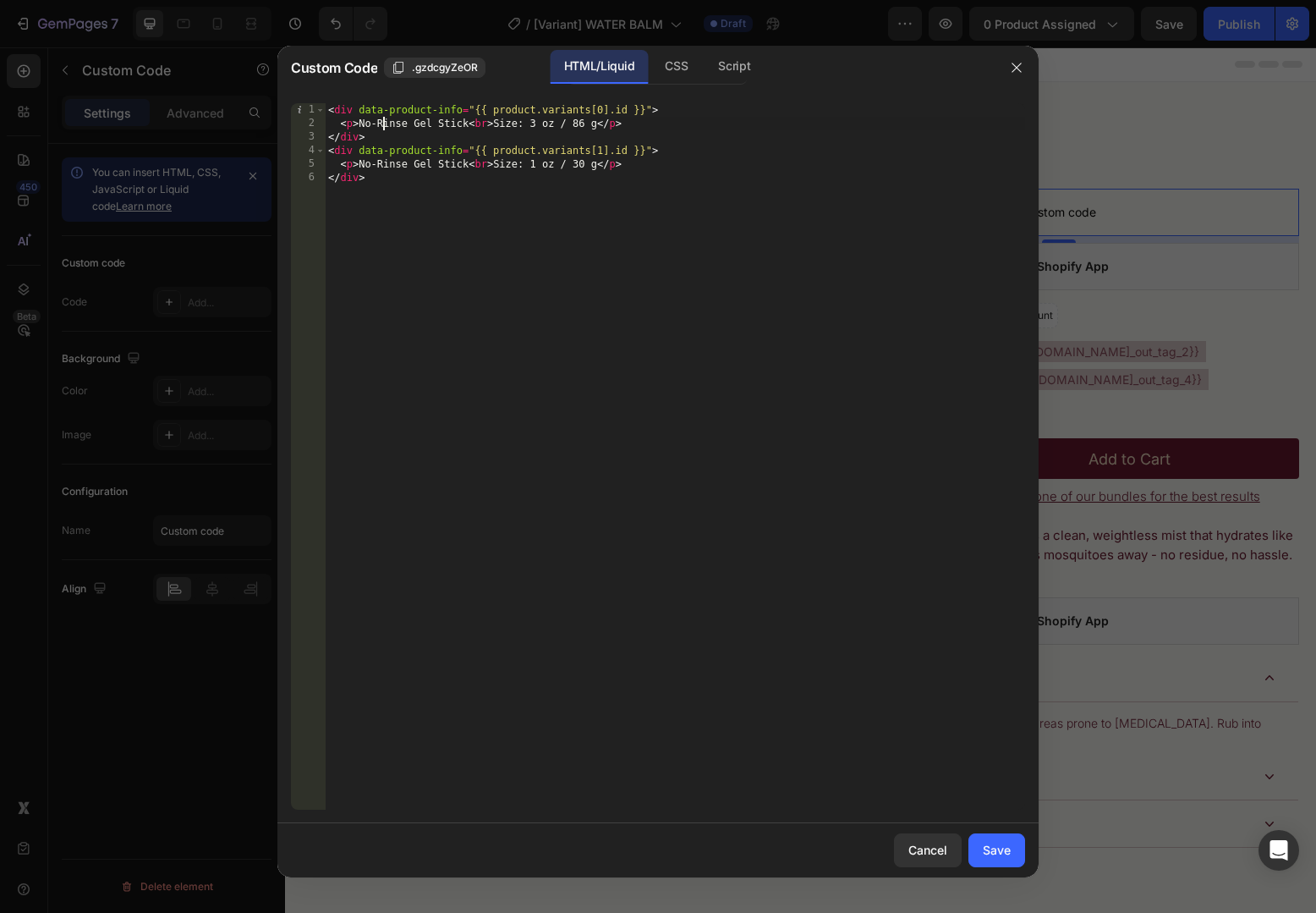
click at [383, 121] on div "< div data-product-info = "{{ product.variants[0].id }}" > < p > No-Rinse Gel S…" at bounding box center [675, 470] width 700 height 734
drag, startPoint x: 383, startPoint y: 121, endPoint x: 358, endPoint y: 120, distance: 25.0
click at [358, 120] on div "< div data-product-info = "{{ product.variants[0].id }}" > < p > No-Rinse Gel S…" at bounding box center [675, 470] width 700 height 734
drag, startPoint x: 358, startPoint y: 120, endPoint x: 466, endPoint y: 129, distance: 108.4
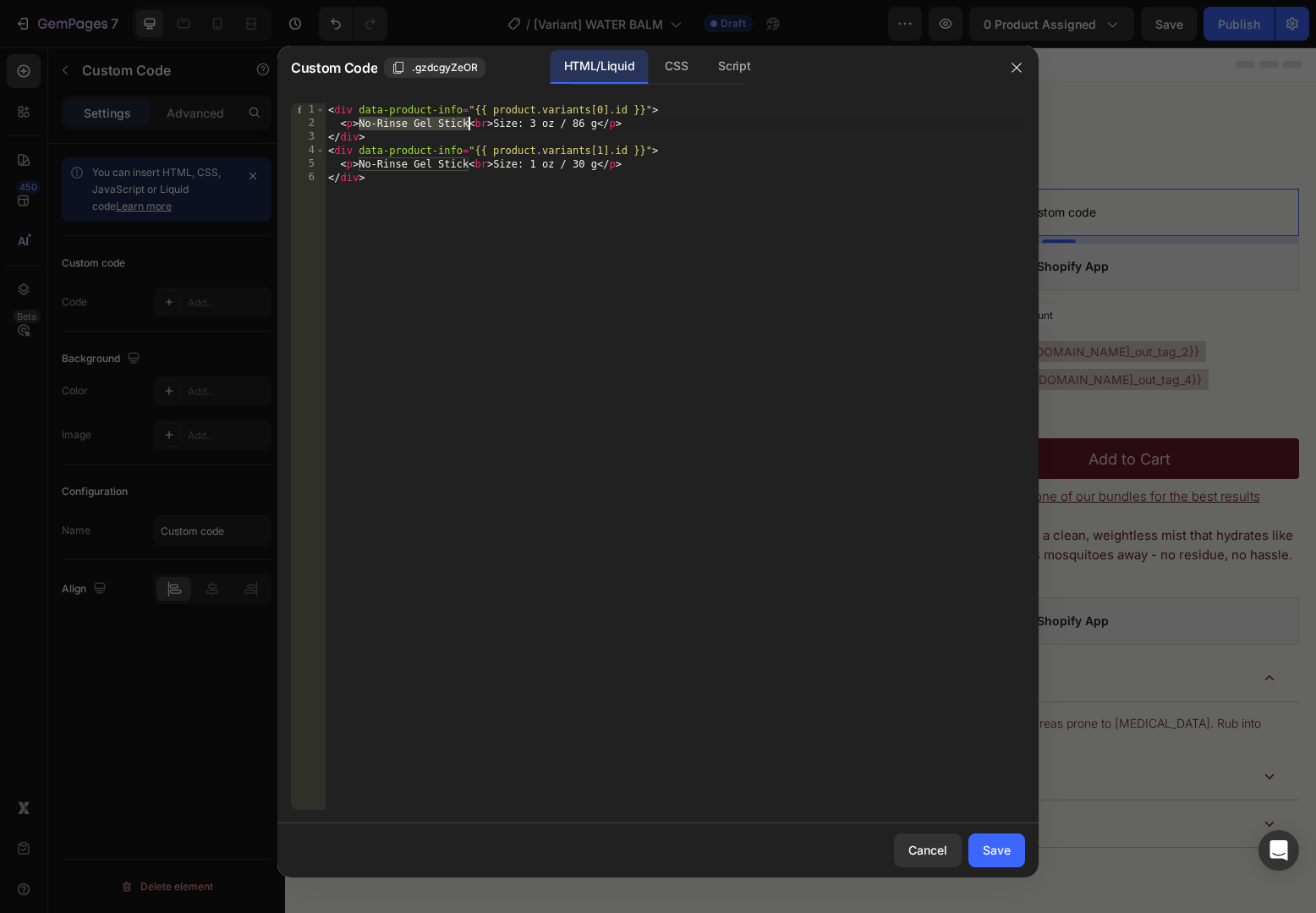
click at [466, 129] on div "< div data-product-info = "{{ product.variants[0].id }}" > < p > No-Rinse Gel S…" at bounding box center [675, 470] width 700 height 734
paste textarea
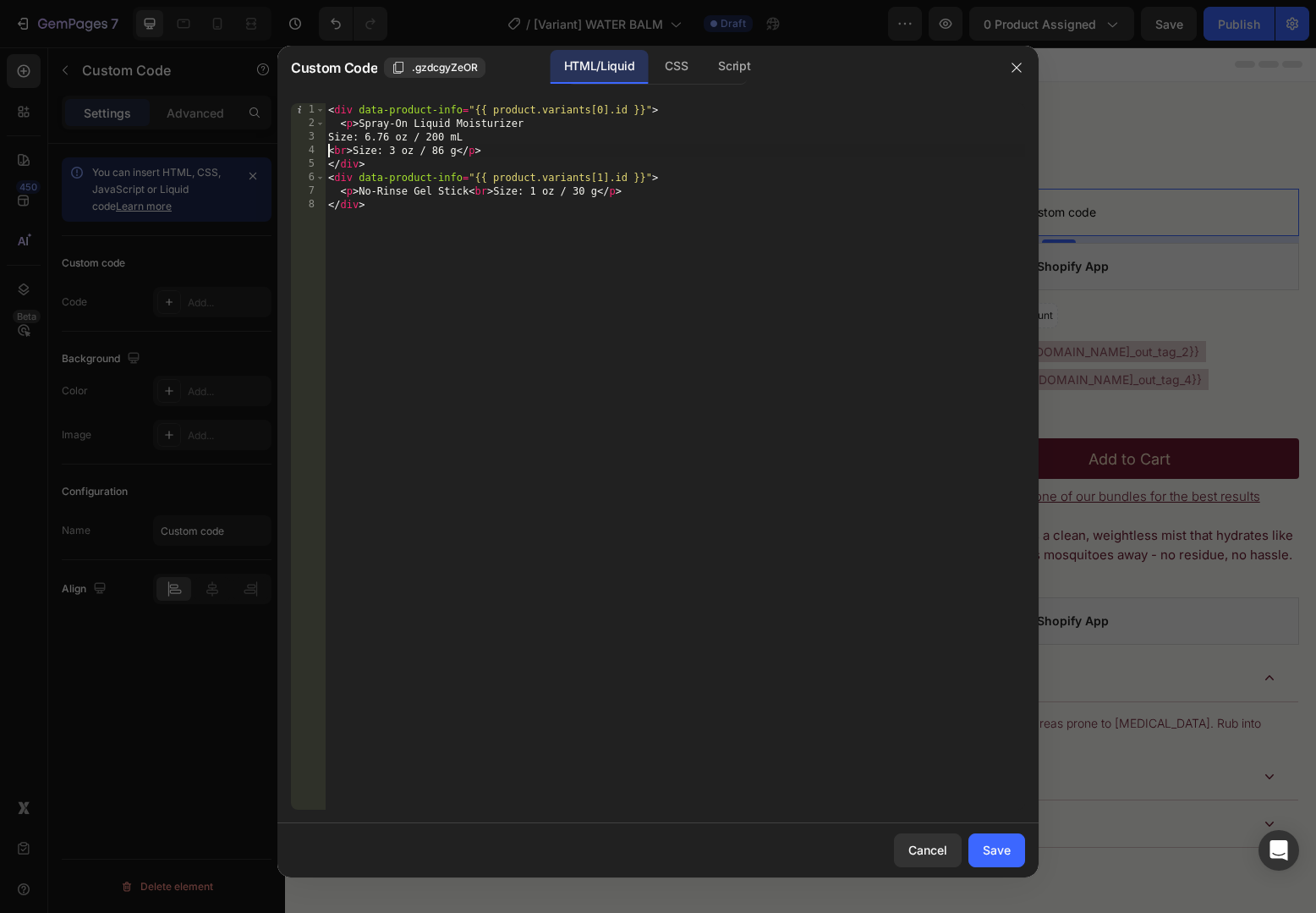
click at [351, 136] on div "< div data-product-info = "{{ product.variants[0].id }}" > < p > Spray-On Liqui…" at bounding box center [675, 470] width 700 height 734
click at [354, 137] on div "< div data-product-info = "{{ product.variants[0].id }}" > < p > Spray-On Liqui…" at bounding box center [675, 470] width 700 height 734
drag, startPoint x: 354, startPoint y: 137, endPoint x: 454, endPoint y: 138, distance: 100.0
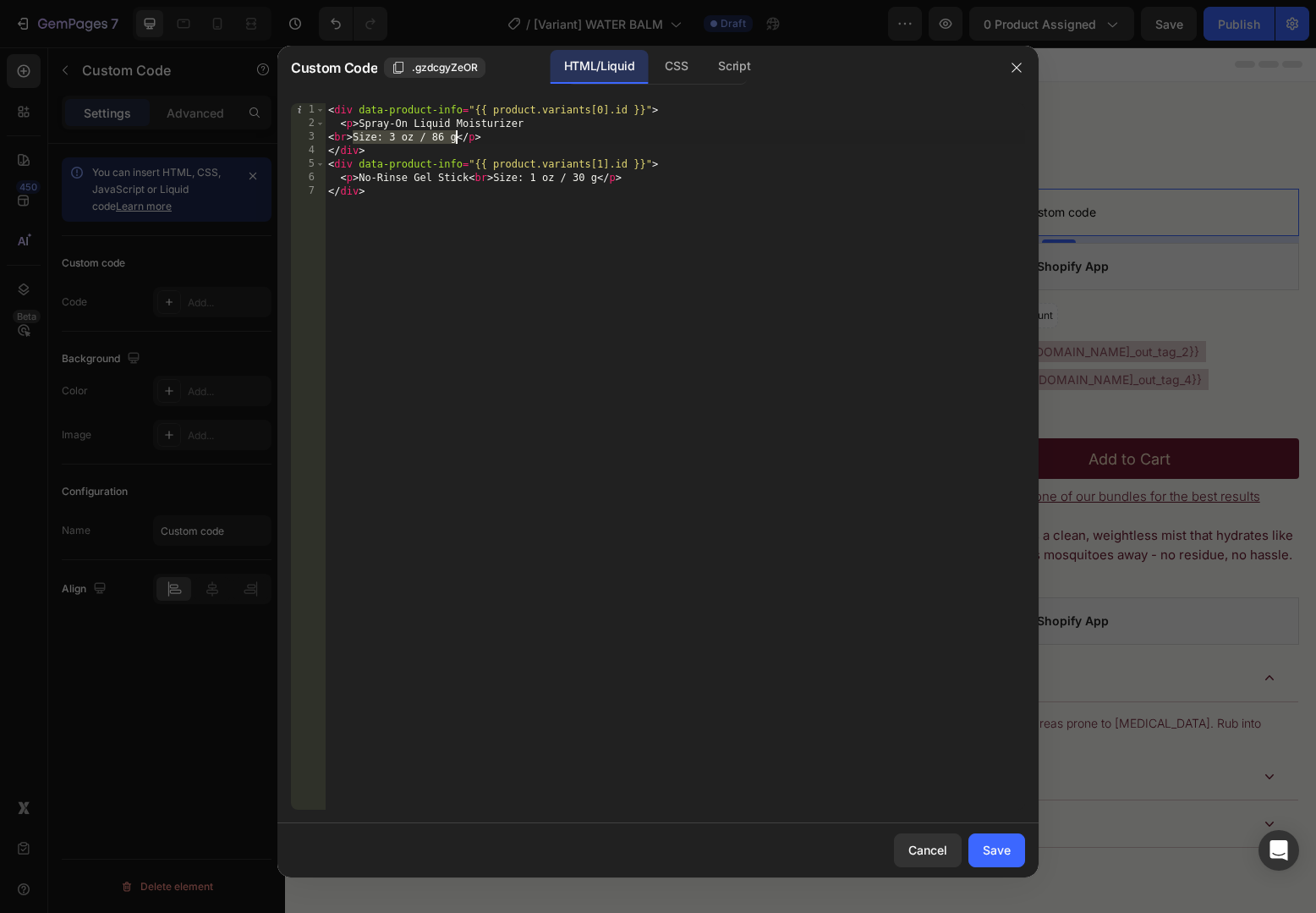
click at [454, 138] on div "< div data-product-info = "{{ product.variants[0].id }}" > < p > Spray-On Liqui…" at bounding box center [675, 470] width 700 height 734
paste textarea
click at [368, 190] on div "< div data-product-info = "{{ product.variants[0].id }}" > < p > Spray-On Liqui…" at bounding box center [675, 470] width 700 height 734
drag, startPoint x: 368, startPoint y: 190, endPoint x: 451, endPoint y: 192, distance: 83.0
click at [451, 192] on div "< div data-product-info = "{{ product.variants[0].id }}" > < p > Spray-On Liqui…" at bounding box center [675, 470] width 700 height 734
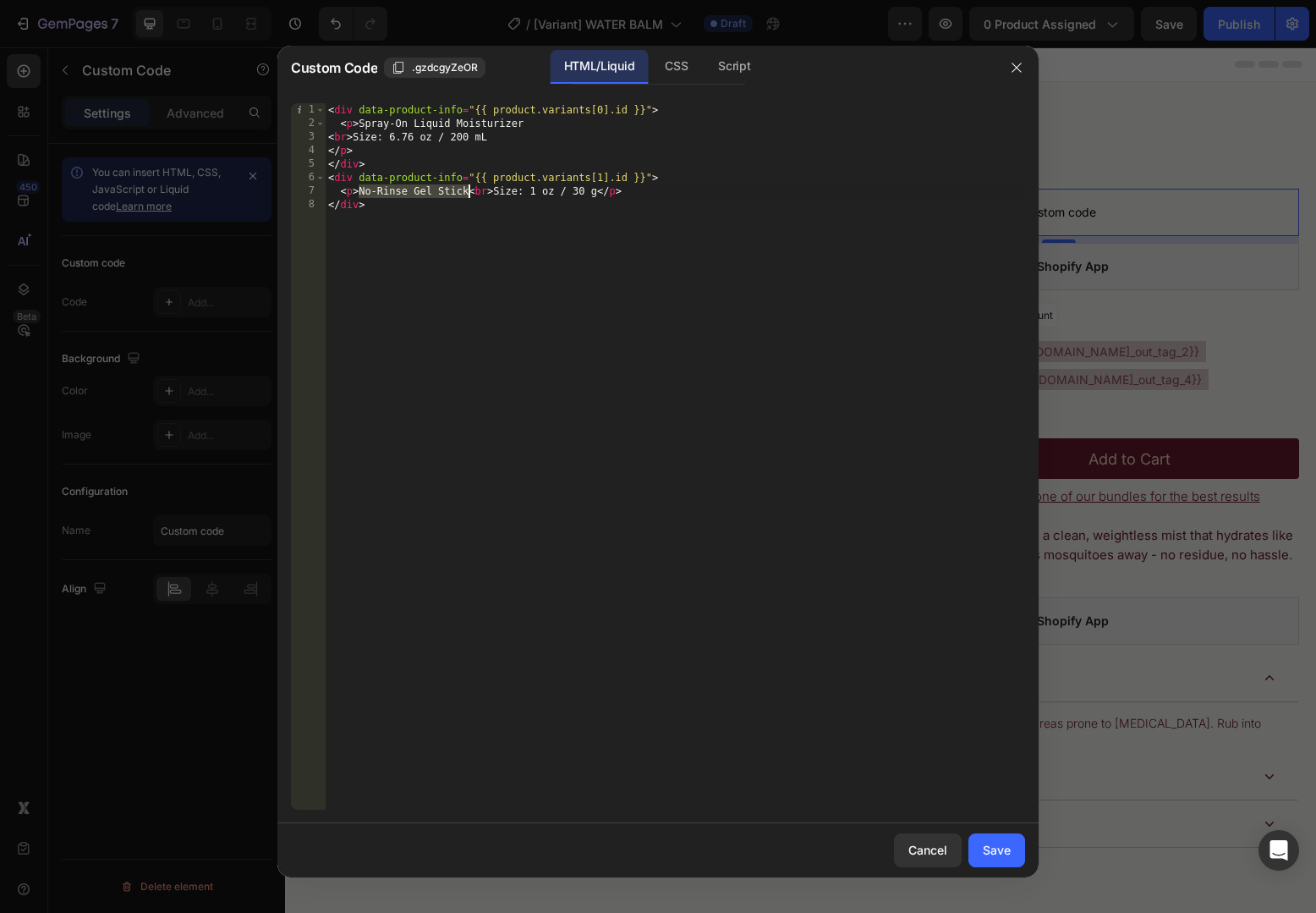
paste textarea
click at [328, 148] on div "< div data-product-info = "{{ product.variants[0].id }}" > < p > Spray-On Liqui…" at bounding box center [675, 470] width 700 height 734
click at [329, 142] on div "< div data-product-info = "{{ product.variants[0].id }}" > < p > Spray-On Liqui…" at bounding box center [675, 470] width 700 height 734
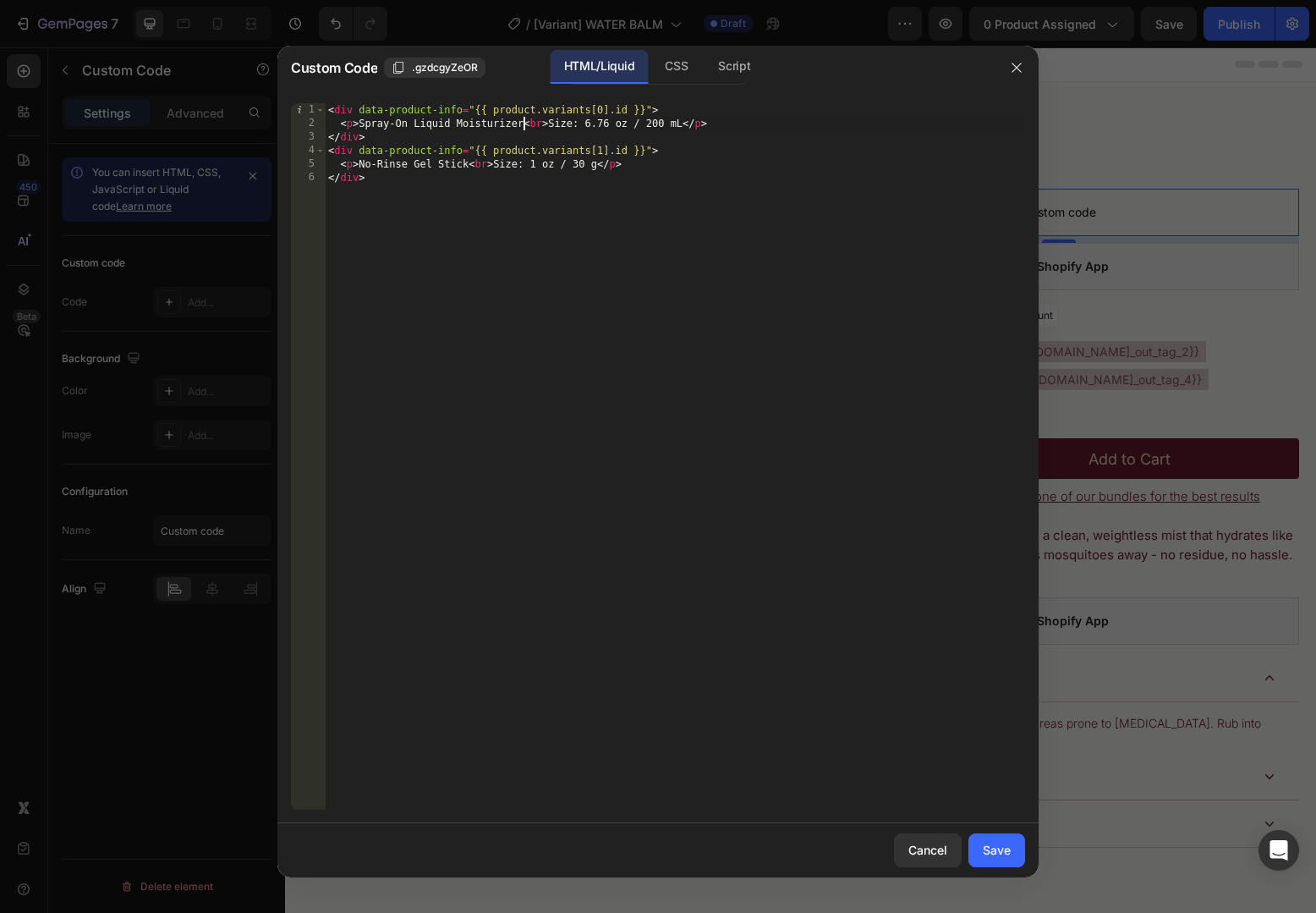
click at [412, 130] on div "< div data-product-info = "{{ product.variants[0].id }}" > < p > Spray-On Liqui…" at bounding box center [675, 470] width 700 height 734
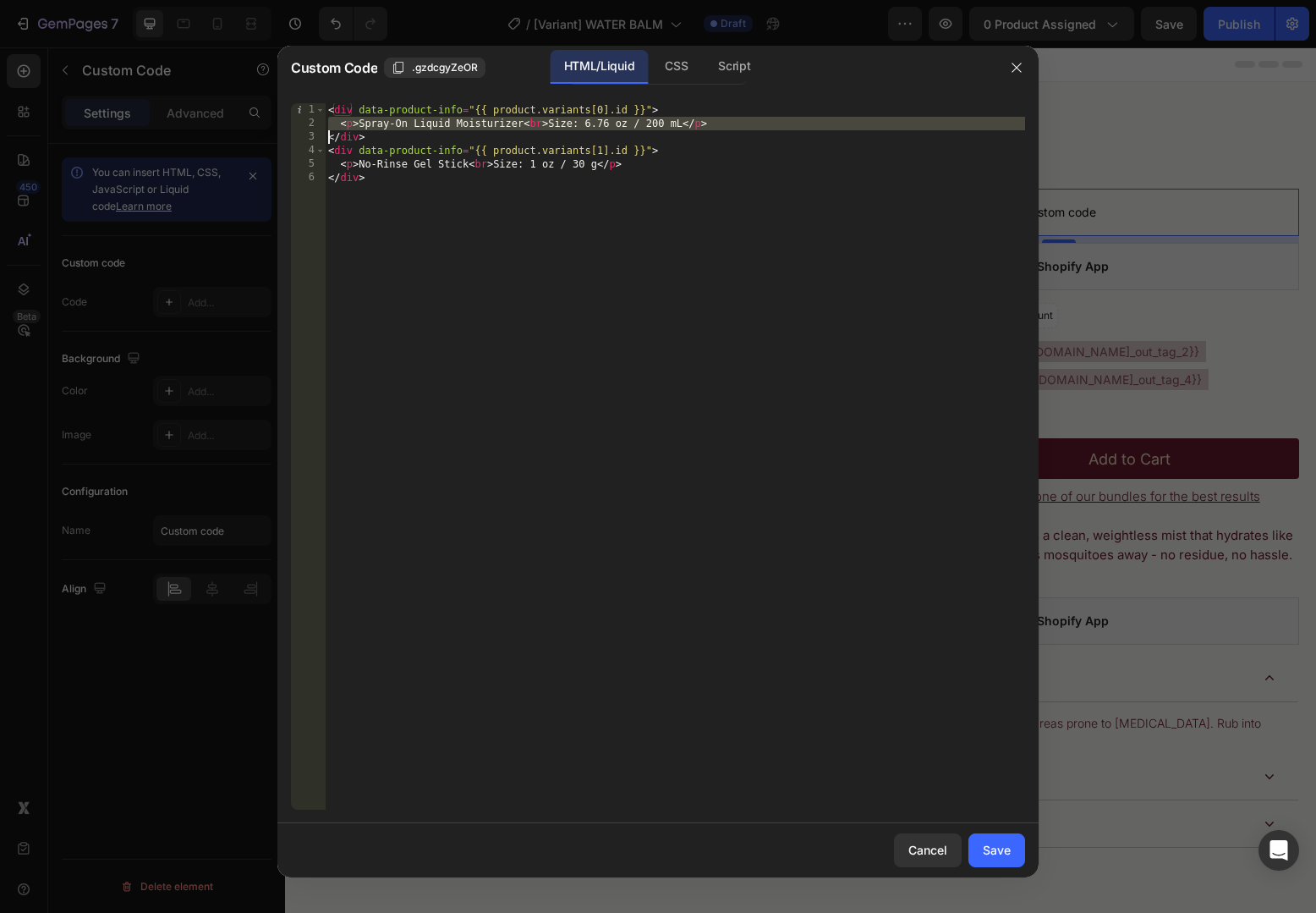
click at [521, 169] on div "< div data-product-info = "{{ product.variants[0].id }}" > < p > Spray-On Liqui…" at bounding box center [675, 470] width 700 height 734
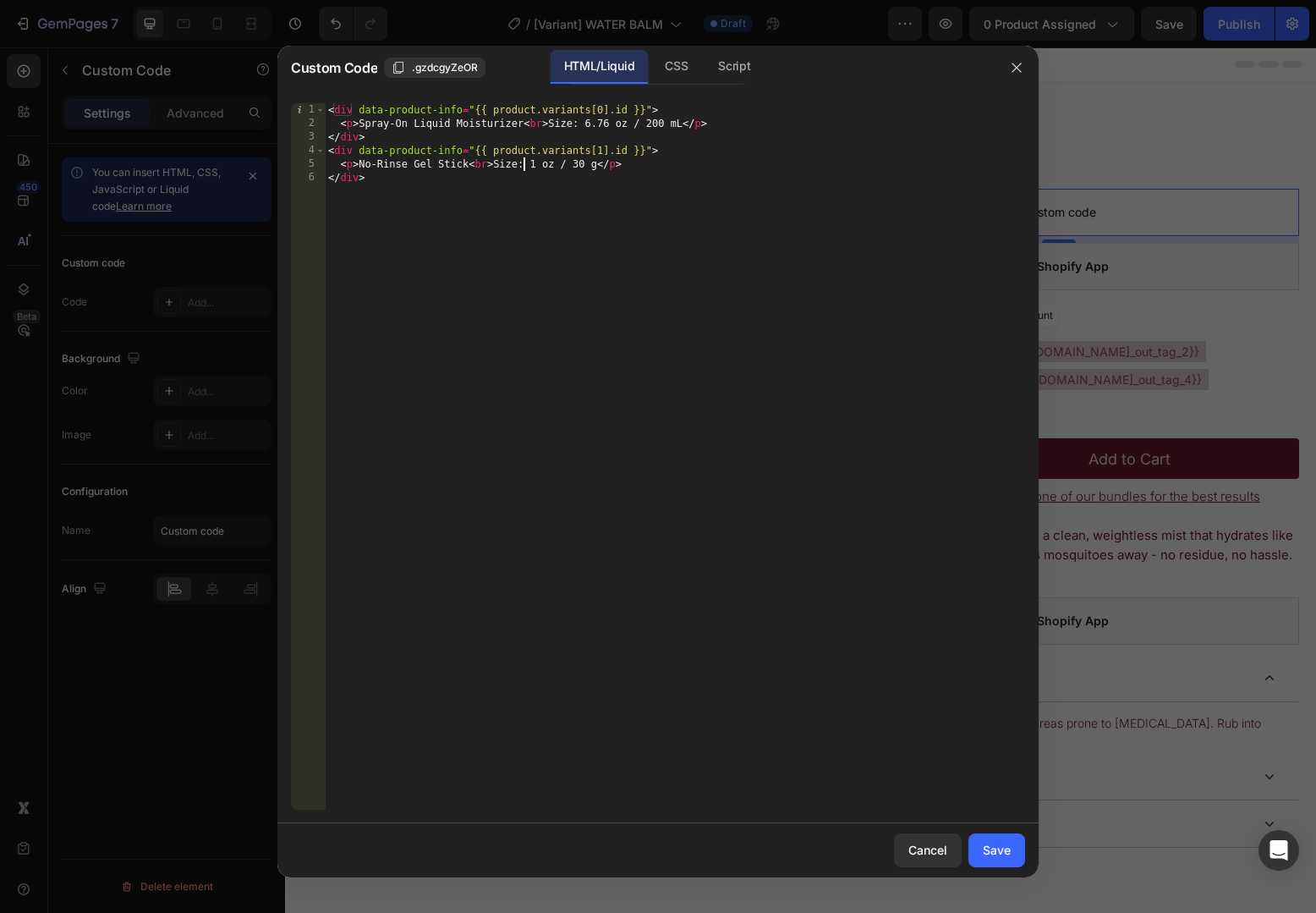
click at [521, 169] on div "< div data-product-info = "{{ product.variants[0].id }}" > < p > Spray-On Liqui…" at bounding box center [675, 470] width 700 height 734
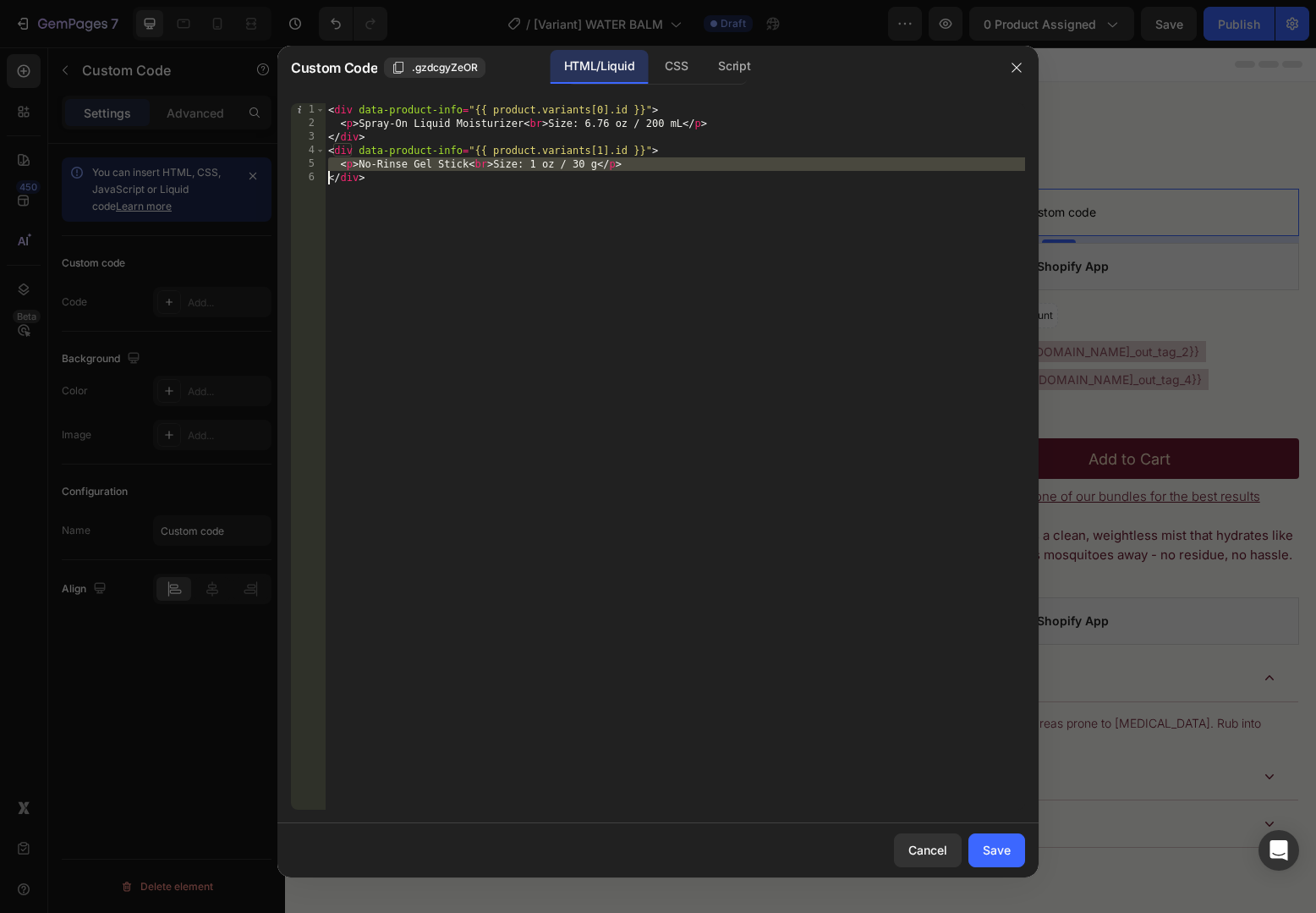
paste textarea
click at [589, 166] on div "< div data-product-info = "{{ product.variants[0].id }}" > < p > Spray-On Liqui…" at bounding box center [675, 470] width 700 height 734
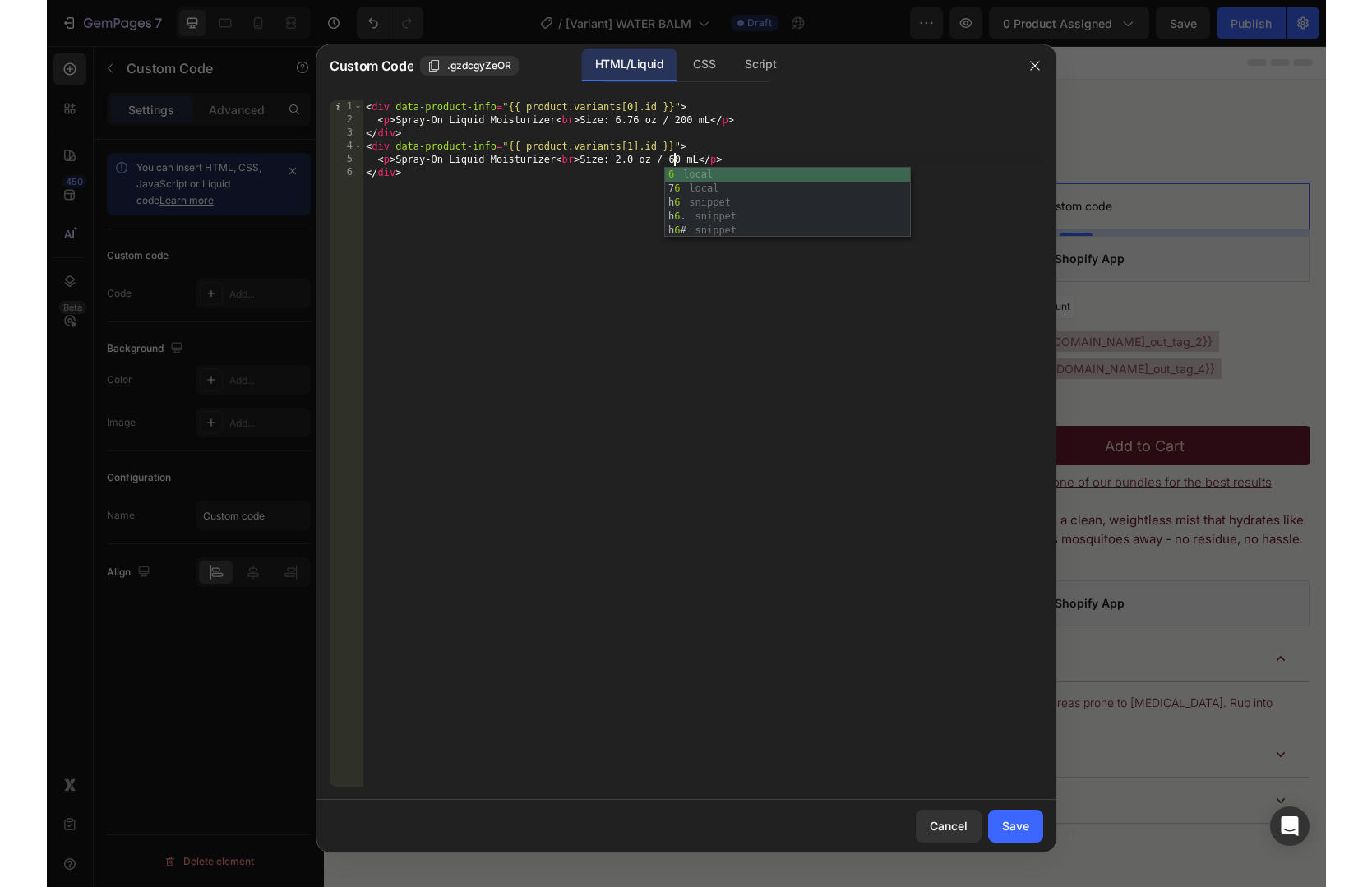
scroll to position [0, 25]
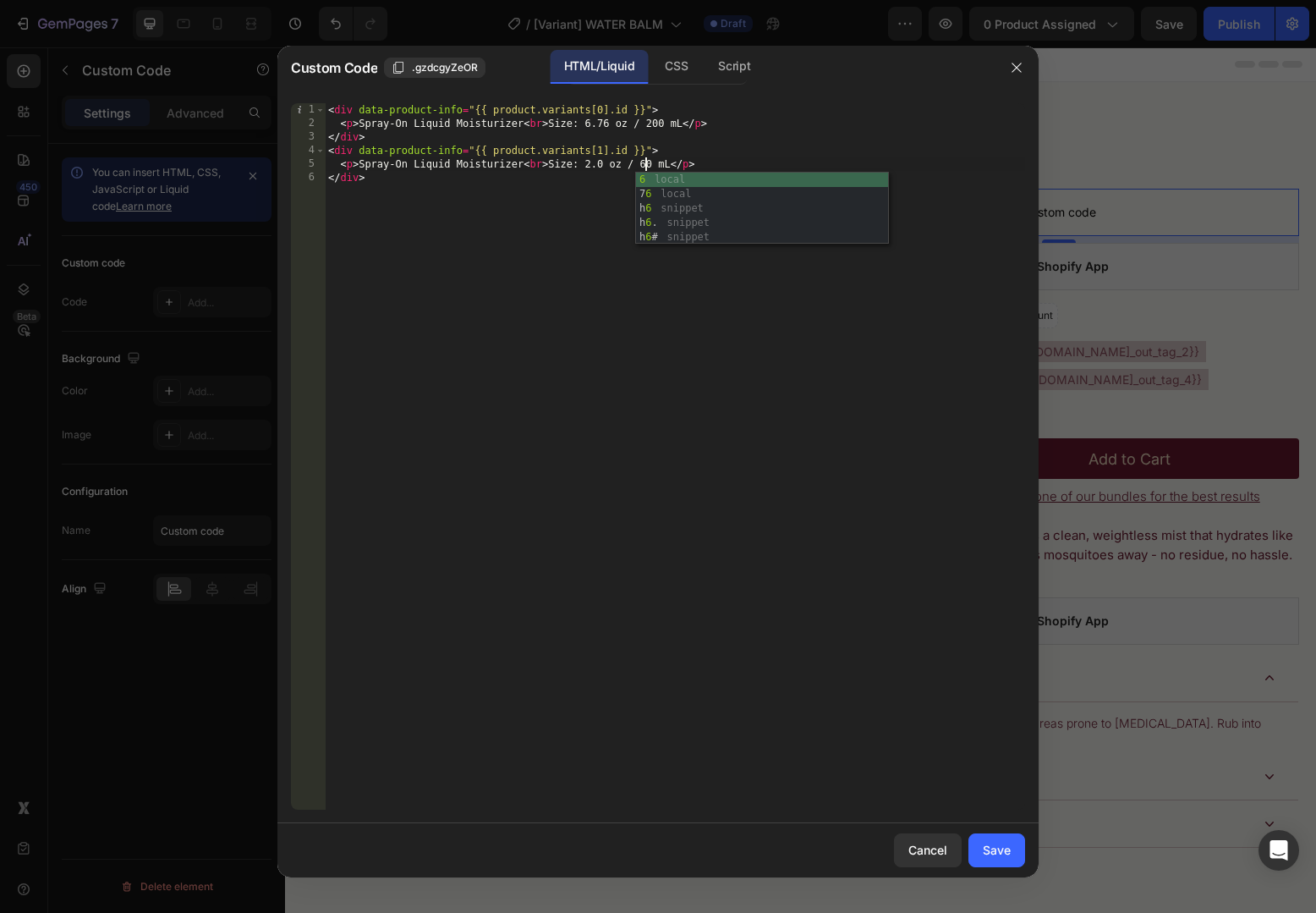
click at [775, 124] on div "< div data-product-info = "{{ product.variants[0].id }}" > < p > Spray-On Liqui…" at bounding box center [675, 470] width 700 height 734
type textarea "<p>Spray-On Liquid Moisturizer<br>Size: 6.76 oz / 200 mL</p>"
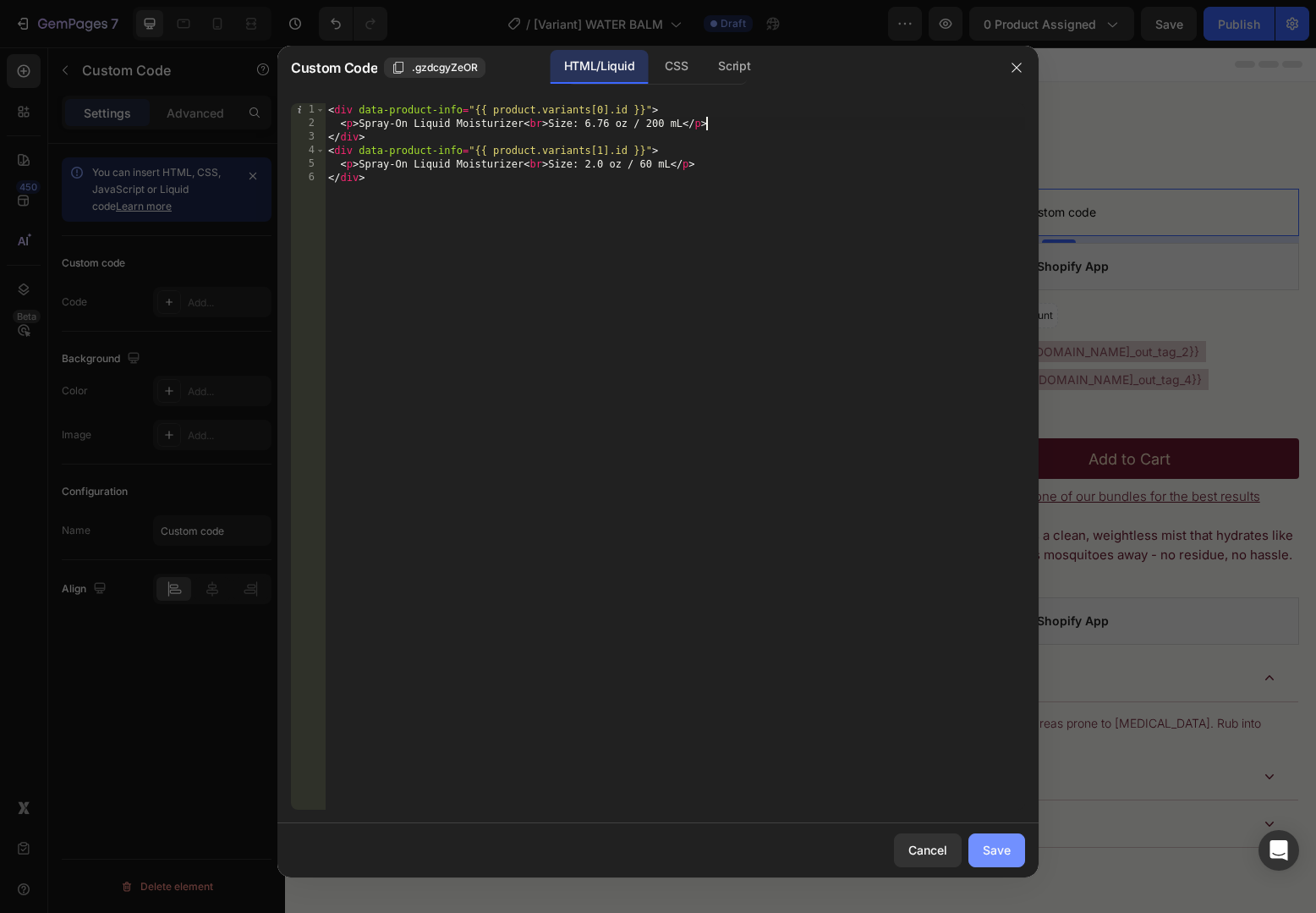
click at [1006, 845] on div "Save" at bounding box center [996, 850] width 28 height 18
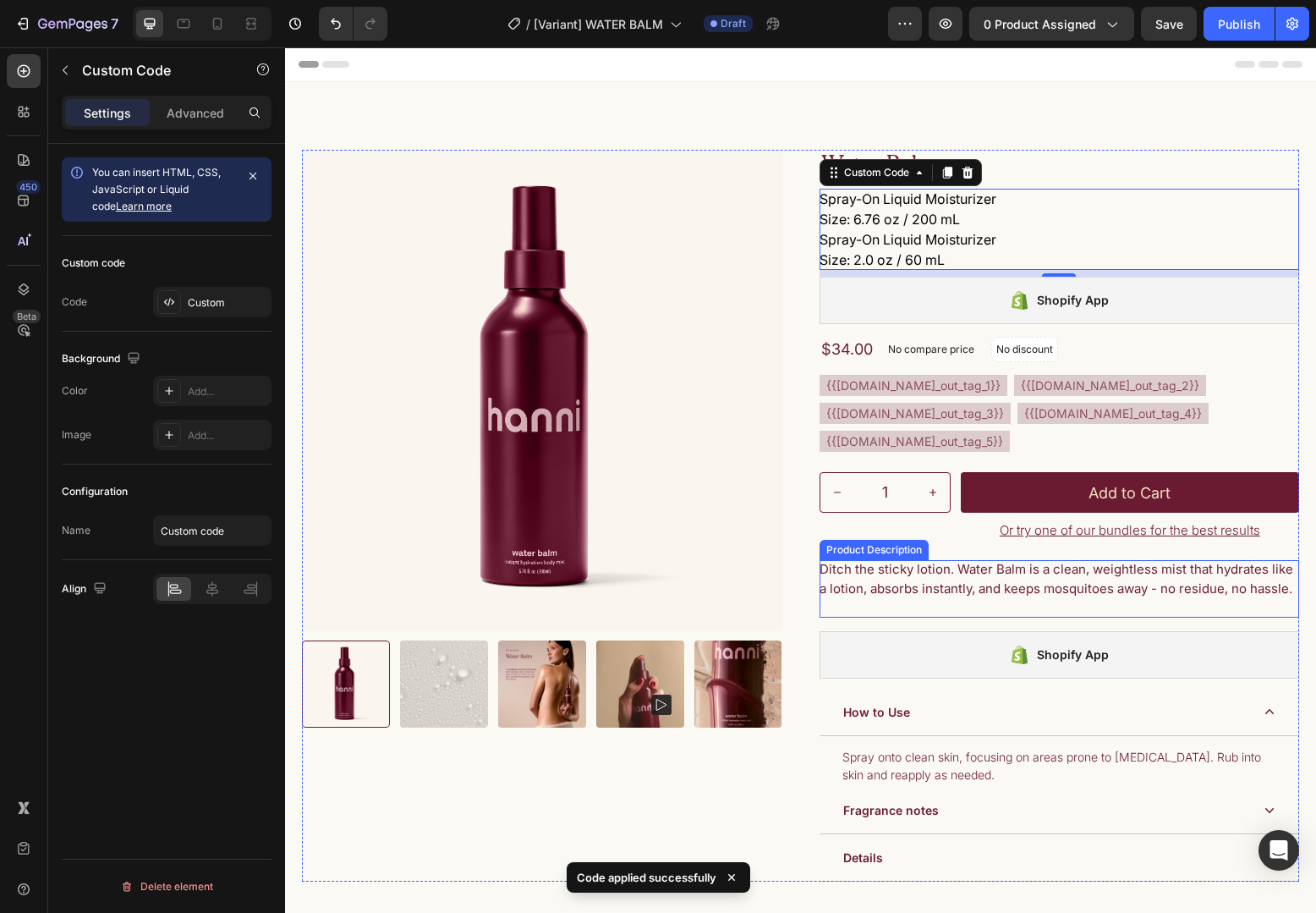
click at [1009, 596] on span "Ditch the sticky lotion. Water Balm is a clean, weightless mist that hydrates l…" at bounding box center [1056, 579] width 473 height 36
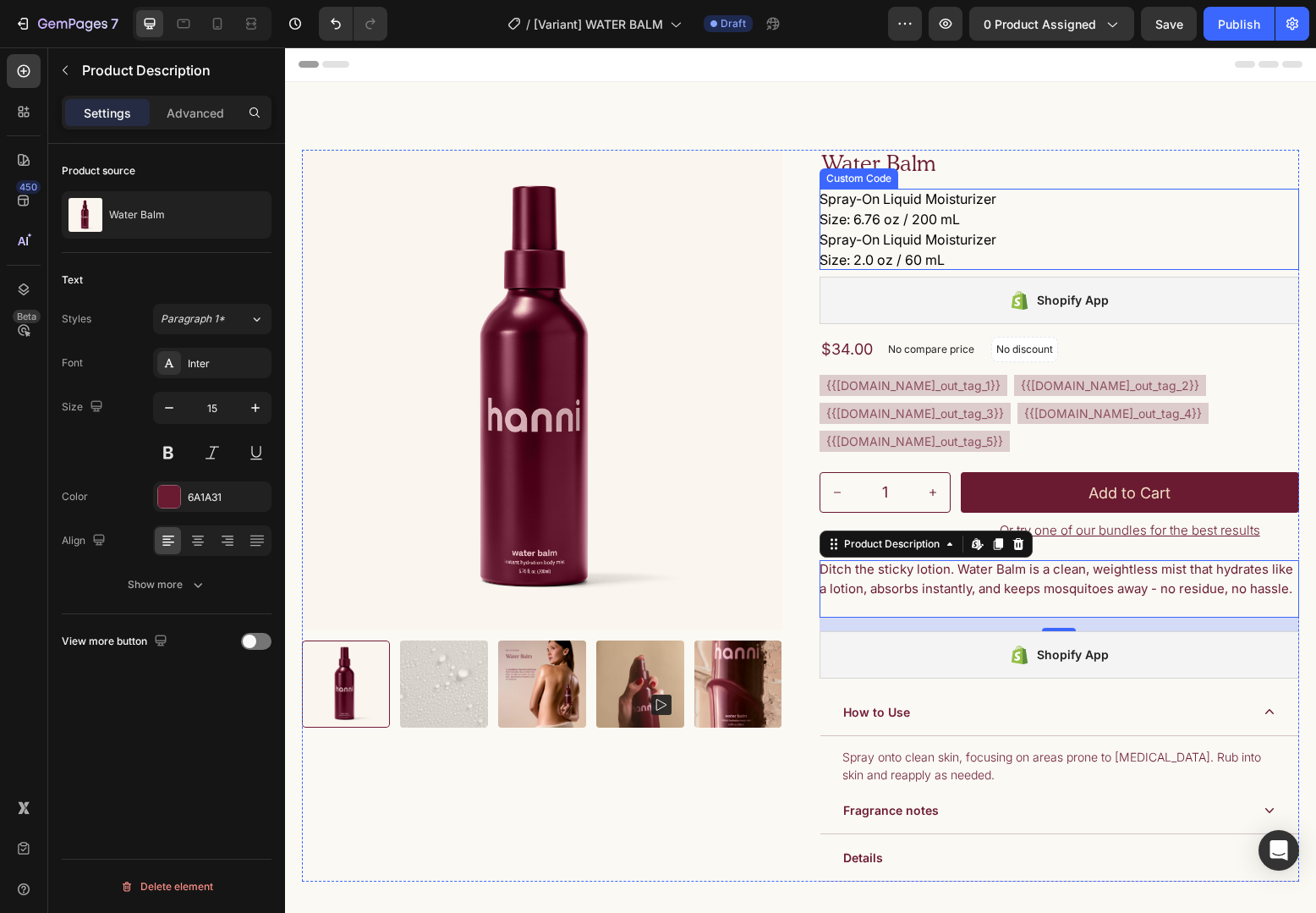
click at [1022, 248] on p "Spray-On Liquid Moisturizer Size: 2.0 oz / 60 mL" at bounding box center [1059, 250] width 480 height 41
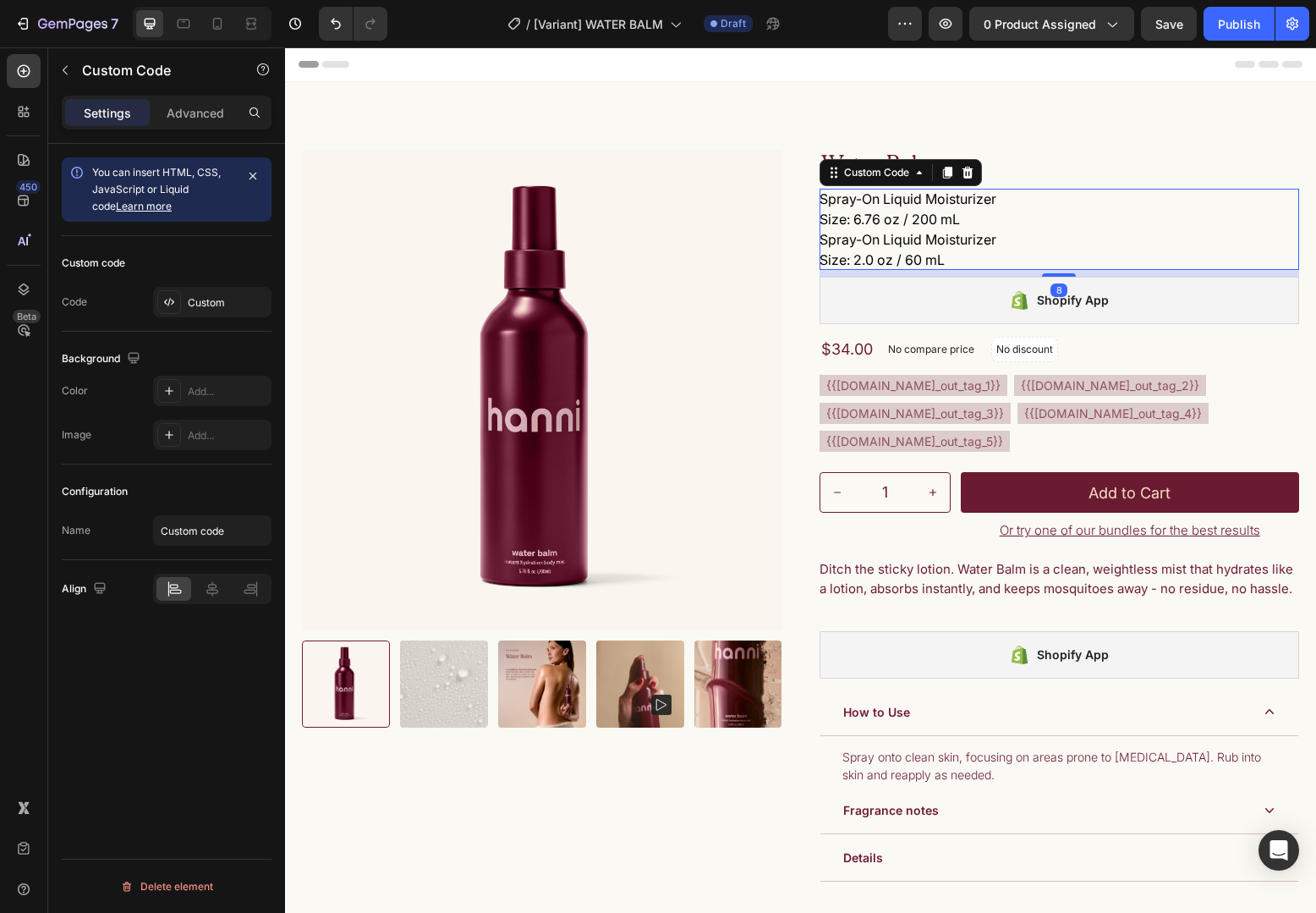
click at [1022, 248] on p "Spray-On Liquid Moisturizer Size: 2.0 oz / 60 mL" at bounding box center [1059, 250] width 480 height 41
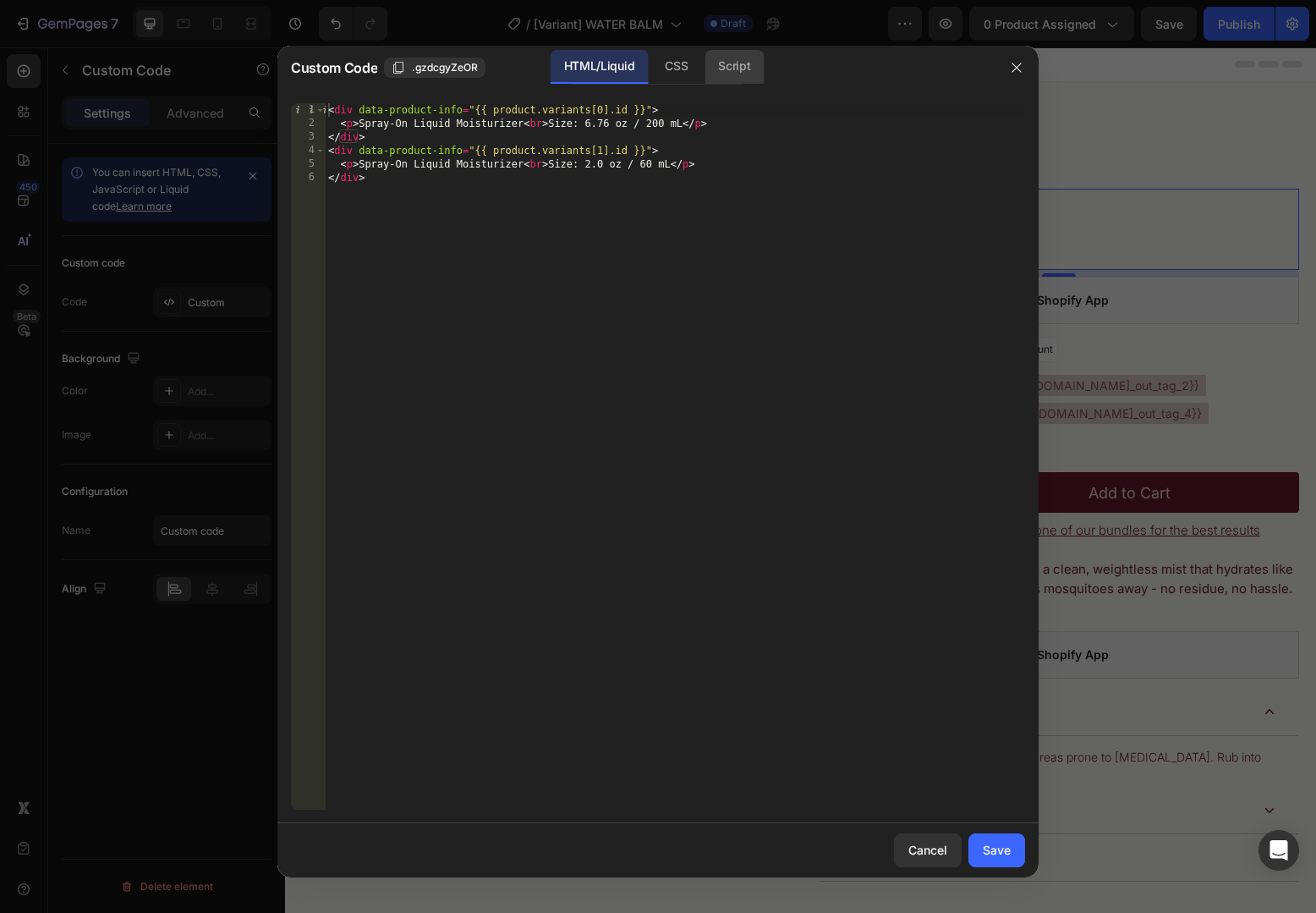
click at [729, 56] on div "Script" at bounding box center [733, 67] width 59 height 34
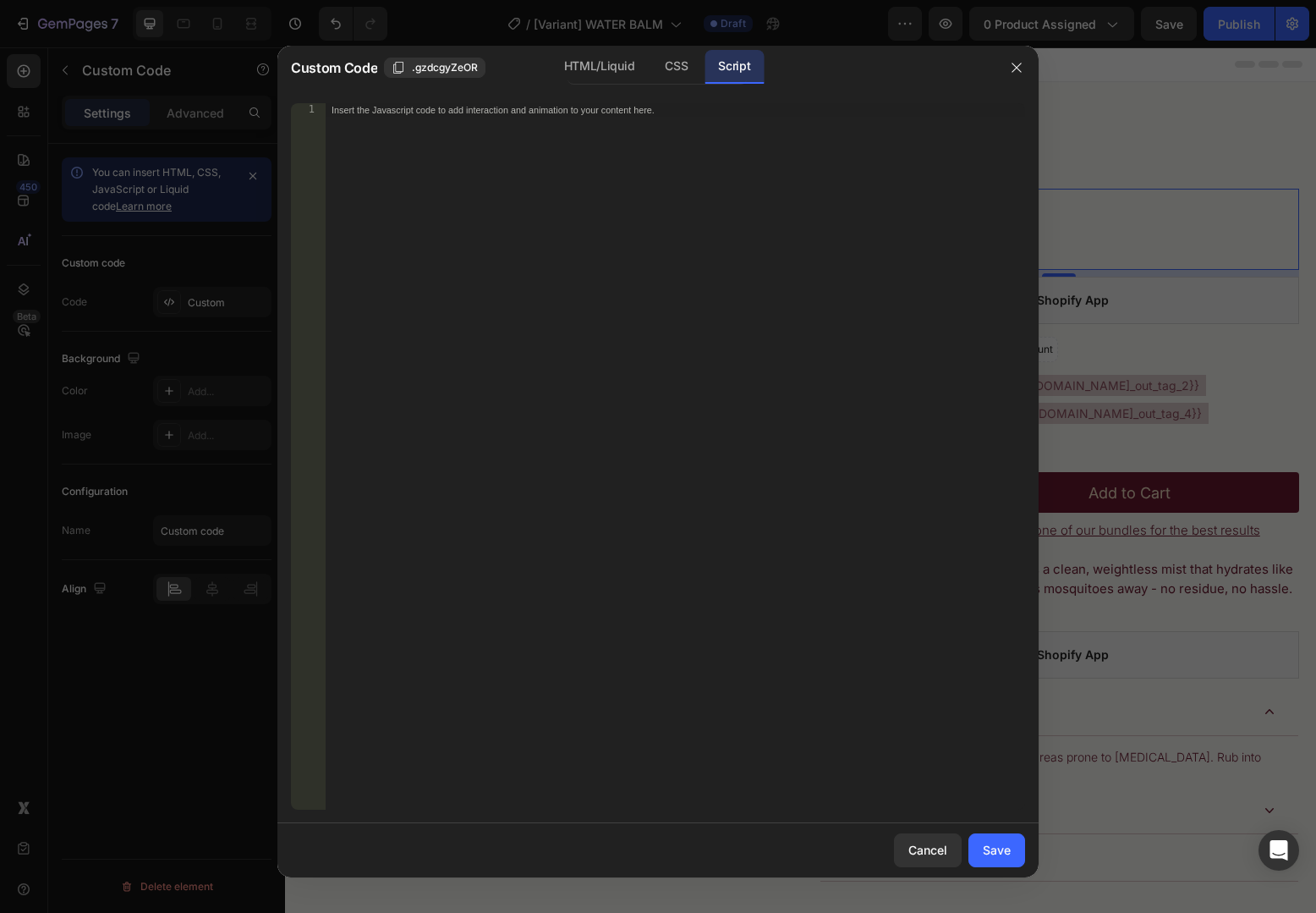
click at [707, 126] on div "Insert the Javascript code to add interaction and animation to your content her…" at bounding box center [675, 470] width 700 height 734
paste textarea "});"
type textarea "});"
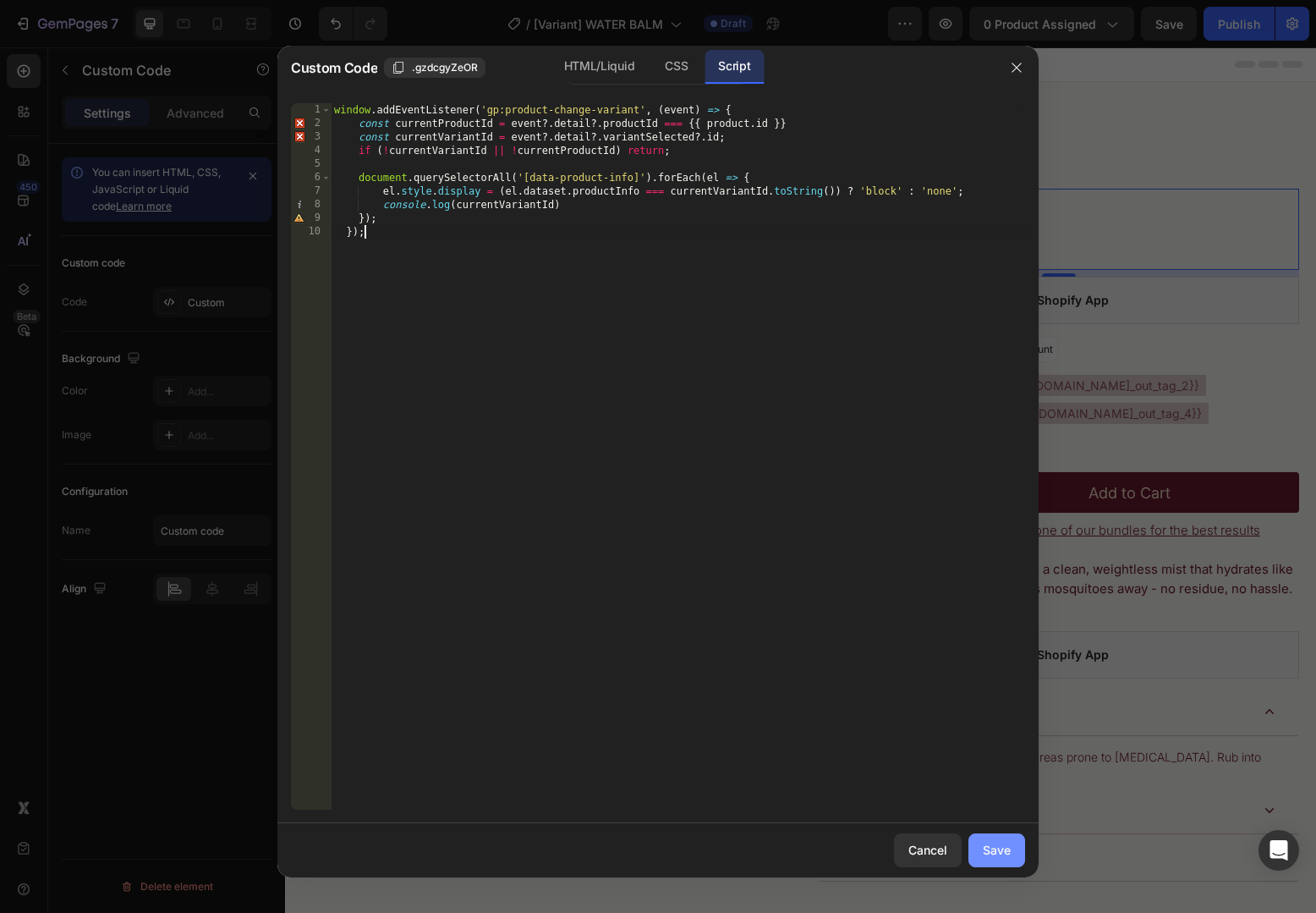
click at [1003, 842] on div "Save" at bounding box center [996, 850] width 28 height 18
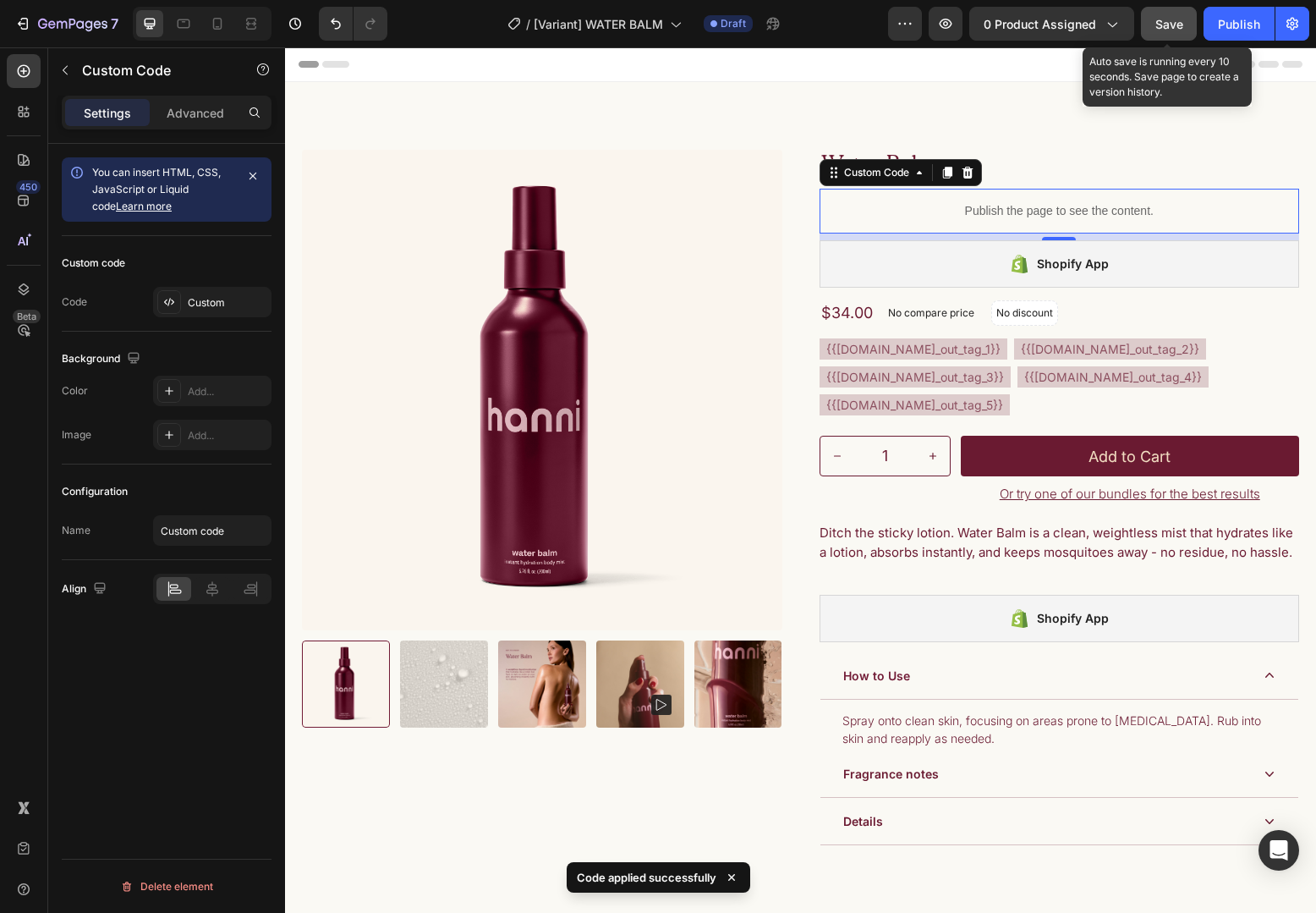
click at [1171, 32] on button "Save" at bounding box center [1168, 24] width 55 height 34
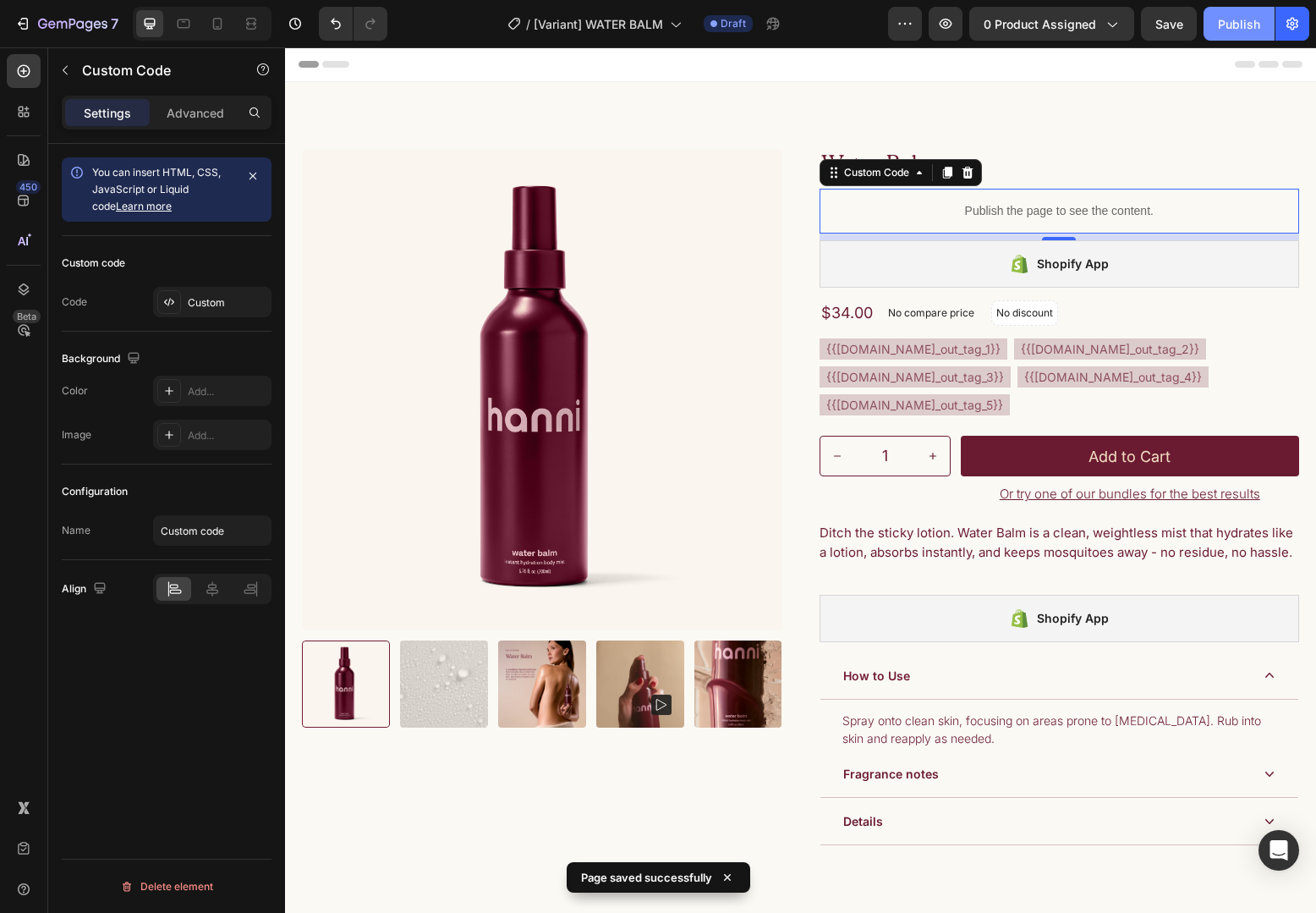
click at [1238, 31] on div "Publish" at bounding box center [1239, 24] width 43 height 18
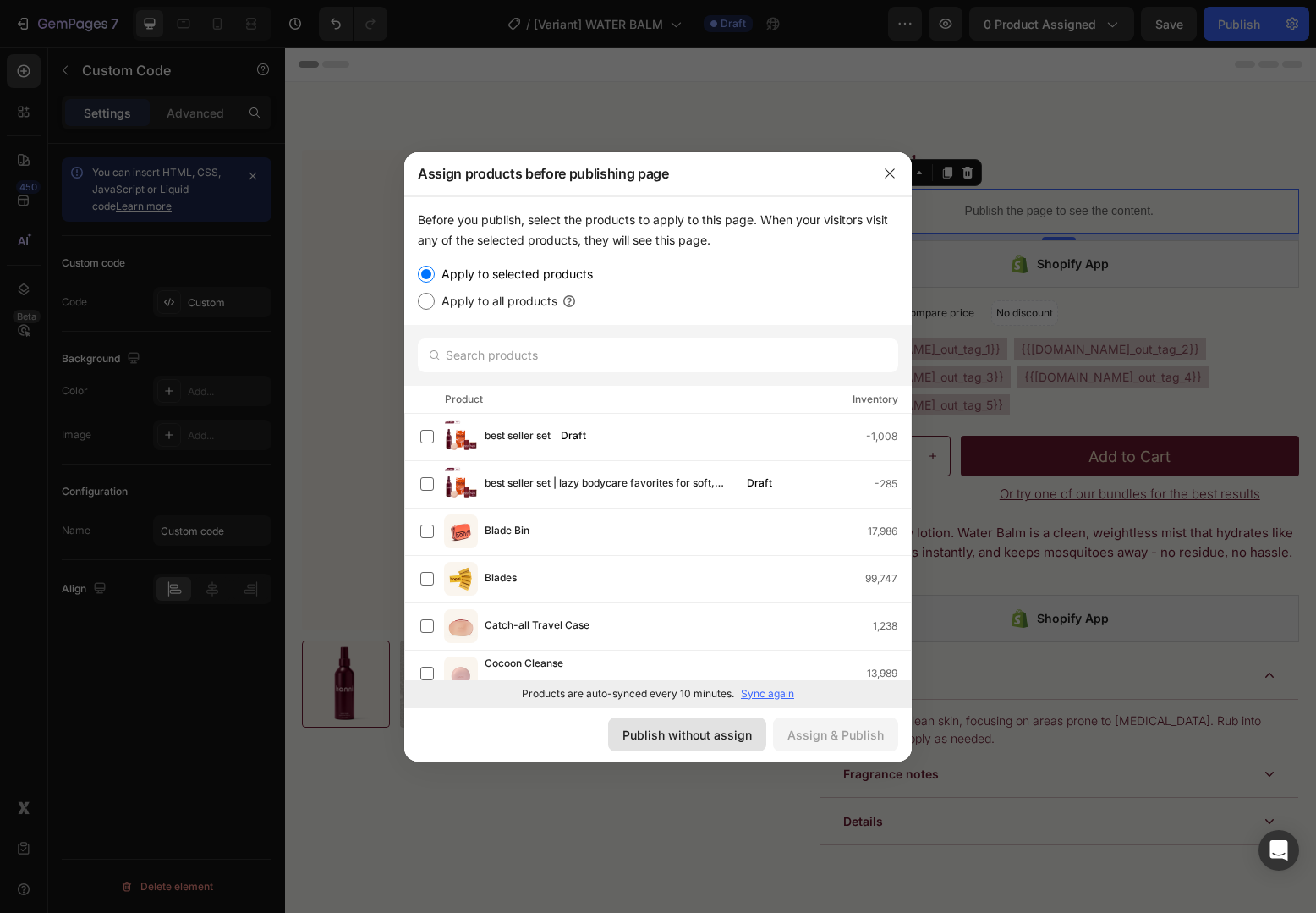
click at [670, 730] on div "Publish without assign" at bounding box center [687, 735] width 130 height 18
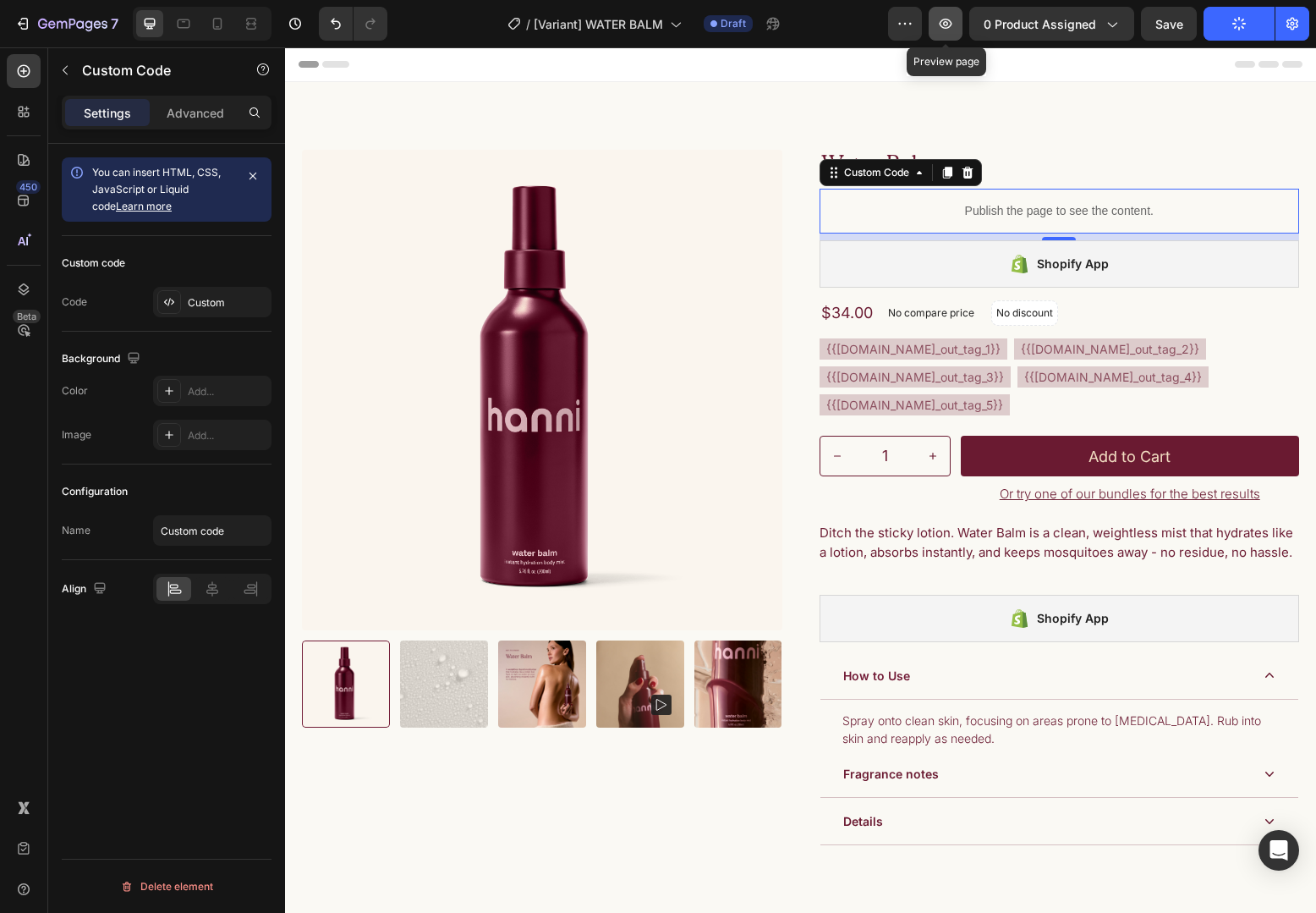
click at [945, 25] on icon "button" at bounding box center [946, 24] width 17 height 17
click at [234, 113] on div "Advanced" at bounding box center [194, 113] width 84 height 27
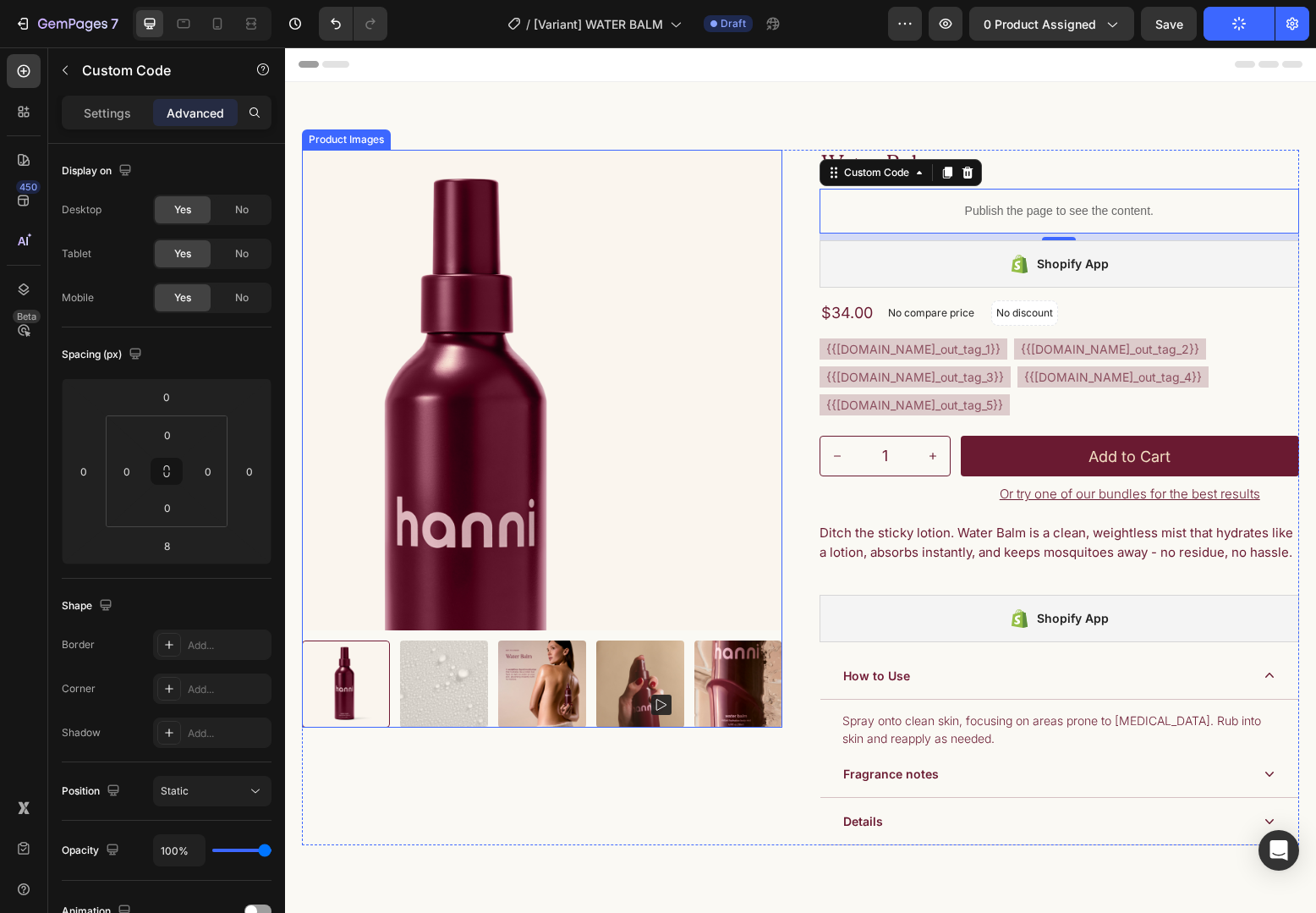
click at [678, 205] on img at bounding box center [542, 390] width 480 height 480
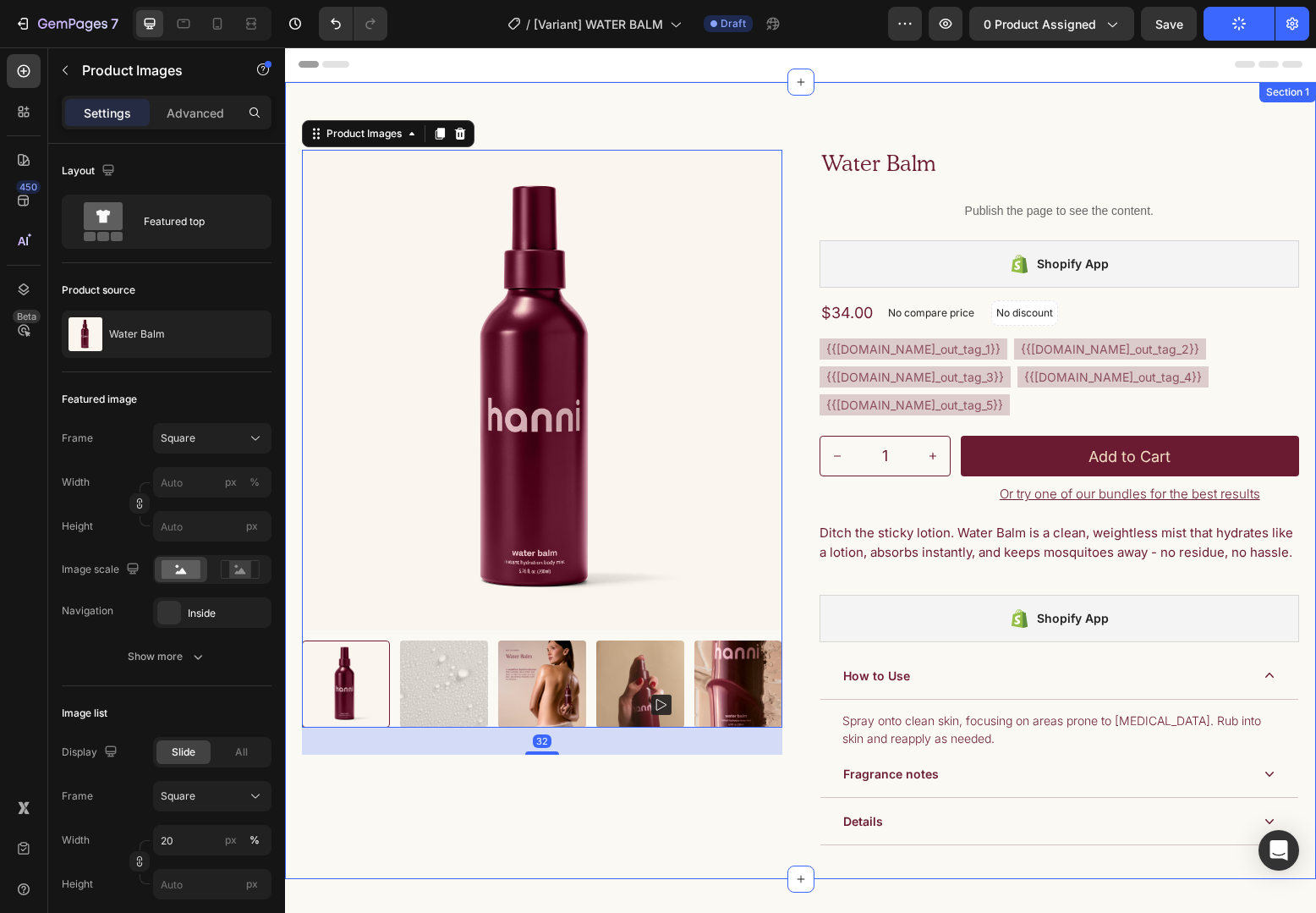
click at [836, 96] on div "Product Images 32 Publish the page to see the content. Custom Code Water Balm P…" at bounding box center [800, 480] width 1031 height 797
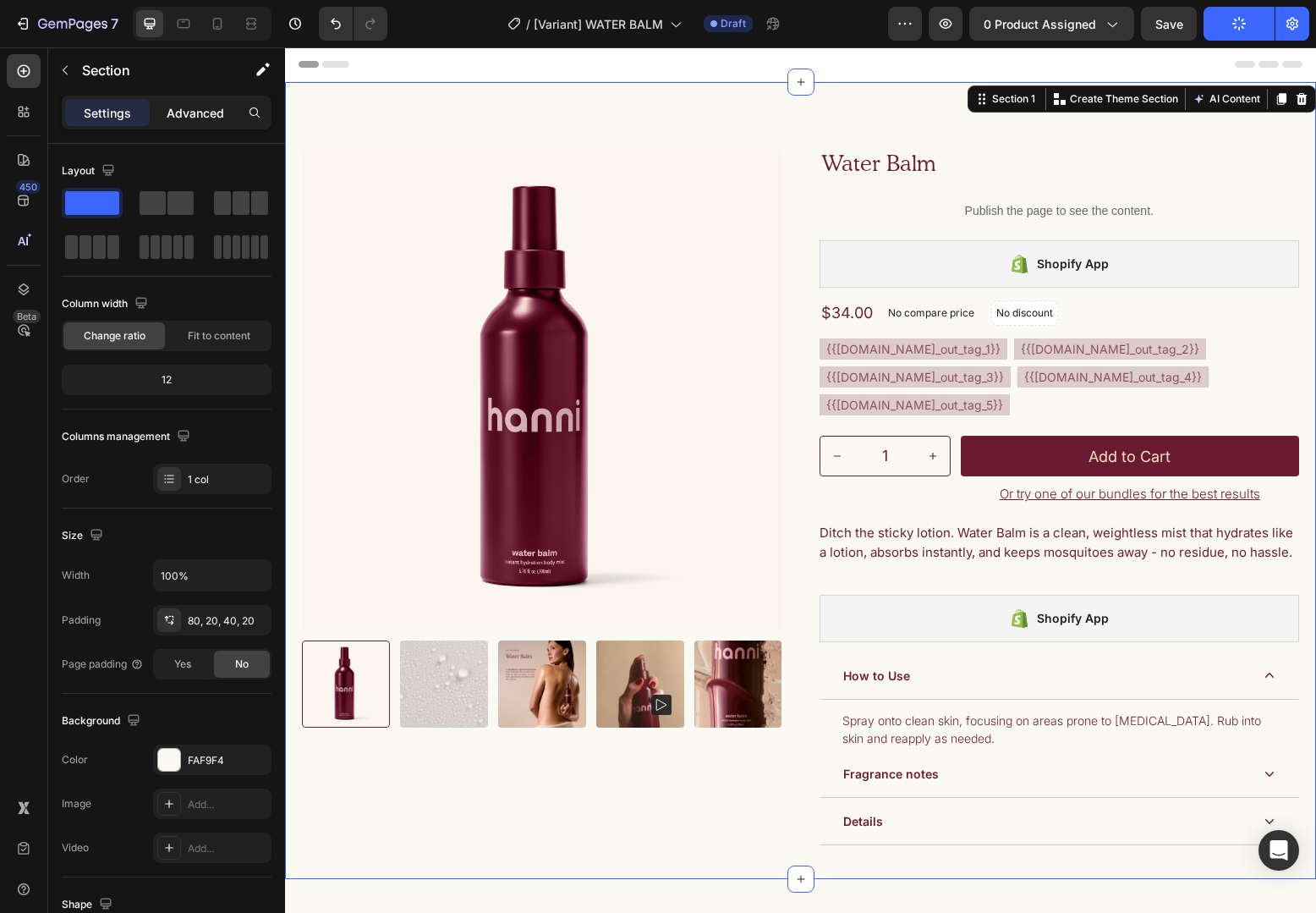
click at [179, 108] on p "Advanced" at bounding box center [194, 113] width 57 height 18
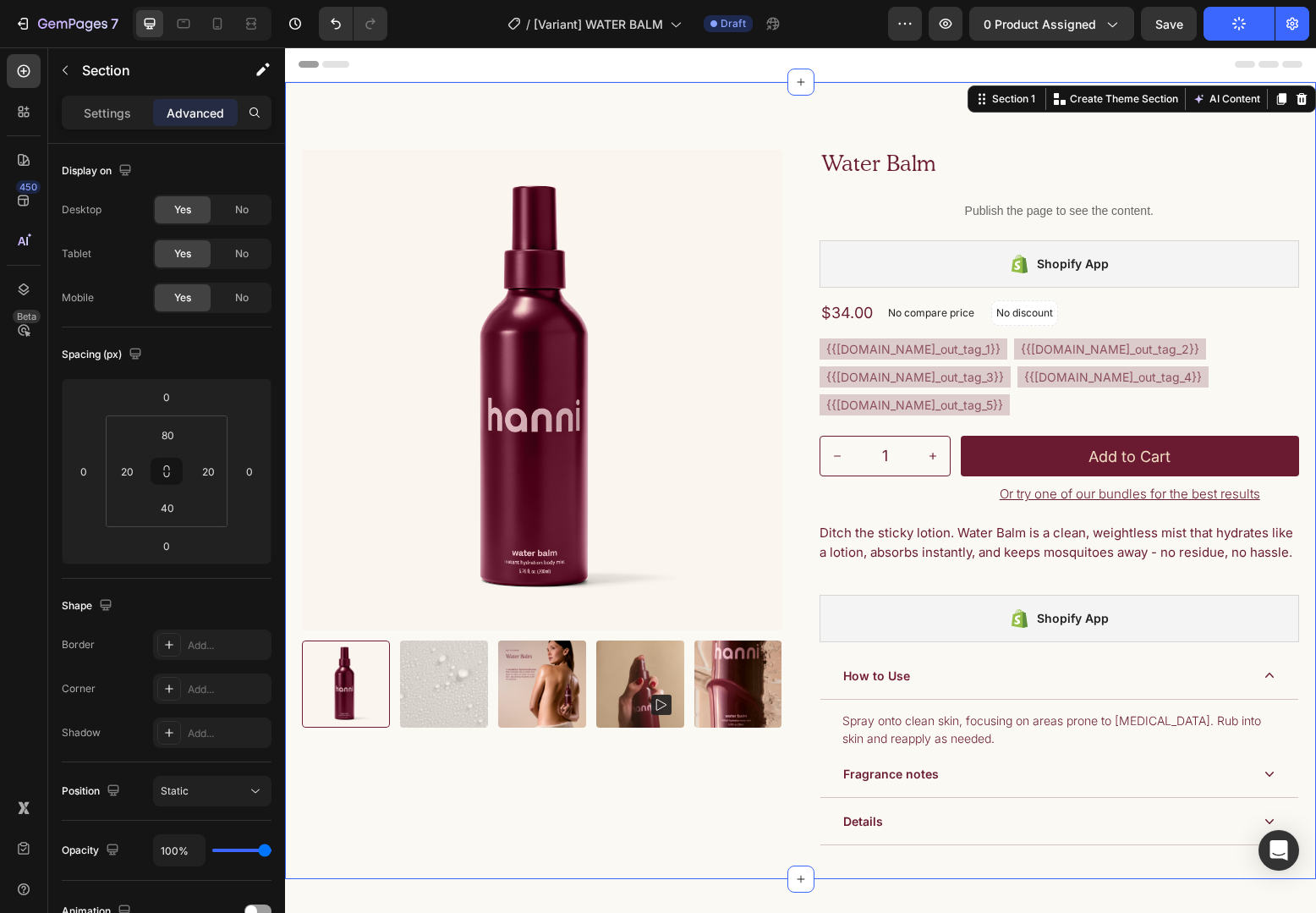
click at [102, 97] on div "Settings Advanced" at bounding box center [166, 113] width 210 height 34
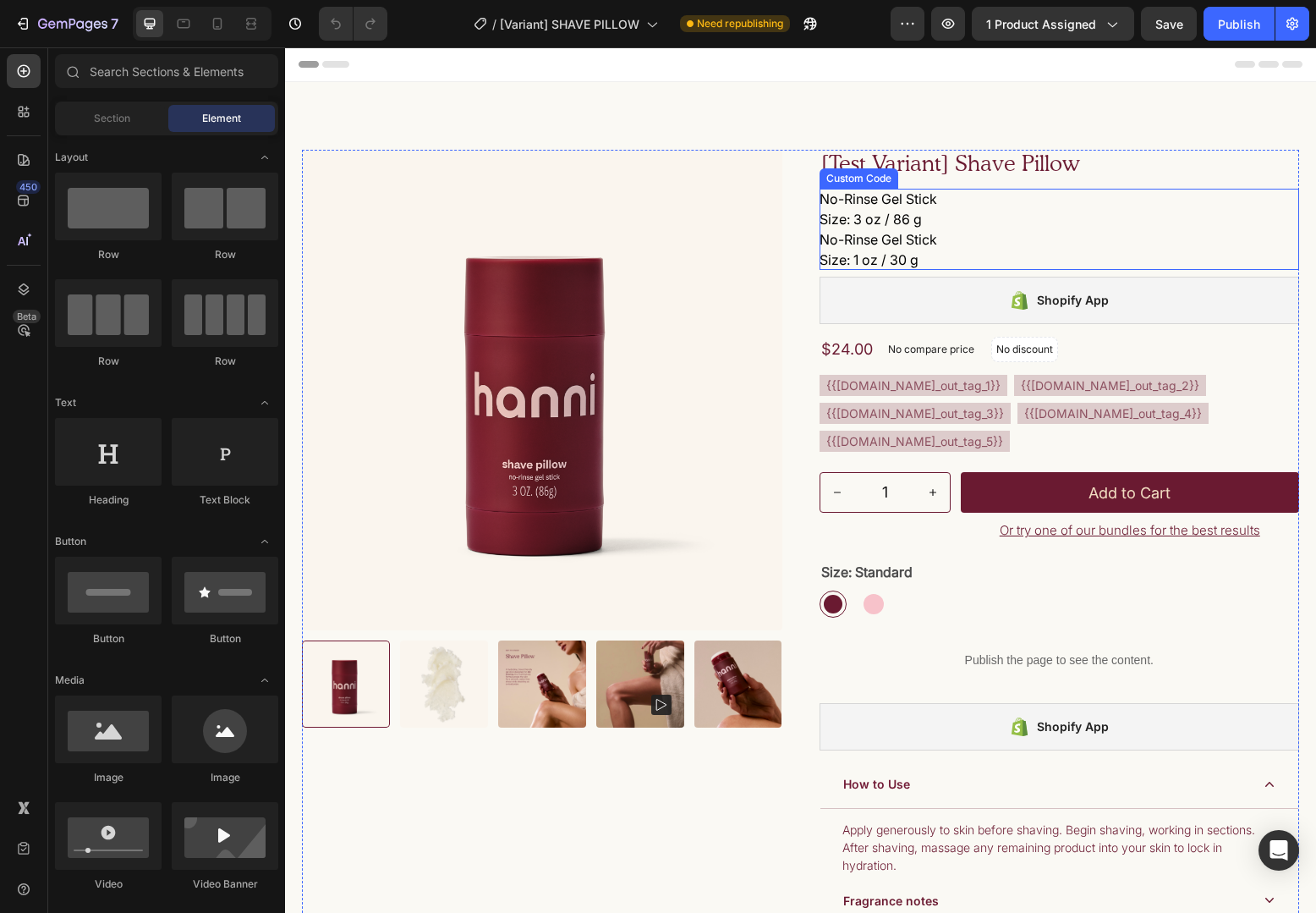
click at [969, 212] on p "No-Rinse Gel Stick Size: 3 oz / 86 g" at bounding box center [1059, 209] width 480 height 41
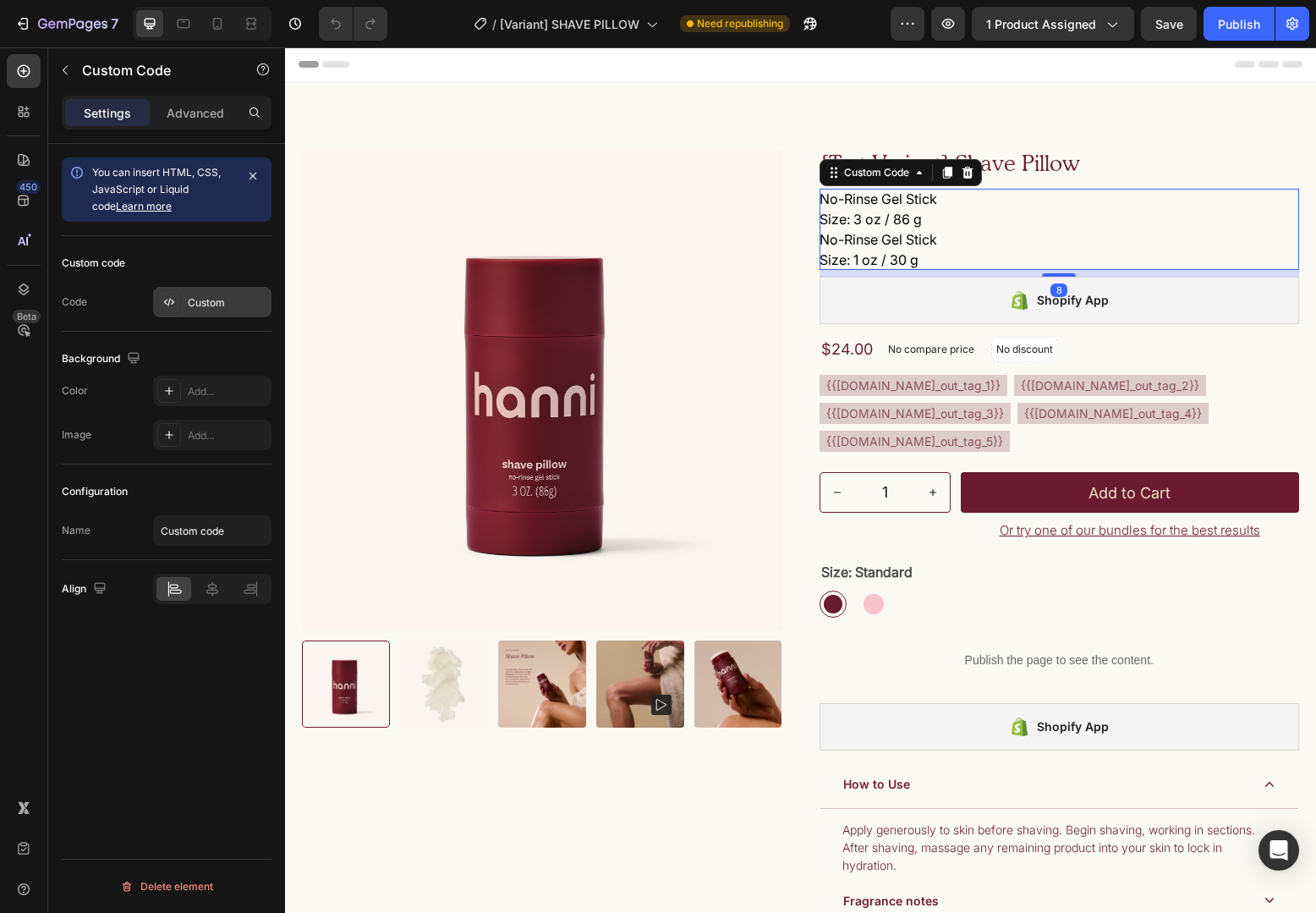
click at [204, 295] on div "Custom" at bounding box center [227, 303] width 79 height 15
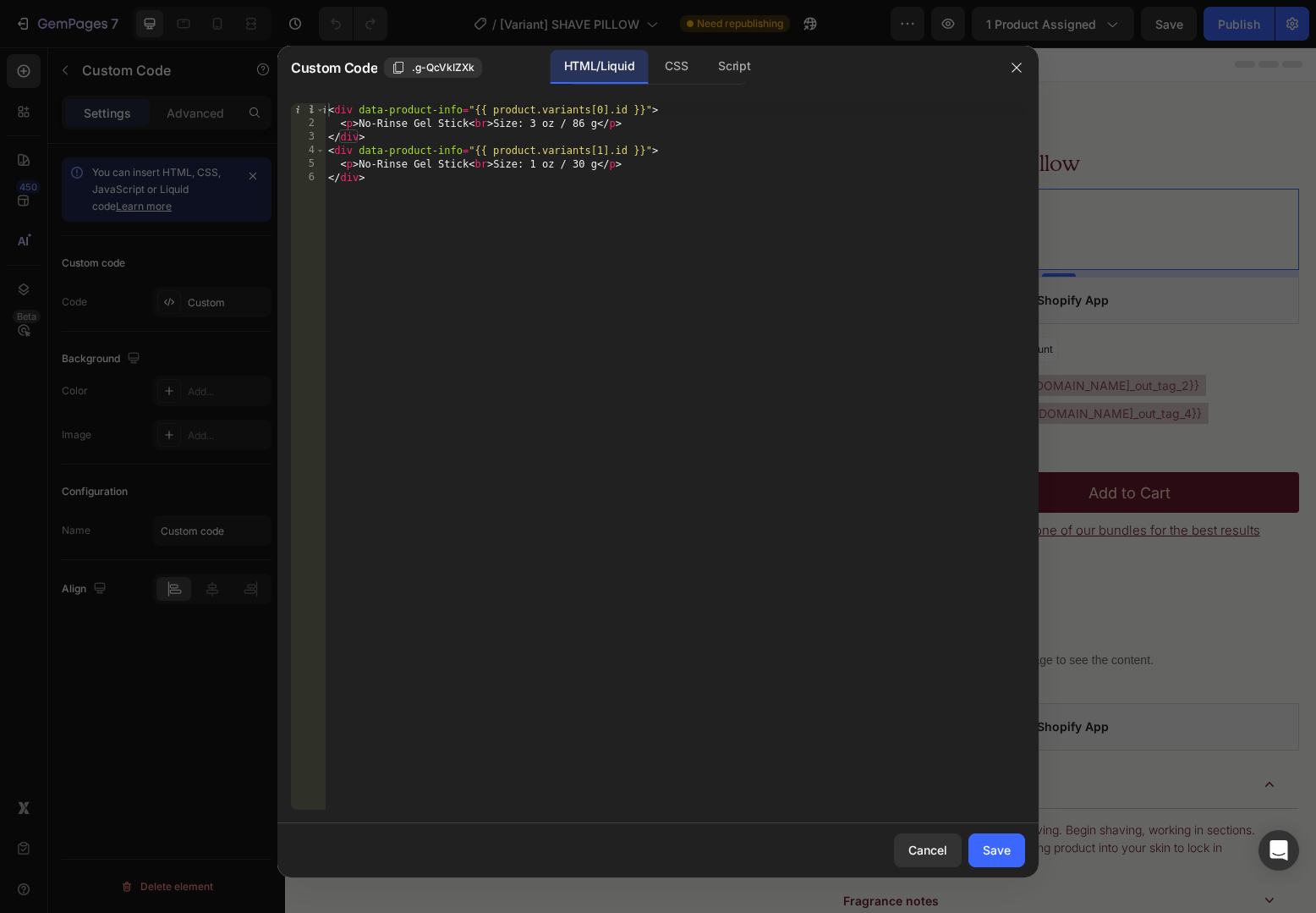
click at [690, 291] on div "< div data-product-info = "{{ product.variants[0].id }}" > < p > No-Rinse Gel S…" at bounding box center [675, 470] width 700 height 734
type textarea "<p>No-Rinse Gel Stick<br>Size: 1 oz / 30 g</p> </div>"
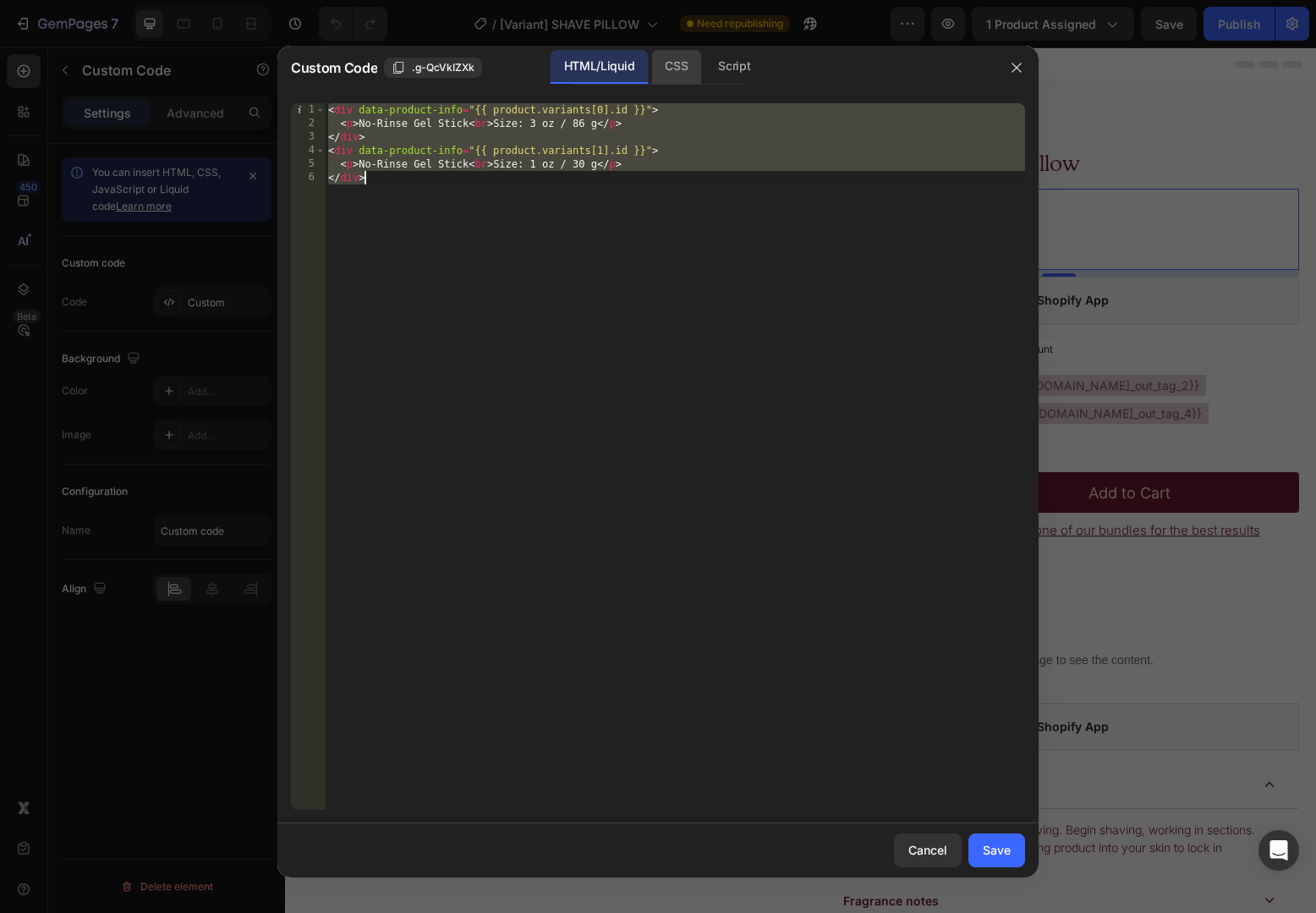
click at [704, 75] on div "CSS" at bounding box center [733, 67] width 59 height 34
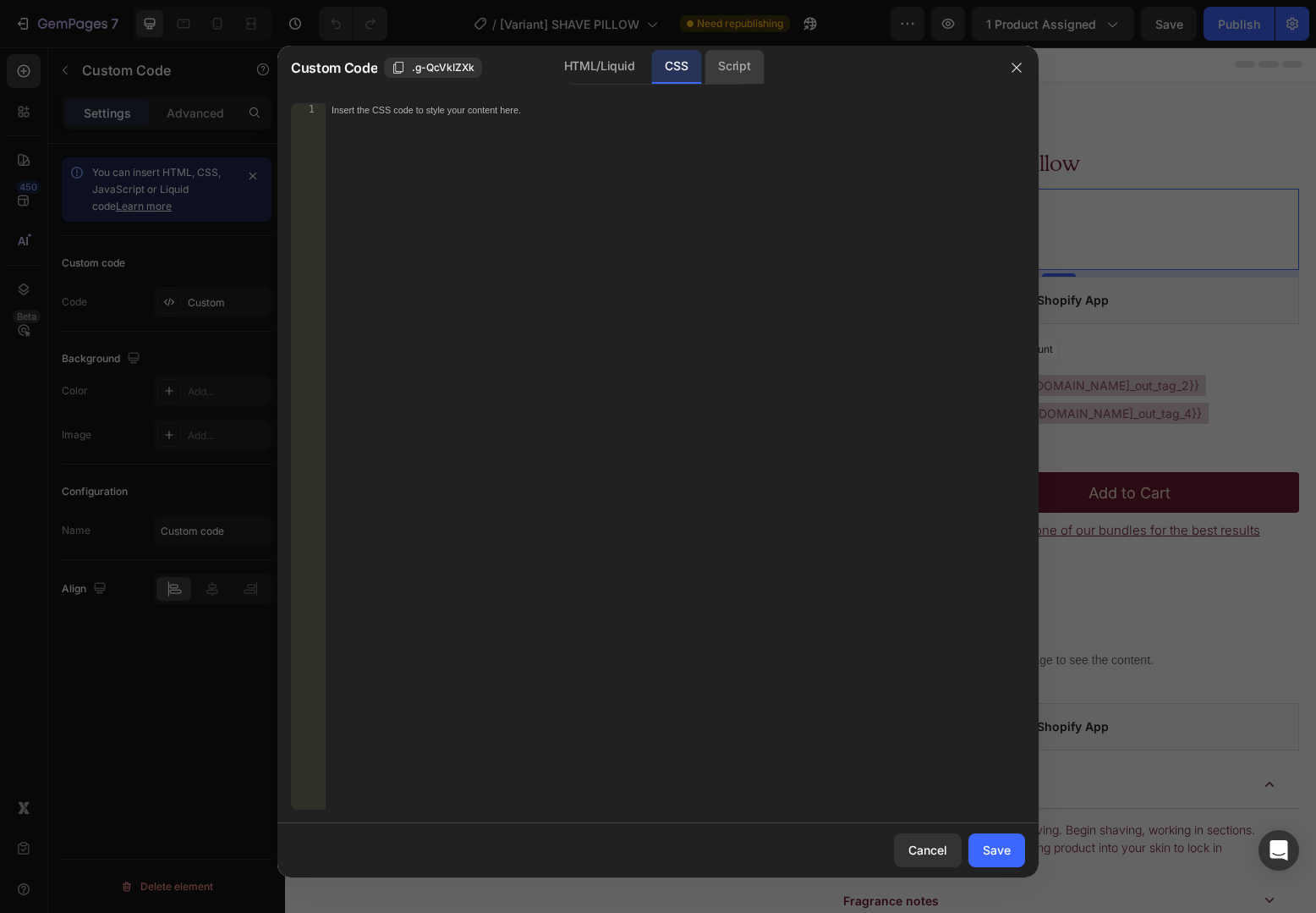
click at [745, 70] on div "Script" at bounding box center [733, 67] width 59 height 34
click at [1107, 388] on div at bounding box center [658, 456] width 1316 height 913
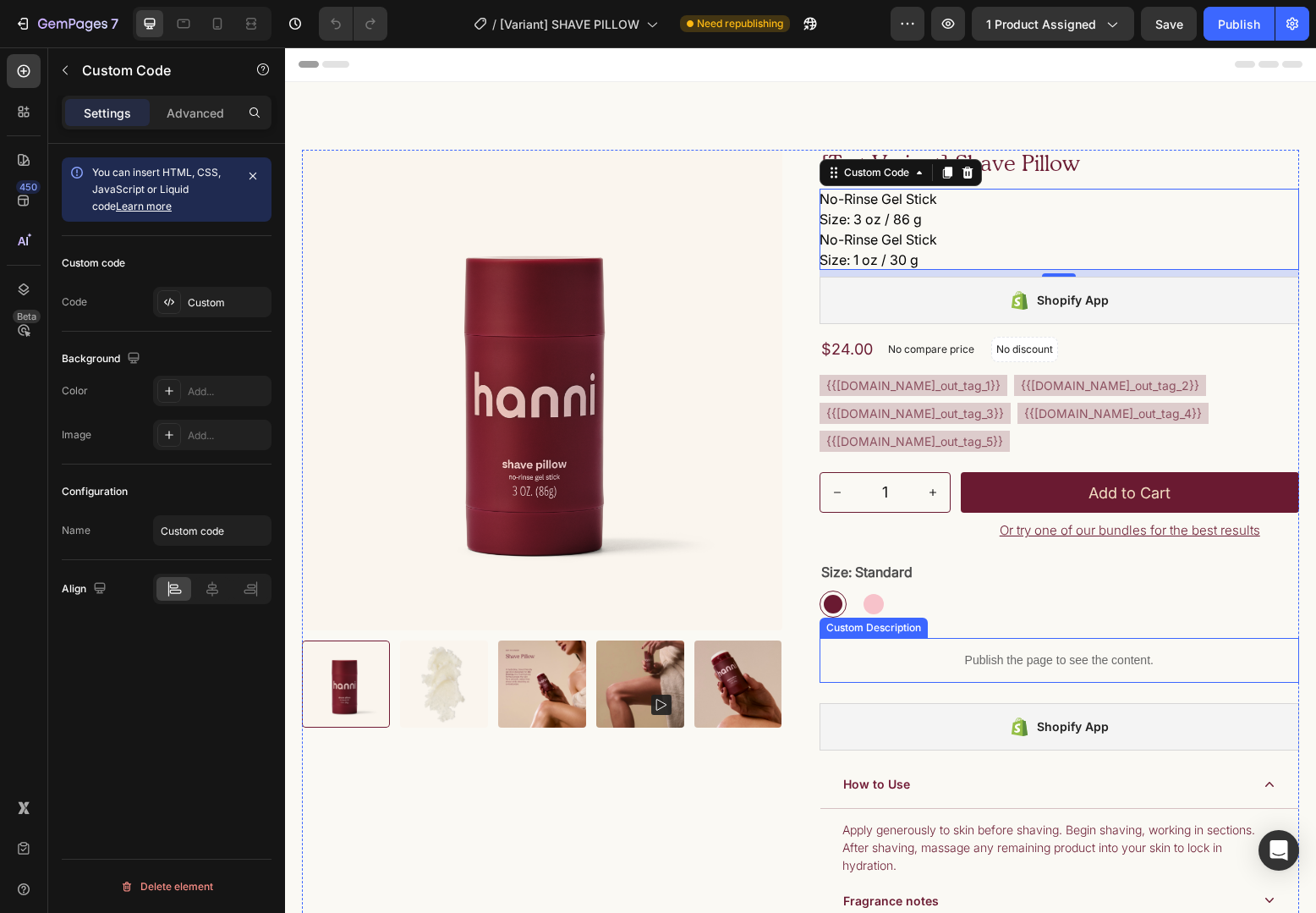
click at [987, 669] on p "Publish the page to see the content." at bounding box center [1059, 660] width 480 height 18
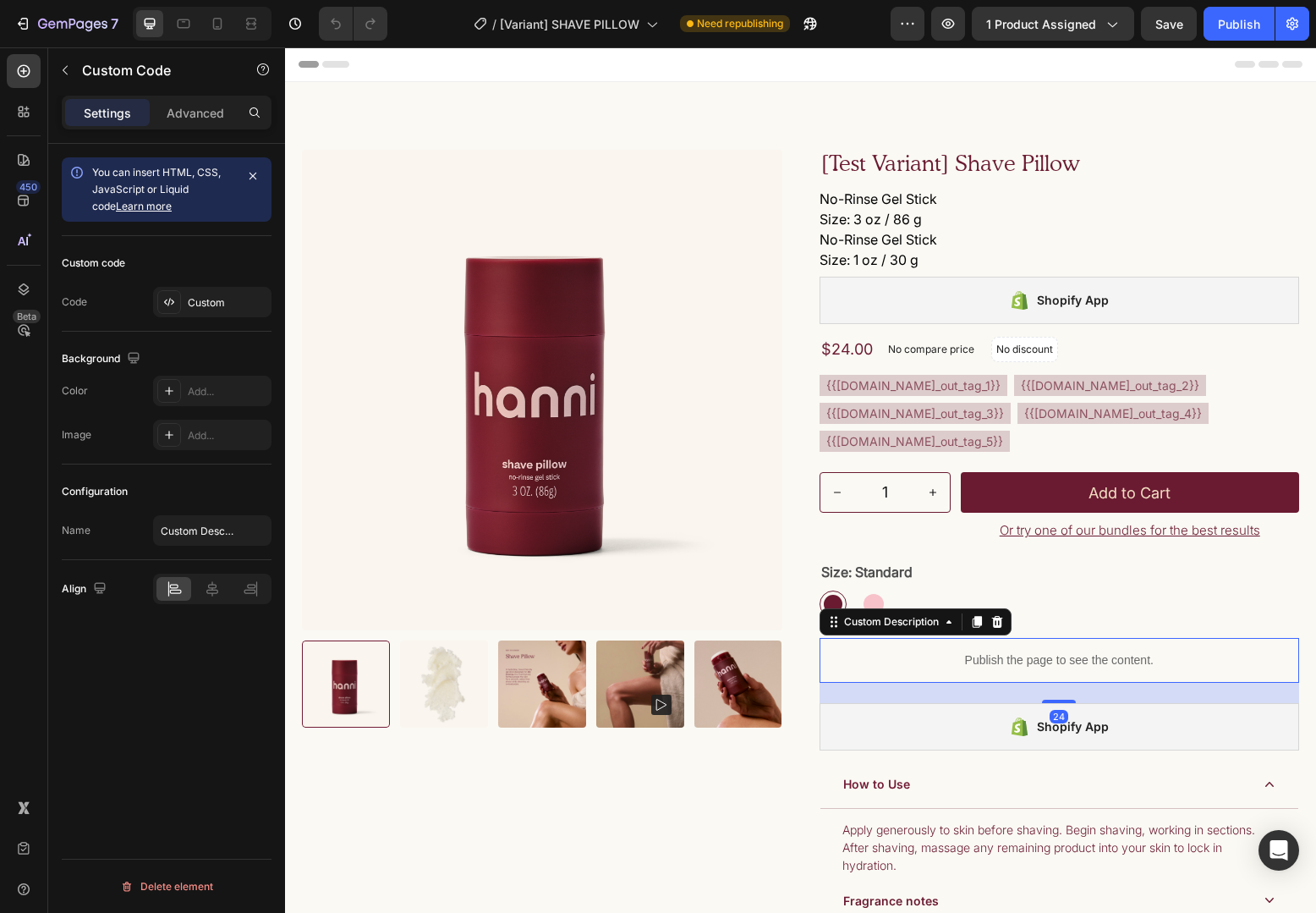
click at [987, 669] on p "Publish the page to see the content." at bounding box center [1059, 660] width 480 height 18
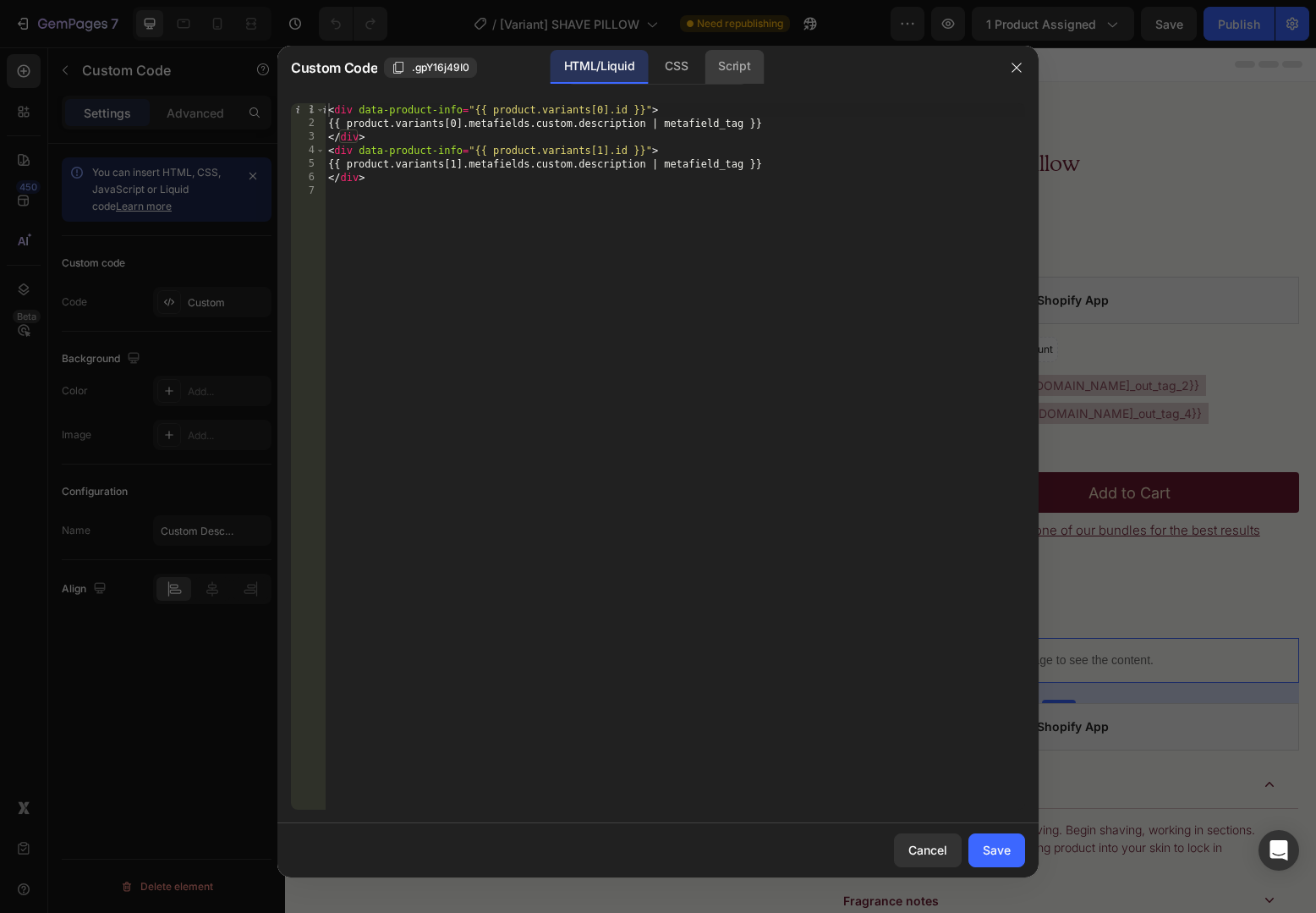
click at [745, 59] on div "Script" at bounding box center [733, 67] width 59 height 34
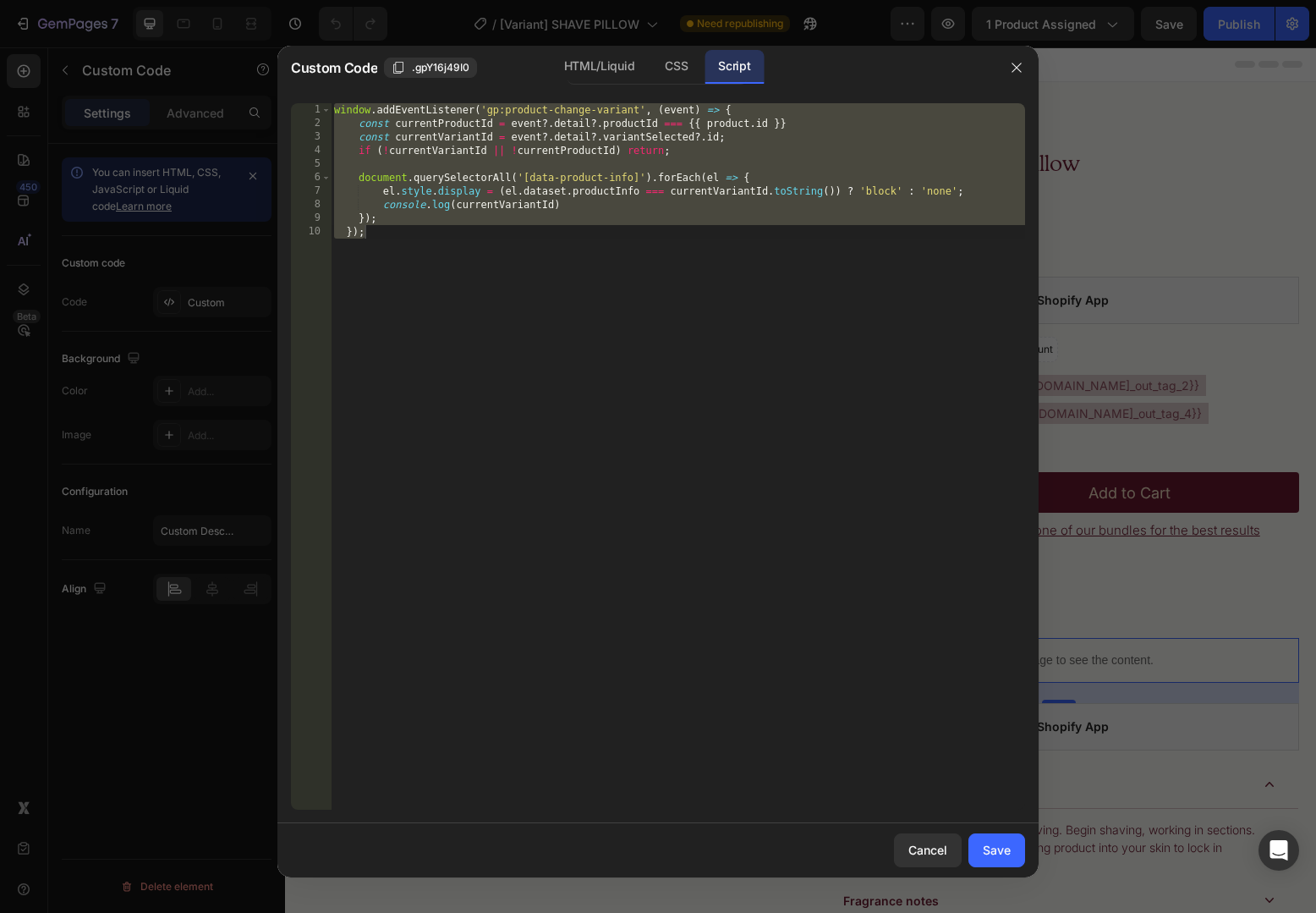
click at [628, 286] on div "window . addEventListener ( 'gp:product-change-variant' , ( event ) => { const …" at bounding box center [678, 470] width 694 height 734
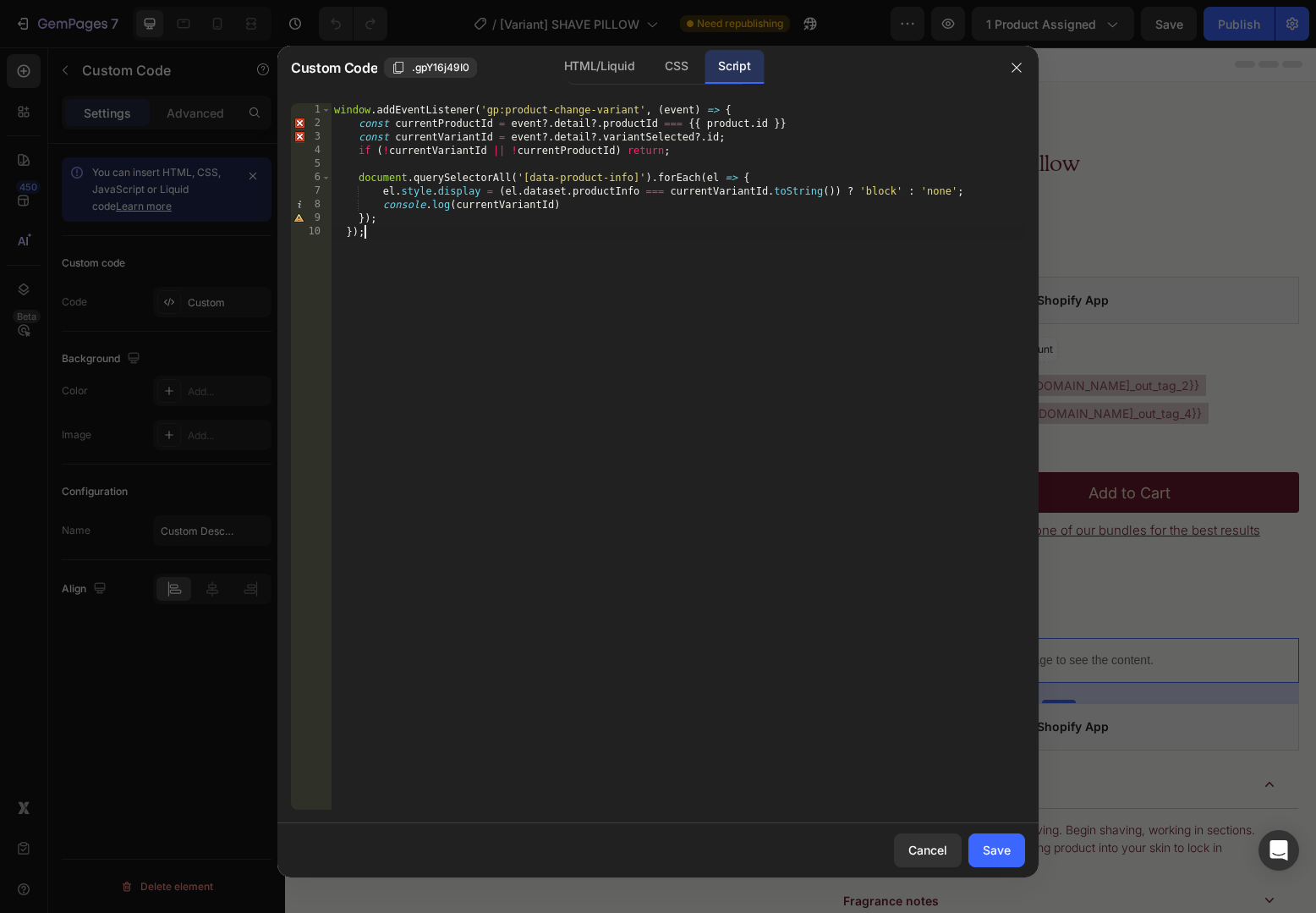
type textarea "}); });"
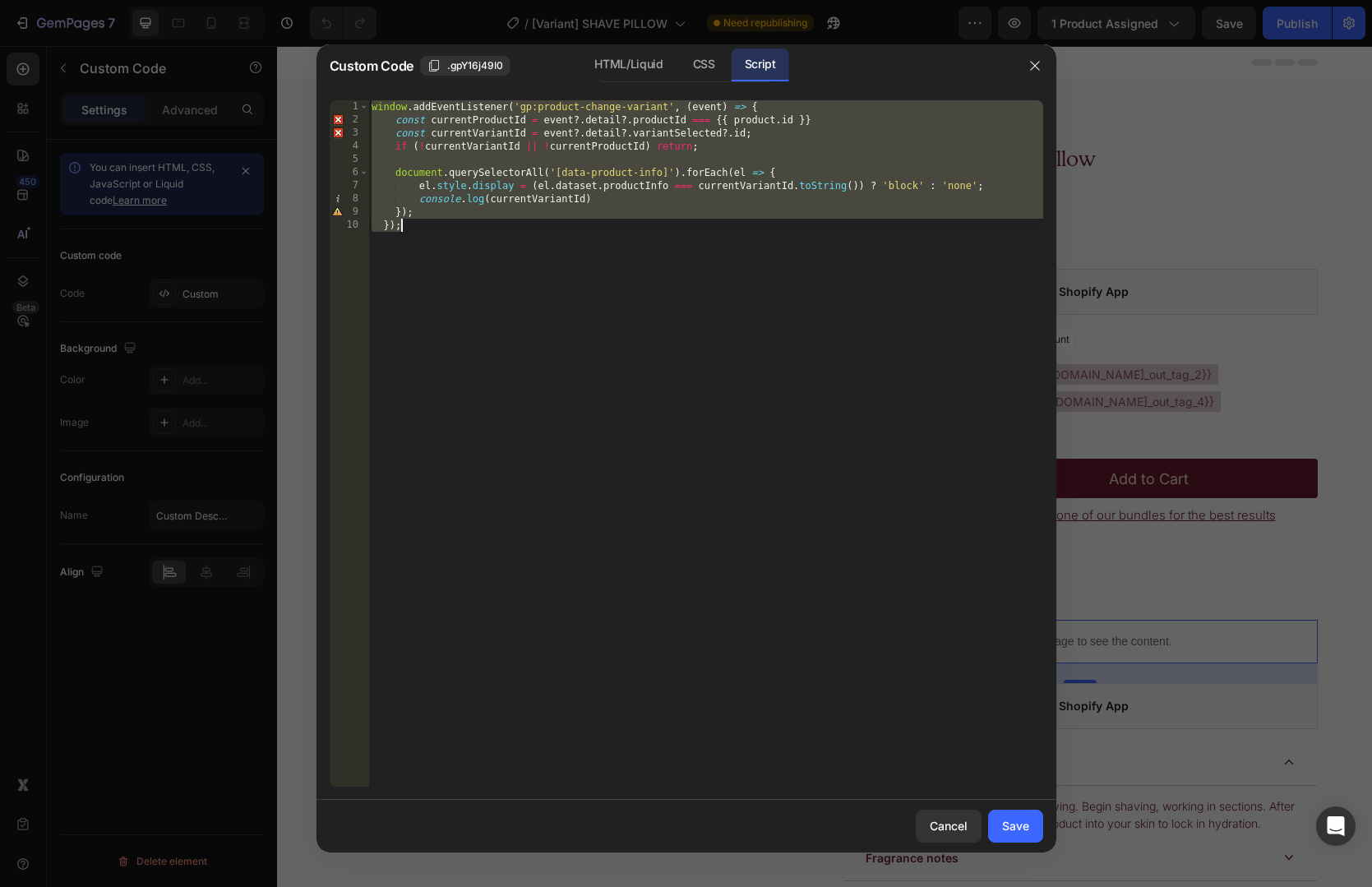
click at [1121, 385] on div at bounding box center [686, 444] width 1372 height 887
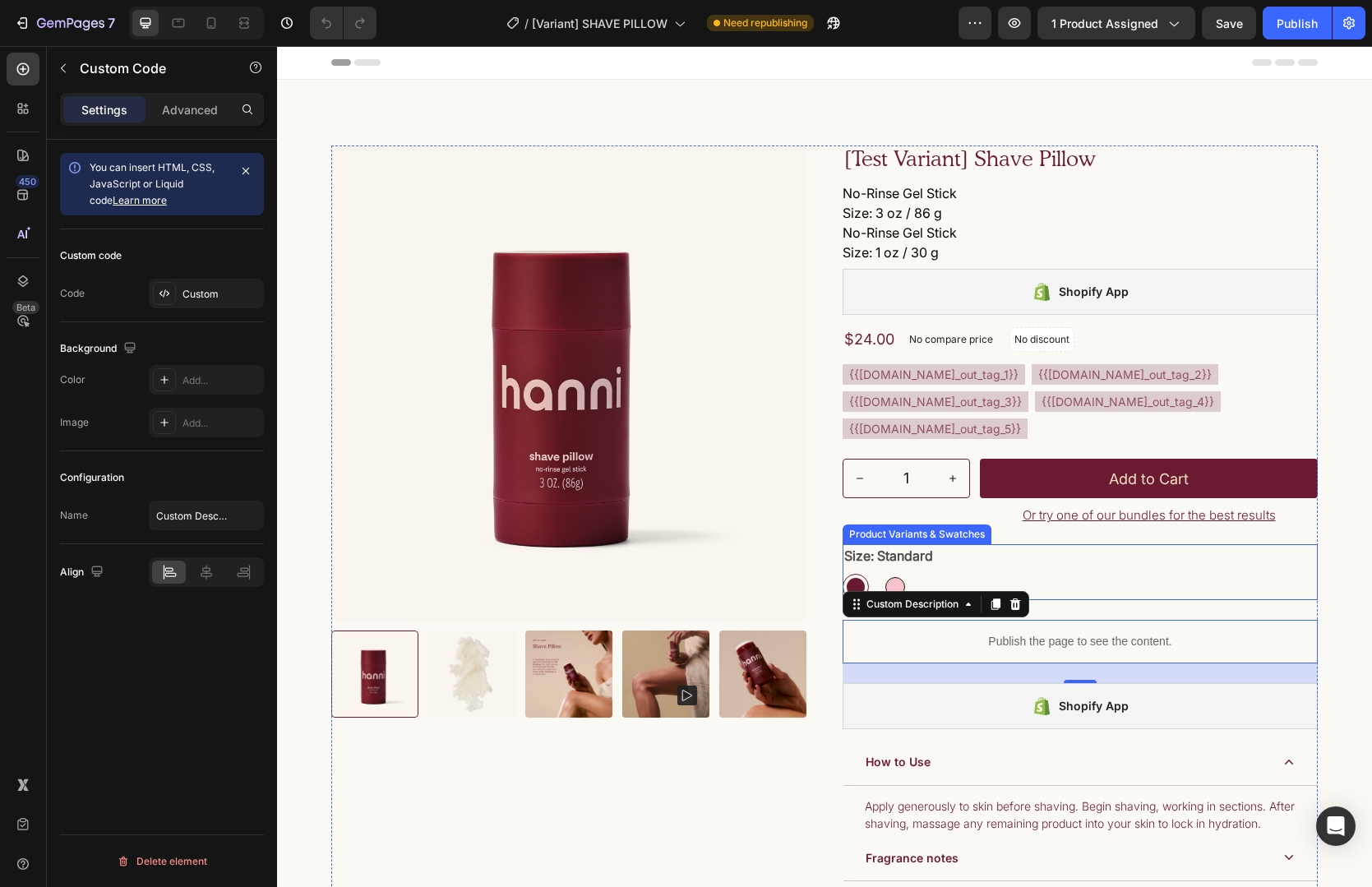
click at [894, 597] on div at bounding box center [895, 587] width 20 height 20
click at [882, 574] on input "Travel Travel" at bounding box center [881, 573] width 1 height 1
radio input "true"
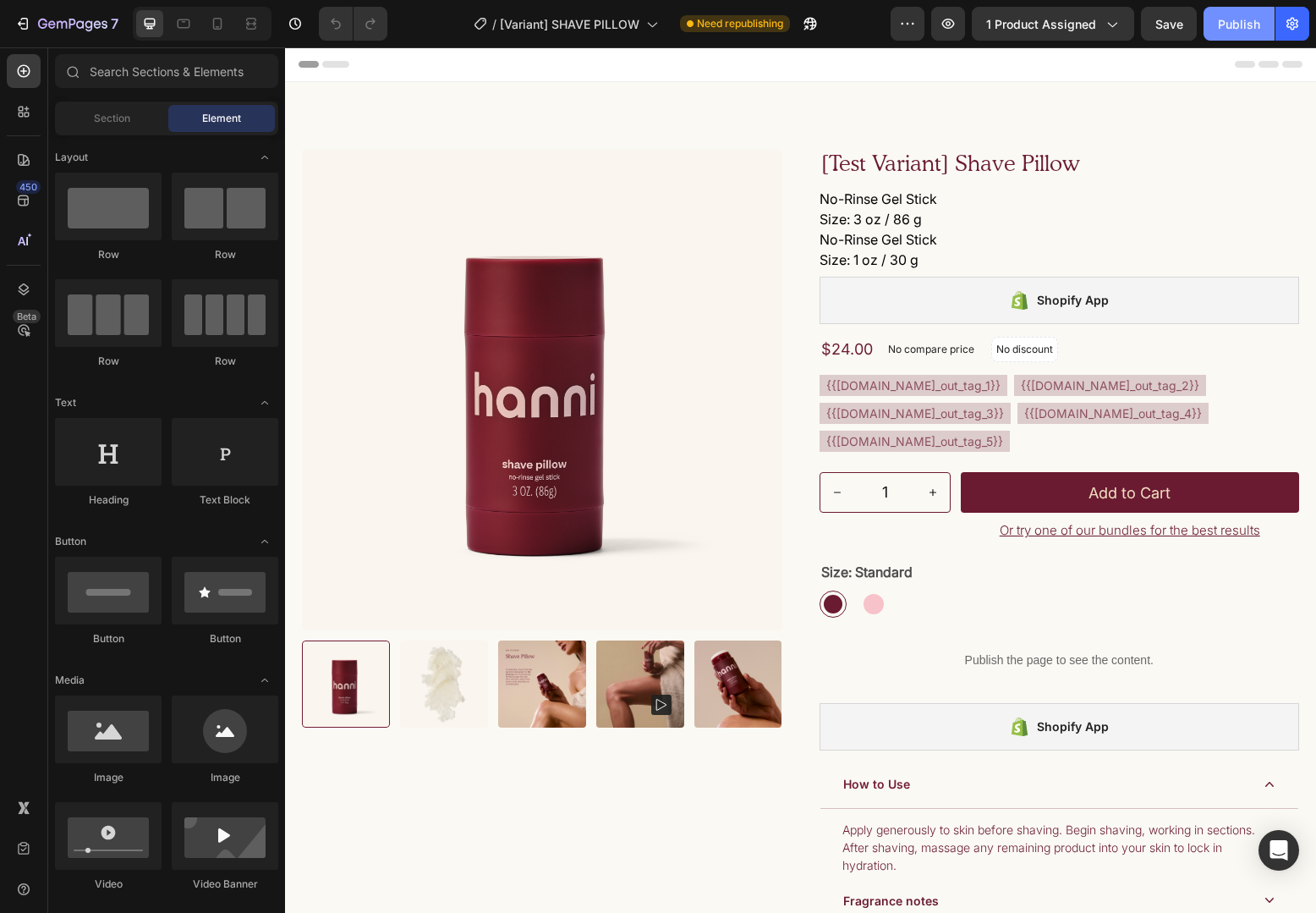
click at [1235, 32] on div "Publish" at bounding box center [1239, 24] width 43 height 18
click at [954, 27] on icon "button" at bounding box center [948, 24] width 17 height 17
click at [948, 28] on icon "button" at bounding box center [948, 24] width 17 height 17
click at [62, 20] on icon "button" at bounding box center [72, 25] width 69 height 15
